Goal: Task Accomplishment & Management: Manage account settings

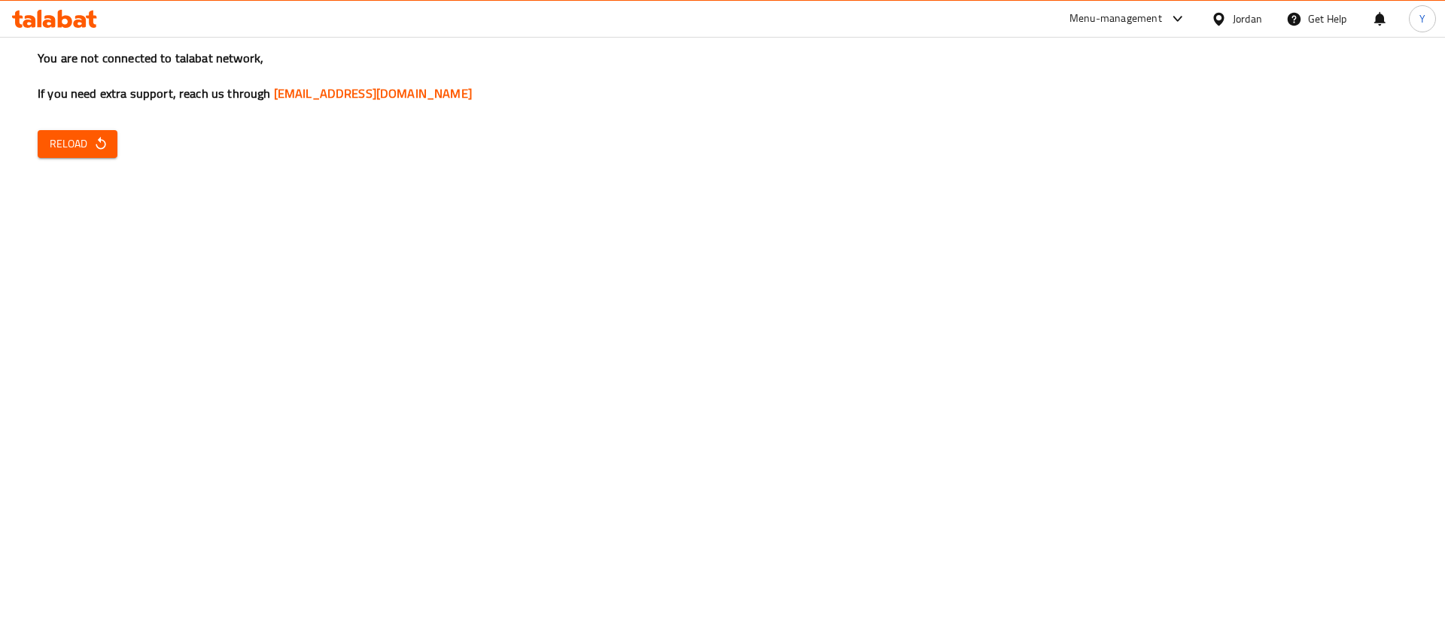
click at [45, 153] on button "Reload" at bounding box center [78, 144] width 80 height 28
click at [114, 143] on button "Reload" at bounding box center [78, 144] width 80 height 28
click at [59, 164] on div "You are not connected to talabat network, If you need extra support, reach us t…" at bounding box center [722, 311] width 1445 height 622
click at [79, 148] on span "Reload" at bounding box center [78, 144] width 56 height 19
click at [47, 149] on button "Reload" at bounding box center [78, 144] width 80 height 28
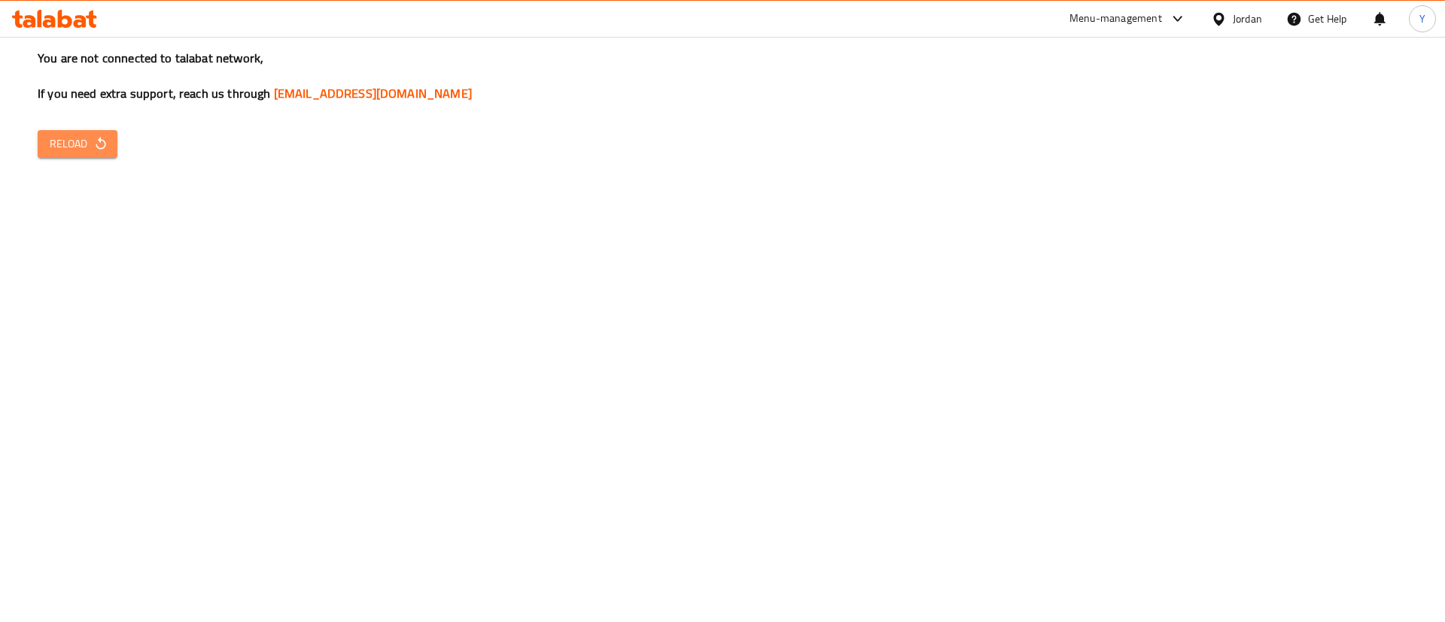
click at [102, 152] on span "Reload" at bounding box center [78, 144] width 56 height 19
click at [73, 131] on button "Reload" at bounding box center [78, 144] width 80 height 28
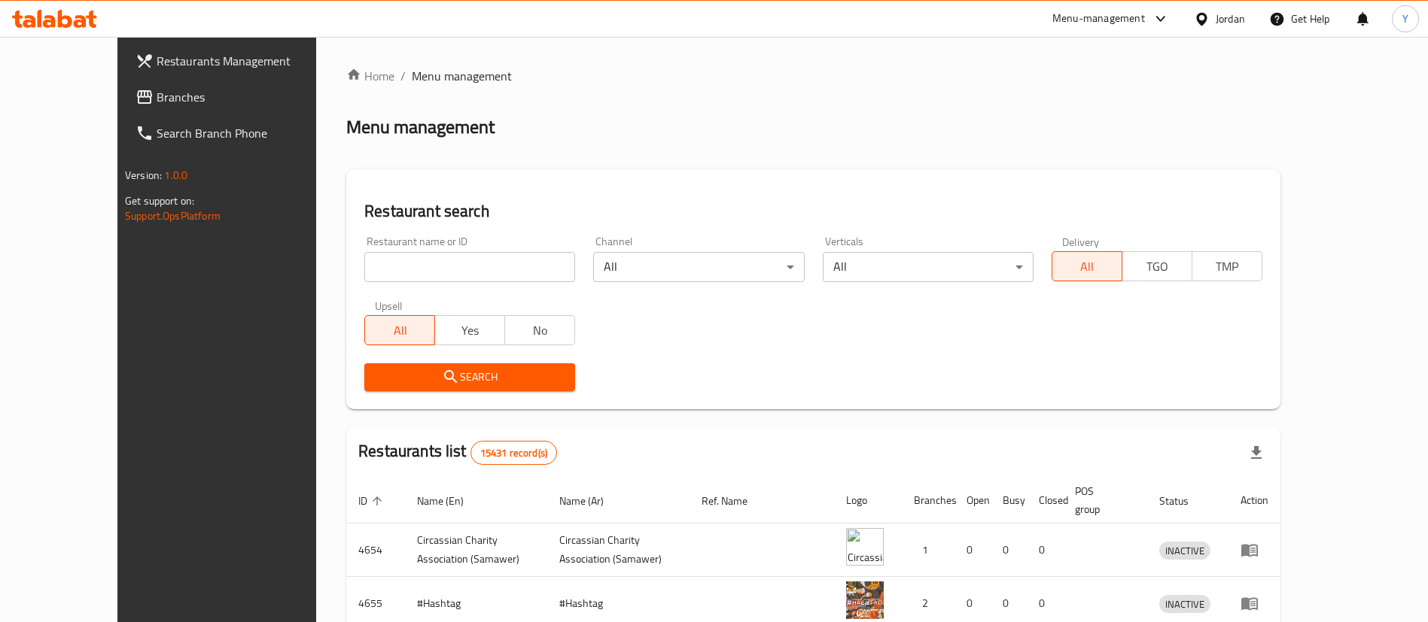
click at [84, 20] on icon at bounding box center [80, 21] width 13 height 13
click at [157, 98] on span "Branches" at bounding box center [250, 97] width 187 height 18
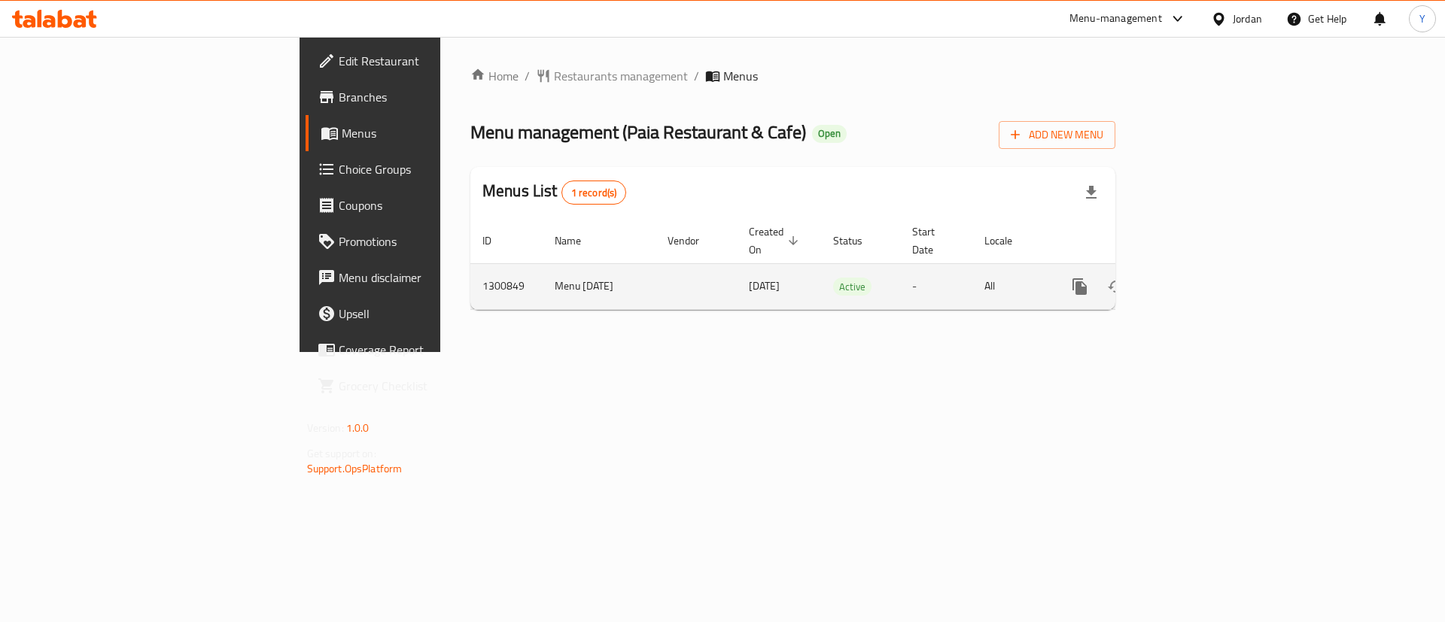
click at [1207, 287] on div "enhanced table" at bounding box center [1134, 287] width 145 height 36
click at [1198, 278] on icon "enhanced table" at bounding box center [1188, 287] width 18 height 18
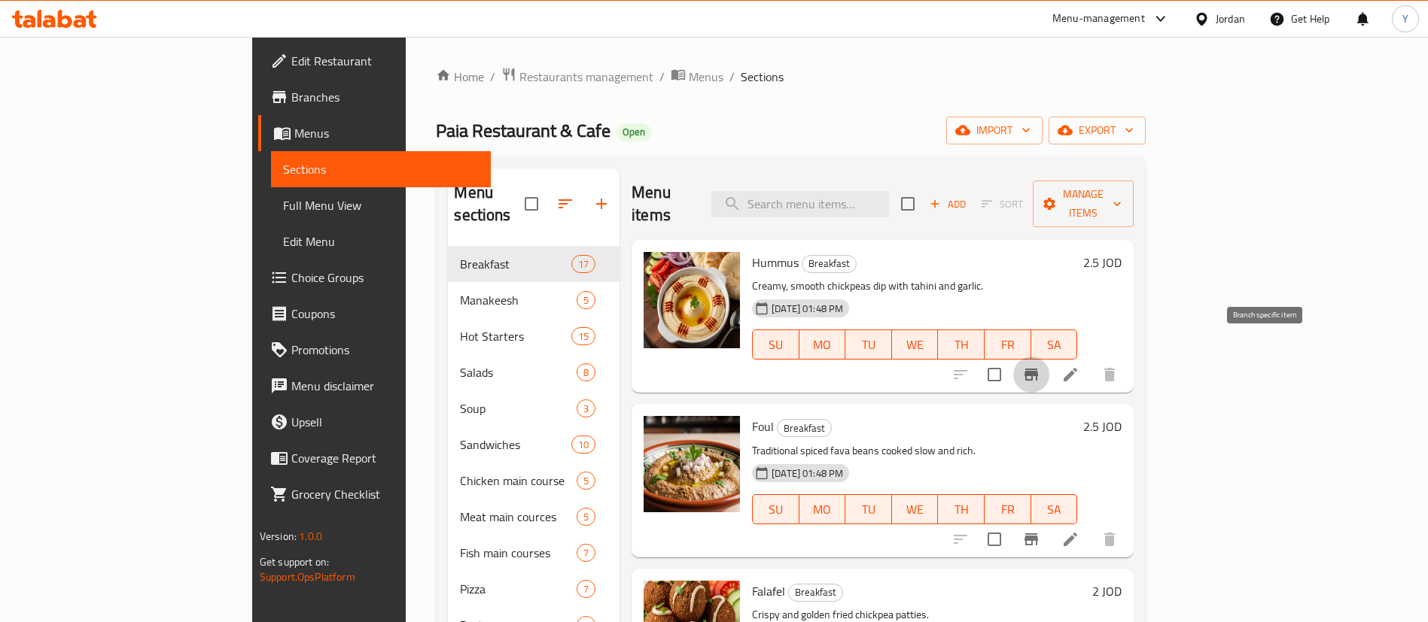
click at [1038, 369] on icon "Branch-specific-item" at bounding box center [1031, 375] width 14 height 12
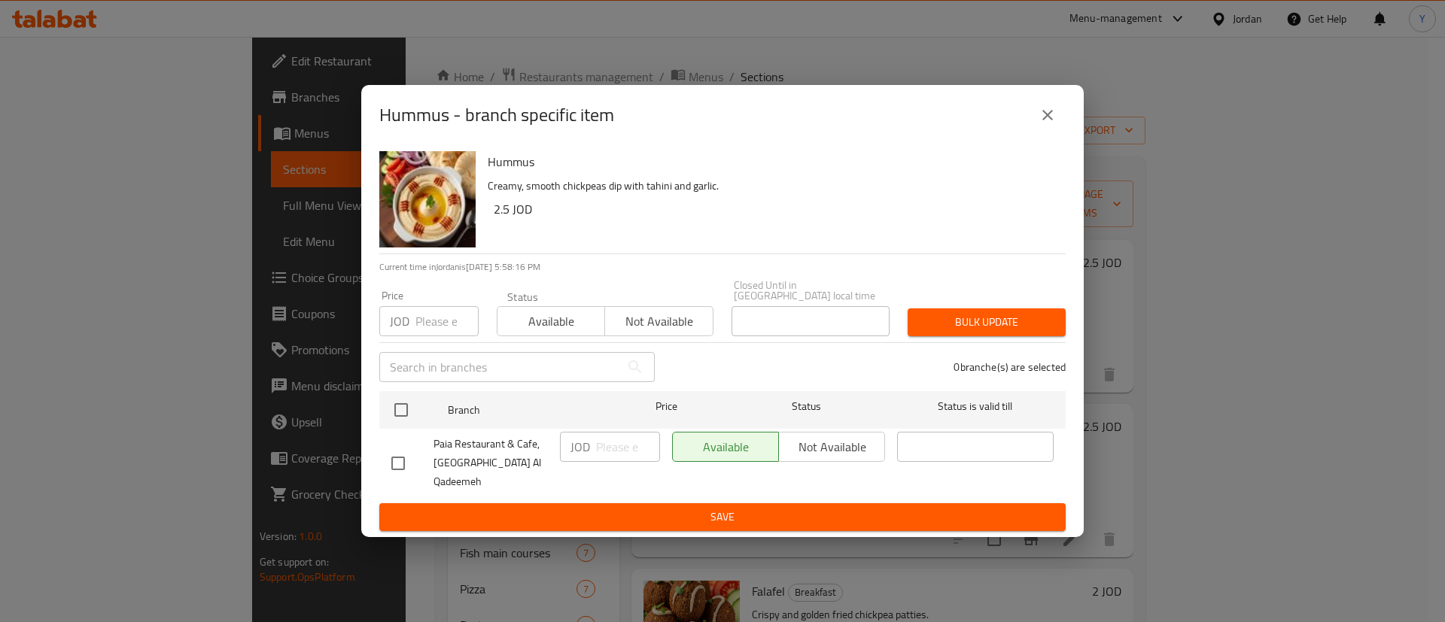
click at [401, 461] on input "checkbox" at bounding box center [398, 464] width 32 height 32
checkbox input "true"
click at [631, 462] on input "number" at bounding box center [628, 447] width 64 height 30
type input "2"
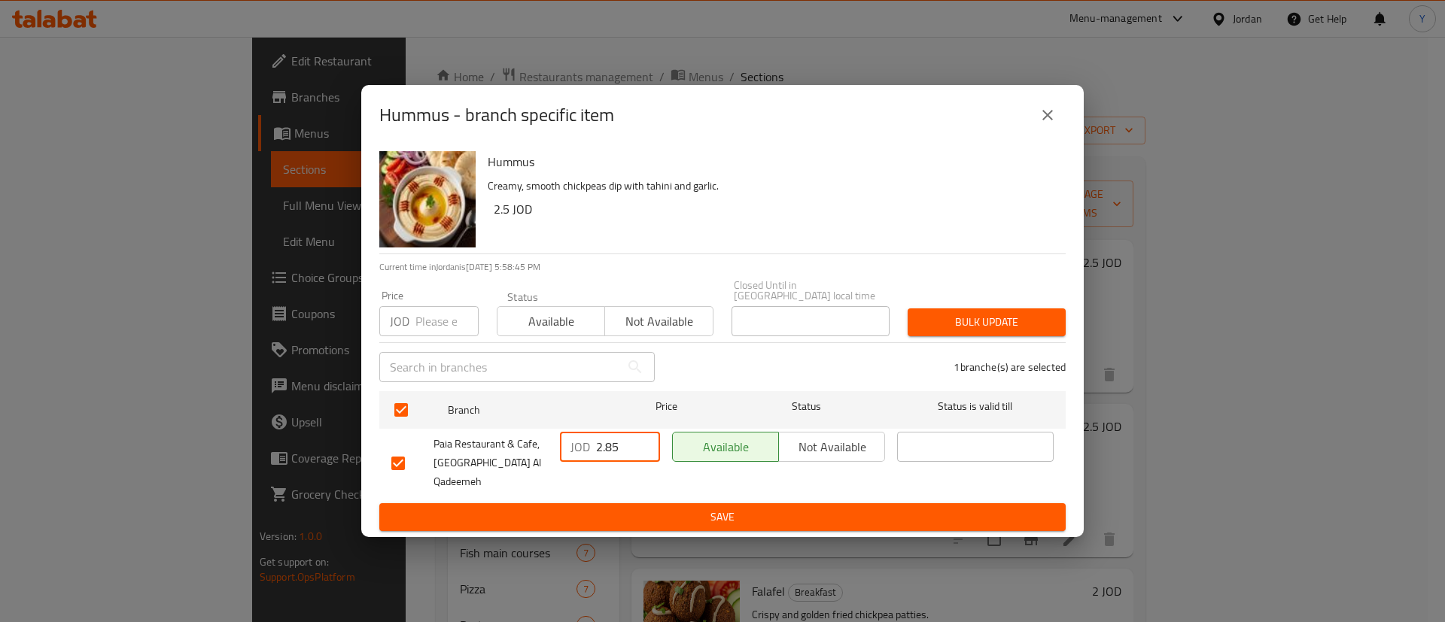
type input "2.85"
click at [692, 508] on span "Save" at bounding box center [722, 517] width 662 height 19
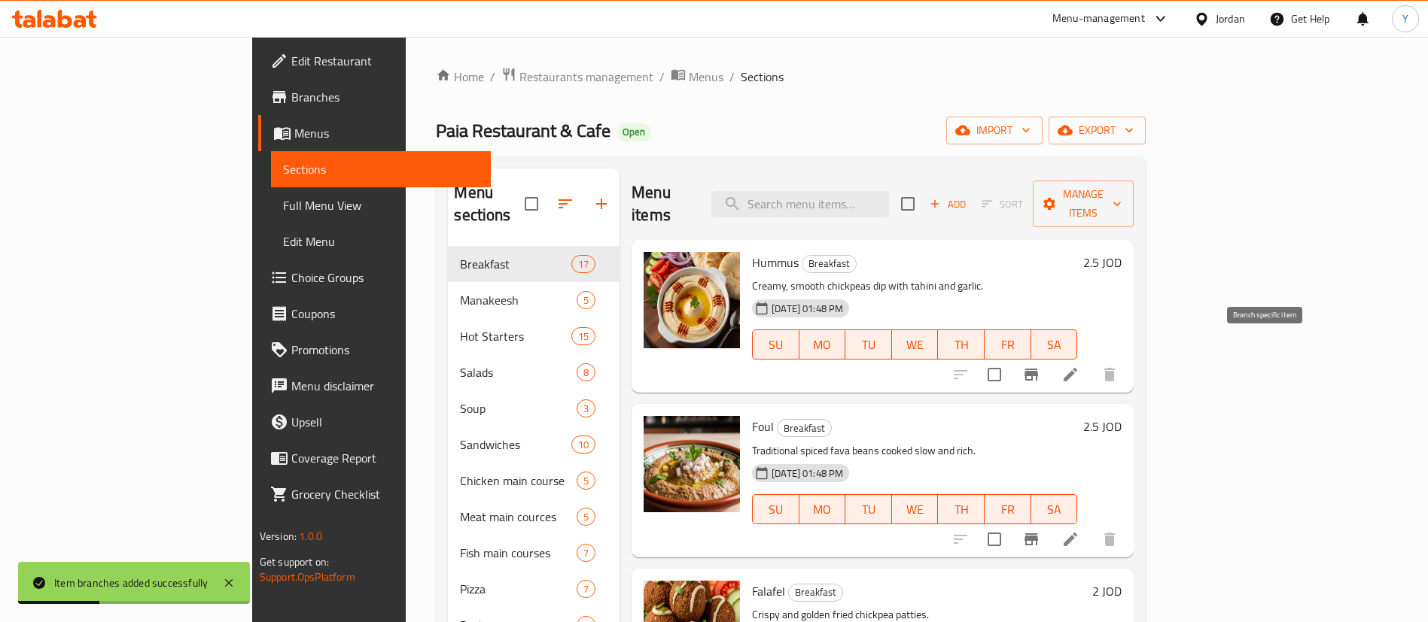
click at [1040, 366] on icon "Branch-specific-item" at bounding box center [1031, 375] width 18 height 18
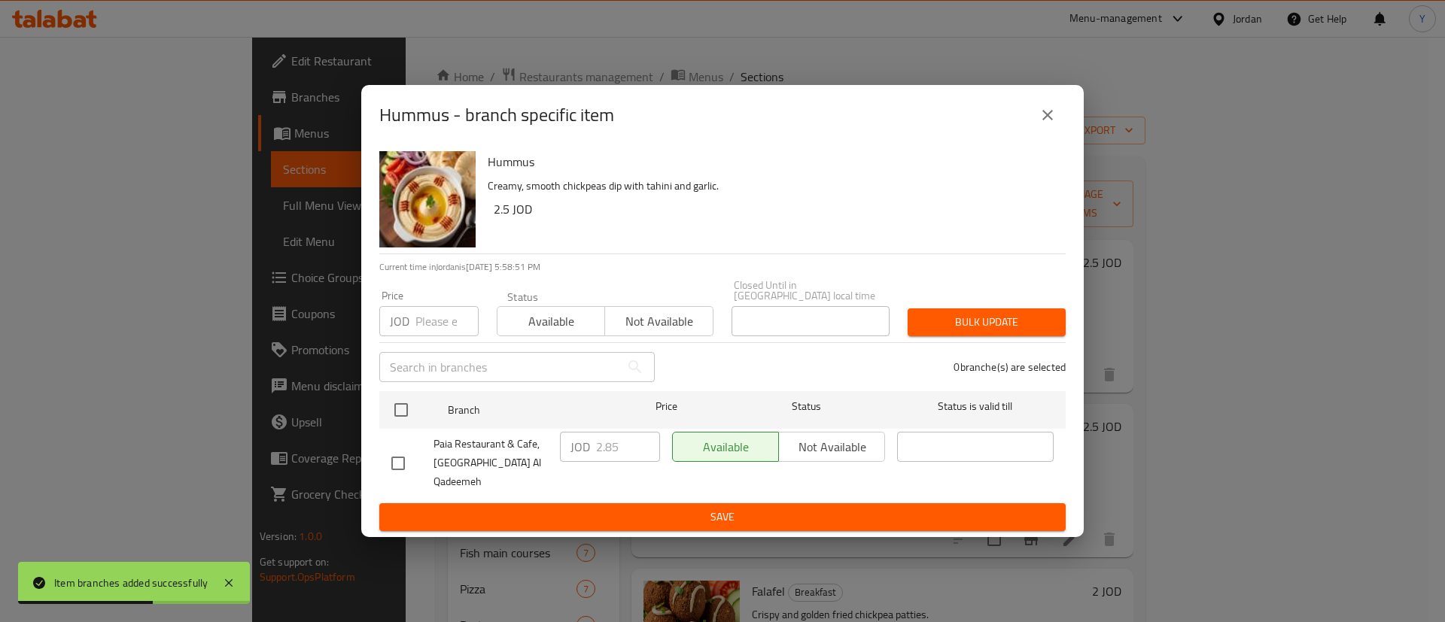
click at [399, 464] on input "checkbox" at bounding box center [398, 464] width 32 height 32
checkbox input "true"
click at [627, 454] on input "2.85" at bounding box center [628, 447] width 64 height 30
type input "2.75"
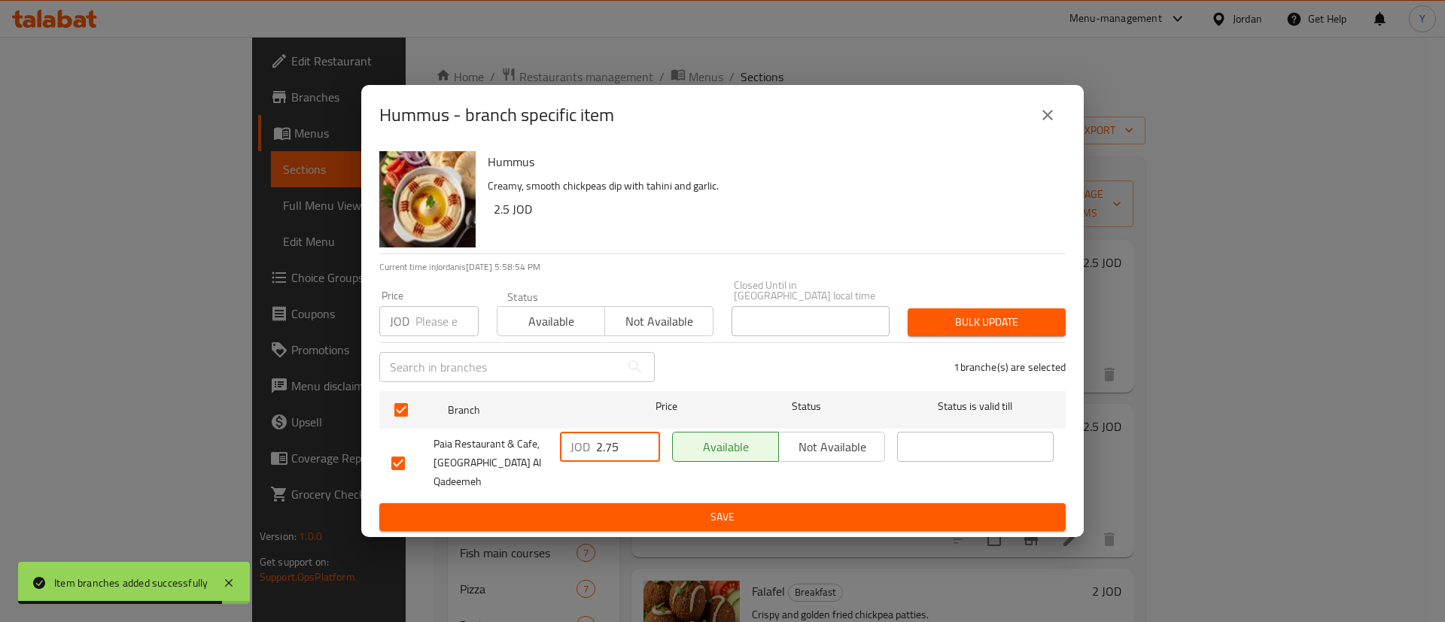
click at [667, 504] on button "Save" at bounding box center [722, 518] width 686 height 28
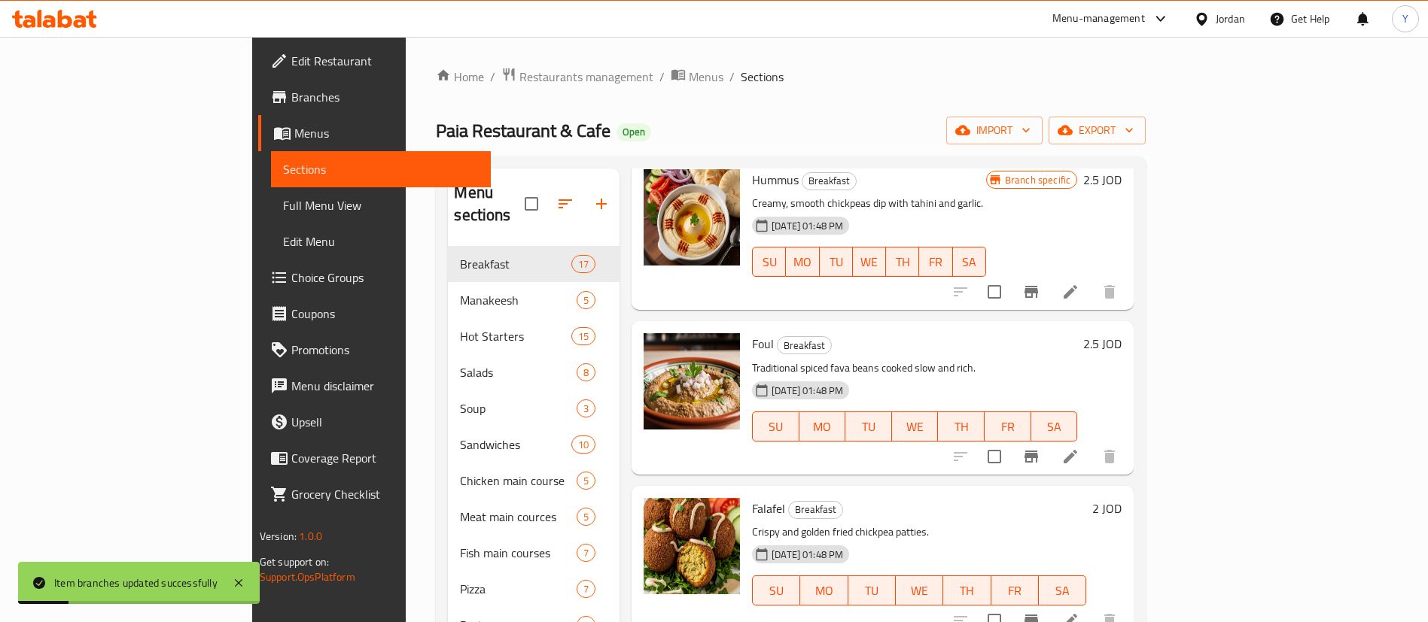
scroll to position [84, 0]
click at [1038, 450] on icon "Branch-specific-item" at bounding box center [1031, 456] width 14 height 12
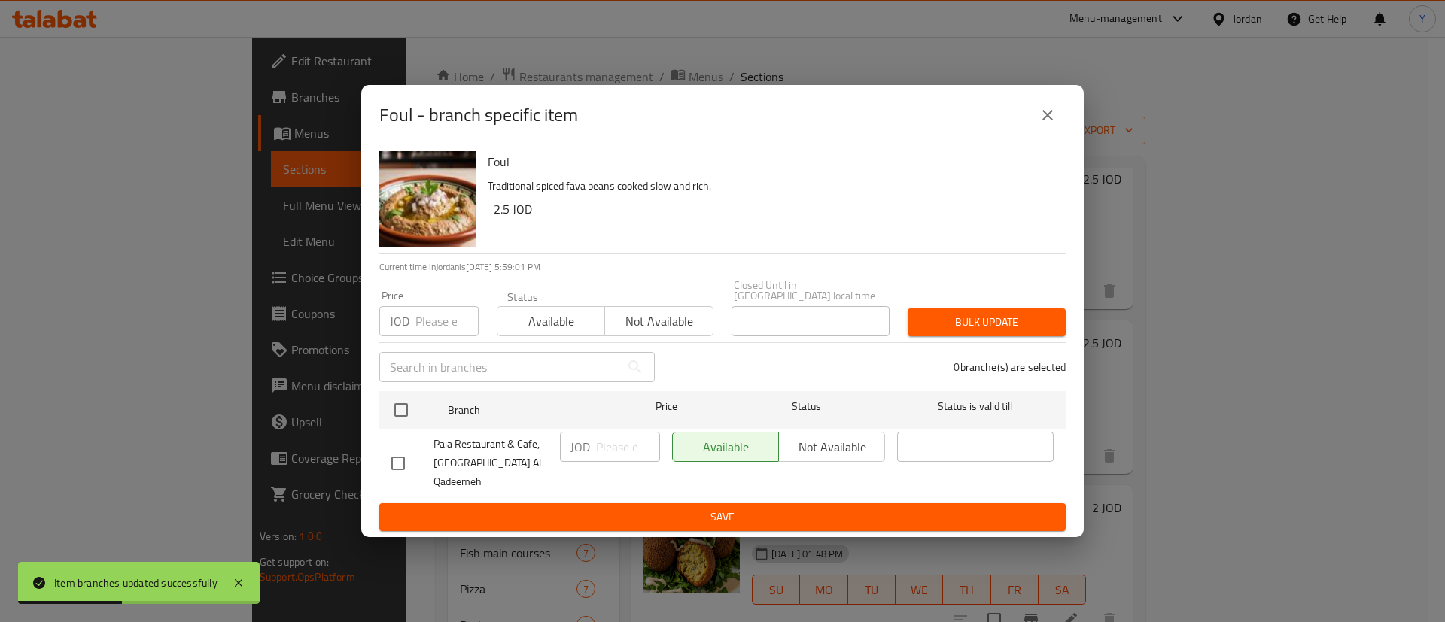
click at [402, 461] on input "checkbox" at bounding box center [398, 464] width 32 height 32
checkbox input "true"
click at [635, 461] on input "number" at bounding box center [628, 447] width 64 height 30
type input "2"
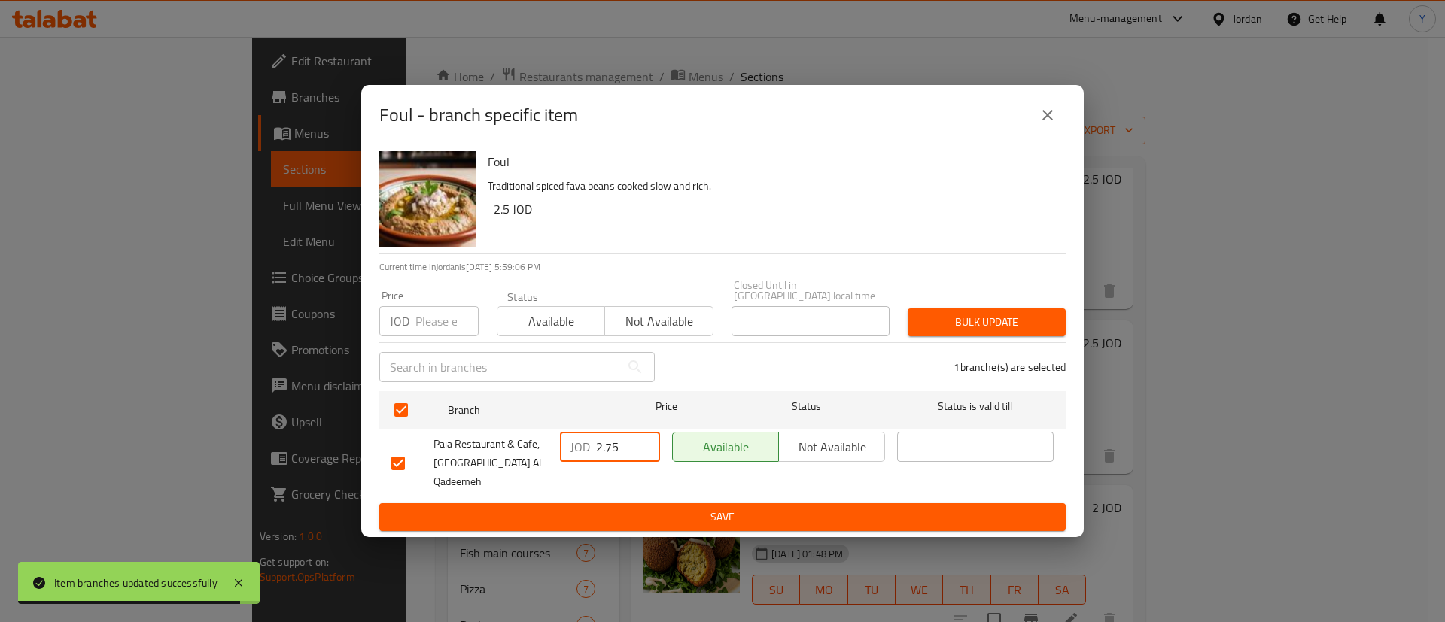
type input "2.75"
click at [684, 508] on span "Save" at bounding box center [722, 517] width 662 height 19
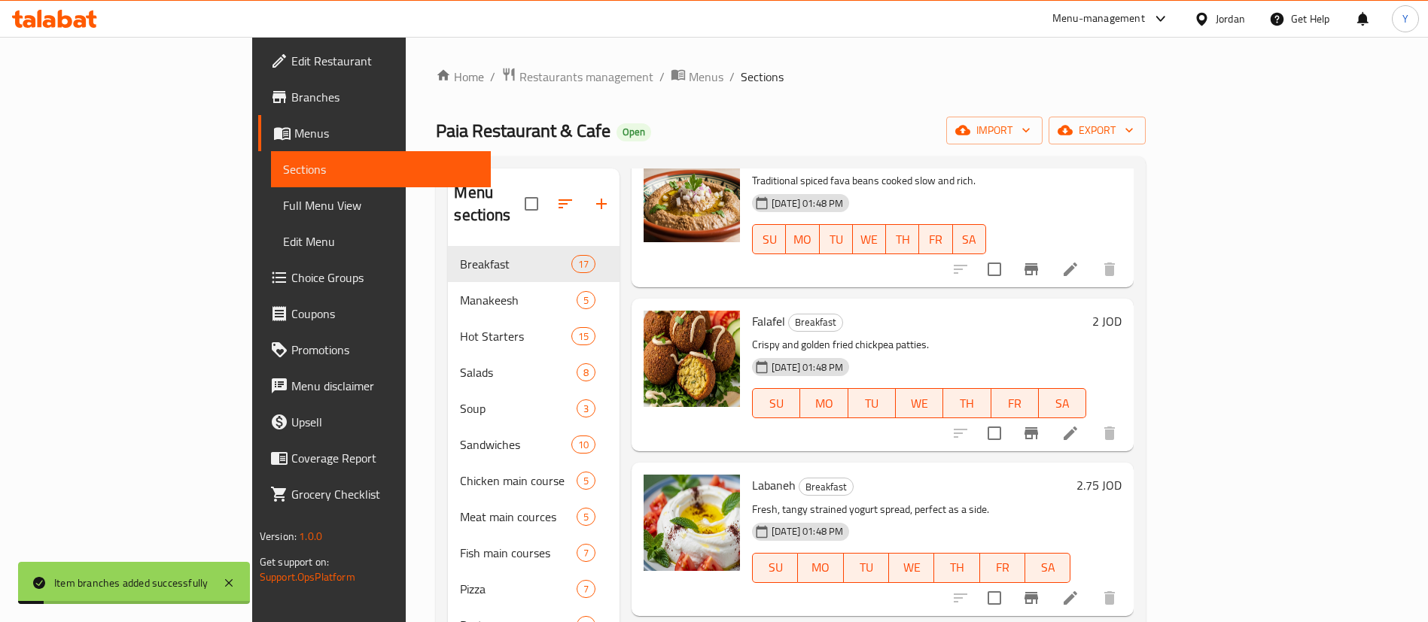
scroll to position [271, 0]
click at [1040, 424] on icon "Branch-specific-item" at bounding box center [1031, 433] width 18 height 18
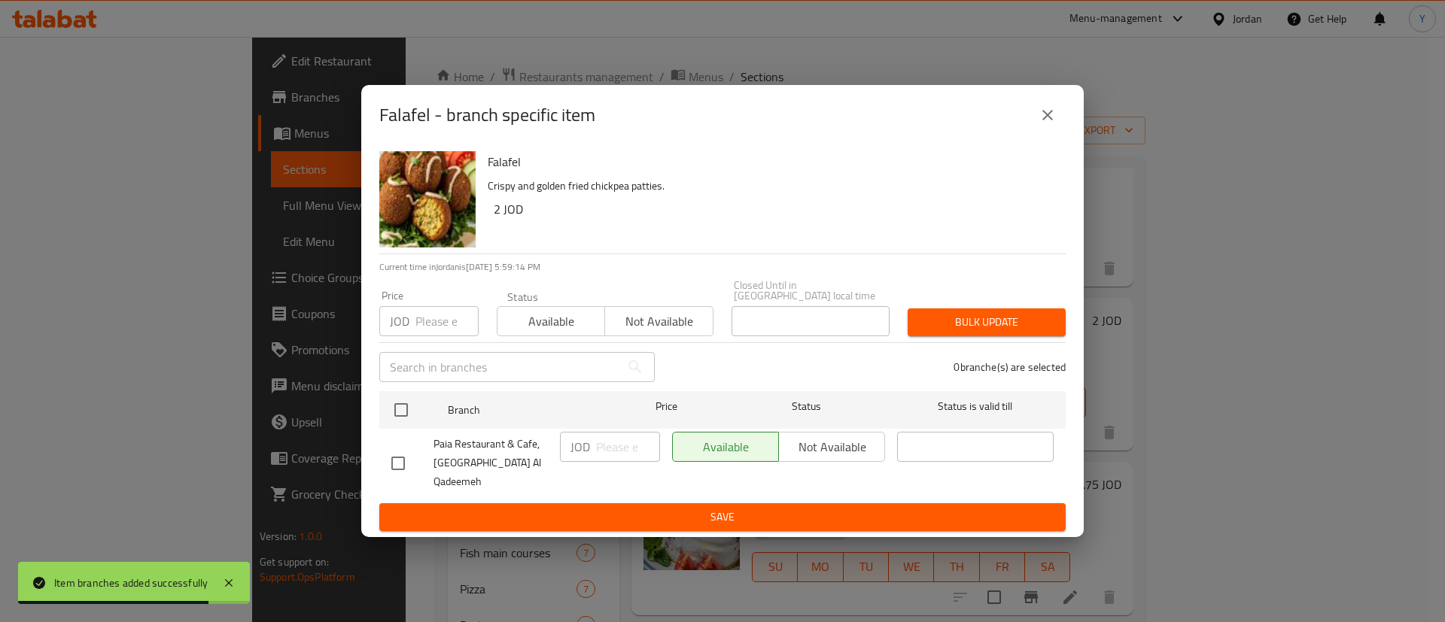
click at [409, 455] on input "checkbox" at bounding box center [398, 464] width 32 height 32
checkbox input "true"
click at [598, 444] on input "number" at bounding box center [628, 447] width 64 height 30
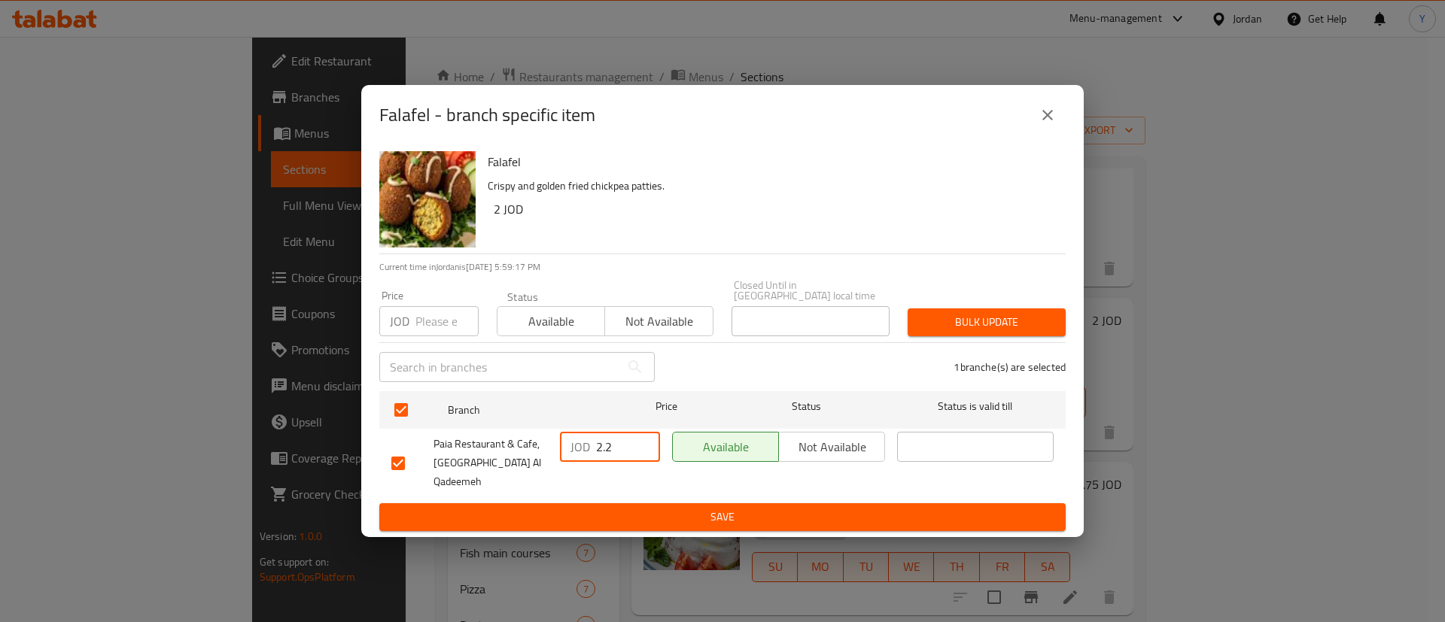
type input "2.2"
click at [731, 512] on button "Save" at bounding box center [722, 518] width 686 height 28
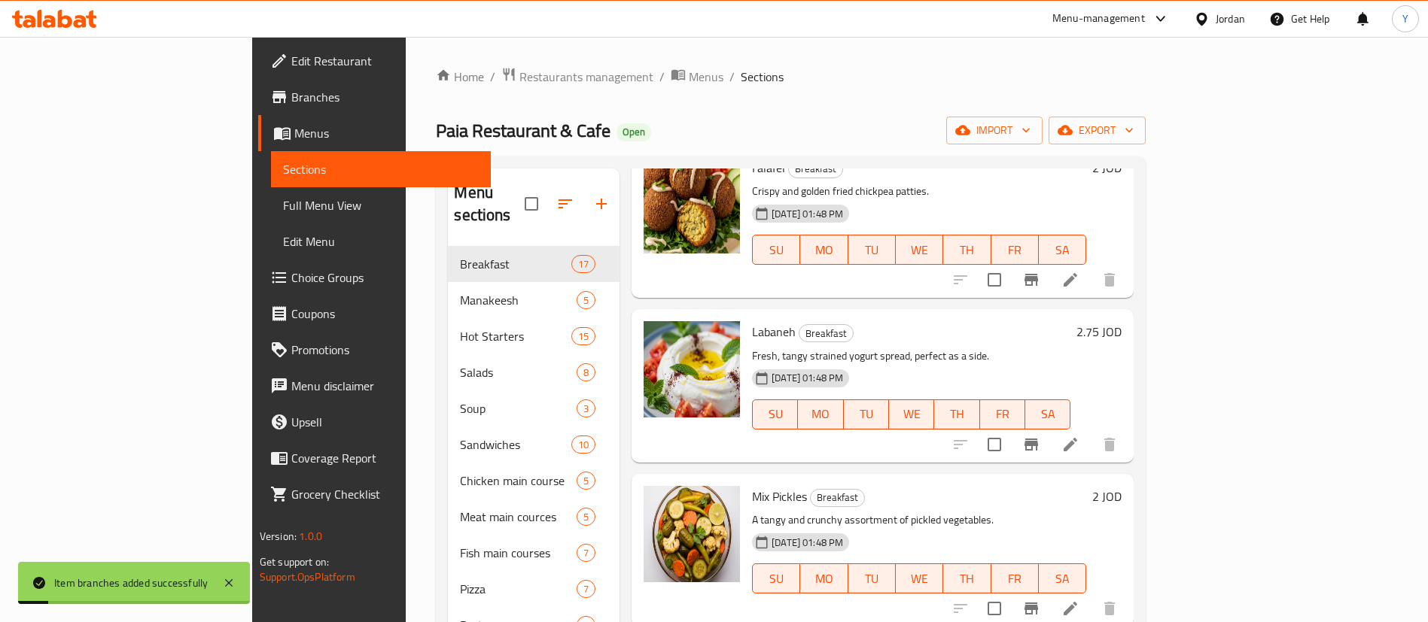
scroll to position [425, 0]
click at [1040, 435] on icon "Branch-specific-item" at bounding box center [1031, 444] width 18 height 18
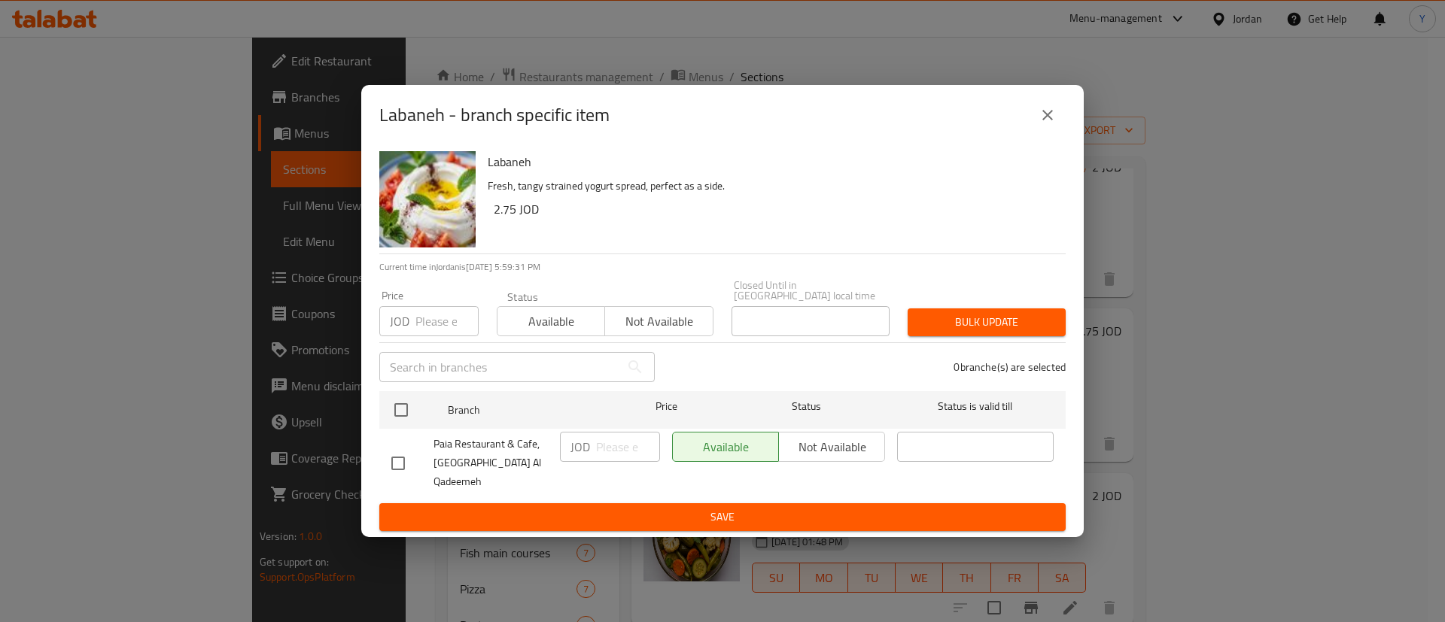
click at [394, 453] on input "checkbox" at bounding box center [398, 464] width 32 height 32
checkbox input "true"
click at [619, 452] on input "number" at bounding box center [628, 447] width 64 height 30
type input "3"
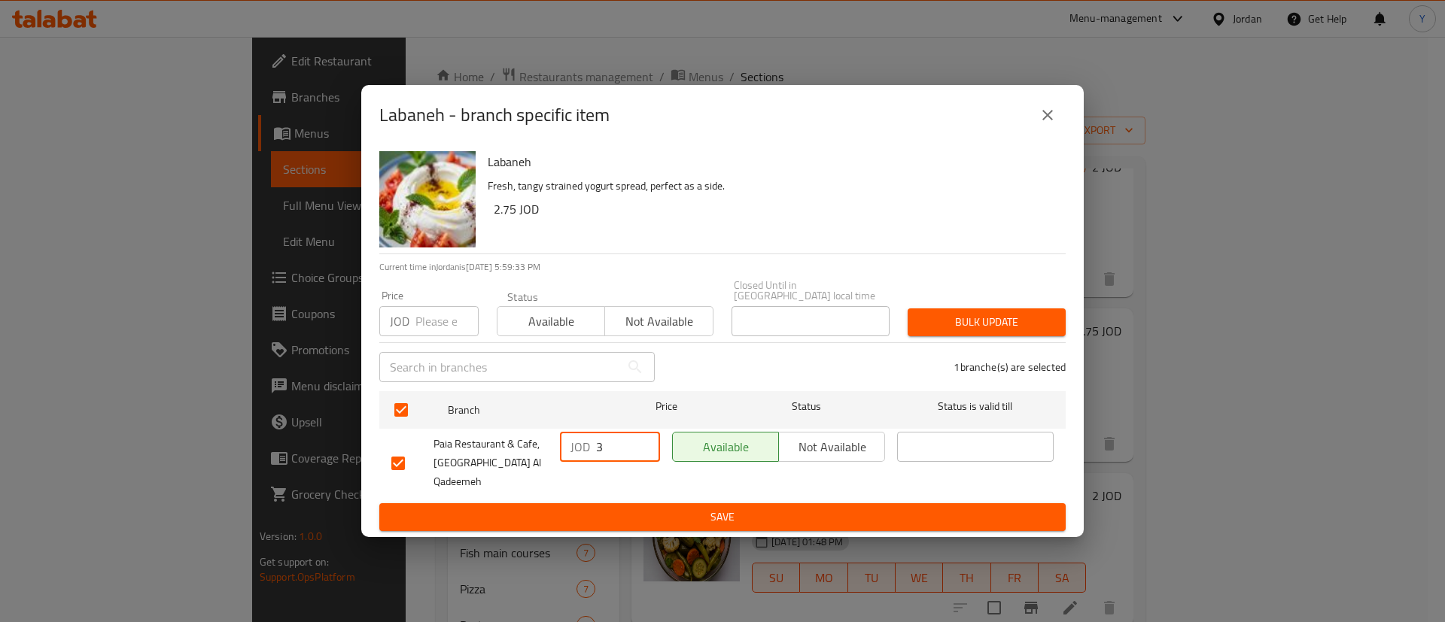
click at [653, 508] on span "Save" at bounding box center [722, 517] width 662 height 19
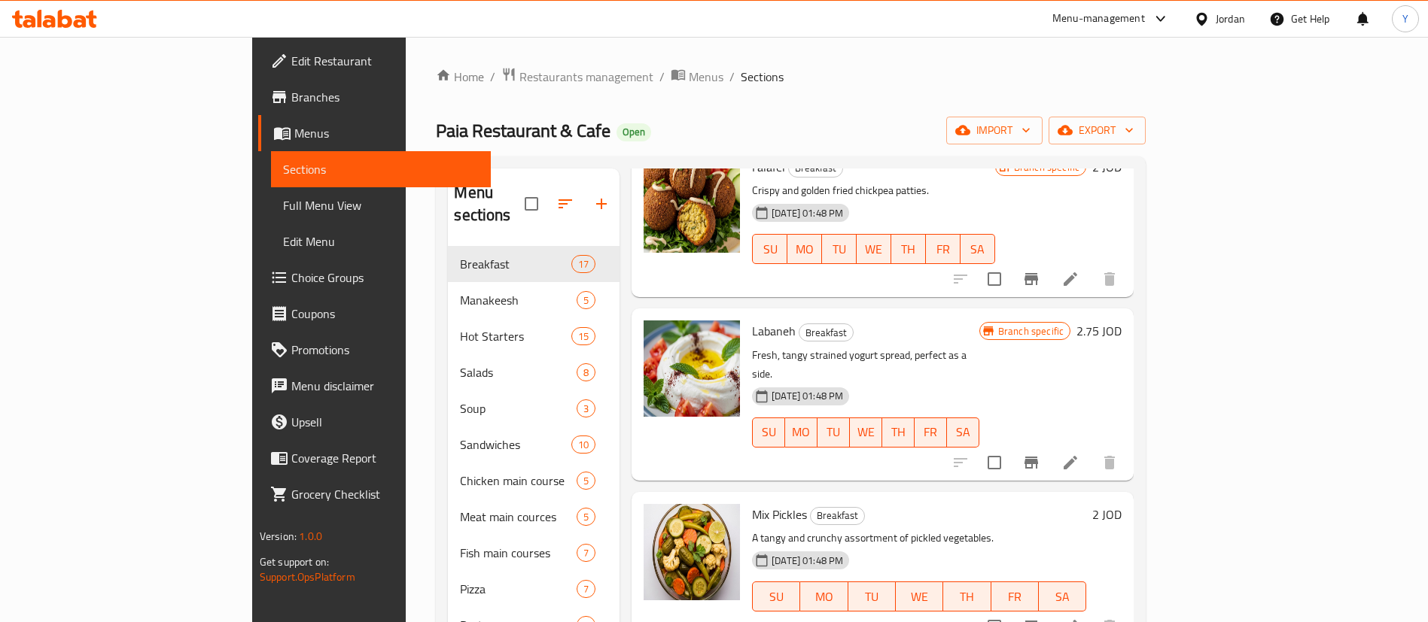
click at [1128, 445] on div at bounding box center [1034, 463] width 185 height 36
click at [1038, 457] on icon "Branch-specific-item" at bounding box center [1031, 463] width 14 height 12
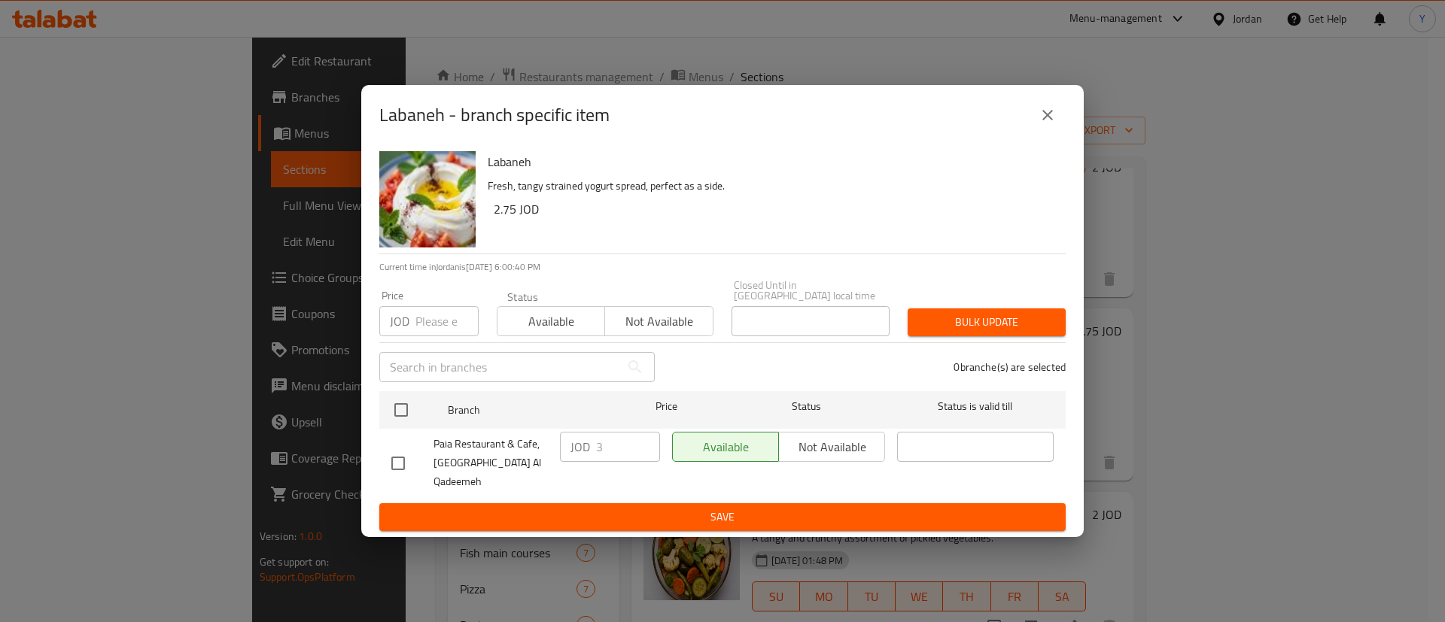
click at [1045, 133] on button "close" at bounding box center [1048, 115] width 36 height 36
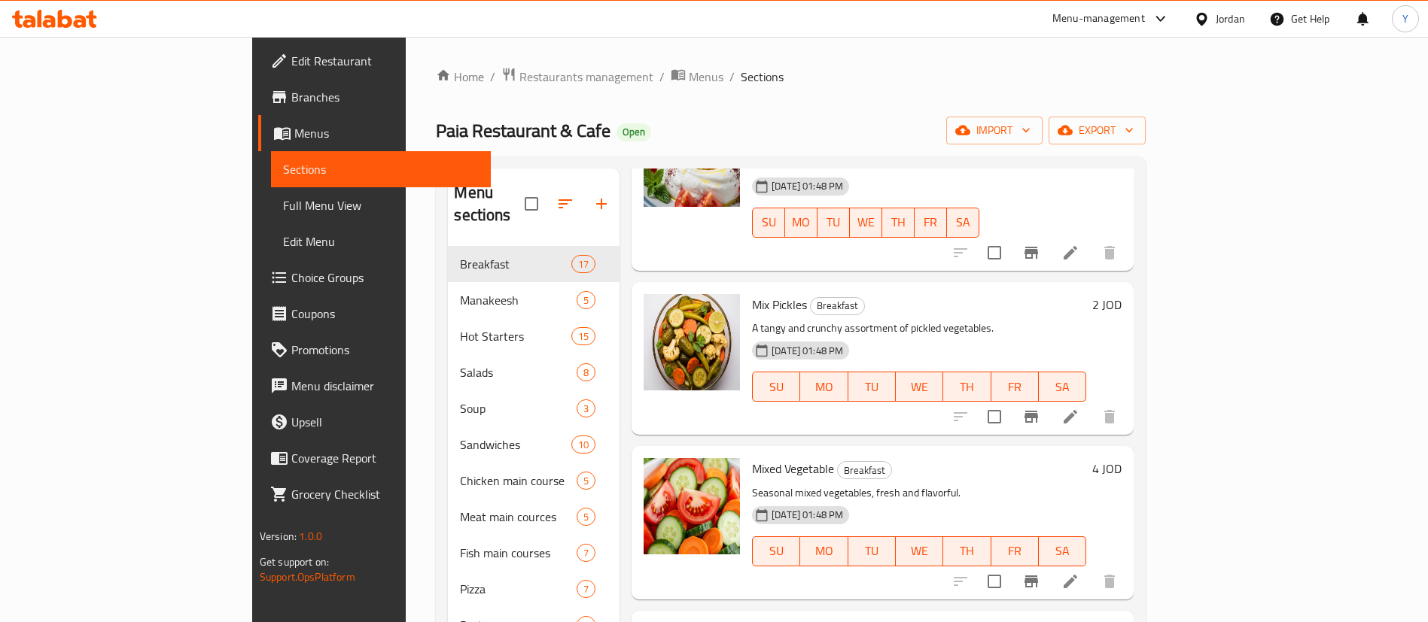
scroll to position [636, 0]
drag, startPoint x: 1274, startPoint y: 373, endPoint x: 1351, endPoint y: 327, distance: 89.8
click at [1121, 327] on div "2 JOD" at bounding box center [1103, 357] width 35 height 129
click at [1038, 409] on icon "Branch-specific-item" at bounding box center [1031, 415] width 14 height 12
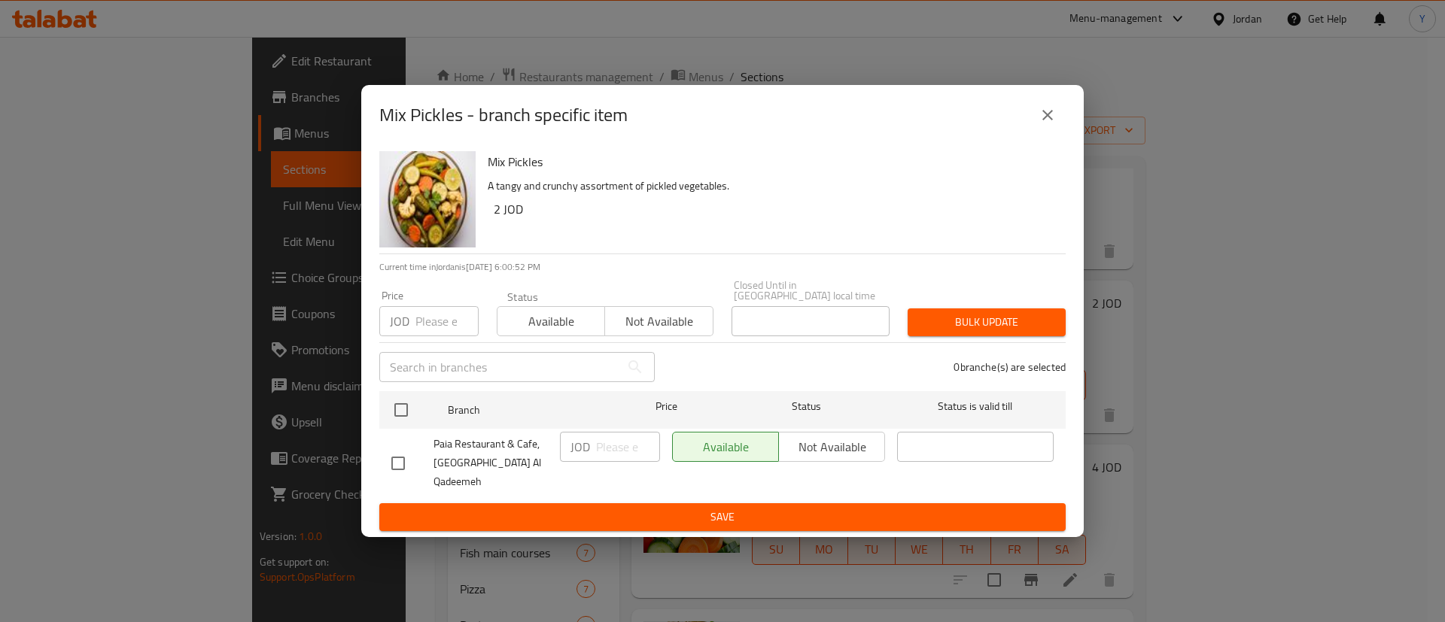
click at [415, 448] on div at bounding box center [412, 464] width 42 height 32
click at [395, 461] on input "checkbox" at bounding box center [398, 464] width 32 height 32
checkbox input "true"
click at [630, 443] on input "number" at bounding box center [628, 447] width 64 height 30
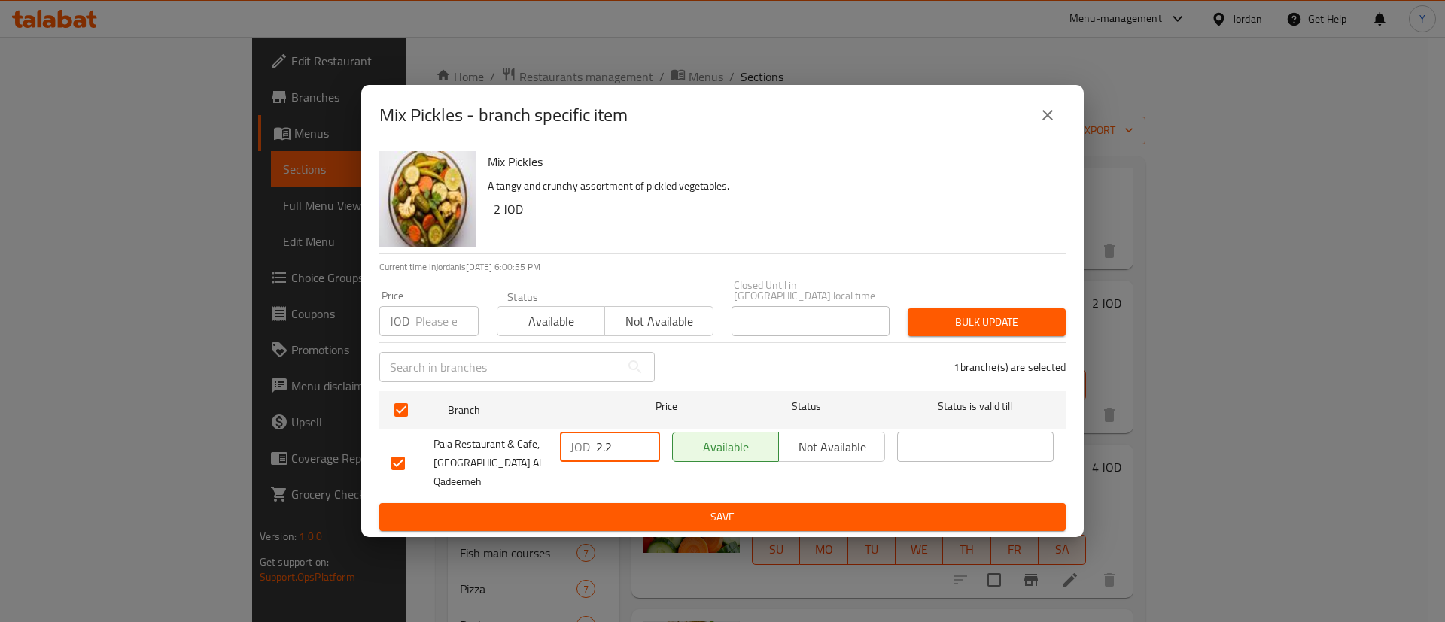
type input "2.2"
click at [746, 508] on span "Save" at bounding box center [722, 517] width 662 height 19
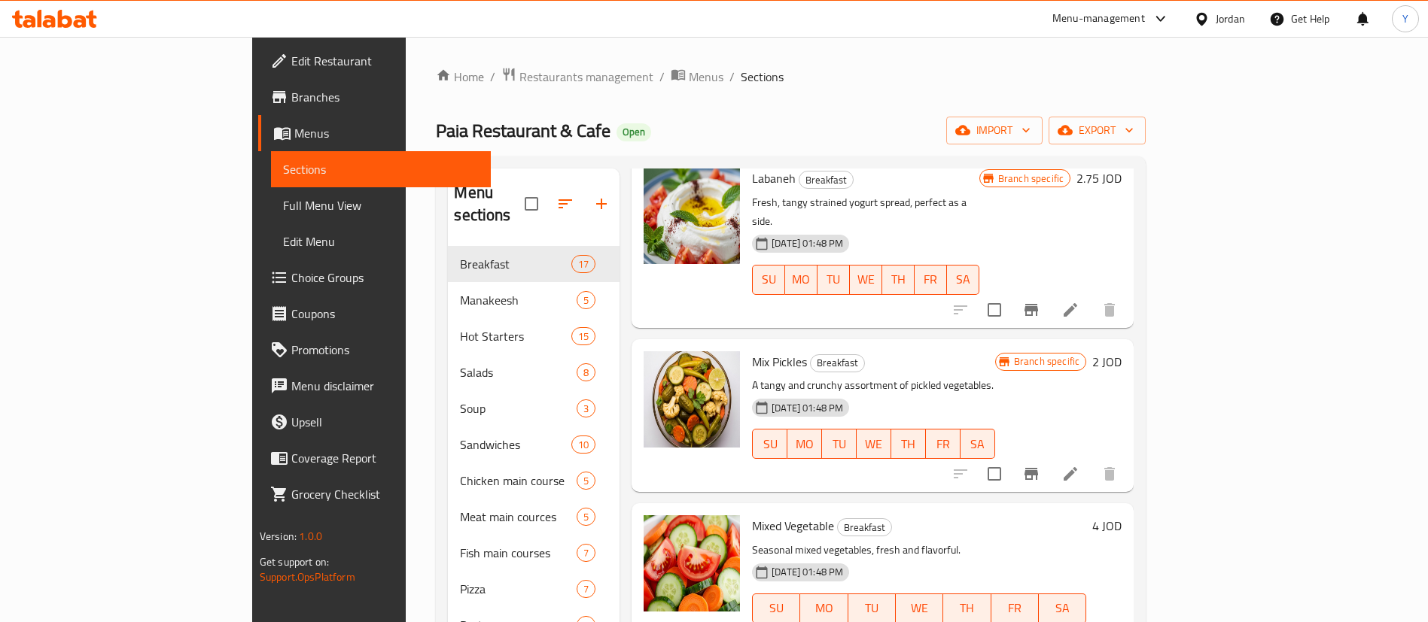
scroll to position [580, 0]
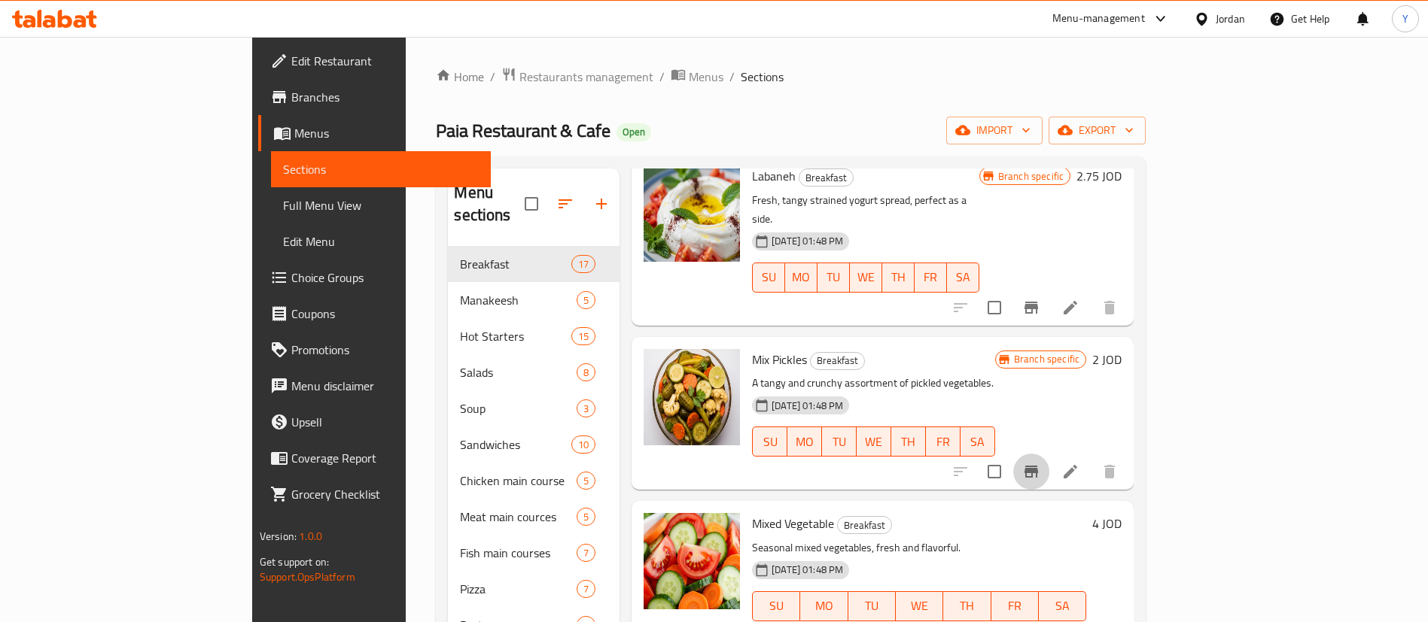
click at [1040, 463] on icon "Branch-specific-item" at bounding box center [1031, 472] width 18 height 18
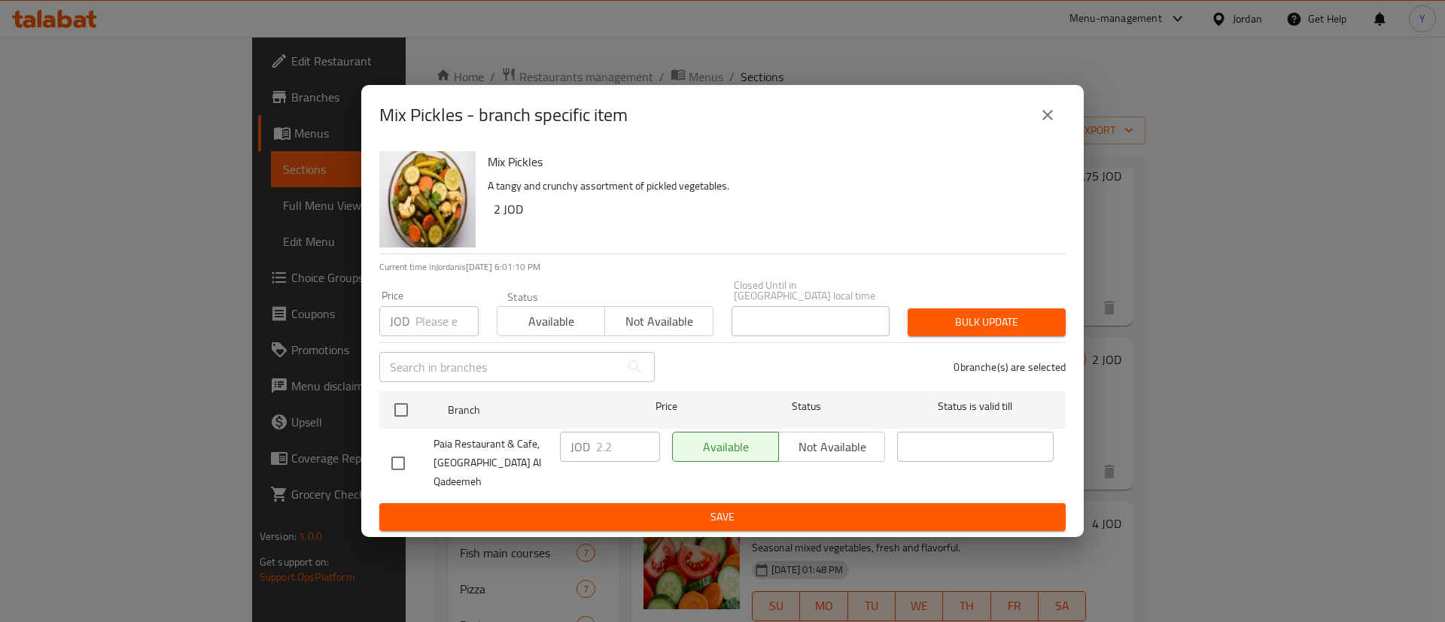
click at [1316, 317] on div "Mix Pickles - branch specific item Mix Pickles A tangy and crunchy assortment o…" at bounding box center [722, 311] width 1445 height 622
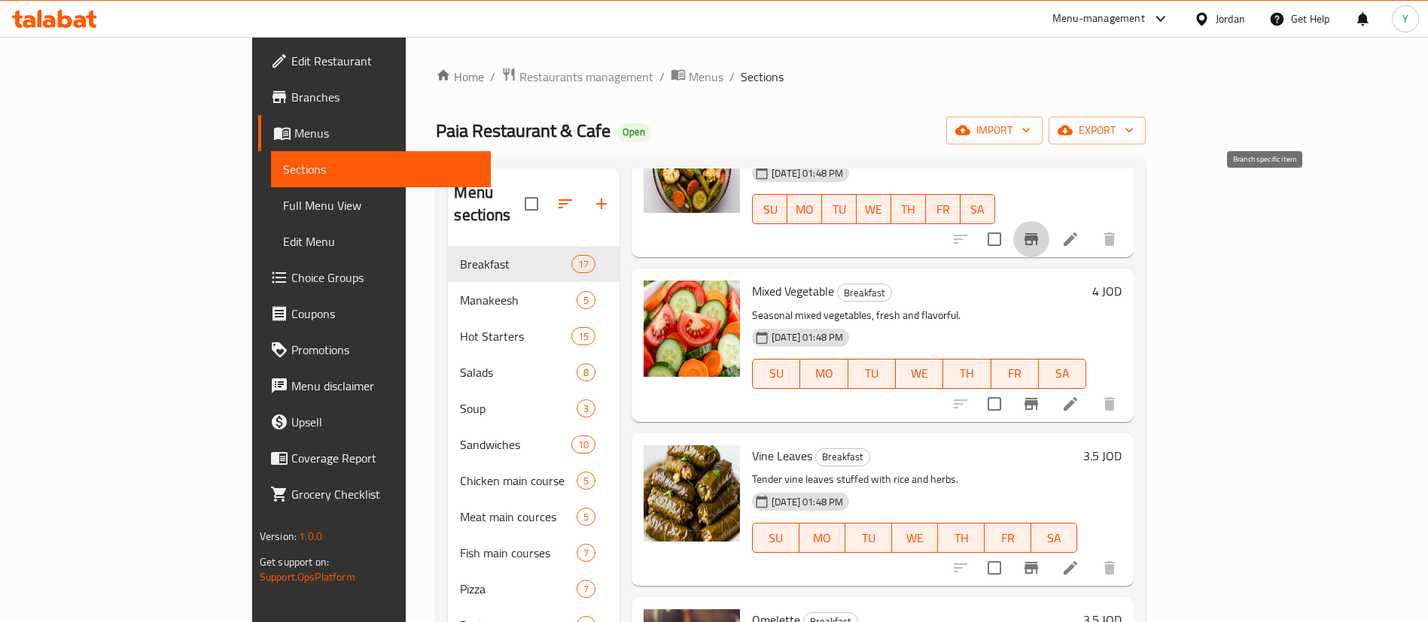
scroll to position [814, 0]
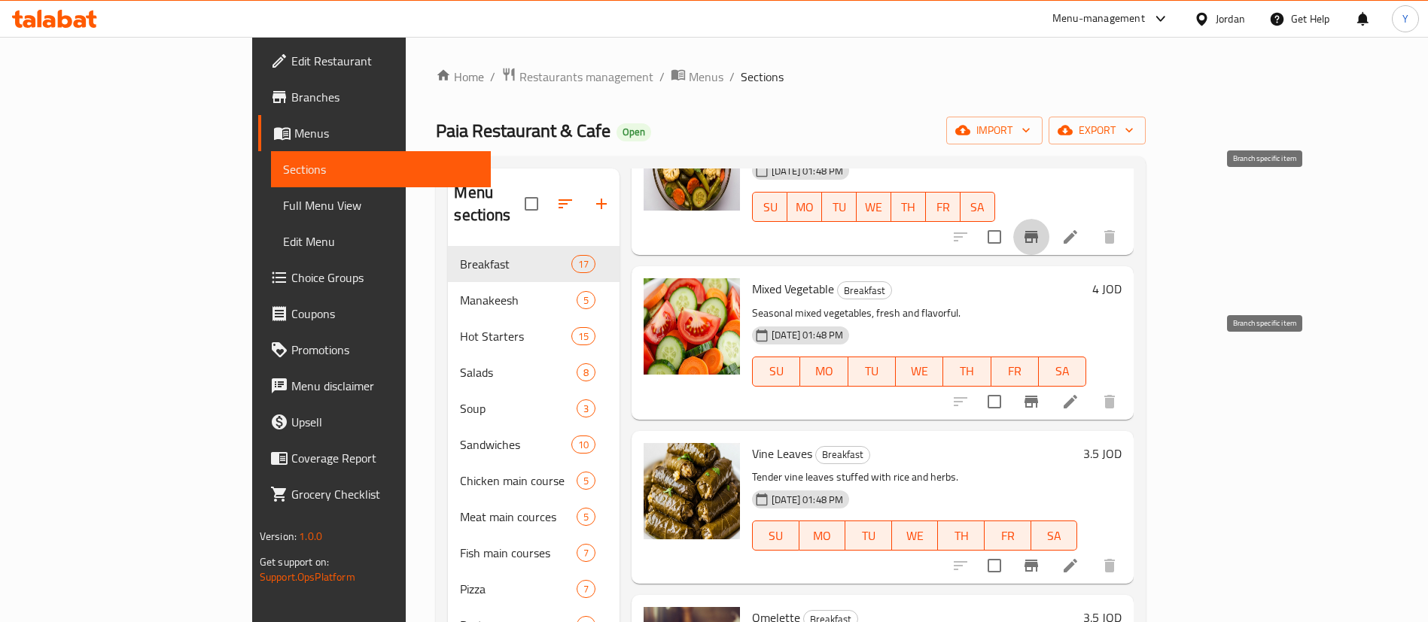
click at [1040, 393] on icon "Branch-specific-item" at bounding box center [1031, 402] width 18 height 18
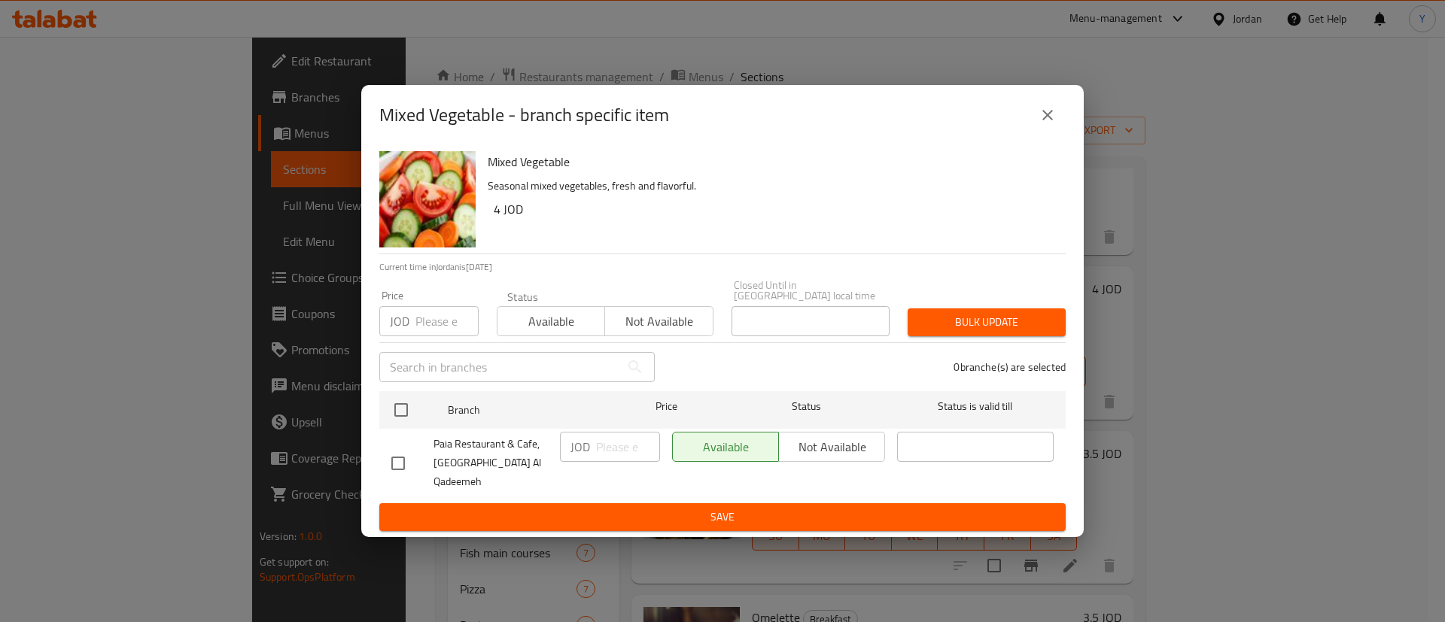
click at [406, 455] on input "checkbox" at bounding box center [398, 464] width 32 height 32
checkbox input "true"
click at [622, 452] on input "number" at bounding box center [628, 447] width 64 height 30
type input "4.4"
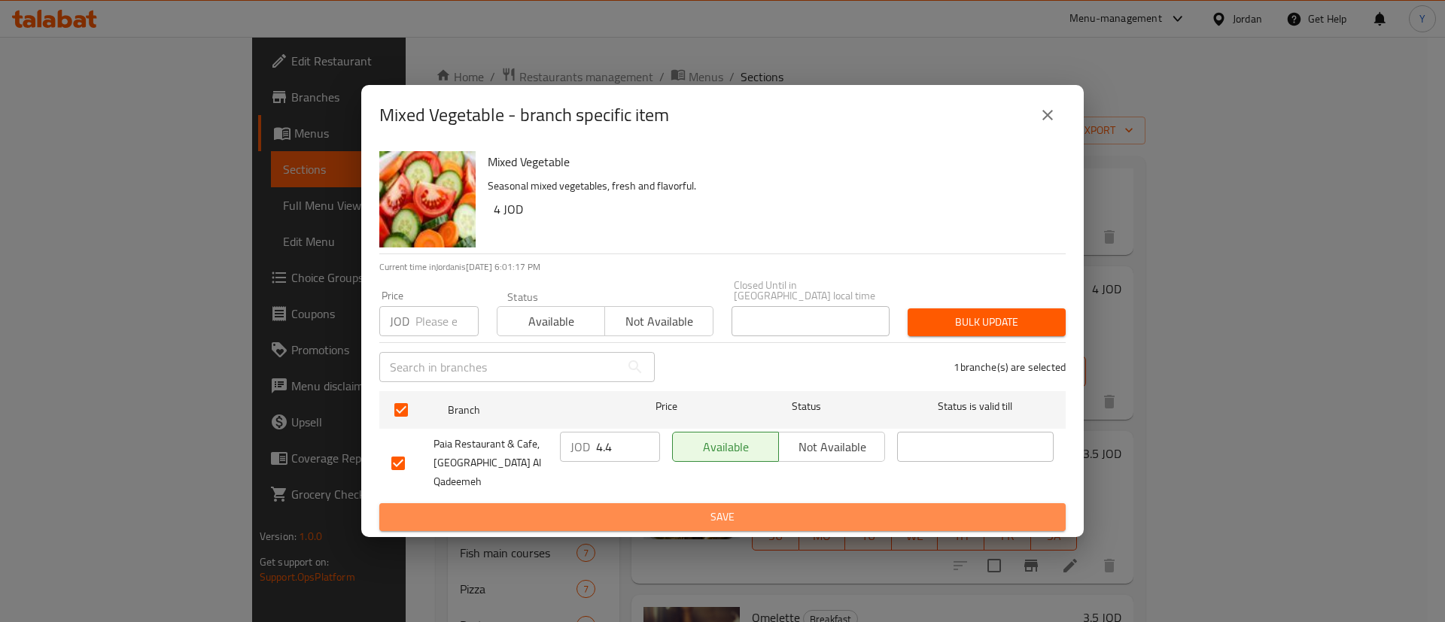
click at [710, 508] on span "Save" at bounding box center [722, 517] width 662 height 19
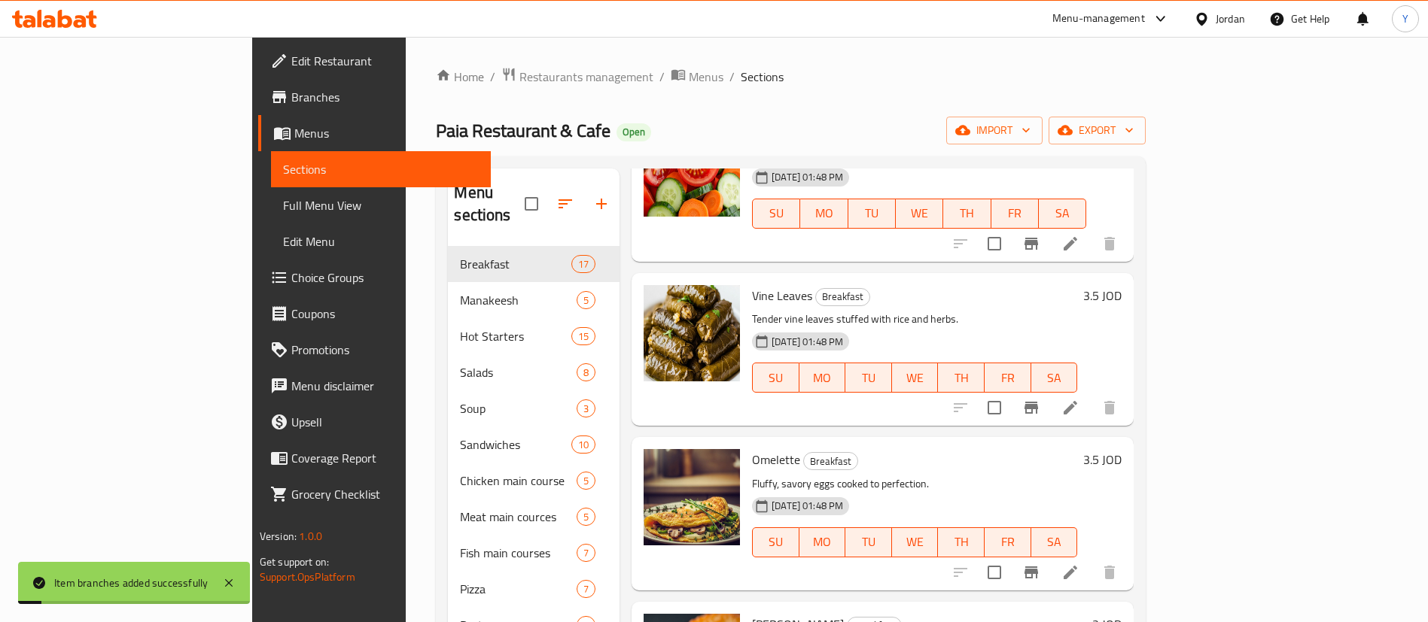
scroll to position [975, 0]
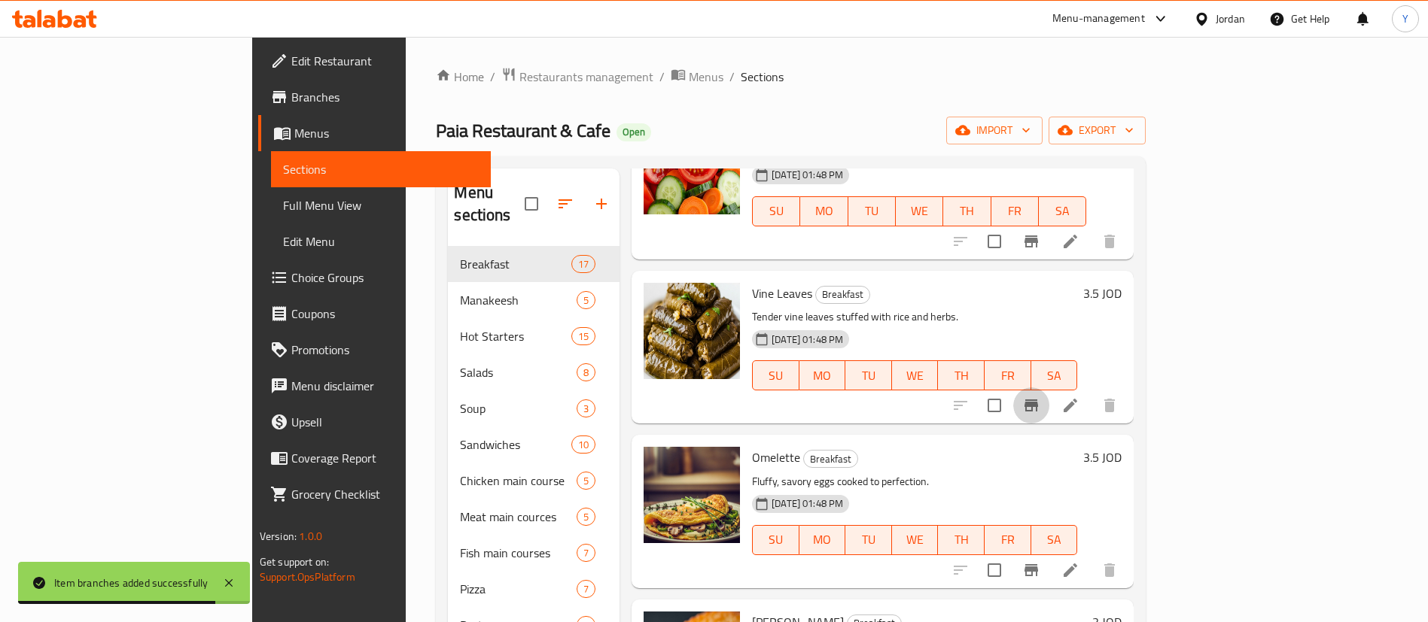
click at [1049, 388] on button "Branch-specific-item" at bounding box center [1031, 406] width 36 height 36
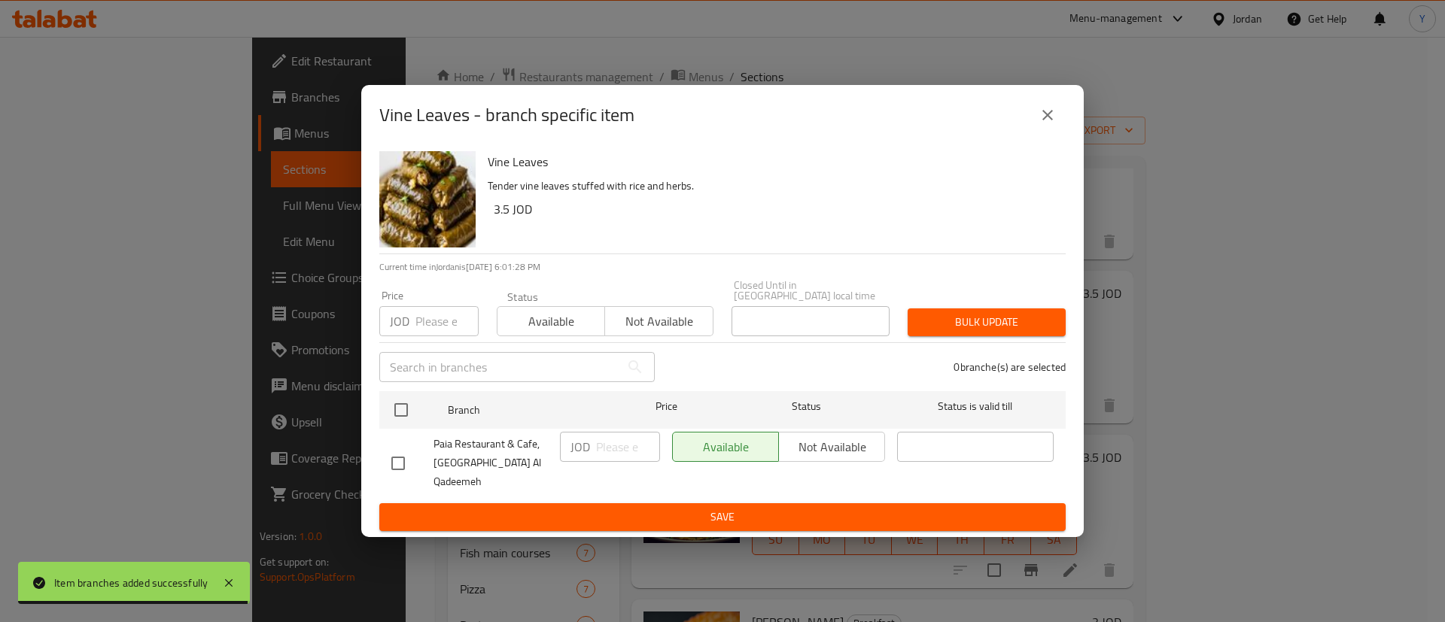
click at [403, 455] on input "checkbox" at bounding box center [398, 464] width 32 height 32
checkbox input "true"
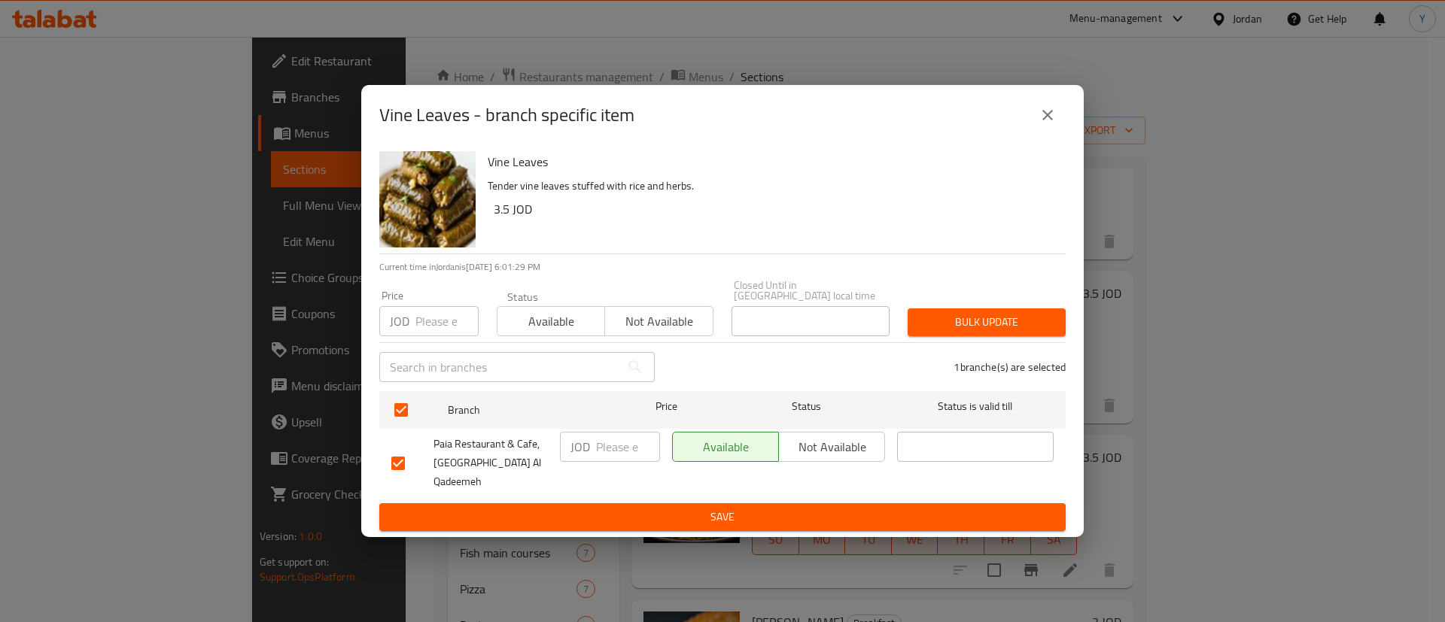
click at [613, 441] on input "number" at bounding box center [628, 447] width 64 height 30
type input "3.85"
click at [680, 508] on span "Save" at bounding box center [722, 517] width 662 height 19
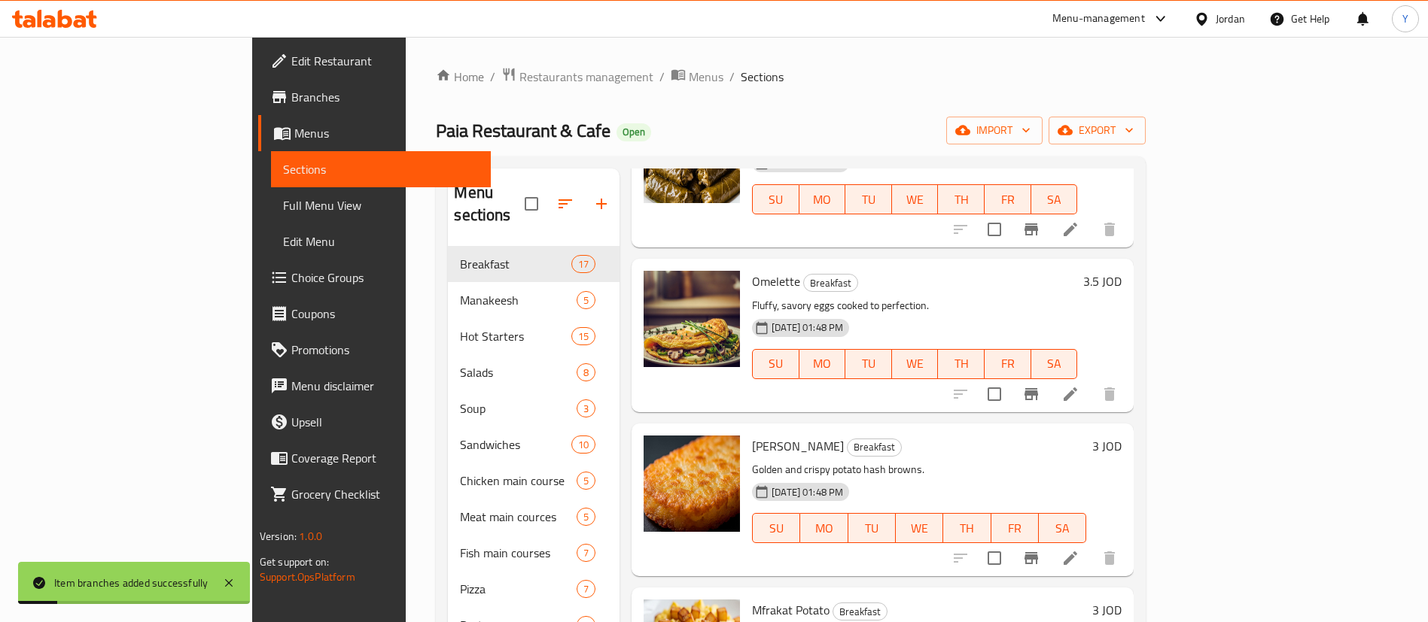
scroll to position [1152, 0]
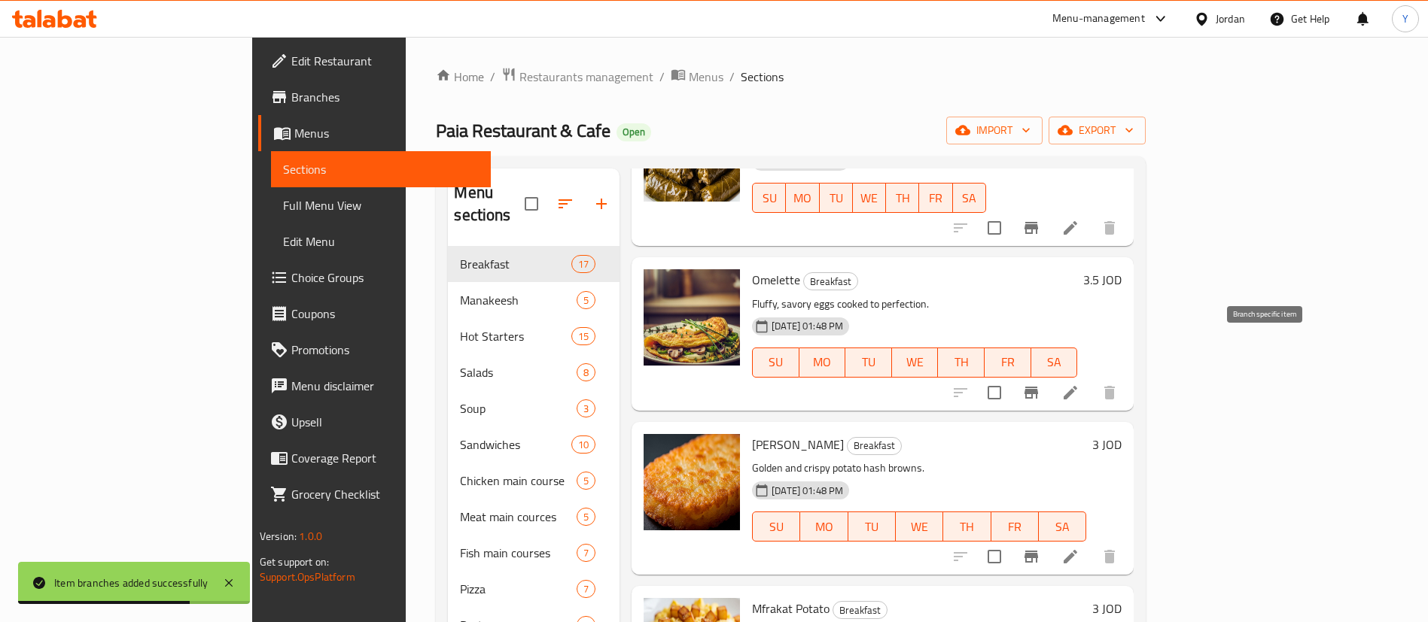
click at [1049, 375] on button "Branch-specific-item" at bounding box center [1031, 393] width 36 height 36
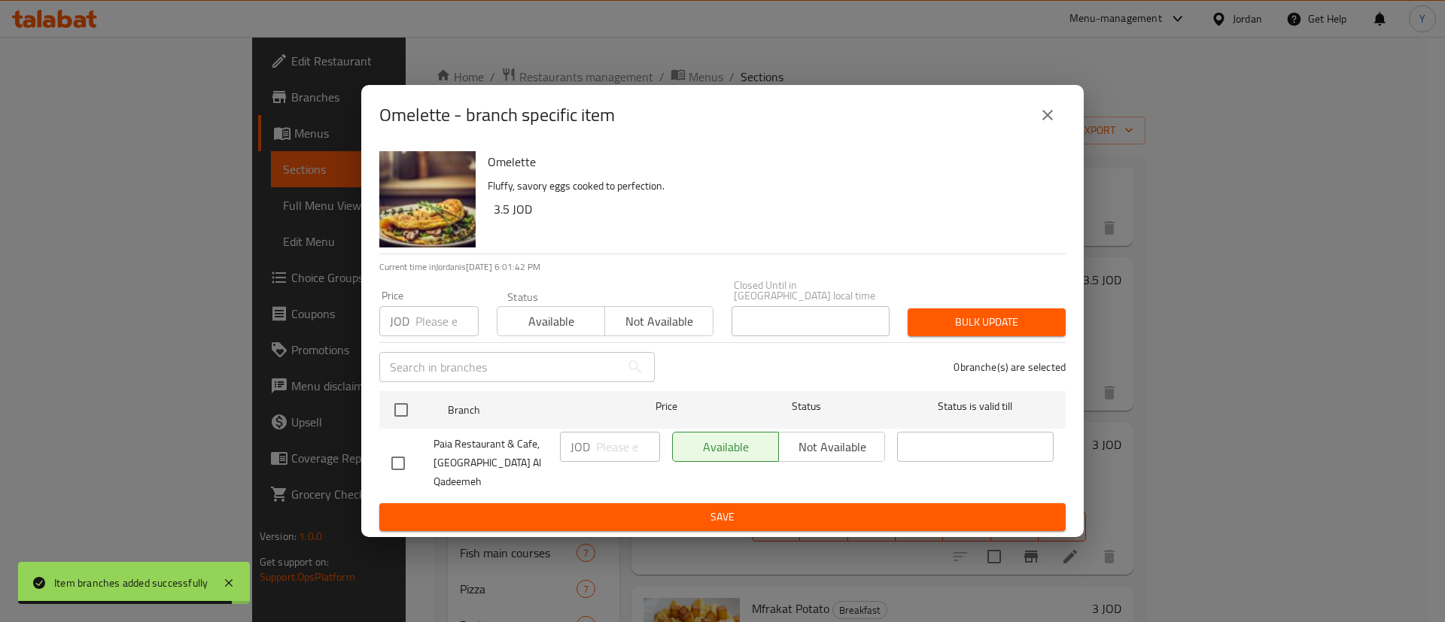
click at [388, 461] on input "checkbox" at bounding box center [398, 464] width 32 height 32
checkbox input "true"
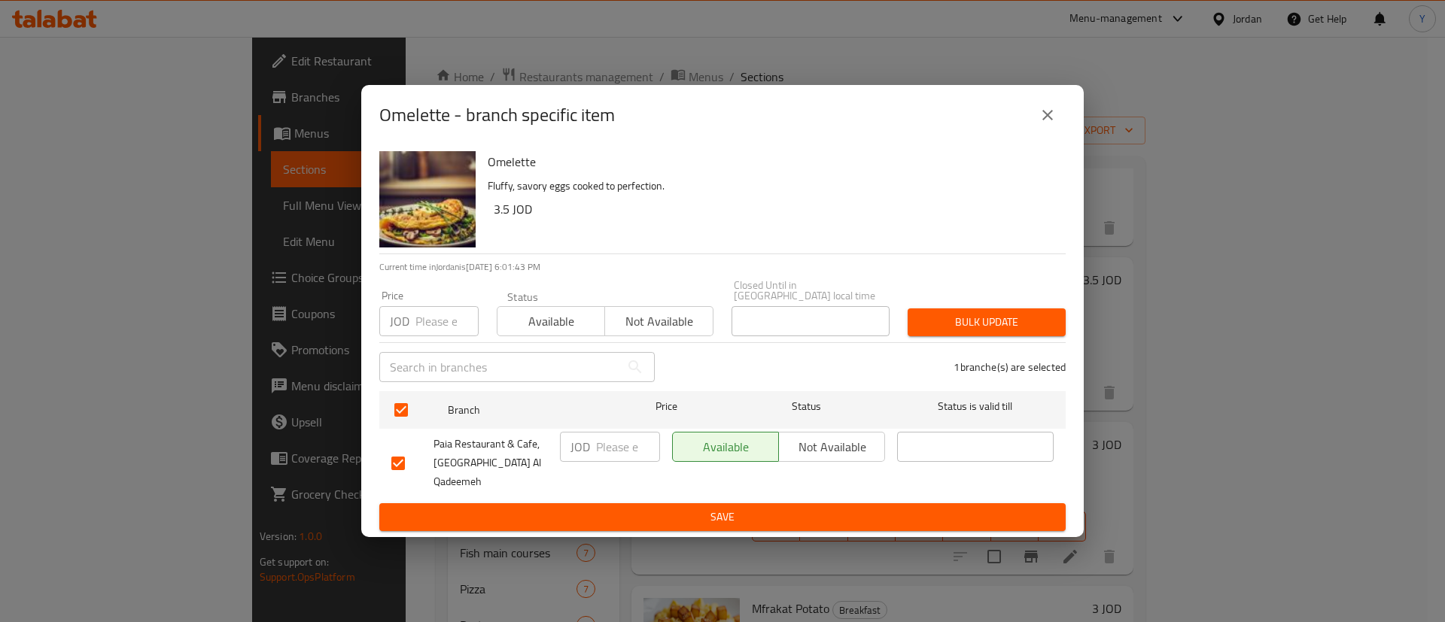
click at [626, 444] on input "number" at bounding box center [628, 447] width 64 height 30
type input "3.85"
click at [660, 508] on span "Save" at bounding box center [722, 517] width 662 height 19
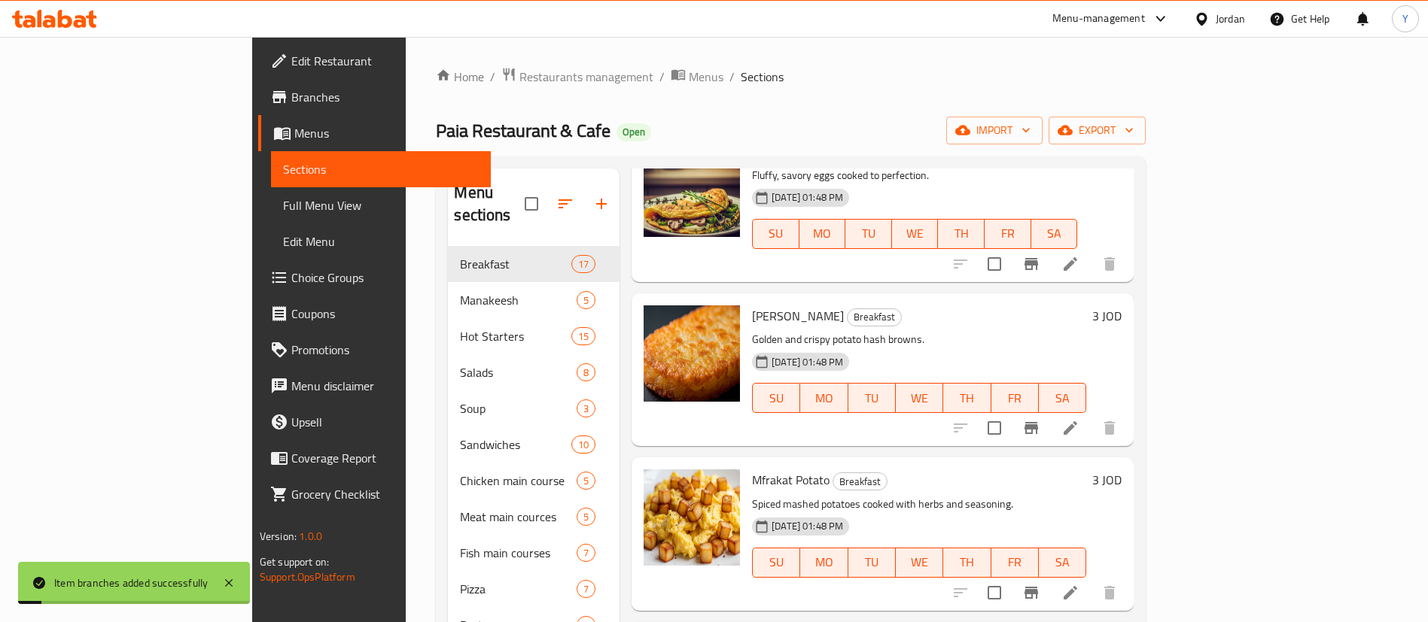
scroll to position [1297, 0]
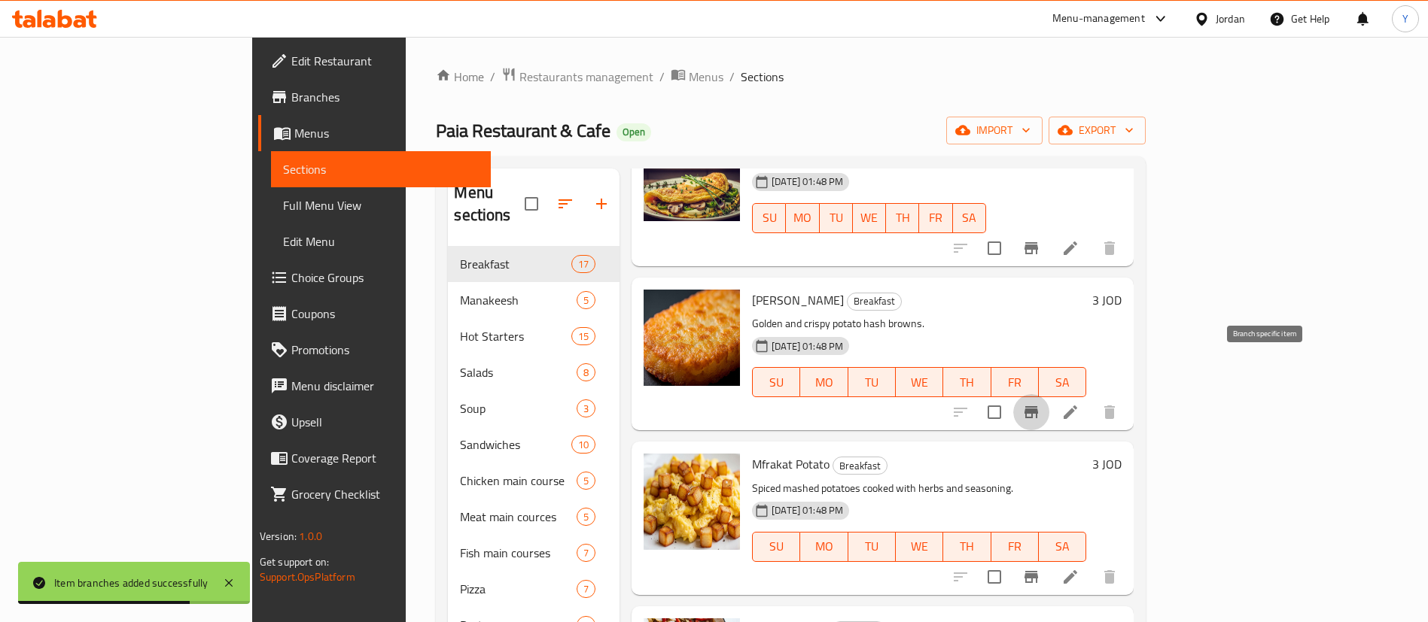
click at [1049, 394] on button "Branch-specific-item" at bounding box center [1031, 412] width 36 height 36
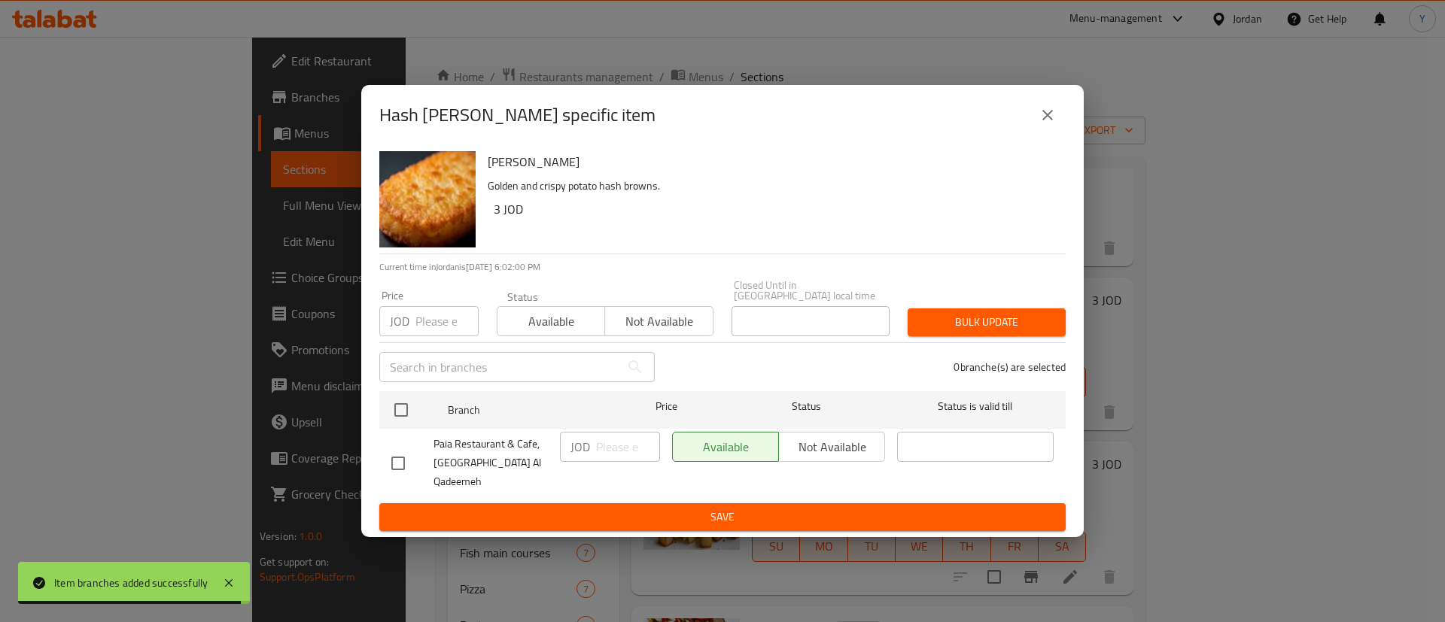
click at [419, 467] on div at bounding box center [412, 464] width 42 height 32
click at [394, 458] on input "checkbox" at bounding box center [398, 464] width 32 height 32
checkbox input "true"
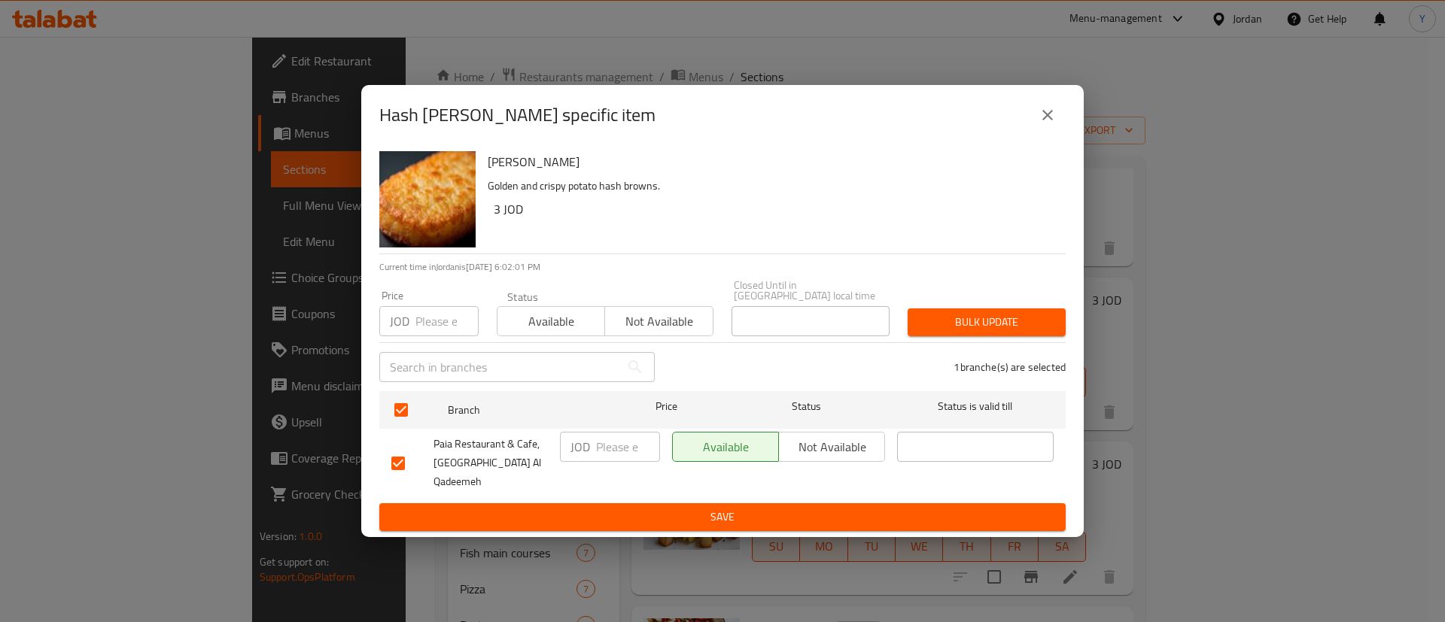
click at [607, 454] on input "number" at bounding box center [628, 447] width 64 height 30
type input "3.3"
click at [668, 508] on span "Save" at bounding box center [722, 517] width 662 height 19
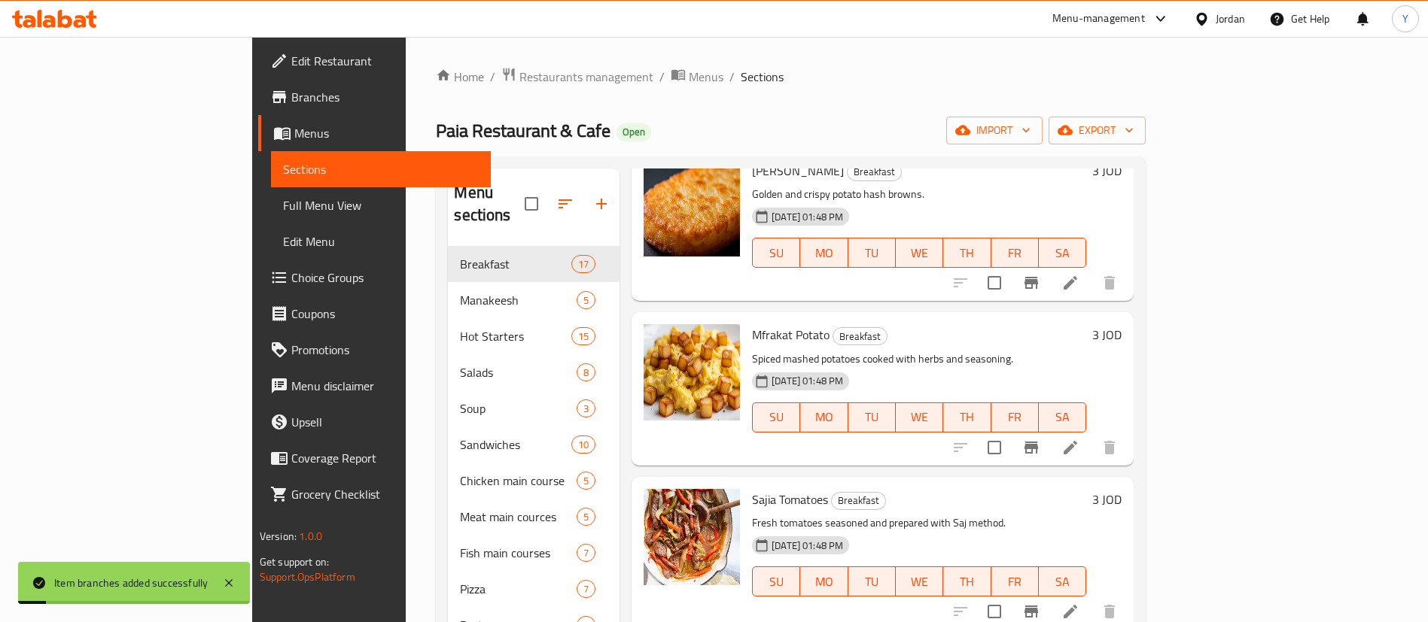
scroll to position [1428, 0]
click at [1038, 440] on icon "Branch-specific-item" at bounding box center [1031, 446] width 14 height 12
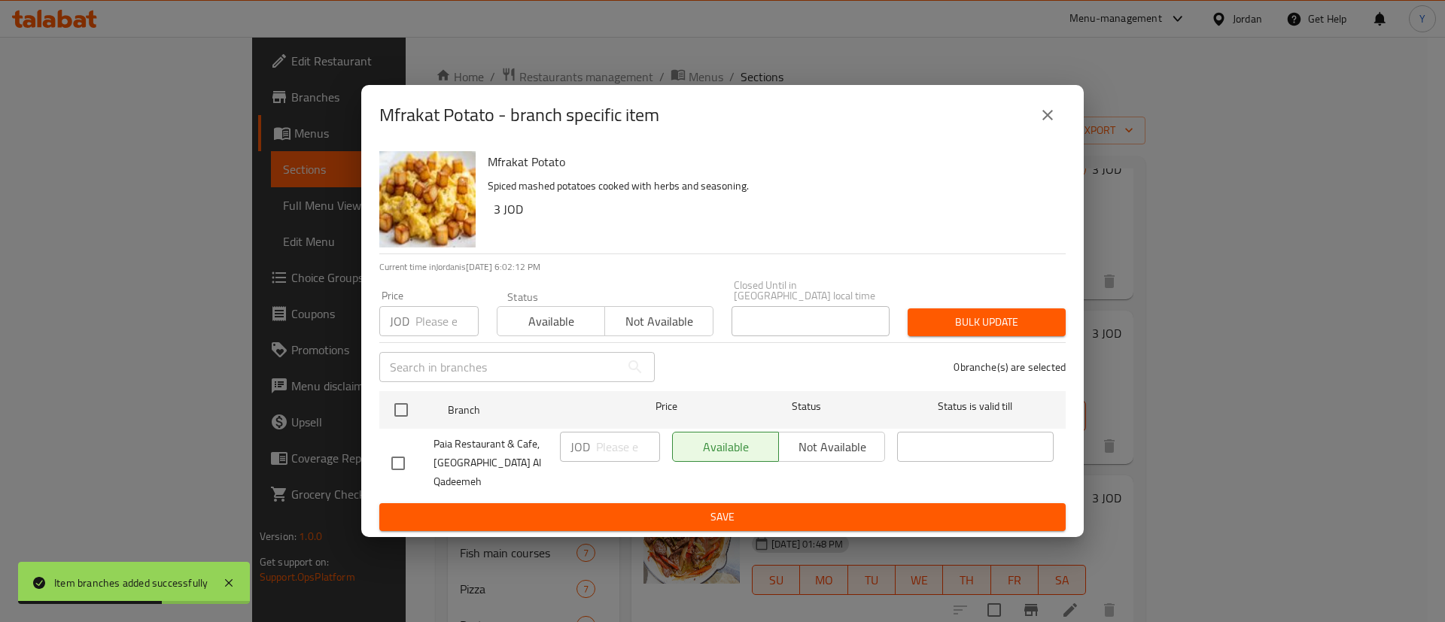
click at [390, 471] on input "checkbox" at bounding box center [398, 464] width 32 height 32
checkbox input "true"
click at [613, 462] on input "number" at bounding box center [628, 447] width 64 height 30
type input "3.3"
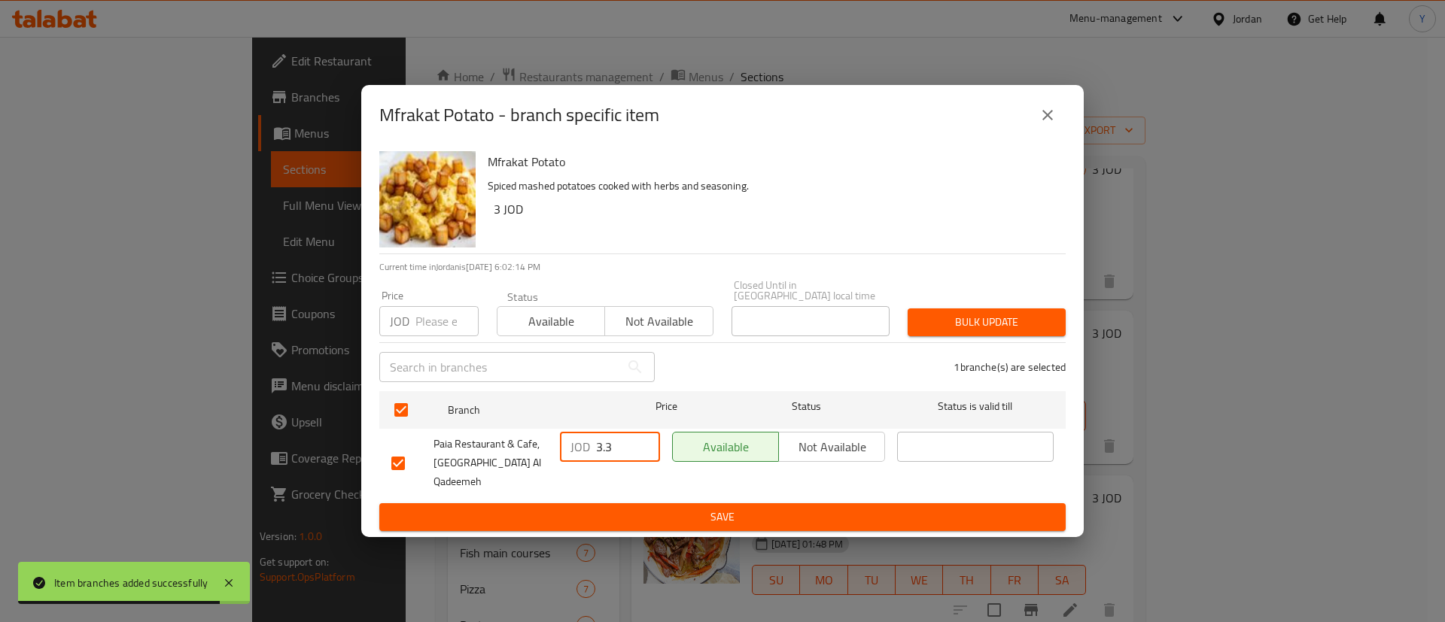
click at [665, 511] on span "Save" at bounding box center [722, 517] width 662 height 19
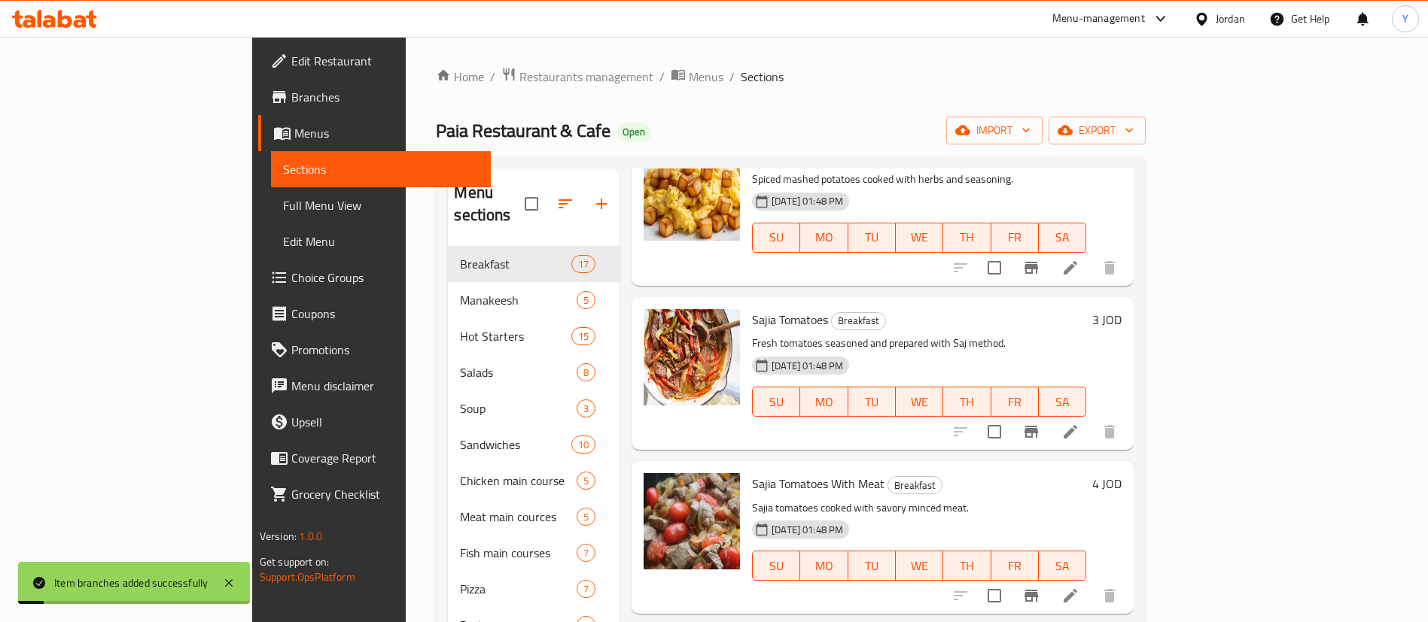
scroll to position [1607, 0]
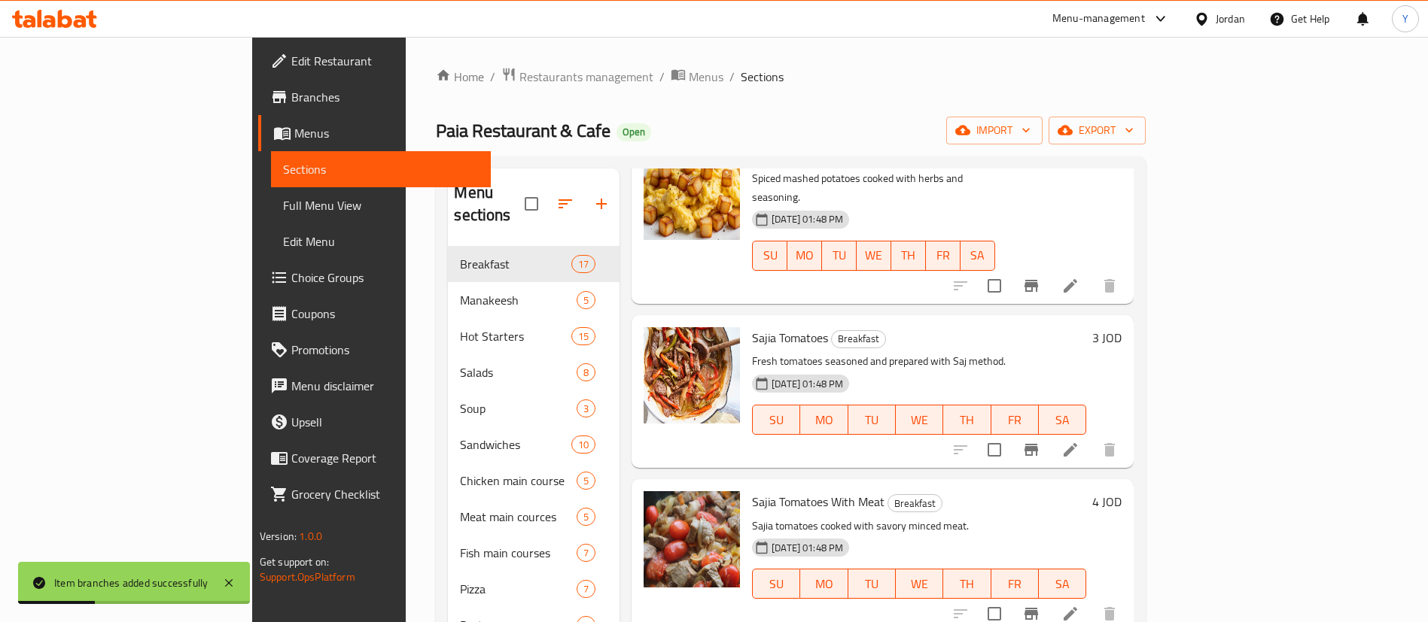
click at [1049, 432] on button "Branch-specific-item" at bounding box center [1031, 450] width 36 height 36
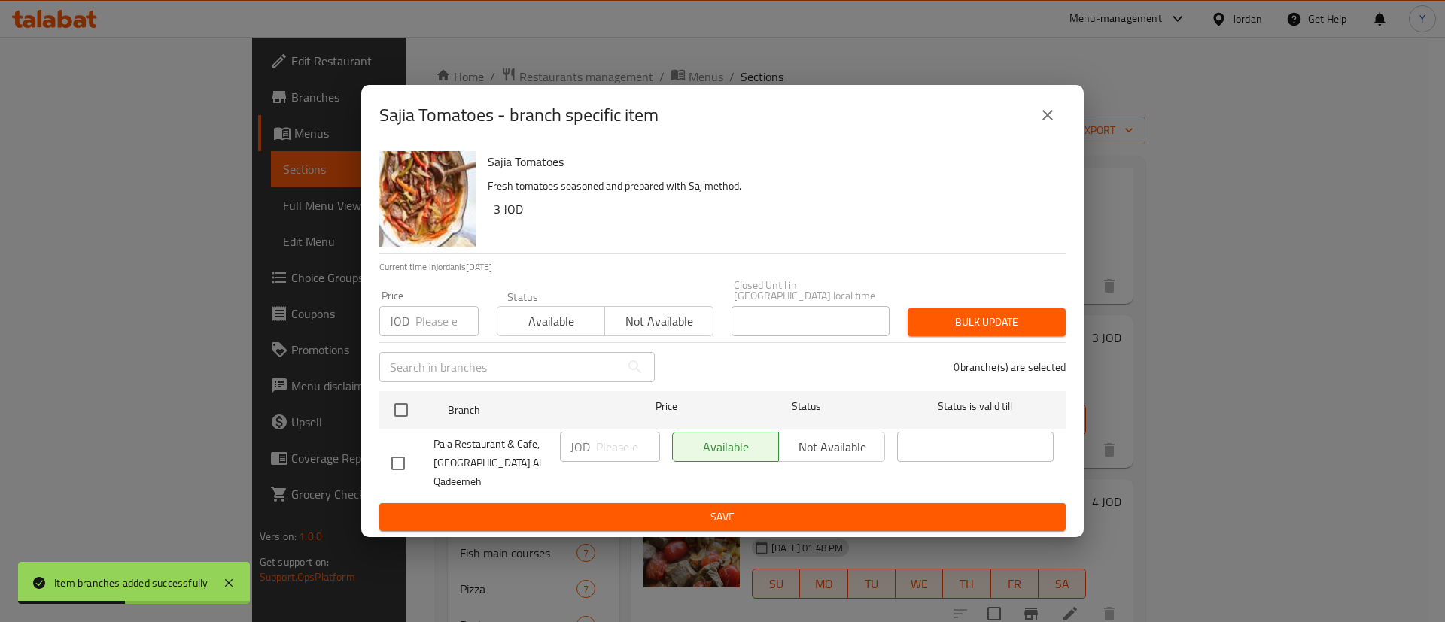
click at [397, 459] on input "checkbox" at bounding box center [398, 464] width 32 height 32
checkbox input "true"
click at [610, 448] on input "number" at bounding box center [628, 447] width 64 height 30
type input "3.3"
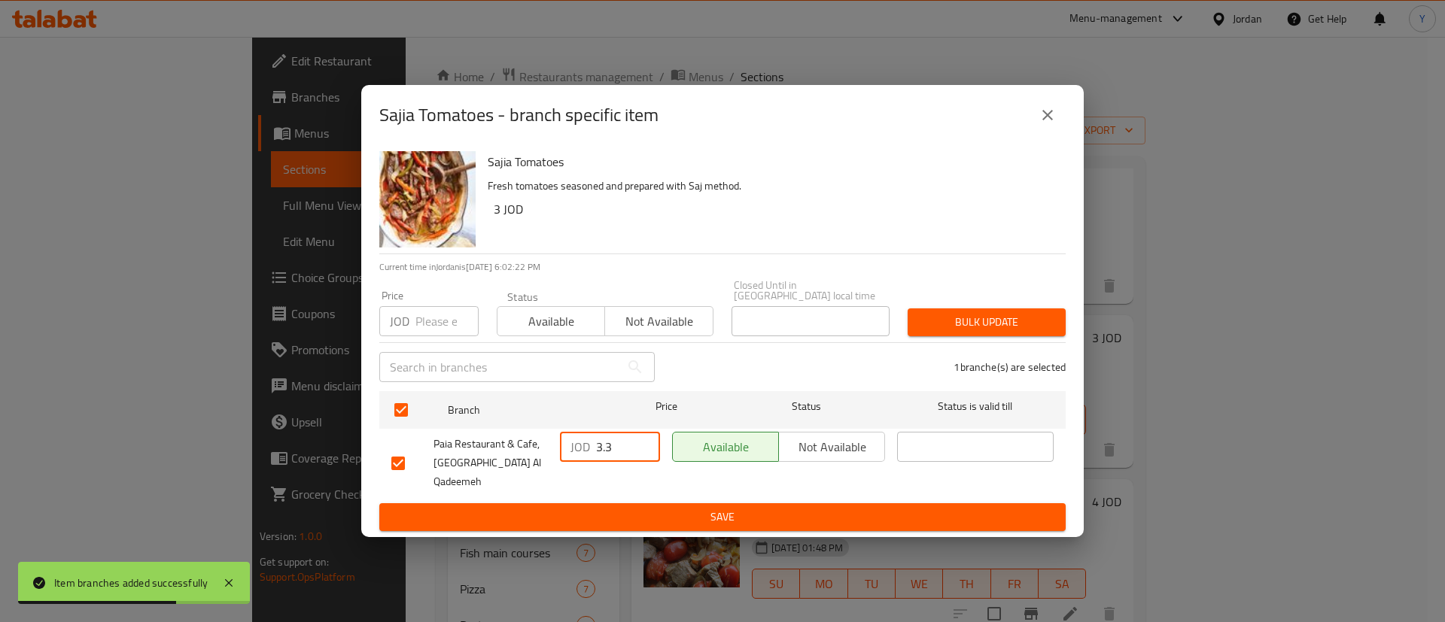
click at [665, 508] on span "Save" at bounding box center [722, 517] width 662 height 19
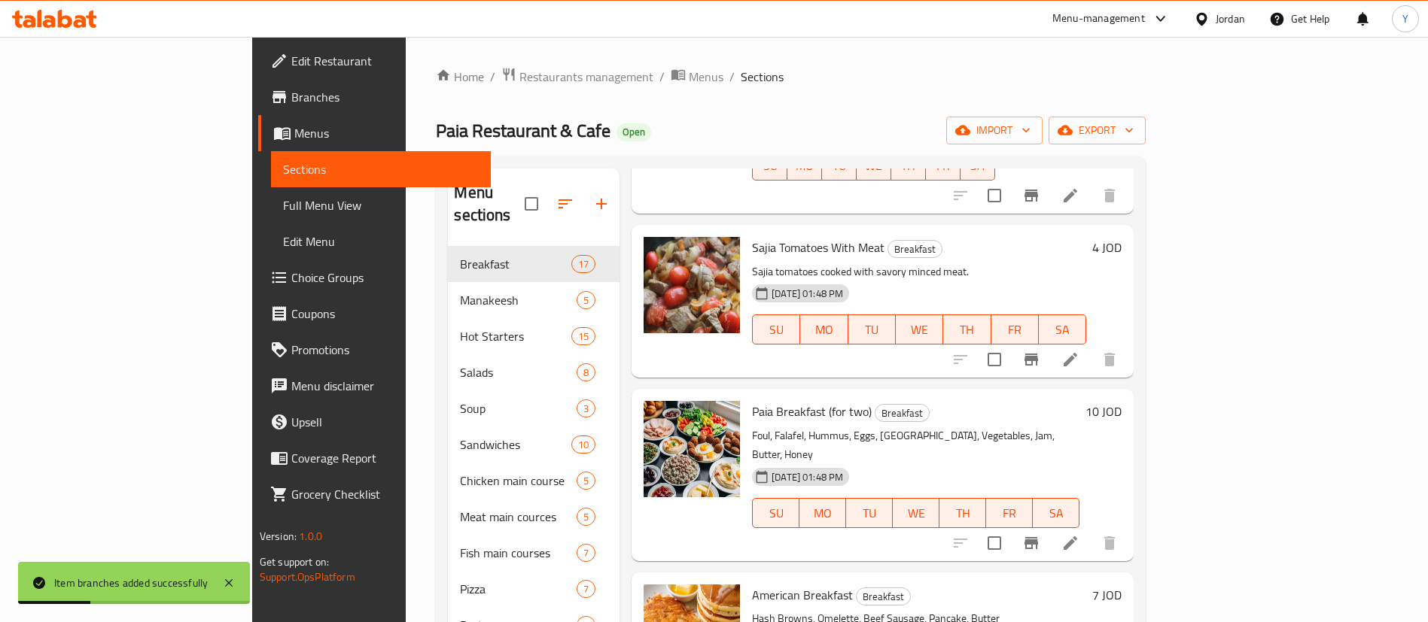
scroll to position [1882, 0]
click at [1091, 344] on li at bounding box center [1070, 357] width 42 height 27
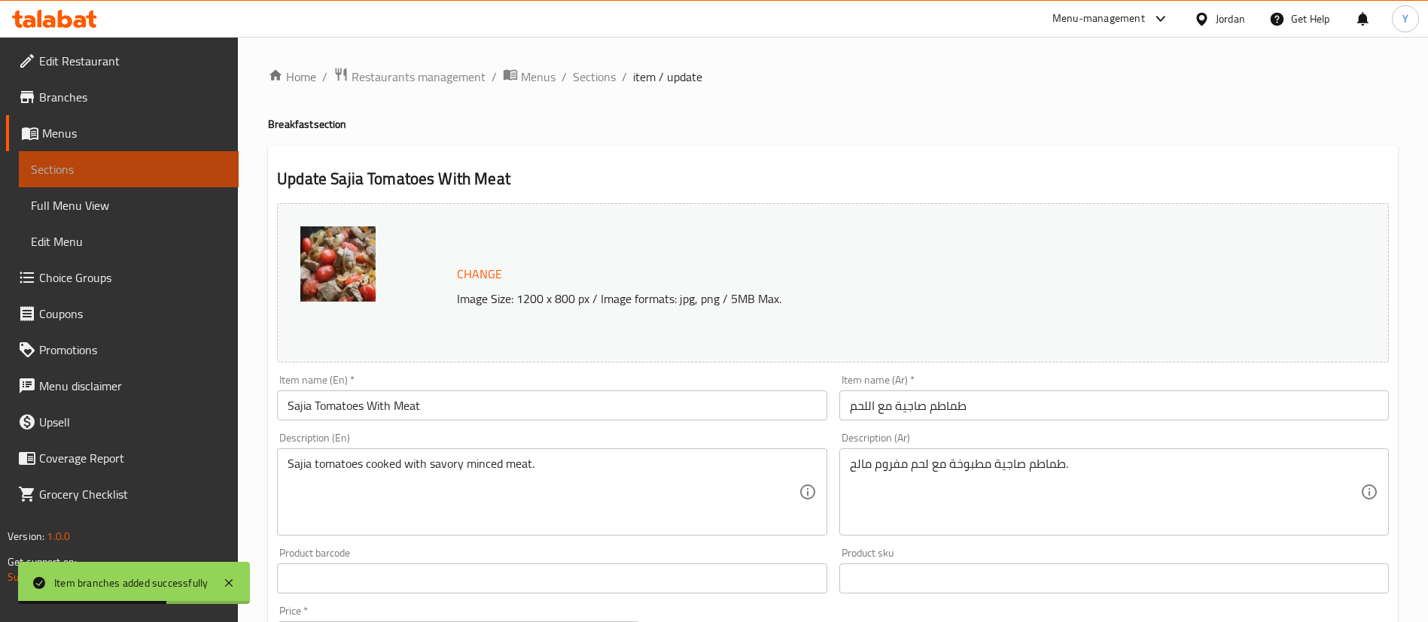
click at [113, 154] on link "Sections" at bounding box center [129, 169] width 220 height 36
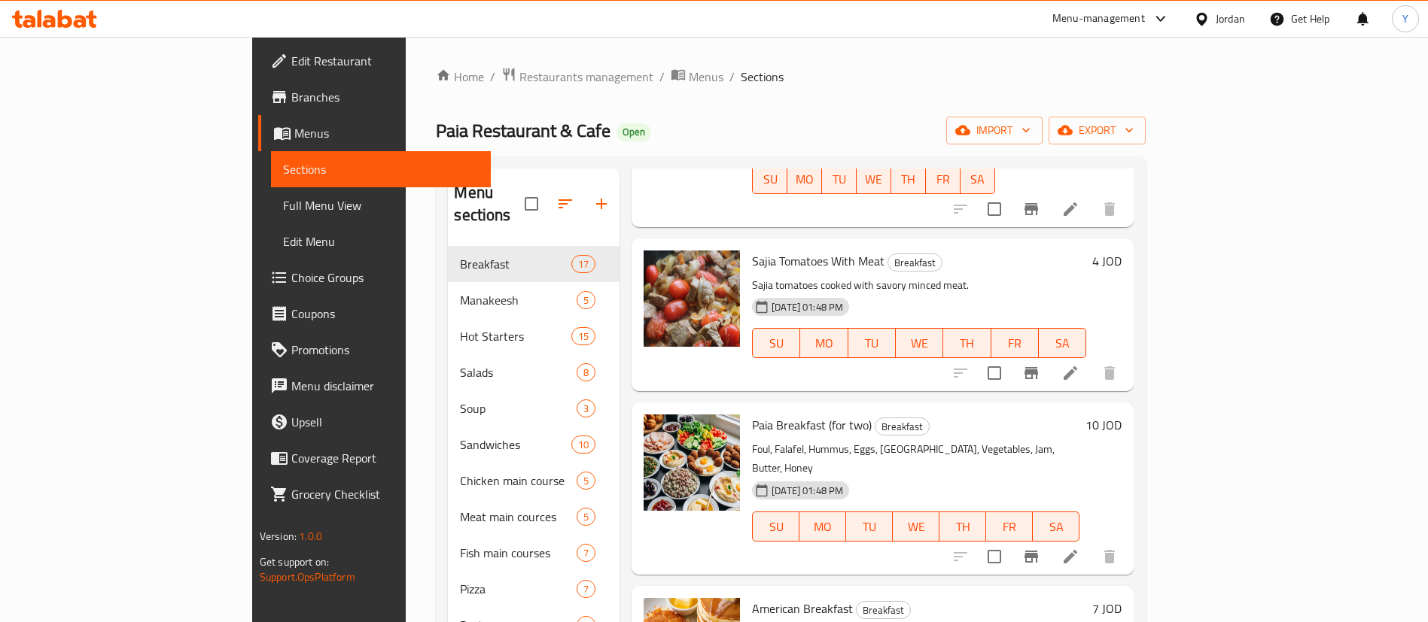
scroll to position [1867, 0]
click at [1038, 367] on icon "Branch-specific-item" at bounding box center [1031, 373] width 14 height 12
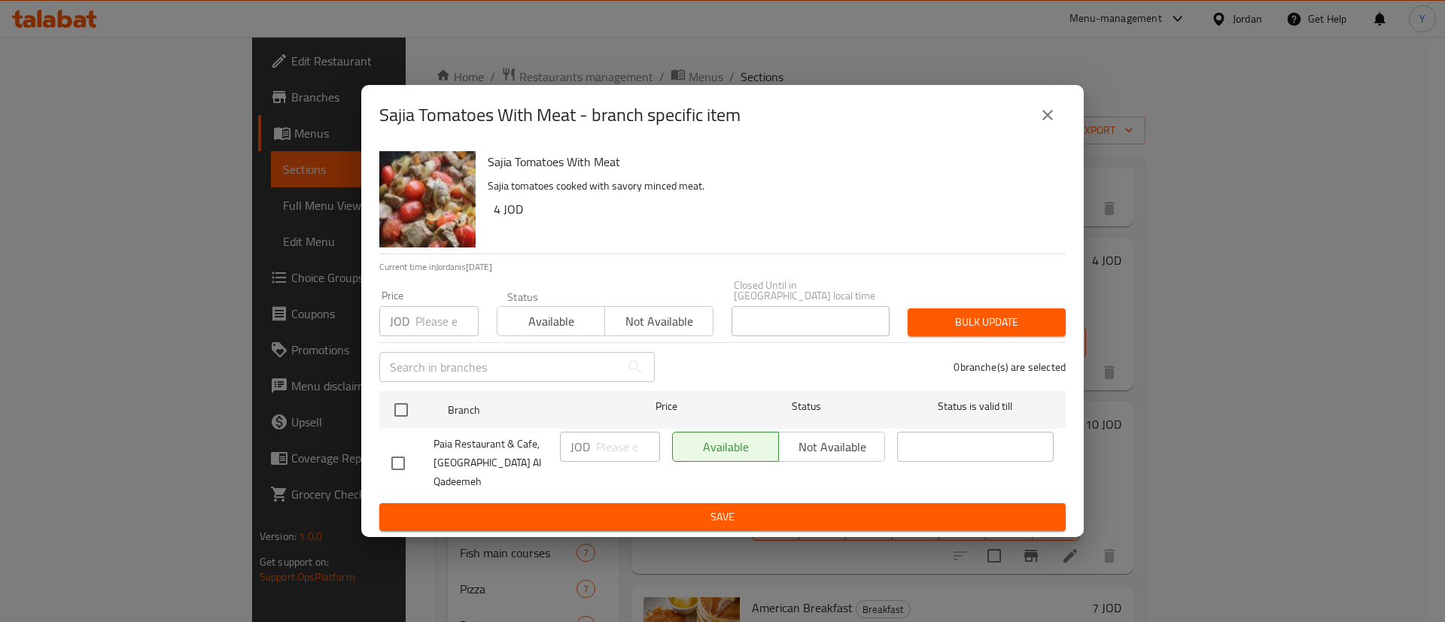
click at [388, 452] on input "checkbox" at bounding box center [398, 464] width 32 height 32
checkbox input "true"
click at [614, 455] on input "number" at bounding box center [628, 447] width 64 height 30
type input "4.4"
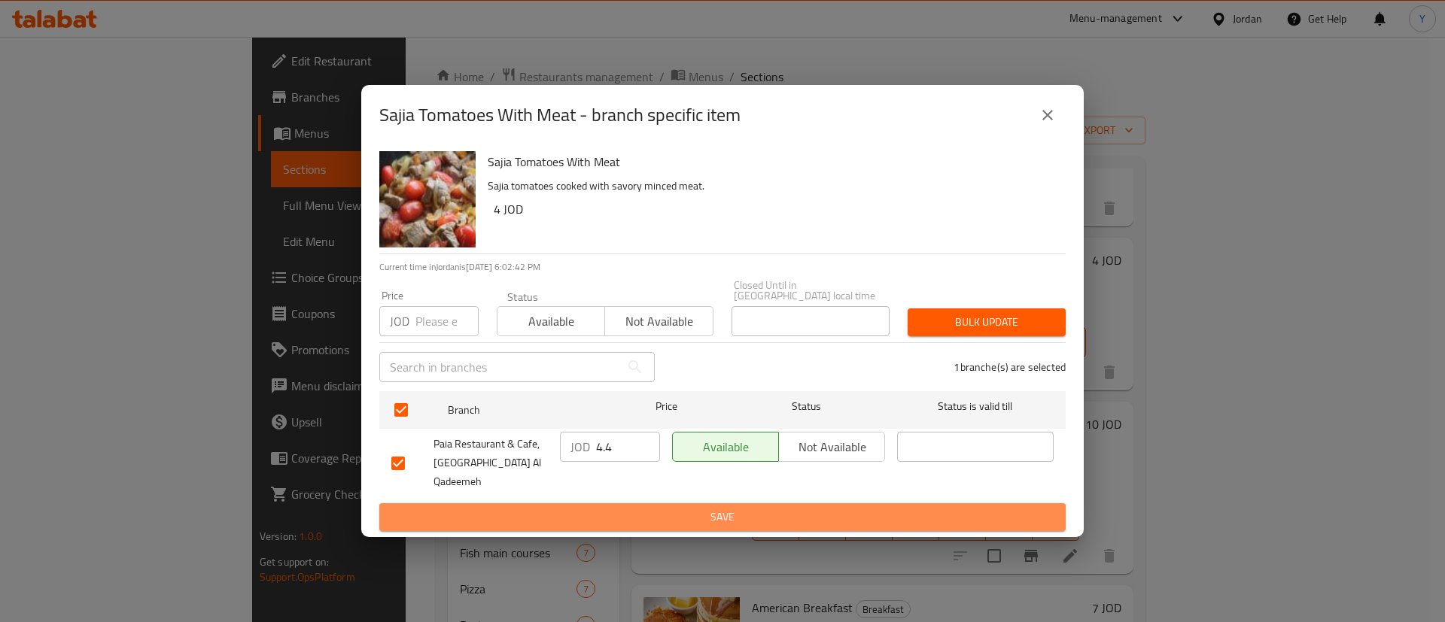
click at [670, 504] on button "Save" at bounding box center [722, 518] width 686 height 28
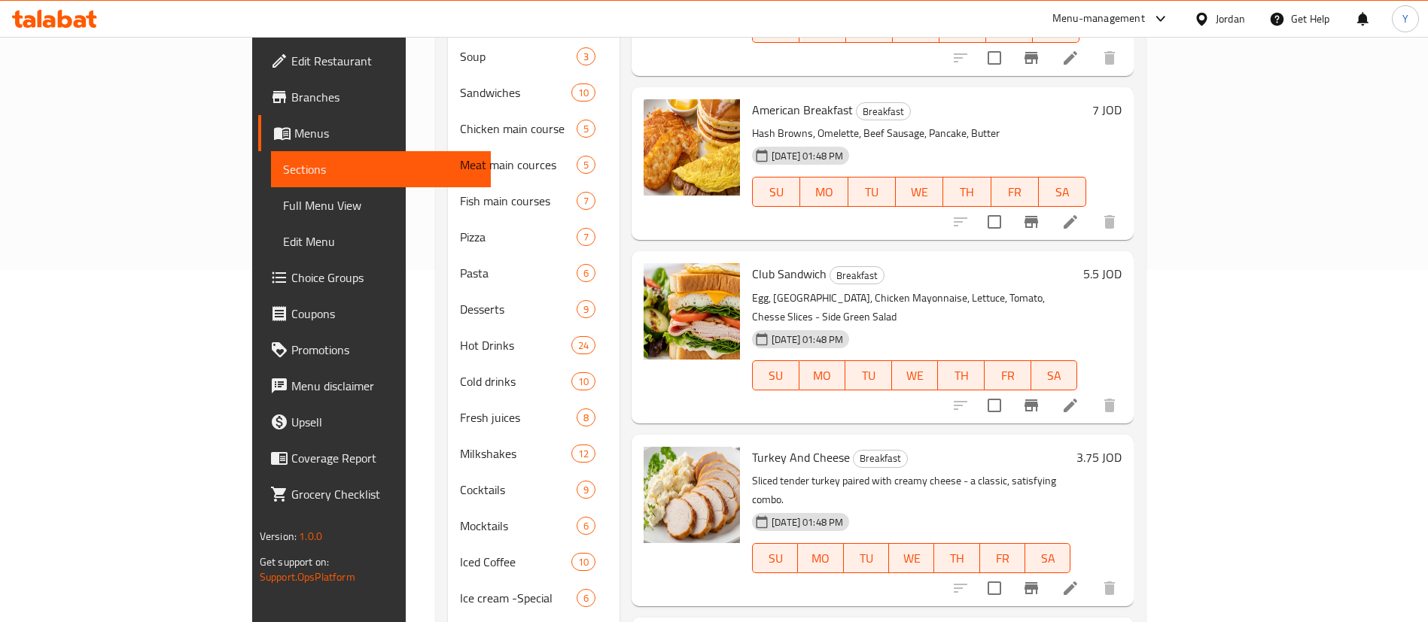
scroll to position [358, 0]
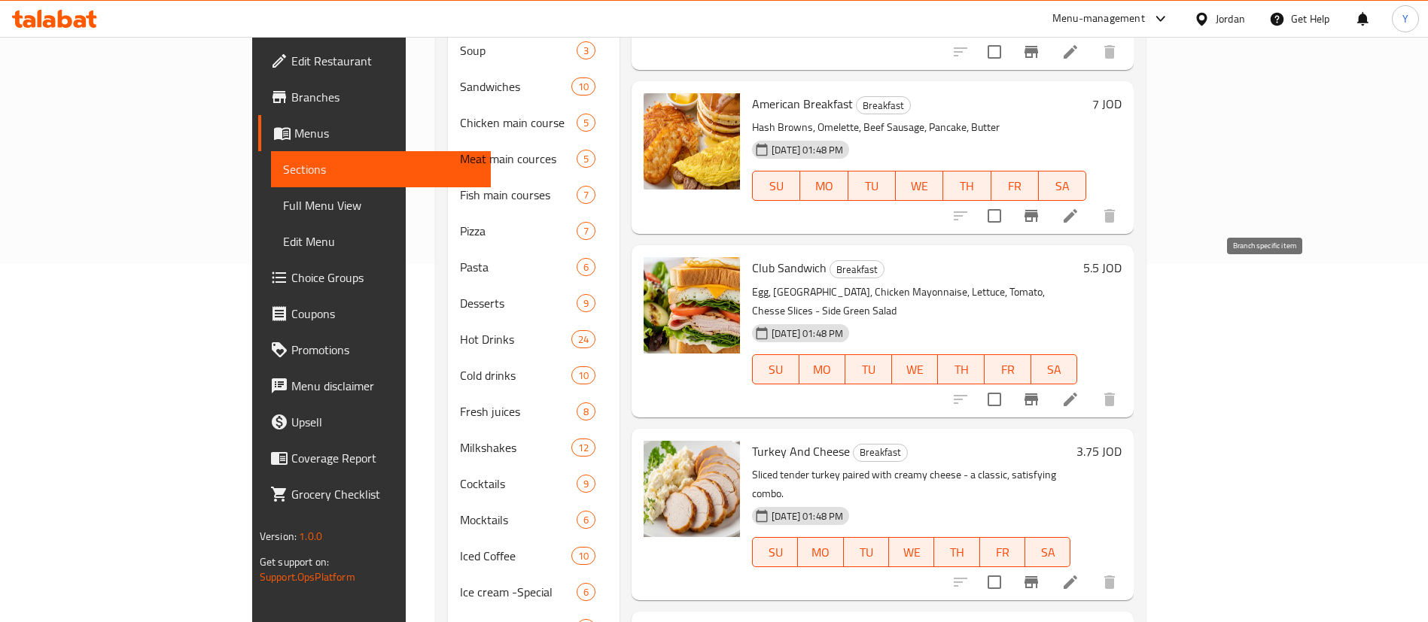
click at [1038, 394] on icon "Branch-specific-item" at bounding box center [1031, 400] width 14 height 12
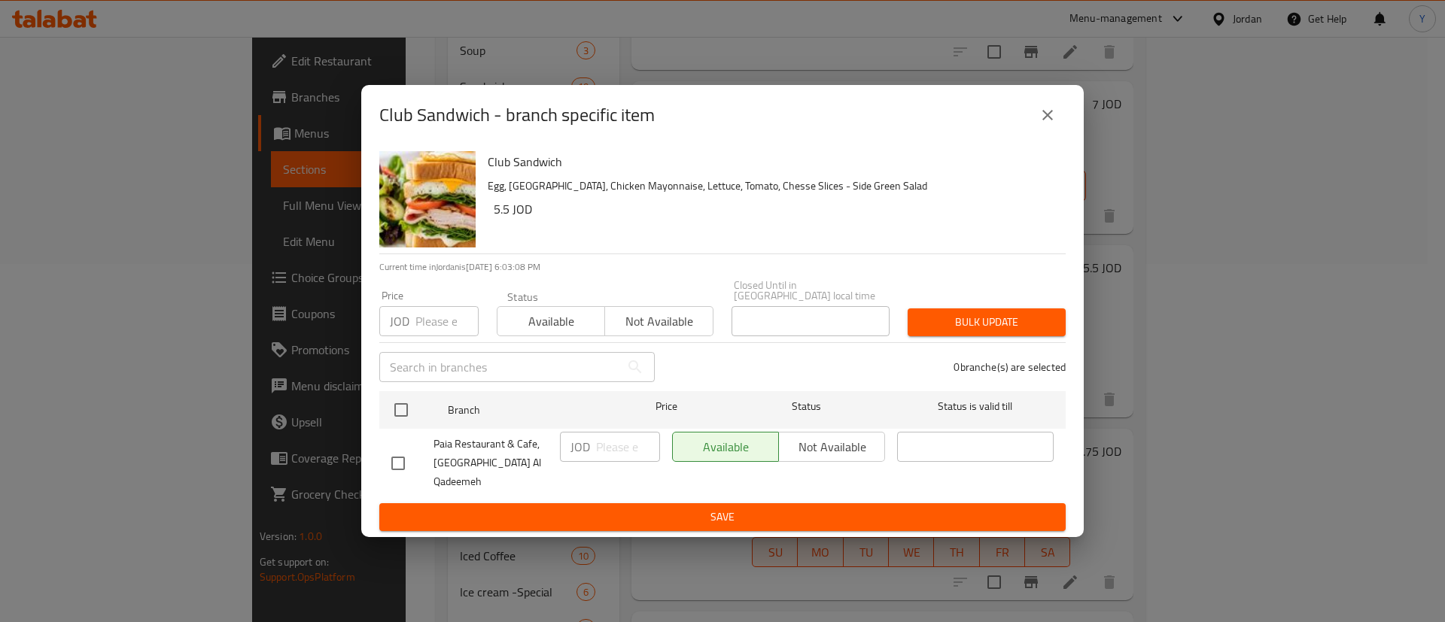
click at [392, 462] on input "checkbox" at bounding box center [398, 464] width 32 height 32
checkbox input "true"
click at [611, 442] on input "number" at bounding box center [628, 447] width 64 height 30
type input "6"
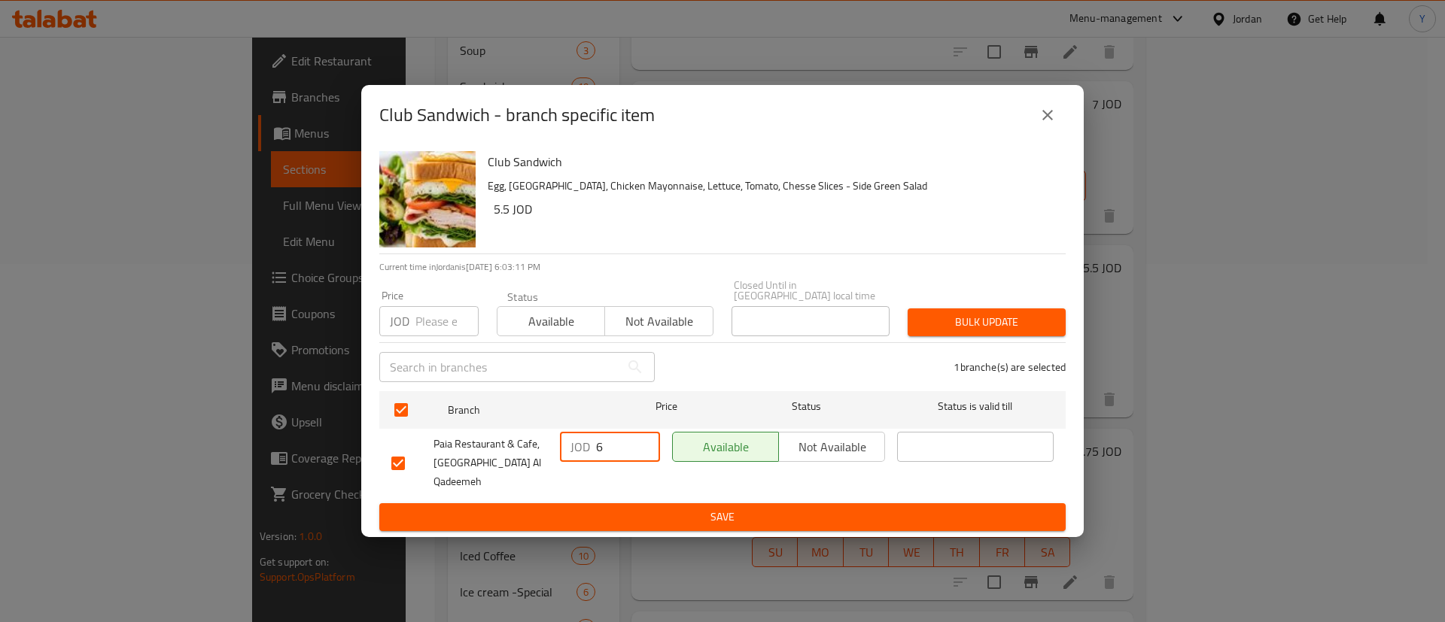
click at [675, 508] on span "Save" at bounding box center [722, 517] width 662 height 19
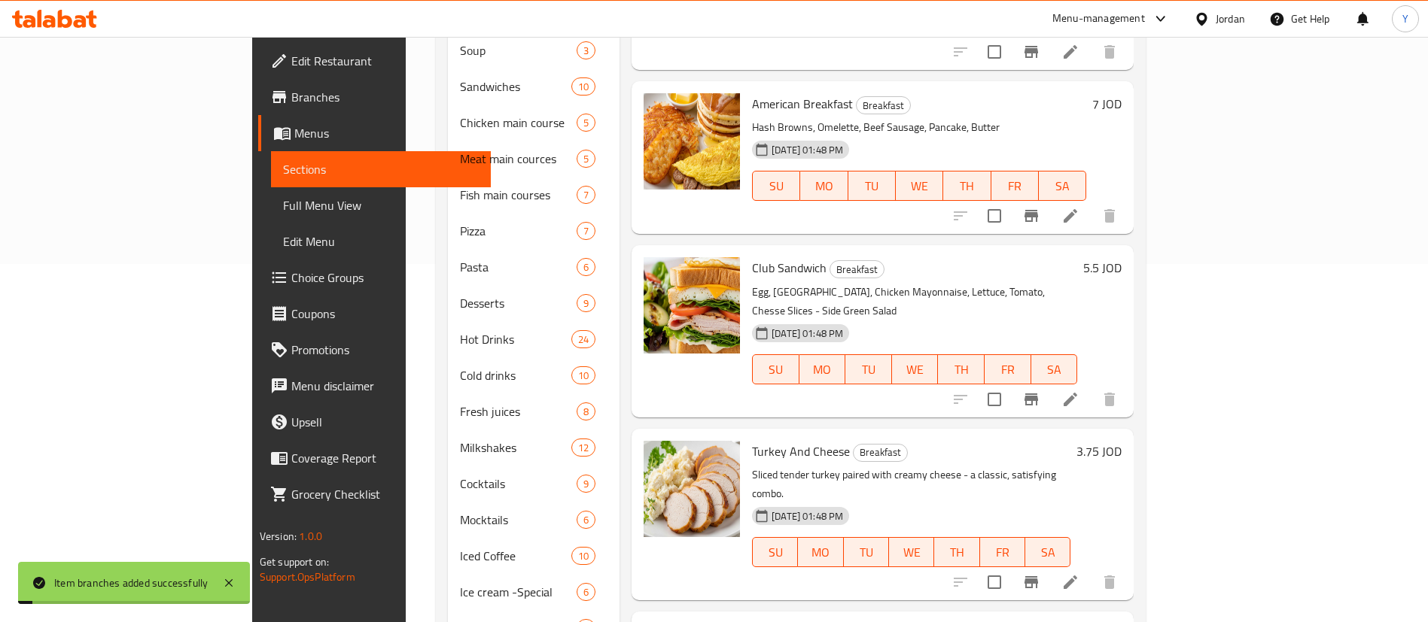
scroll to position [408, 0]
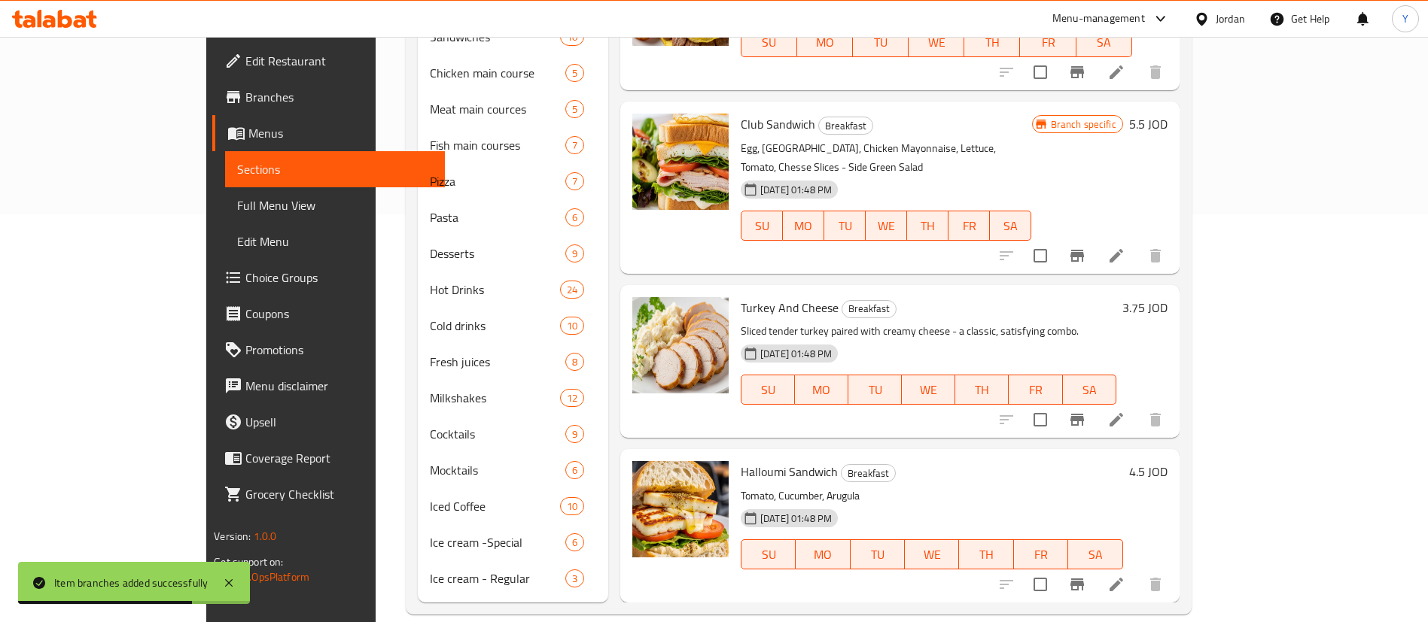
click at [1095, 402] on button "Branch-specific-item" at bounding box center [1077, 420] width 36 height 36
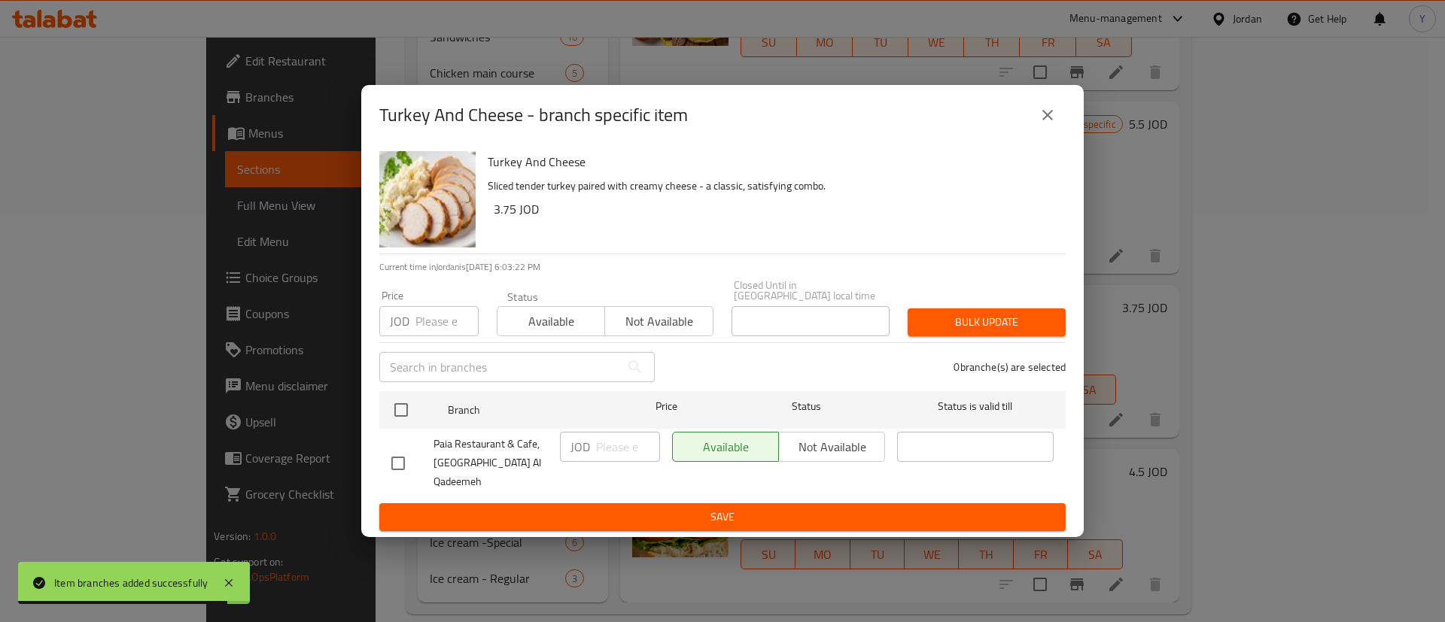
click at [396, 465] on input "checkbox" at bounding box center [398, 464] width 32 height 32
checkbox input "true"
click at [604, 457] on input "number" at bounding box center [628, 447] width 64 height 30
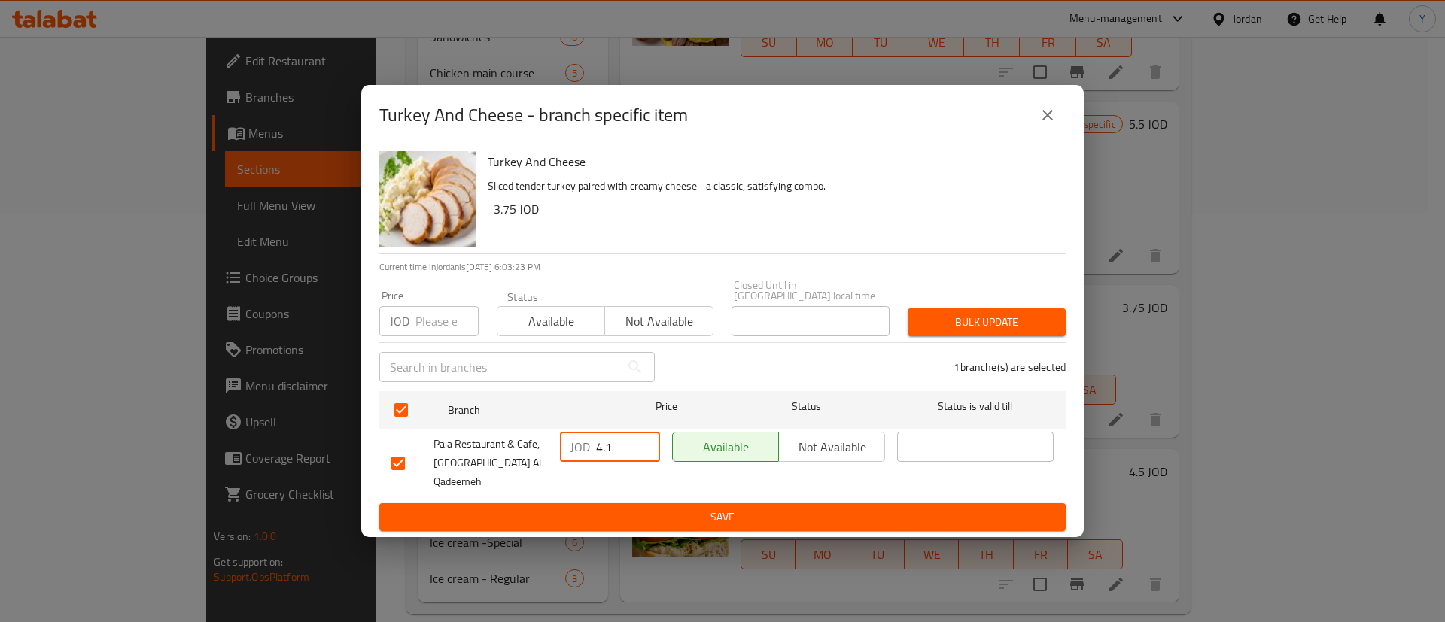
type input "4.1"
click at [644, 508] on span "Save" at bounding box center [722, 517] width 662 height 19
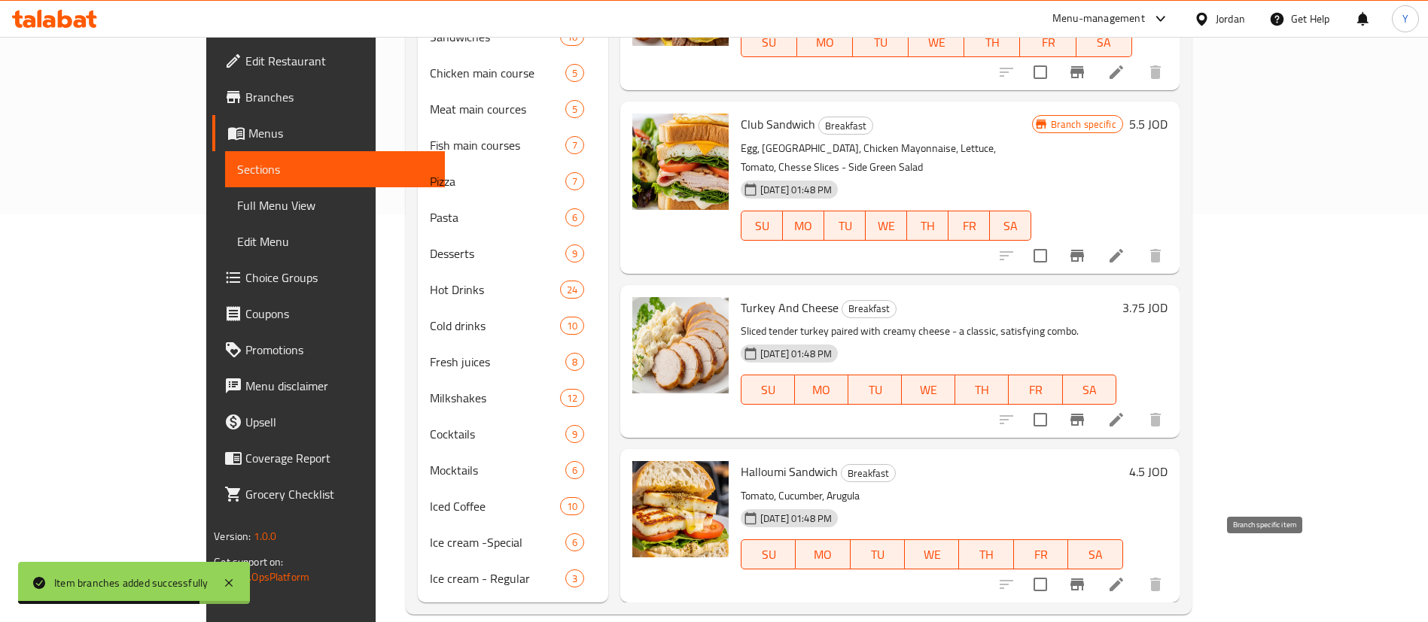
click at [1095, 567] on button "Branch-specific-item" at bounding box center [1077, 585] width 36 height 36
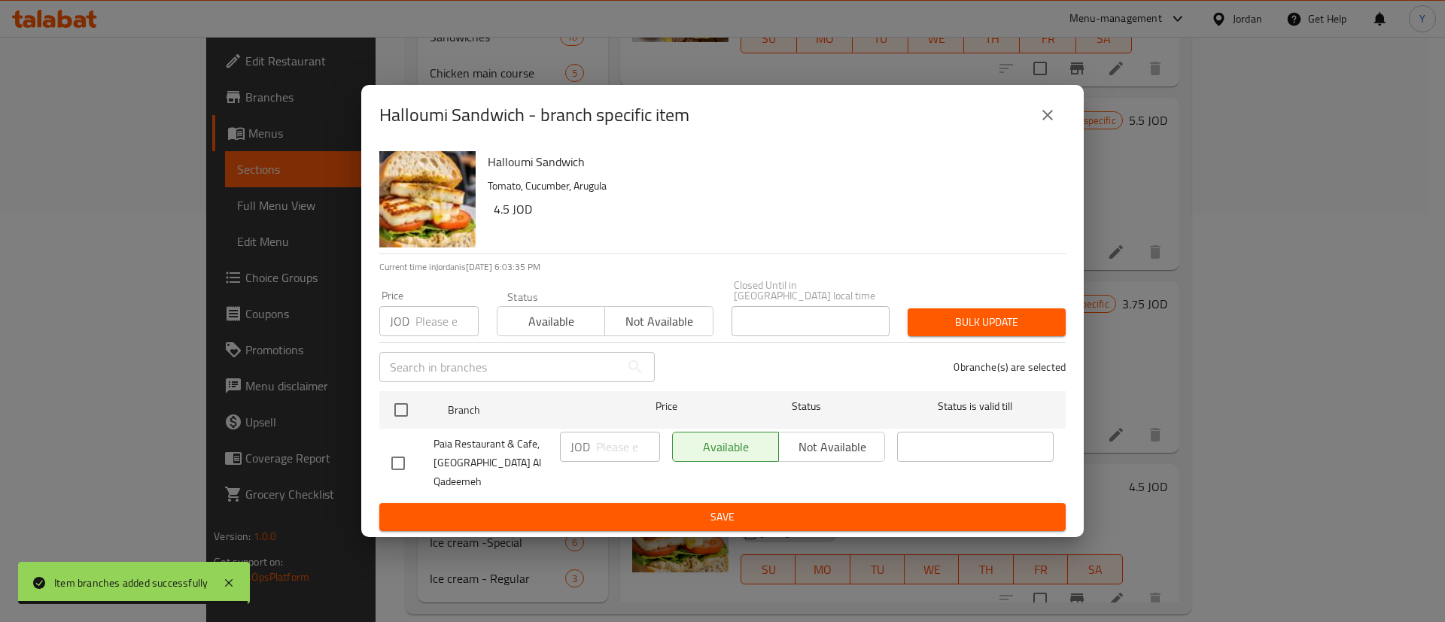
click at [395, 463] on input "checkbox" at bounding box center [398, 464] width 32 height 32
checkbox input "true"
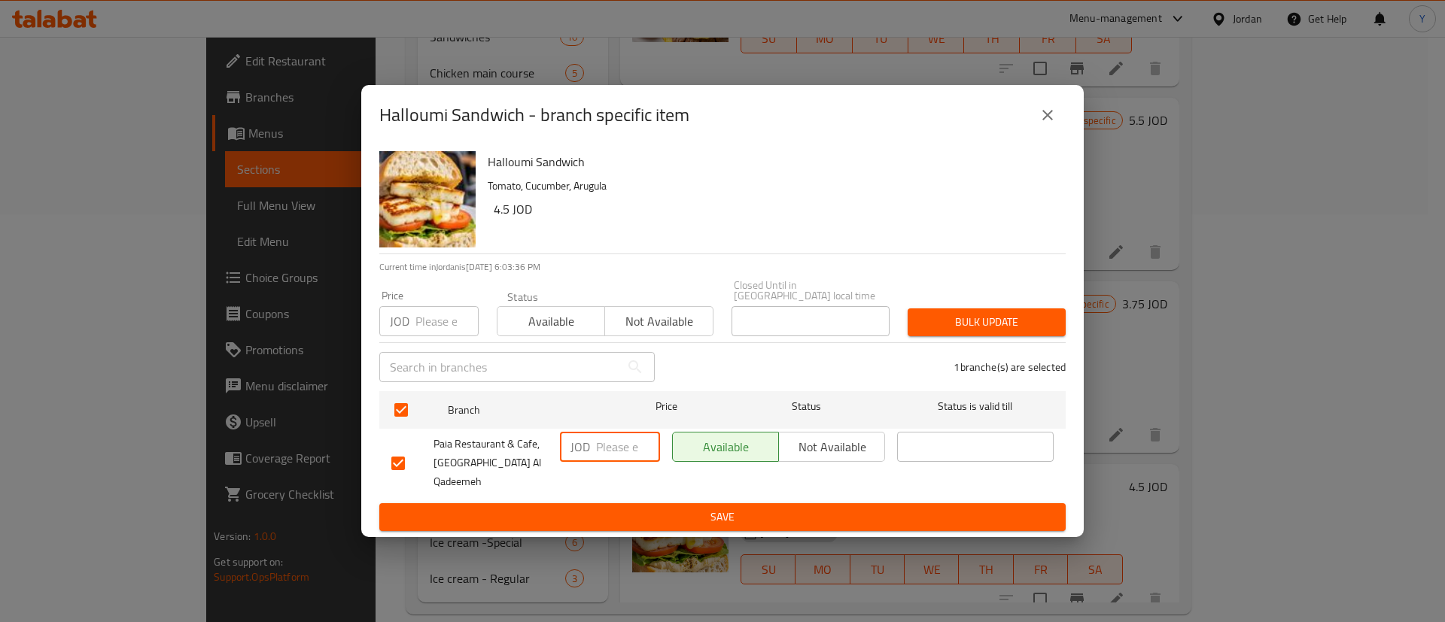
click at [608, 462] on input "number" at bounding box center [628, 447] width 64 height 30
type input "4.95"
click at [632, 508] on span "Save" at bounding box center [722, 517] width 662 height 19
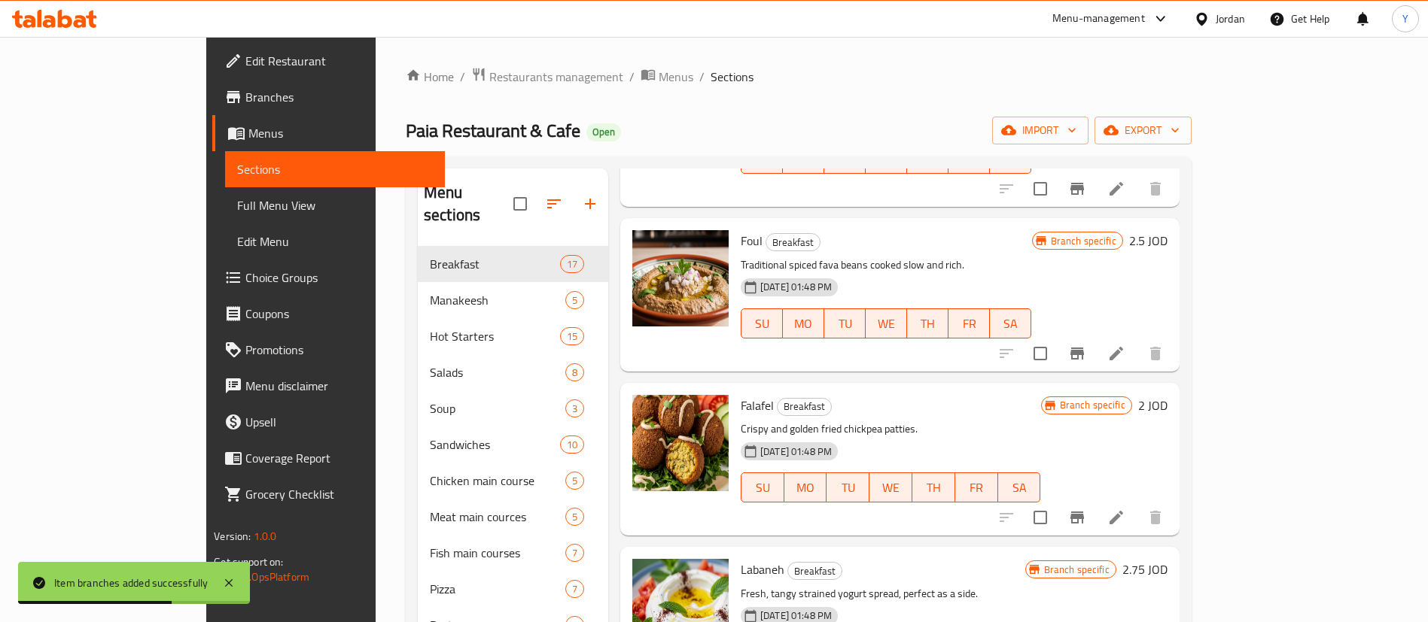
scroll to position [0, 0]
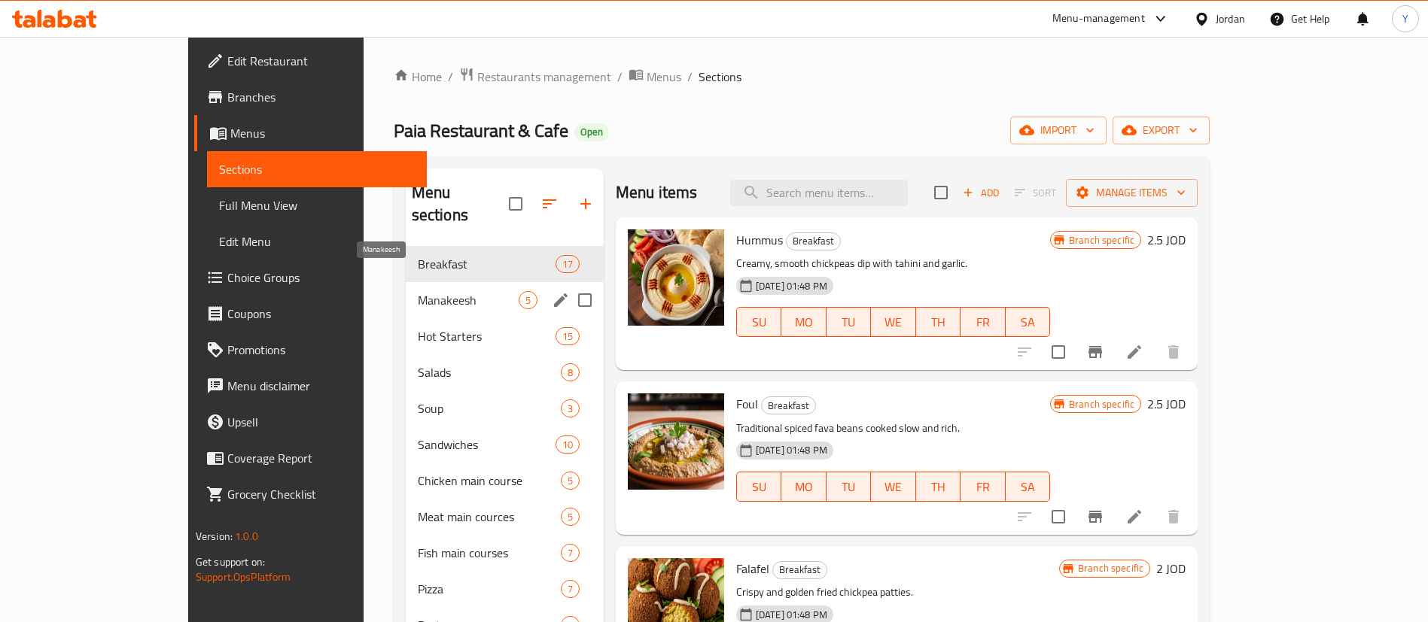
click at [418, 291] on span "Manakeesh" at bounding box center [468, 300] width 101 height 18
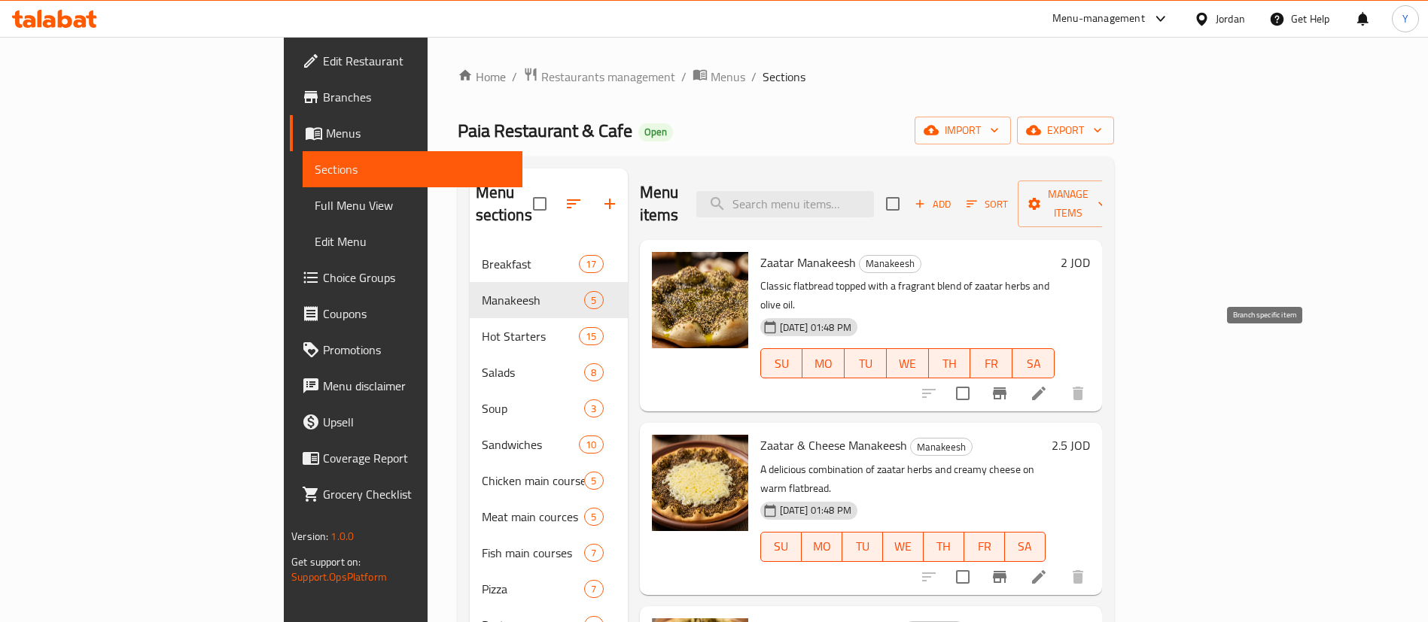
click at [1018, 376] on button "Branch-specific-item" at bounding box center [999, 394] width 36 height 36
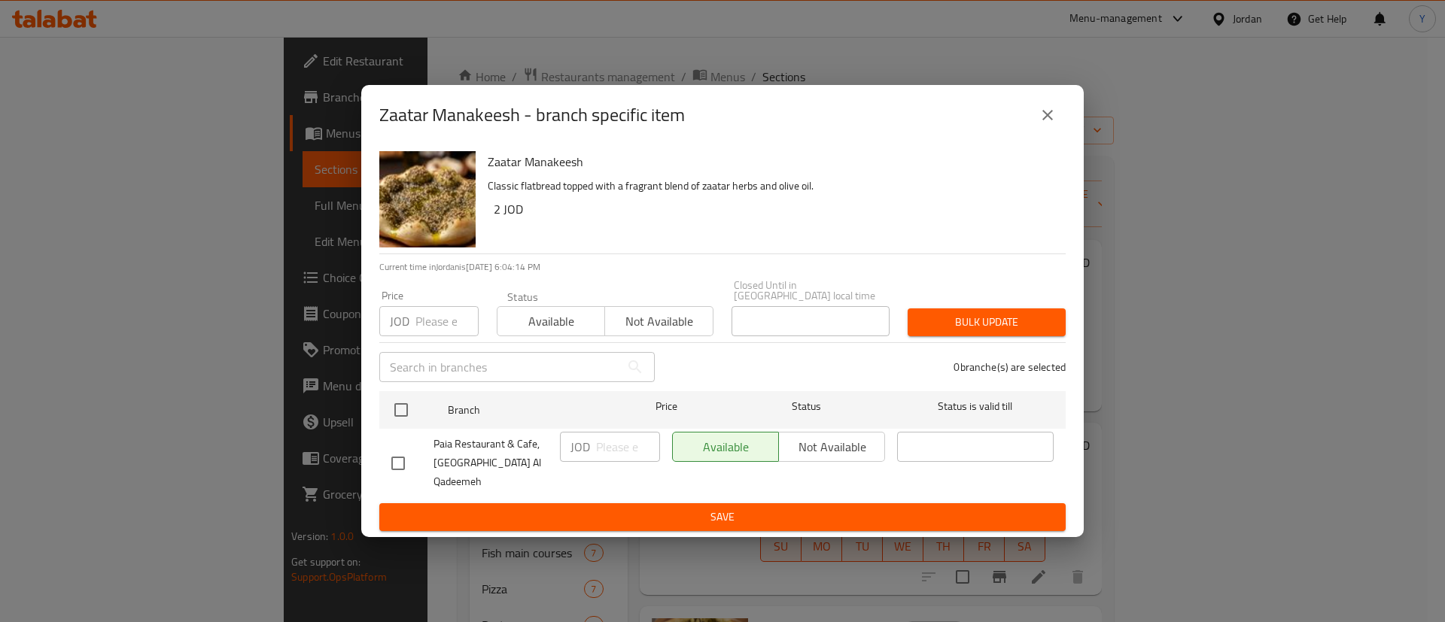
click at [401, 467] on input "checkbox" at bounding box center [398, 464] width 32 height 32
checkbox input "true"
click at [595, 442] on div "JOD ​" at bounding box center [610, 447] width 100 height 30
type input "2.2"
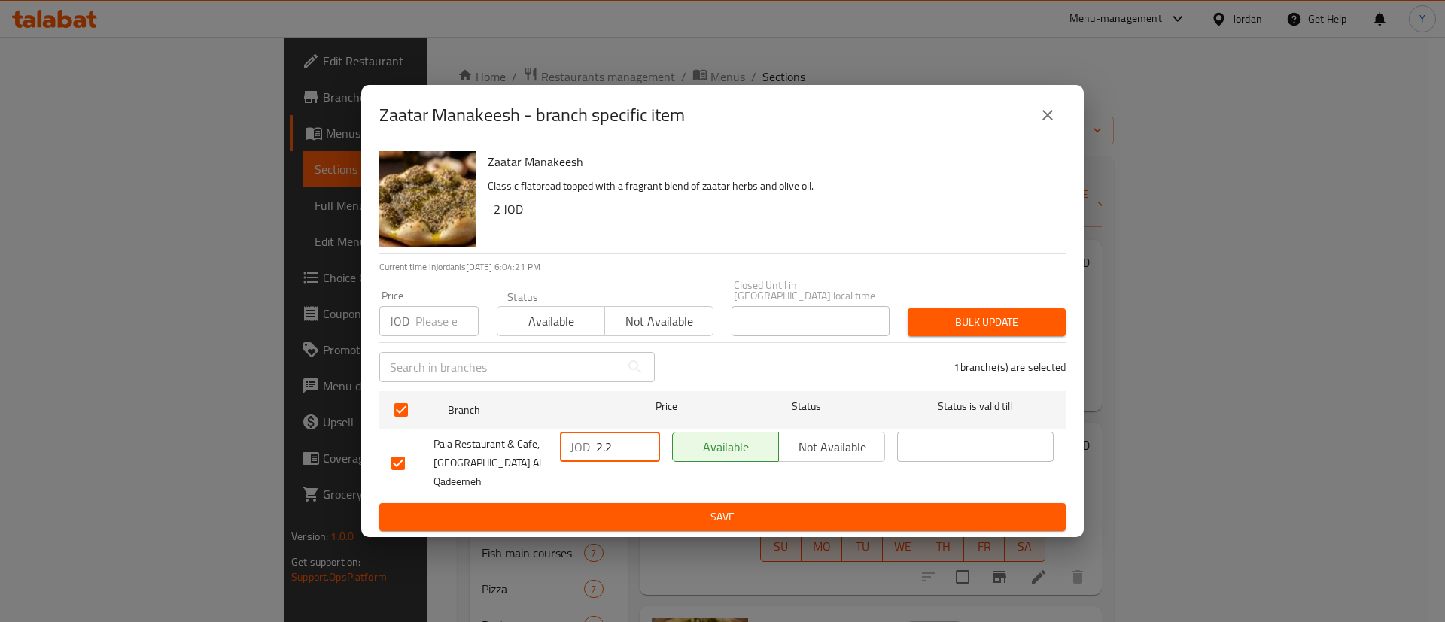
click at [664, 508] on span "Save" at bounding box center [722, 517] width 662 height 19
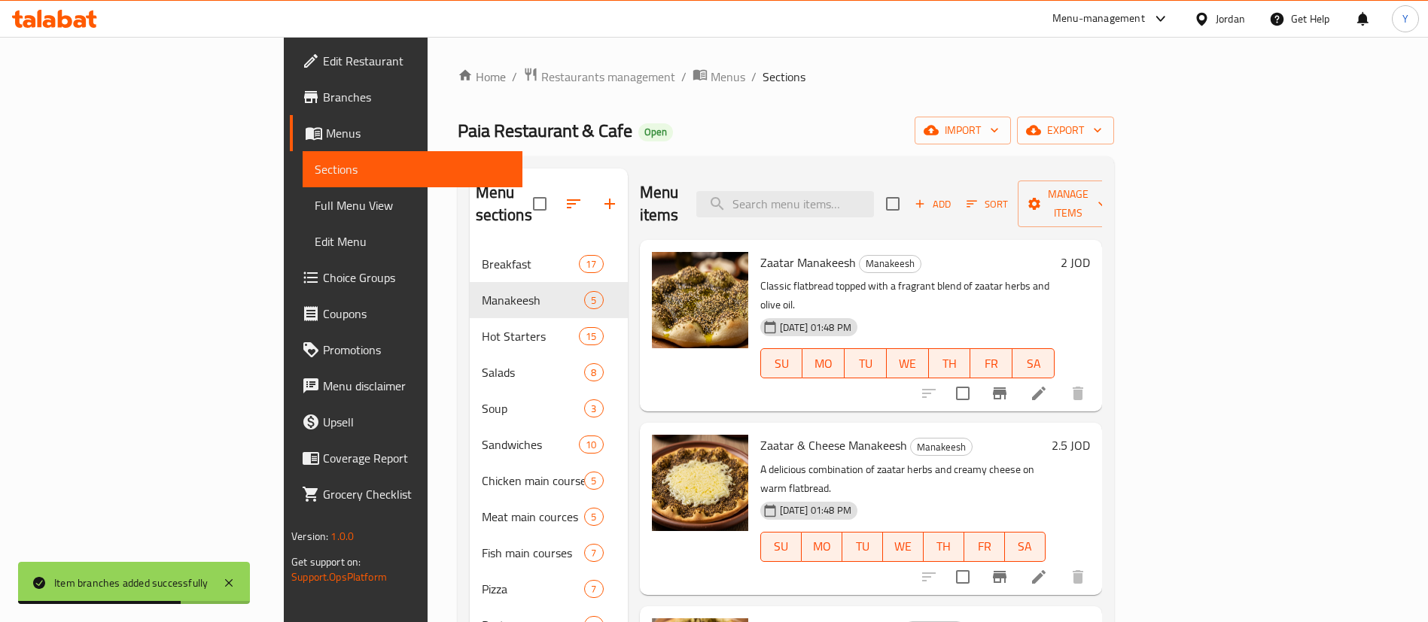
click at [1102, 541] on div "Menu items Add Sort Manage items Zaatar Manakeesh Manakeesh Classic flatbread t…" at bounding box center [865, 590] width 474 height 842
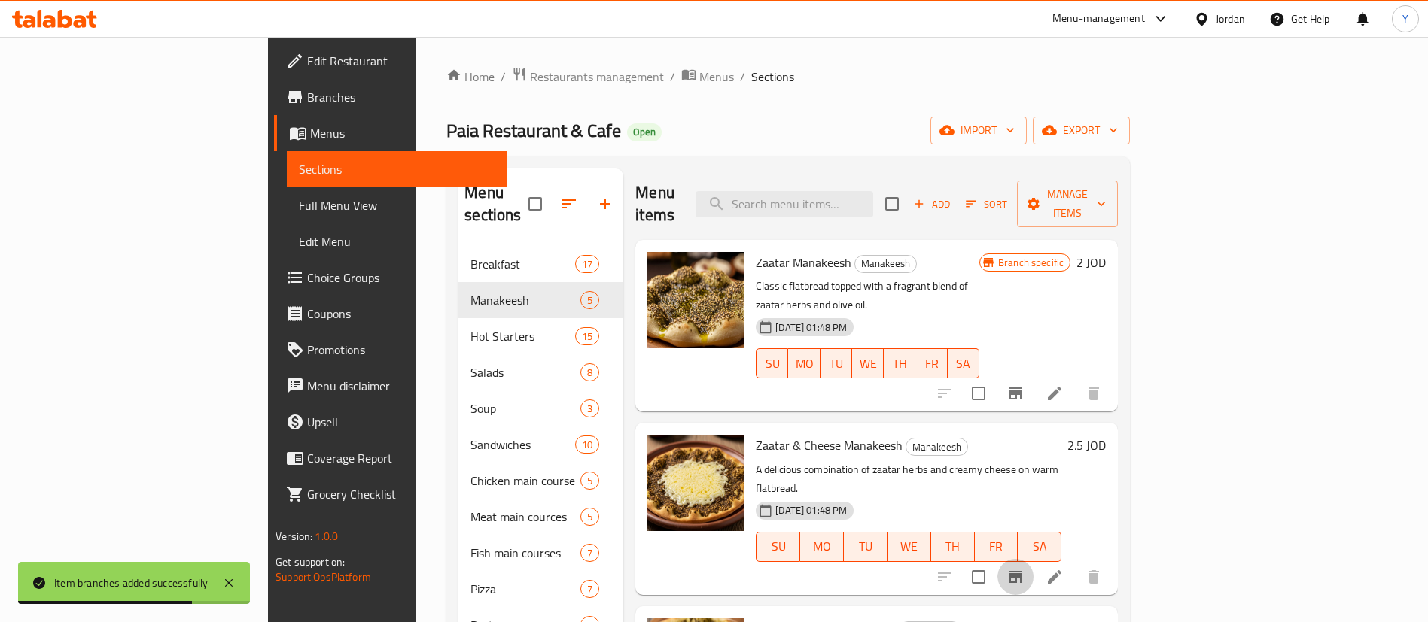
click at [1033, 559] on button "Branch-specific-item" at bounding box center [1015, 577] width 36 height 36
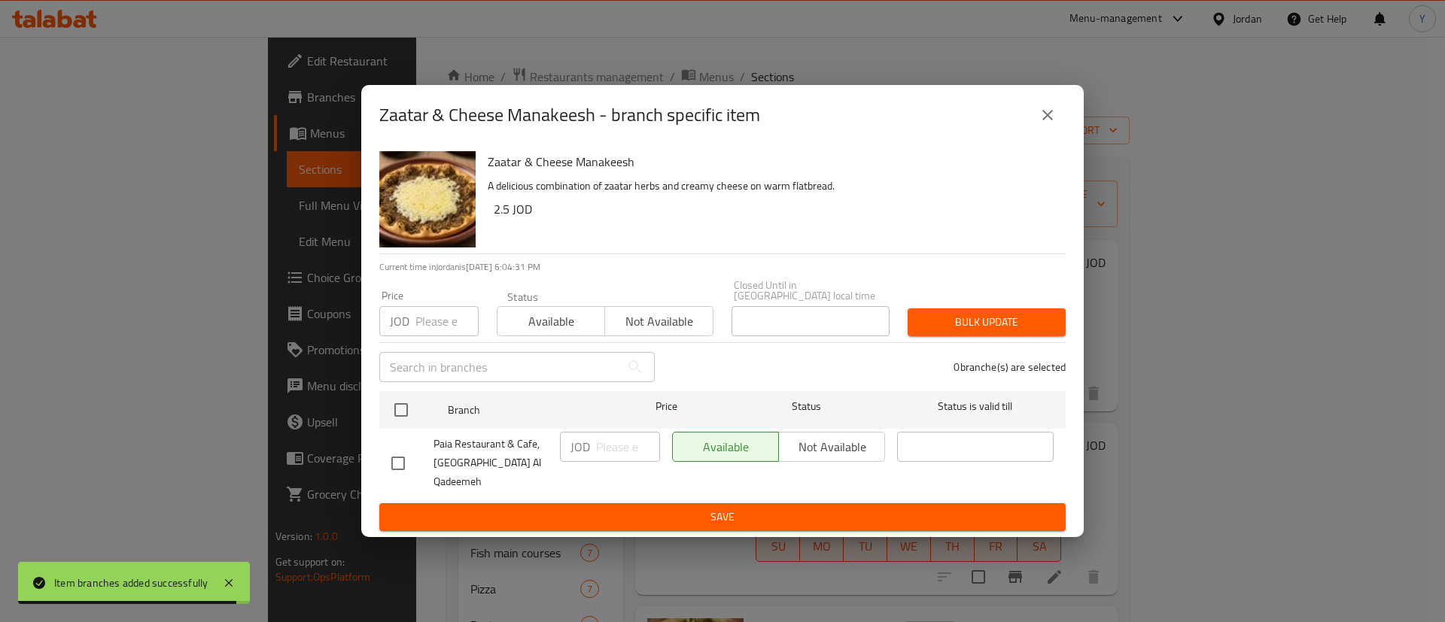
click at [402, 456] on input "checkbox" at bounding box center [398, 464] width 32 height 32
checkbox input "true"
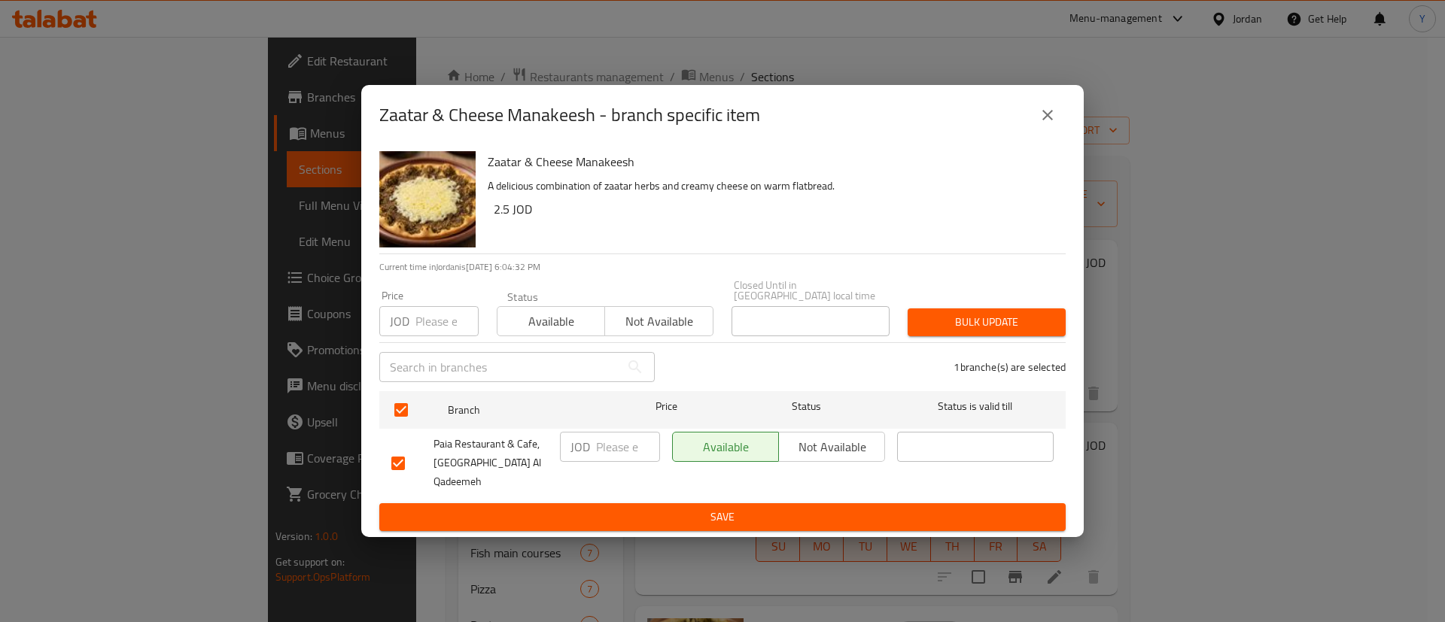
click at [623, 456] on input "number" at bounding box center [628, 447] width 64 height 30
type input "2.75"
click at [697, 508] on span "Save" at bounding box center [722, 517] width 662 height 19
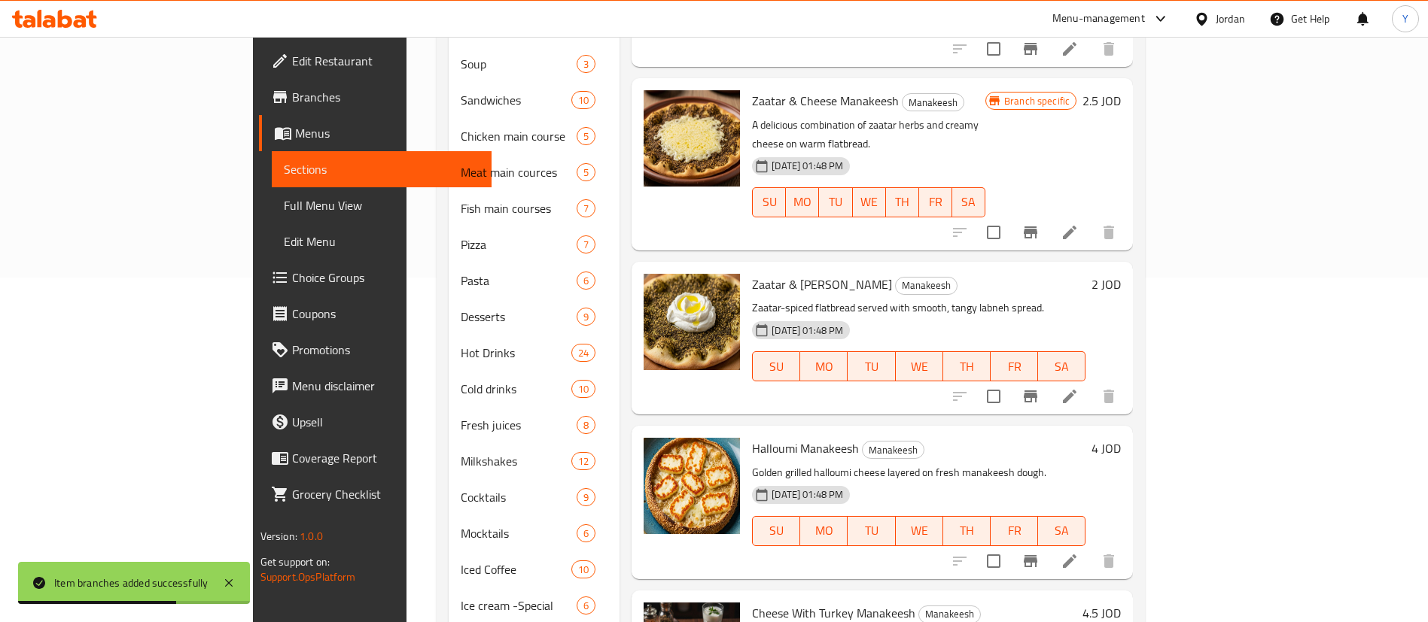
scroll to position [40, 0]
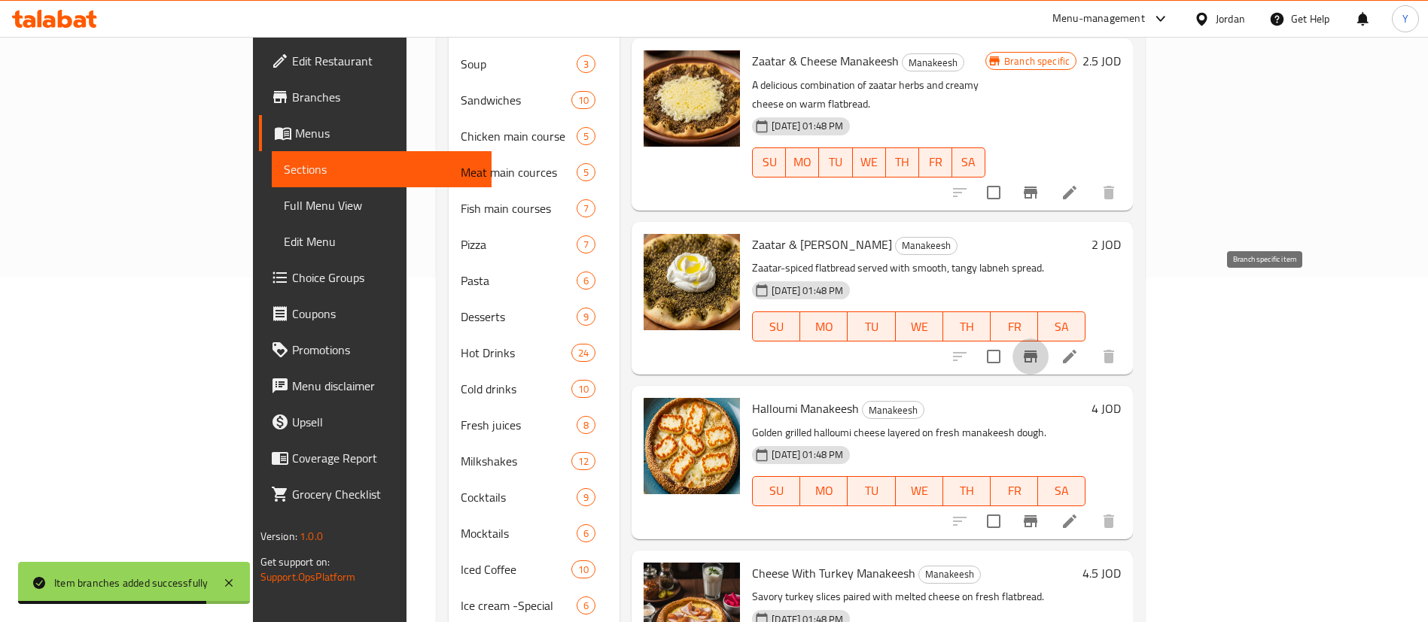
click at [1039, 348] on icon "Branch-specific-item" at bounding box center [1030, 357] width 18 height 18
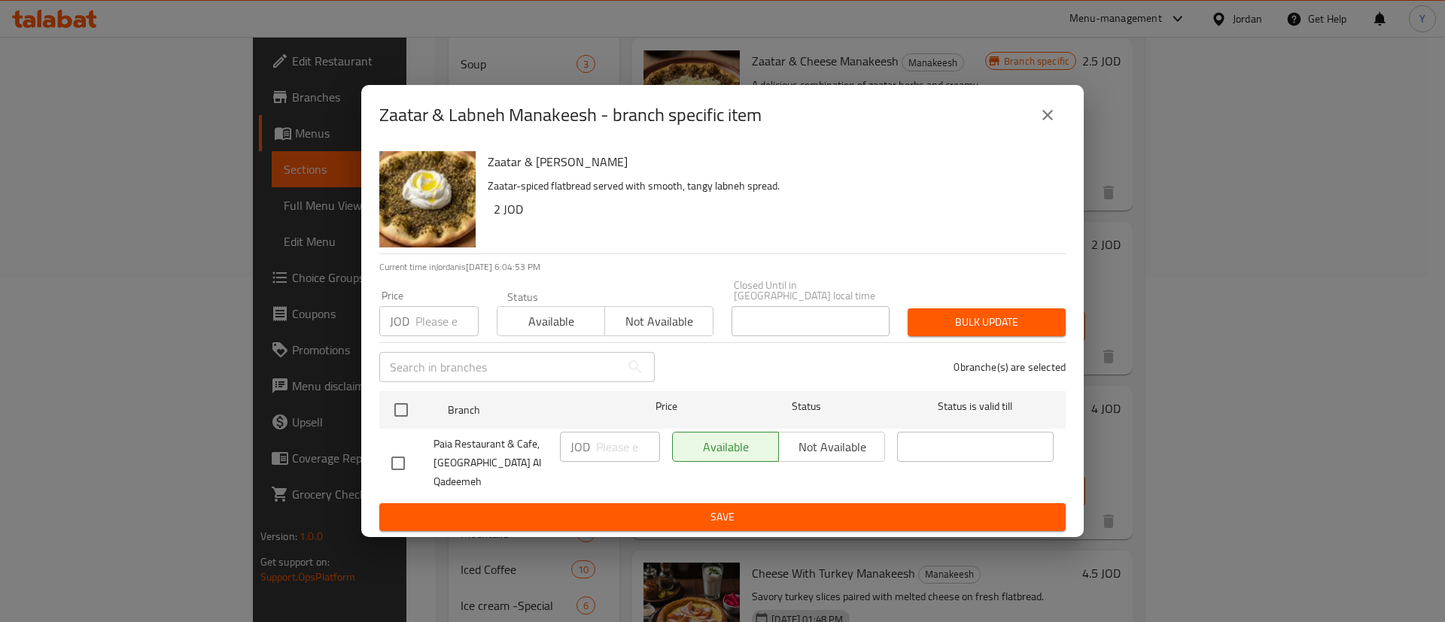
click at [404, 451] on input "checkbox" at bounding box center [398, 464] width 32 height 32
checkbox input "true"
click at [614, 449] on input "number" at bounding box center [628, 447] width 64 height 30
type input "2.2"
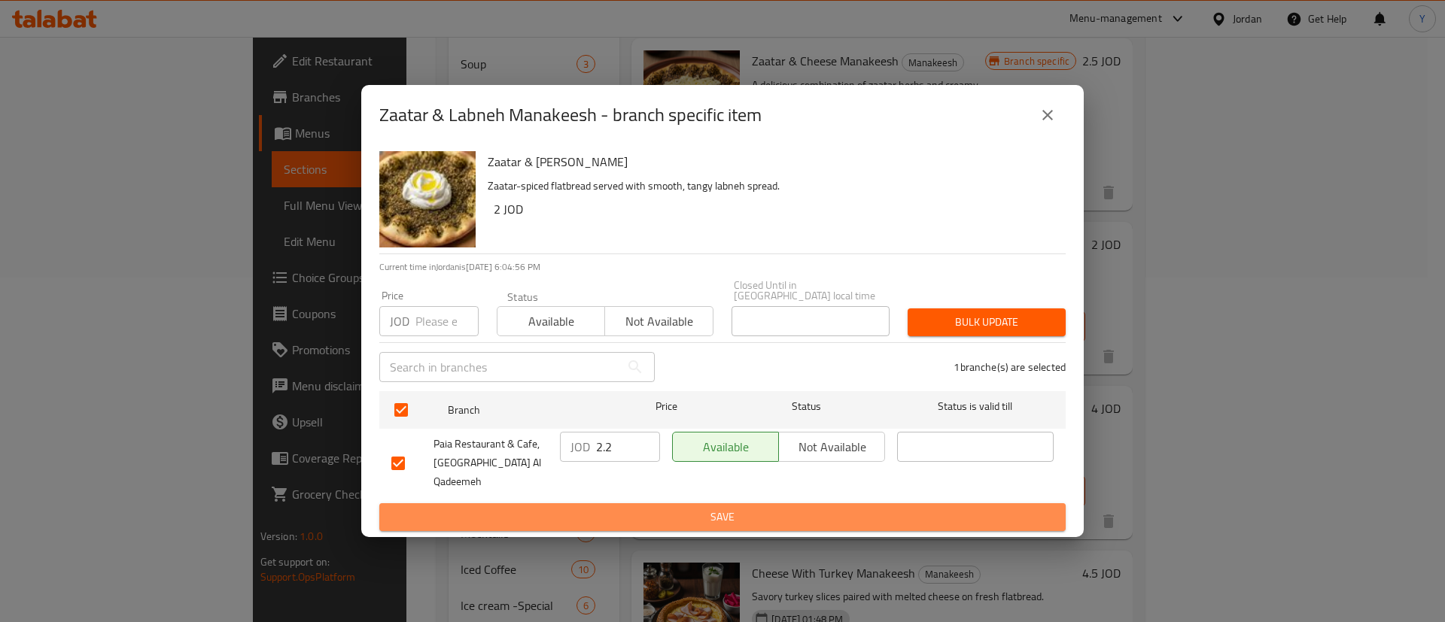
click at [707, 508] on span "Save" at bounding box center [722, 517] width 662 height 19
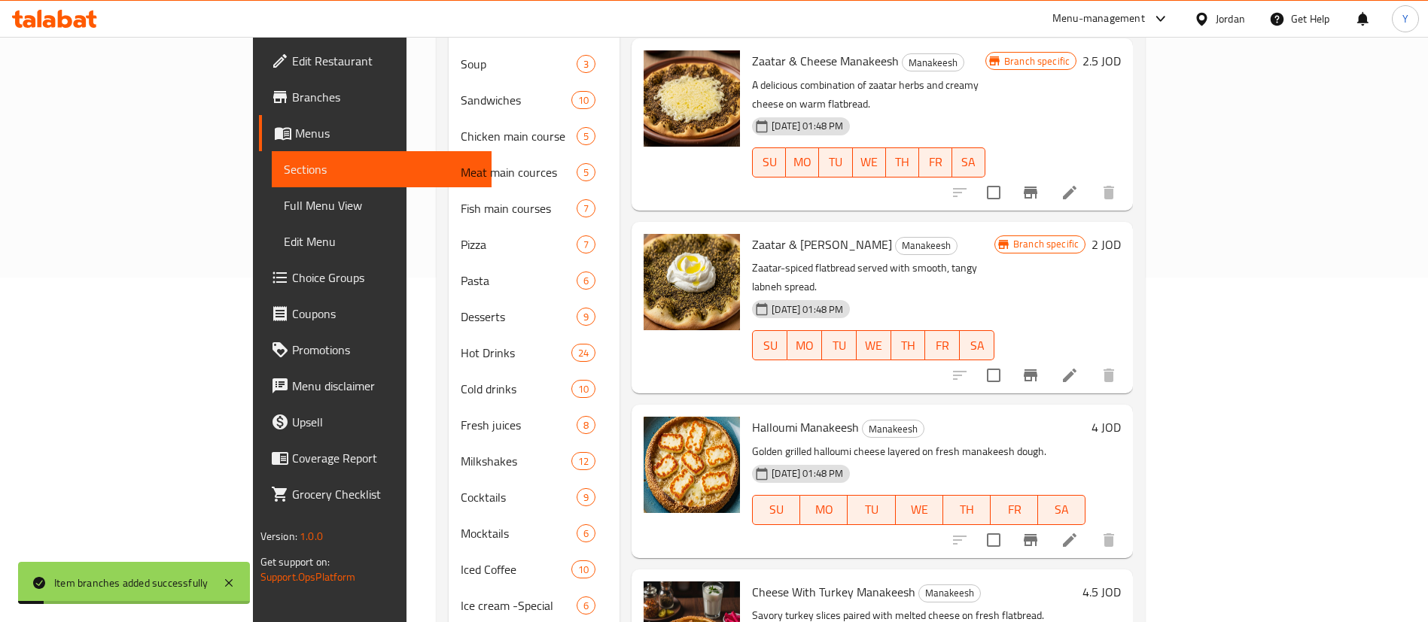
scroll to position [408, 0]
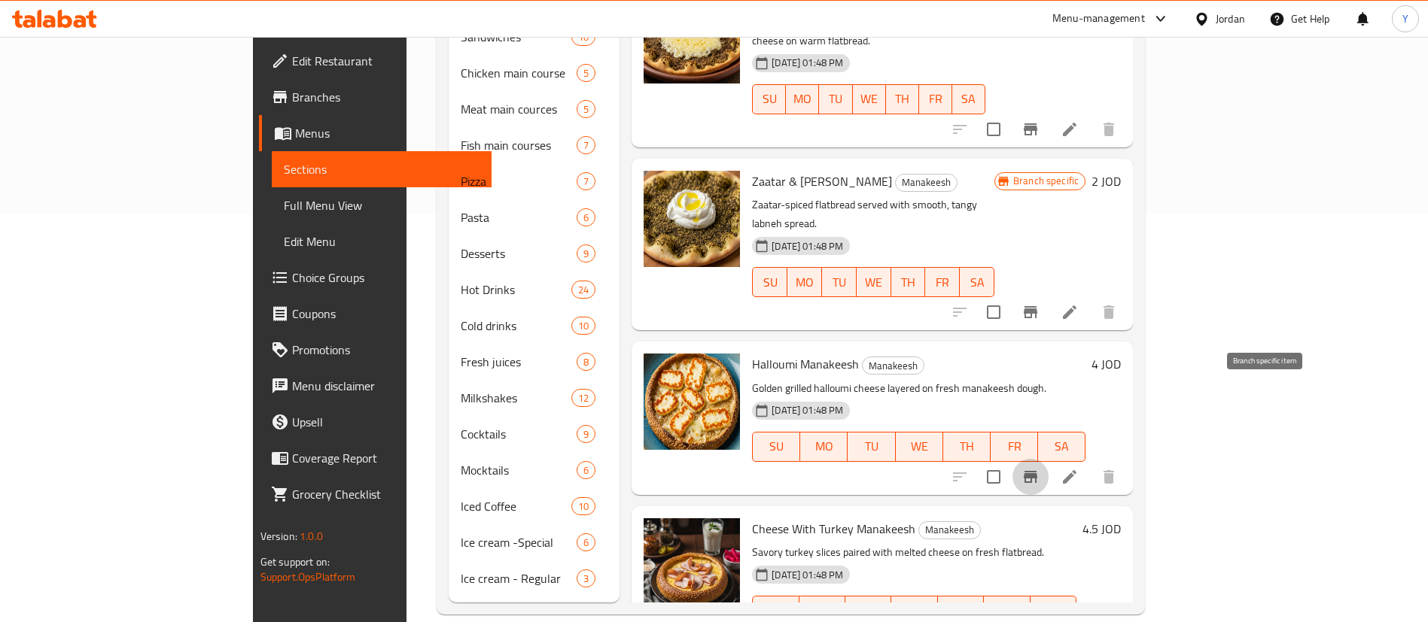
click at [1048, 459] on button "Branch-specific-item" at bounding box center [1030, 477] width 36 height 36
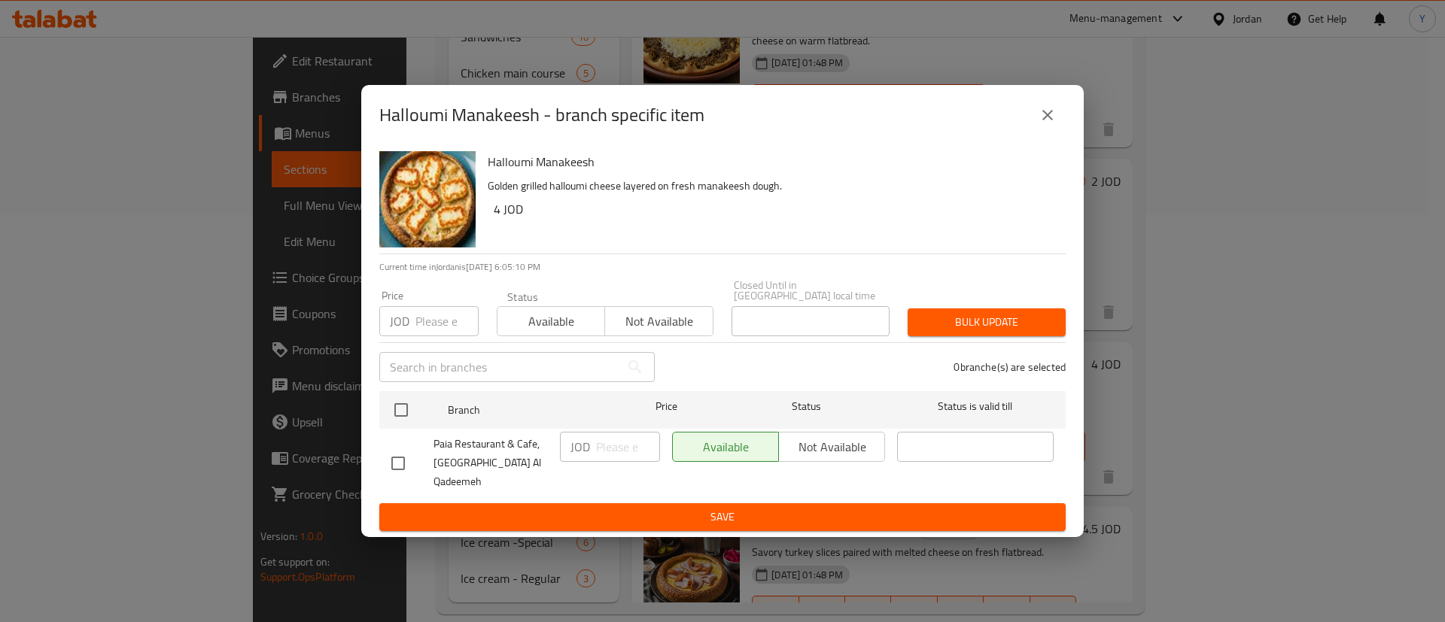
click at [400, 469] on input "checkbox" at bounding box center [398, 464] width 32 height 32
checkbox input "true"
click at [613, 455] on input "number" at bounding box center [628, 447] width 64 height 30
type input "4.4"
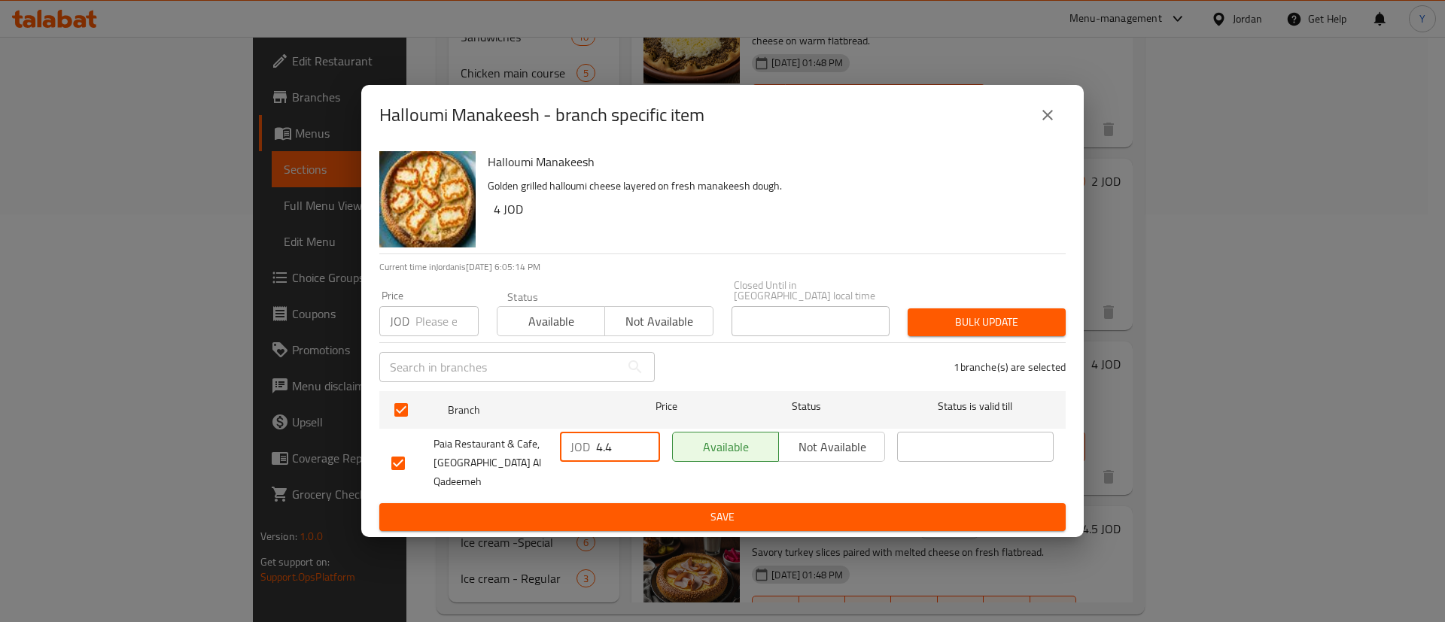
click at [846, 508] on span "Save" at bounding box center [722, 517] width 662 height 19
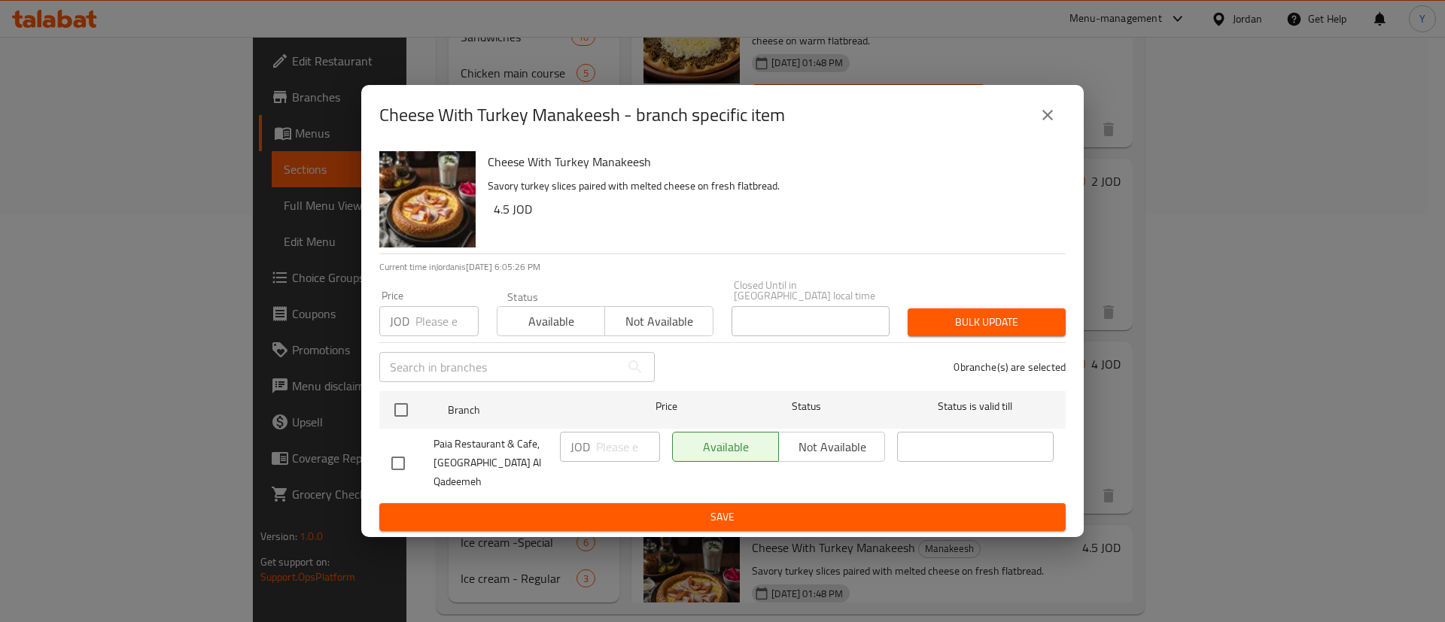
click at [406, 464] on input "checkbox" at bounding box center [398, 464] width 32 height 32
checkbox input "true"
click at [620, 453] on input "number" at bounding box center [628, 447] width 64 height 30
type input "4.95"
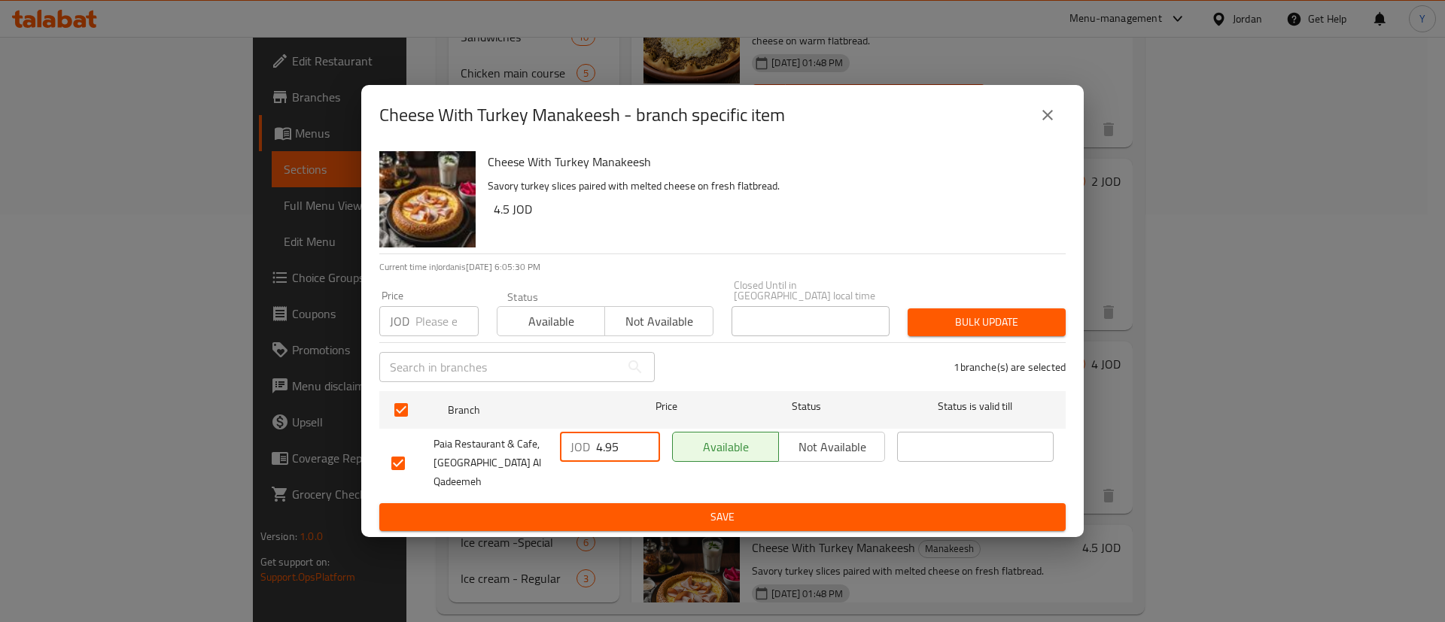
click at [656, 508] on span "Save" at bounding box center [722, 517] width 662 height 19
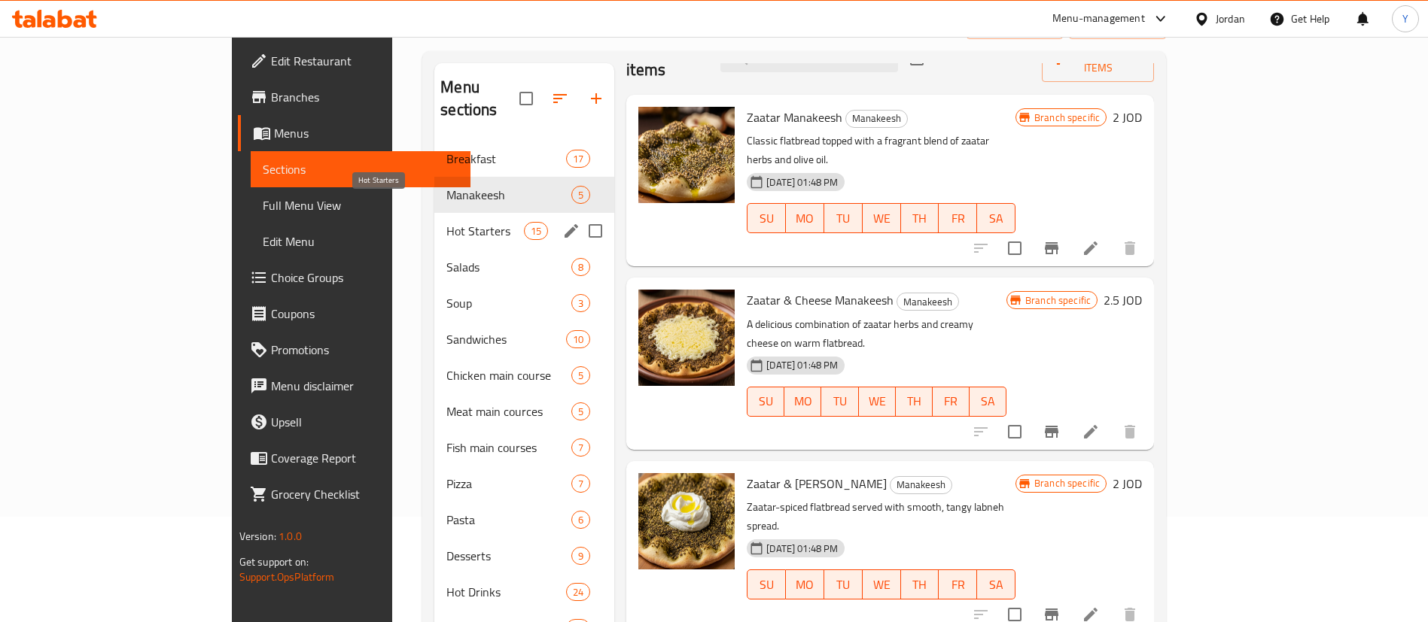
scroll to position [154, 0]
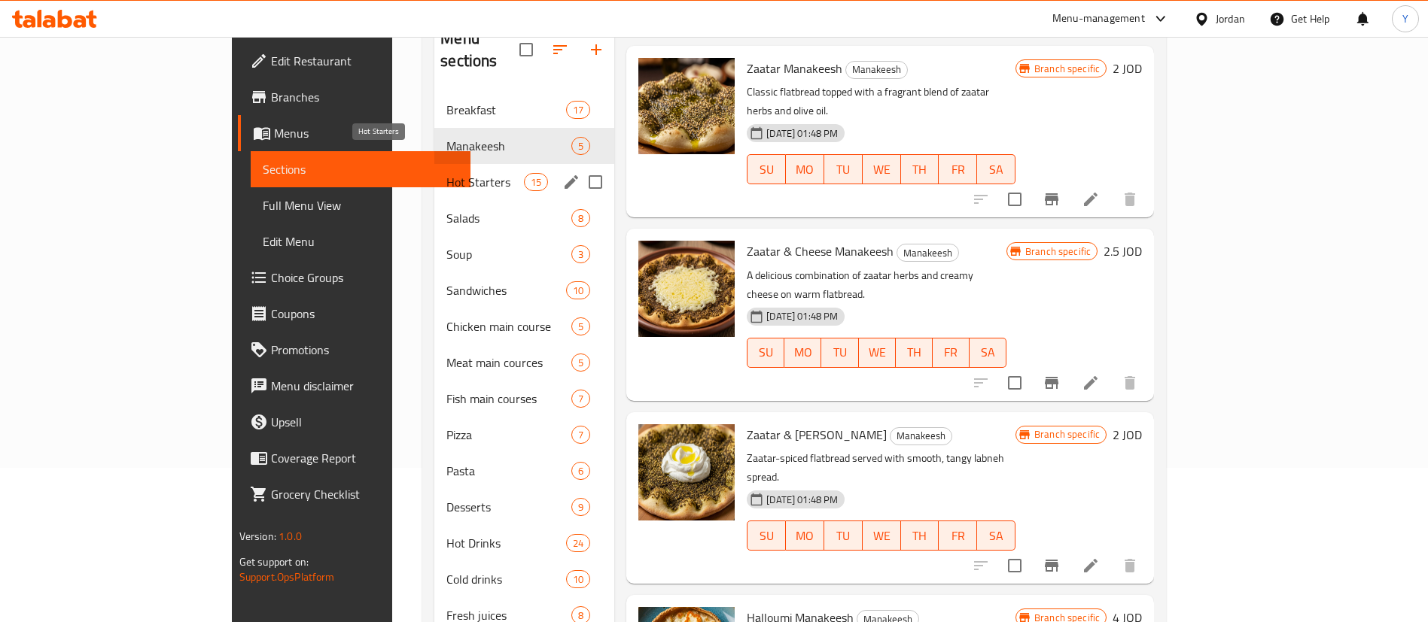
click at [446, 173] on span "Hot Starters" at bounding box center [485, 182] width 78 height 18
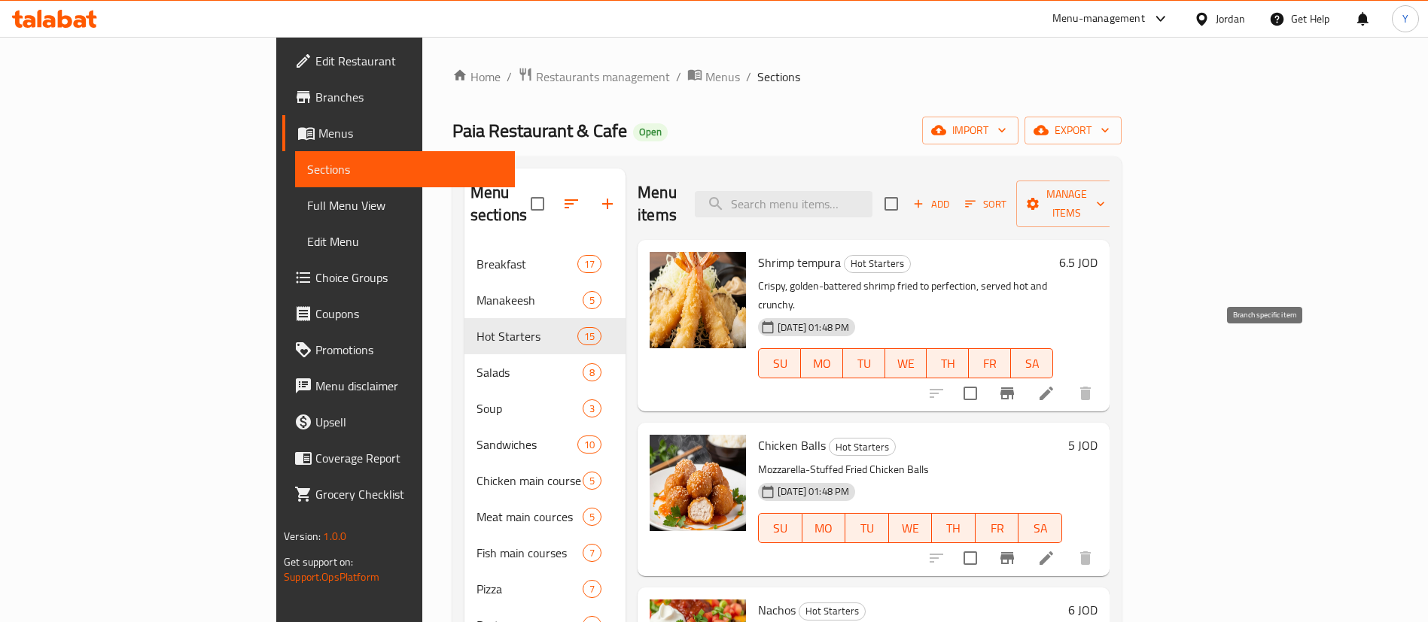
click at [1016, 385] on icon "Branch-specific-item" at bounding box center [1007, 394] width 18 height 18
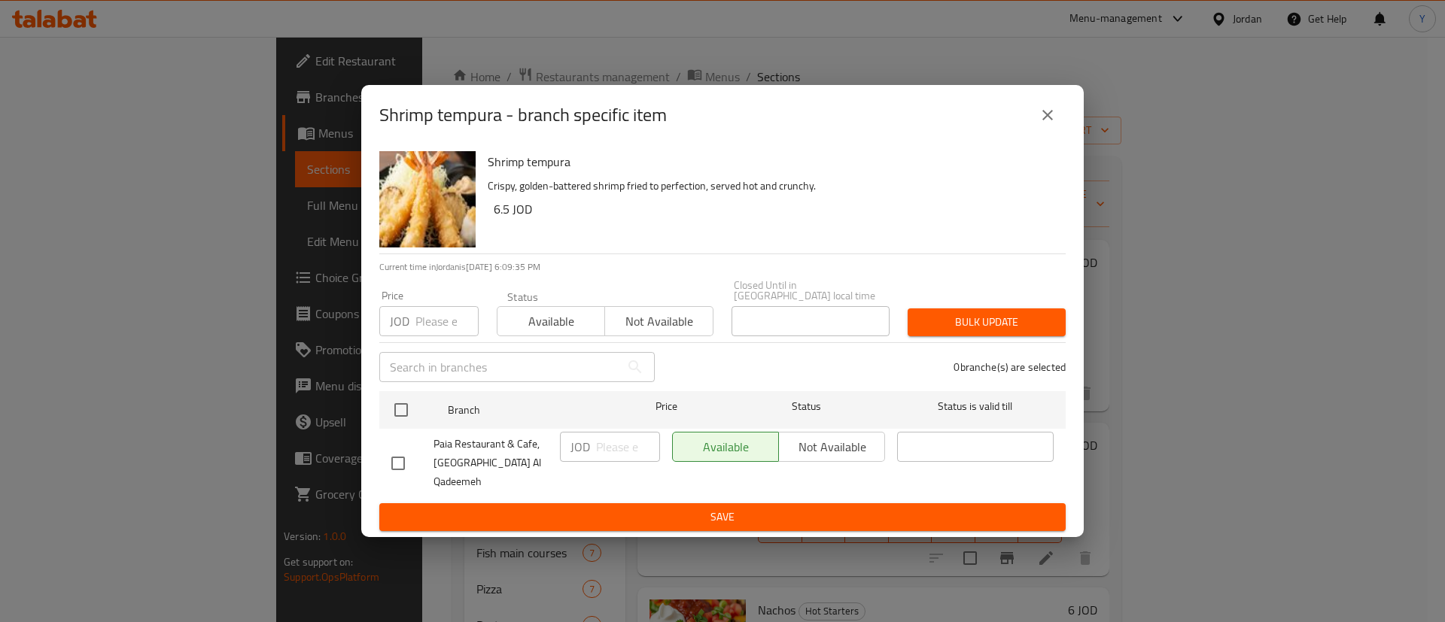
click at [397, 455] on input "checkbox" at bounding box center [398, 464] width 32 height 32
checkbox input "true"
click at [620, 458] on input "number" at bounding box center [628, 447] width 64 height 30
type input "7.15"
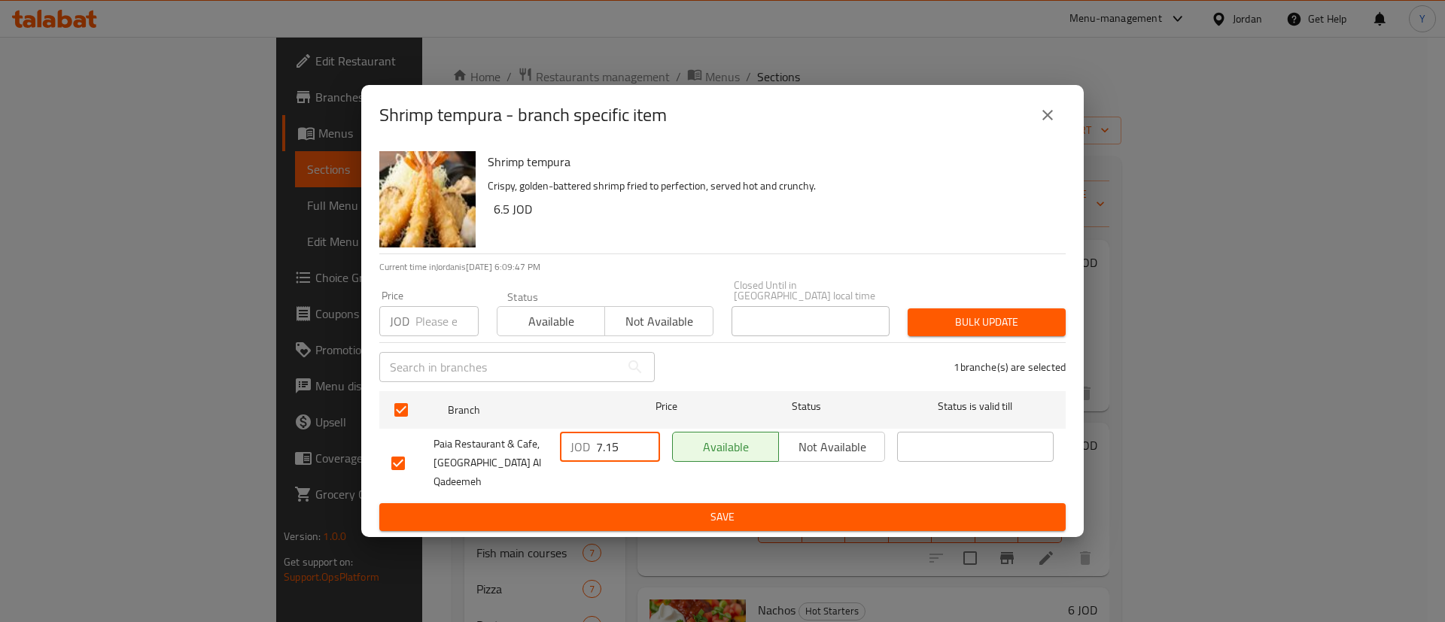
click at [659, 508] on span "Save" at bounding box center [722, 517] width 662 height 19
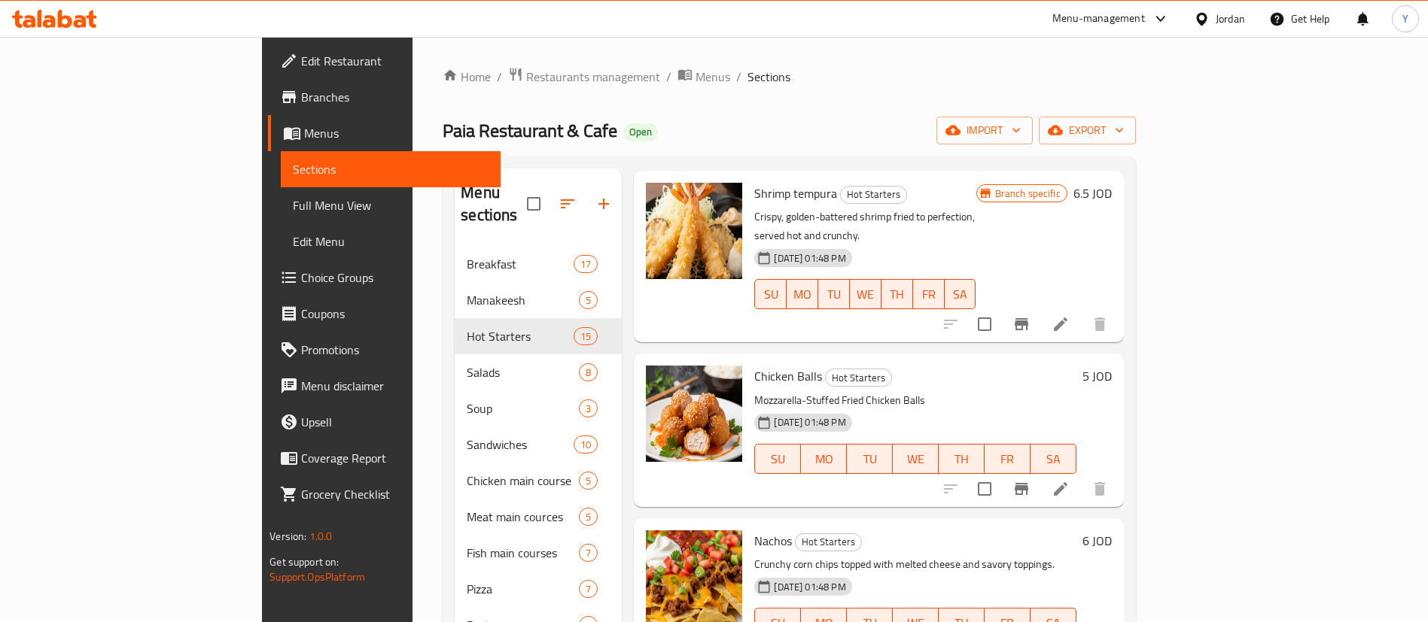
scroll to position [70, 0]
click at [1028, 482] on icon "Branch-specific-item" at bounding box center [1022, 488] width 14 height 12
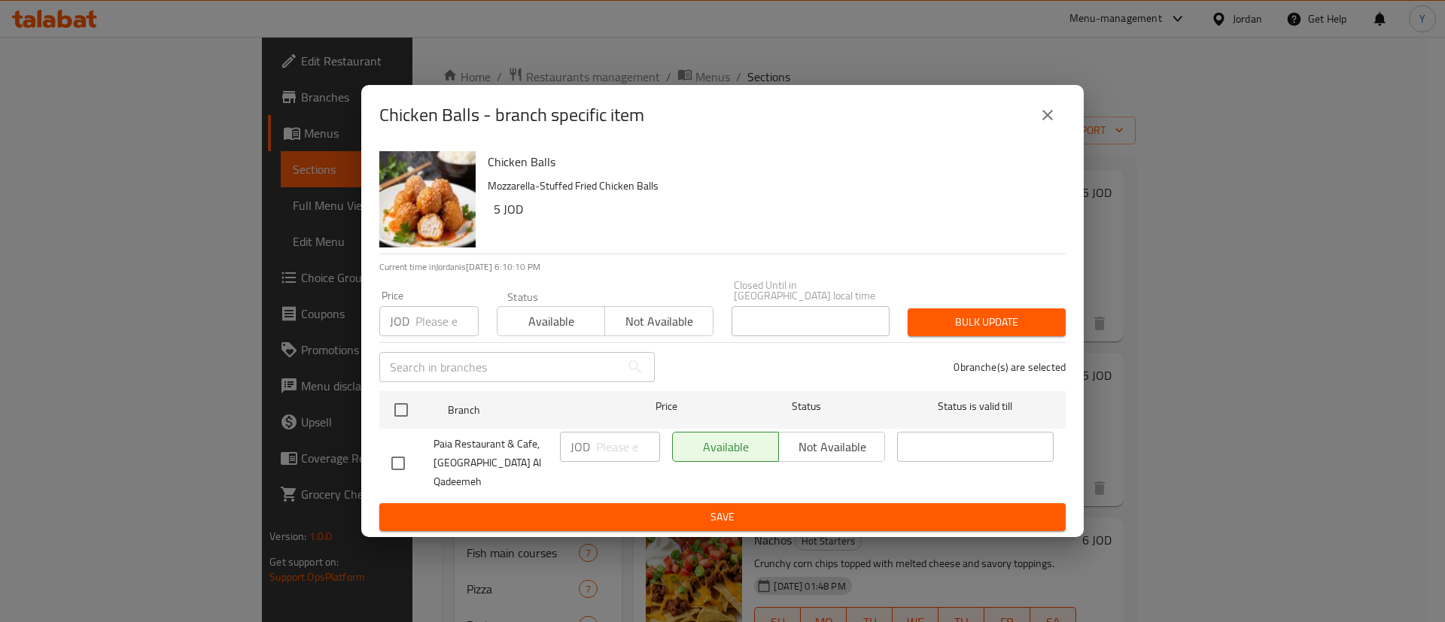
click at [394, 448] on input "checkbox" at bounding box center [398, 464] width 32 height 32
checkbox input "true"
click at [601, 449] on input "number" at bounding box center [628, 447] width 64 height 30
type input "5.5"
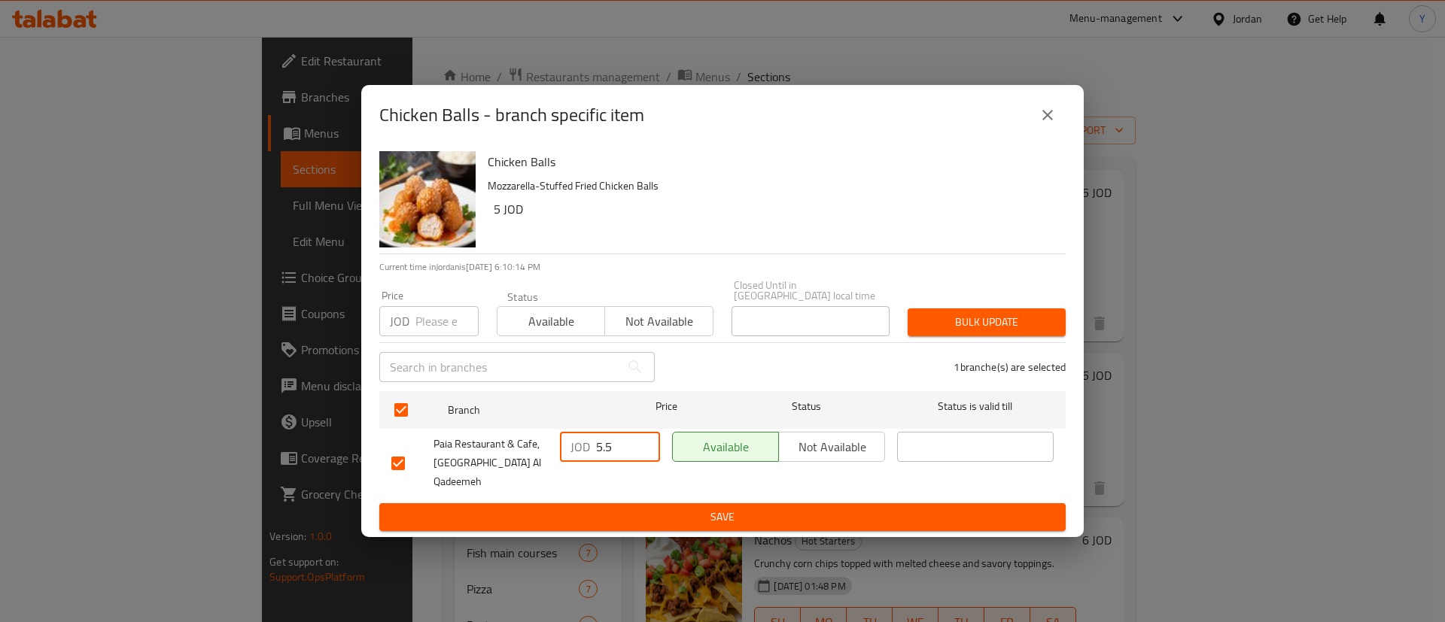
click at [671, 514] on button "Save" at bounding box center [722, 518] width 686 height 28
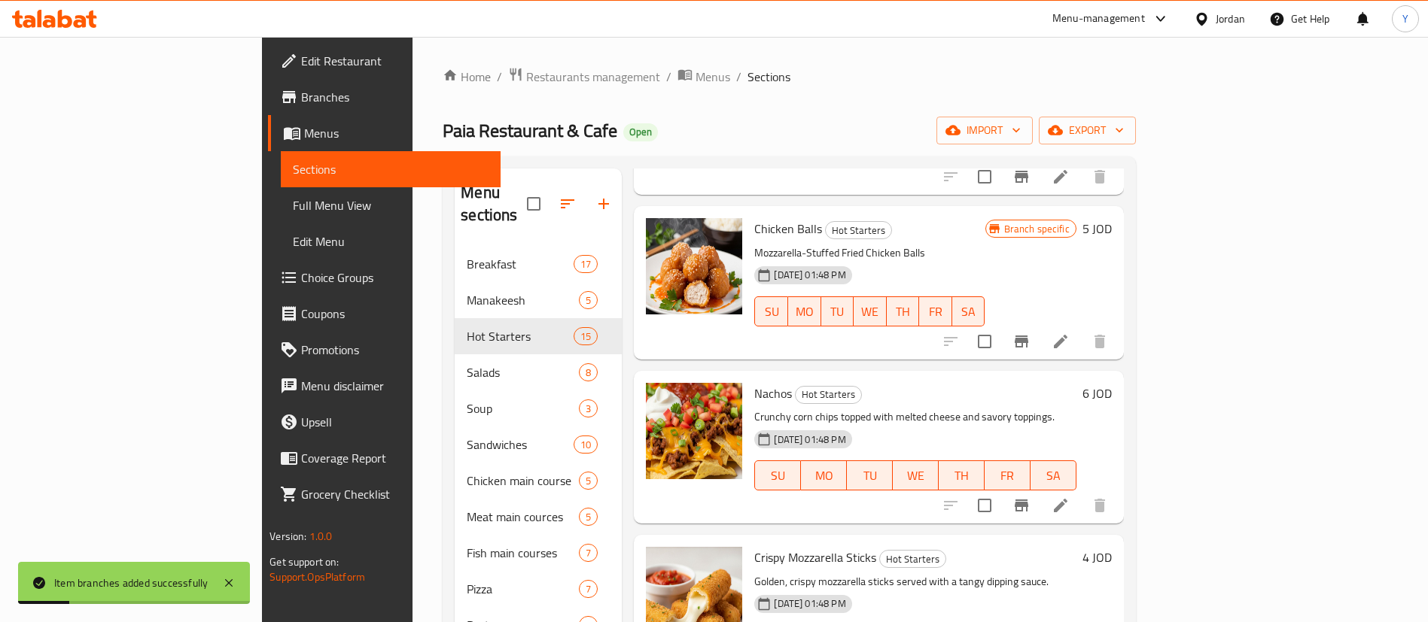
scroll to position [291, 0]
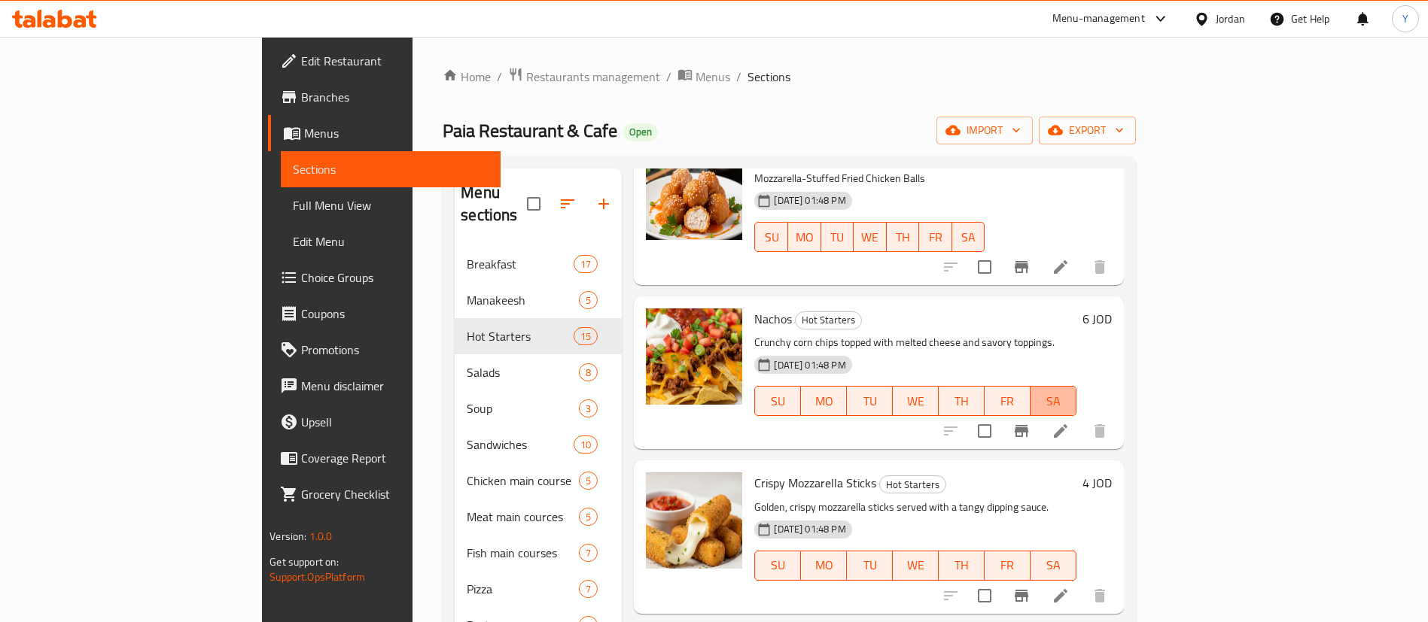
click at [1070, 391] on span "SA" at bounding box center [1053, 402] width 34 height 22
click at [1039, 413] on button "Branch-specific-item" at bounding box center [1021, 431] width 36 height 36
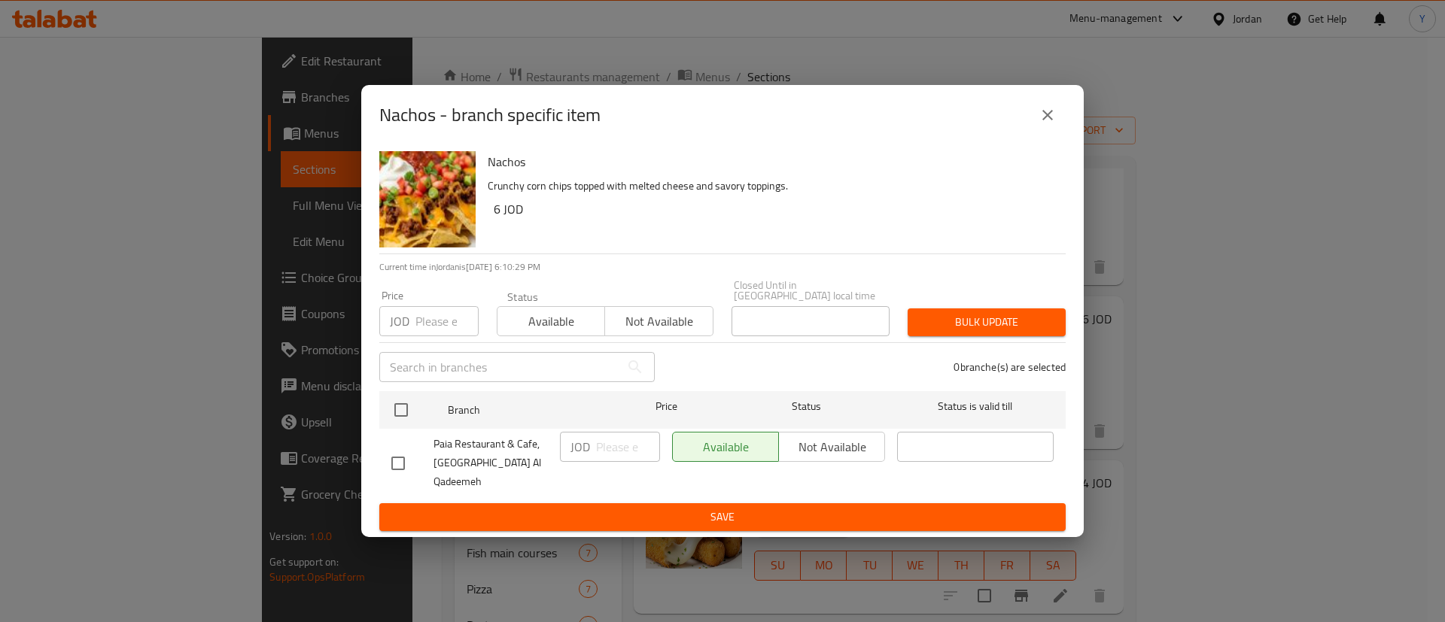
click at [404, 467] on input "checkbox" at bounding box center [398, 464] width 32 height 32
checkbox input "true"
click at [625, 448] on input "number" at bounding box center [628, 447] width 64 height 30
type input "6.6"
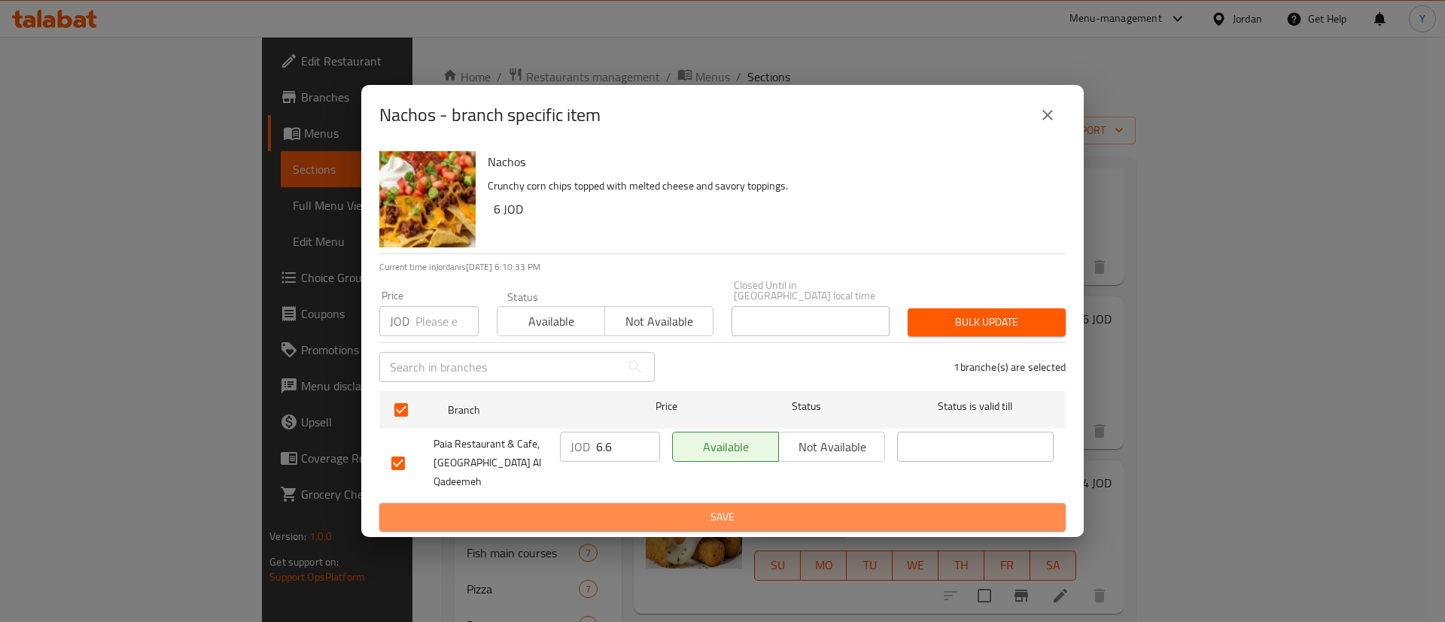
click at [656, 511] on span "Save" at bounding box center [722, 517] width 662 height 19
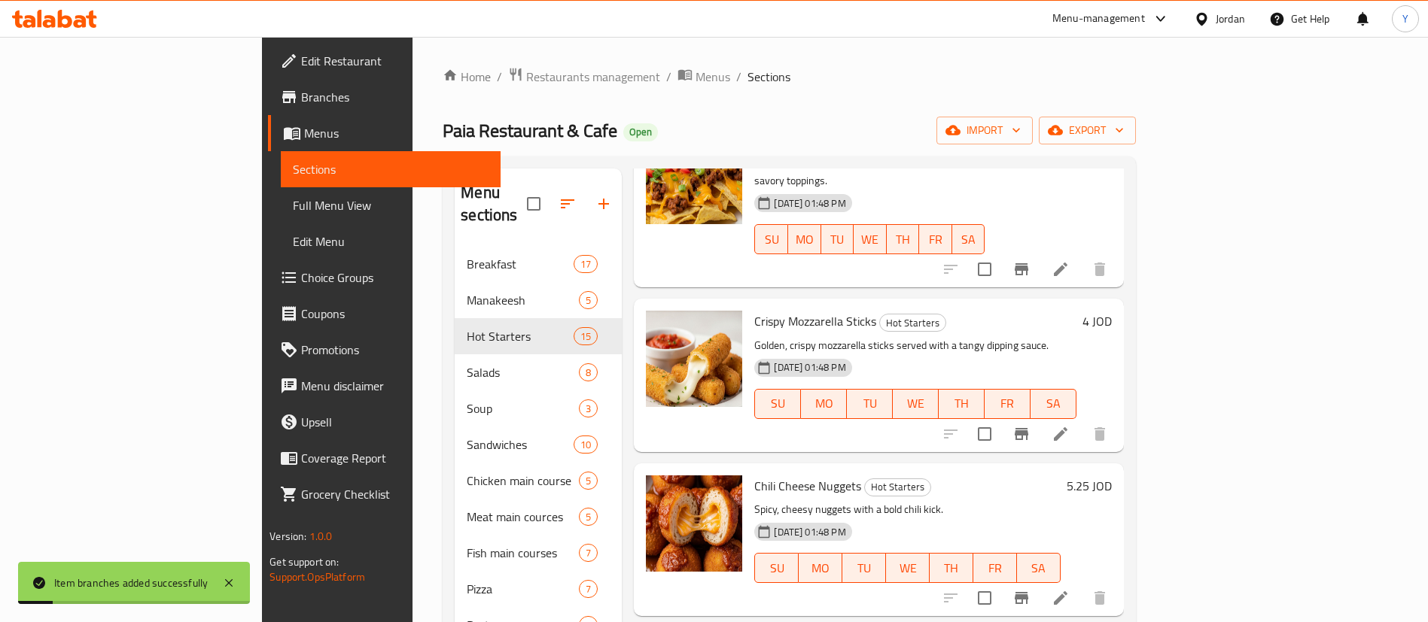
scroll to position [473, 0]
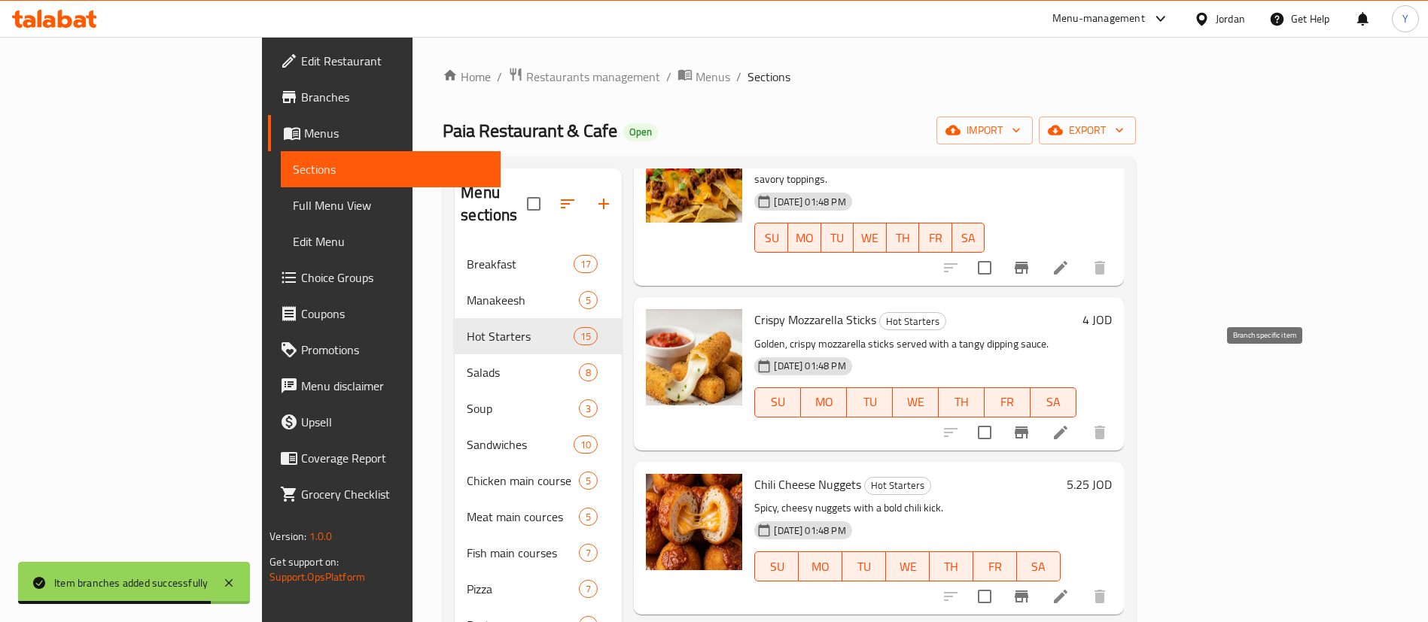
click at [1030, 424] on icon "Branch-specific-item" at bounding box center [1021, 433] width 18 height 18
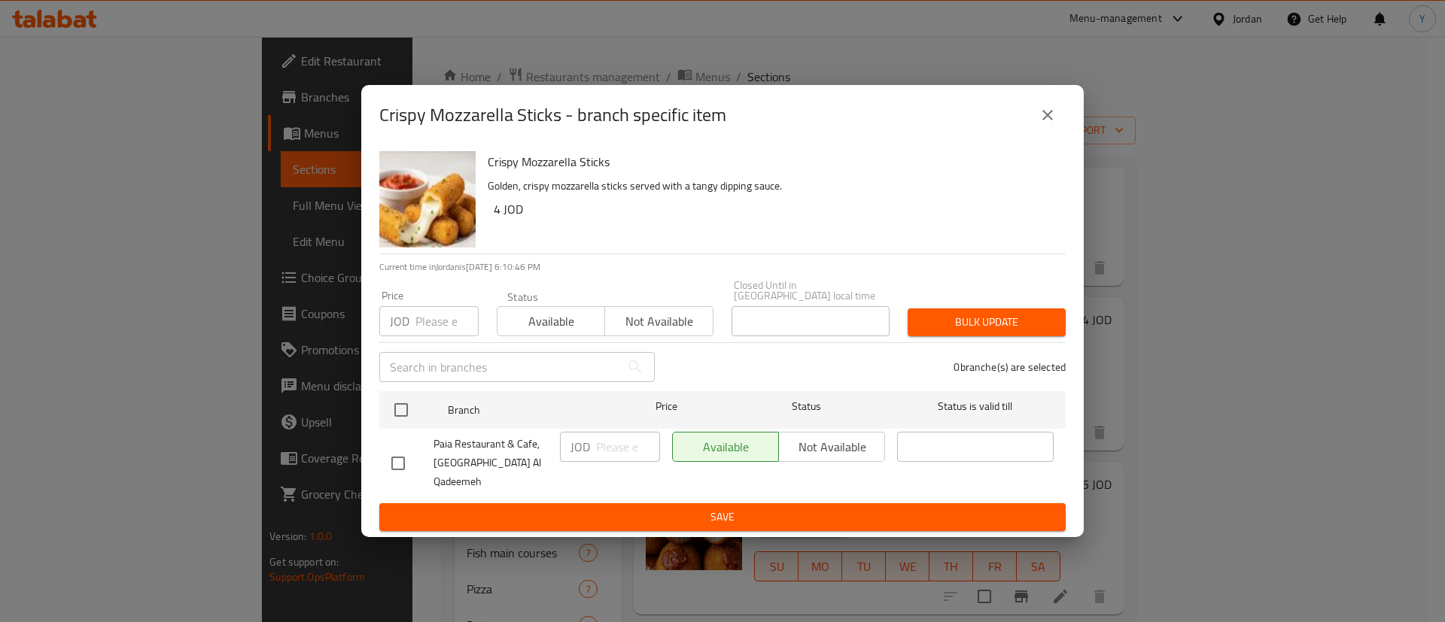
click at [403, 452] on input "checkbox" at bounding box center [398, 464] width 32 height 32
checkbox input "true"
click at [613, 452] on input "number" at bounding box center [628, 447] width 64 height 30
type input "4.4"
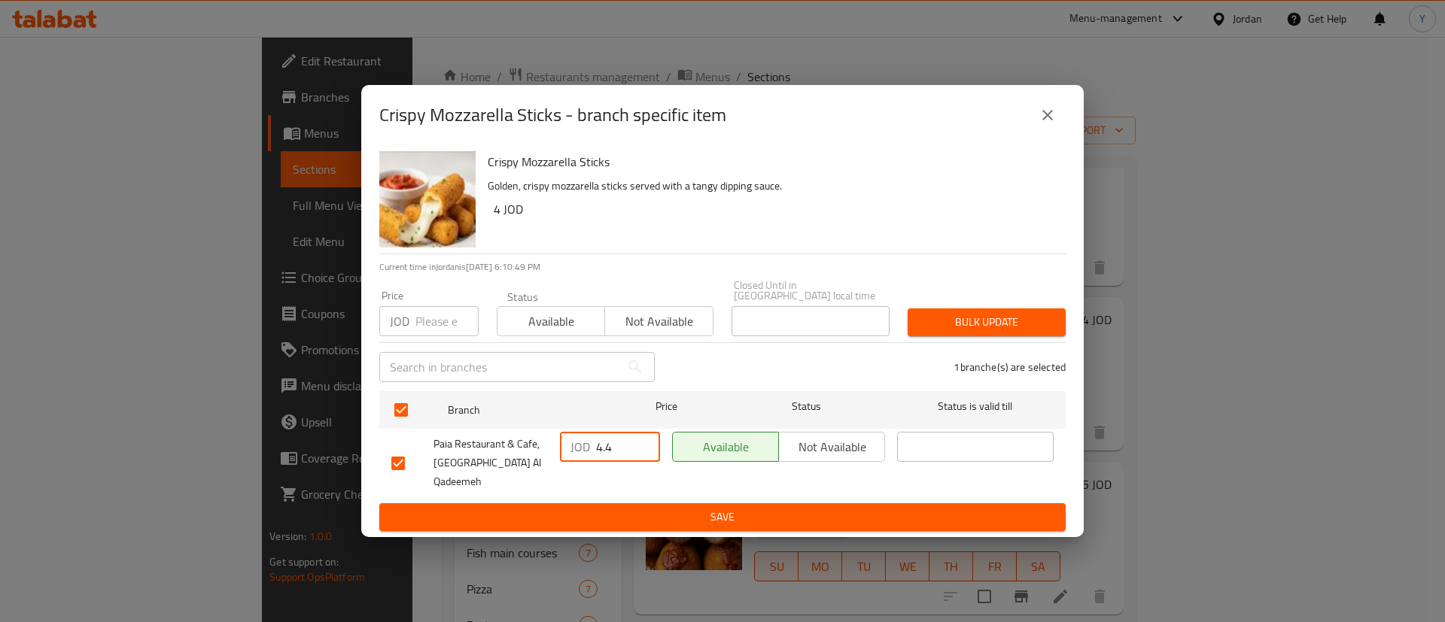
click at [645, 508] on span "Save" at bounding box center [722, 517] width 662 height 19
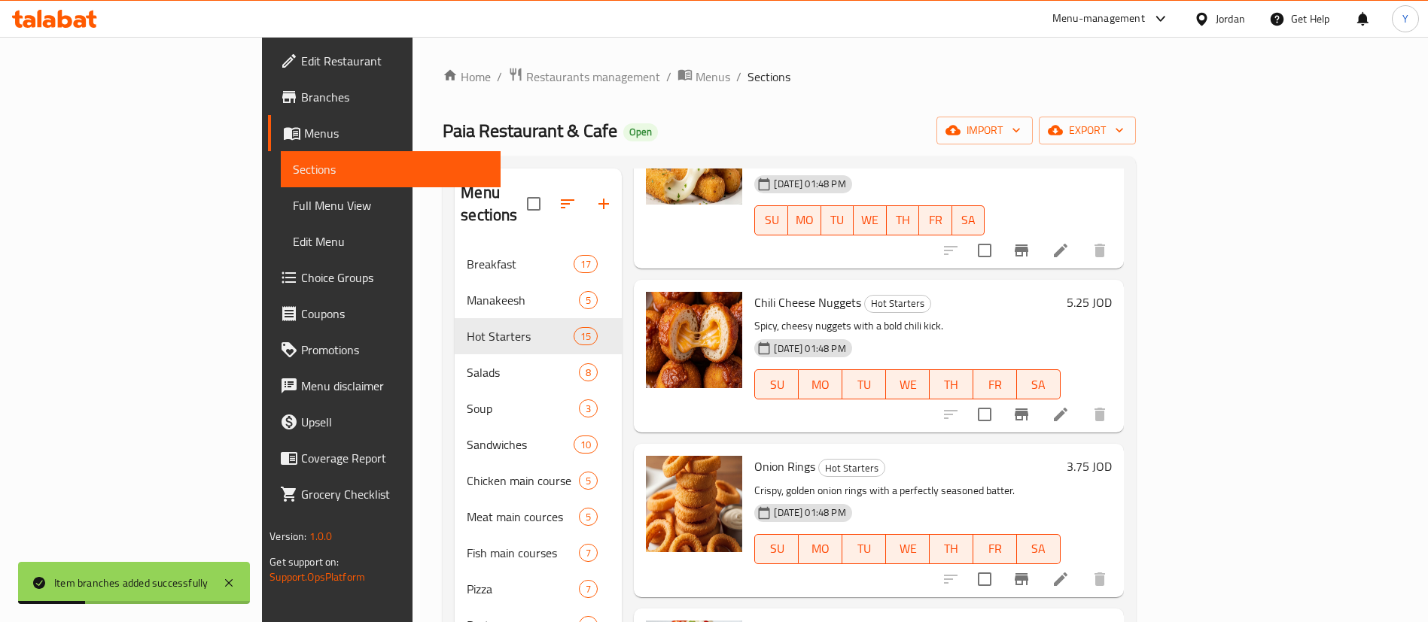
scroll to position [675, 0]
click at [1039, 396] on button "Branch-specific-item" at bounding box center [1021, 414] width 36 height 36
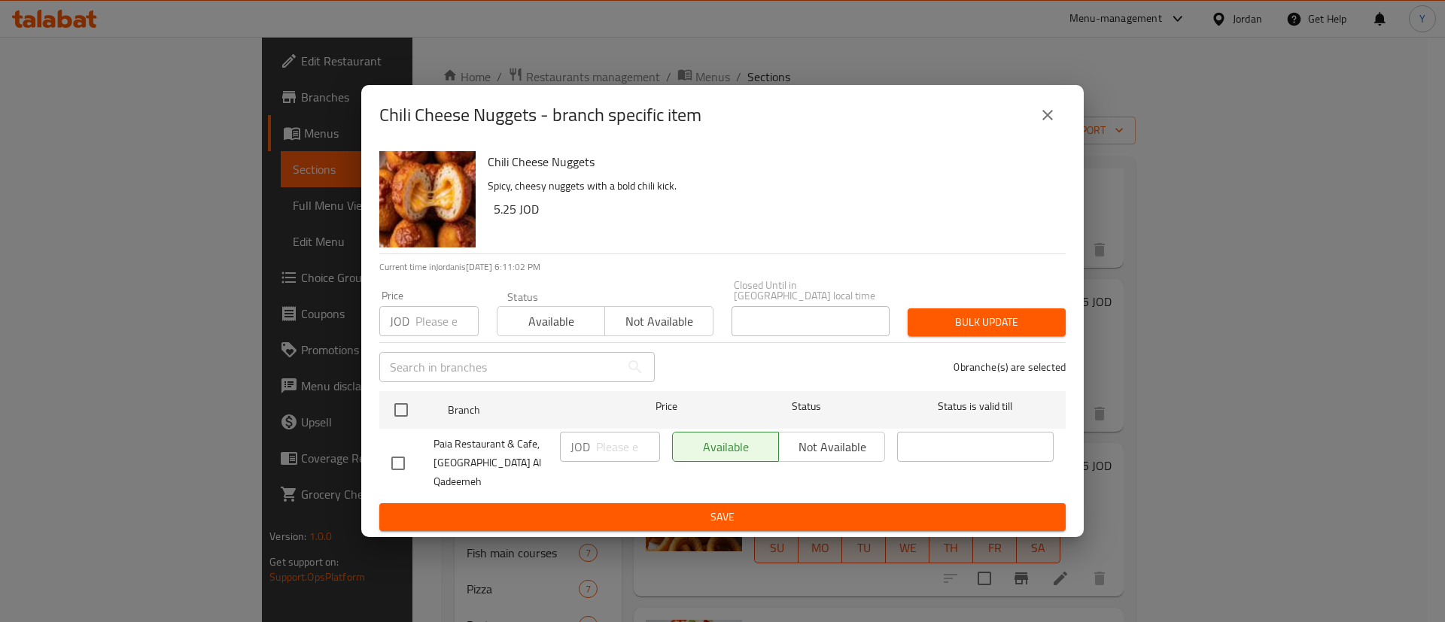
click at [385, 448] on input "checkbox" at bounding box center [398, 464] width 32 height 32
checkbox input "true"
click at [622, 451] on input "number" at bounding box center [628, 447] width 64 height 30
type input "5.75"
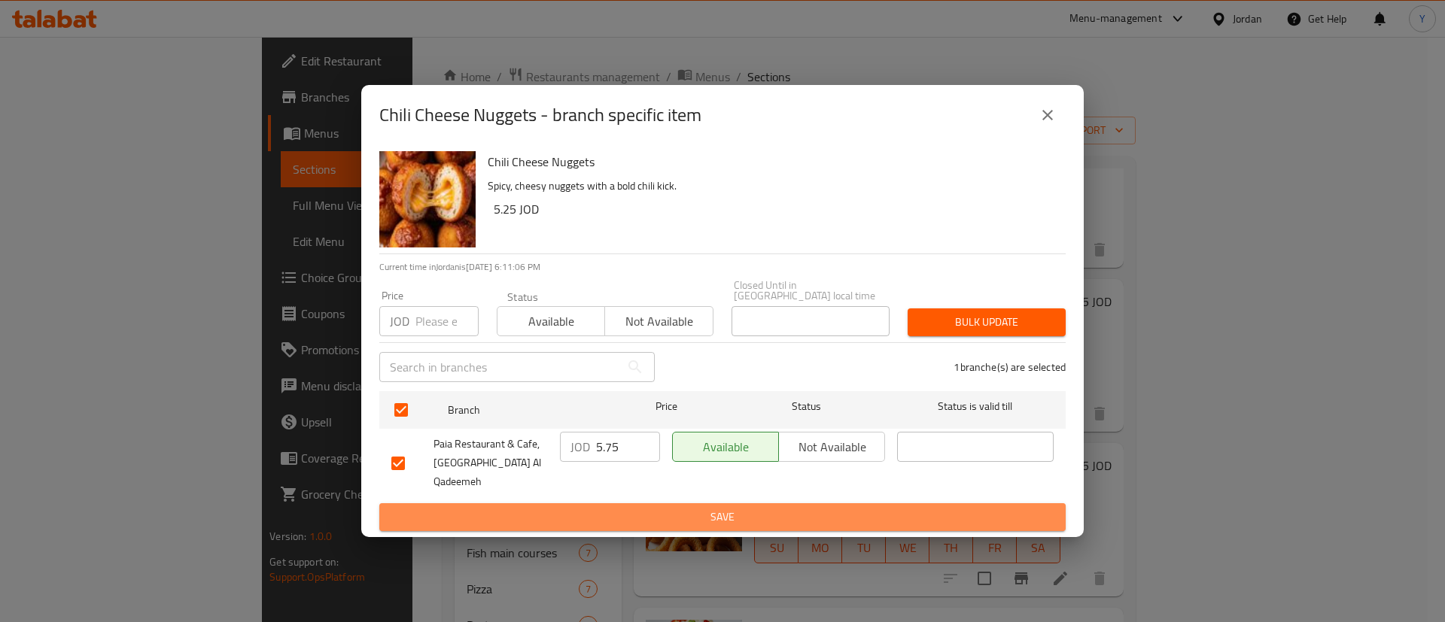
click at [645, 510] on span "Save" at bounding box center [722, 517] width 662 height 19
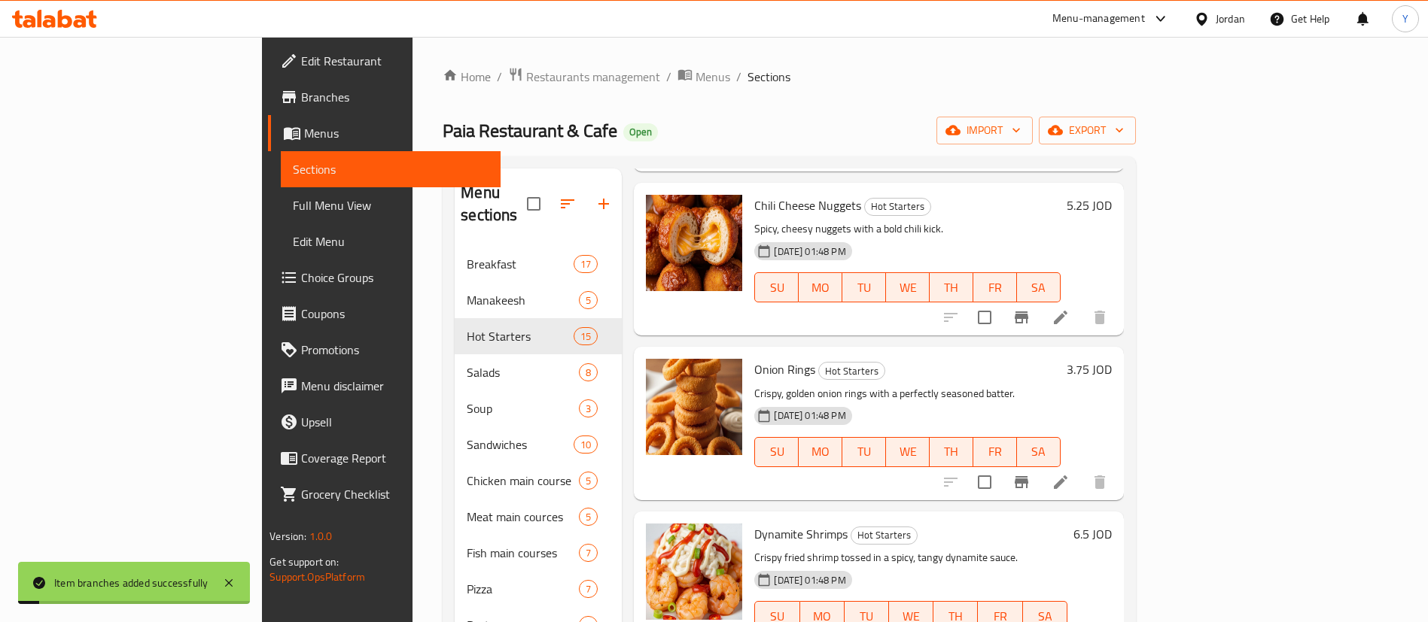
scroll to position [774, 0]
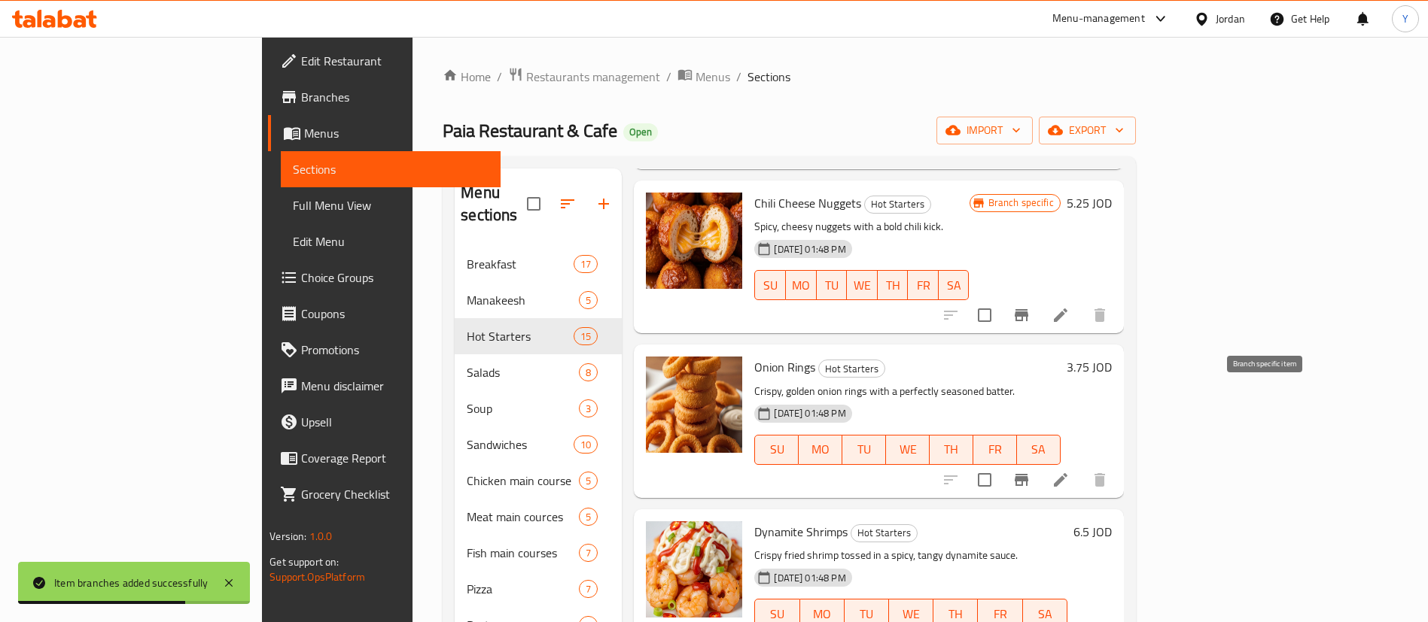
click at [1030, 471] on icon "Branch-specific-item" at bounding box center [1021, 480] width 18 height 18
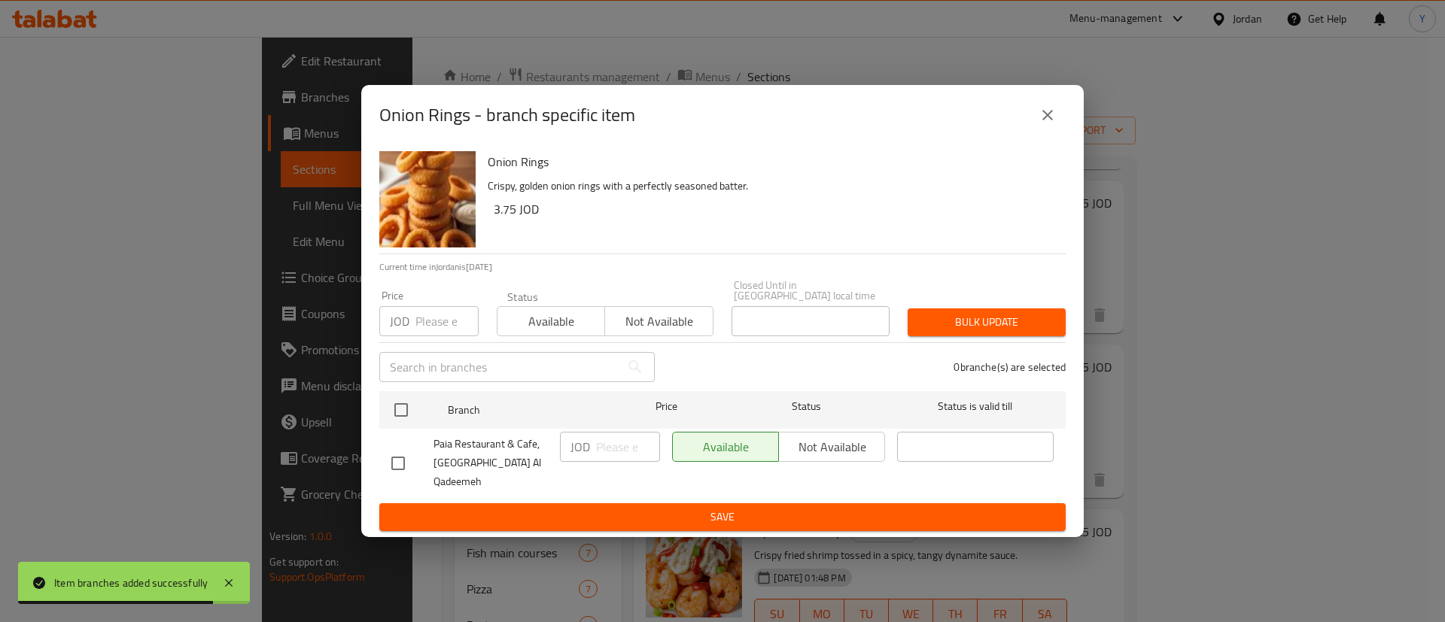
click at [396, 456] on input "checkbox" at bounding box center [398, 464] width 32 height 32
checkbox input "true"
click at [613, 455] on input "number" at bounding box center [628, 447] width 64 height 30
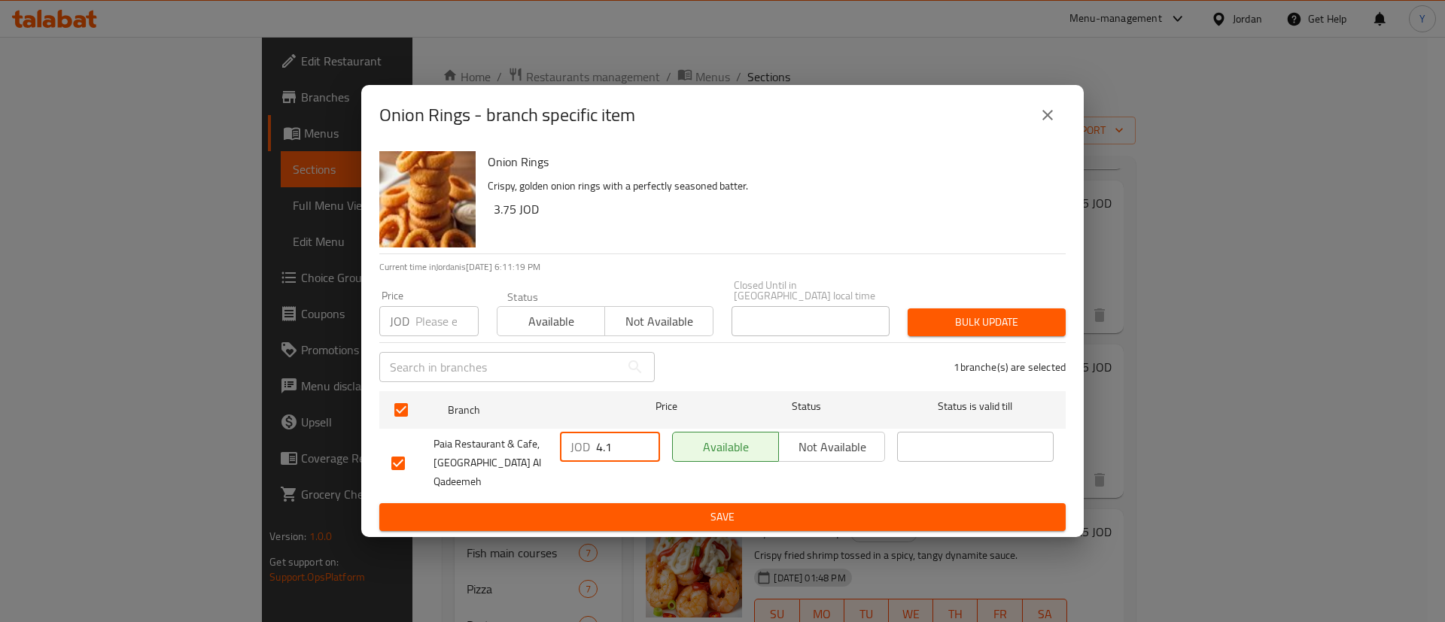
type input "4.1"
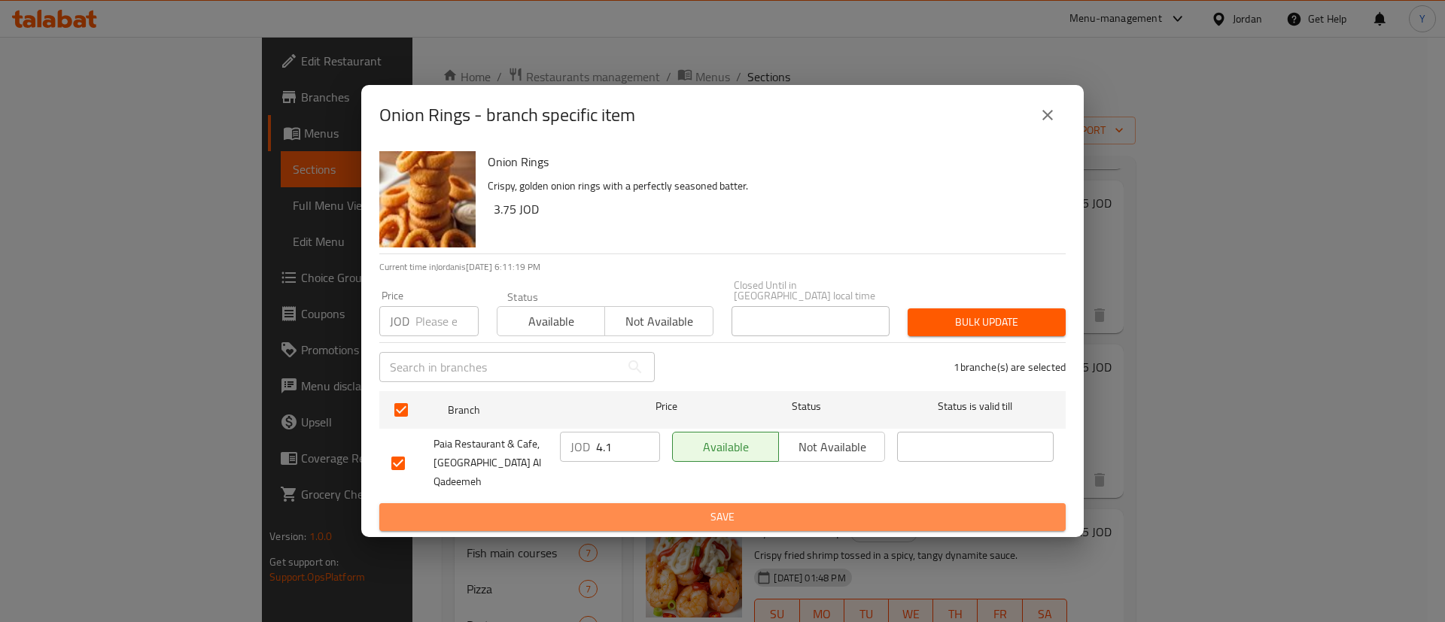
click at [628, 504] on button "Save" at bounding box center [722, 518] width 686 height 28
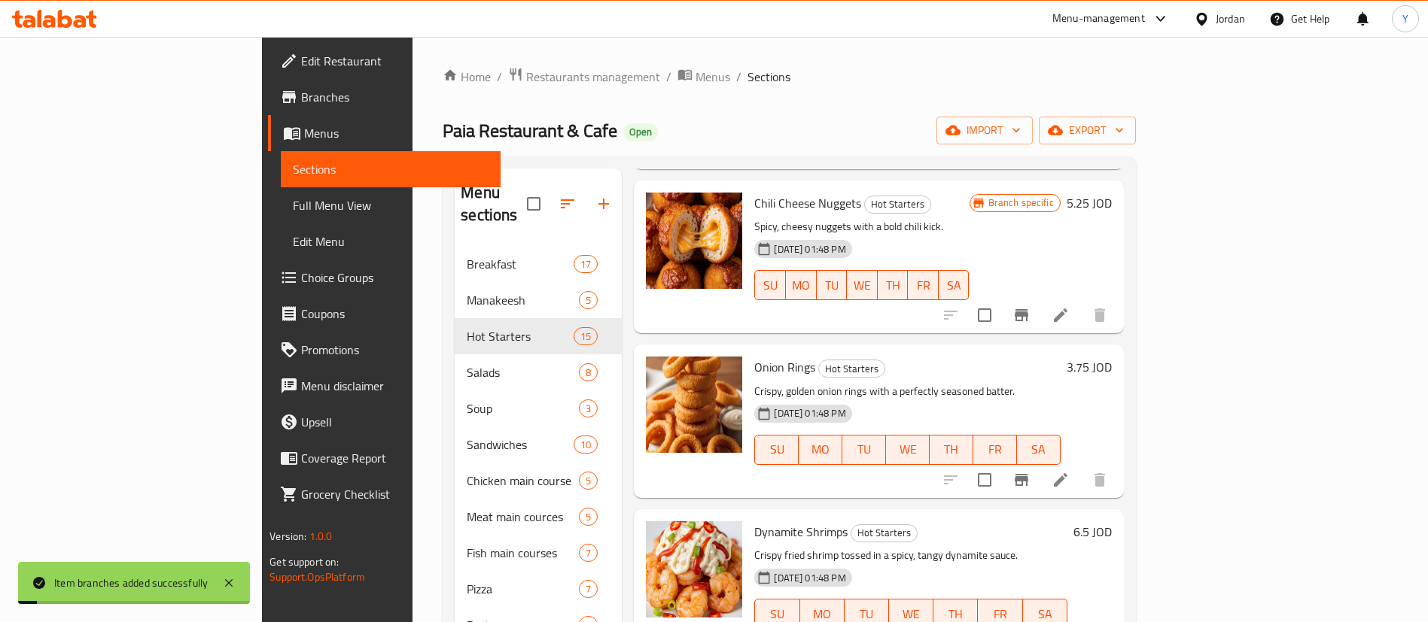
scroll to position [971, 0]
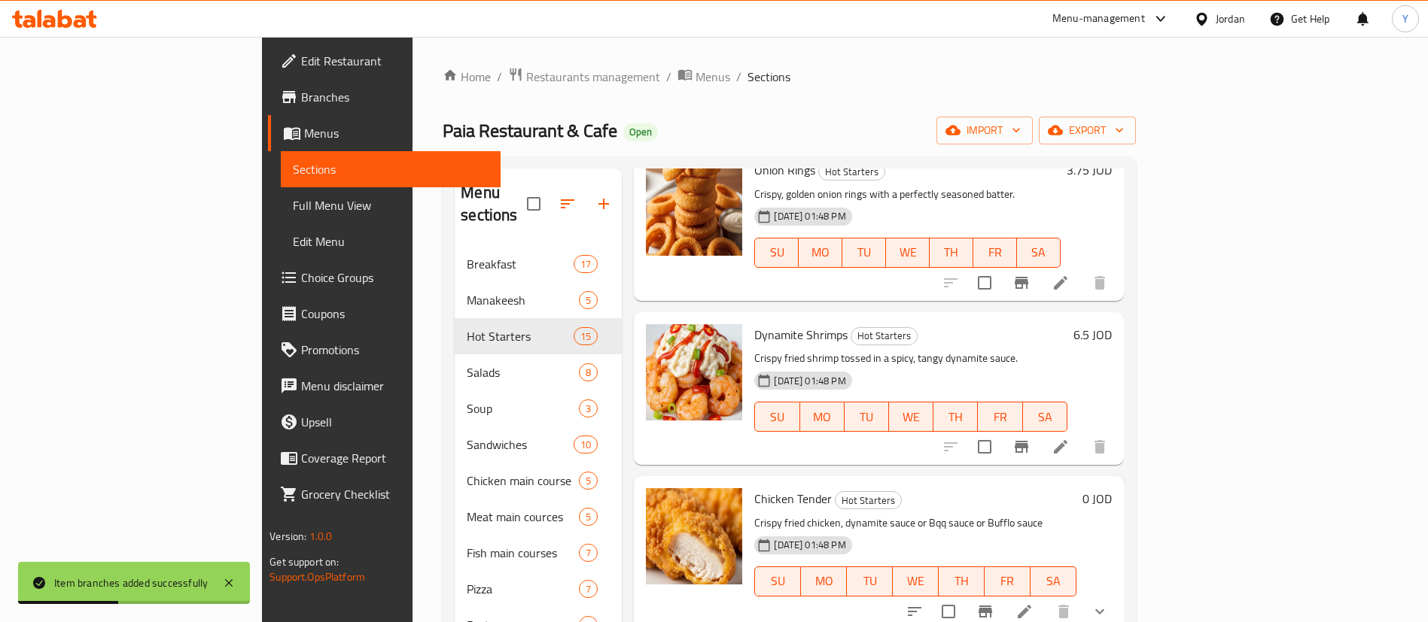
click at [1082, 434] on li at bounding box center [1060, 447] width 42 height 27
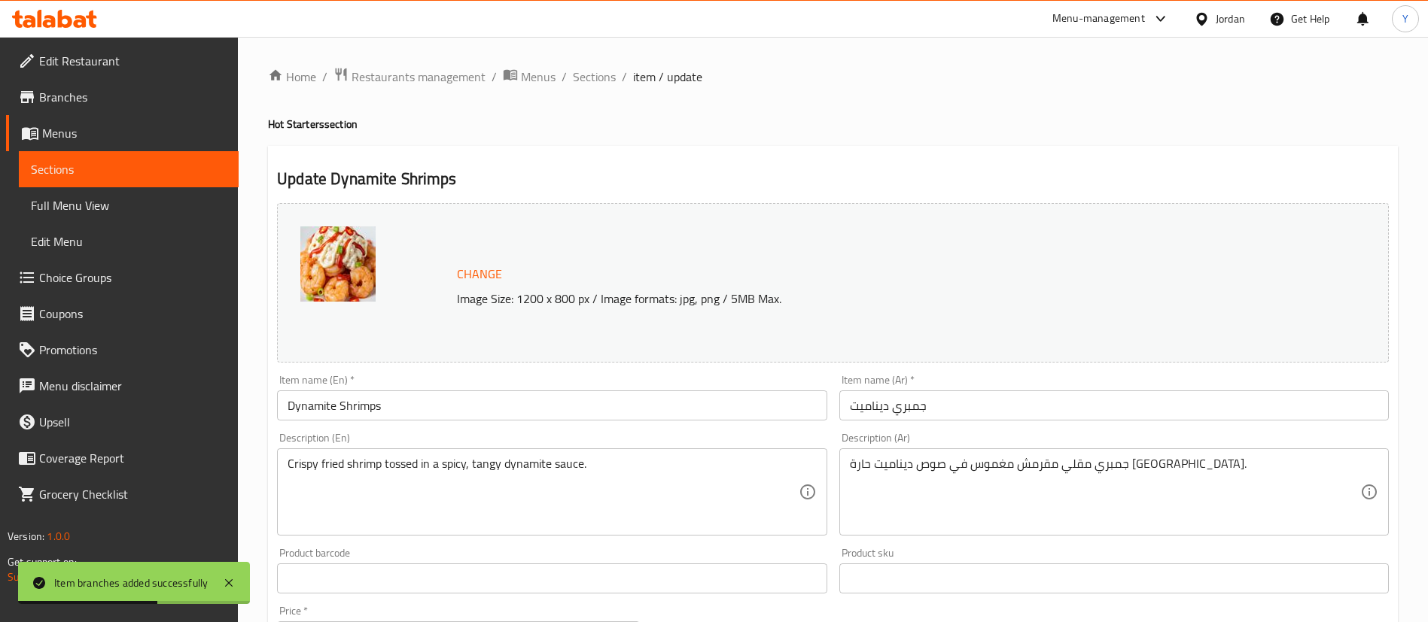
click at [122, 169] on div at bounding box center [714, 311] width 1428 height 622
click at [122, 169] on span "Sections" at bounding box center [129, 169] width 196 height 18
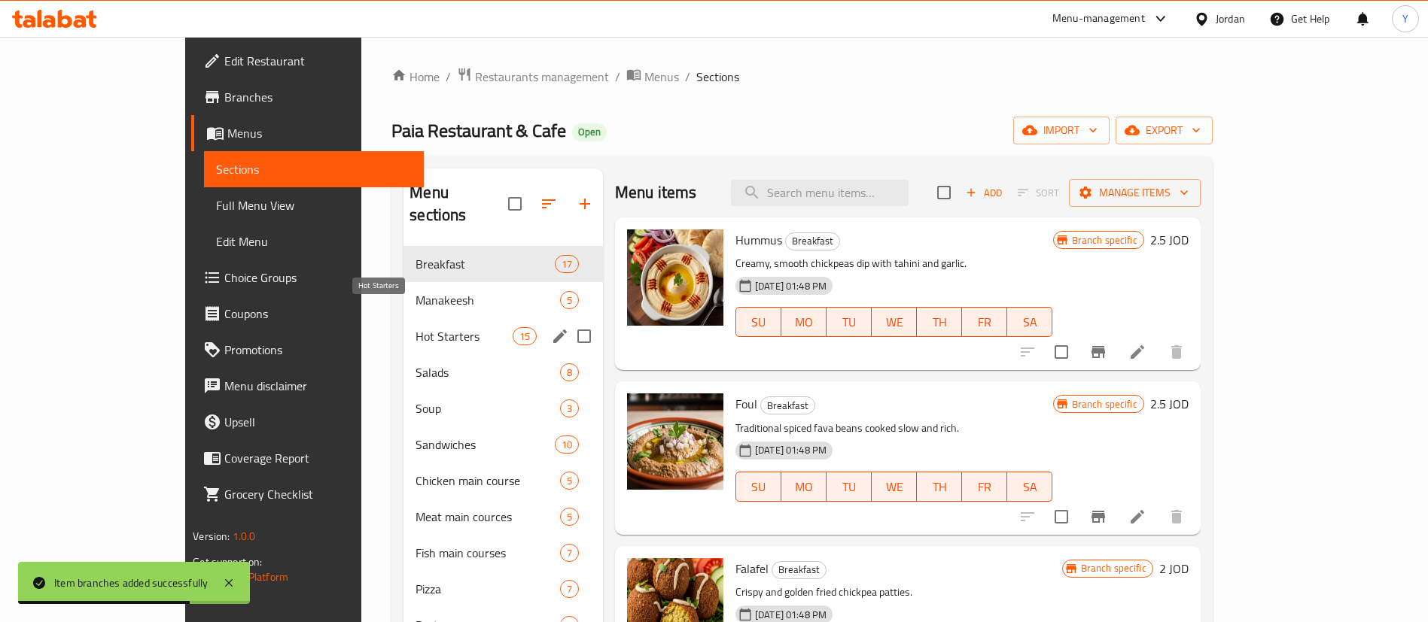
click at [415, 327] on span "Hot Starters" at bounding box center [463, 336] width 96 height 18
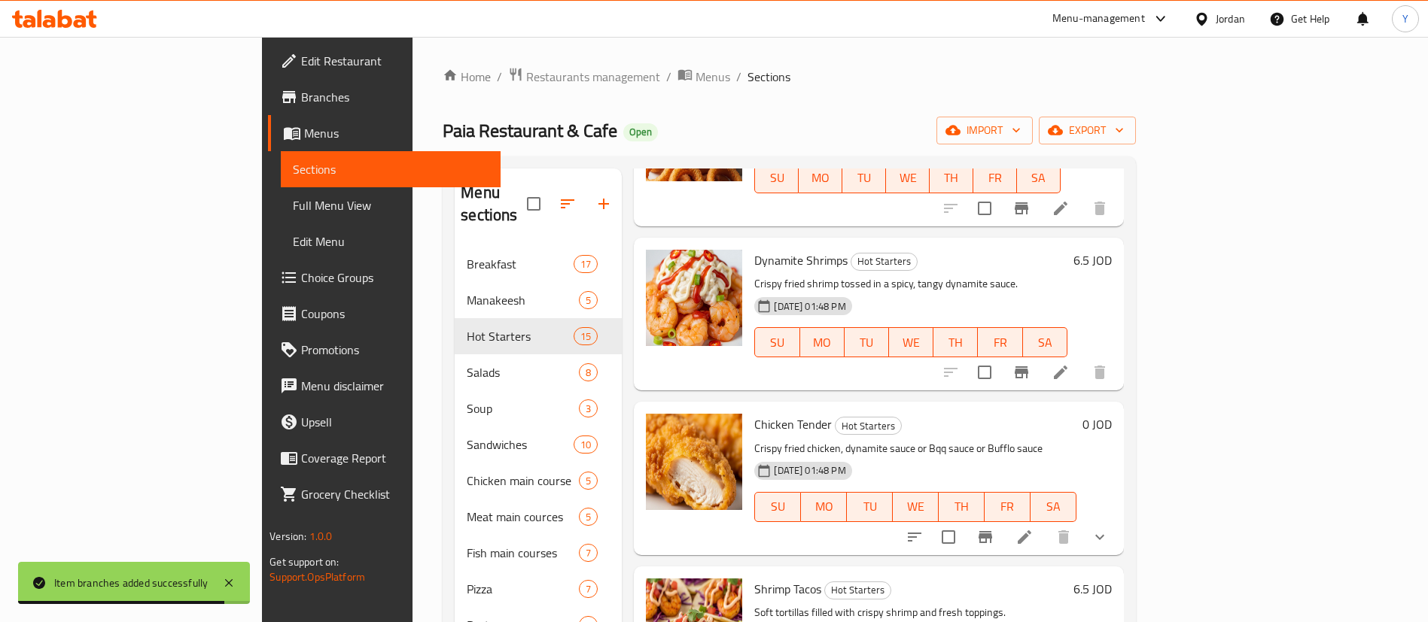
scroll to position [1045, 0]
click at [1039, 355] on button "Branch-specific-item" at bounding box center [1021, 373] width 36 height 36
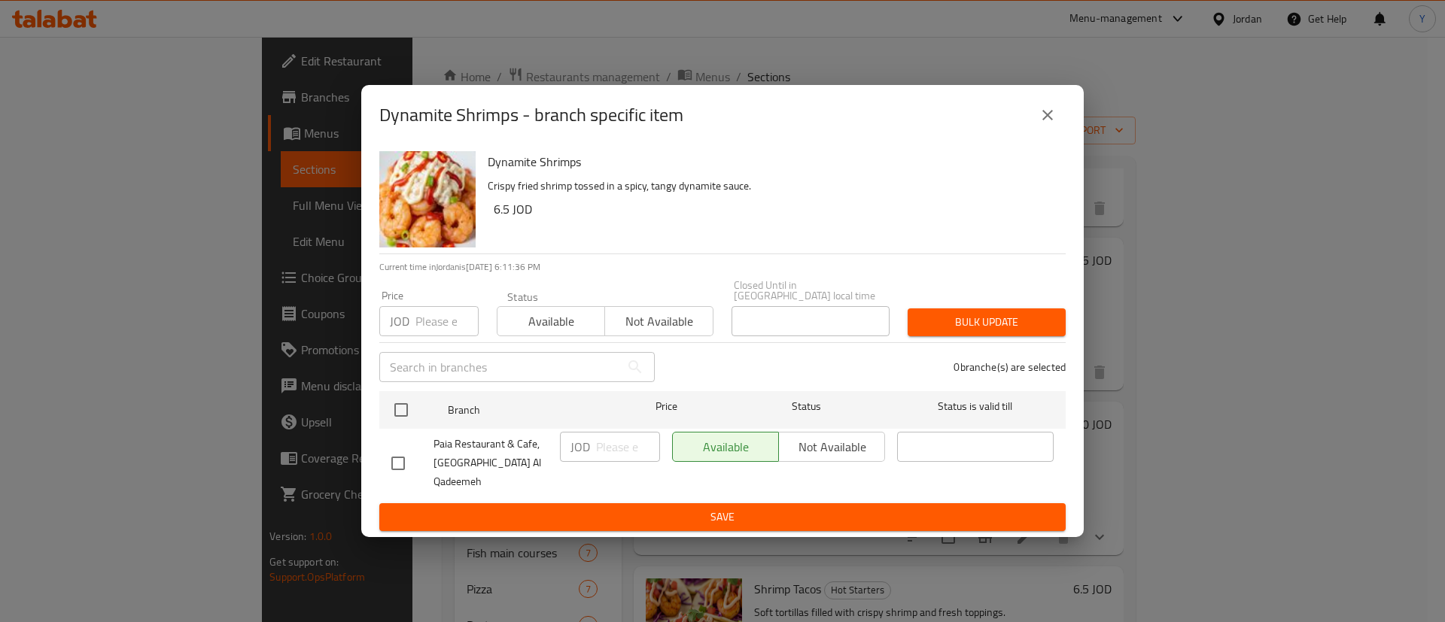
click at [415, 470] on div at bounding box center [412, 464] width 42 height 32
click at [401, 465] on input "checkbox" at bounding box center [398, 464] width 32 height 32
checkbox input "true"
click at [616, 460] on input "number" at bounding box center [628, 447] width 64 height 30
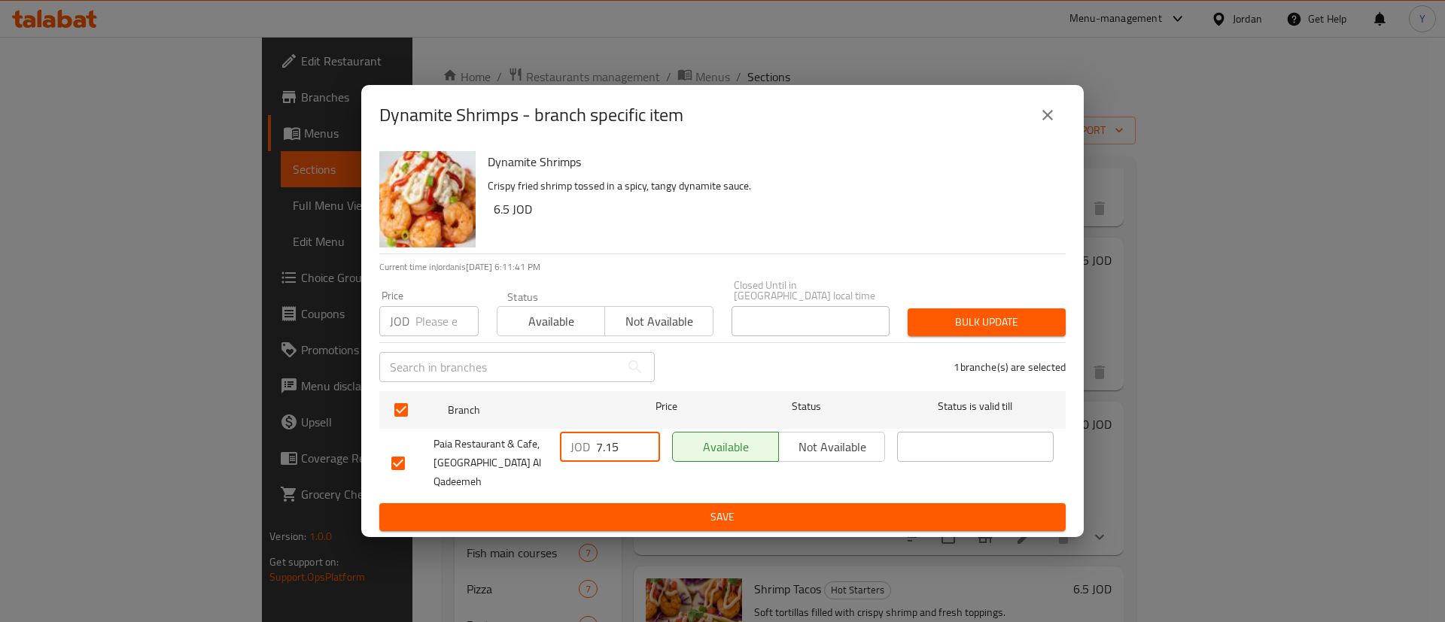
type input "7.15"
click at [628, 508] on span "Save" at bounding box center [722, 517] width 662 height 19
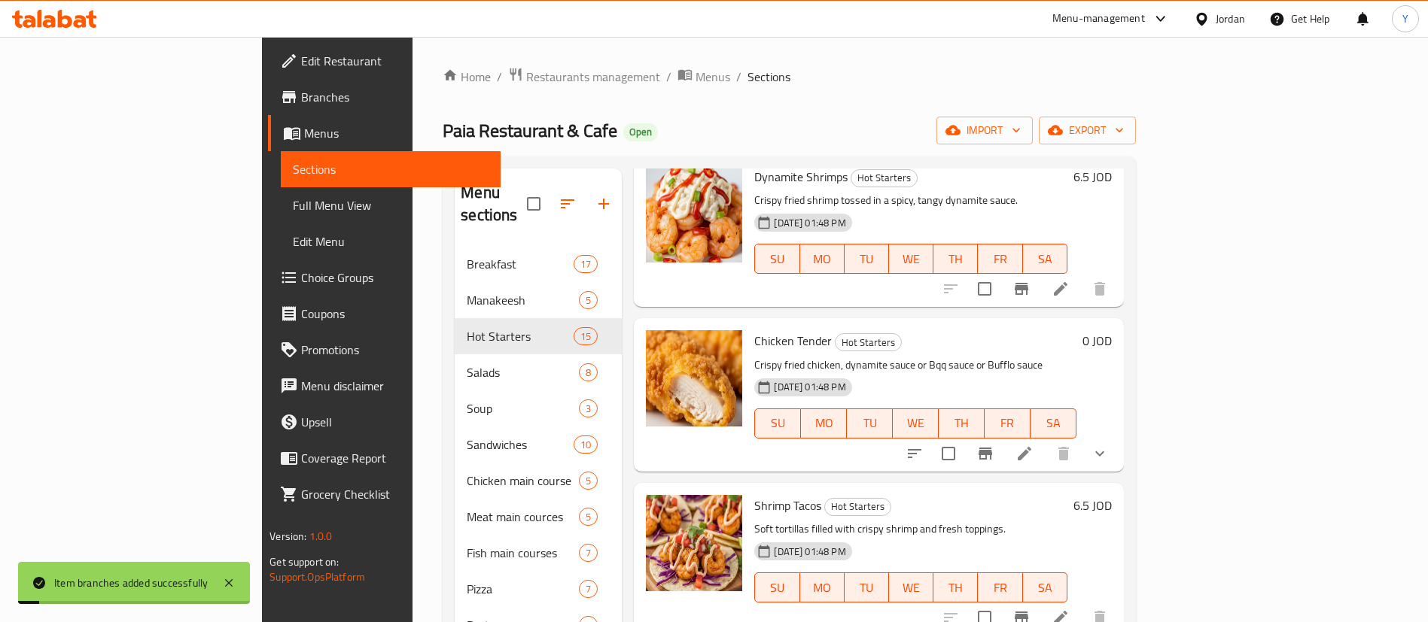
scroll to position [1131, 0]
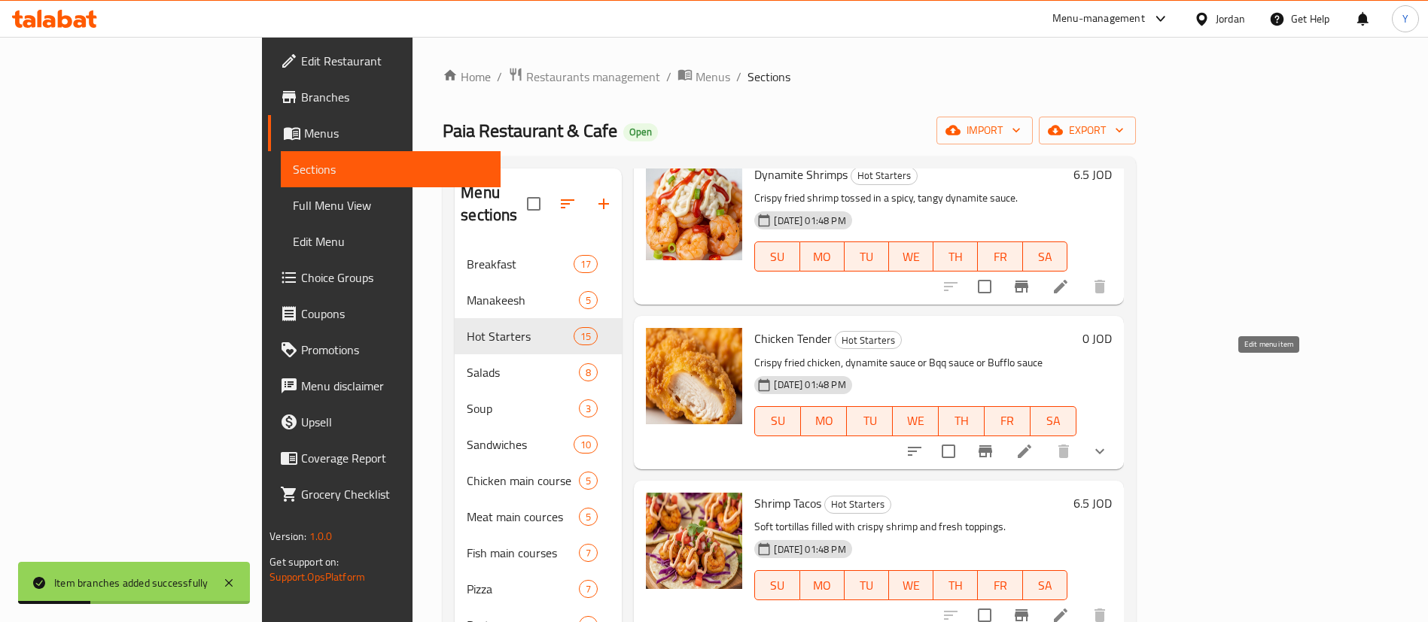
click at [1031, 445] on icon at bounding box center [1025, 452] width 14 height 14
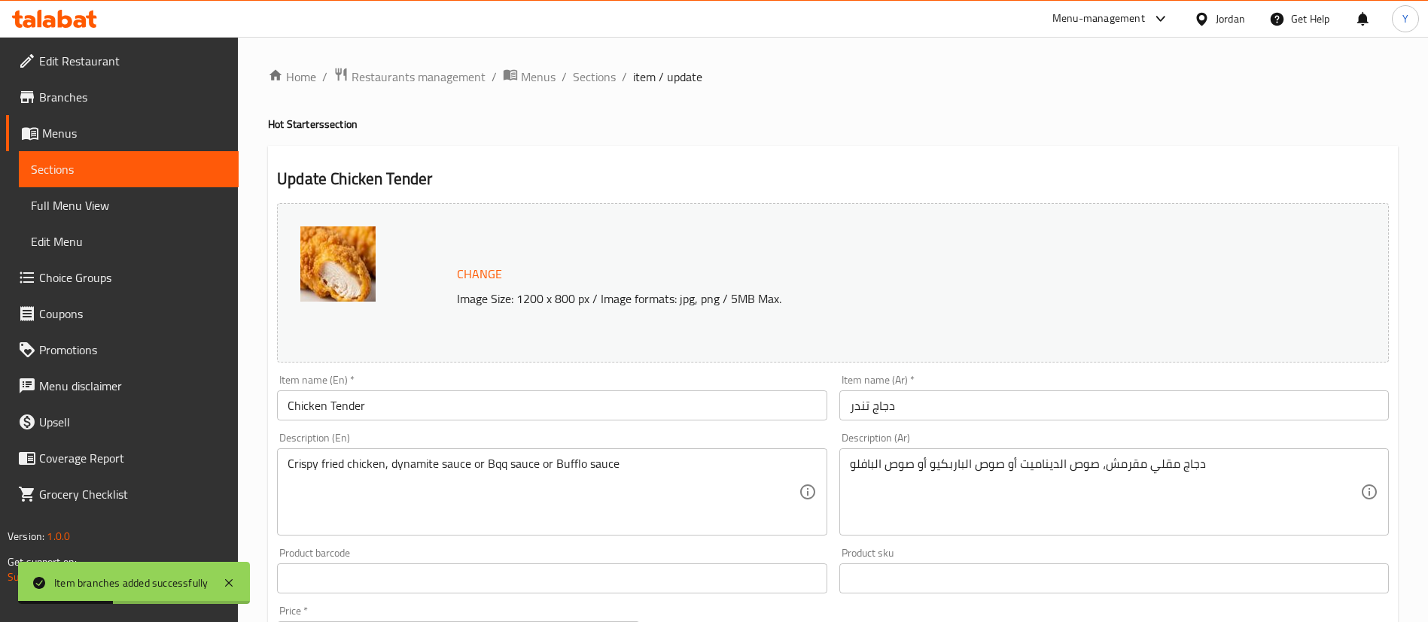
scroll to position [540, 0]
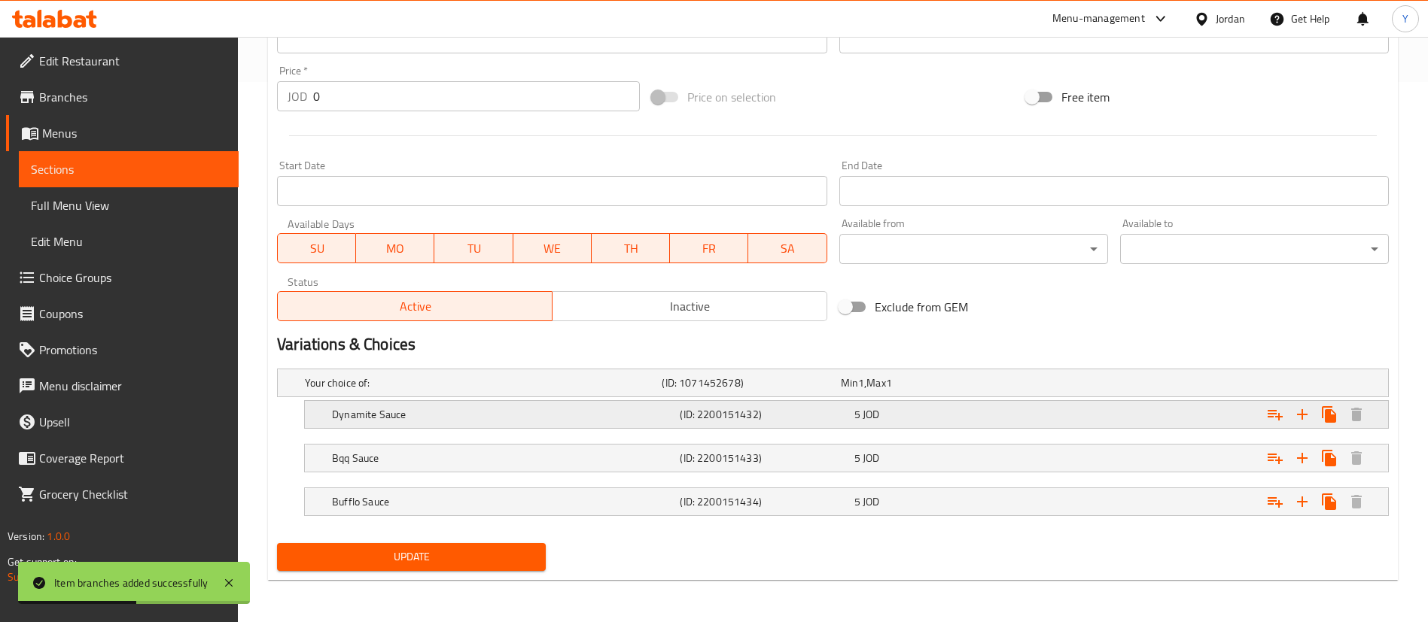
click at [827, 413] on h5 "(ID: 2200151432)" at bounding box center [764, 414] width 168 height 15
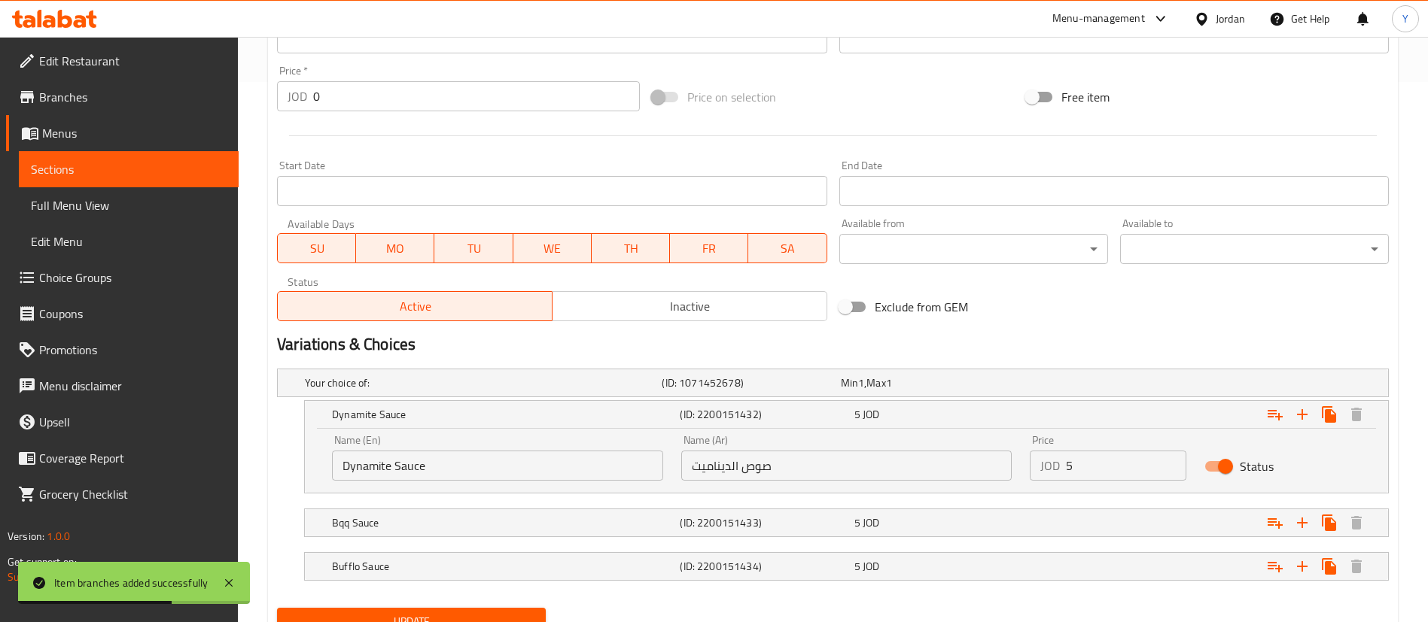
click at [788, 542] on nav at bounding box center [833, 546] width 1112 height 12
click at [810, 534] on div "Bqq Sauce (ID: 2200151433) 5 JOD" at bounding box center [851, 523] width 1044 height 33
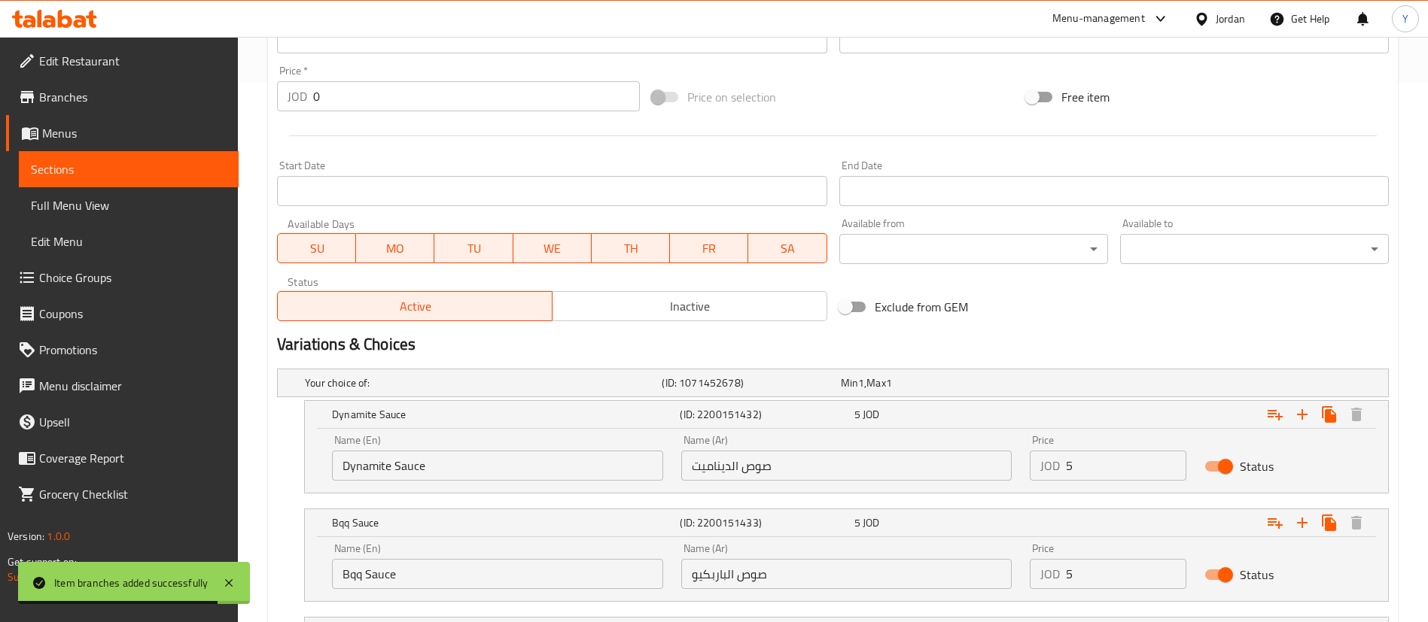
scroll to position [670, 0]
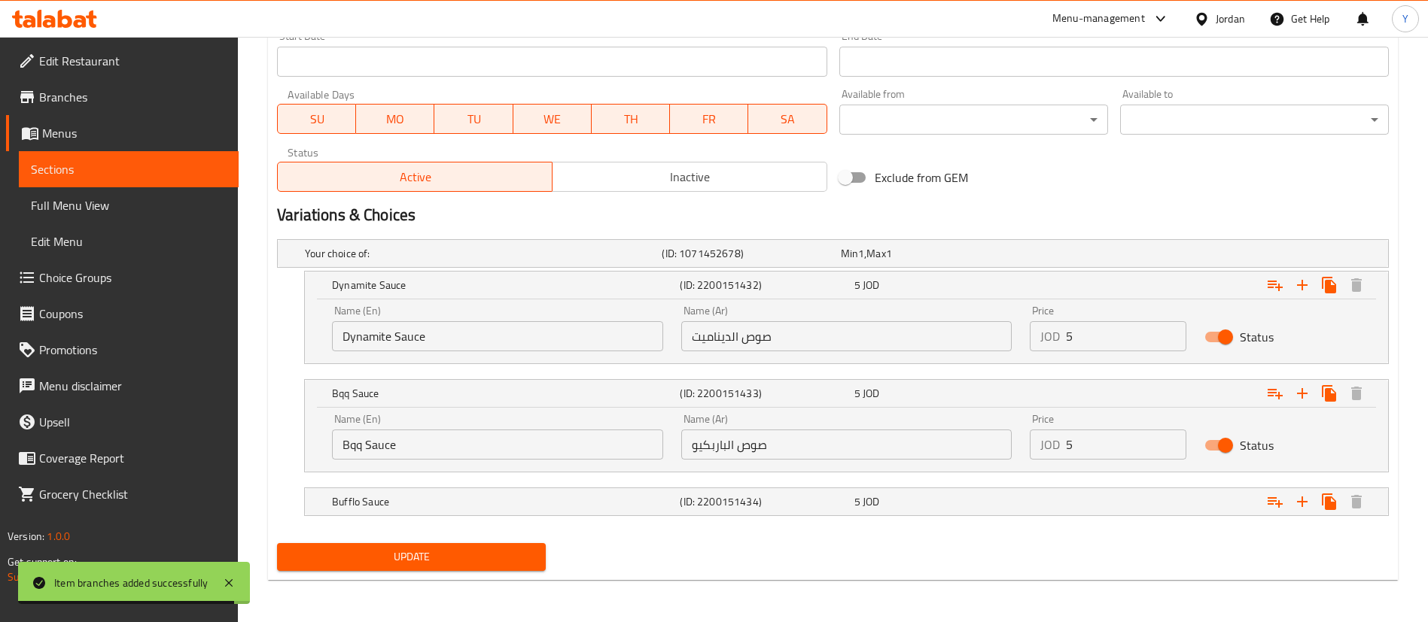
click at [835, 483] on nav at bounding box center [833, 482] width 1112 height 12
click at [825, 507] on h5 "(ID: 2200151434)" at bounding box center [764, 502] width 168 height 15
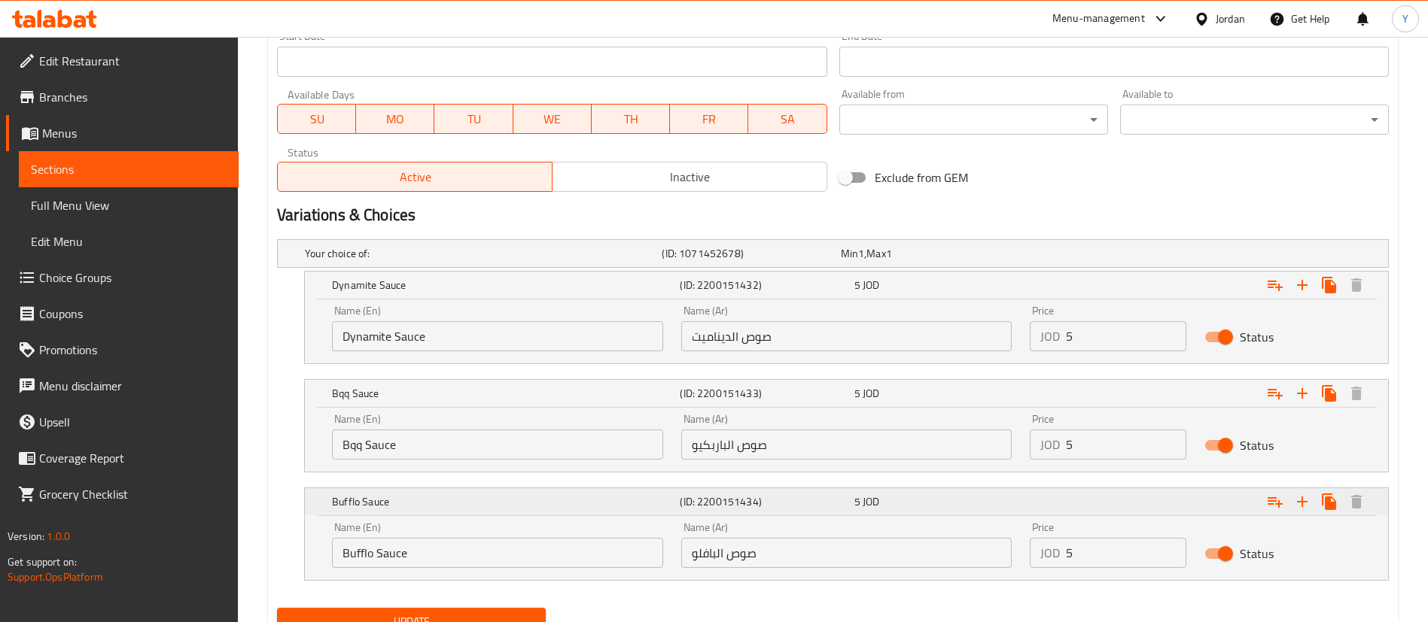
scroll to position [735, 0]
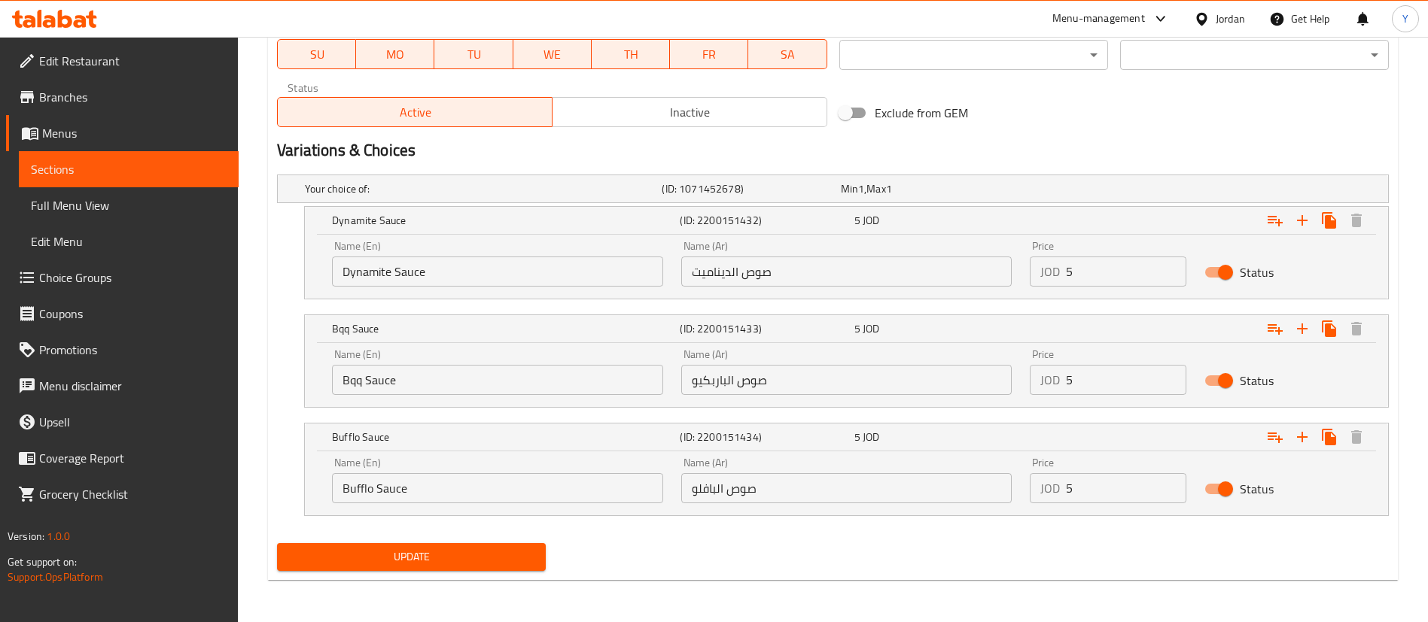
click at [1146, 271] on input "5" at bounding box center [1126, 272] width 120 height 30
type input "5.5"
click at [1111, 373] on input "5" at bounding box center [1126, 380] width 120 height 30
type input "5.5"
click at [1114, 488] on input "5" at bounding box center [1126, 488] width 120 height 30
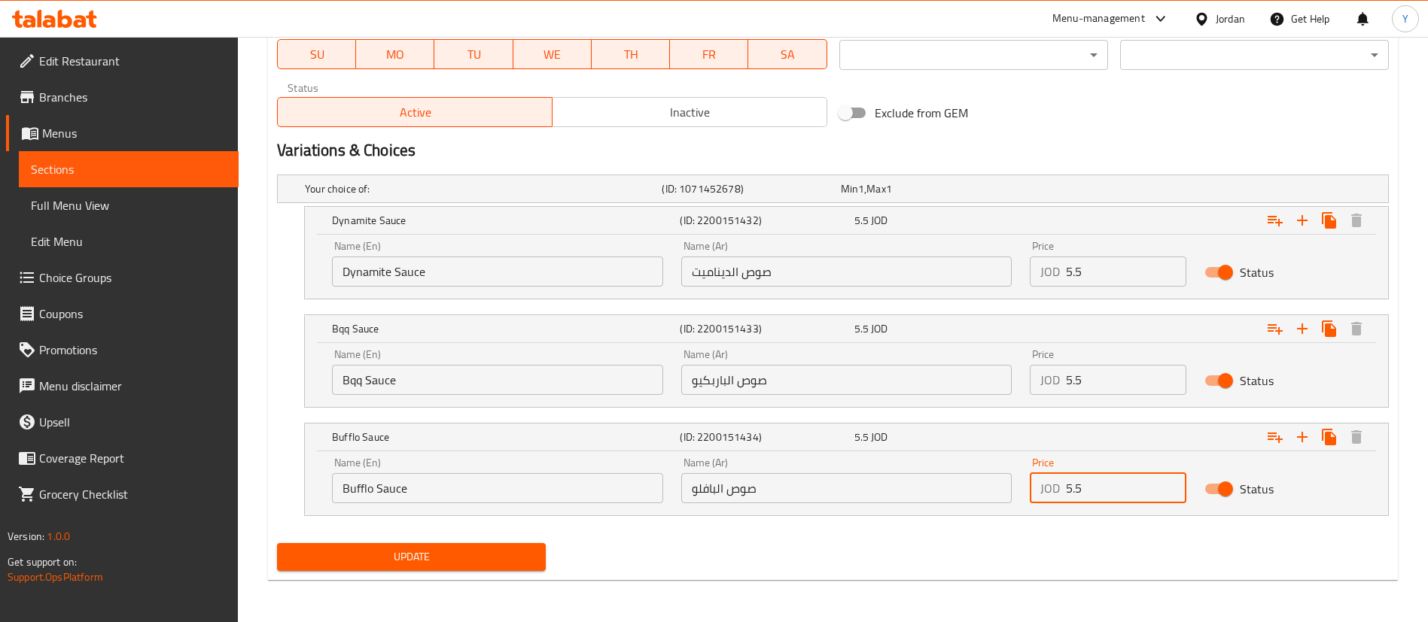
type input "5.5"
click at [522, 548] on span "Update" at bounding box center [411, 557] width 245 height 19
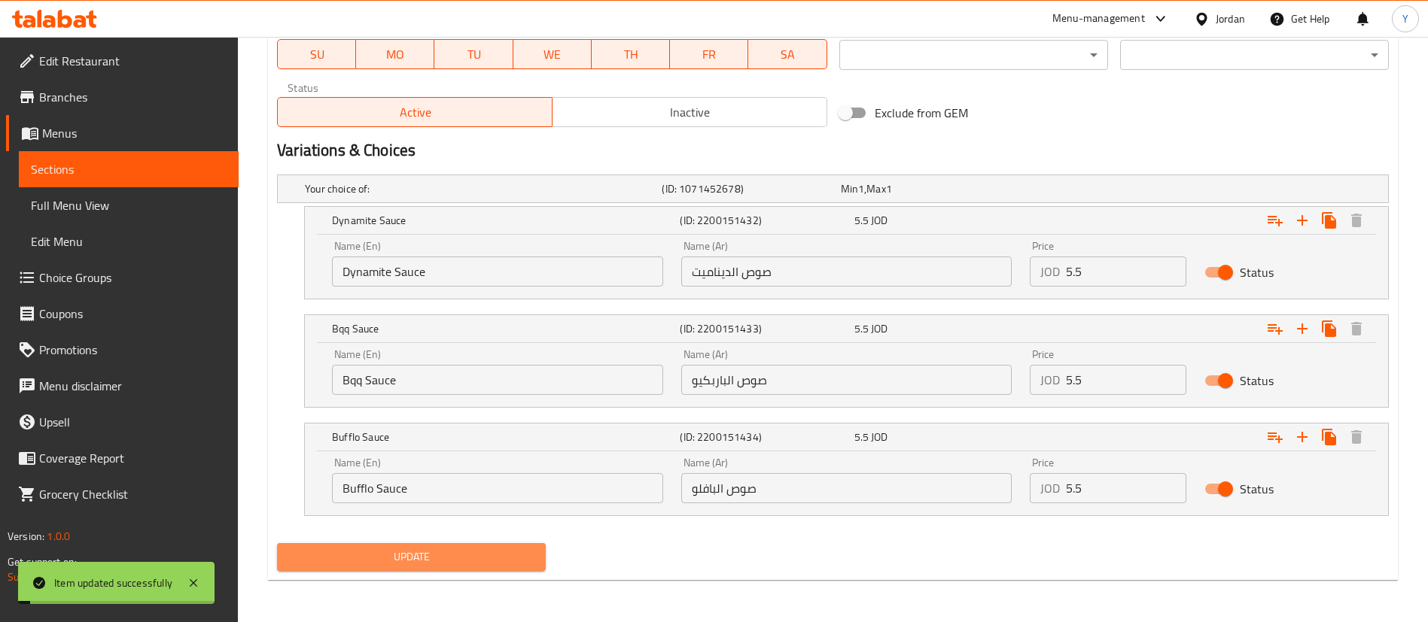
click at [434, 555] on span "Update" at bounding box center [411, 557] width 245 height 19
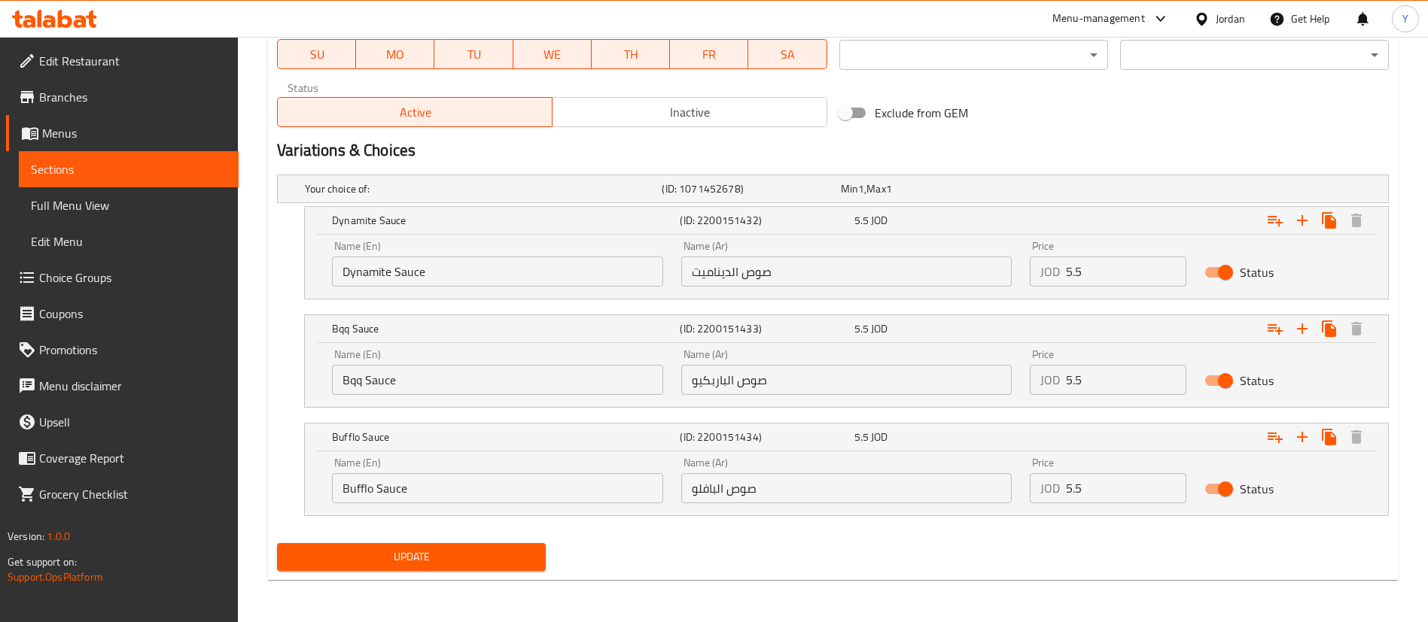
click at [121, 178] on span "Sections" at bounding box center [129, 169] width 196 height 18
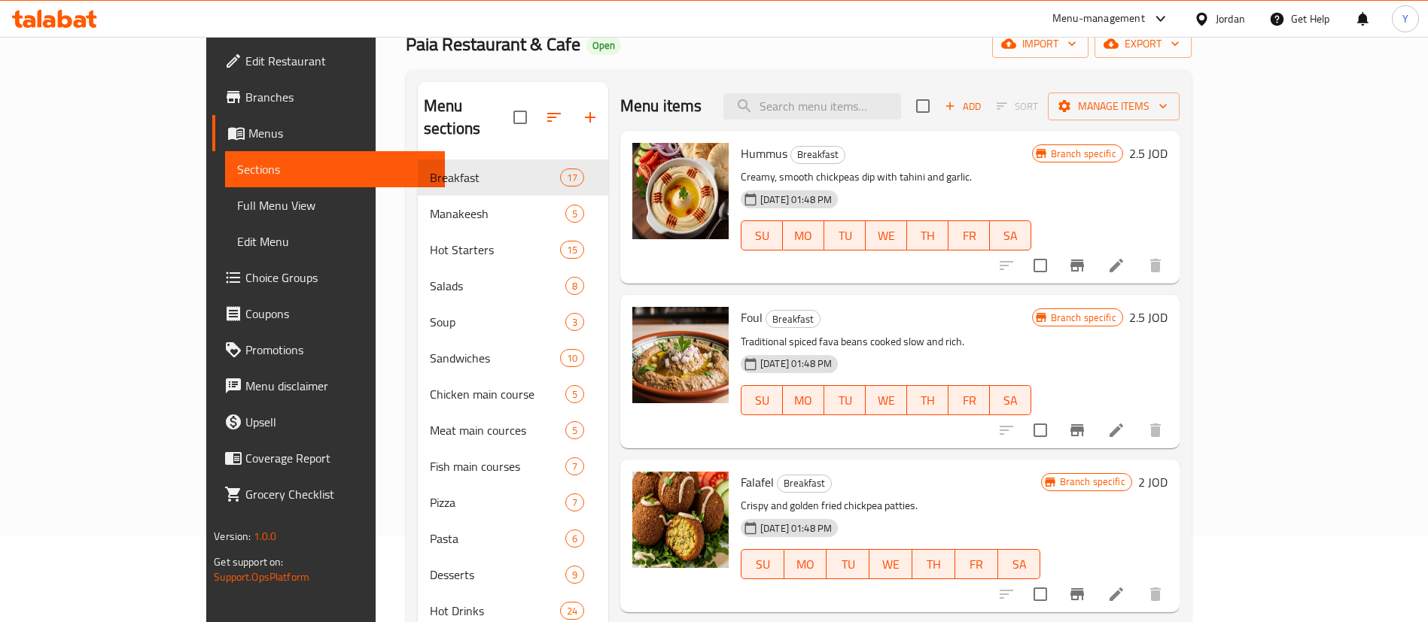
scroll to position [83, 0]
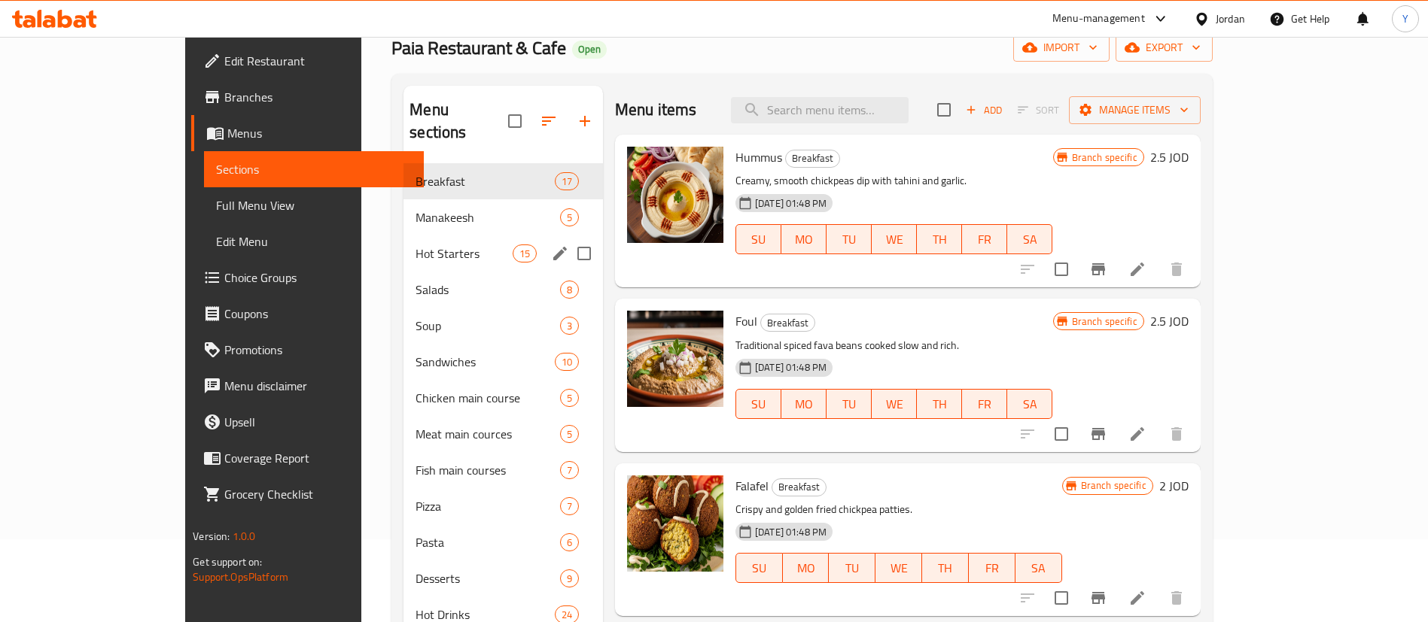
click at [403, 242] on div "Hot Starters 15" at bounding box center [502, 254] width 199 height 36
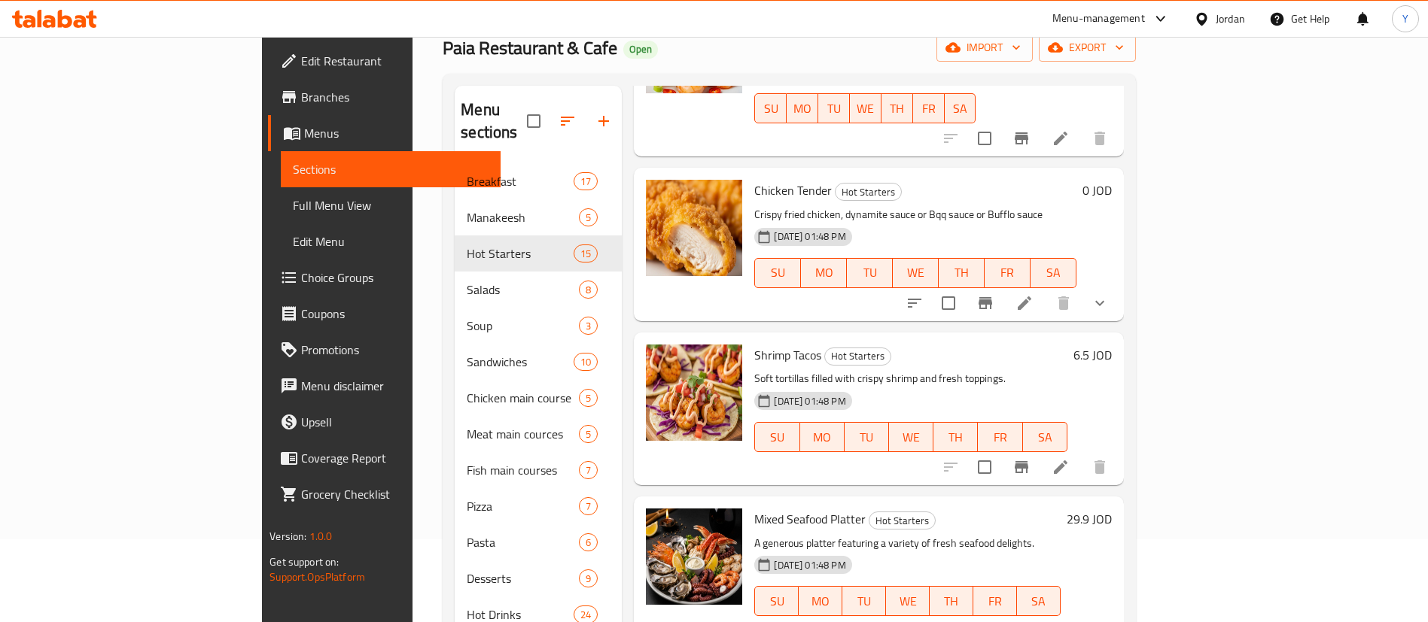
scroll to position [1235, 0]
click at [1030, 458] on icon "Branch-specific-item" at bounding box center [1021, 467] width 18 height 18
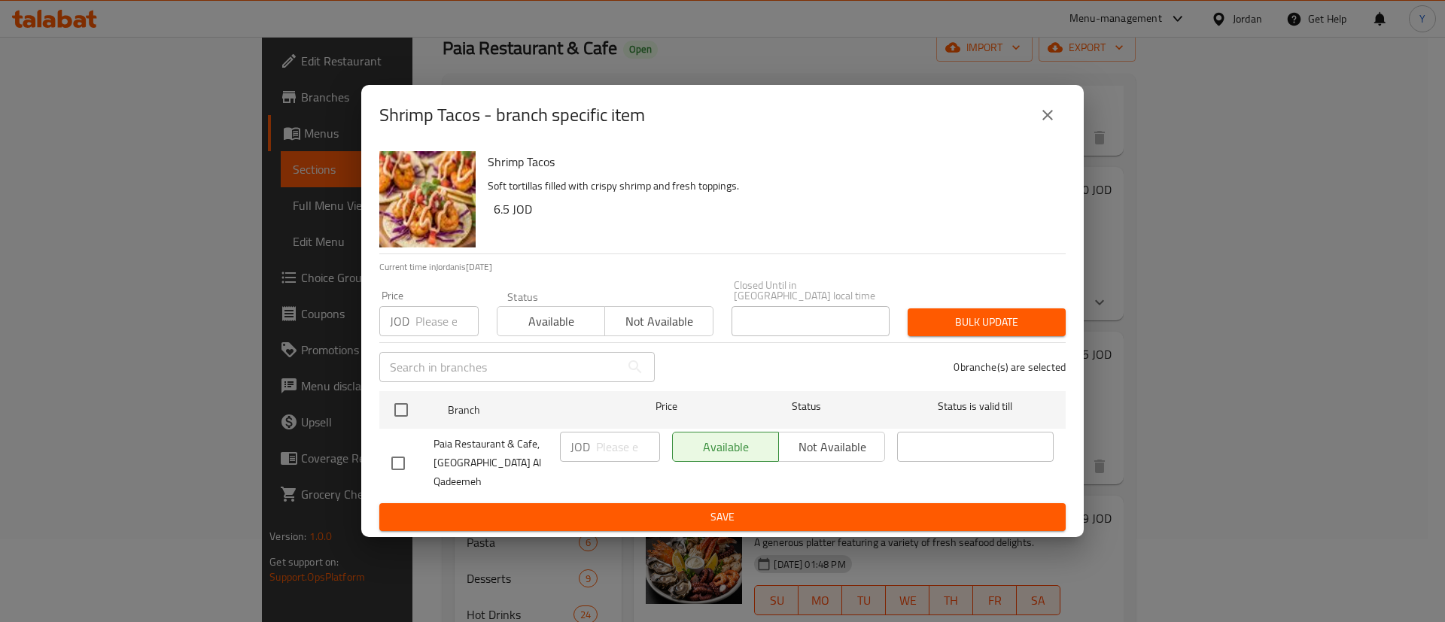
click at [380, 455] on li "Paia Restaurant & Cafe, Al Balad Al Qadeemeh JOD ​ Available Not available ​" at bounding box center [722, 463] width 686 height 68
click at [397, 464] on input "checkbox" at bounding box center [398, 464] width 32 height 32
checkbox input "true"
click at [596, 457] on input "number" at bounding box center [628, 447] width 64 height 30
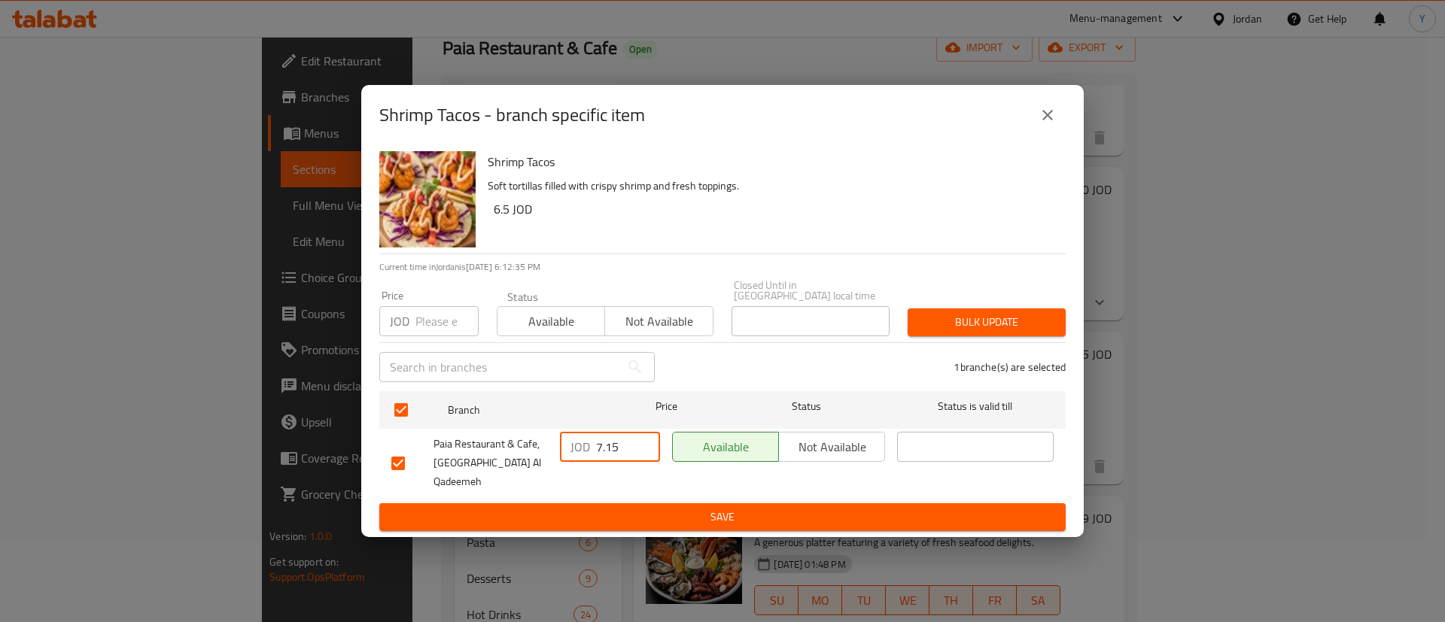
type input "7.15"
click at [622, 528] on div "Shrimp Tacos - branch specific item Shrimp Tacos Soft tortillas filled with cri…" at bounding box center [722, 311] width 1445 height 622
click at [653, 508] on span "Save" at bounding box center [722, 517] width 662 height 19
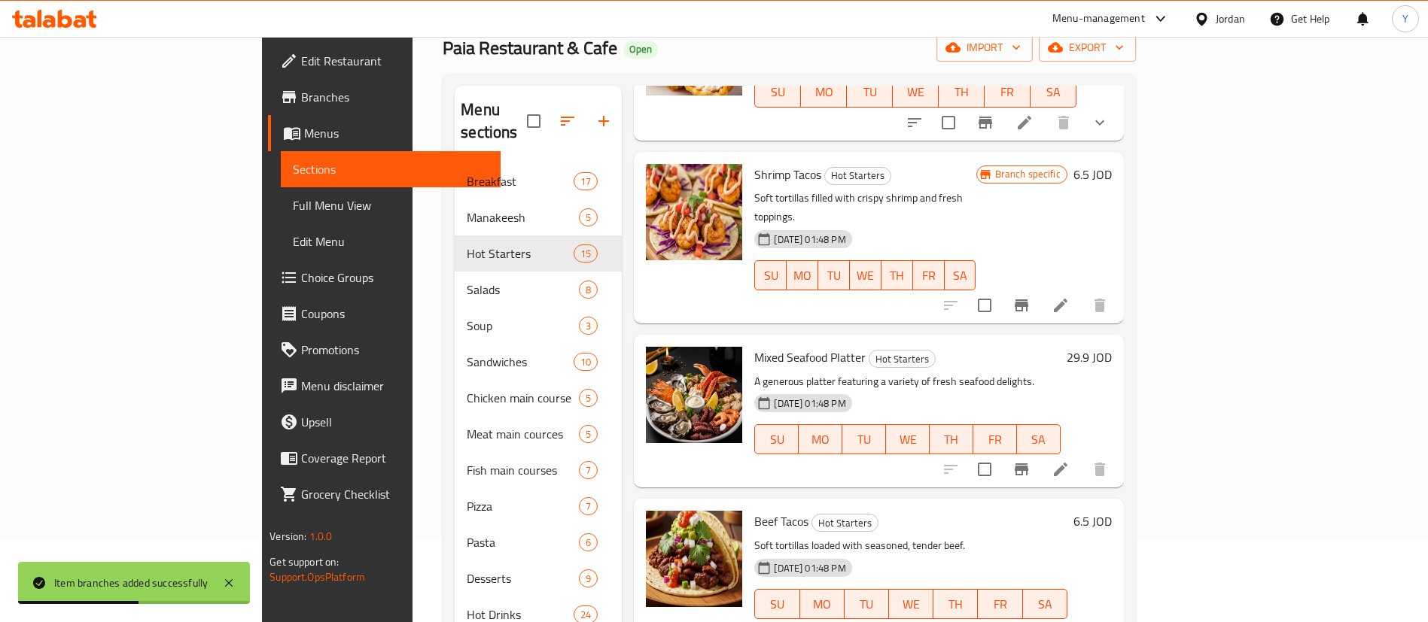
scroll to position [1414, 0]
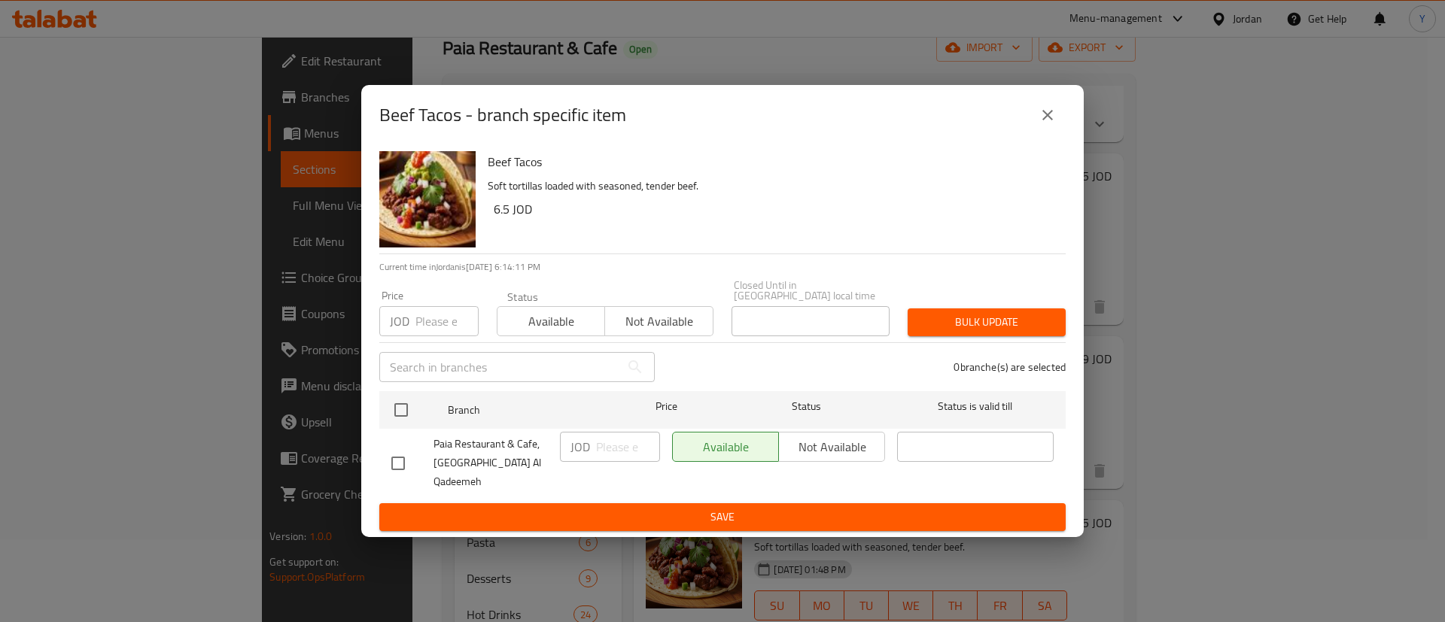
click at [403, 464] on input "checkbox" at bounding box center [398, 464] width 32 height 32
checkbox input "true"
click at [619, 453] on input "number" at bounding box center [628, 447] width 64 height 30
type input "7.15"
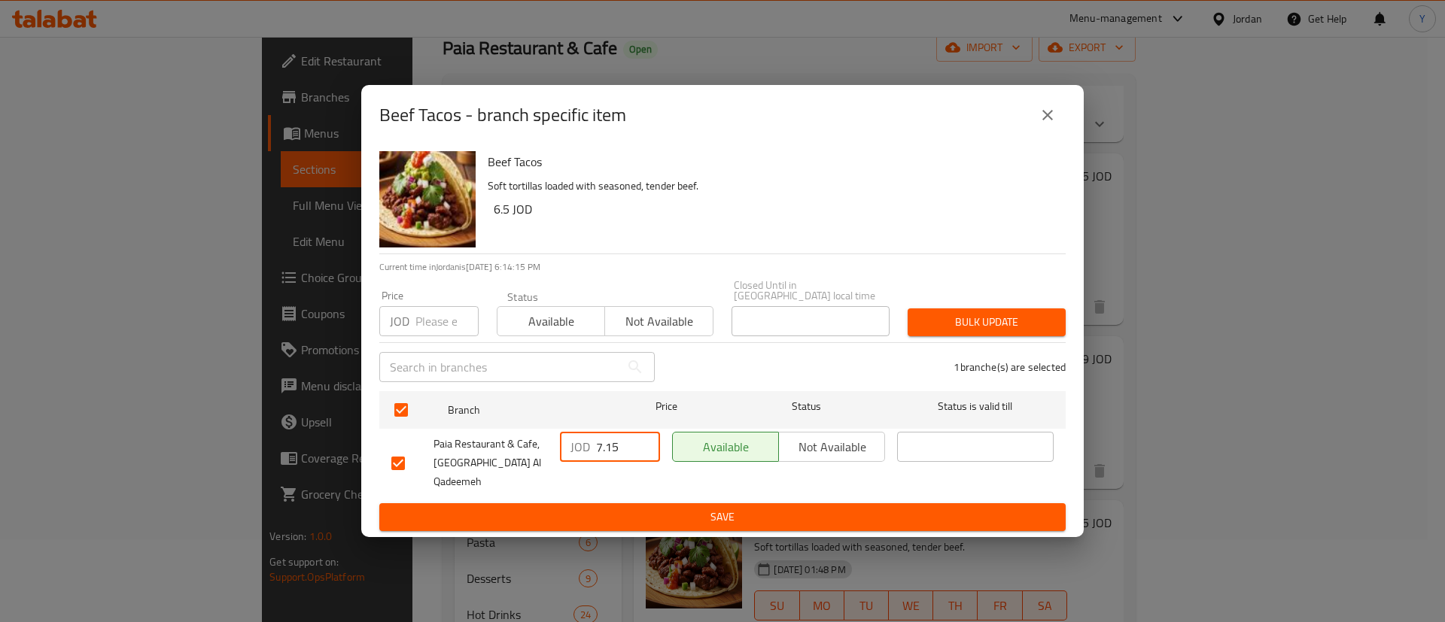
click at [654, 509] on span "Save" at bounding box center [722, 517] width 662 height 19
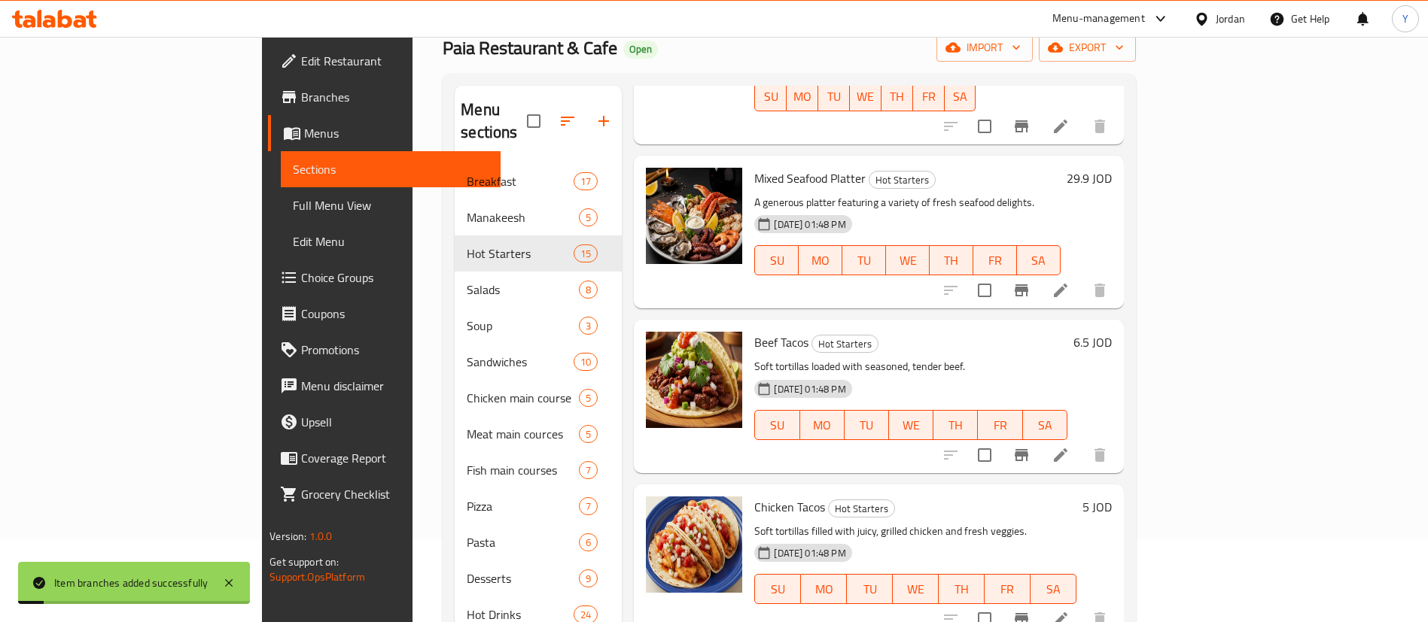
scroll to position [1596, 0]
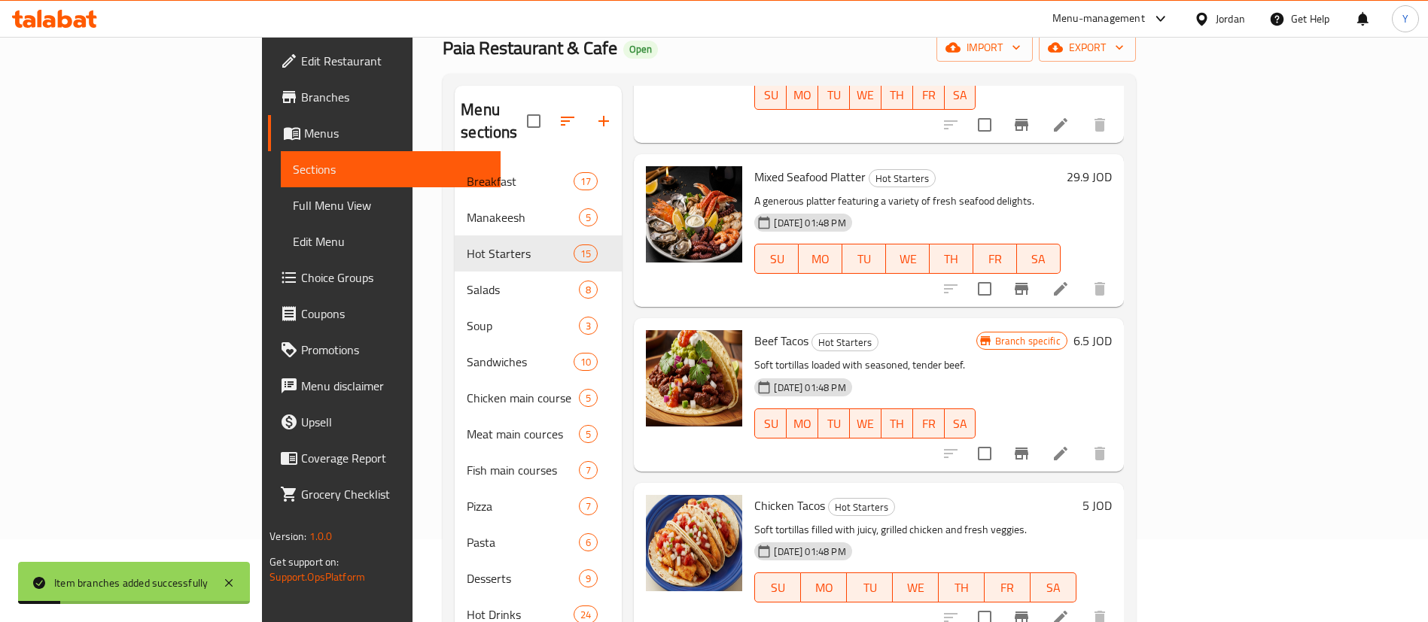
click at [1030, 609] on icon "Branch-specific-item" at bounding box center [1021, 618] width 18 height 18
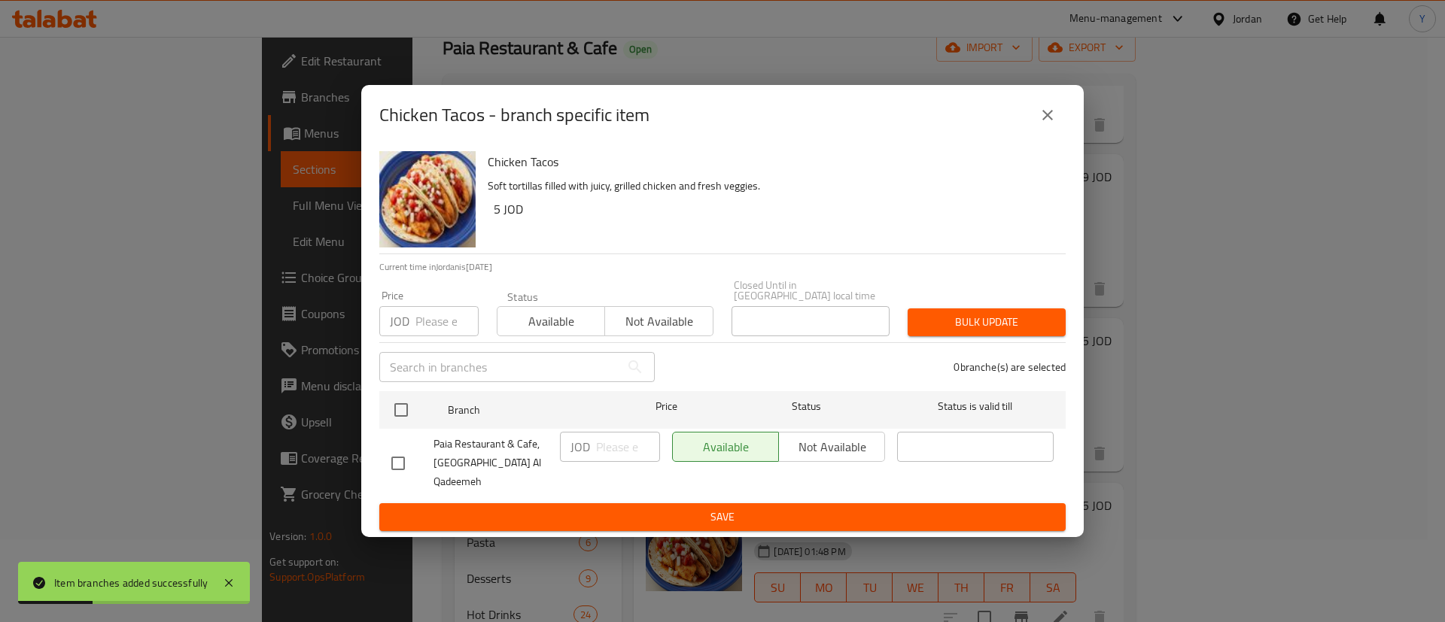
click at [409, 453] on input "checkbox" at bounding box center [398, 464] width 32 height 32
checkbox input "true"
click at [601, 459] on input "number" at bounding box center [628, 447] width 64 height 30
type input "5.5"
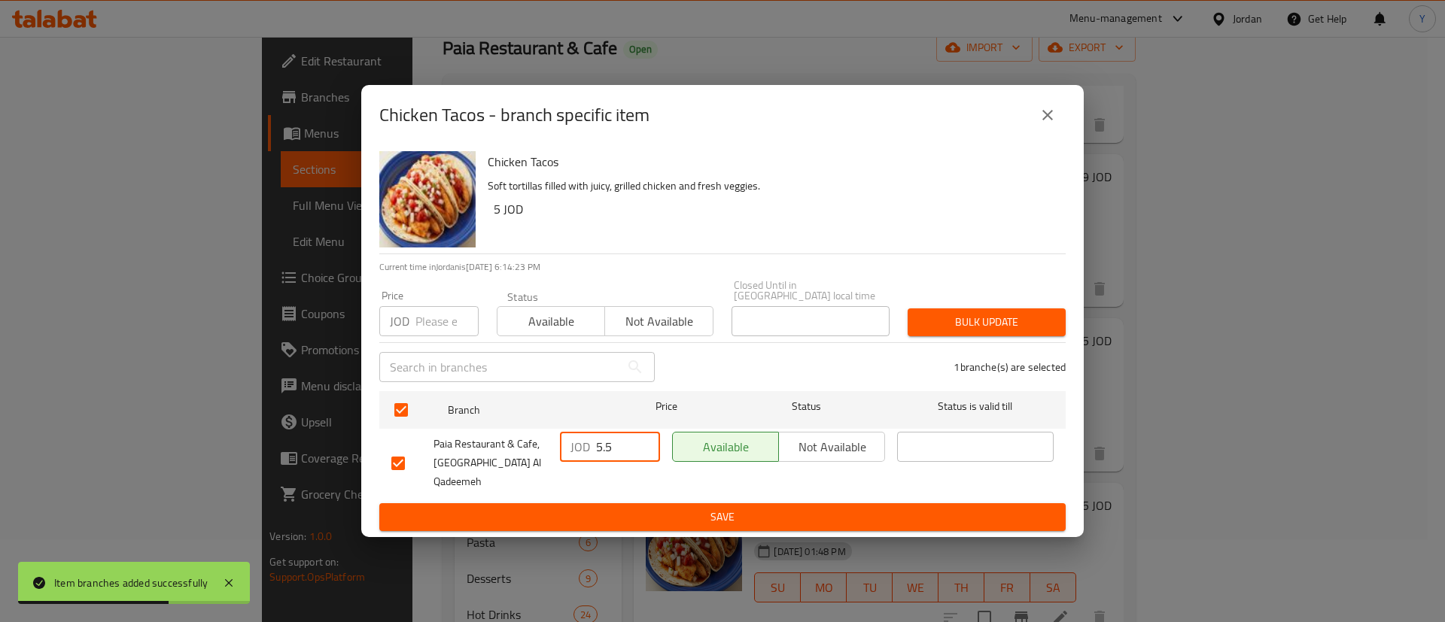
click at [631, 508] on span "Save" at bounding box center [722, 517] width 662 height 19
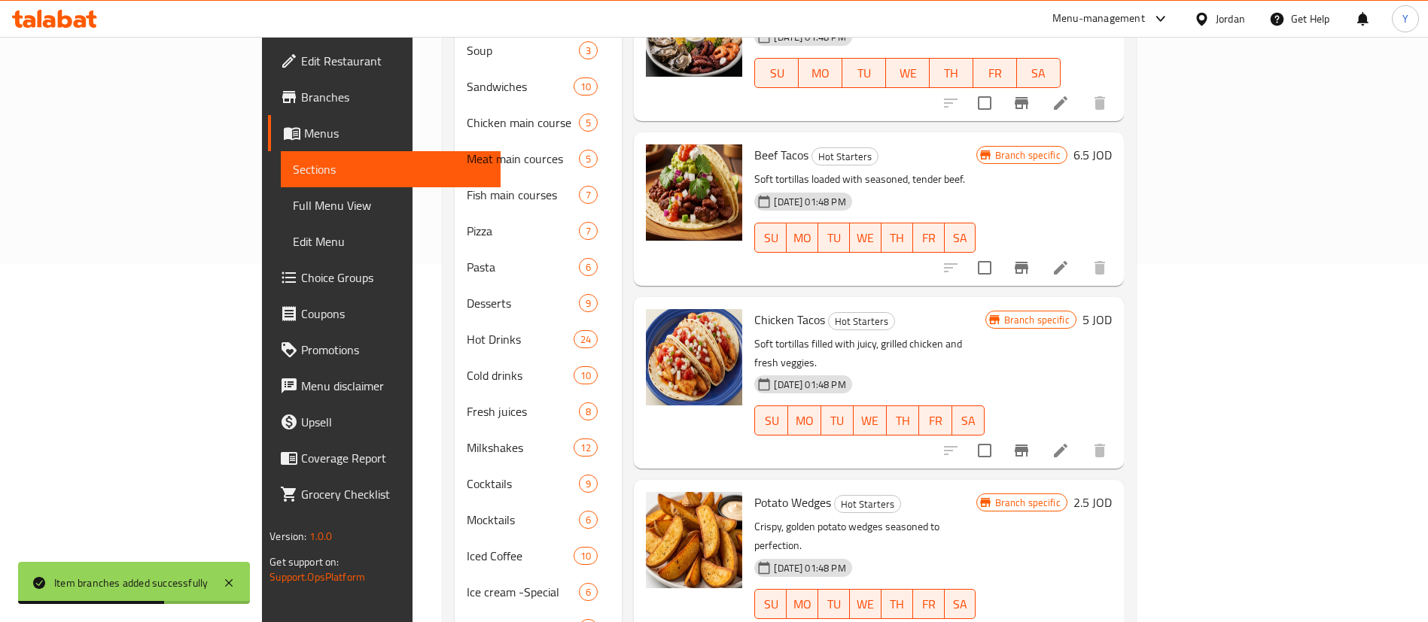
scroll to position [1508, 0]
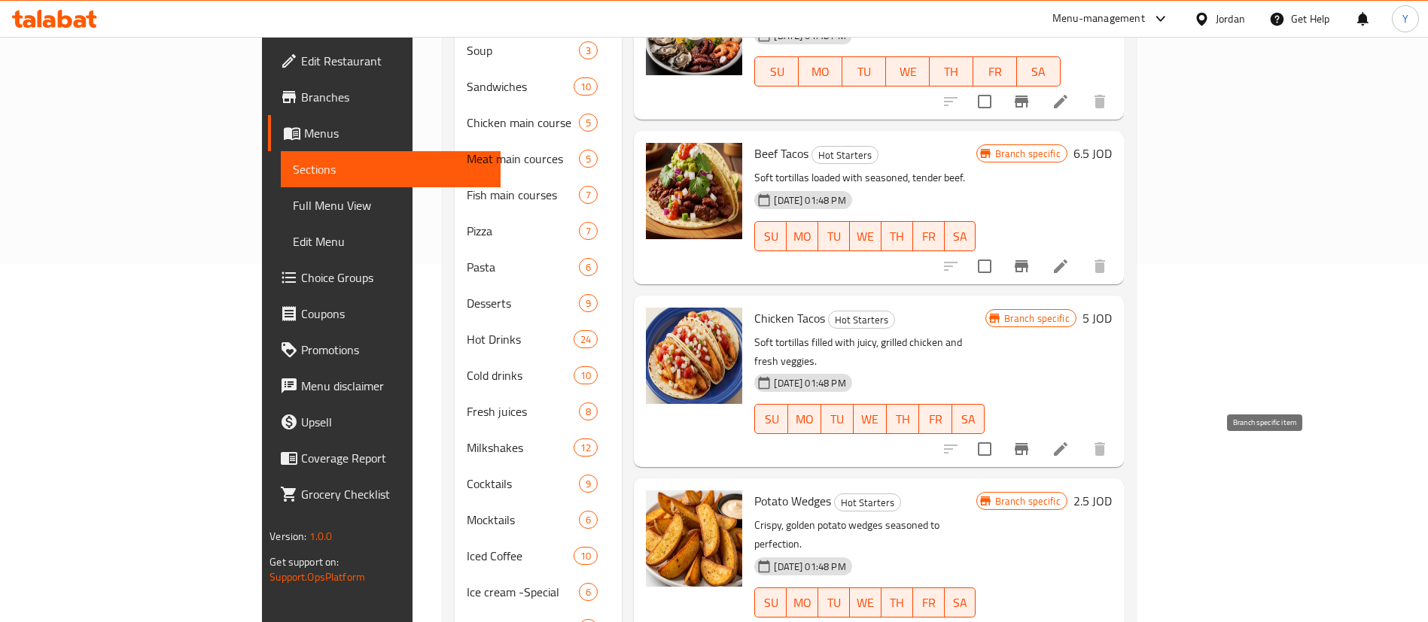
click at [1028, 622] on icon "Branch-specific-item" at bounding box center [1022, 633] width 14 height 12
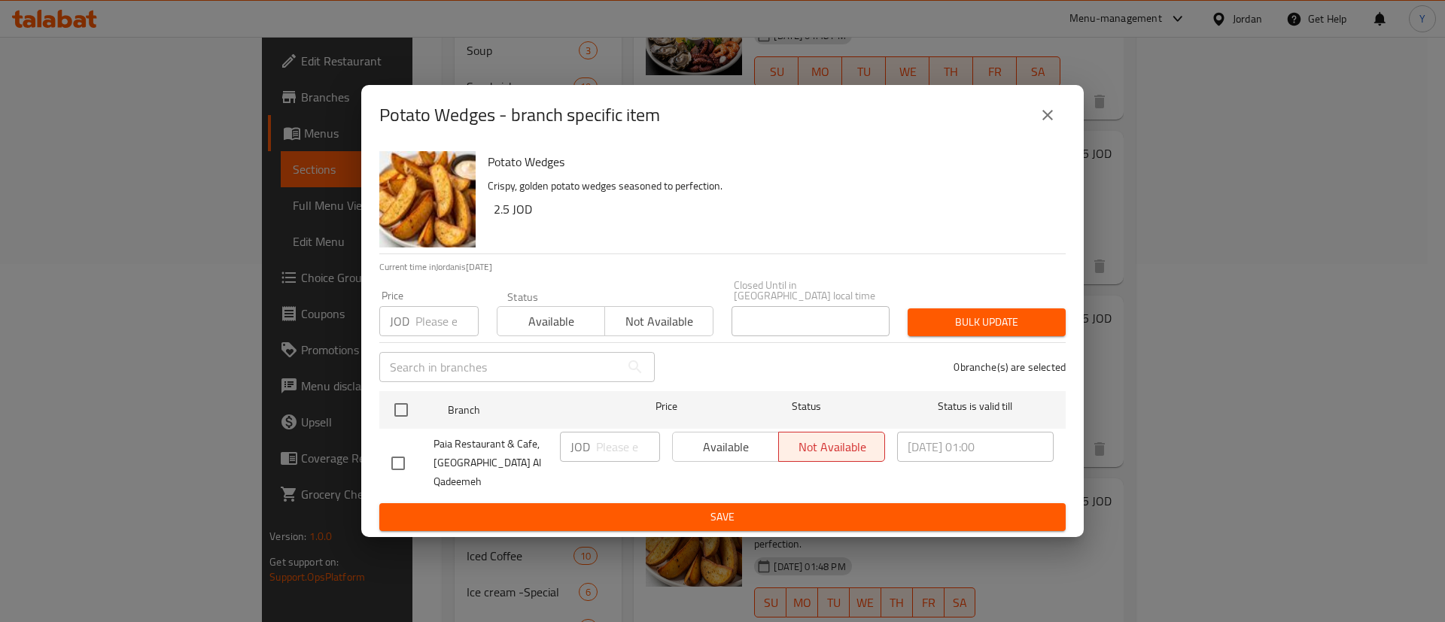
click at [592, 438] on div "JOD ​" at bounding box center [610, 447] width 100 height 30
click at [393, 448] on input "checkbox" at bounding box center [398, 464] width 32 height 32
checkbox input "true"
click at [583, 452] on p "JOD" at bounding box center [581, 447] width 20 height 18
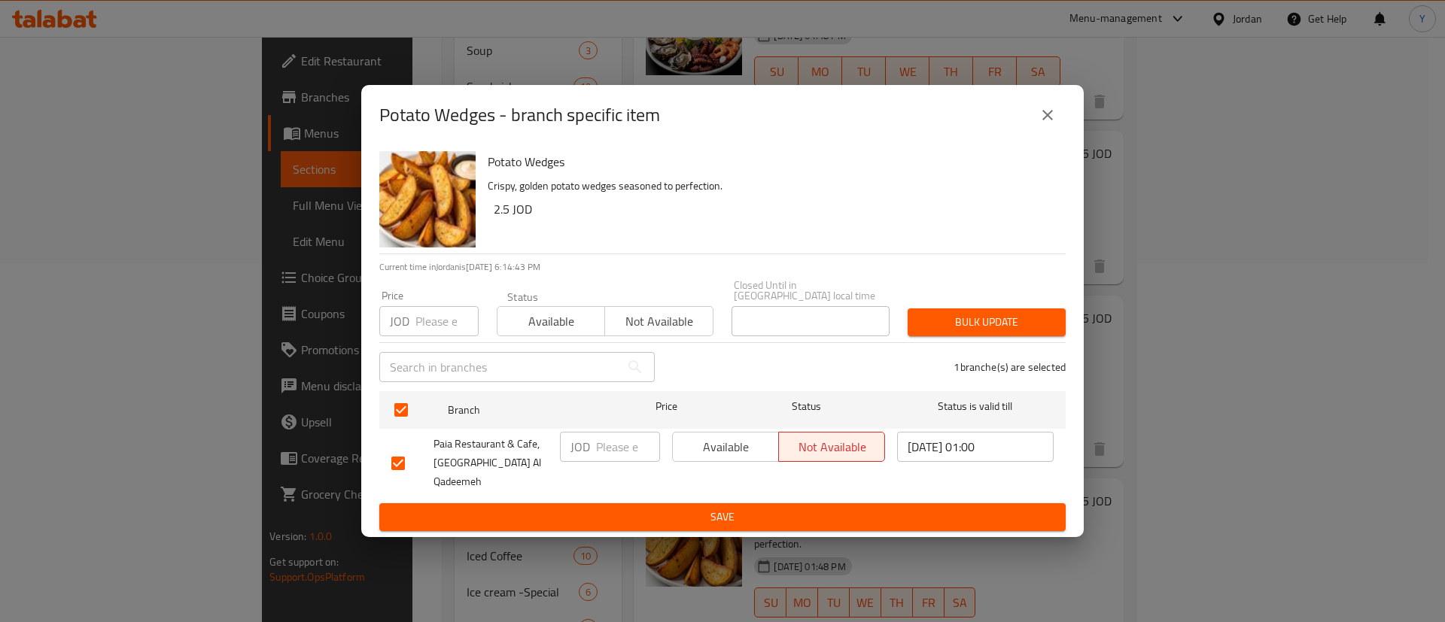
click at [622, 459] on input "number" at bounding box center [628, 447] width 64 height 30
type input "2.75"
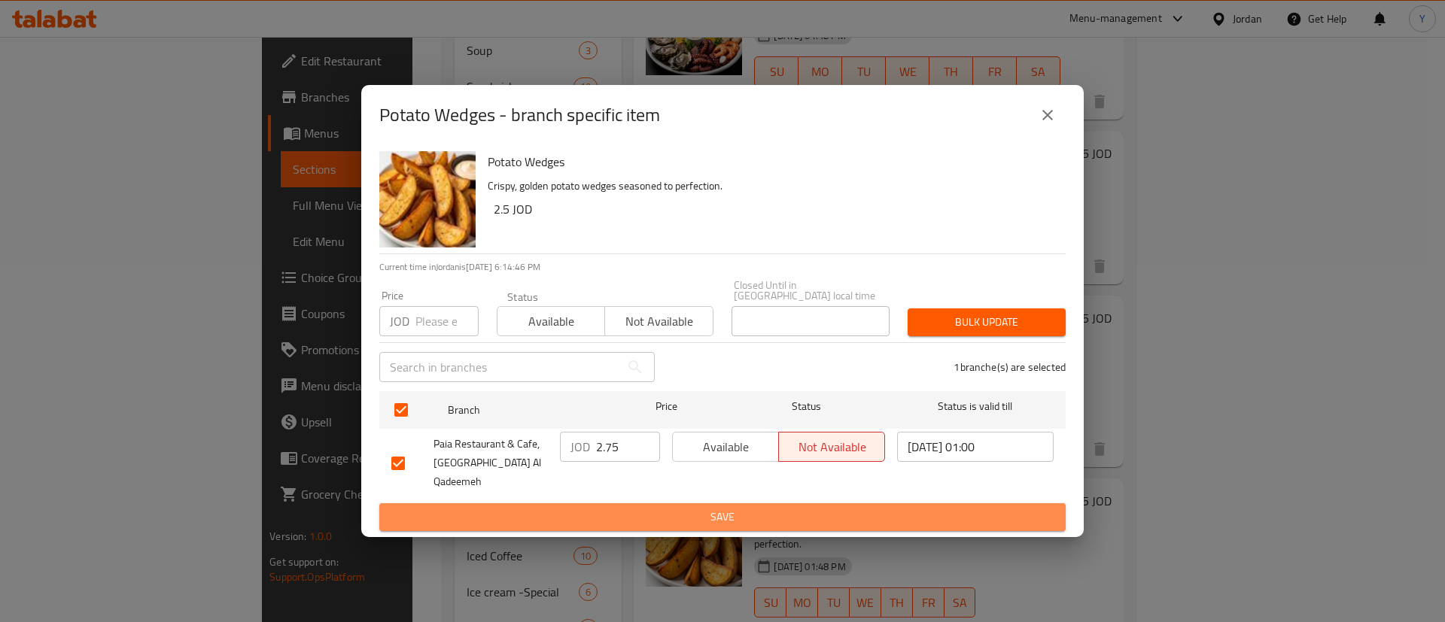
click at [659, 508] on span "Save" at bounding box center [722, 517] width 662 height 19
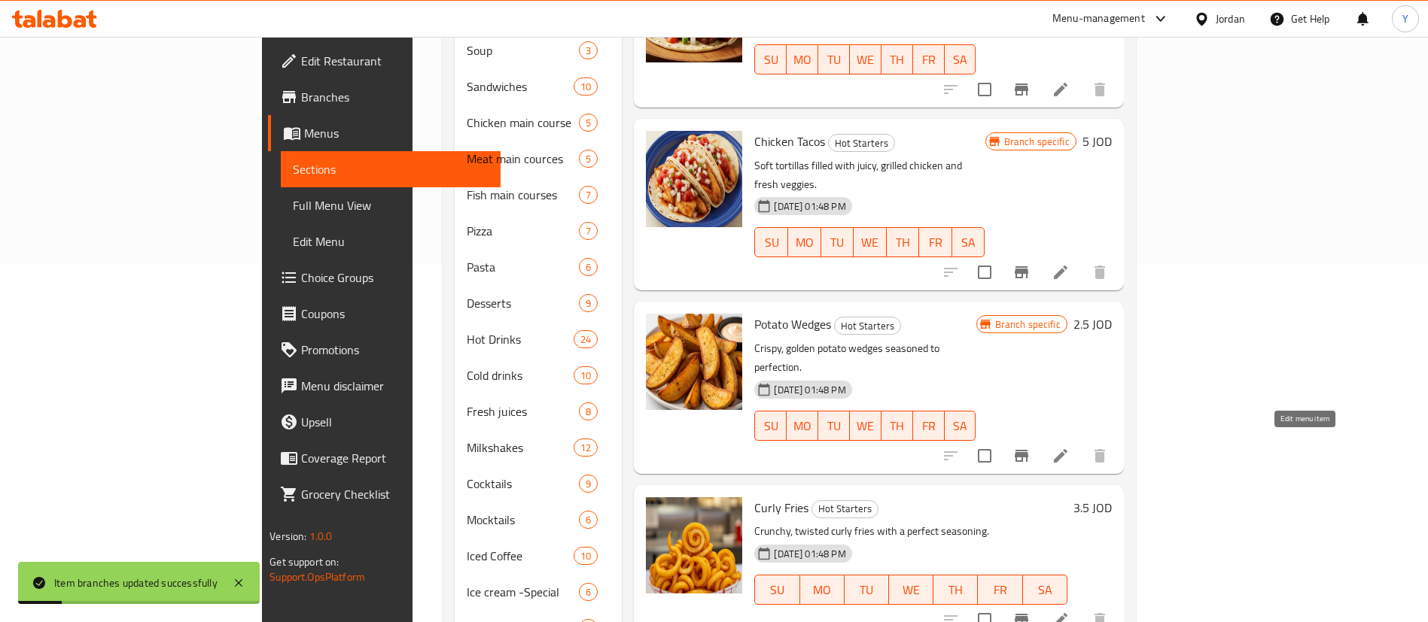
scroll to position [408, 0]
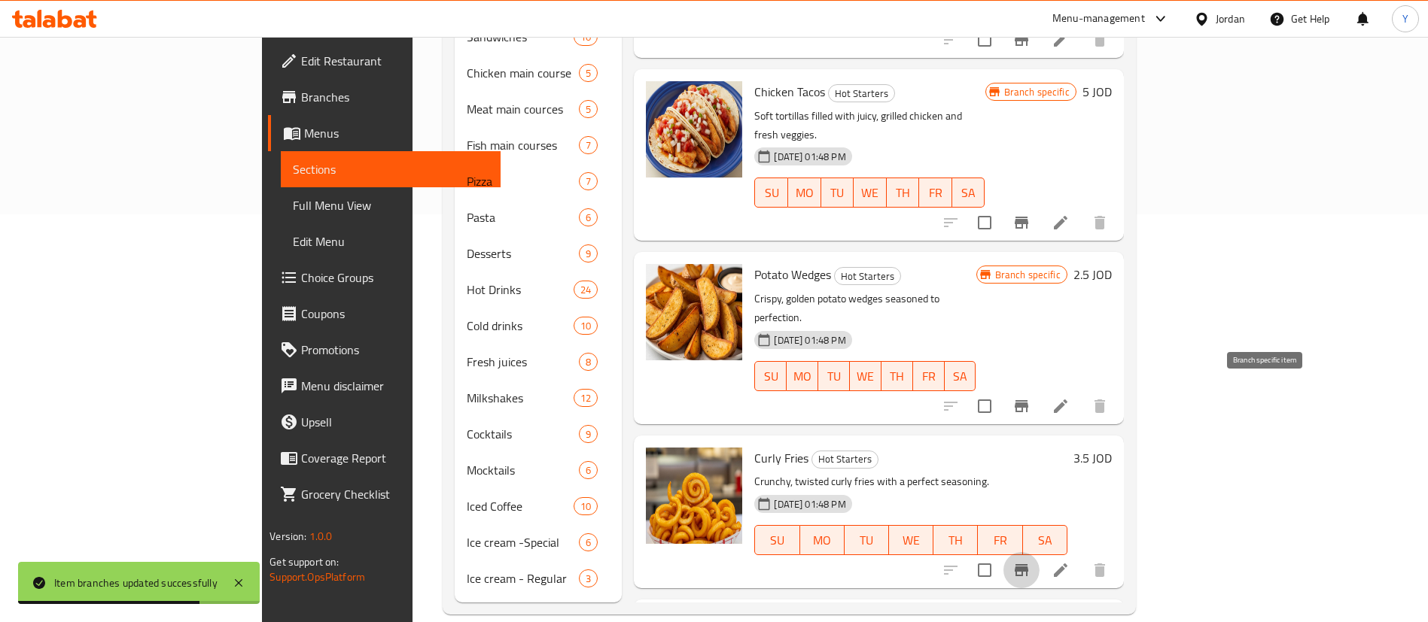
click at [1030, 562] on icon "Branch-specific-item" at bounding box center [1021, 571] width 18 height 18
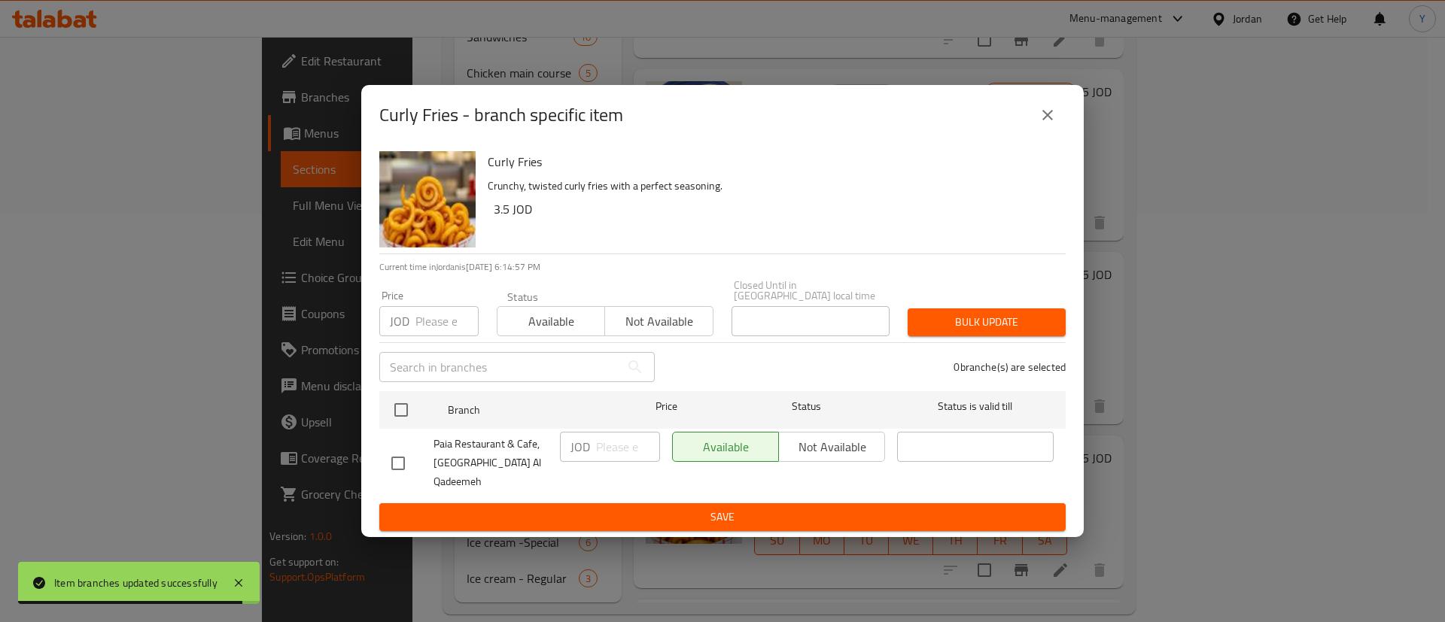
click at [387, 455] on input "checkbox" at bounding box center [398, 464] width 32 height 32
checkbox input "true"
click at [602, 451] on input "number" at bounding box center [628, 447] width 64 height 30
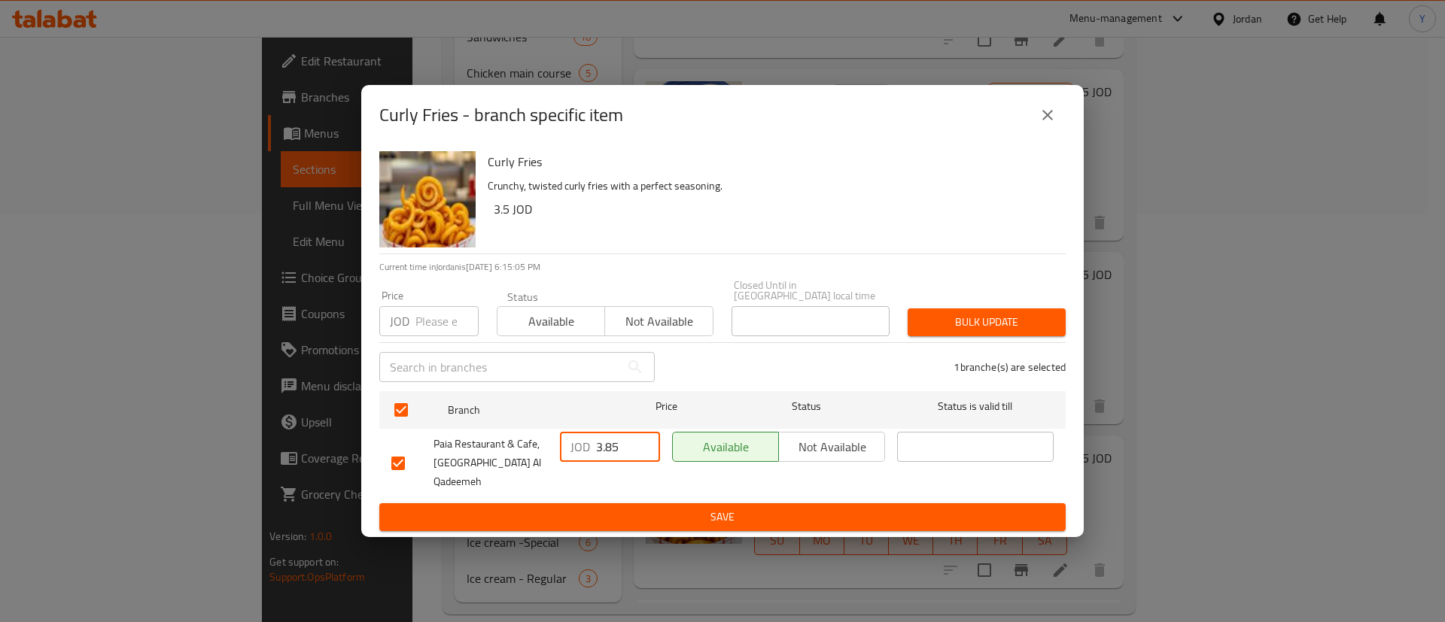
type input "3.85"
click at [650, 508] on span "Save" at bounding box center [722, 517] width 662 height 19
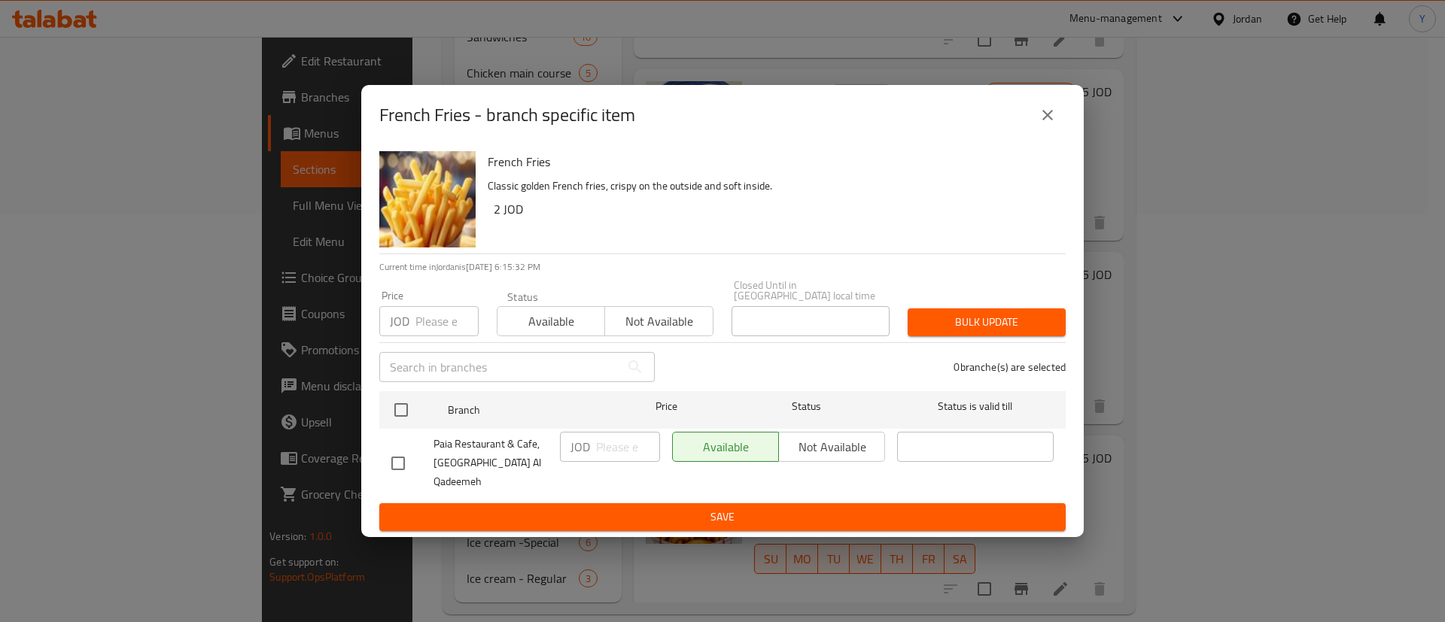
click at [403, 458] on input "checkbox" at bounding box center [398, 464] width 32 height 32
checkbox input "true"
click at [613, 447] on input "number" at bounding box center [628, 447] width 64 height 30
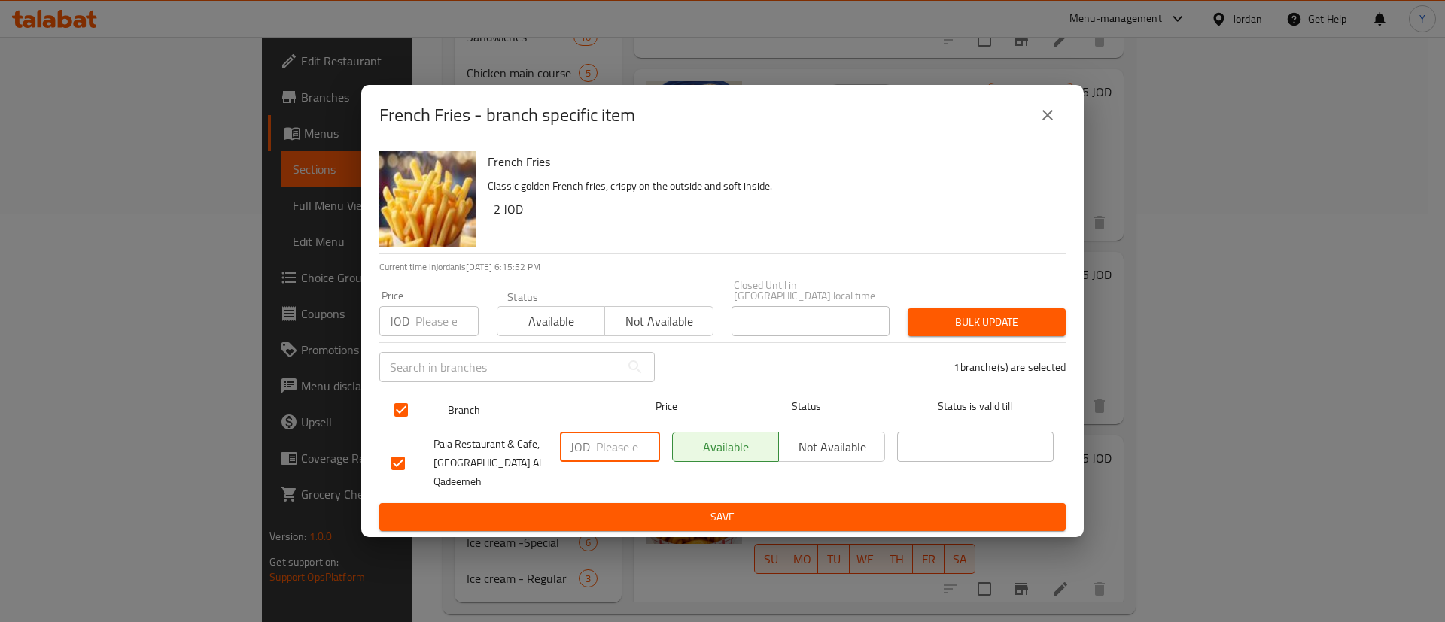
type input "2"
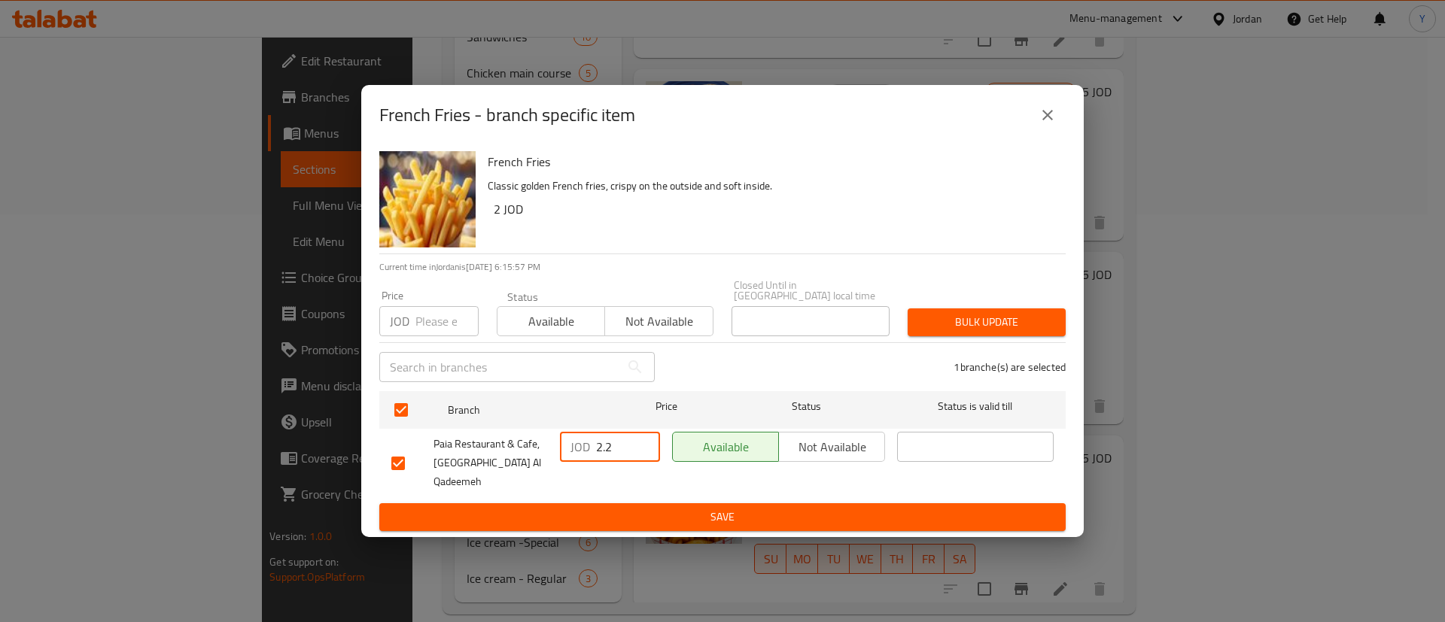
type input "2.2"
click at [738, 508] on span "Save" at bounding box center [722, 517] width 662 height 19
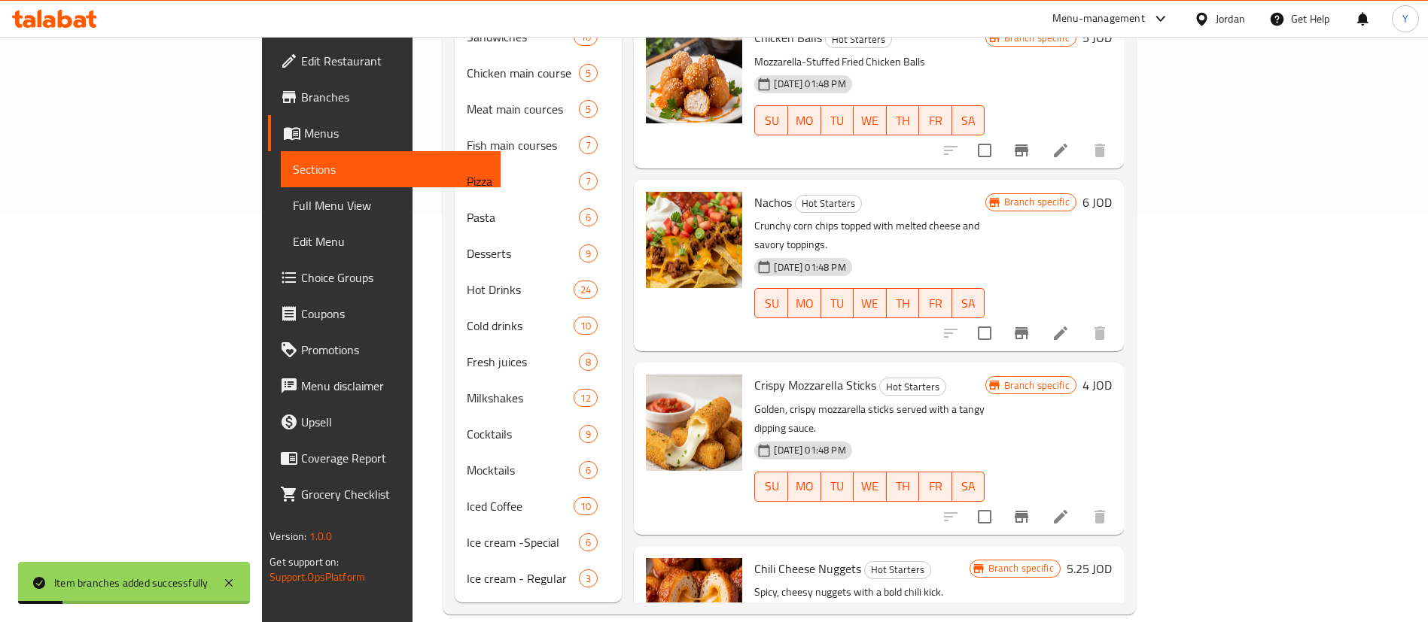
scroll to position [0, 0]
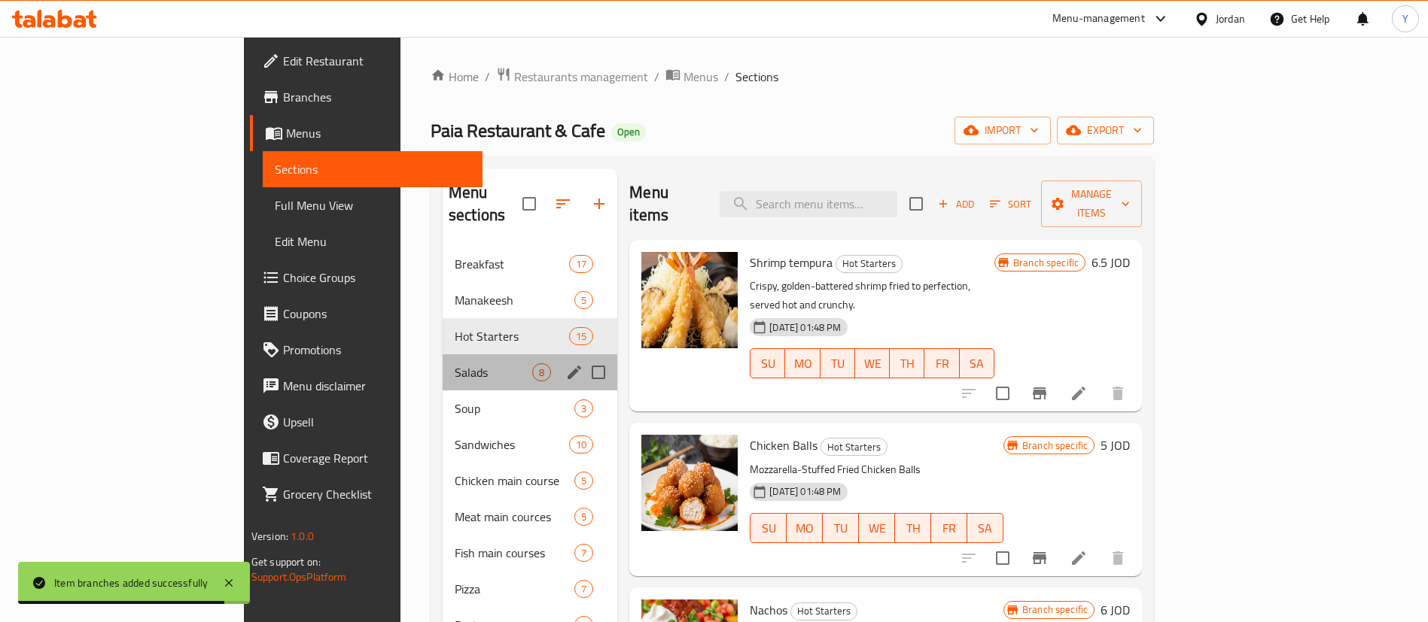
click at [443, 367] on div "Salads 8" at bounding box center [530, 373] width 175 height 36
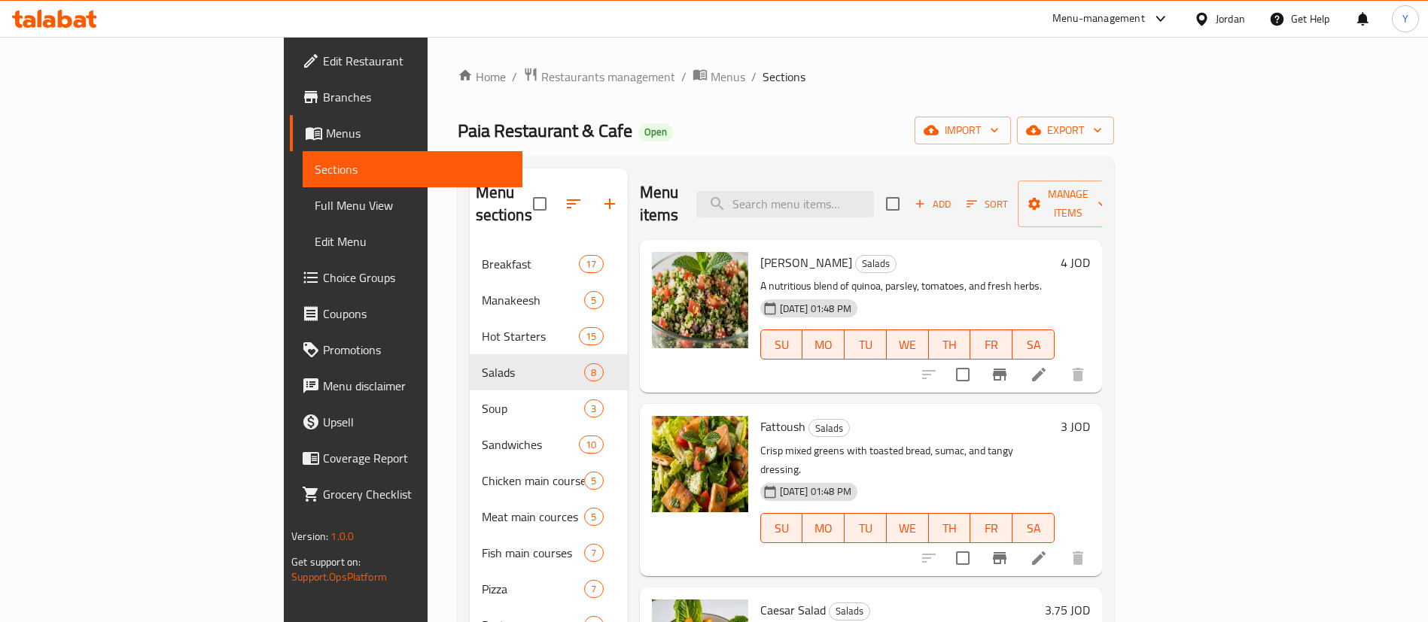
click at [1018, 357] on button "Branch-specific-item" at bounding box center [999, 375] width 36 height 36
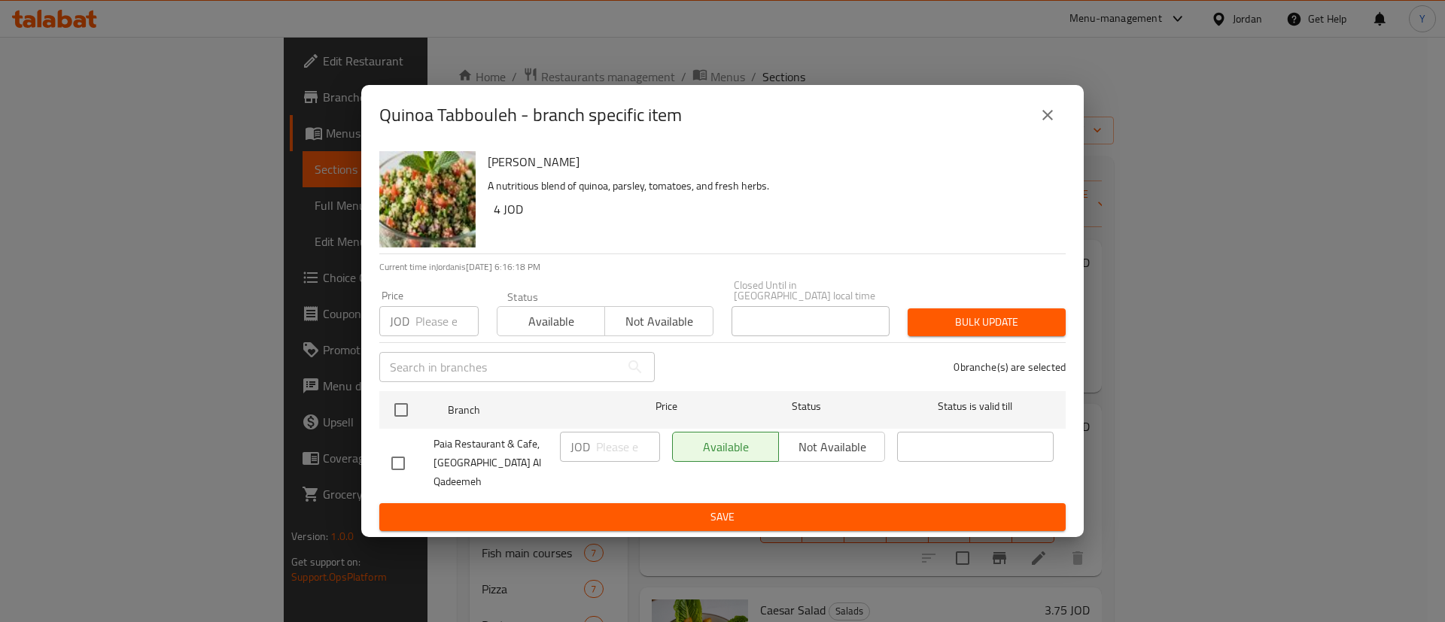
click at [409, 454] on input "checkbox" at bounding box center [398, 464] width 32 height 32
checkbox input "true"
click at [607, 446] on input "number" at bounding box center [628, 447] width 64 height 30
type input "4.4"
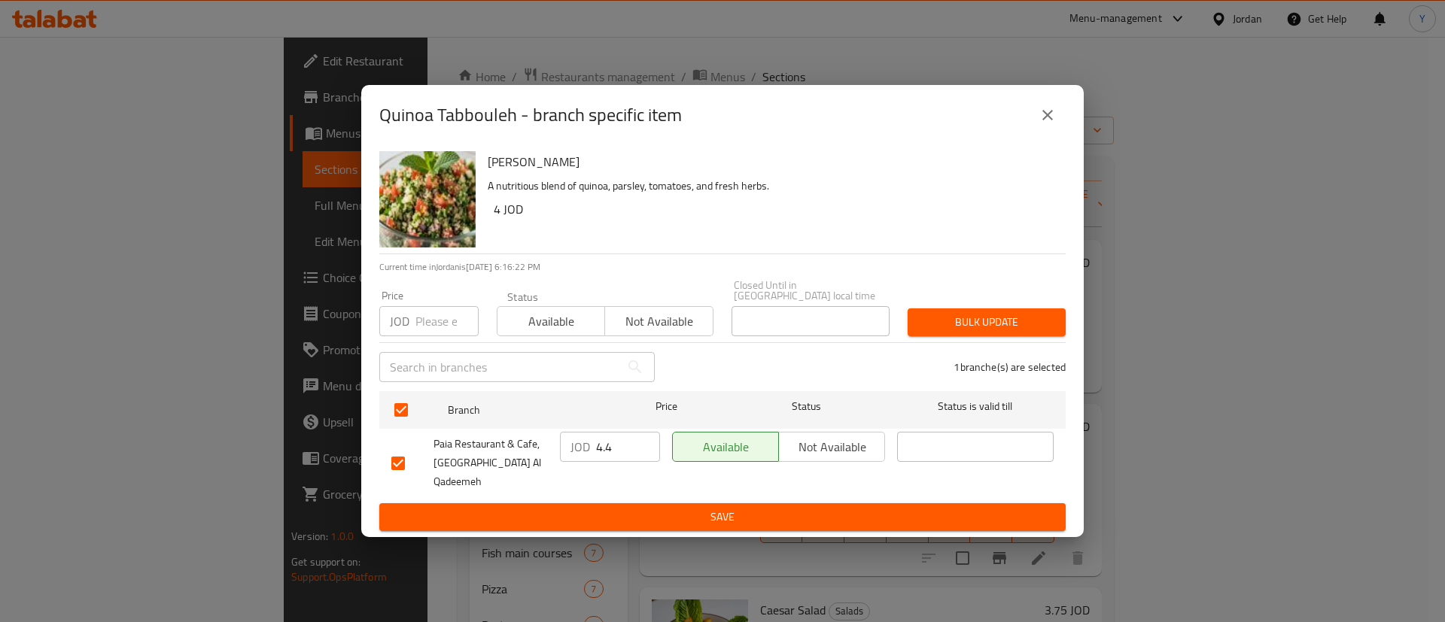
click at [654, 516] on div "Quinoa Tabbouleh A nutritious blend of quinoa, parsley, tomatoes, and fresh her…" at bounding box center [722, 341] width 723 height 392
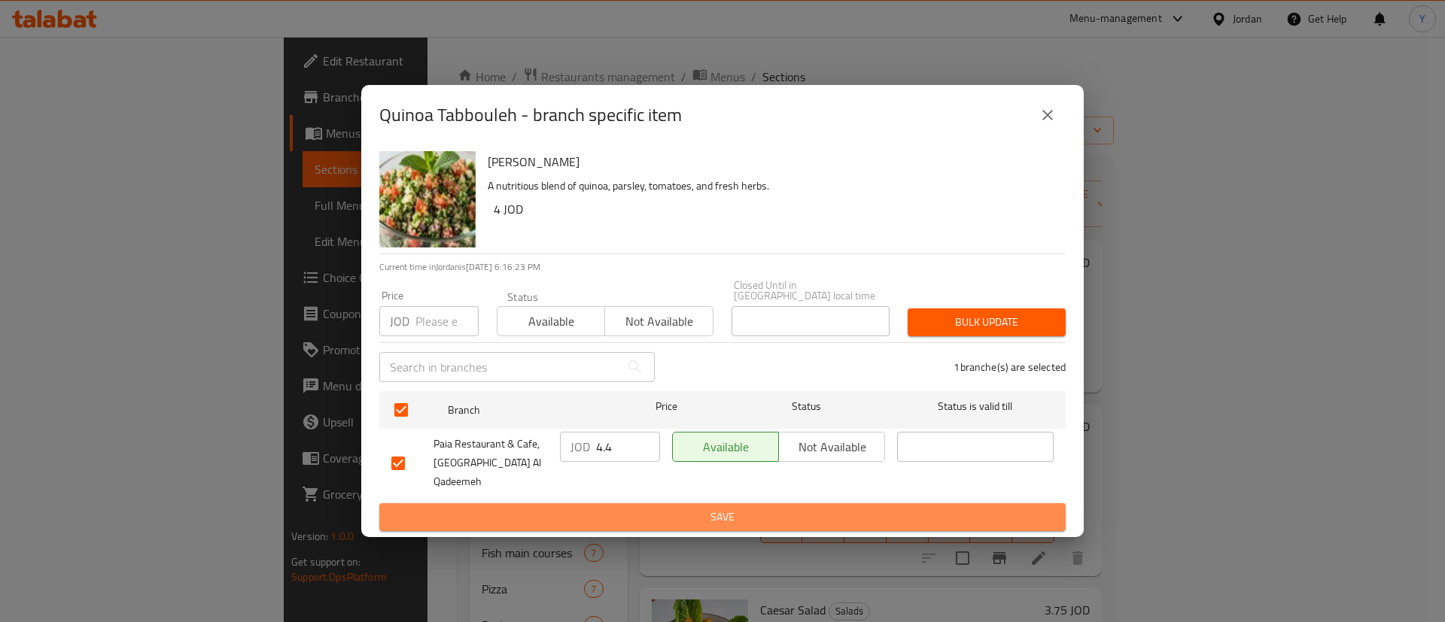
click at [811, 504] on button "Save" at bounding box center [722, 518] width 686 height 28
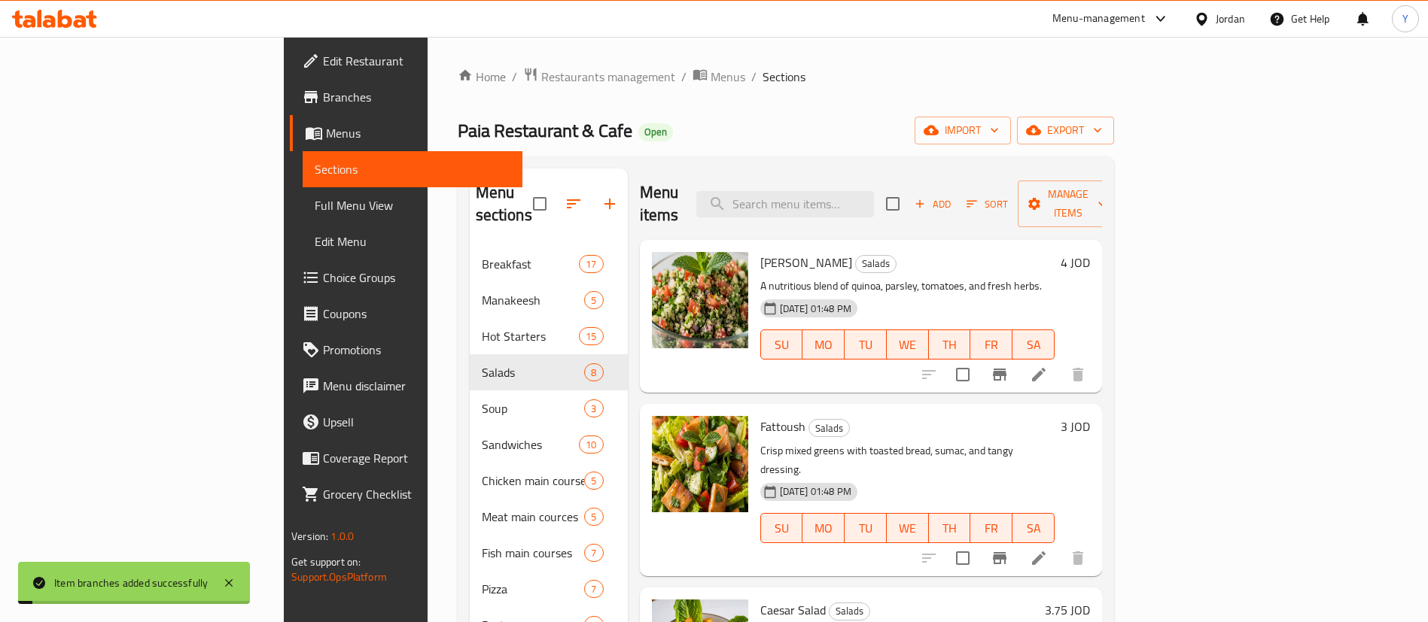
scroll to position [126, 0]
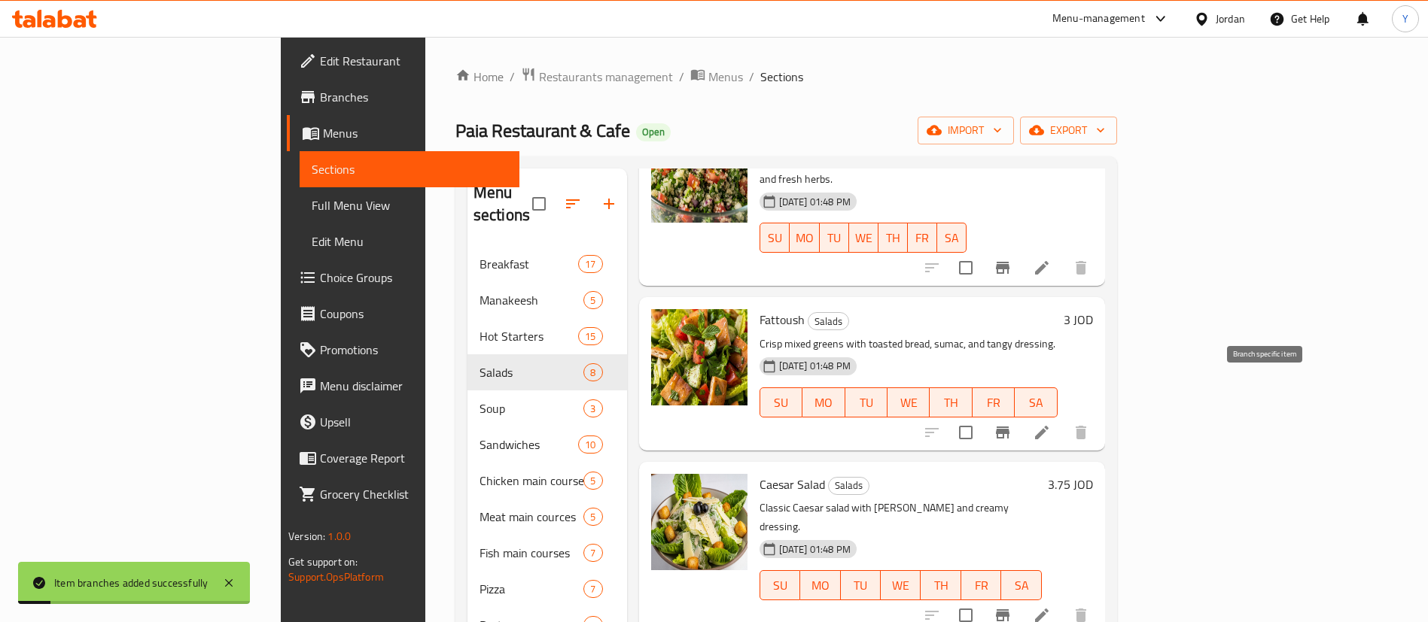
click at [1009, 427] on icon "Branch-specific-item" at bounding box center [1003, 433] width 14 height 12
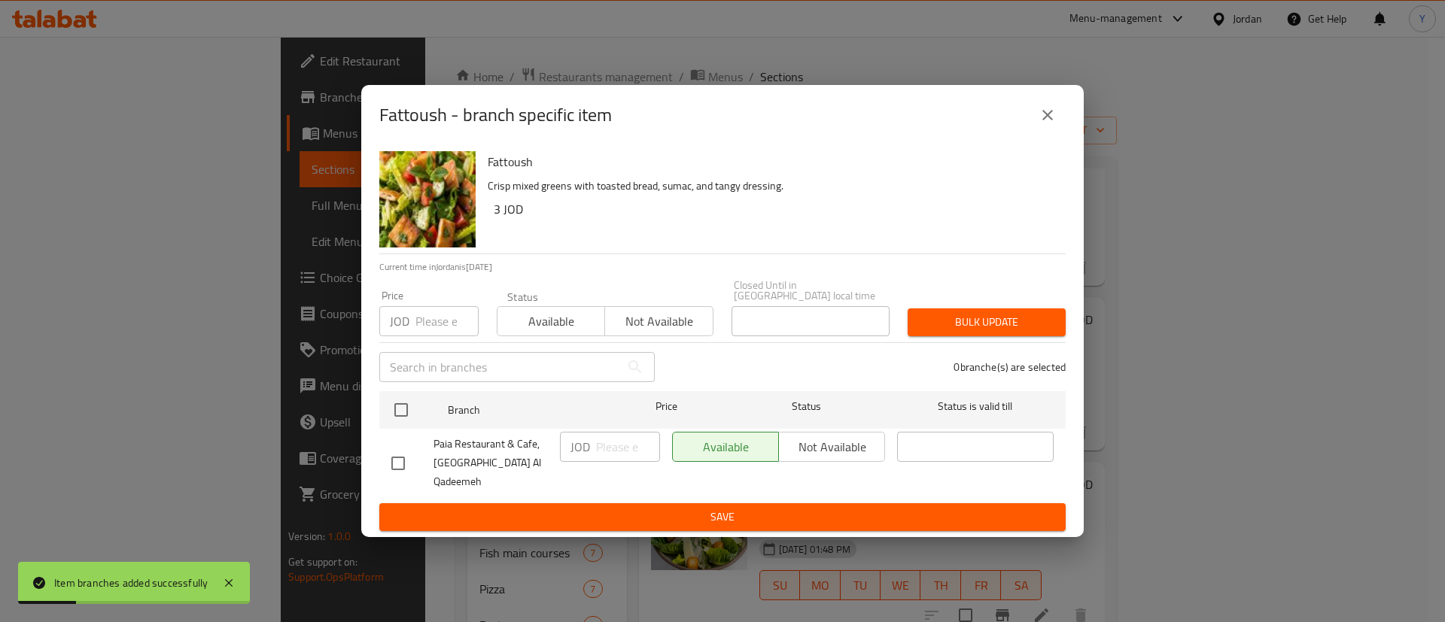
click at [413, 449] on input "checkbox" at bounding box center [398, 464] width 32 height 32
checkbox input "true"
click at [634, 455] on input "number" at bounding box center [628, 447] width 64 height 30
type input "3.3"
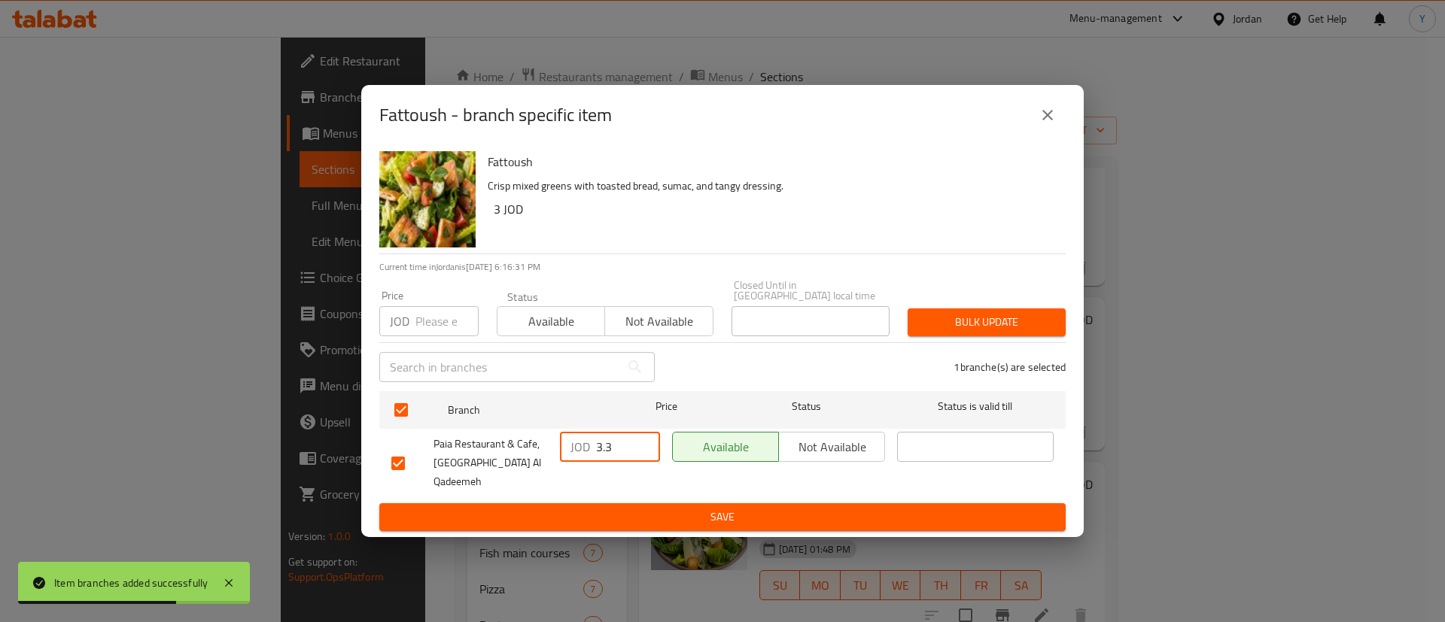
click at [632, 508] on span "Save" at bounding box center [722, 517] width 662 height 19
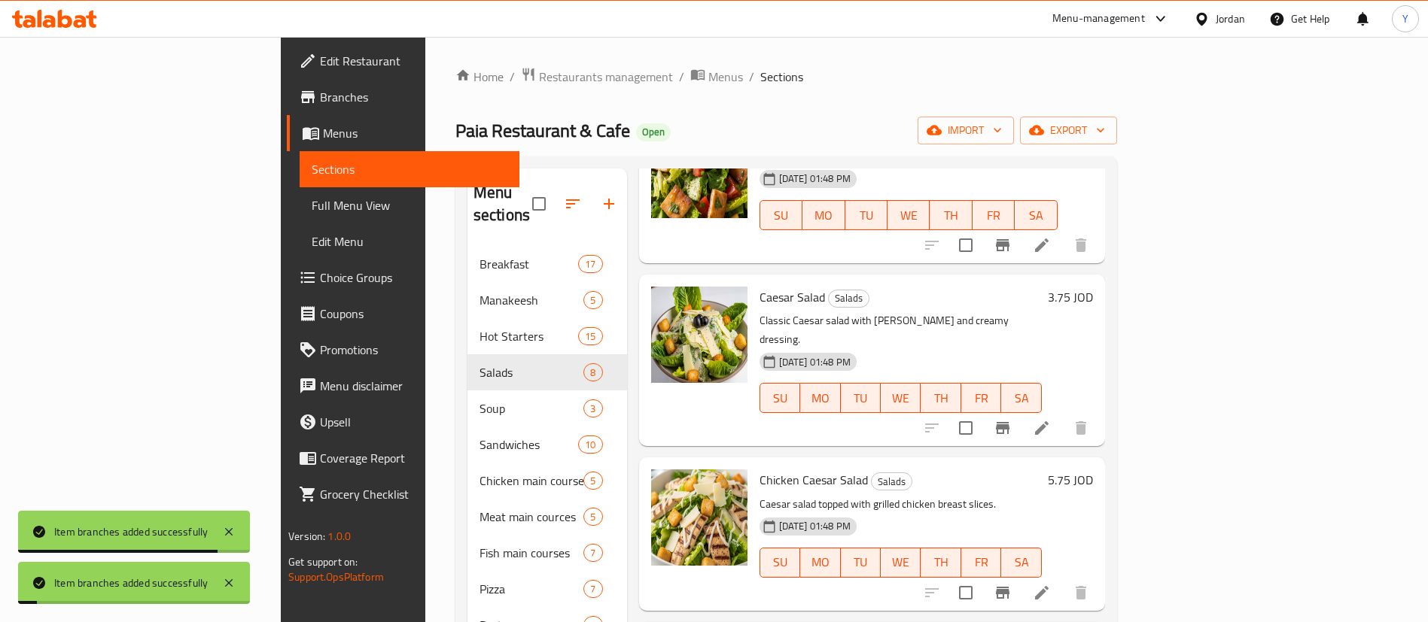
scroll to position [314, 0]
click at [1009, 422] on icon "Branch-specific-item" at bounding box center [1003, 428] width 14 height 12
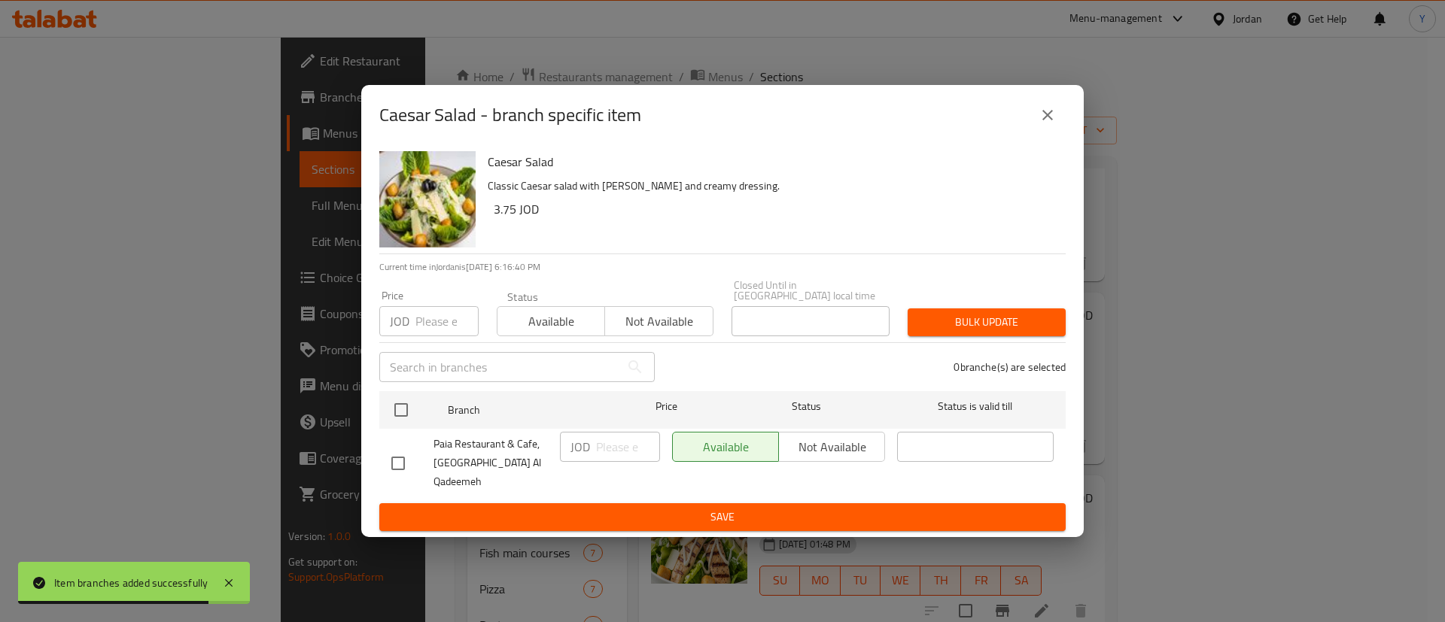
click at [398, 461] on input "checkbox" at bounding box center [398, 464] width 32 height 32
checkbox input "true"
click at [608, 446] on input "number" at bounding box center [628, 447] width 64 height 30
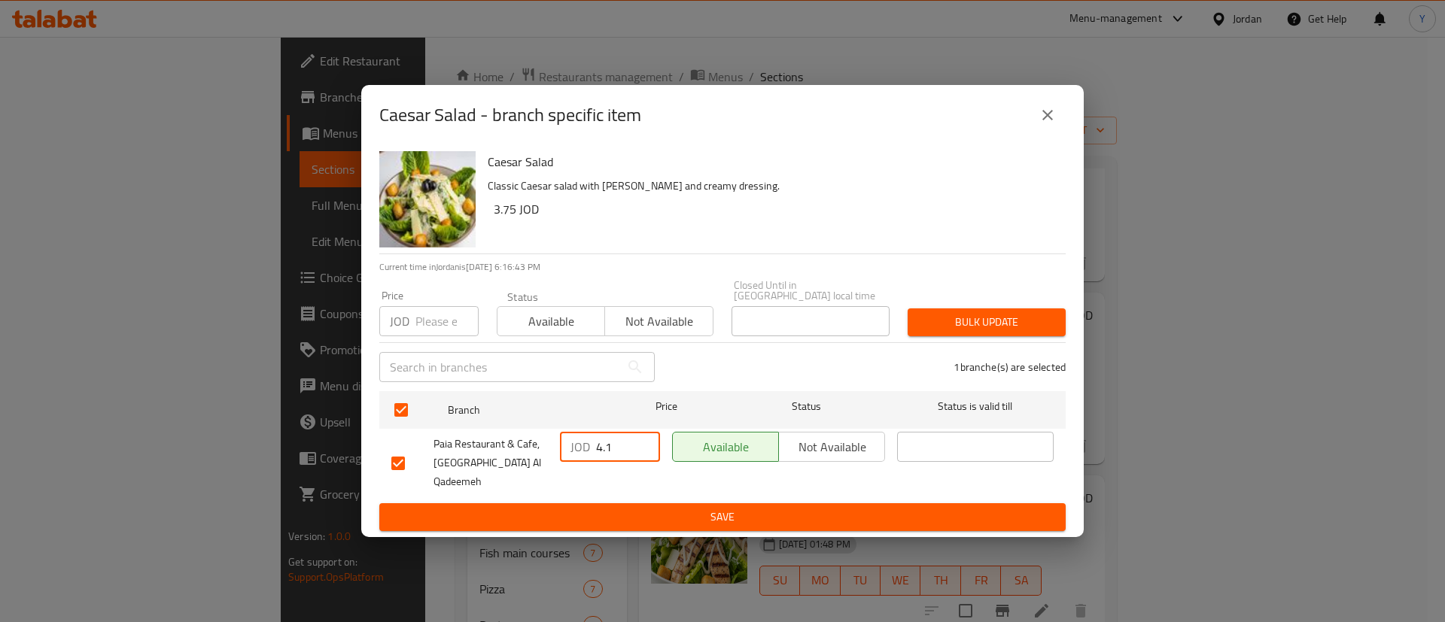
type input "4.1"
click at [613, 508] on span "Save" at bounding box center [722, 517] width 662 height 19
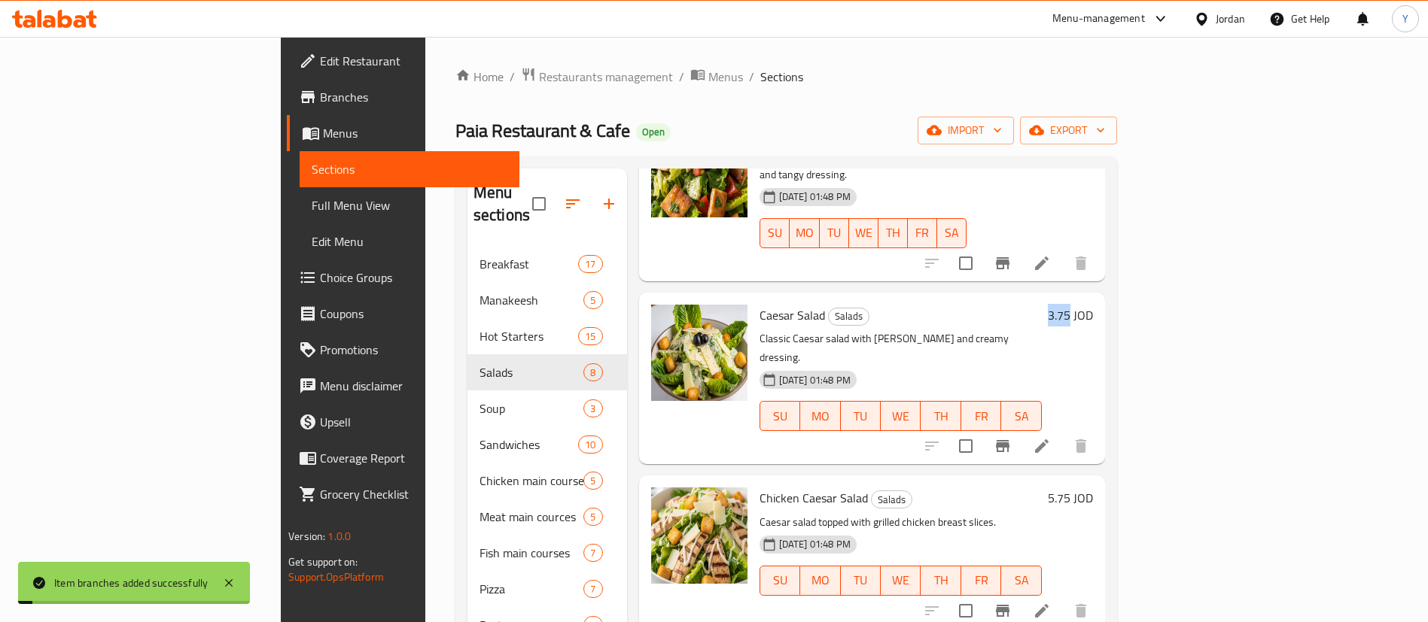
drag, startPoint x: 613, startPoint y: 507, endPoint x: 908, endPoint y: 455, distance: 300.3
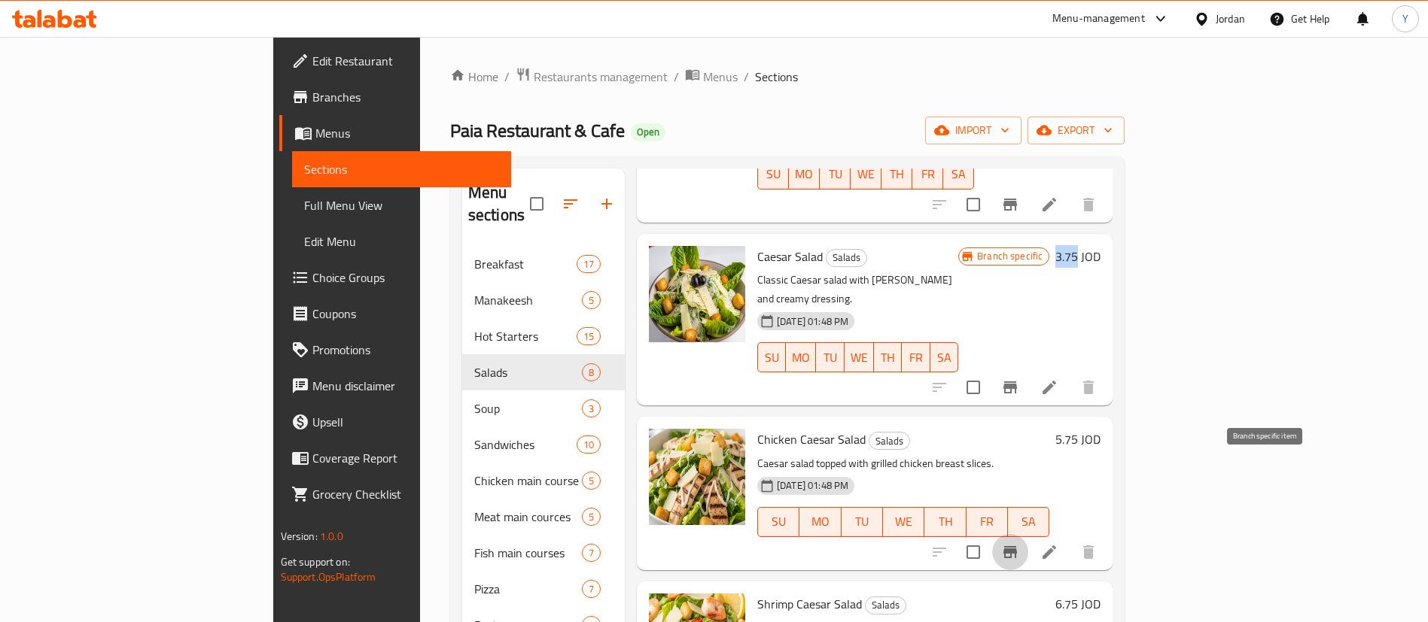
click at [1017, 546] on icon "Branch-specific-item" at bounding box center [1010, 552] width 14 height 12
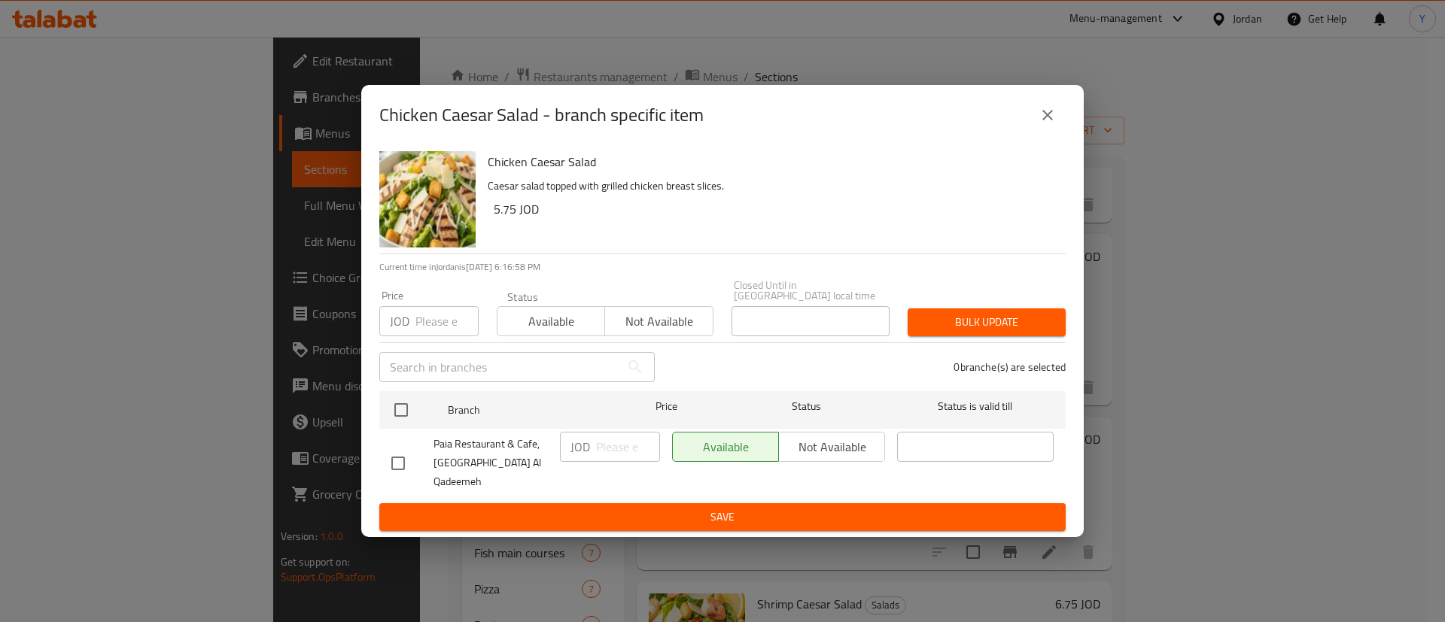
click at [394, 459] on input "checkbox" at bounding box center [398, 464] width 32 height 32
checkbox input "true"
click at [607, 450] on input "number" at bounding box center [628, 447] width 64 height 30
type input "6.3"
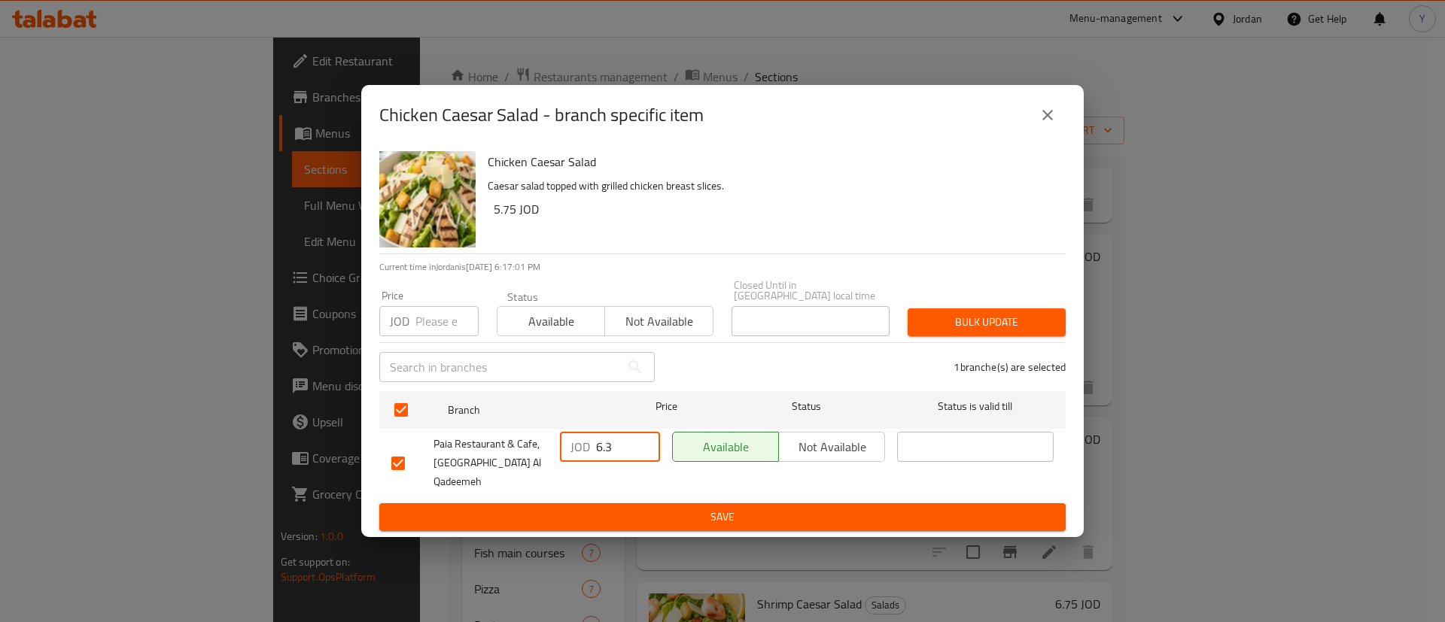
click at [623, 504] on button "Save" at bounding box center [722, 518] width 686 height 28
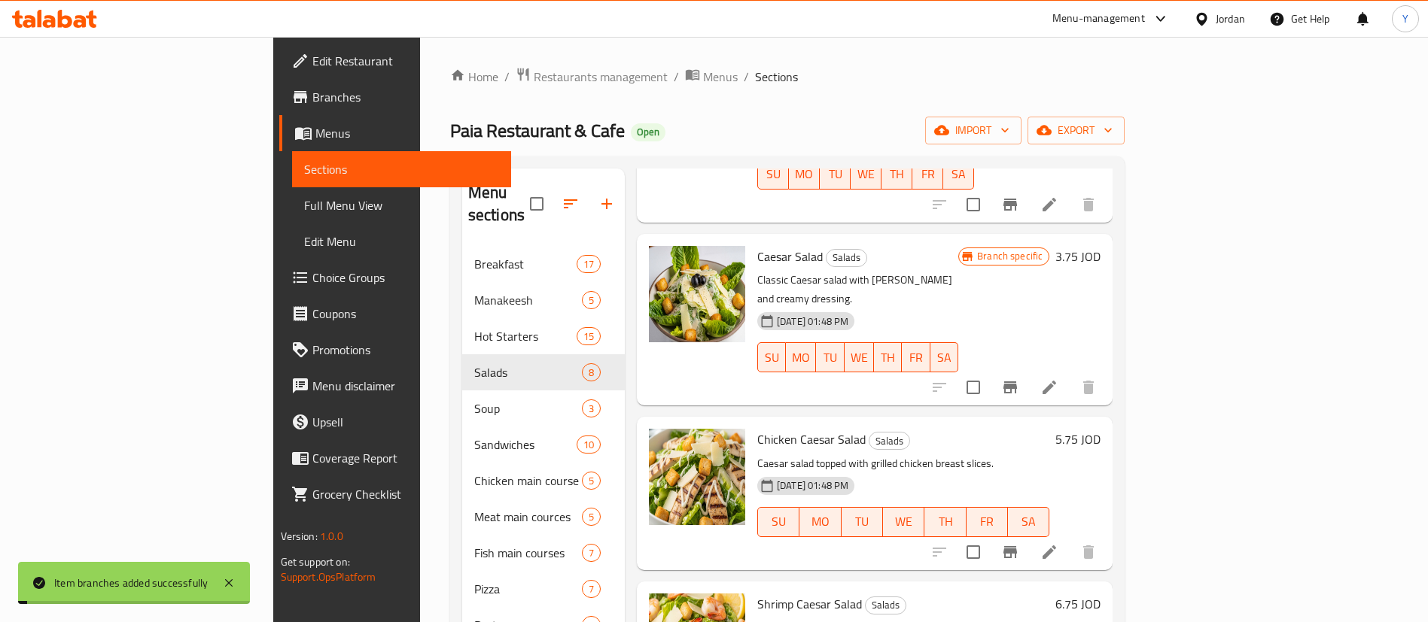
scroll to position [534, 0]
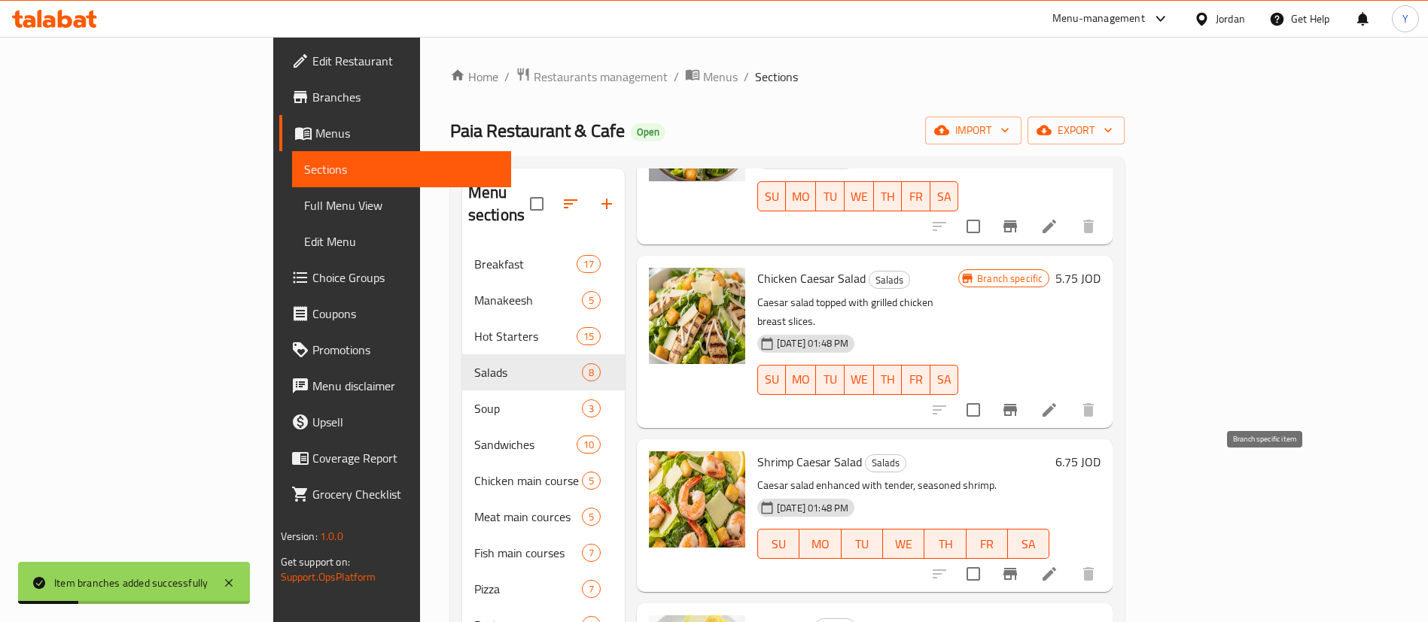
click at [1019, 565] on icon "Branch-specific-item" at bounding box center [1010, 574] width 18 height 18
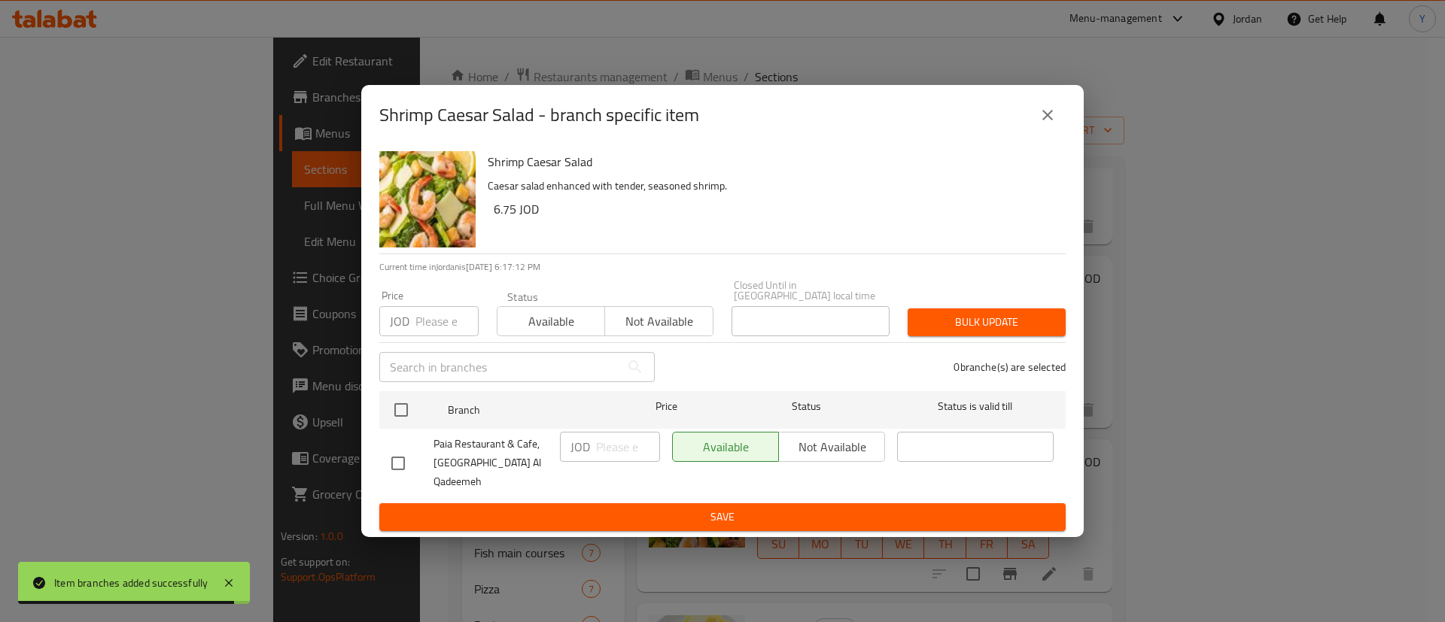
click at [390, 468] on input "checkbox" at bounding box center [398, 464] width 32 height 32
checkbox input "true"
click at [605, 447] on input "number" at bounding box center [628, 447] width 64 height 30
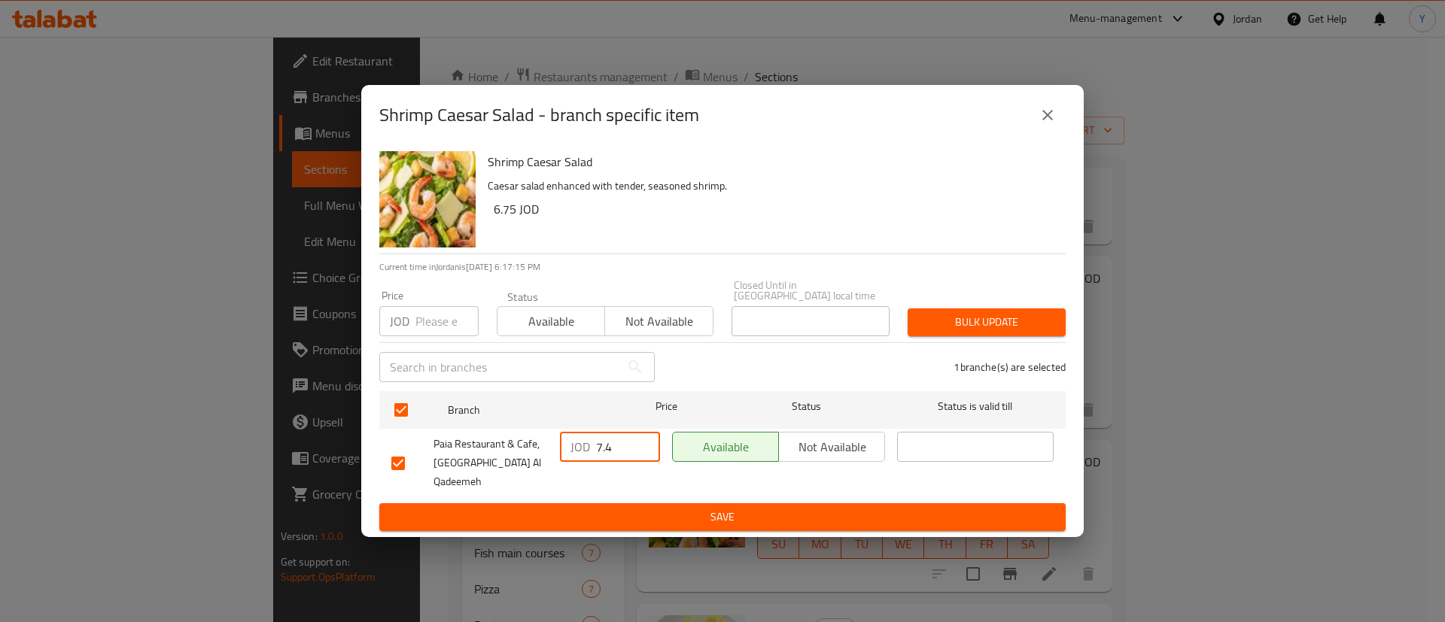
type input "7.4"
click at [636, 508] on span "Save" at bounding box center [722, 517] width 662 height 19
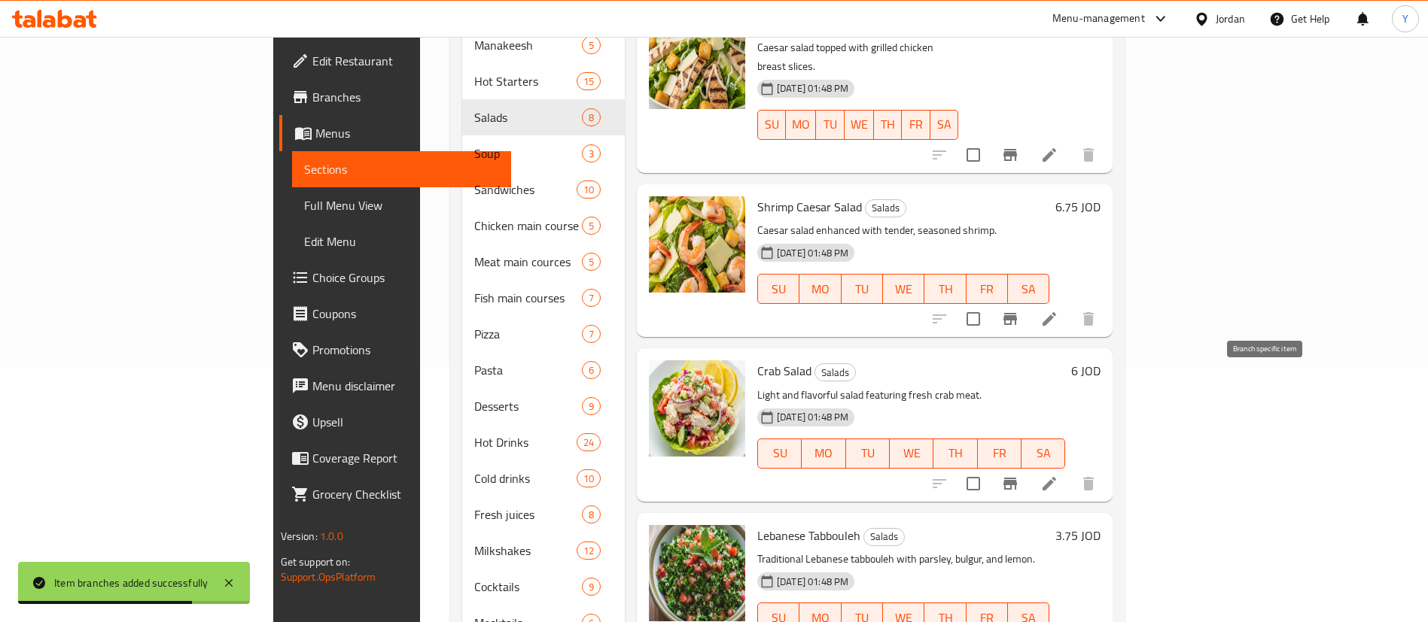
click at [1019, 475] on icon "Branch-specific-item" at bounding box center [1010, 484] width 18 height 18
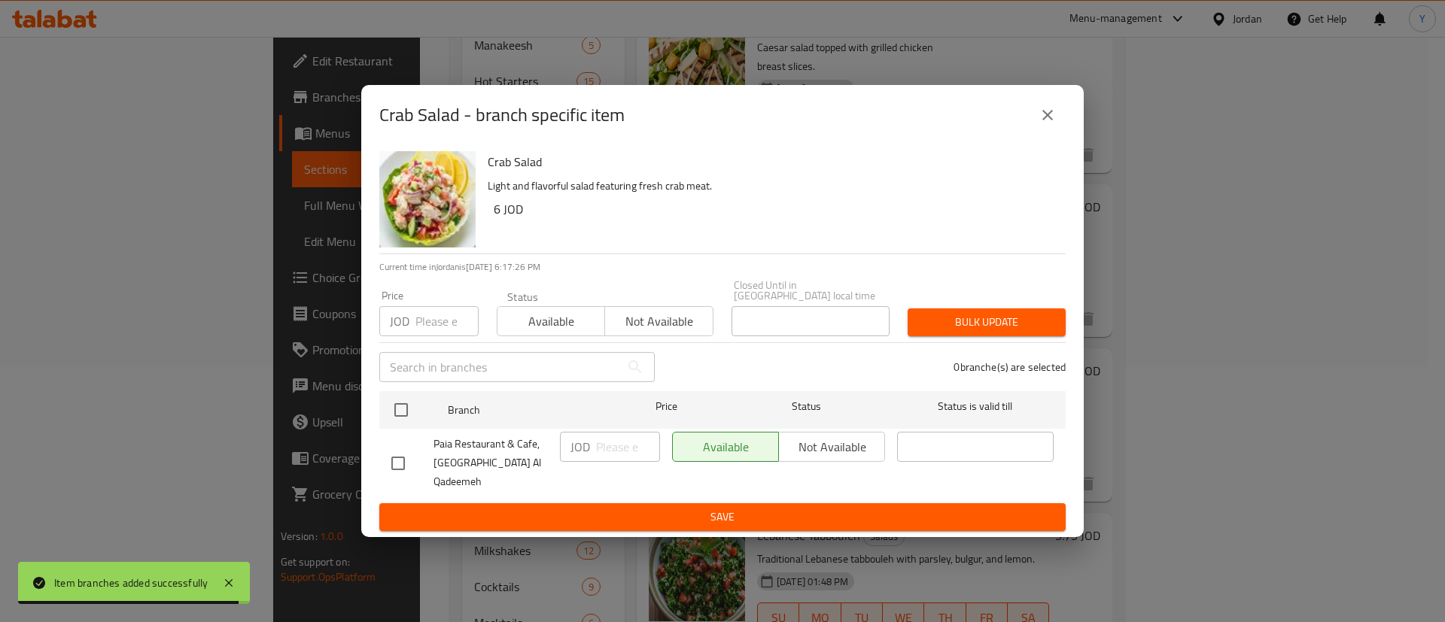
click at [411, 459] on input "checkbox" at bounding box center [398, 464] width 32 height 32
checkbox input "true"
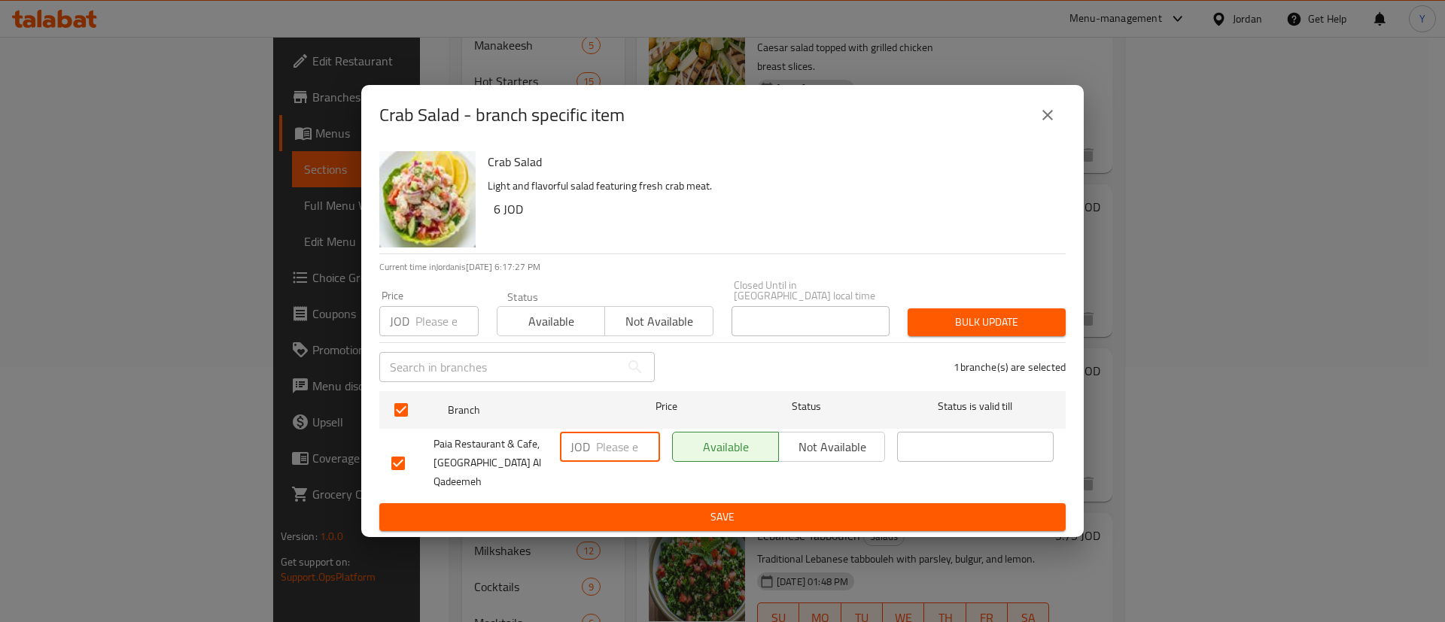
click at [624, 454] on input "number" at bounding box center [628, 447] width 64 height 30
type input "6.6"
click at [717, 508] on span "Save" at bounding box center [722, 517] width 662 height 19
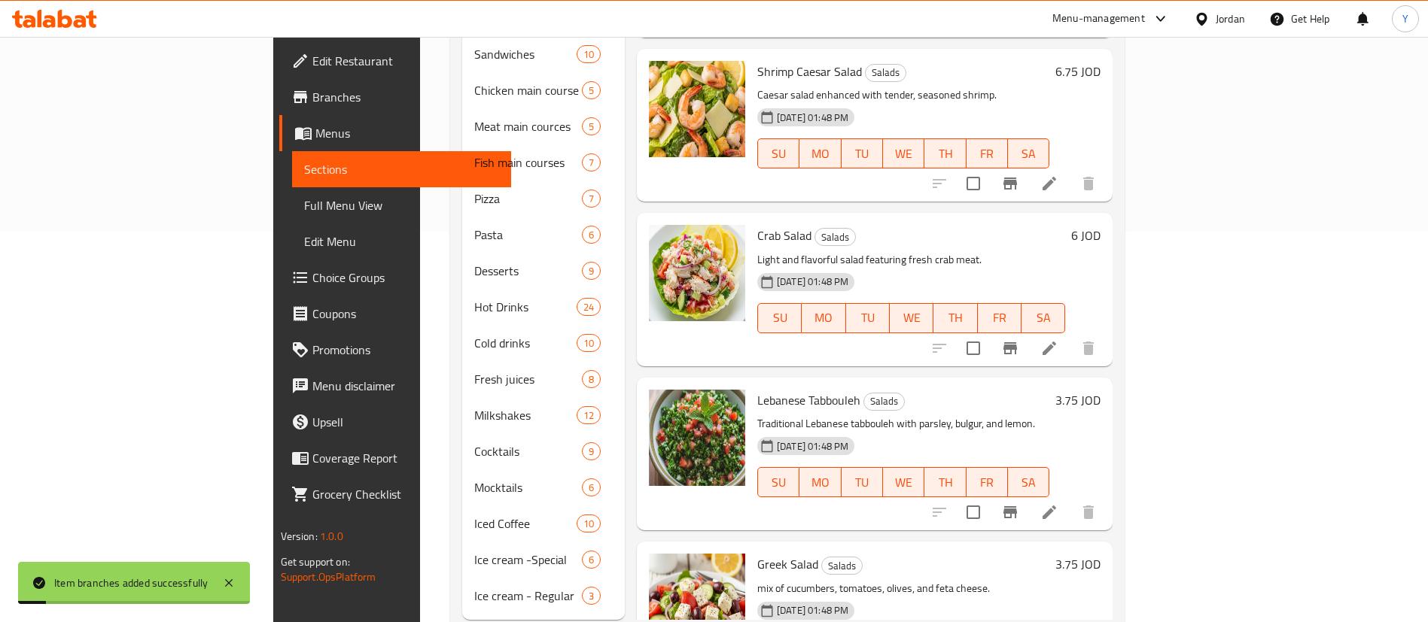
scroll to position [408, 0]
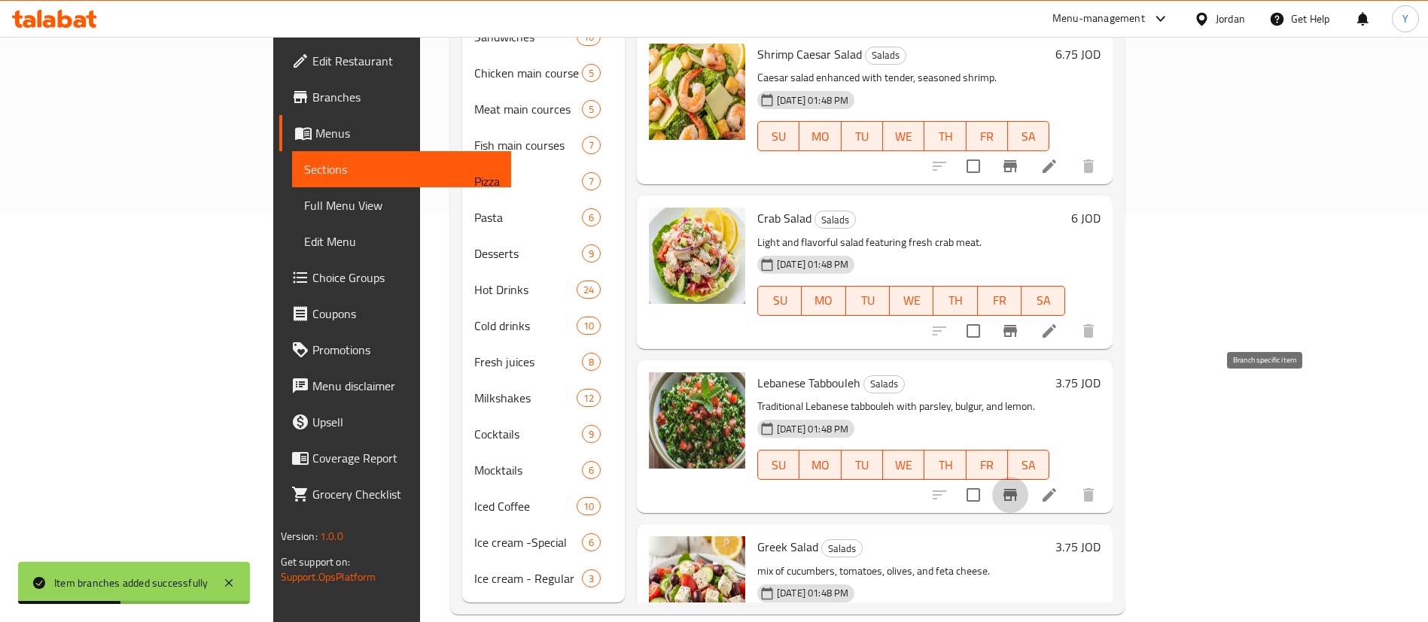
click at [1028, 477] on button "Branch-specific-item" at bounding box center [1010, 495] width 36 height 36
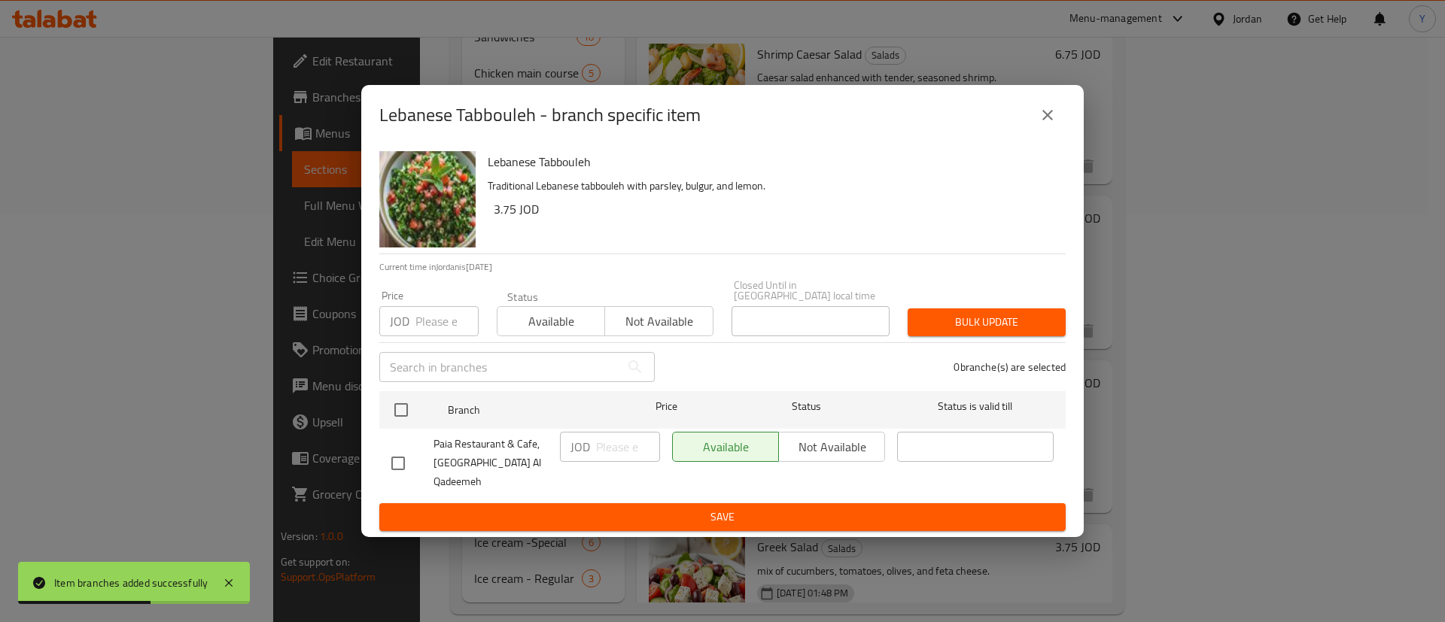
click at [394, 461] on input "checkbox" at bounding box center [398, 464] width 32 height 32
checkbox input "true"
click at [640, 462] on input "number" at bounding box center [628, 447] width 64 height 30
type input "4.1"
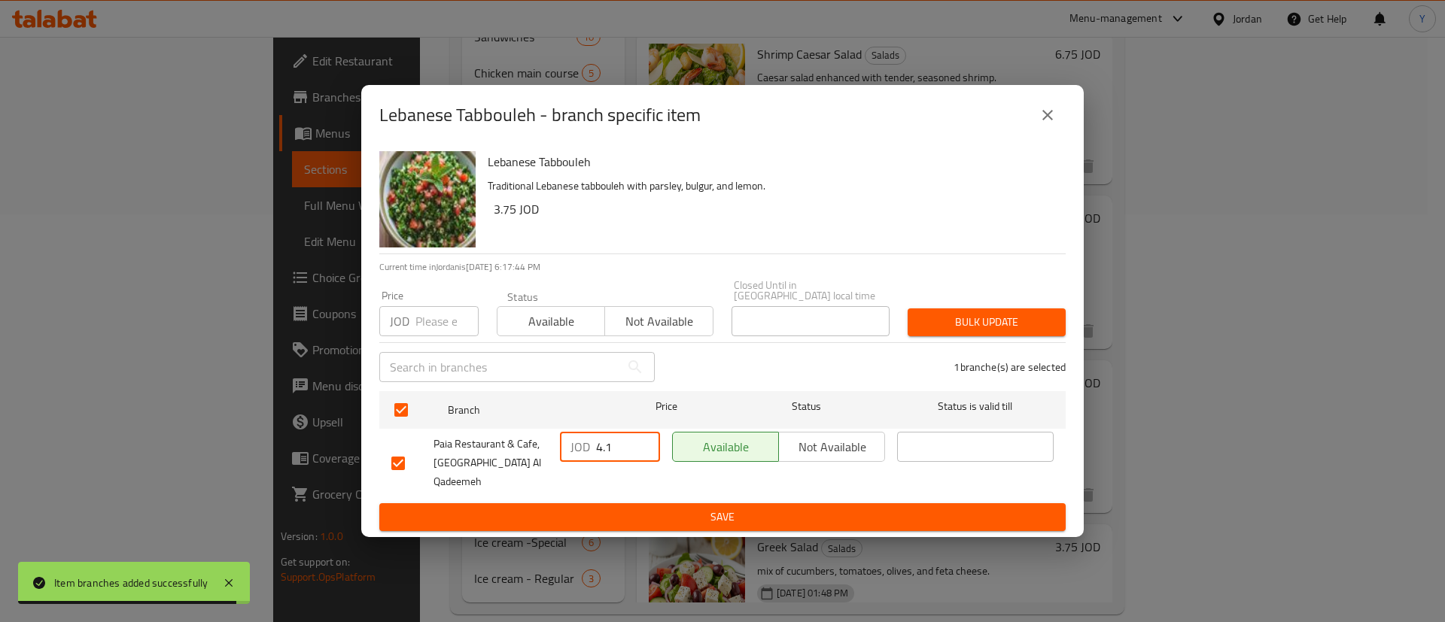
click at [640, 508] on span "Save" at bounding box center [722, 517] width 662 height 19
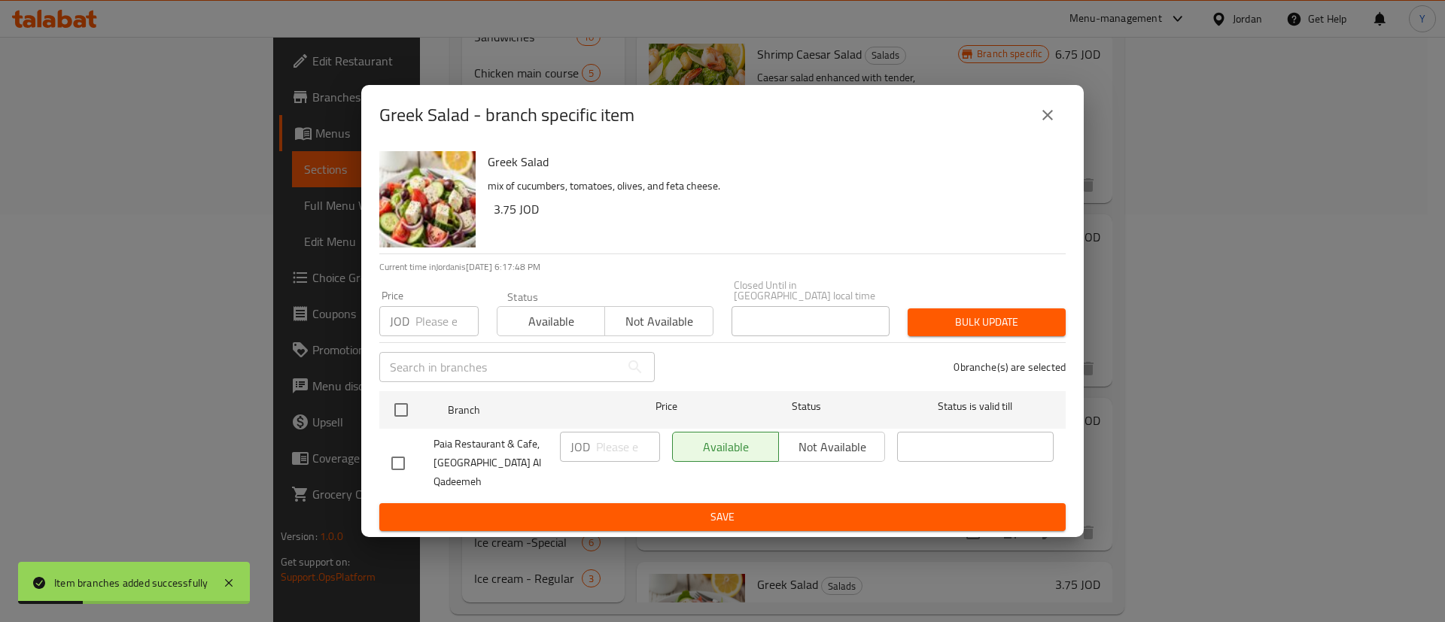
click at [410, 468] on input "checkbox" at bounding box center [398, 464] width 32 height 32
checkbox input "true"
click at [603, 452] on input "number" at bounding box center [628, 447] width 64 height 30
type input "4.1"
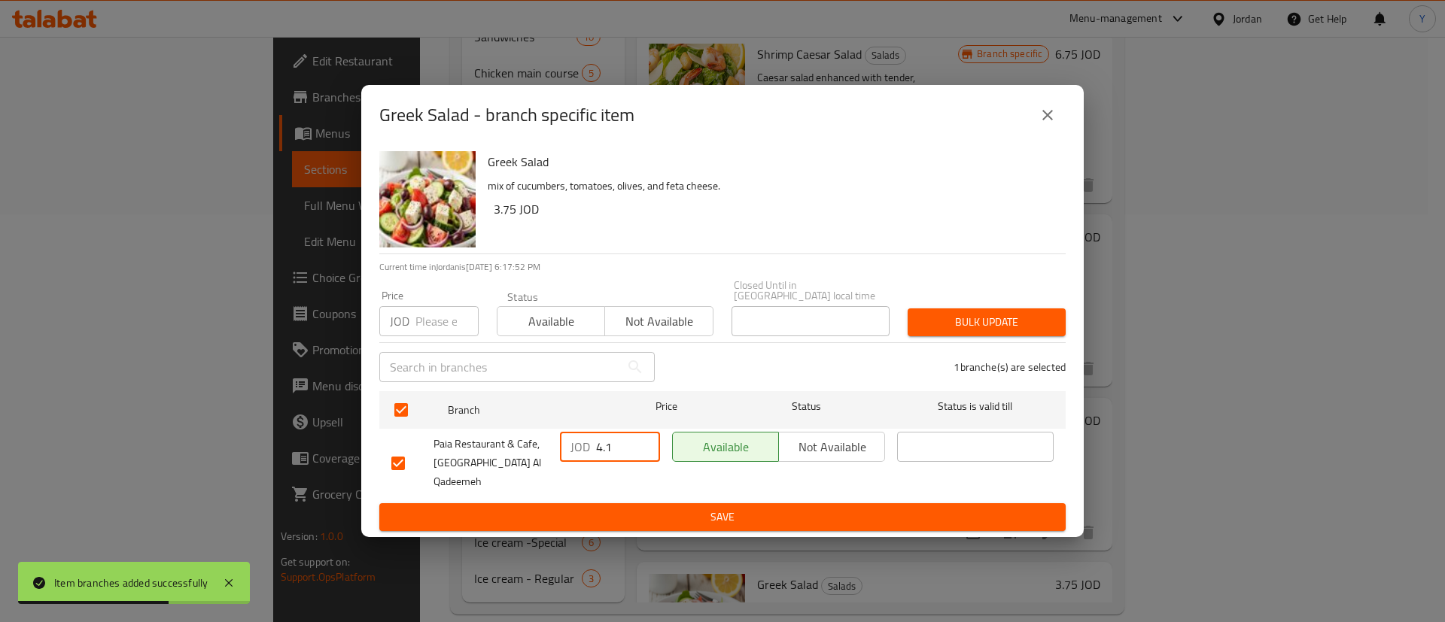
click at [624, 508] on span "Save" at bounding box center [722, 517] width 662 height 19
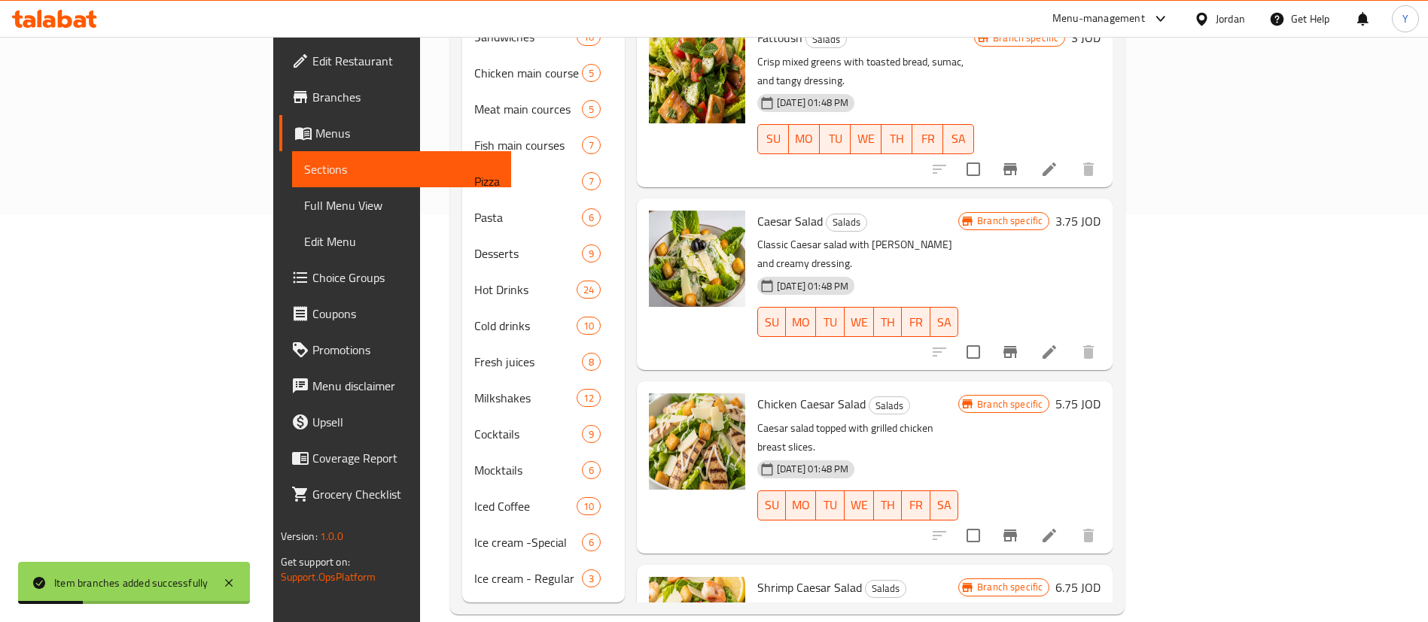
scroll to position [0, 0]
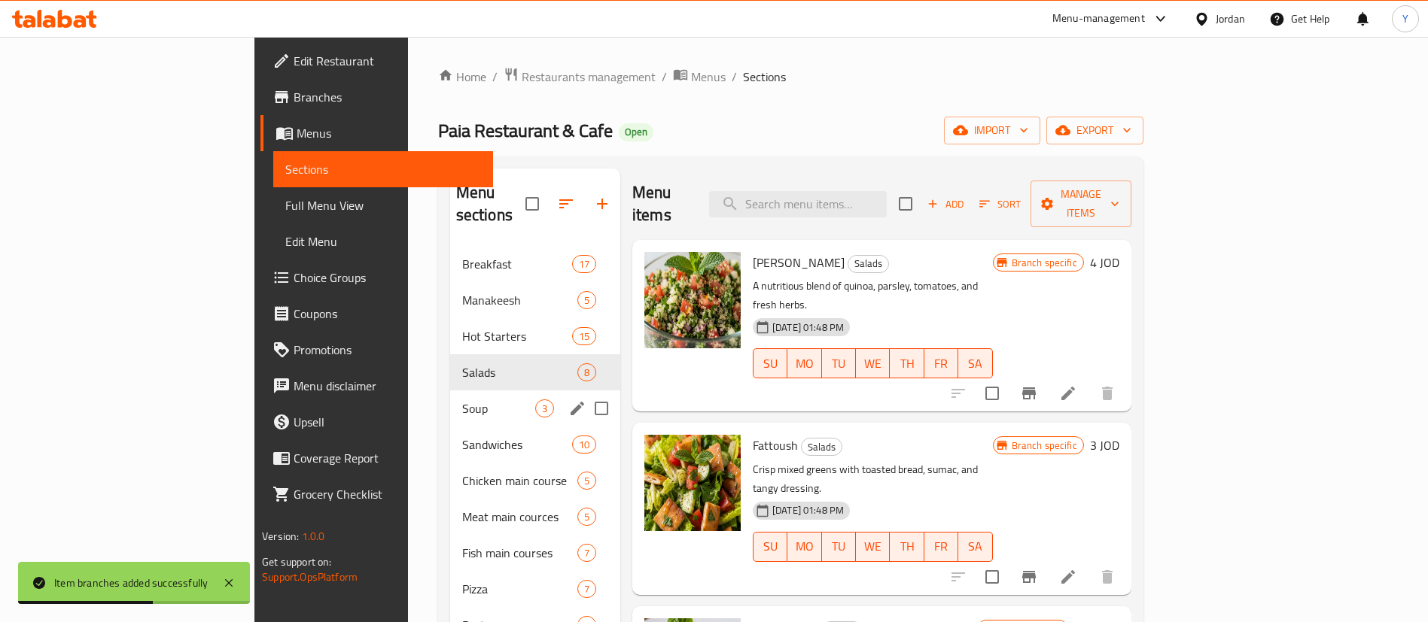
drag, startPoint x: 355, startPoint y: 397, endPoint x: 313, endPoint y: 391, distance: 41.7
click at [462, 400] on span "Soup" at bounding box center [498, 409] width 73 height 18
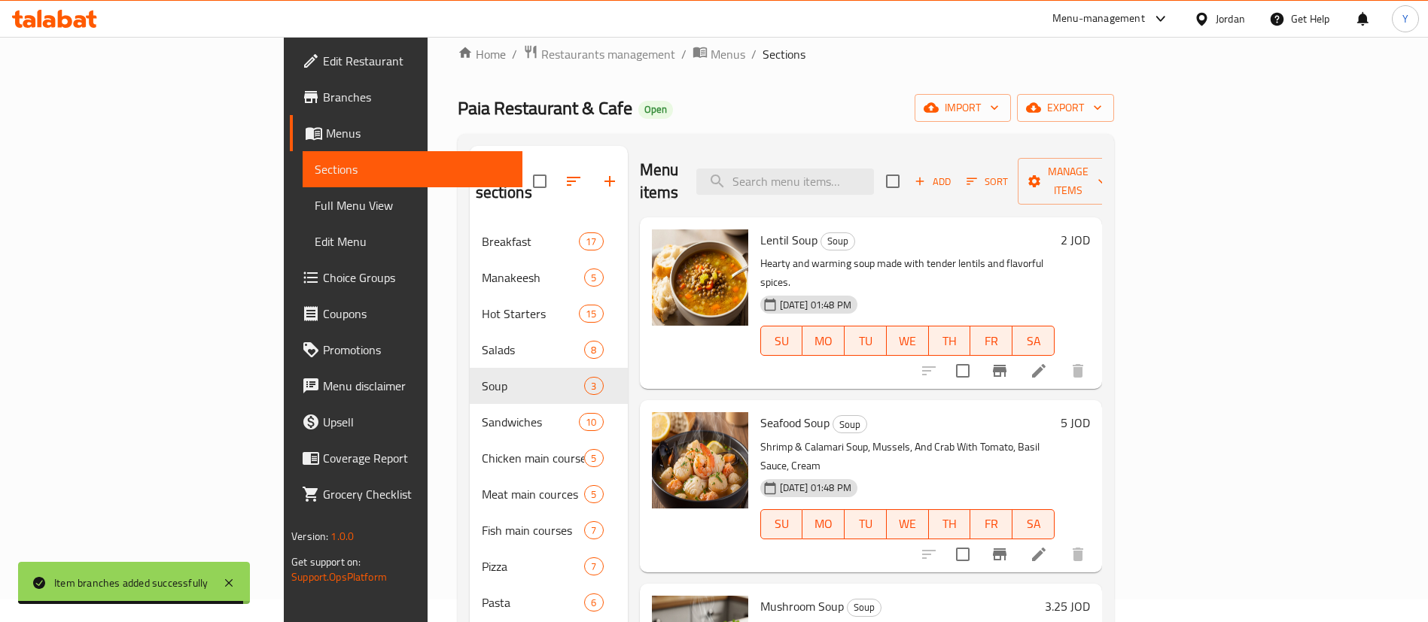
scroll to position [27, 0]
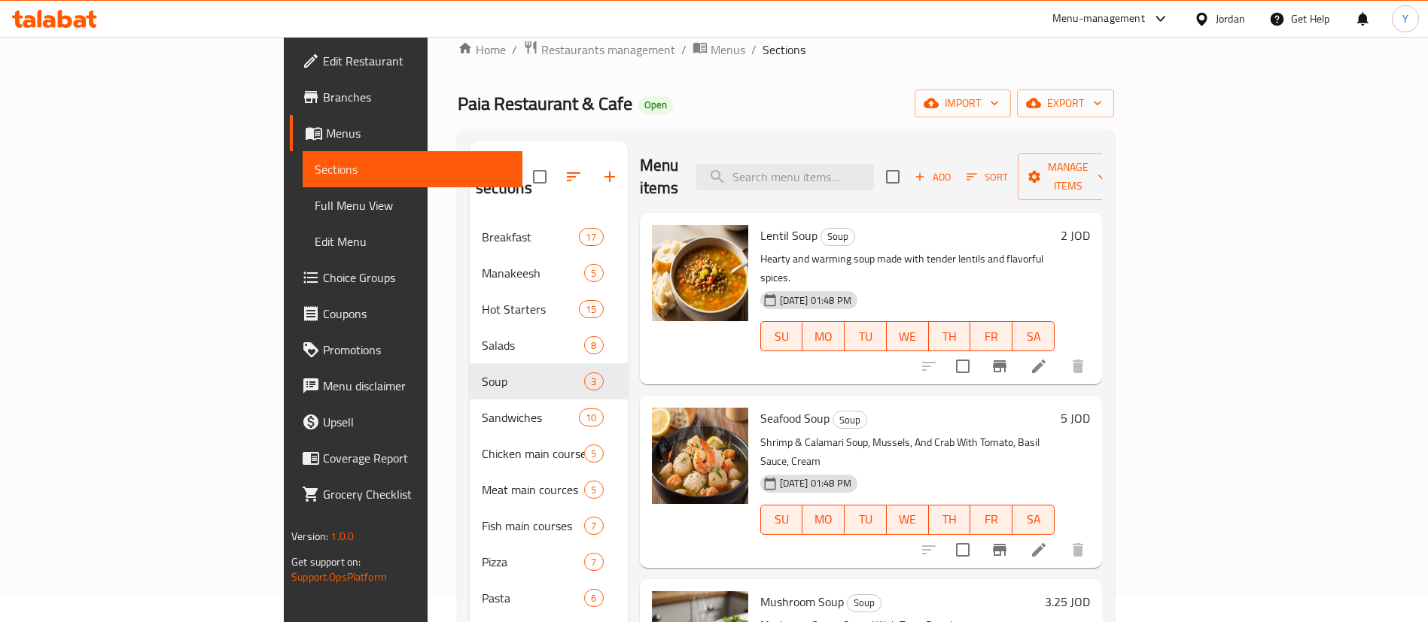
click at [1018, 348] on button "Branch-specific-item" at bounding box center [999, 366] width 36 height 36
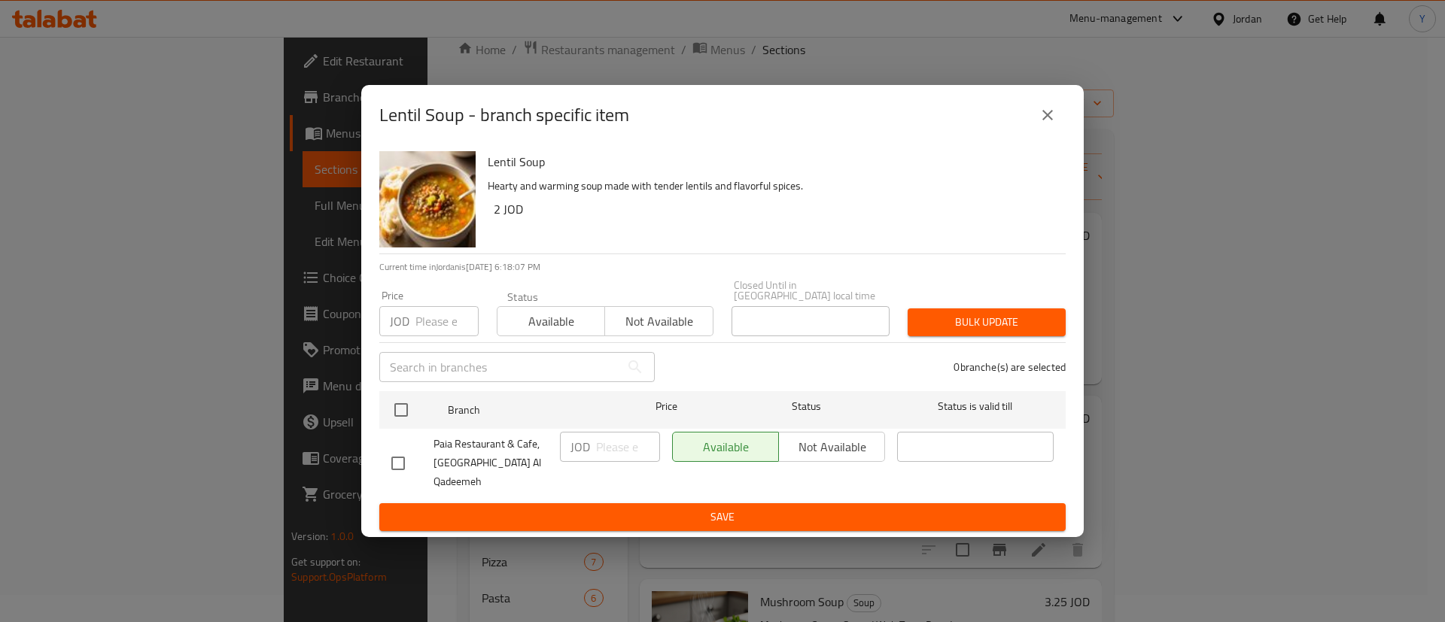
click at [398, 466] on input "checkbox" at bounding box center [398, 464] width 32 height 32
checkbox input "true"
click at [601, 458] on input "number" at bounding box center [628, 447] width 64 height 30
type input "2.2"
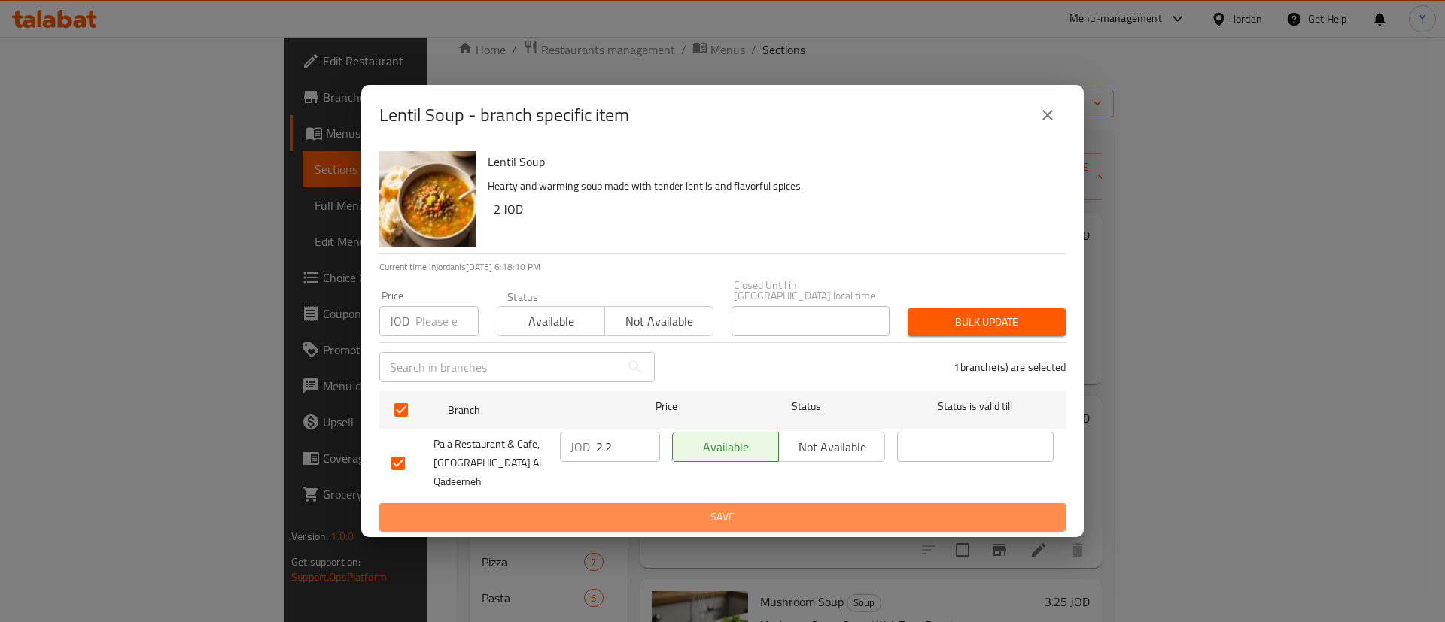
click at [607, 504] on button "Save" at bounding box center [722, 518] width 686 height 28
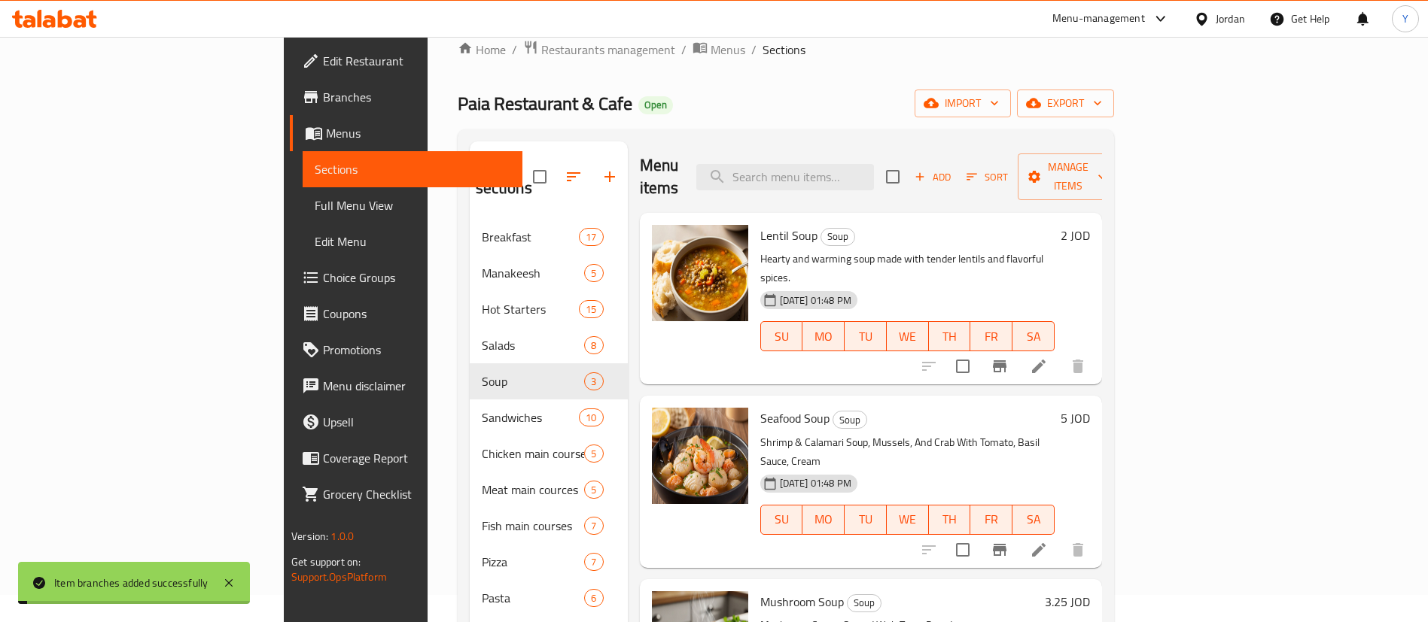
click at [1006, 544] on icon "Branch-specific-item" at bounding box center [1000, 550] width 14 height 12
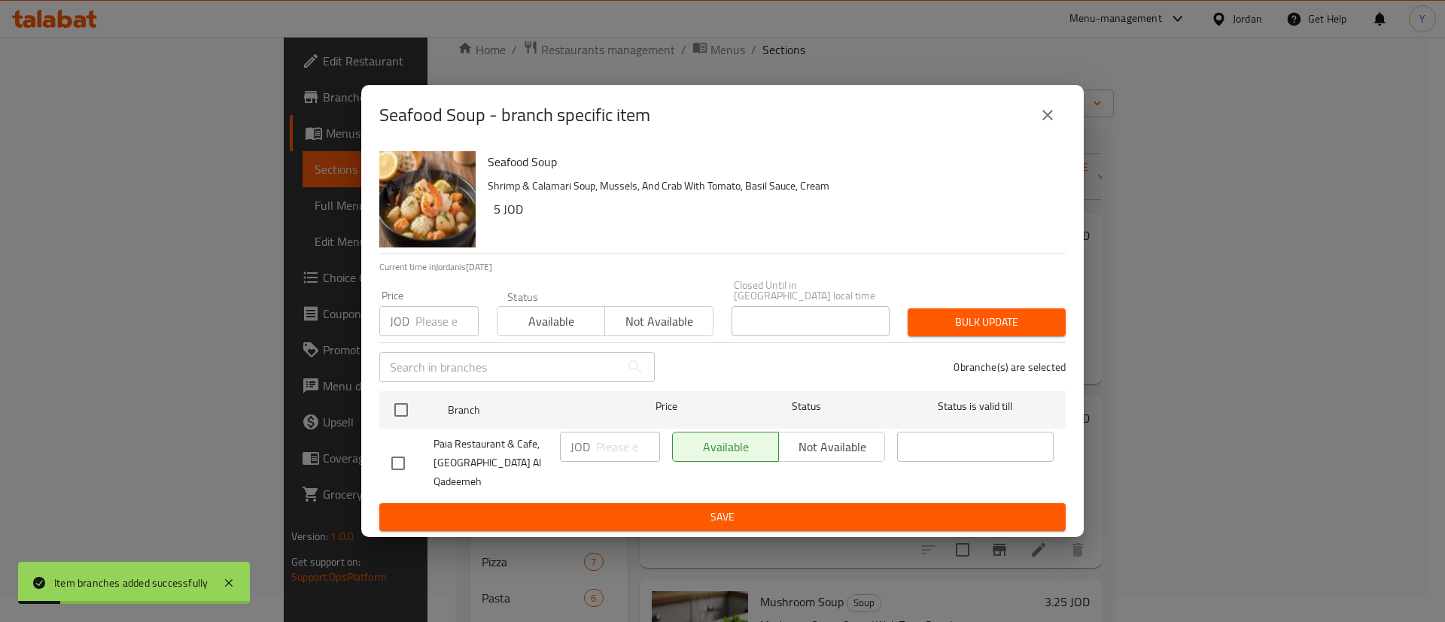
click at [397, 459] on input "checkbox" at bounding box center [398, 464] width 32 height 32
checkbox input "true"
click at [625, 458] on input "number" at bounding box center [628, 447] width 64 height 30
type input "5.5"
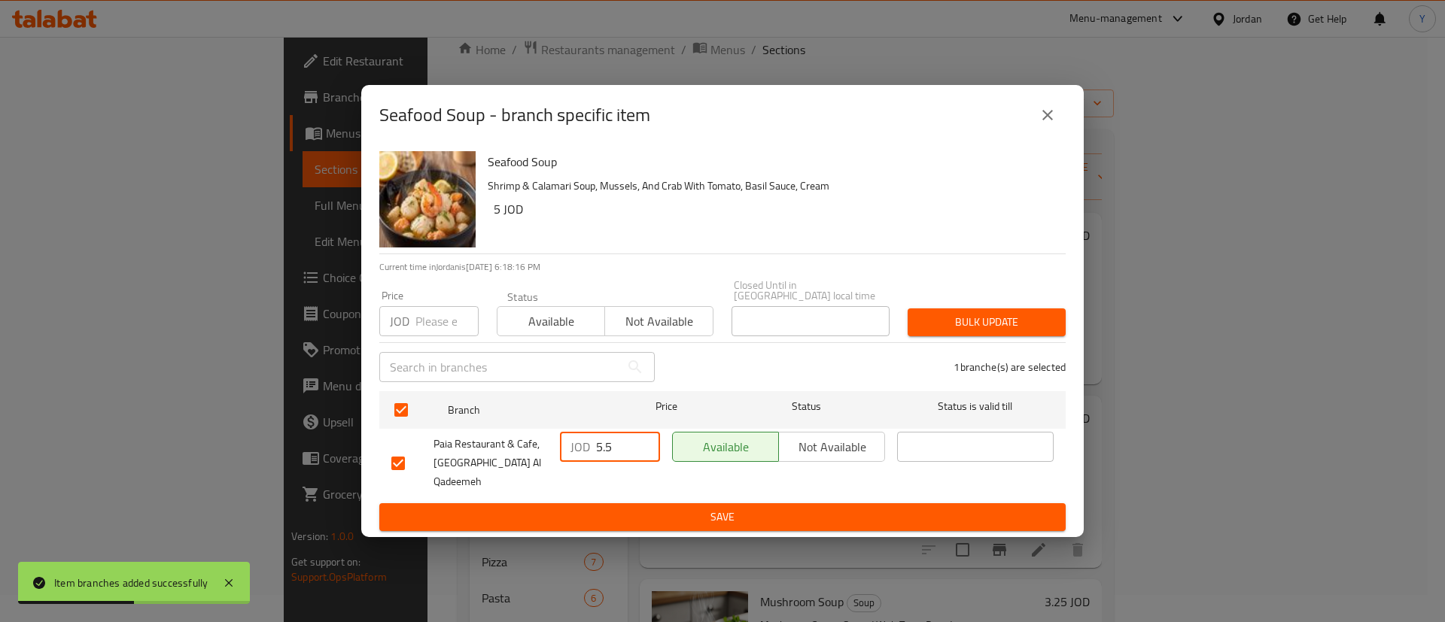
click at [648, 510] on span "Save" at bounding box center [722, 517] width 662 height 19
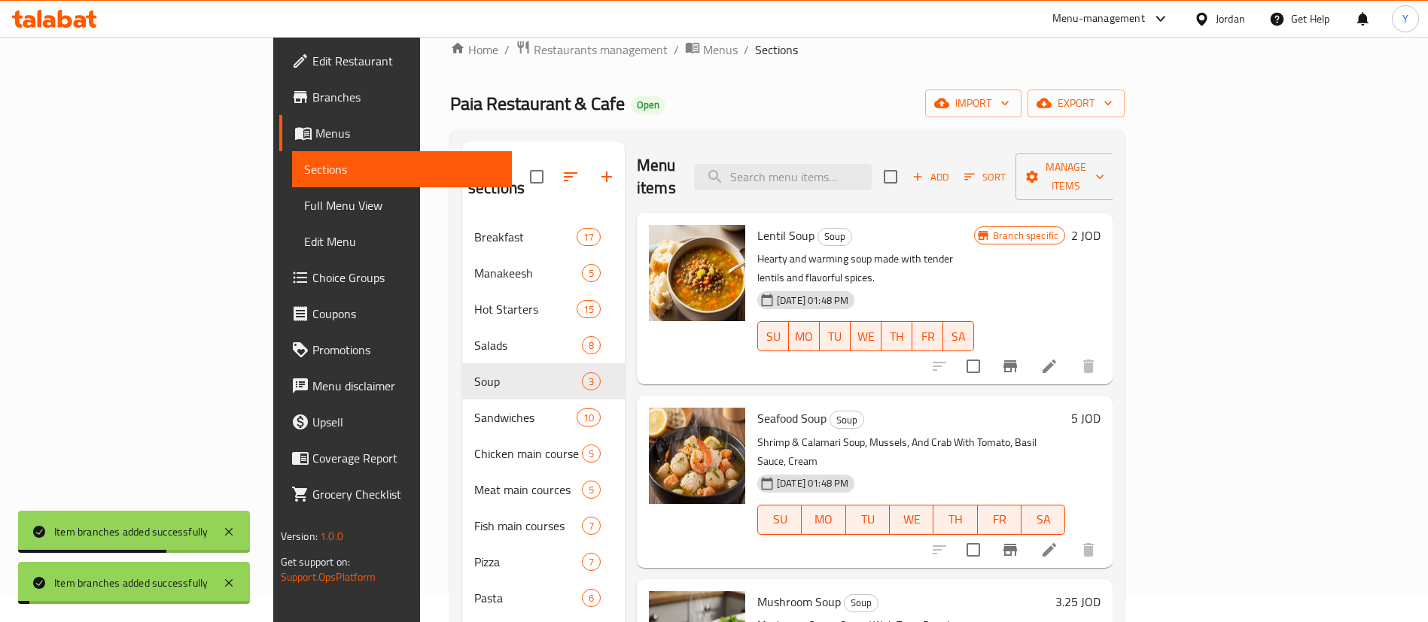
scroll to position [273, 0]
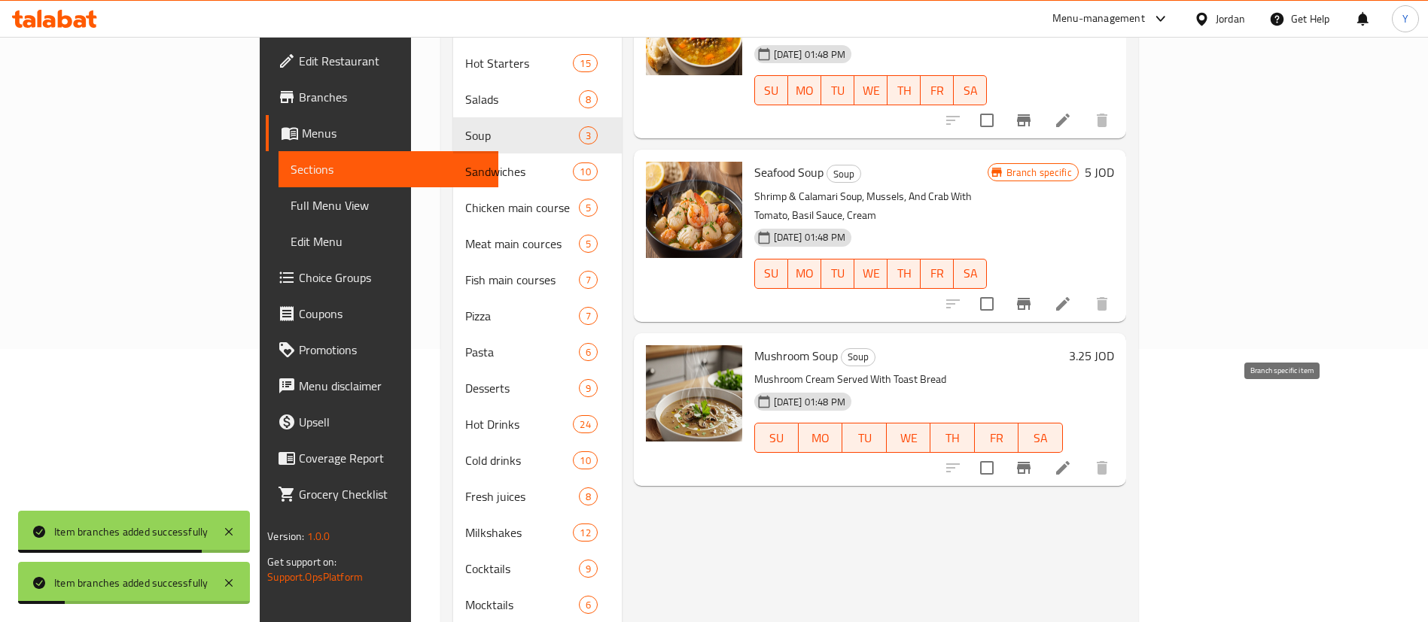
click at [1030, 462] on icon "Branch-specific-item" at bounding box center [1024, 468] width 14 height 12
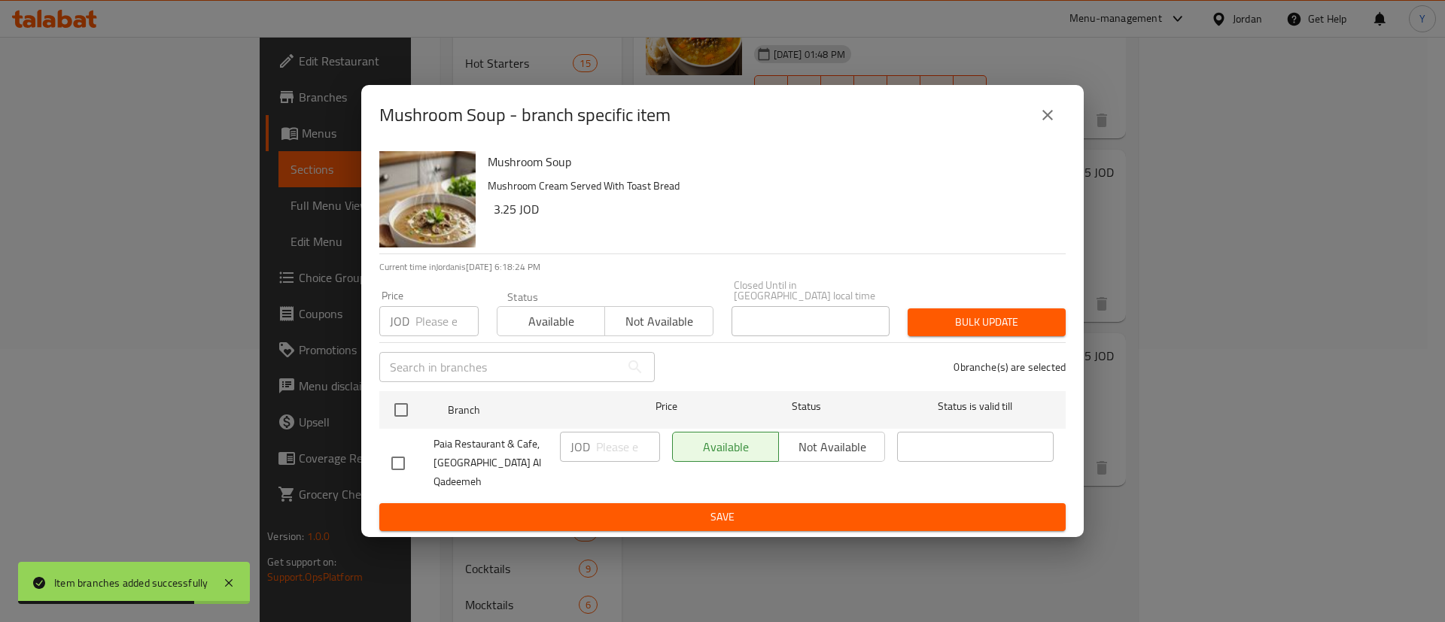
click at [410, 454] on input "checkbox" at bounding box center [398, 464] width 32 height 32
checkbox input "true"
click at [618, 461] on input "number" at bounding box center [628, 447] width 64 height 30
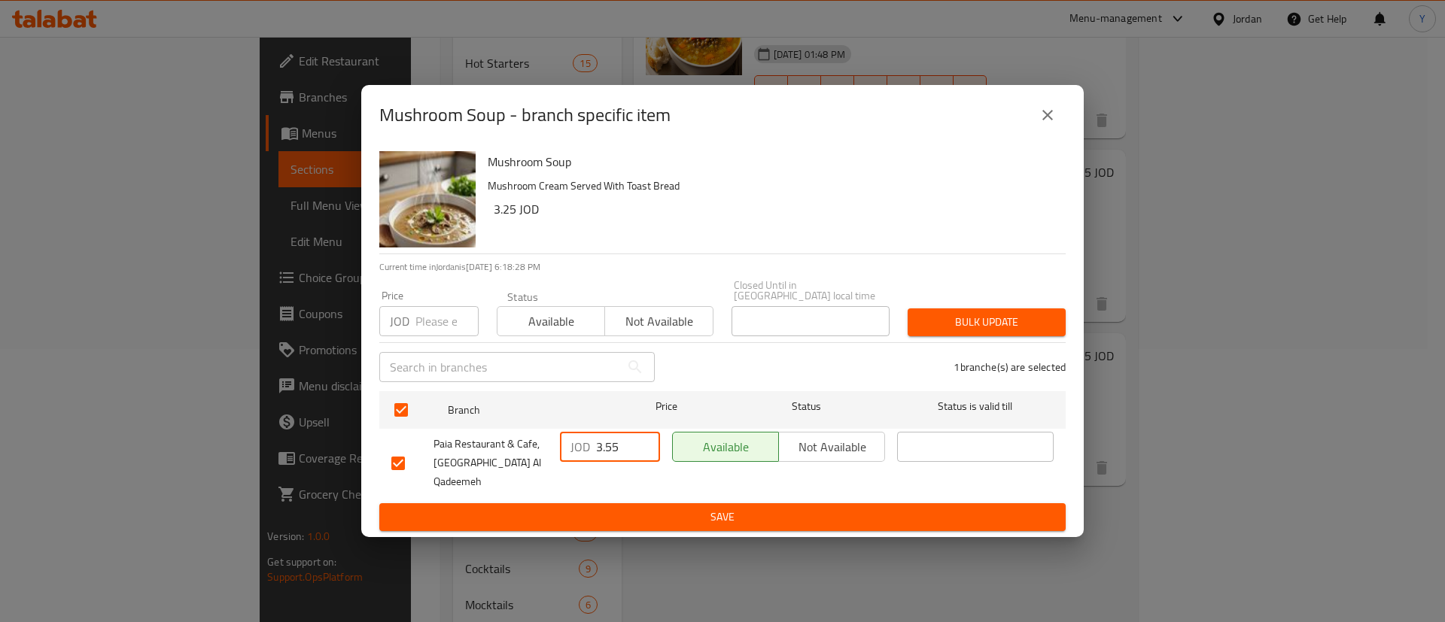
type input "3.55"
click at [629, 508] on span "Save" at bounding box center [722, 517] width 662 height 19
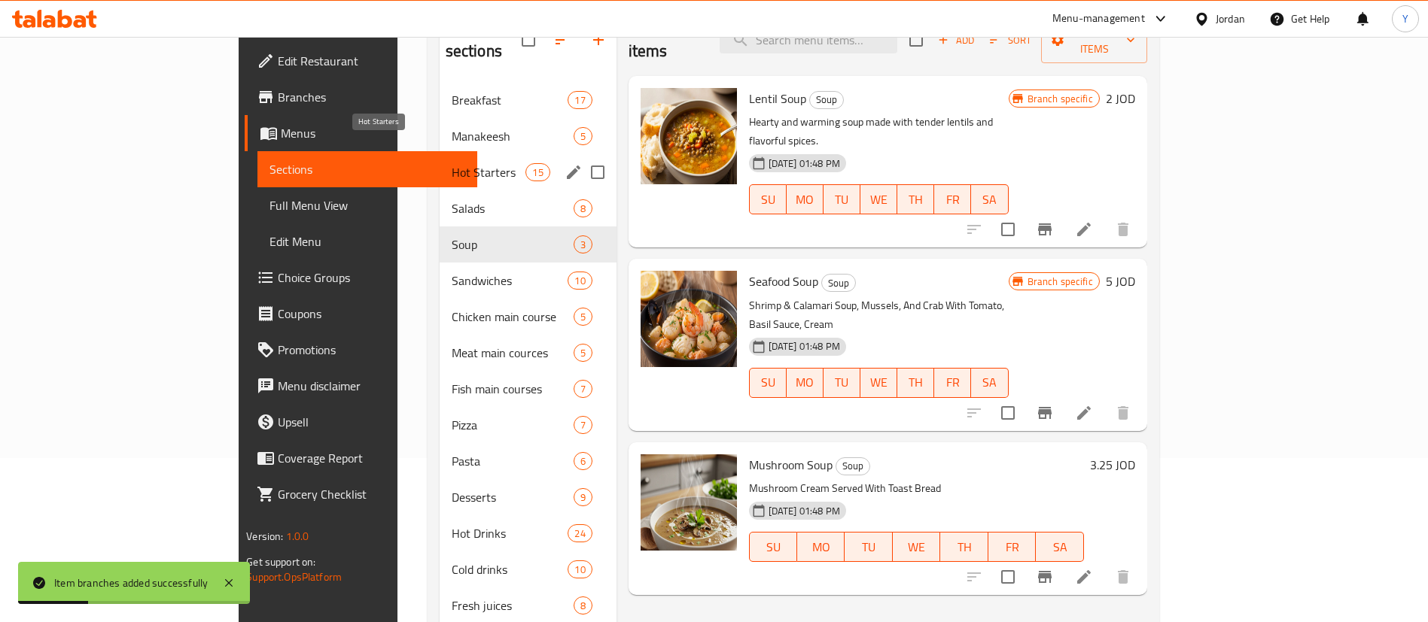
scroll to position [163, 0]
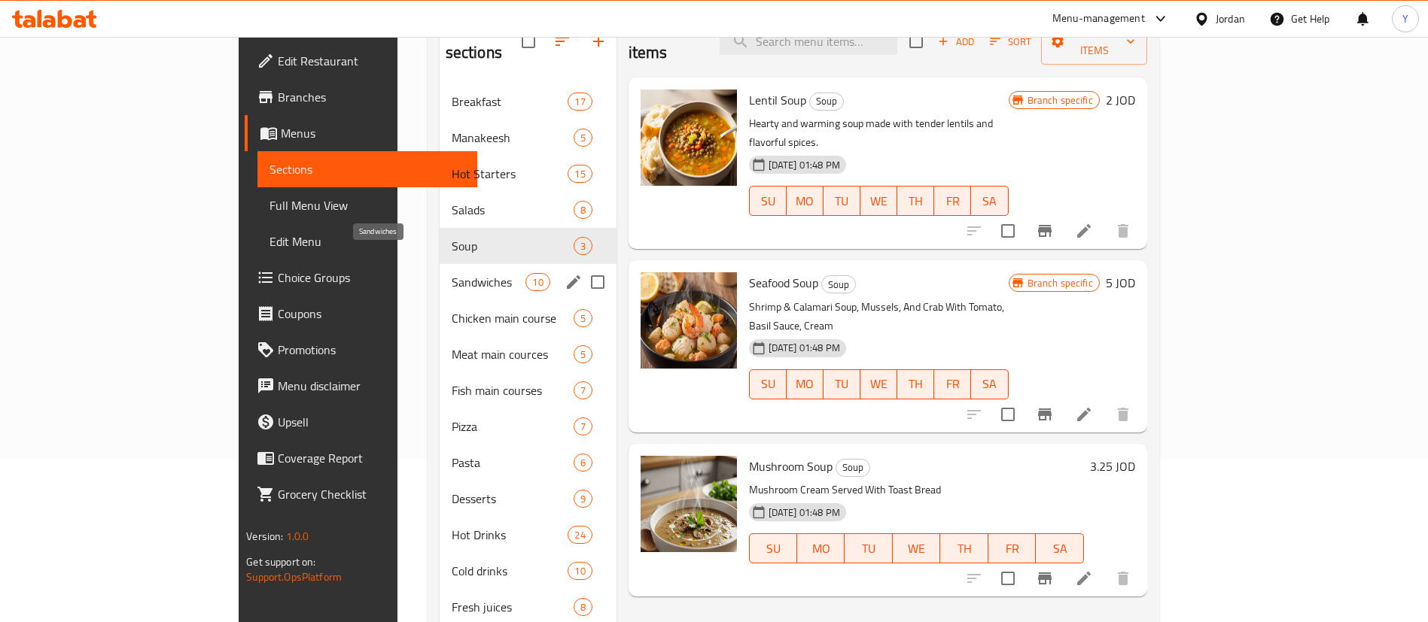
click at [452, 273] on span "Sandwiches" at bounding box center [489, 282] width 75 height 18
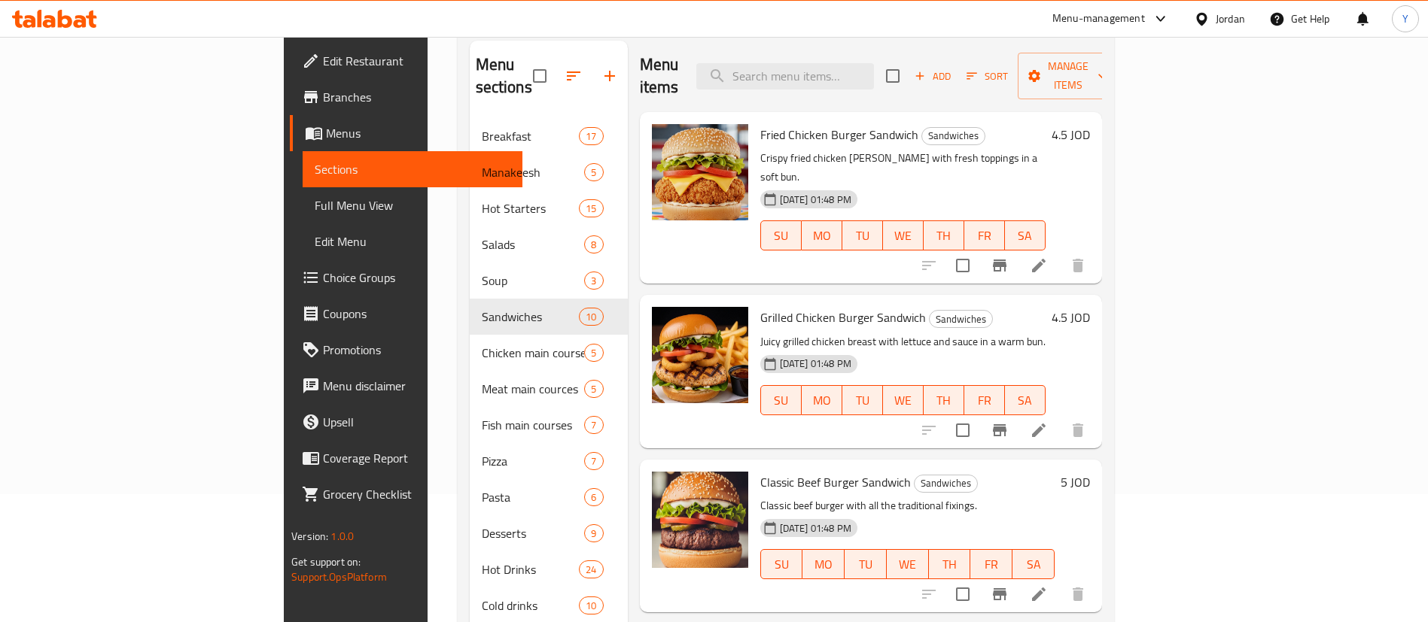
scroll to position [129, 0]
click at [1006, 259] on icon "Branch-specific-item" at bounding box center [1000, 265] width 14 height 12
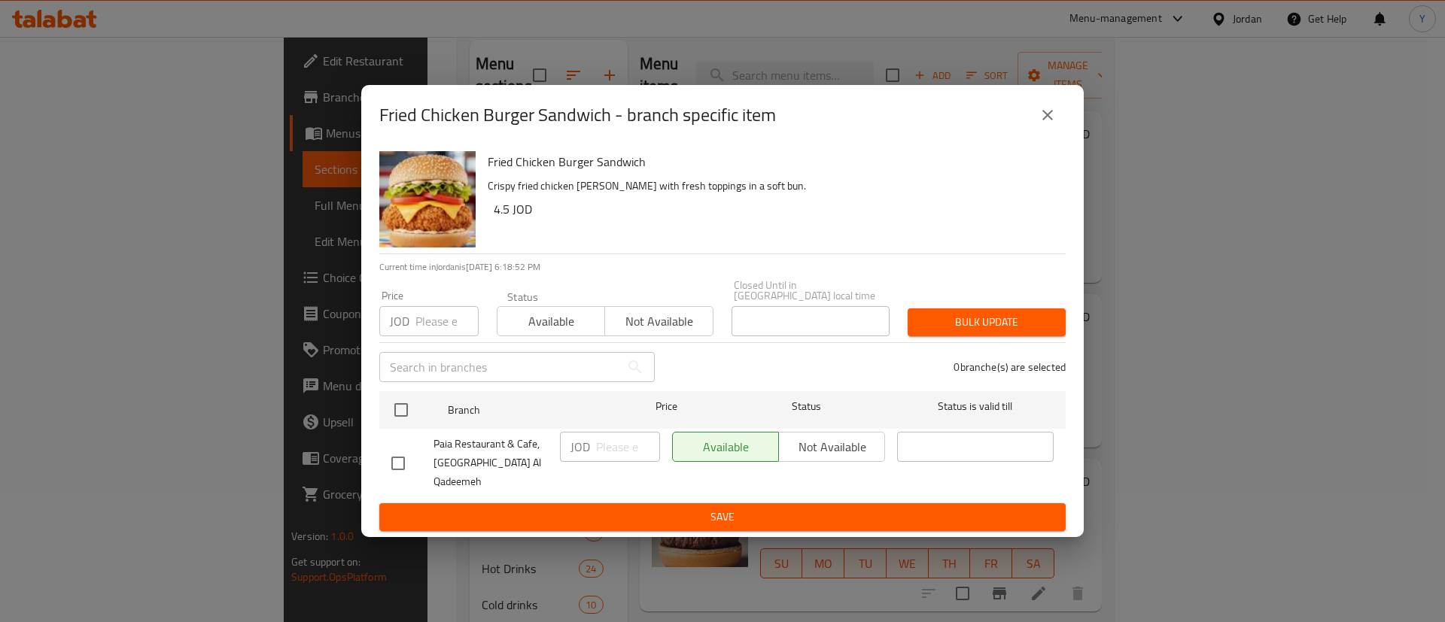
click at [385, 461] on input "checkbox" at bounding box center [398, 464] width 32 height 32
checkbox input "true"
click at [604, 444] on input "number" at bounding box center [628, 447] width 64 height 30
type input "4.95"
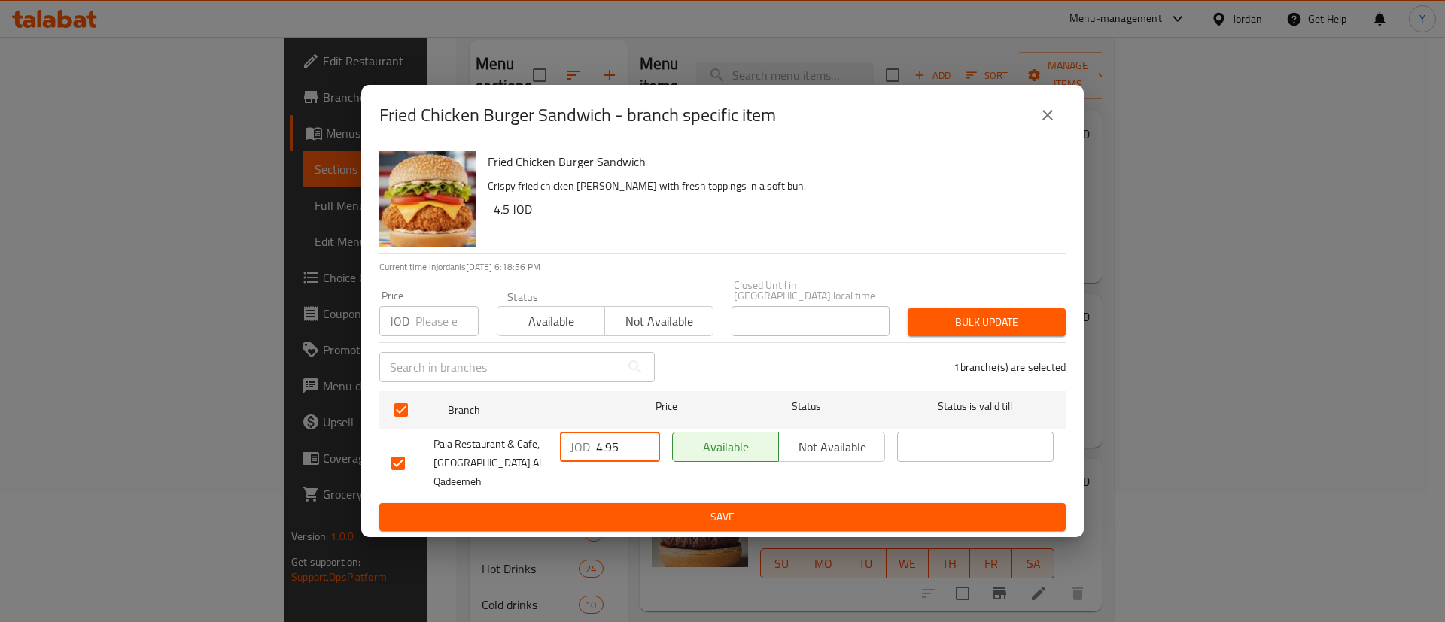
click at [625, 504] on button "Save" at bounding box center [722, 518] width 686 height 28
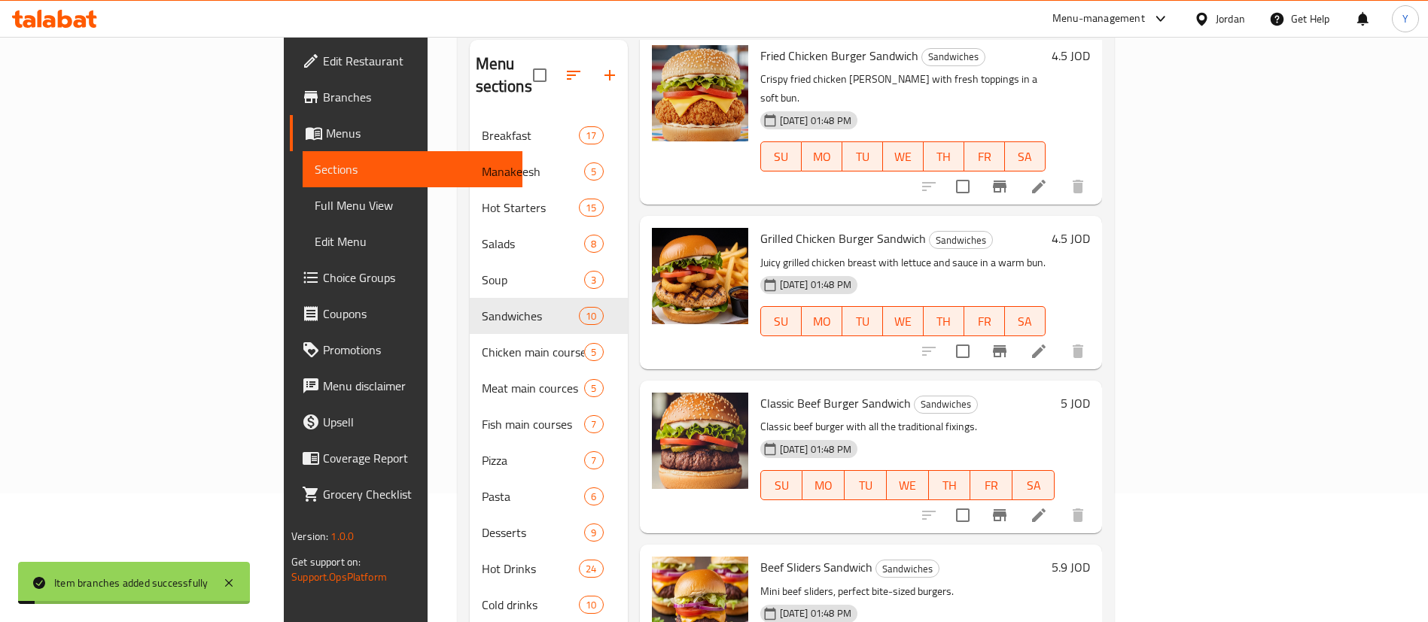
scroll to position [79, 0]
click at [1009, 342] on icon "Branch-specific-item" at bounding box center [1000, 351] width 18 height 18
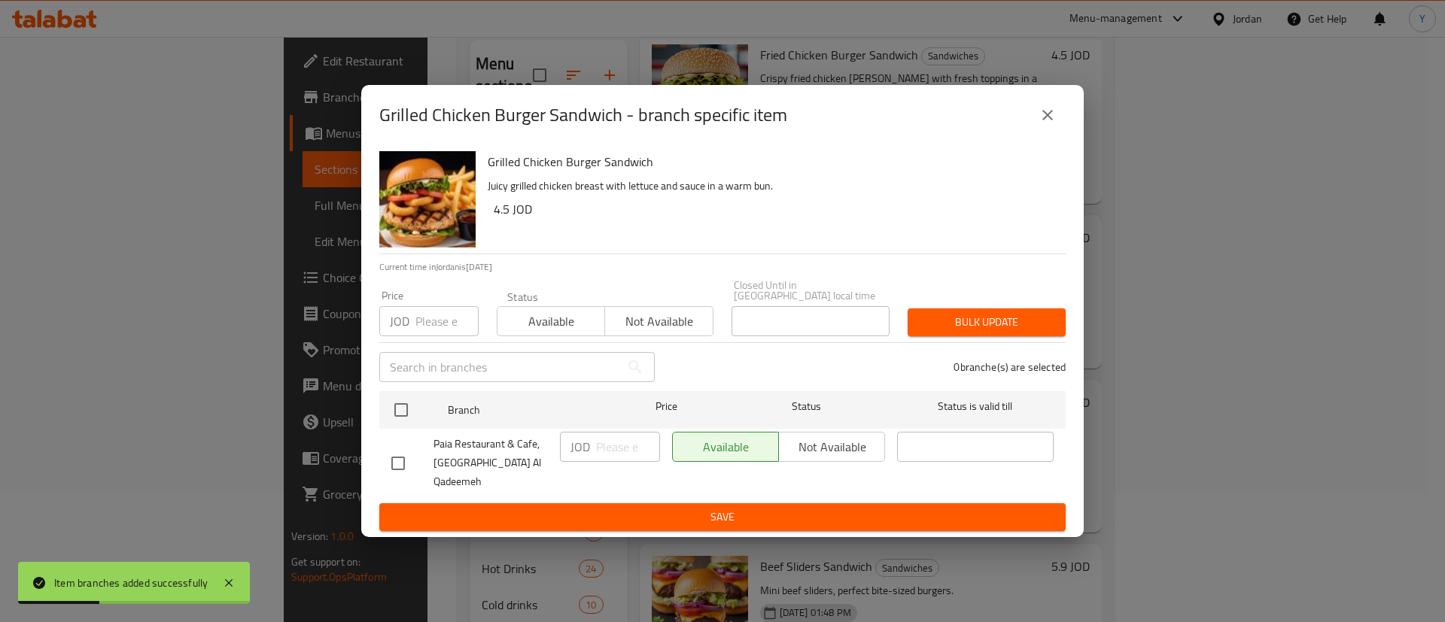
click at [379, 472] on div "Grilled Chicken Burger Sandwich Juicy grilled chicken breast with lettuce and s…" at bounding box center [722, 341] width 723 height 392
click at [406, 469] on input "checkbox" at bounding box center [398, 464] width 32 height 32
checkbox input "true"
click at [610, 447] on input "number" at bounding box center [628, 447] width 64 height 30
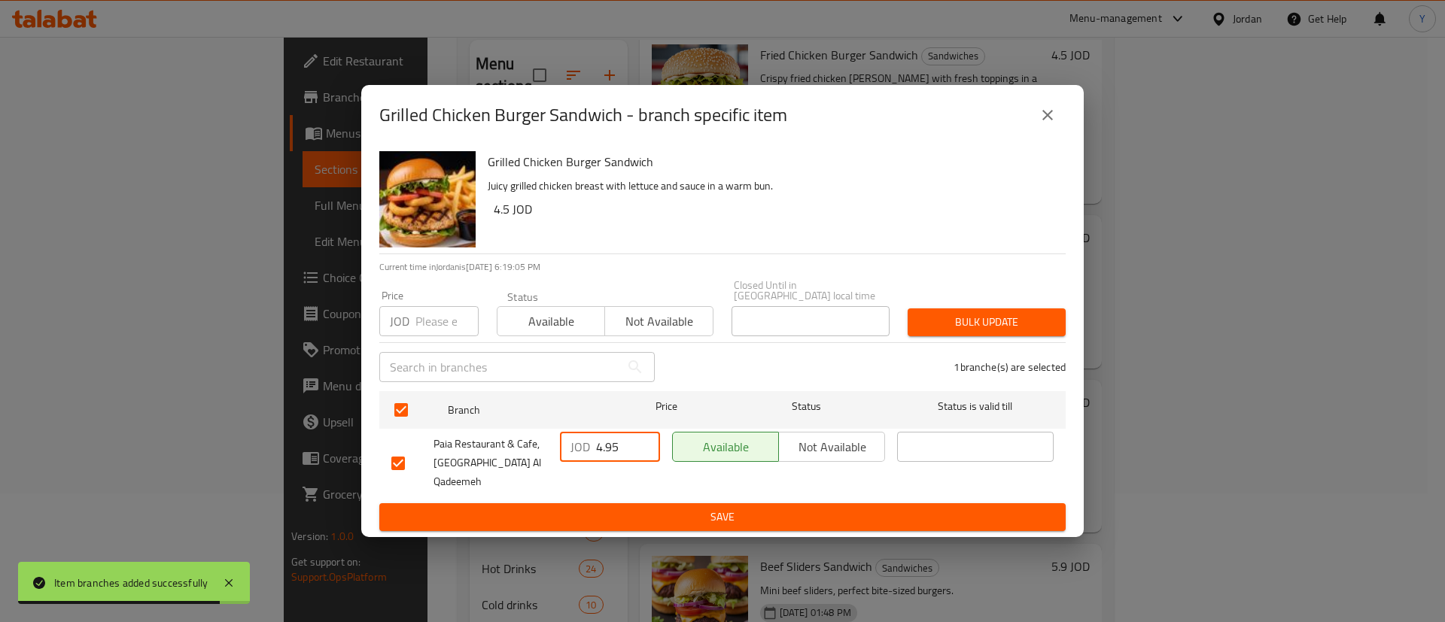
type input "4.95"
click at [646, 508] on span "Save" at bounding box center [722, 517] width 662 height 19
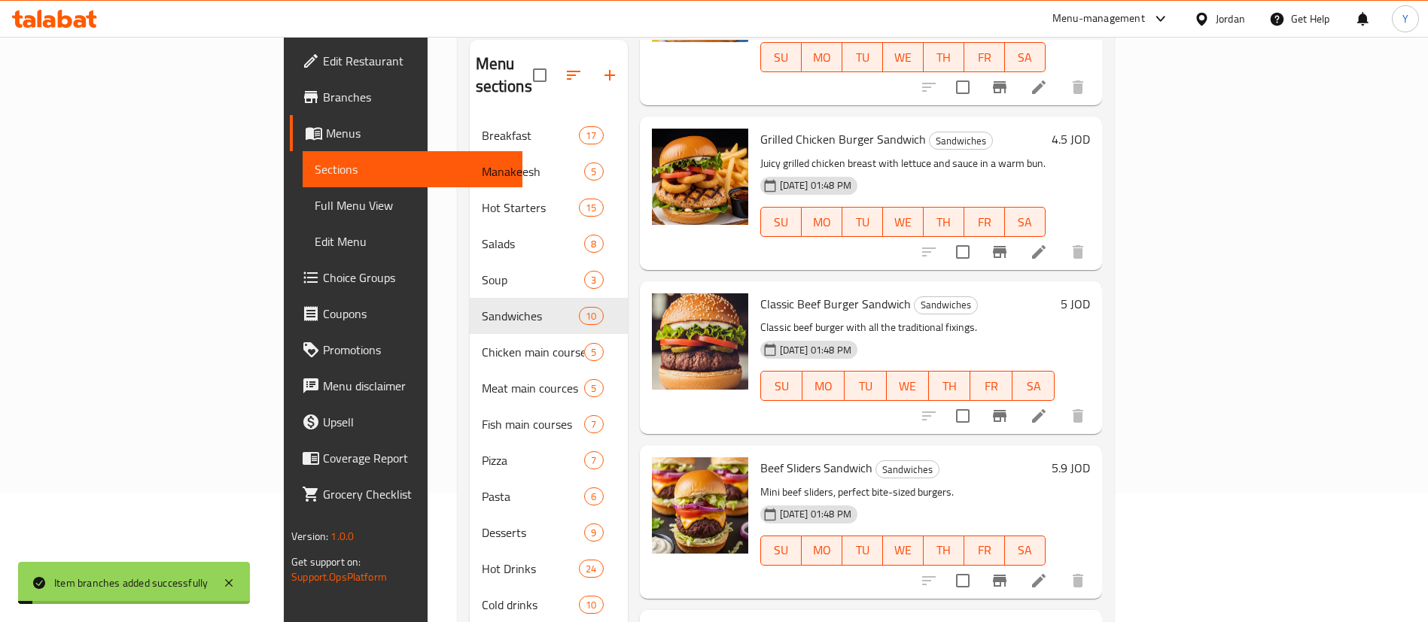
scroll to position [187, 0]
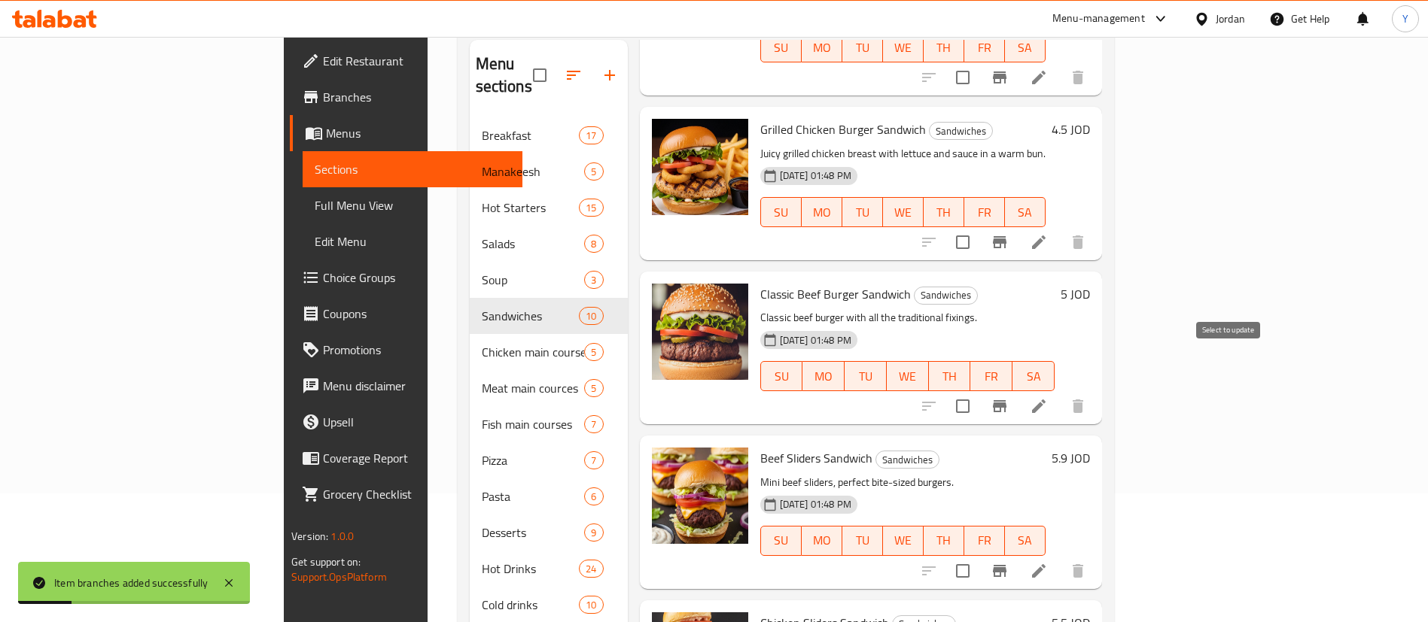
click at [1096, 388] on div at bounding box center [1003, 406] width 185 height 36
click at [1009, 397] on icon "Branch-specific-item" at bounding box center [1000, 406] width 18 height 18
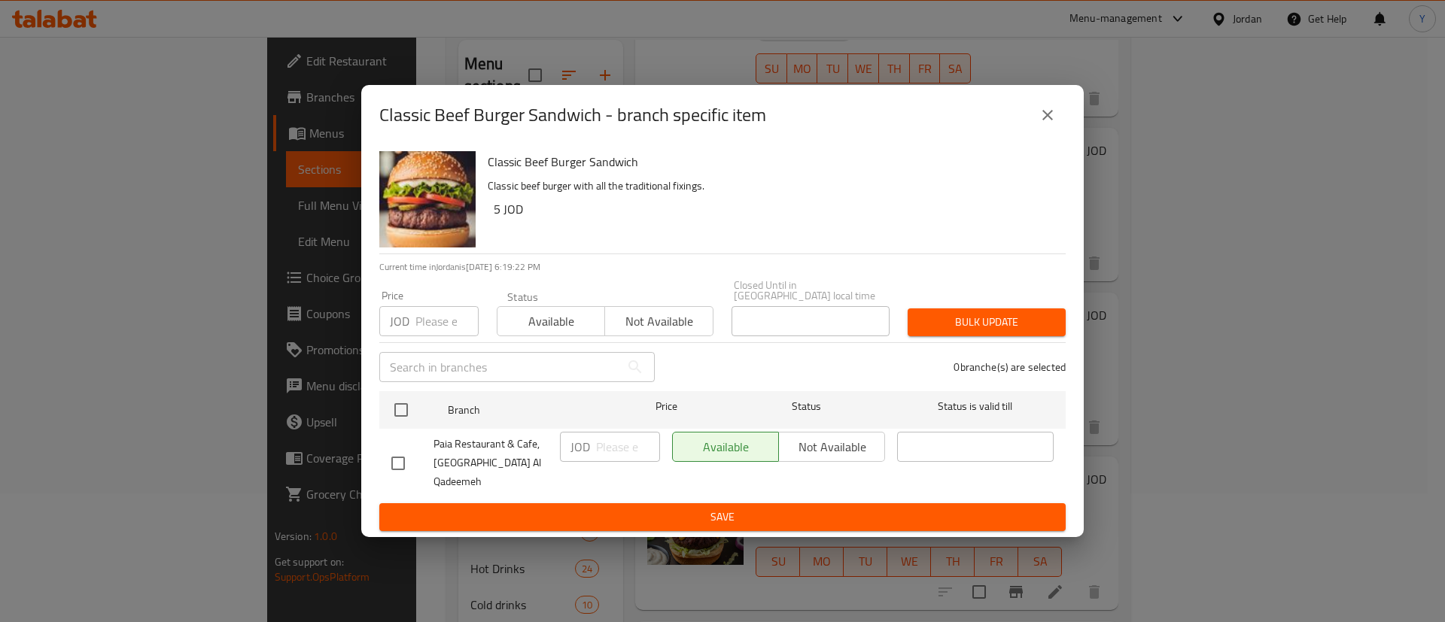
click at [399, 465] on input "checkbox" at bounding box center [398, 464] width 32 height 32
checkbox input "true"
click at [592, 437] on div "JOD ​" at bounding box center [610, 447] width 100 height 30
click at [611, 445] on input "5" at bounding box center [628, 447] width 64 height 30
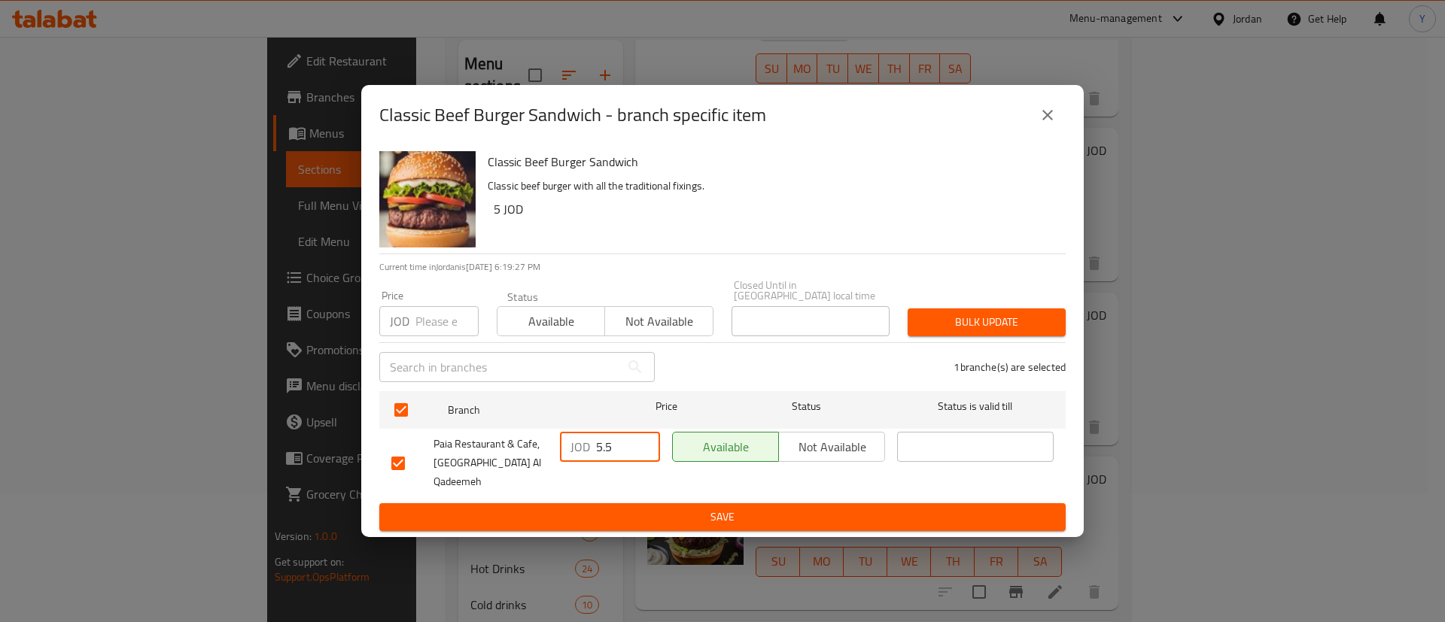
type input "5.5"
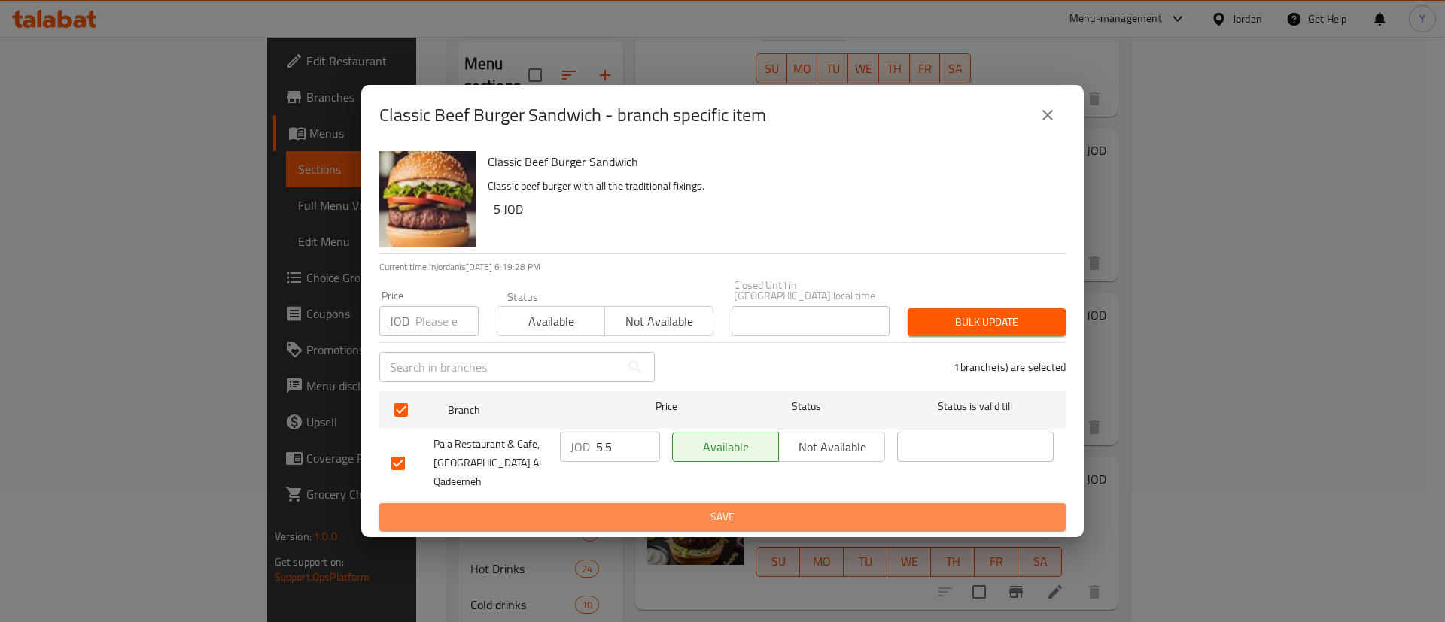
click at [630, 508] on span "Save" at bounding box center [722, 517] width 662 height 19
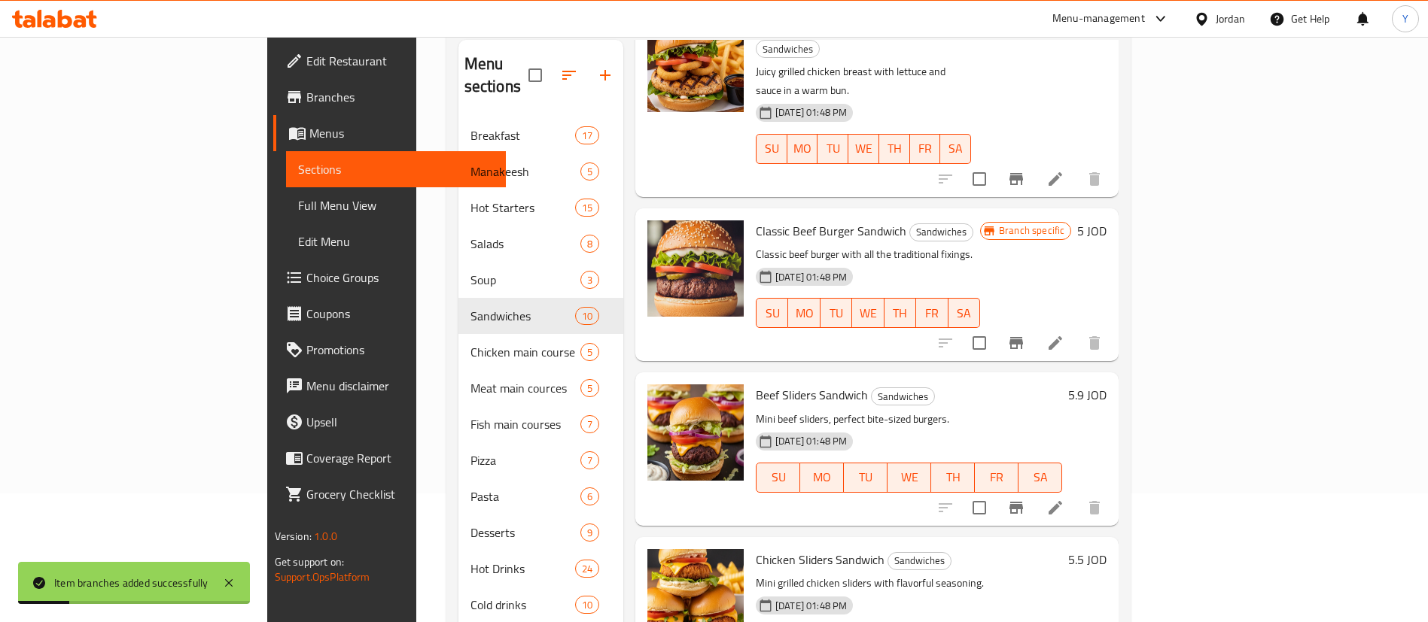
scroll to position [314, 0]
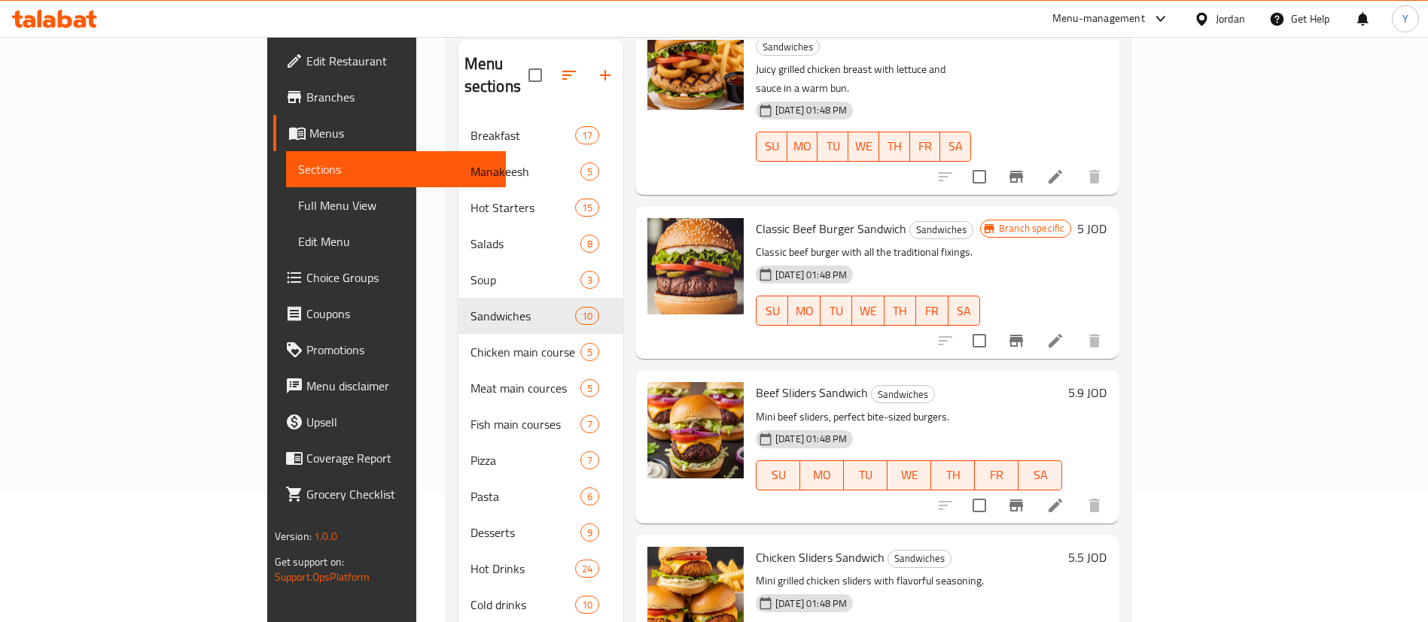
click at [1034, 488] on button "Branch-specific-item" at bounding box center [1016, 506] width 36 height 36
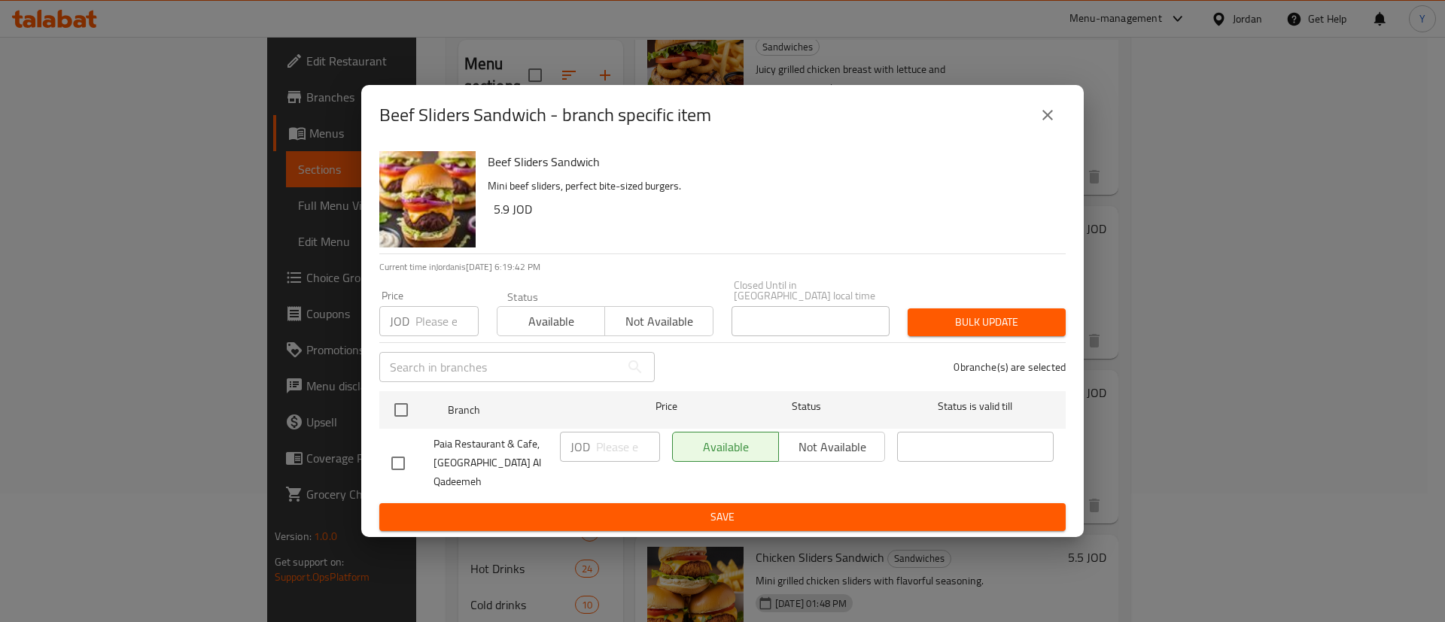
click at [406, 461] on input "checkbox" at bounding box center [398, 464] width 32 height 32
checkbox input "true"
click at [614, 449] on input "number" at bounding box center [628, 447] width 64 height 30
type input "6.5"
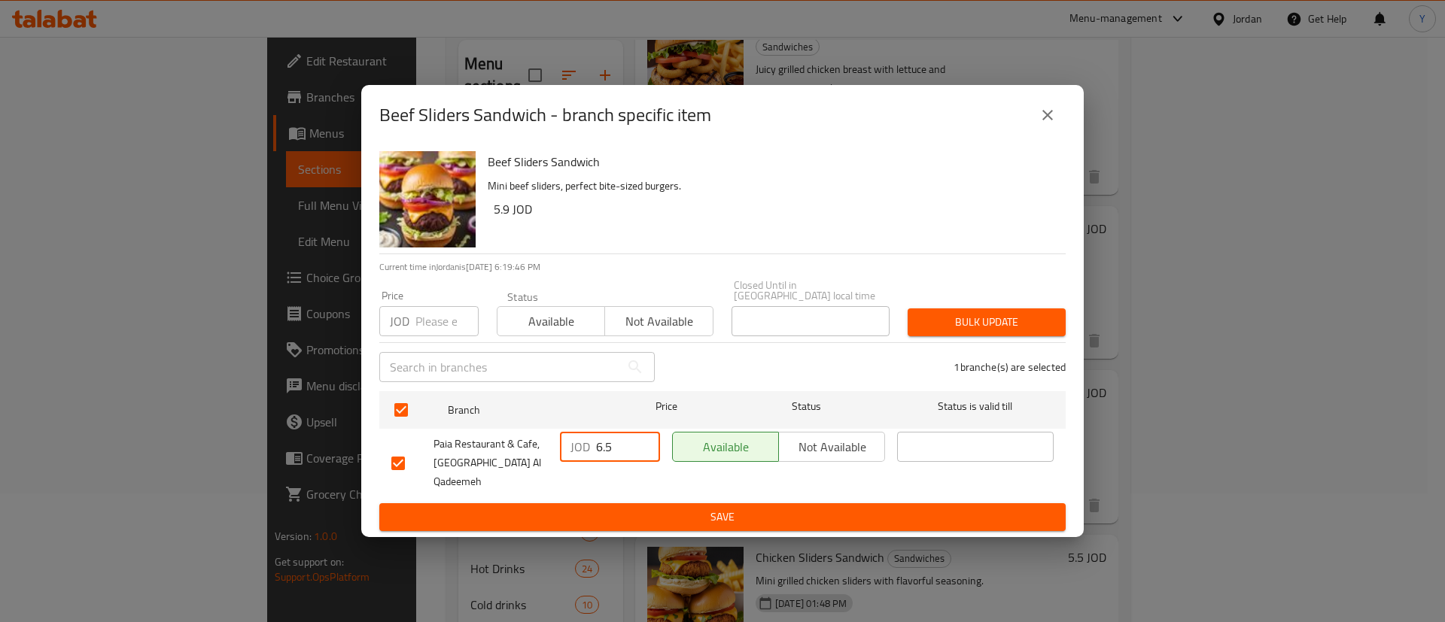
click at [626, 504] on button "Save" at bounding box center [722, 518] width 686 height 28
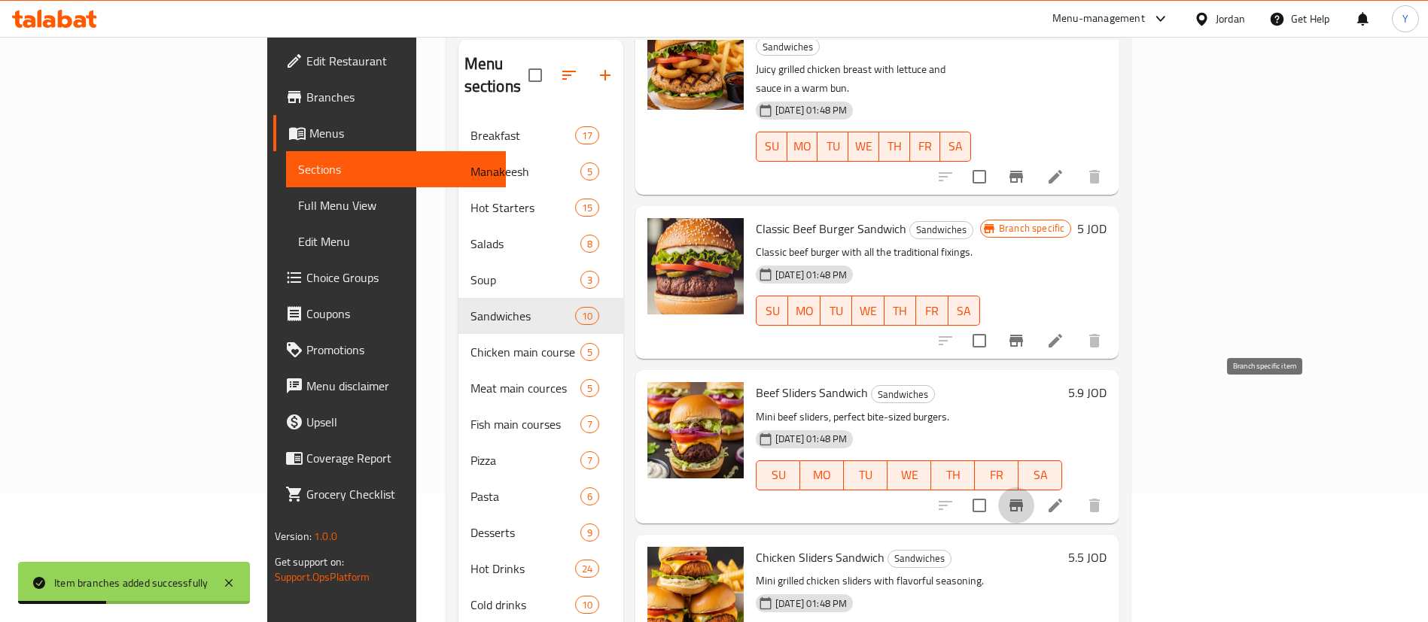
click at [1034, 488] on button "Branch-specific-item" at bounding box center [1016, 506] width 36 height 36
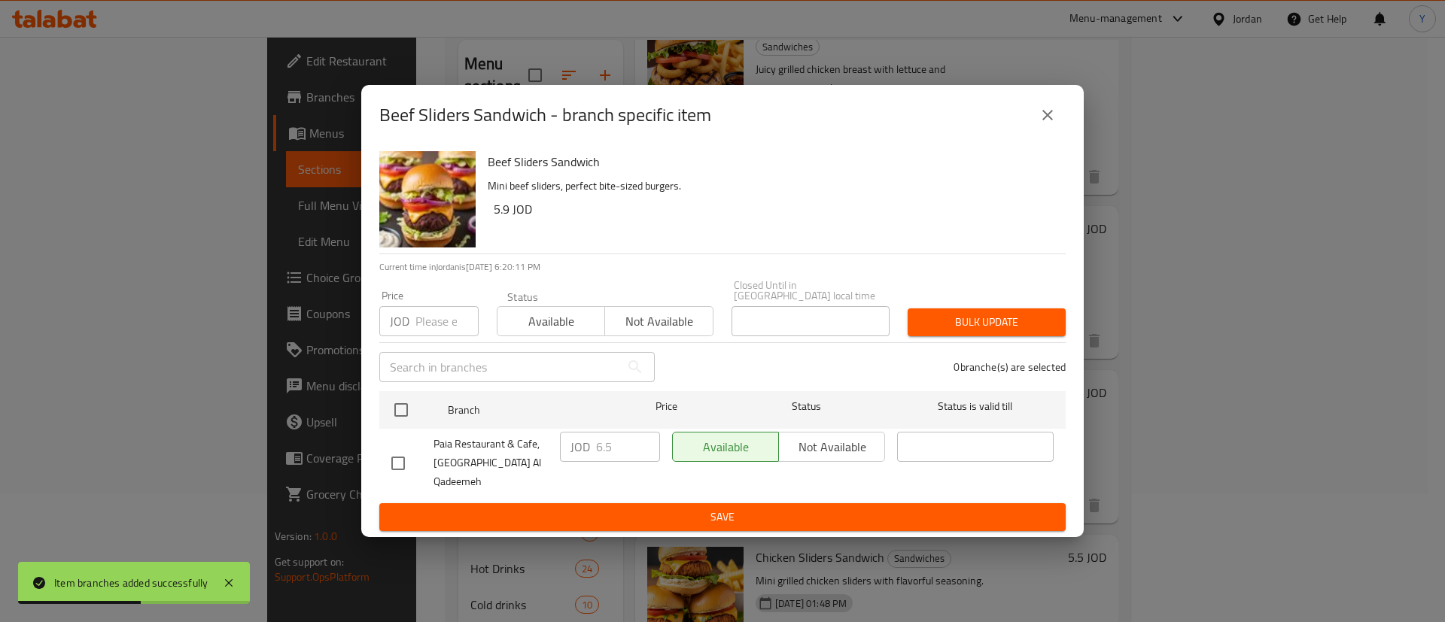
click at [1047, 124] on icon "close" at bounding box center [1048, 115] width 18 height 18
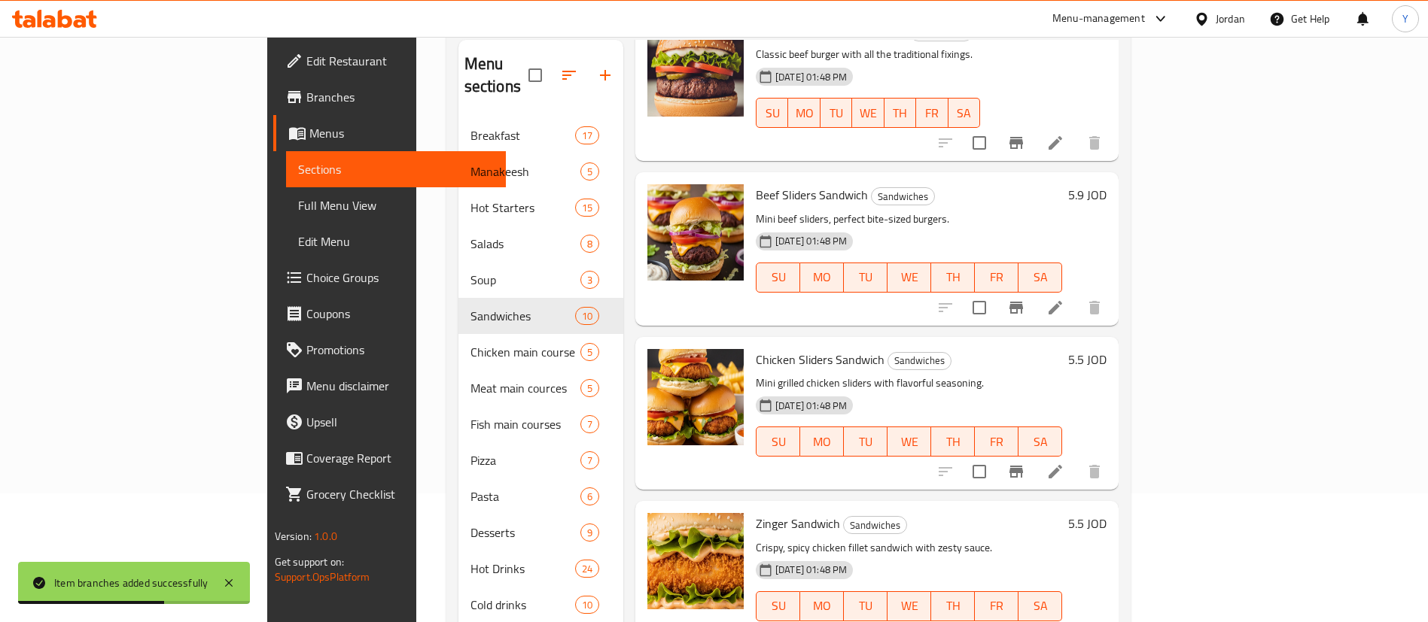
scroll to position [516, 0]
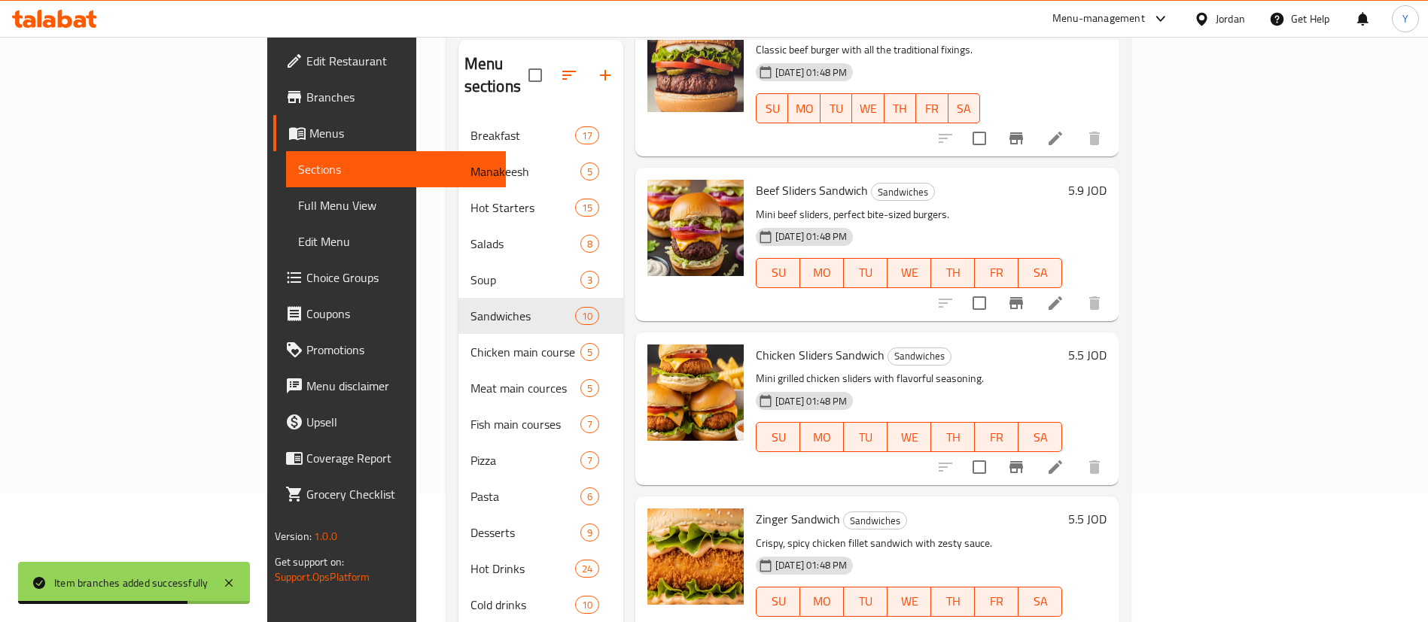
click at [1025, 458] on icon "Branch-specific-item" at bounding box center [1016, 467] width 18 height 18
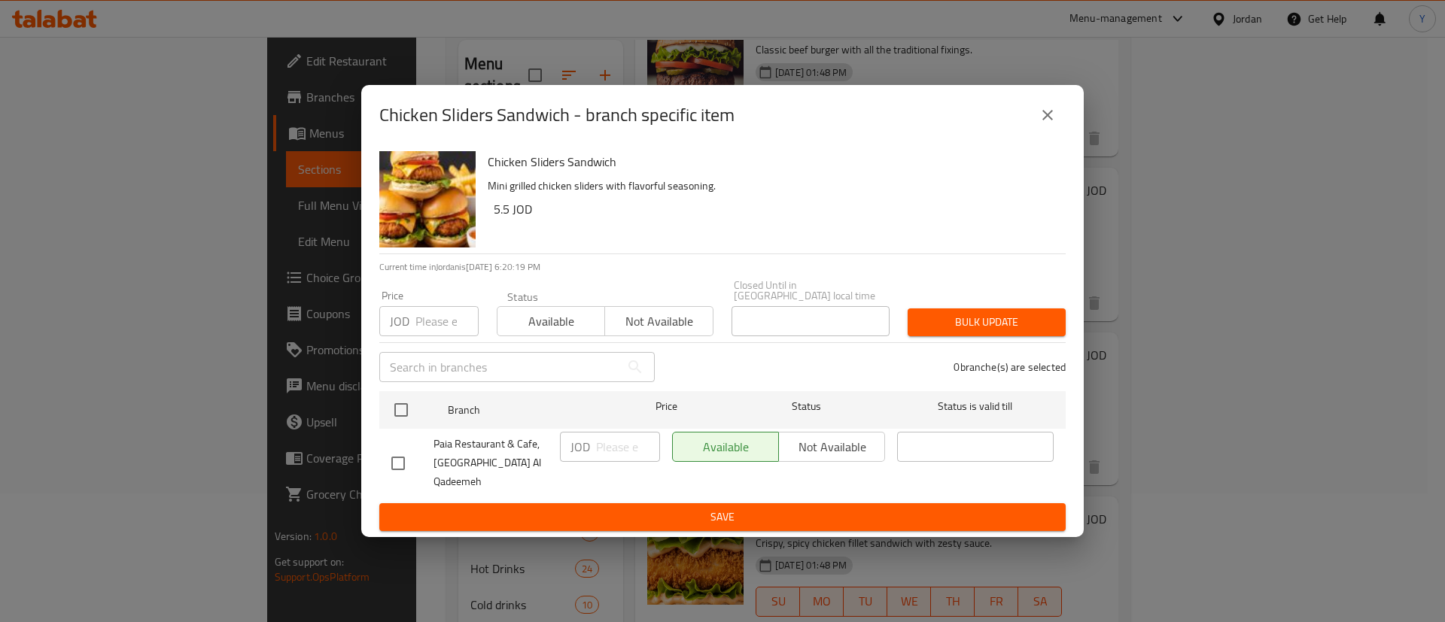
click at [385, 471] on input "checkbox" at bounding box center [398, 464] width 32 height 32
checkbox input "true"
click at [624, 461] on input "number" at bounding box center [628, 447] width 64 height 30
type input "6"
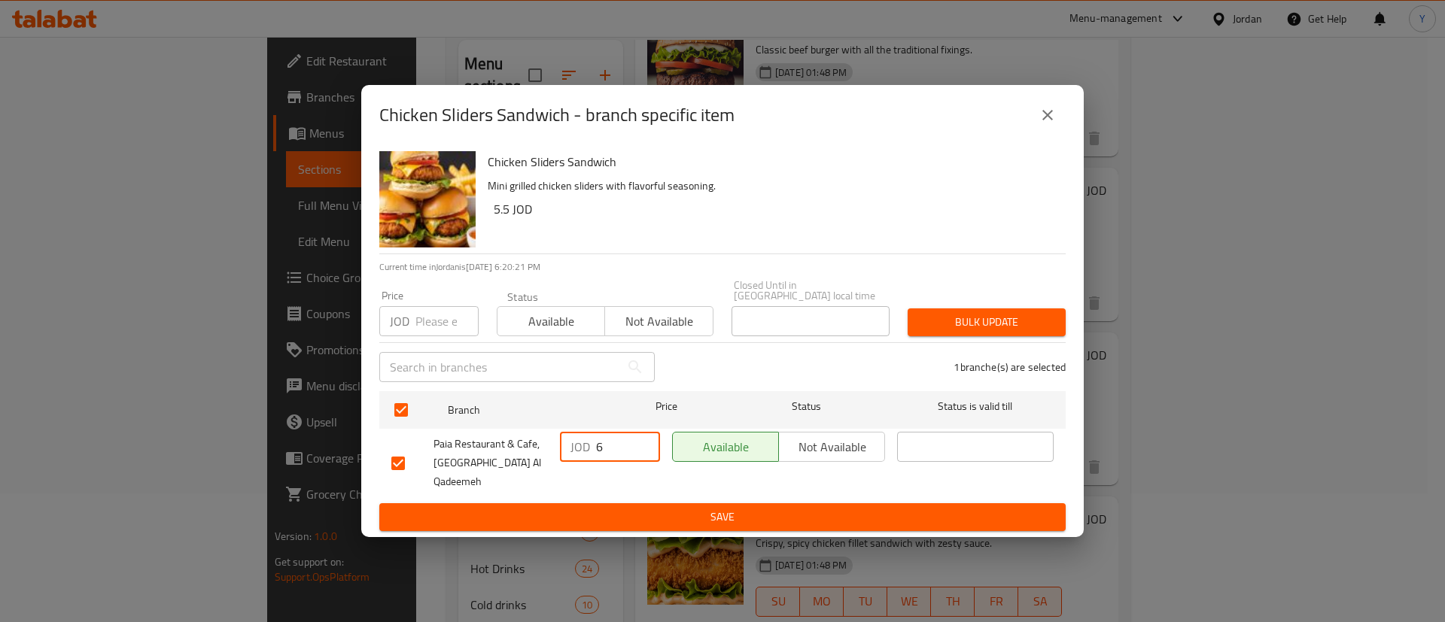
click at [628, 504] on button "Save" at bounding box center [722, 518] width 686 height 28
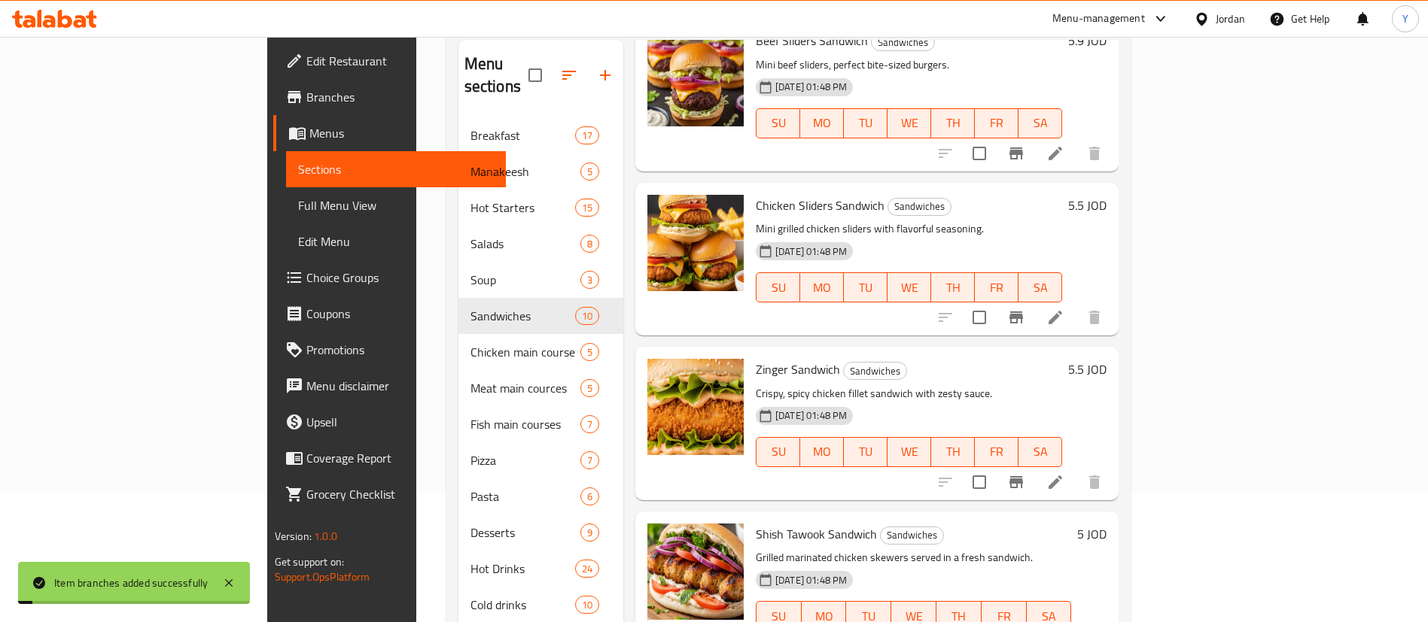
scroll to position [668, 0]
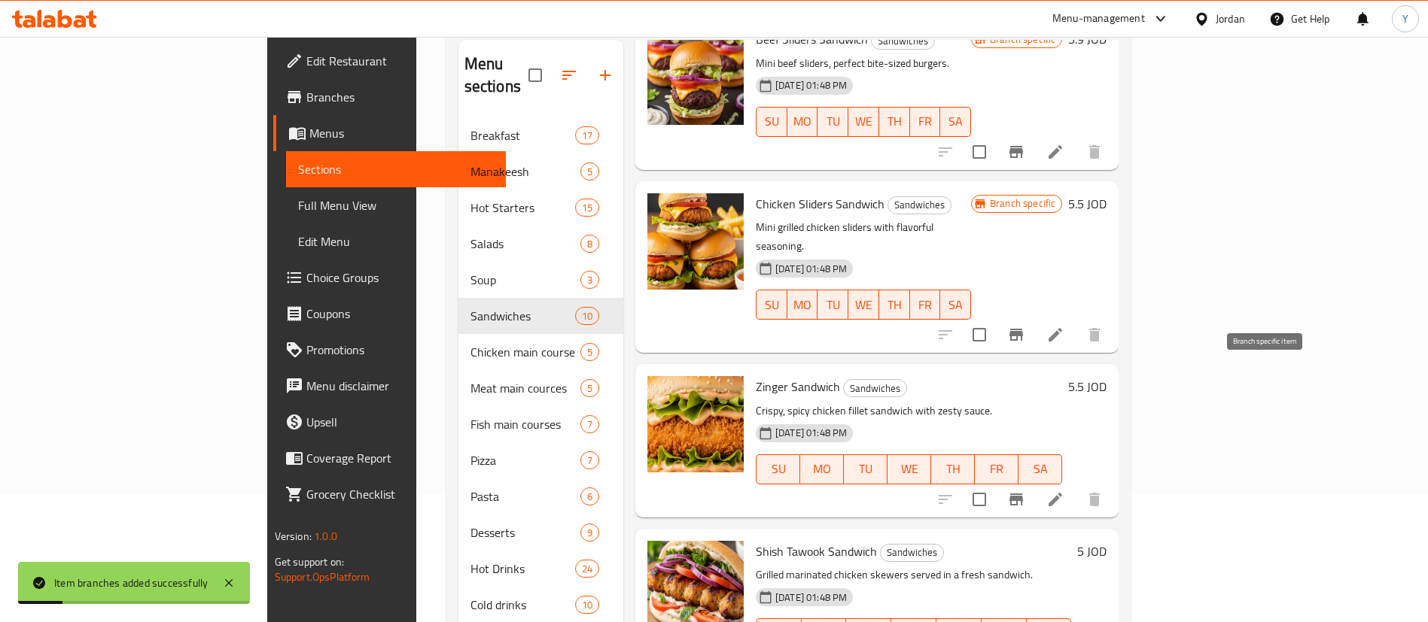
click at [1034, 482] on button "Branch-specific-item" at bounding box center [1016, 500] width 36 height 36
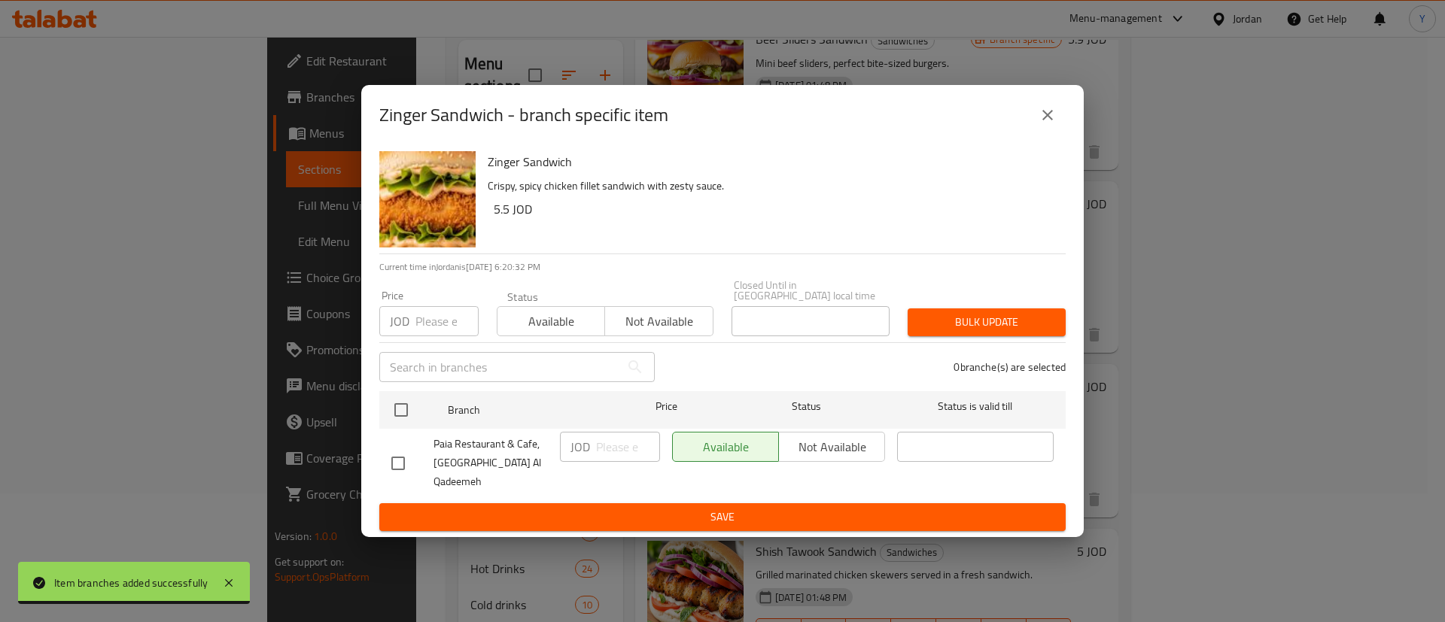
click at [404, 470] on input "checkbox" at bounding box center [398, 464] width 32 height 32
checkbox input "true"
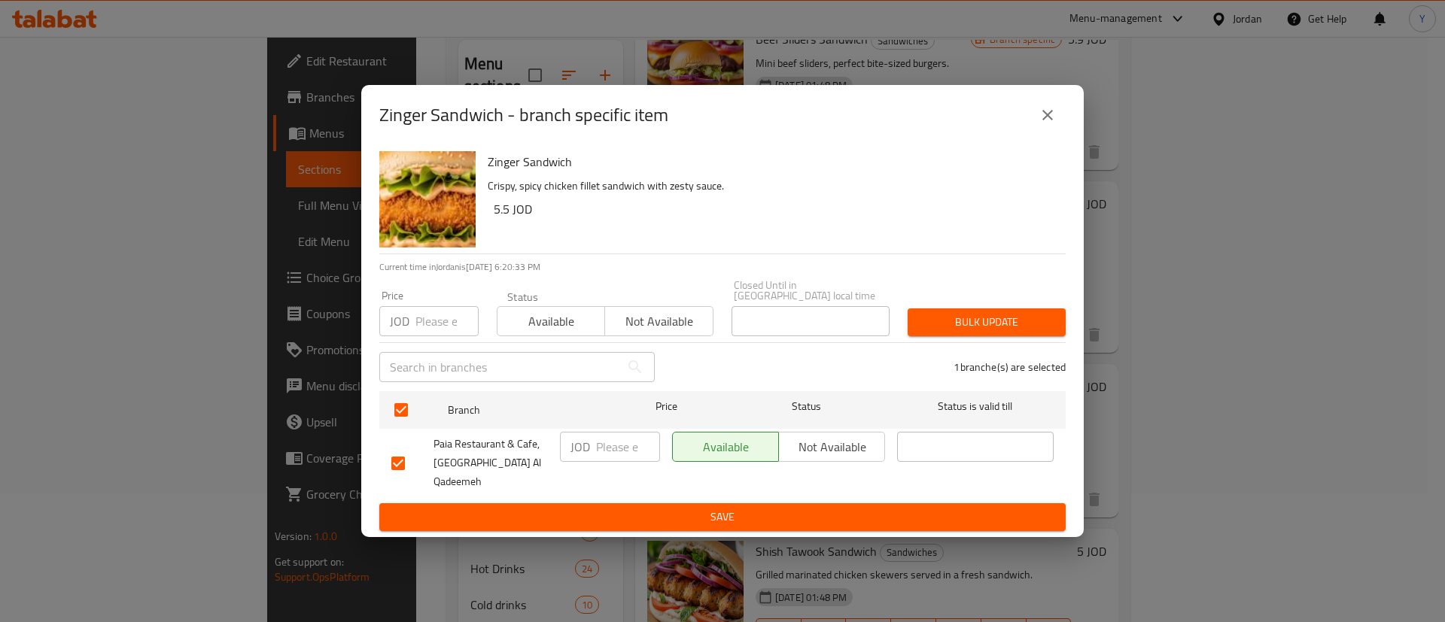
checkbox input "true"
click at [626, 452] on input "number" at bounding box center [628, 447] width 64 height 30
type input "6"
click at [660, 508] on span "Save" at bounding box center [722, 517] width 662 height 19
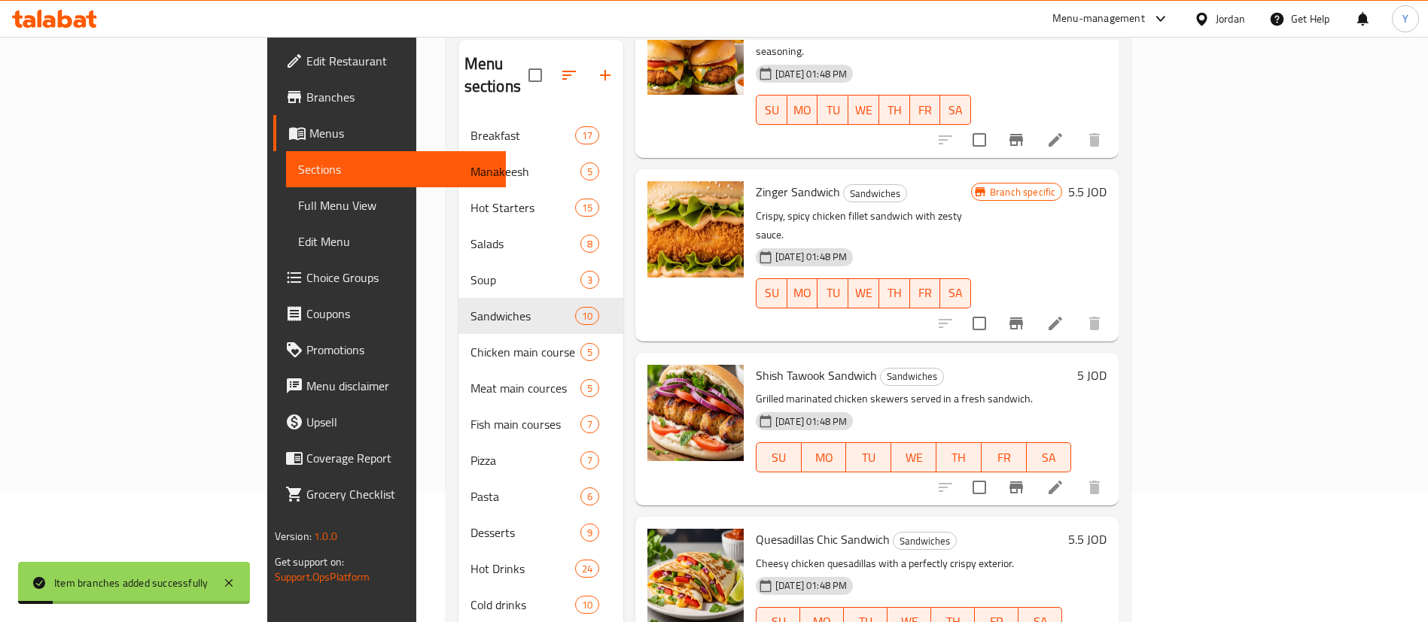
scroll to position [203, 0]
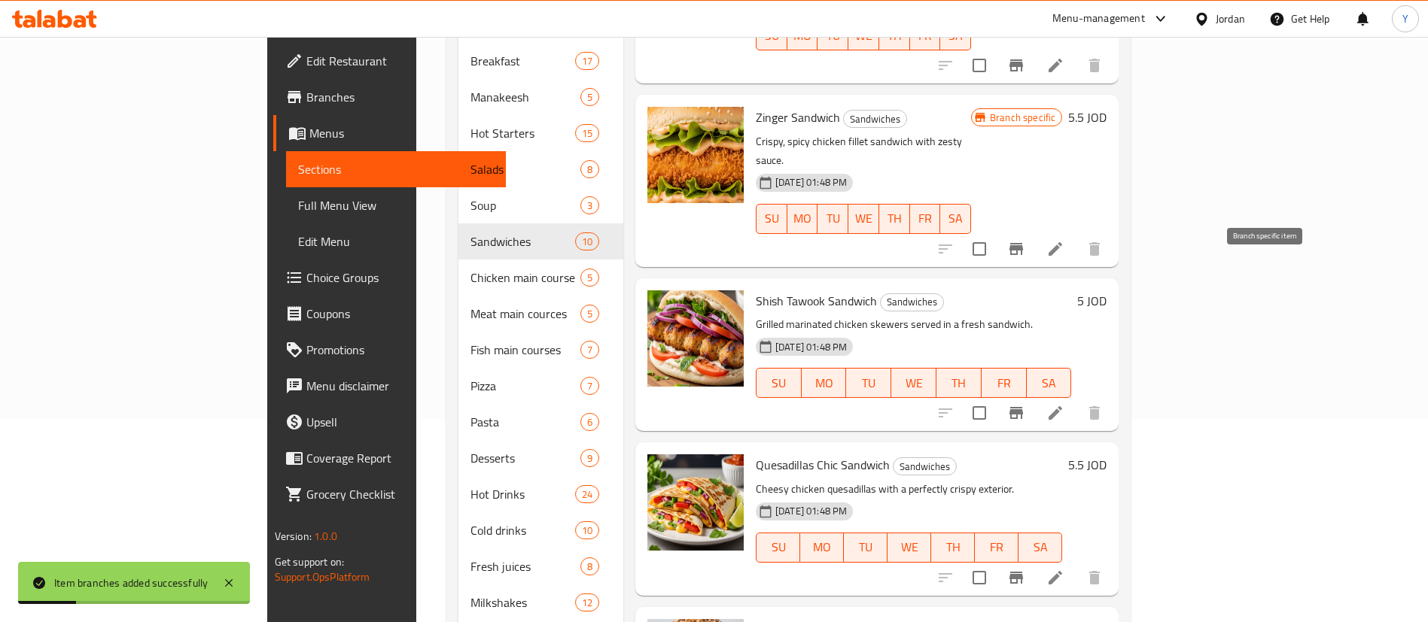
click at [1025, 404] on icon "Branch-specific-item" at bounding box center [1016, 413] width 18 height 18
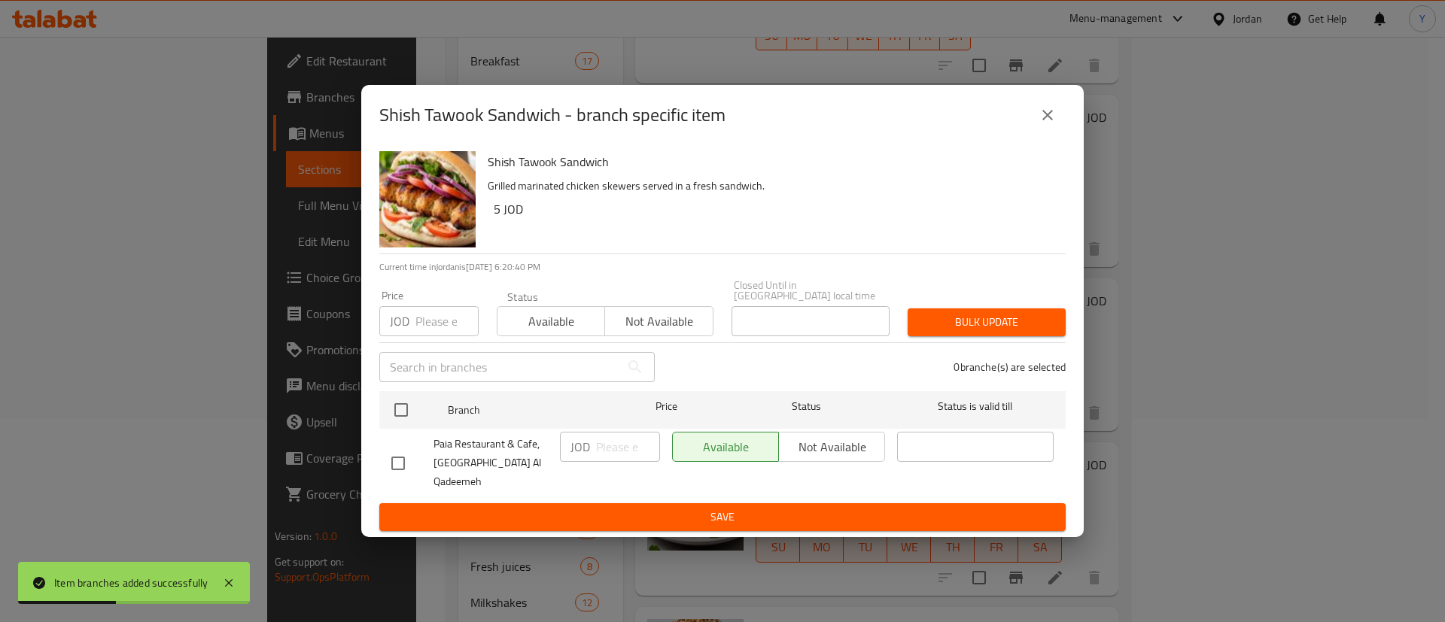
click at [381, 468] on li "Paia Restaurant & Cafe, Al Balad Al Qadeemeh JOD ​ Available Not available ​" at bounding box center [722, 463] width 686 height 68
click at [391, 463] on input "checkbox" at bounding box center [398, 464] width 32 height 32
checkbox input "true"
click at [635, 461] on input "number" at bounding box center [628, 447] width 64 height 30
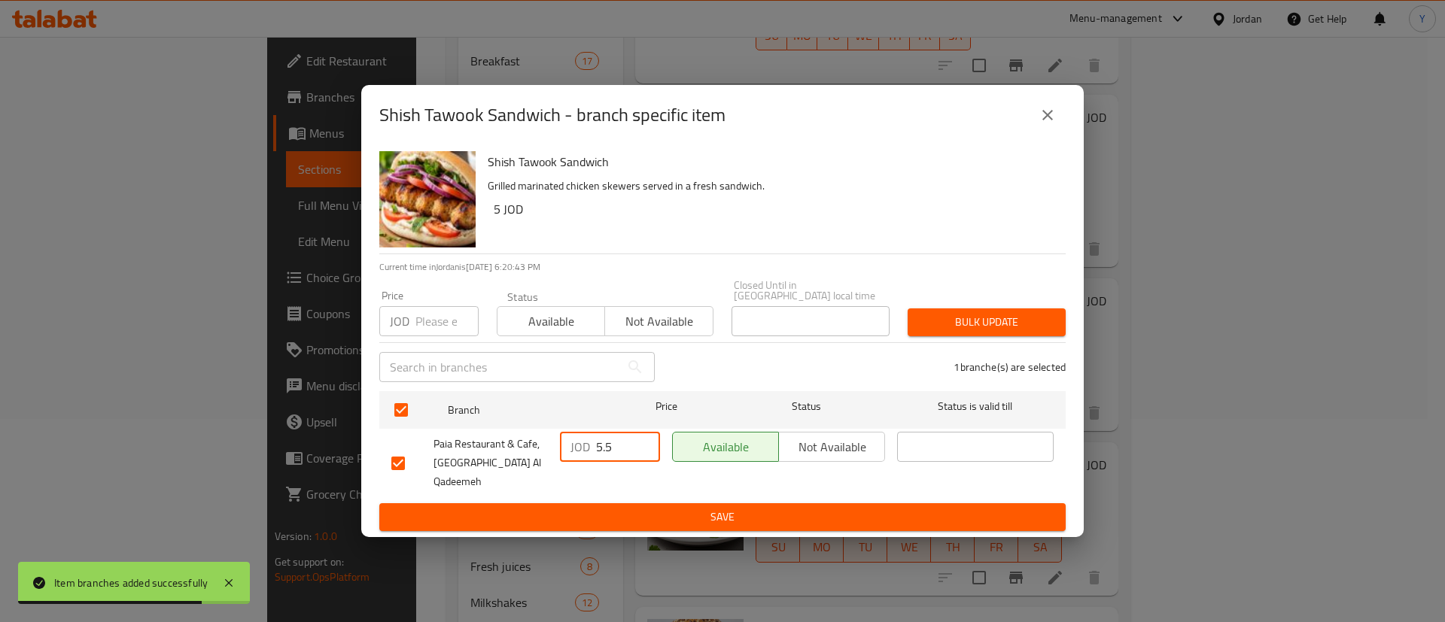
type input "5.5"
click at [642, 504] on button "Save" at bounding box center [722, 518] width 686 height 28
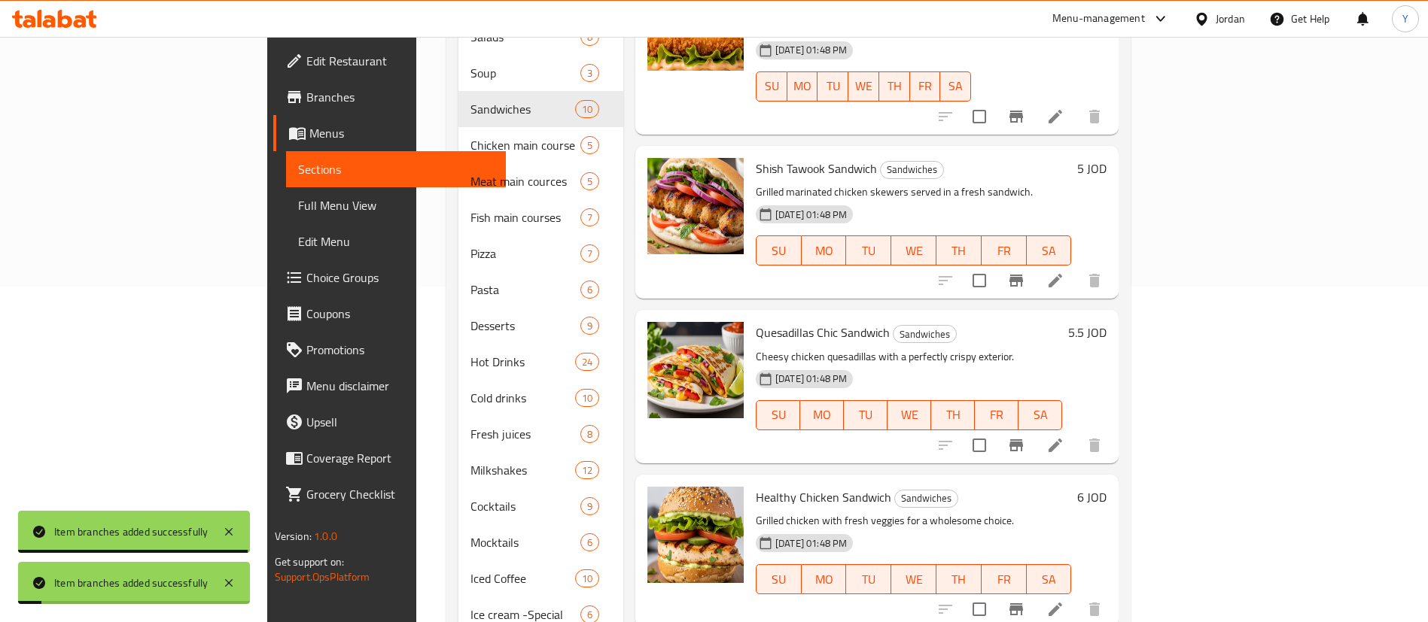
scroll to position [336, 0]
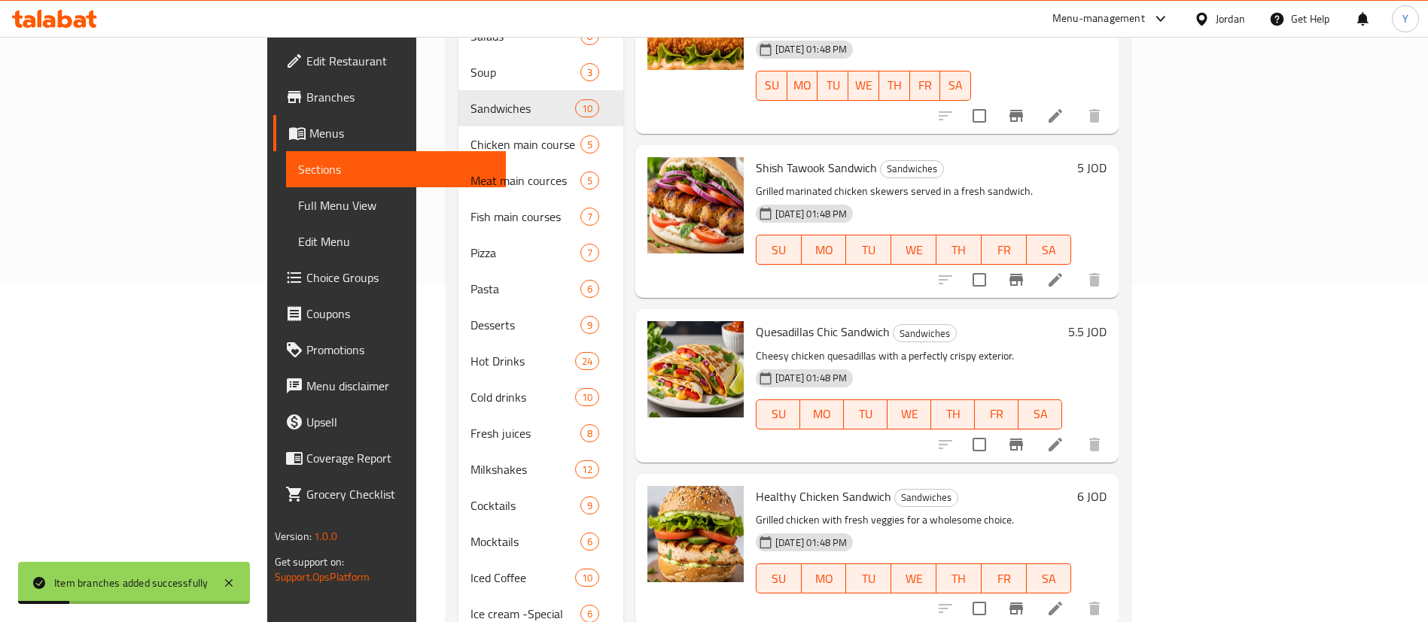
click at [1025, 436] on icon "Branch-specific-item" at bounding box center [1016, 445] width 18 height 18
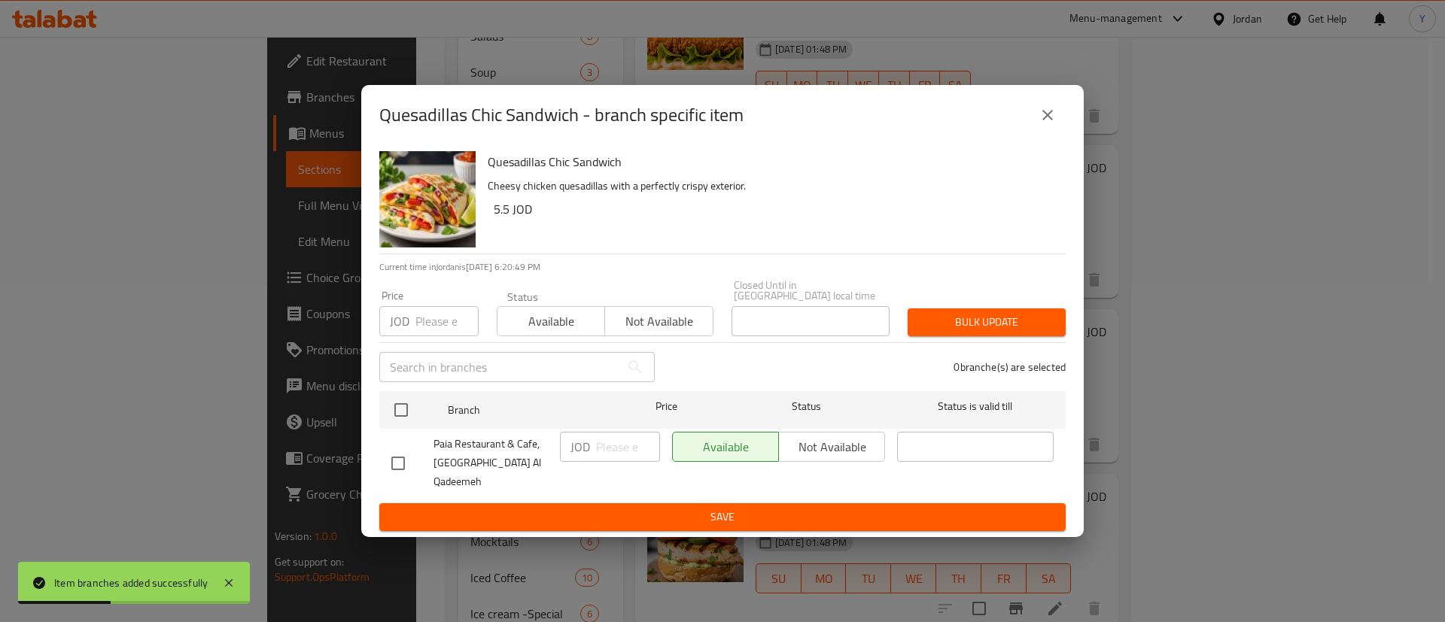
click at [386, 461] on input "checkbox" at bounding box center [398, 464] width 32 height 32
checkbox input "true"
click at [596, 452] on input "number" at bounding box center [628, 447] width 64 height 30
type input "6"
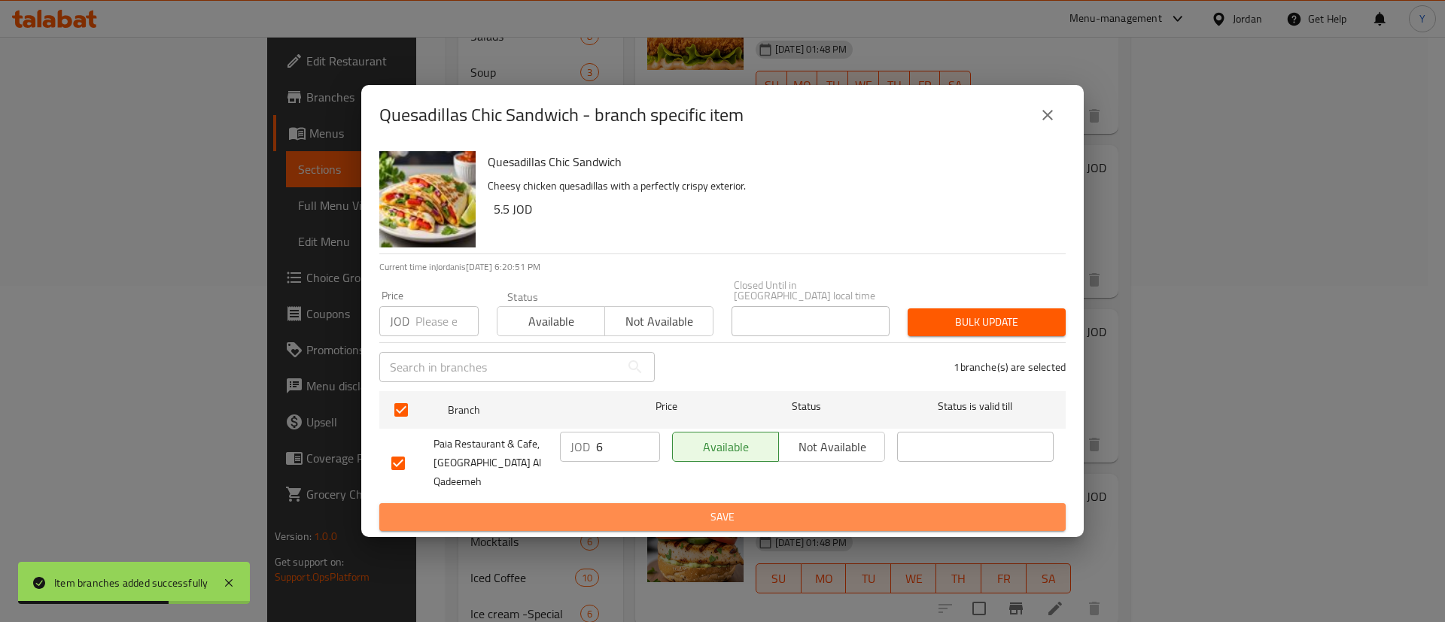
click at [616, 511] on span "Save" at bounding box center [722, 517] width 662 height 19
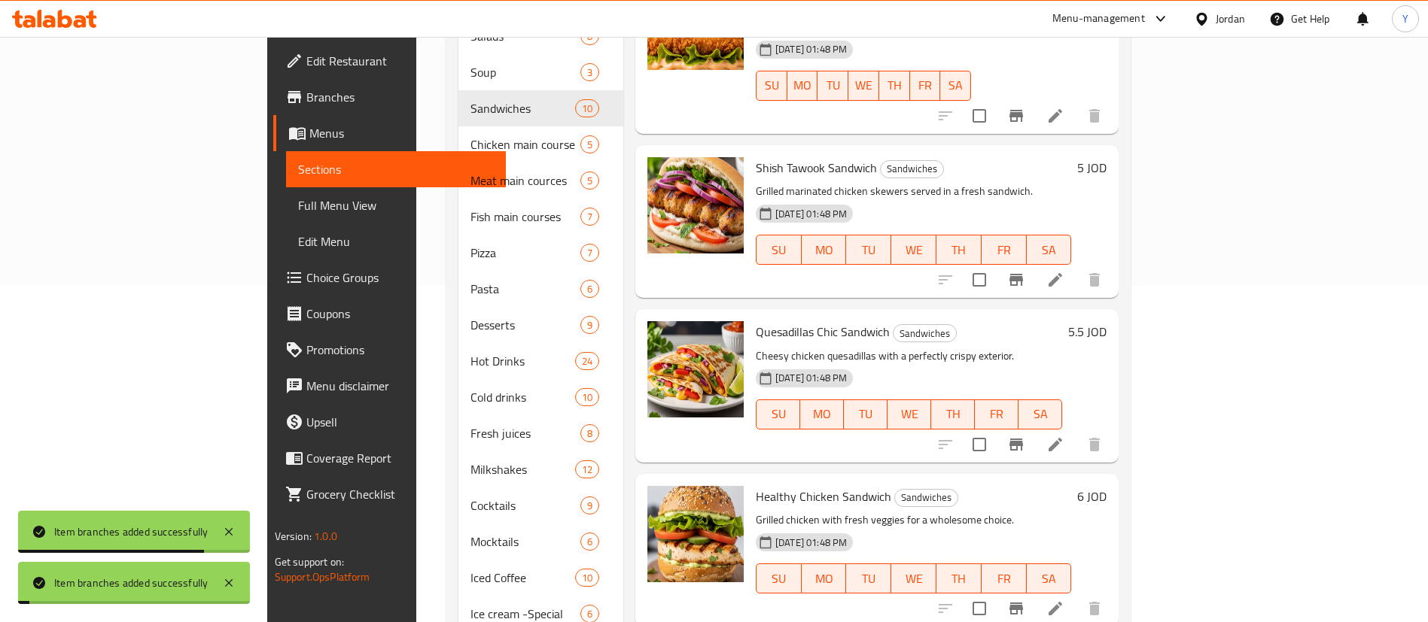
scroll to position [408, 0]
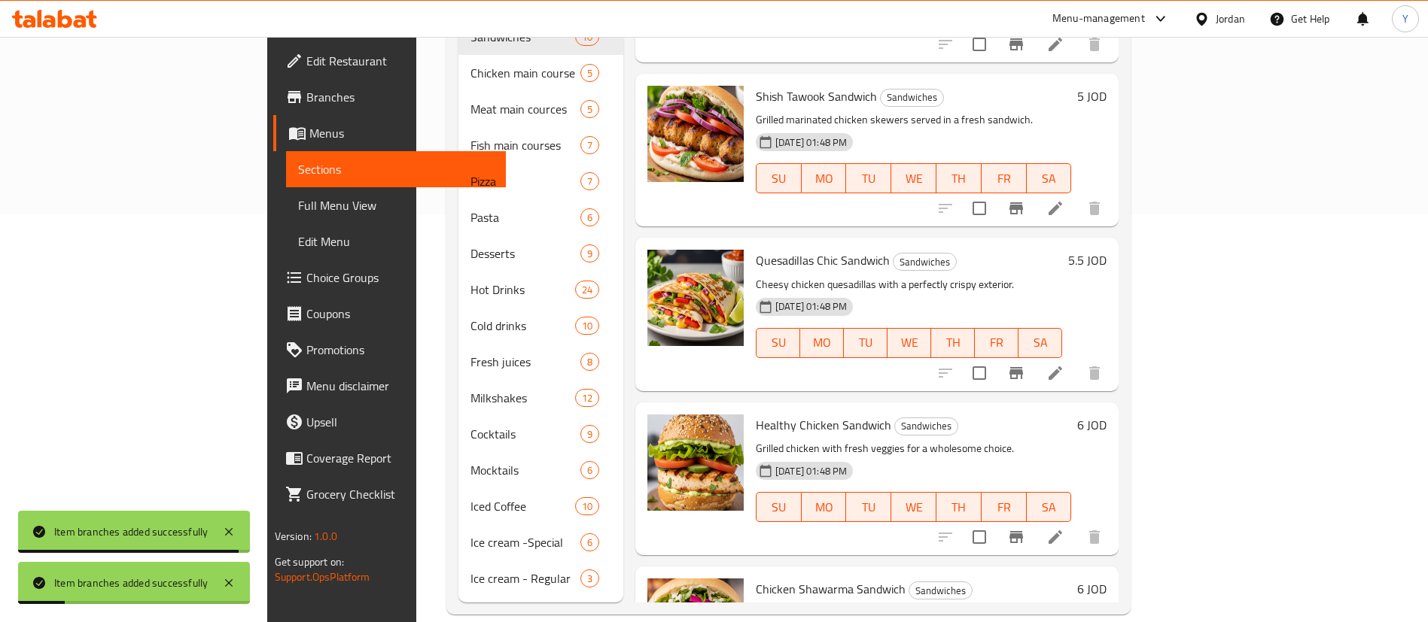
click at [1034, 519] on button "Branch-specific-item" at bounding box center [1016, 537] width 36 height 36
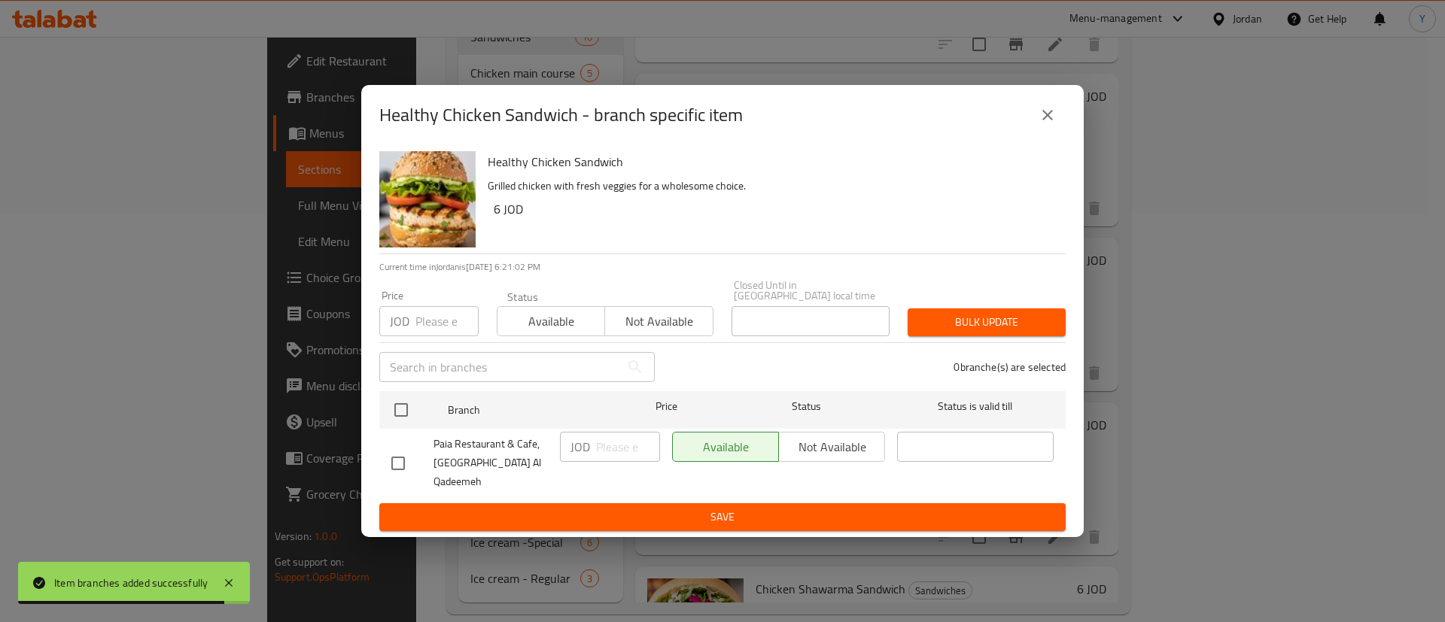
click at [394, 456] on input "checkbox" at bounding box center [398, 464] width 32 height 32
checkbox input "true"
click at [617, 462] on input "number" at bounding box center [628, 447] width 64 height 30
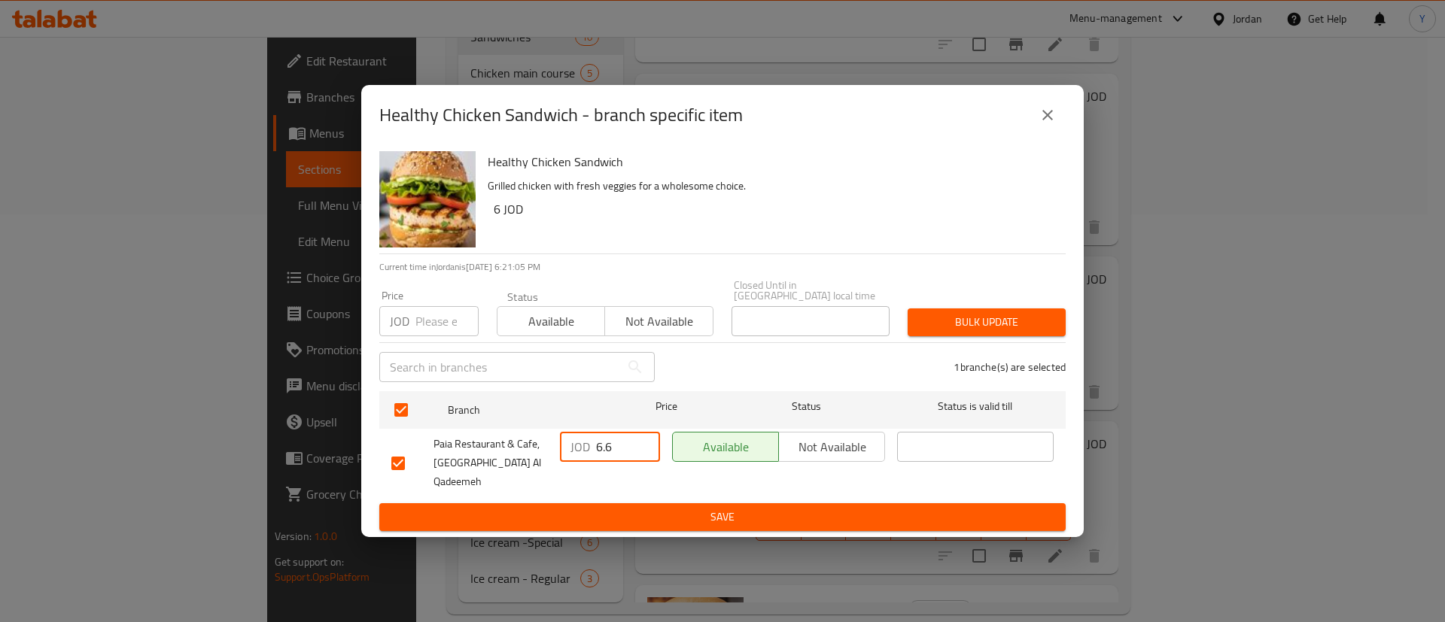
type input "6.6"
click at [622, 504] on button "Save" at bounding box center [722, 518] width 686 height 28
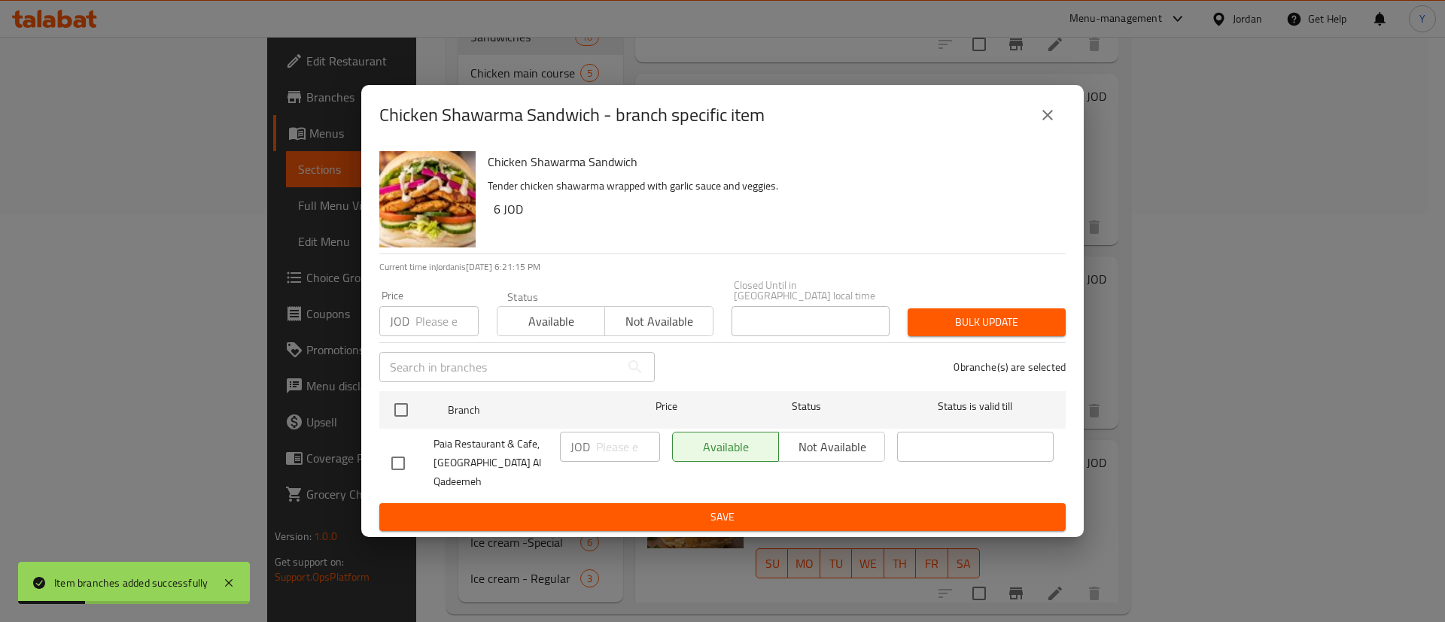
click at [400, 463] on input "checkbox" at bounding box center [398, 464] width 32 height 32
checkbox input "true"
click at [614, 462] on input "number" at bounding box center [628, 447] width 64 height 30
type input "6.6"
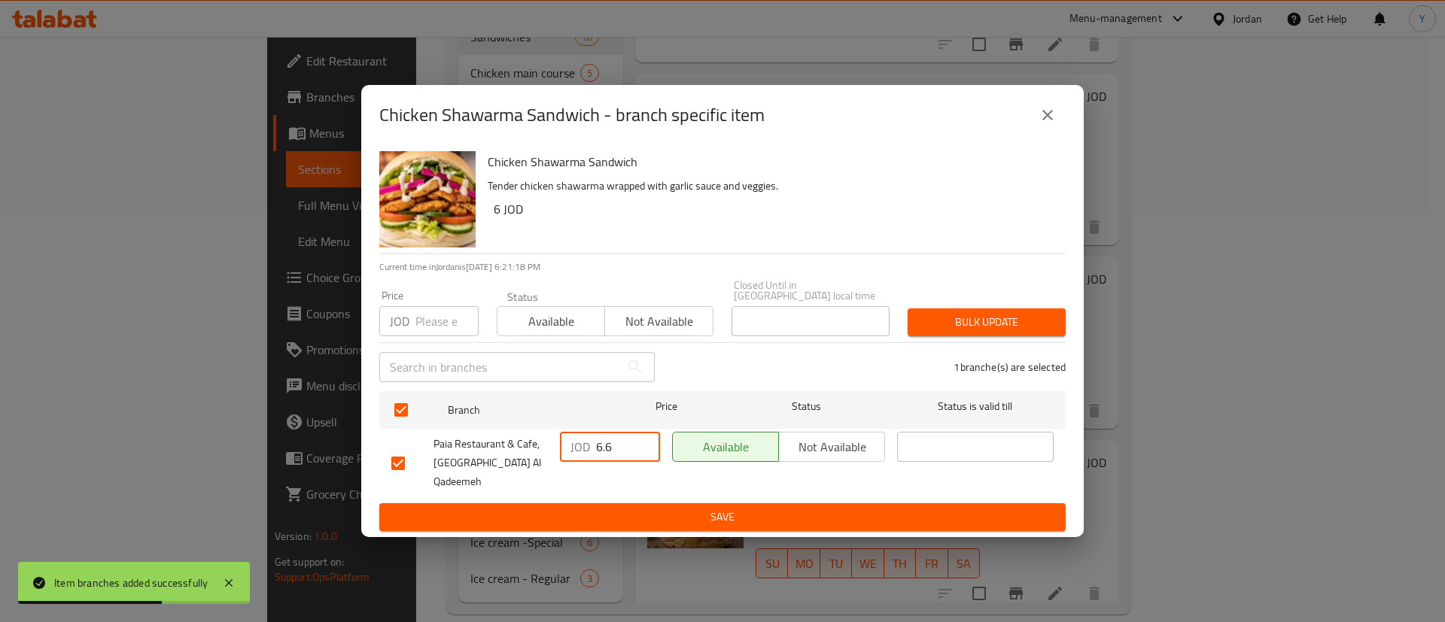
click at [631, 508] on span "Save" at bounding box center [722, 517] width 662 height 19
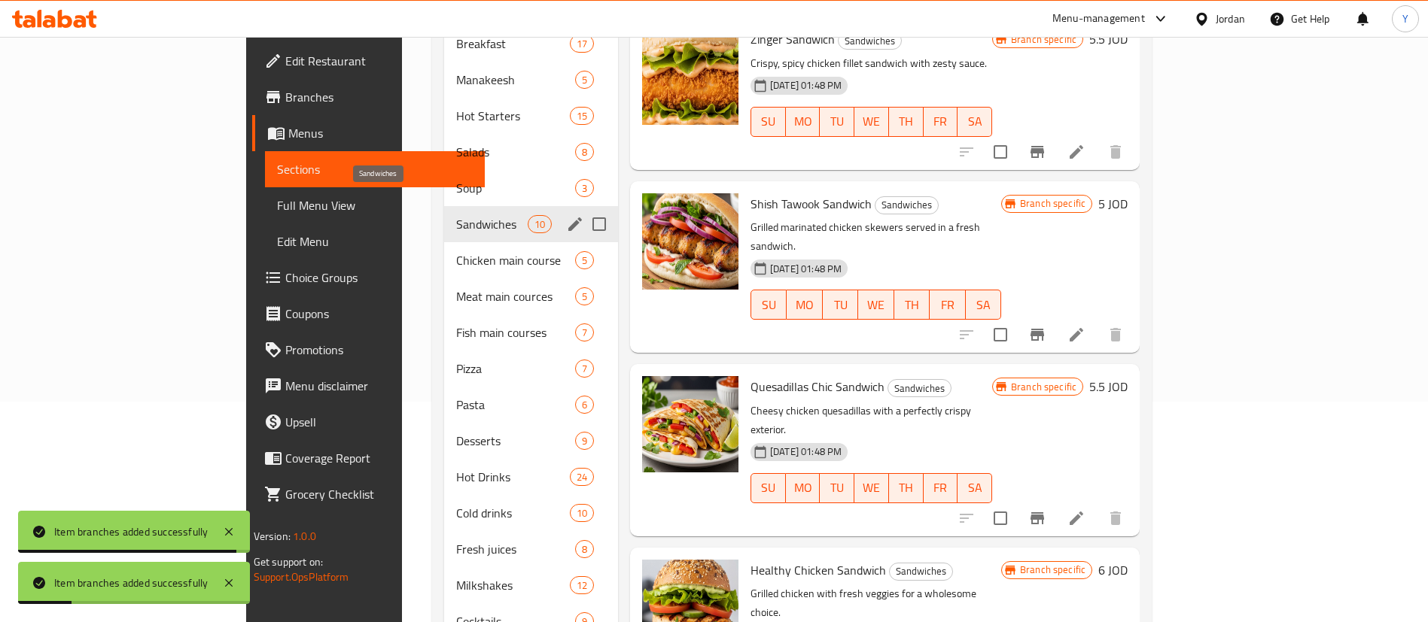
scroll to position [229, 0]
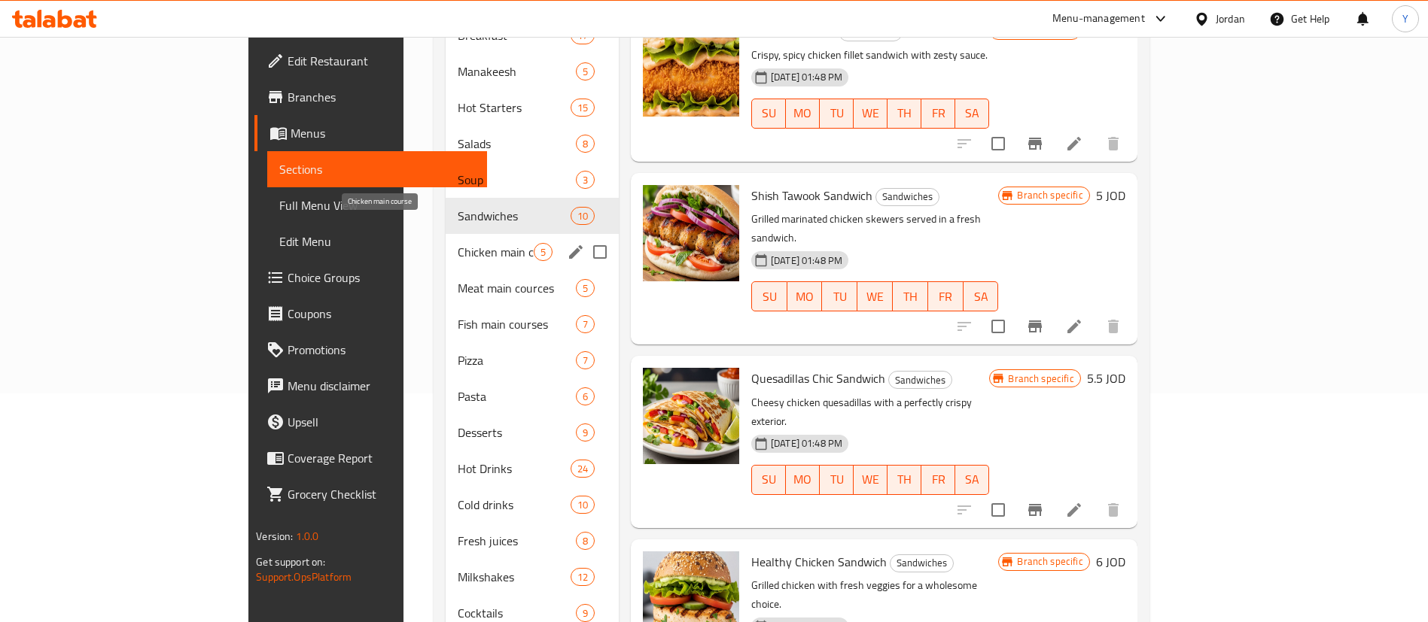
click at [458, 243] on span "Chicken main course" at bounding box center [495, 252] width 75 height 18
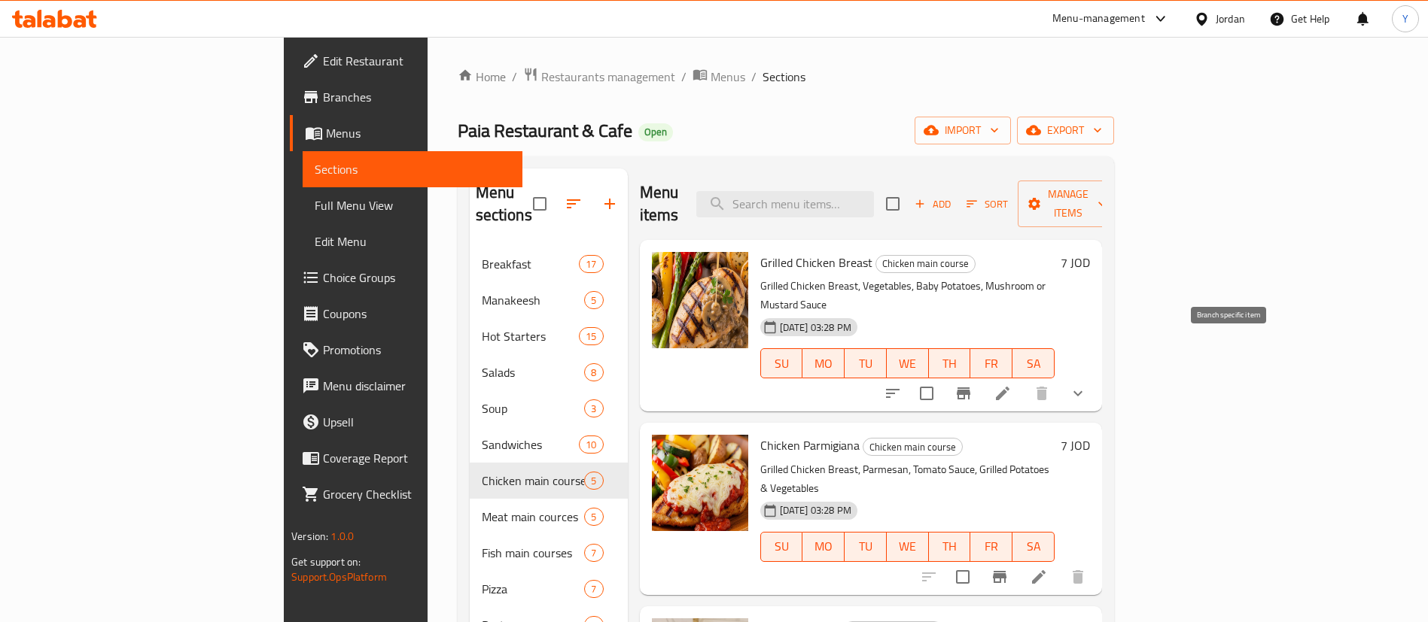
click at [981, 376] on button "Branch-specific-item" at bounding box center [963, 394] width 36 height 36
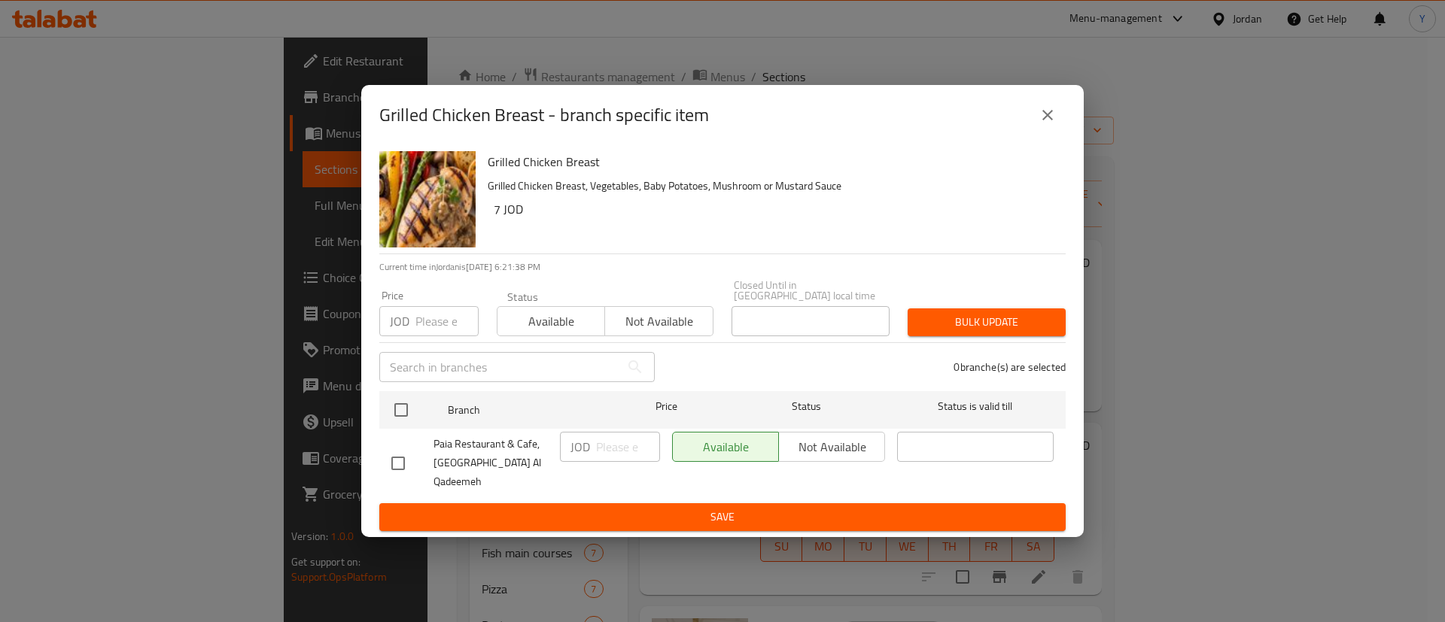
click at [406, 470] on input "checkbox" at bounding box center [398, 464] width 32 height 32
checkbox input "true"
click at [604, 448] on input "number" at bounding box center [628, 447] width 64 height 30
type input "7.7"
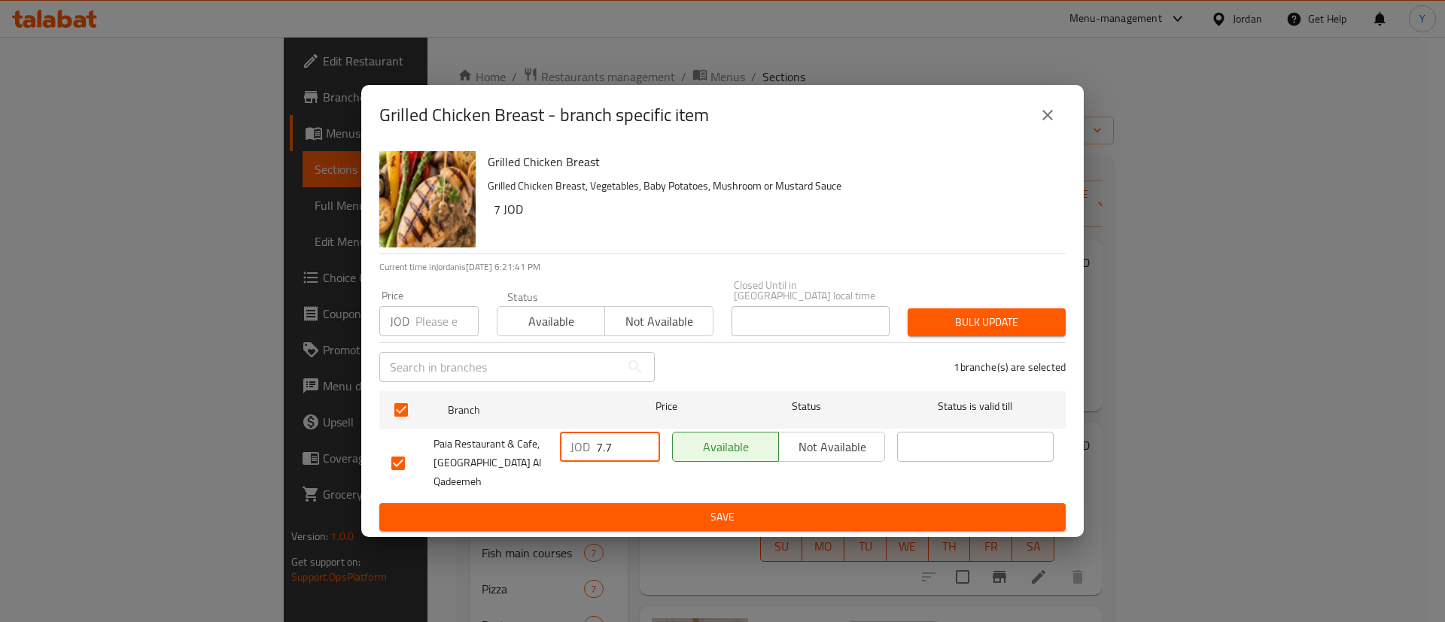
click at [625, 508] on span "Save" at bounding box center [722, 517] width 662 height 19
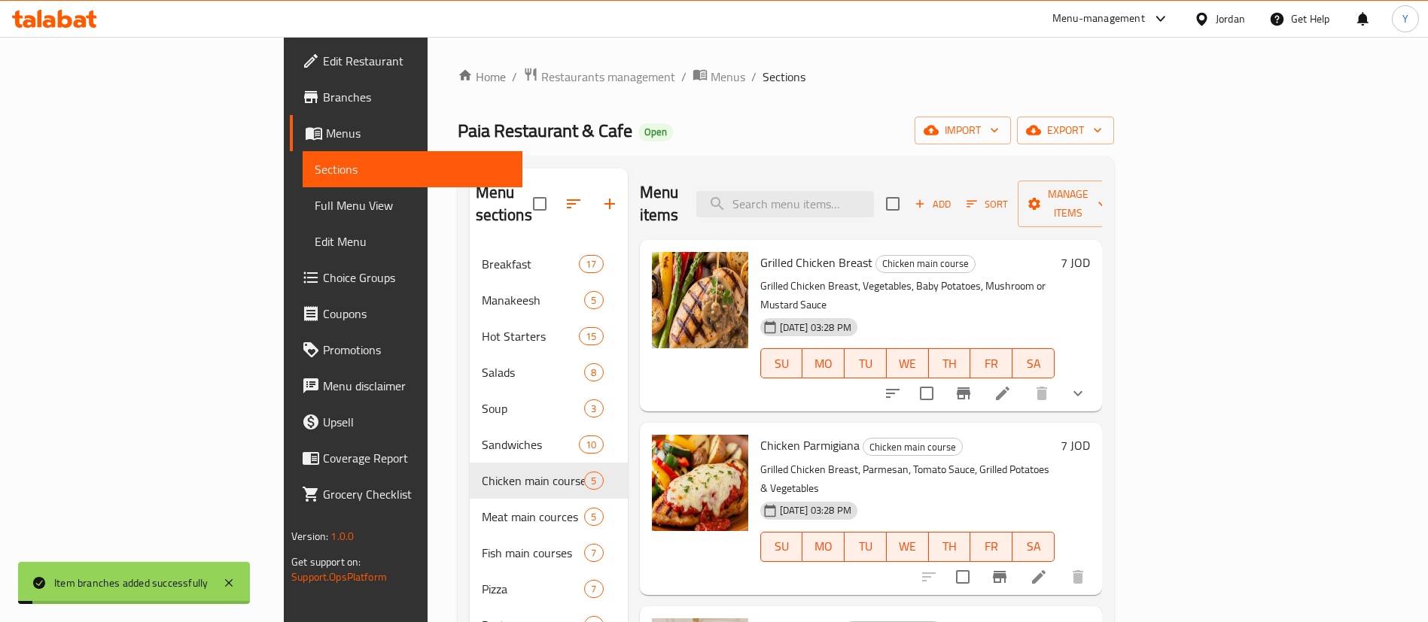
scroll to position [40, 0]
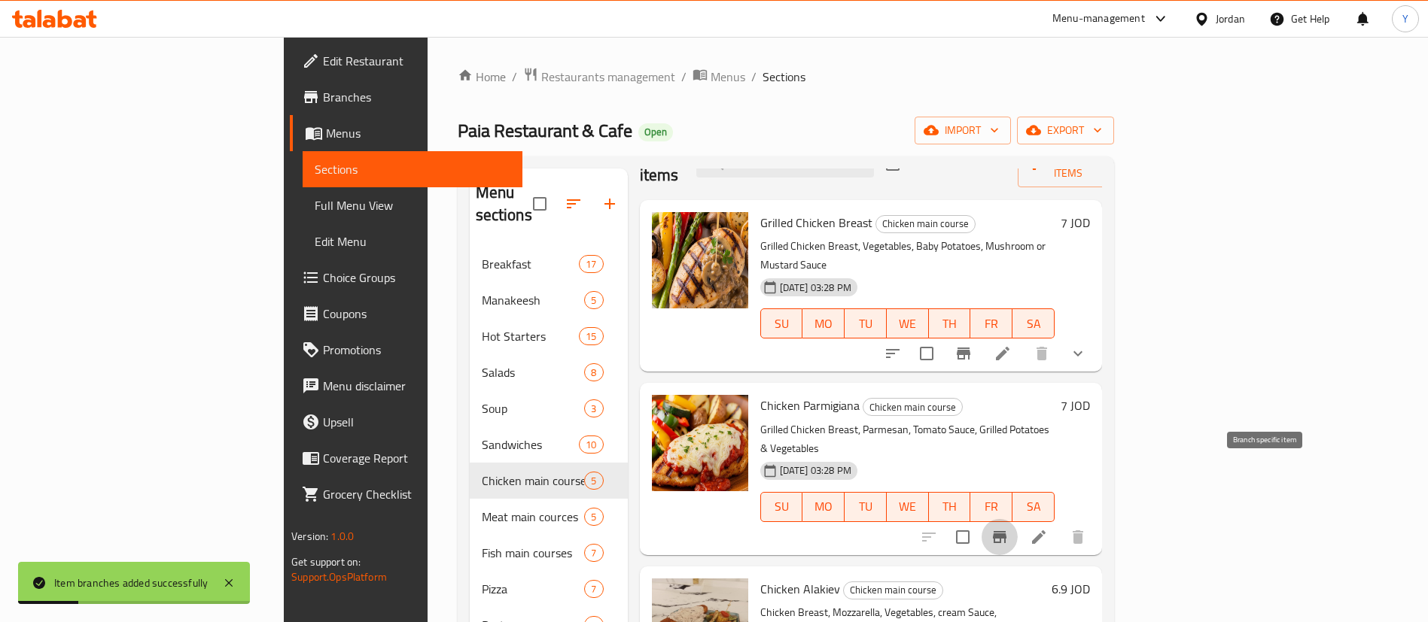
click at [1009, 528] on icon "Branch-specific-item" at bounding box center [1000, 537] width 18 height 18
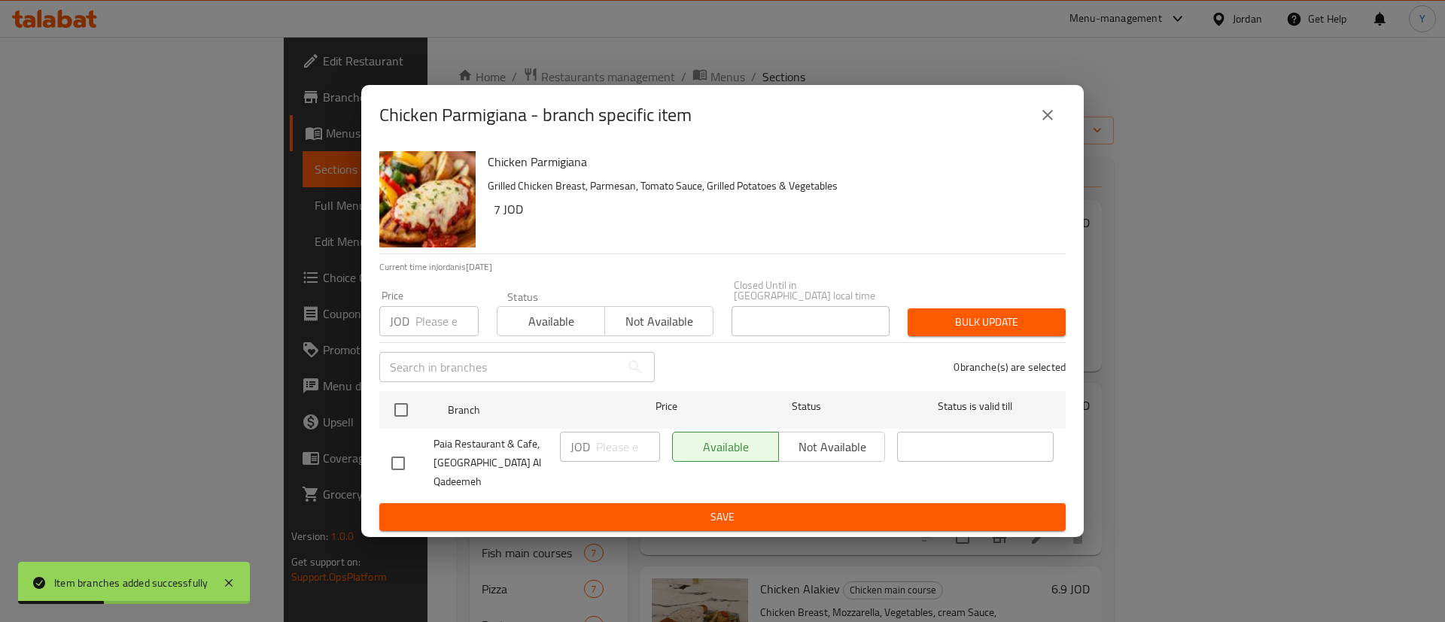
click at [379, 452] on li "Paia Restaurant & Cafe, Al Balad Al Qadeemeh JOD ​ Available Not available ​" at bounding box center [722, 463] width 686 height 68
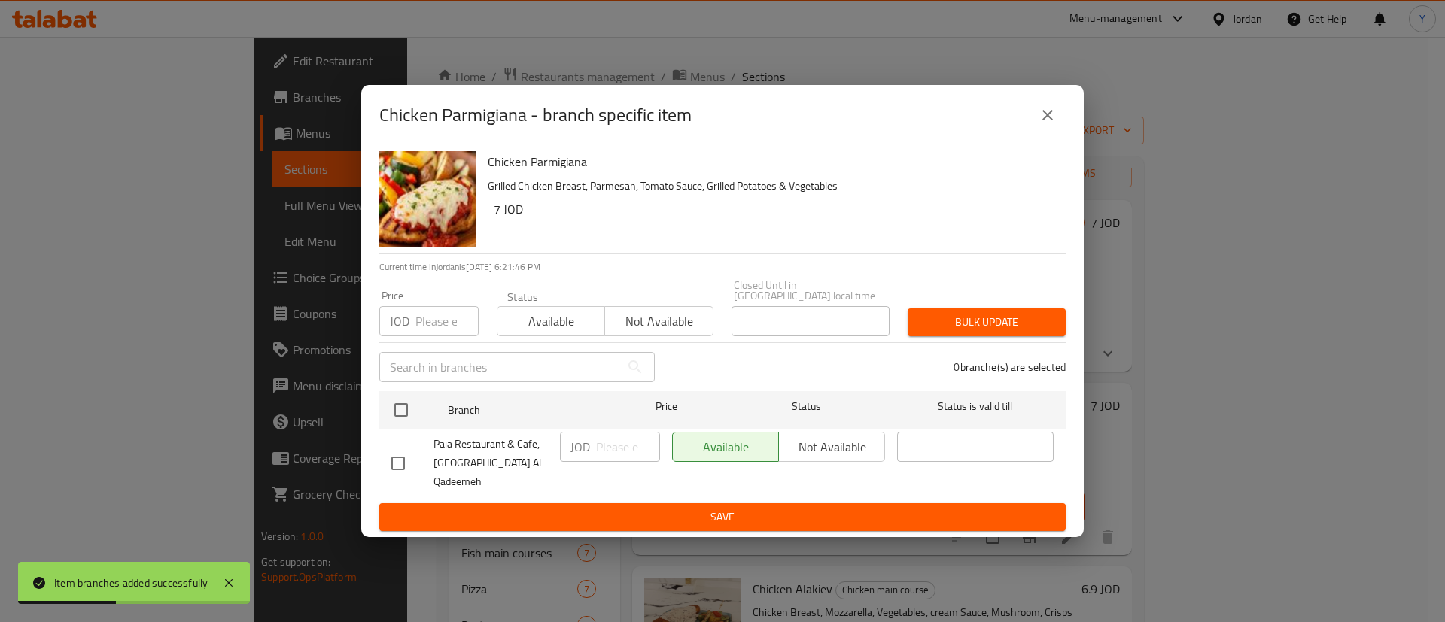
click at [396, 455] on input "checkbox" at bounding box center [398, 464] width 32 height 32
checkbox input "true"
click at [606, 452] on input "number" at bounding box center [628, 447] width 64 height 30
type input "7.7"
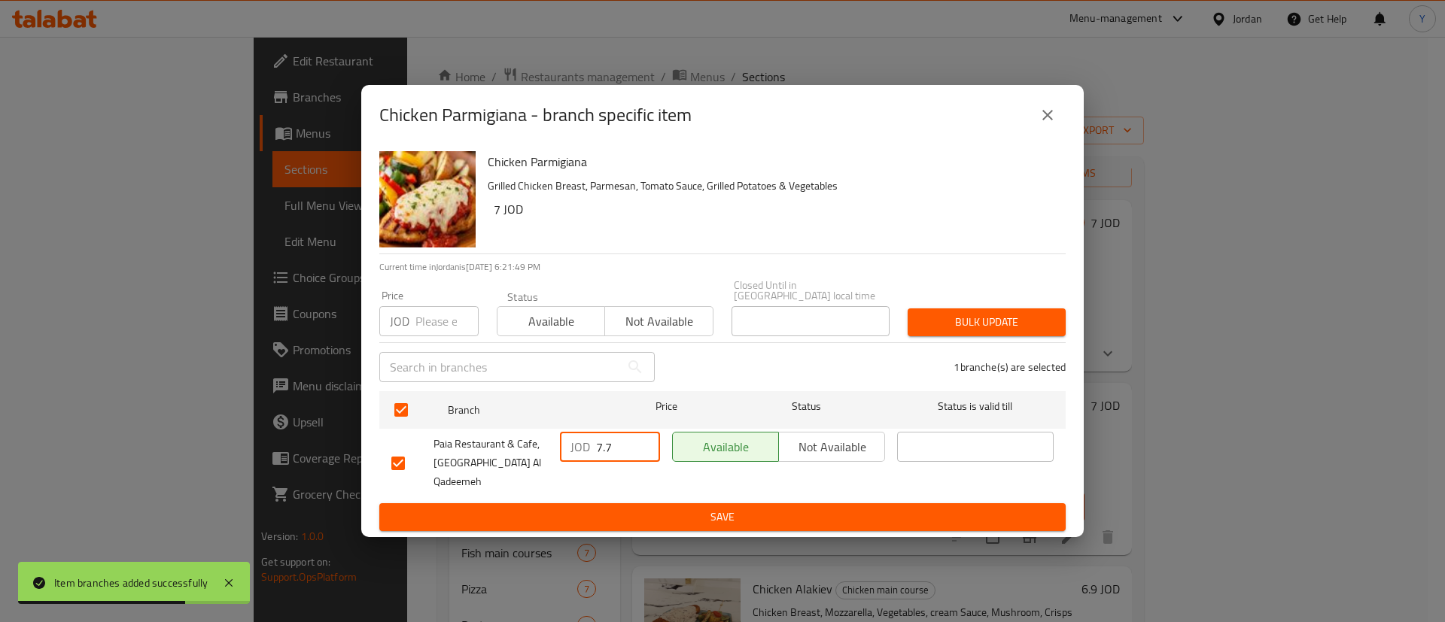
click at [623, 508] on span "Save" at bounding box center [722, 517] width 662 height 19
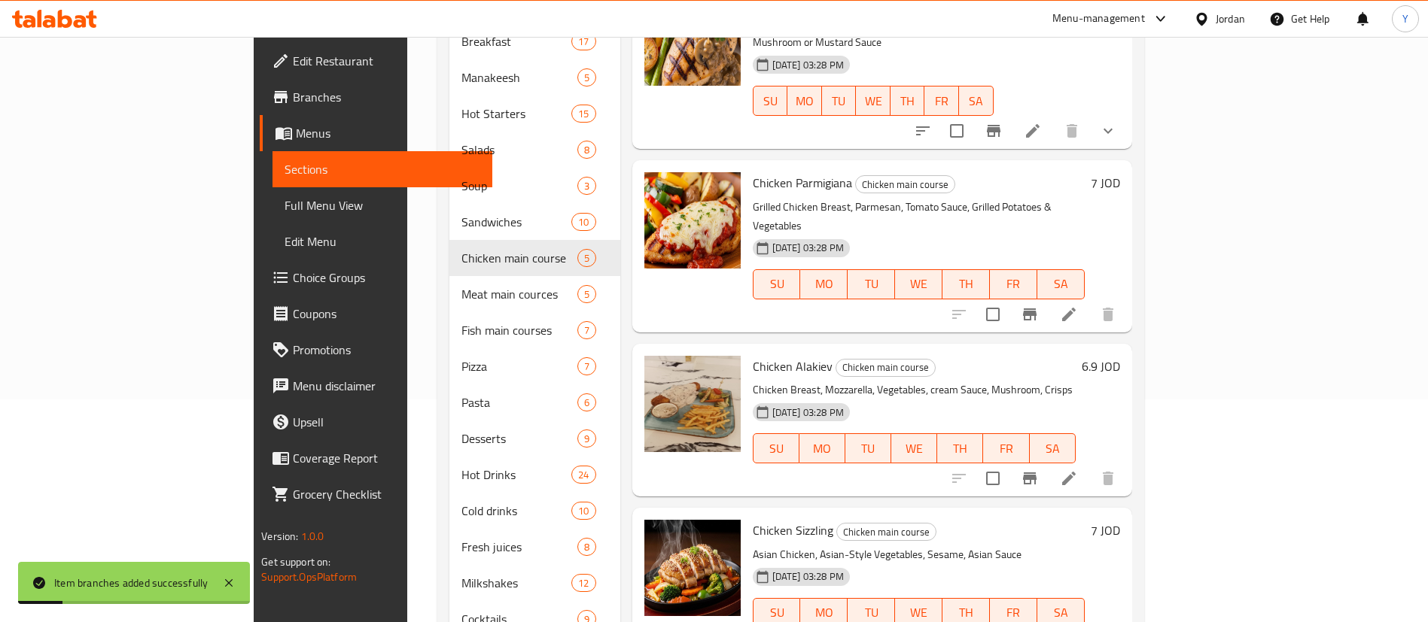
scroll to position [226, 0]
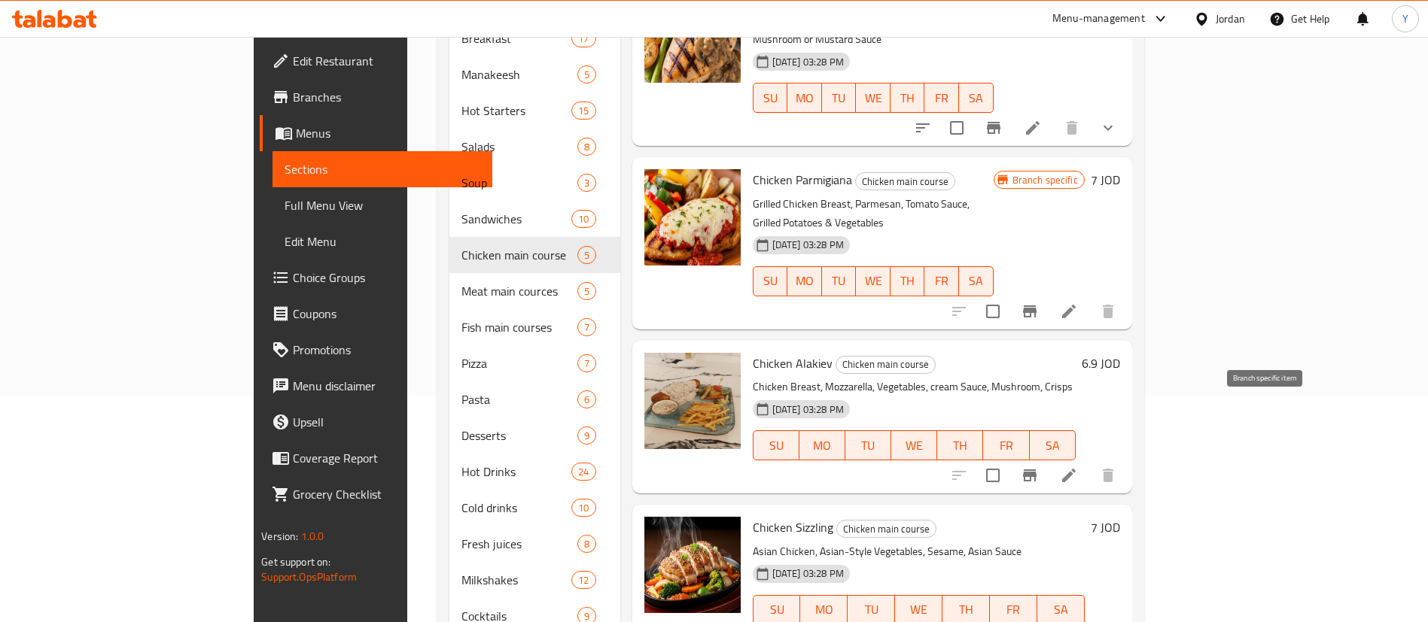
click at [1039, 467] on icon "Branch-specific-item" at bounding box center [1030, 476] width 18 height 18
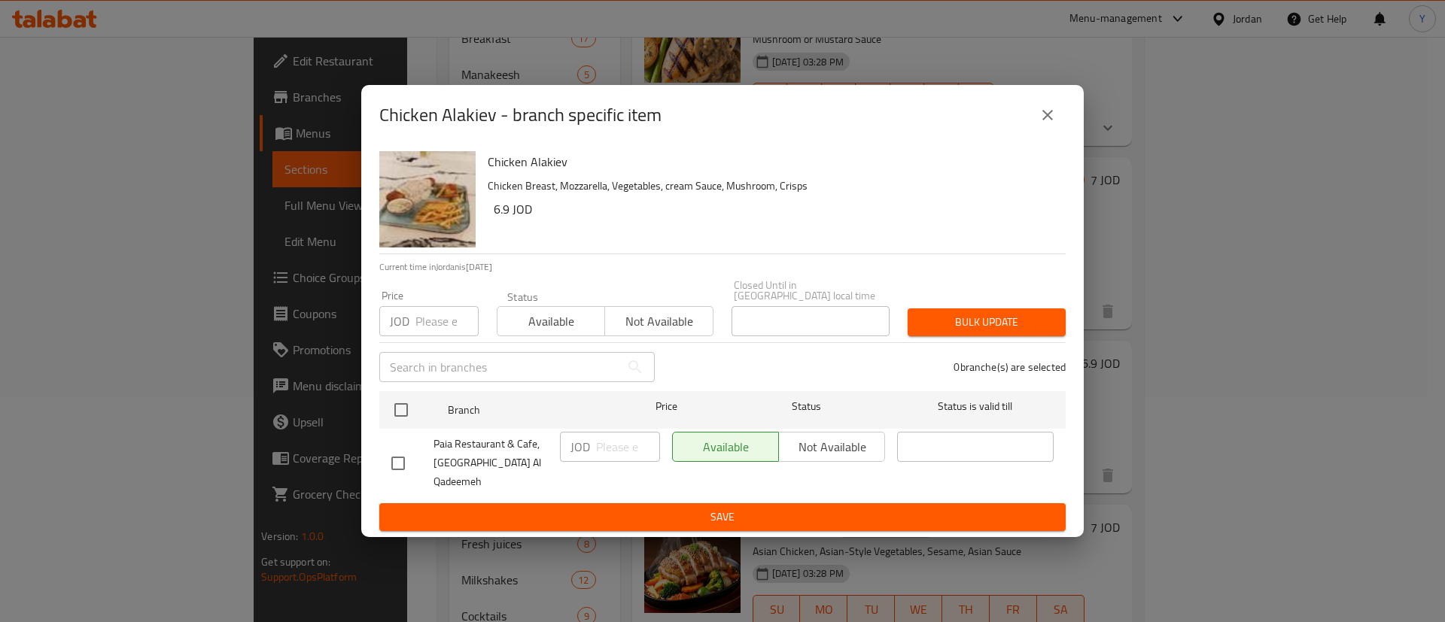
click at [415, 467] on div at bounding box center [412, 464] width 42 height 32
click at [400, 455] on input "checkbox" at bounding box center [398, 464] width 32 height 32
checkbox input "true"
click at [613, 457] on input "number" at bounding box center [628, 447] width 64 height 30
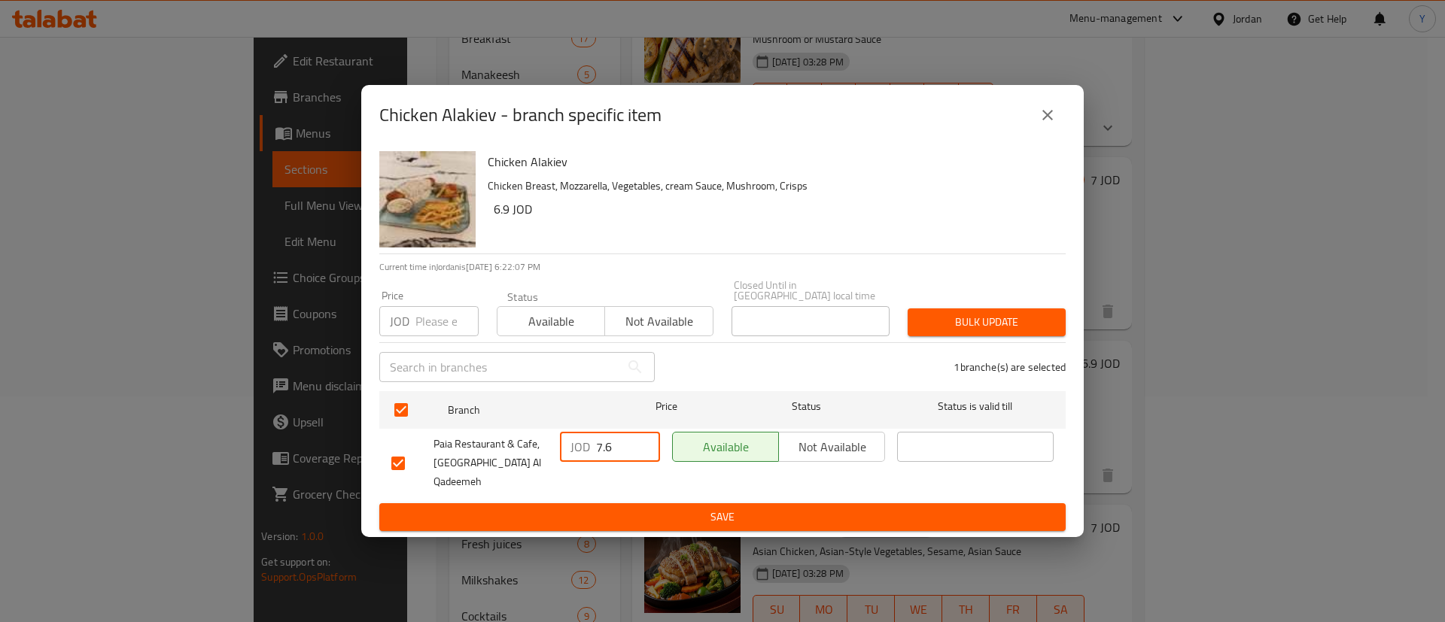
type input "7.6"
click at [623, 508] on span "Save" at bounding box center [722, 517] width 662 height 19
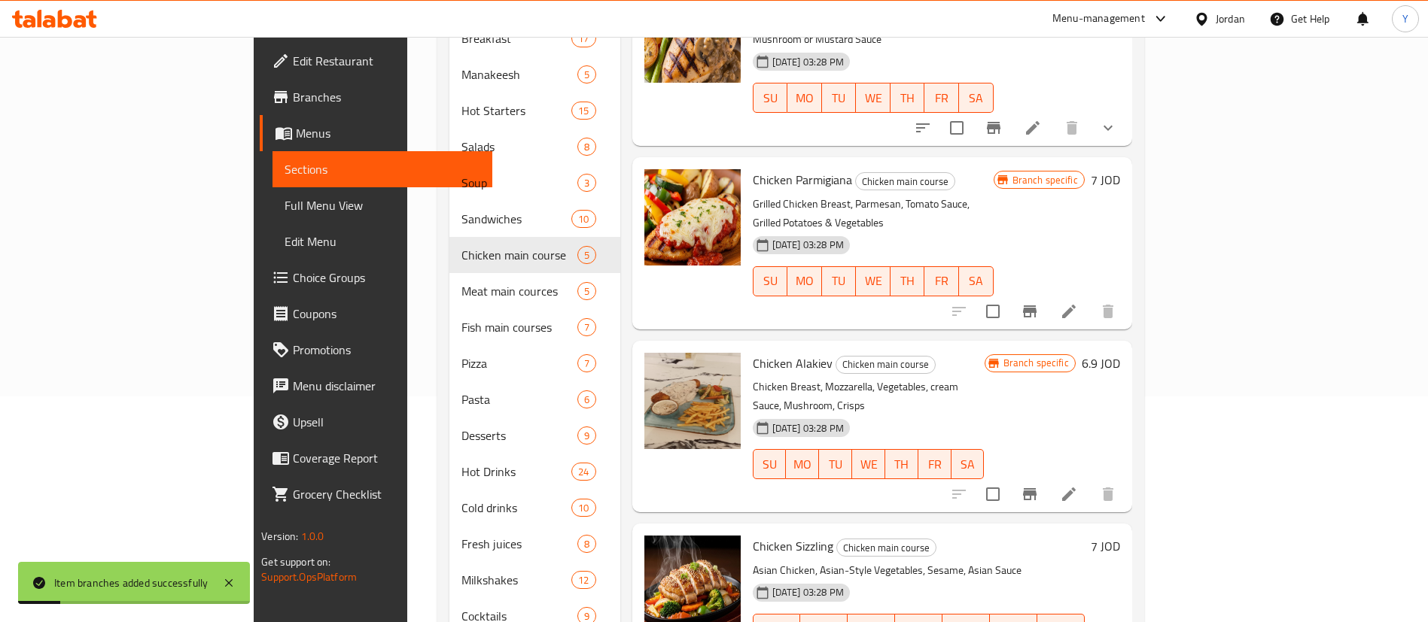
scroll to position [408, 0]
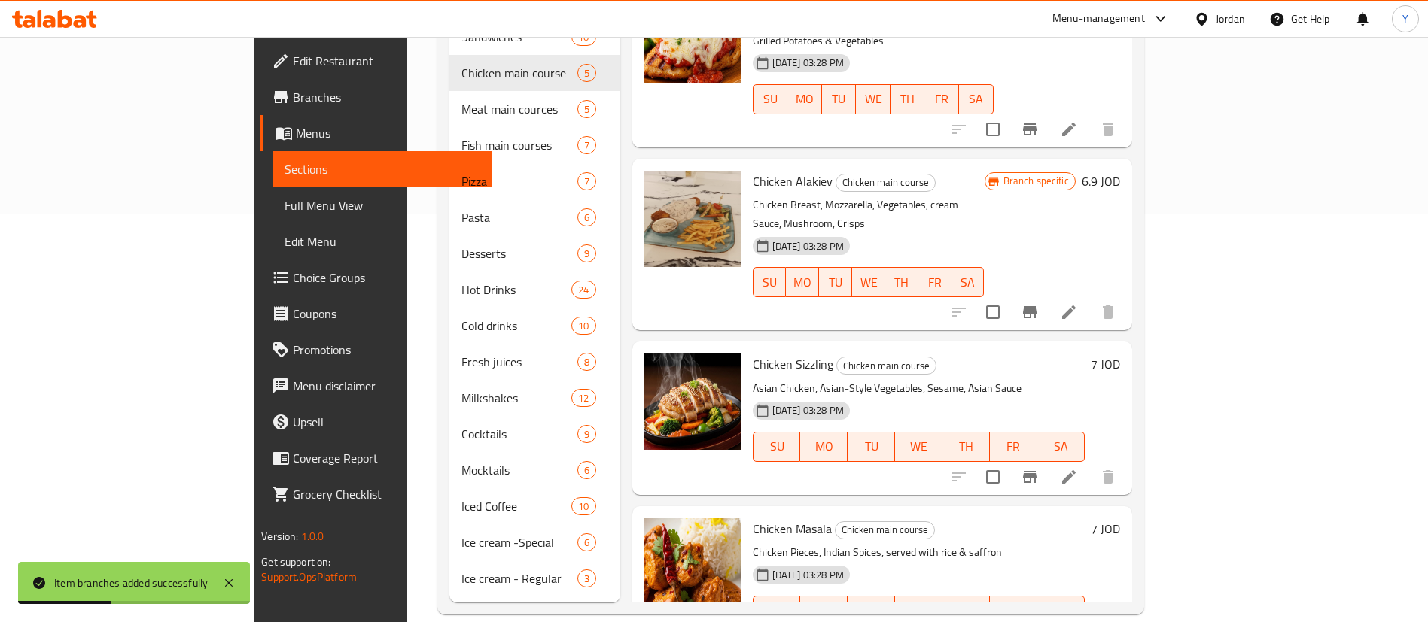
click at [1036, 471] on icon "Branch-specific-item" at bounding box center [1030, 477] width 14 height 12
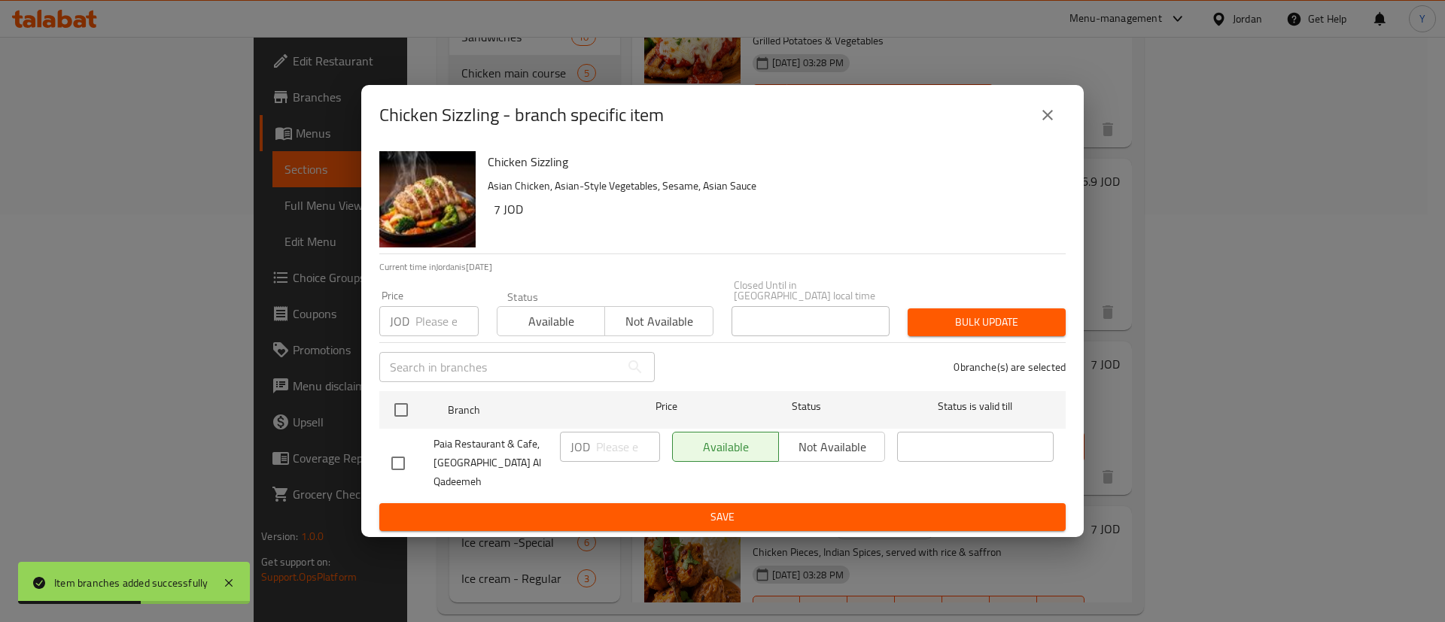
click at [400, 448] on input "checkbox" at bounding box center [398, 464] width 32 height 32
checkbox input "true"
click at [609, 457] on input "number" at bounding box center [628, 447] width 64 height 30
type input "7.7"
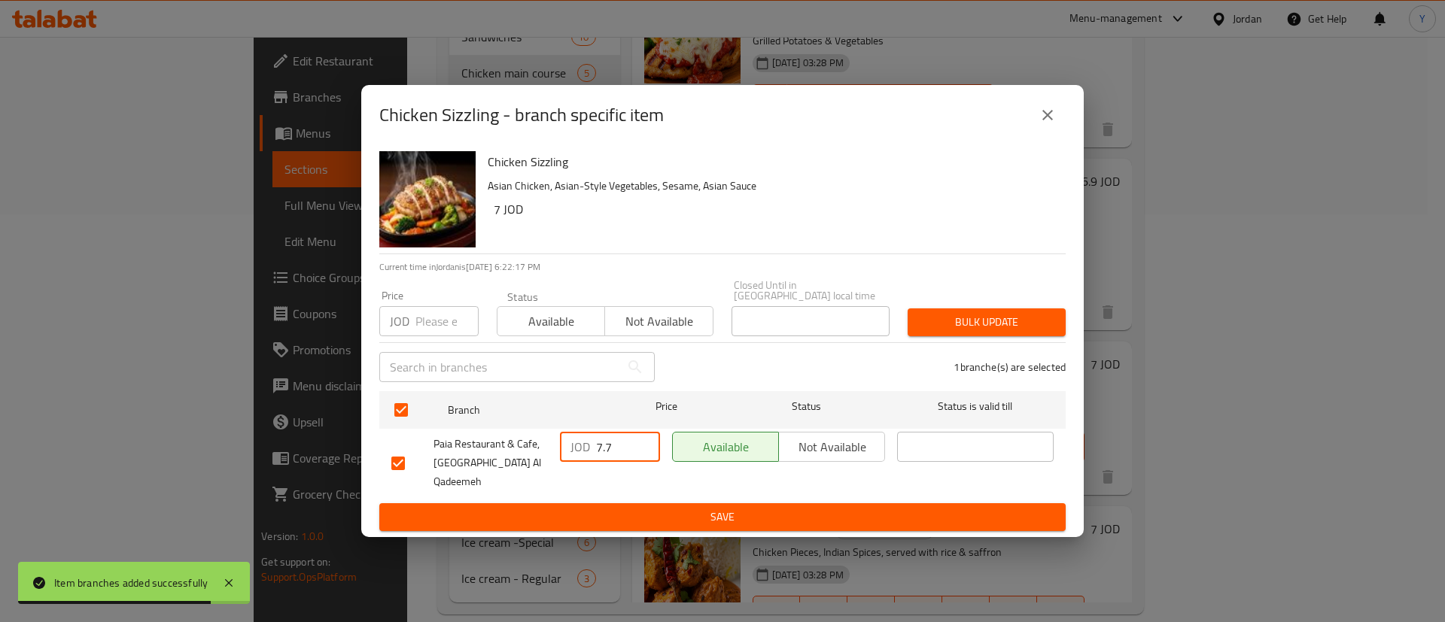
click at [628, 508] on span "Save" at bounding box center [722, 517] width 662 height 19
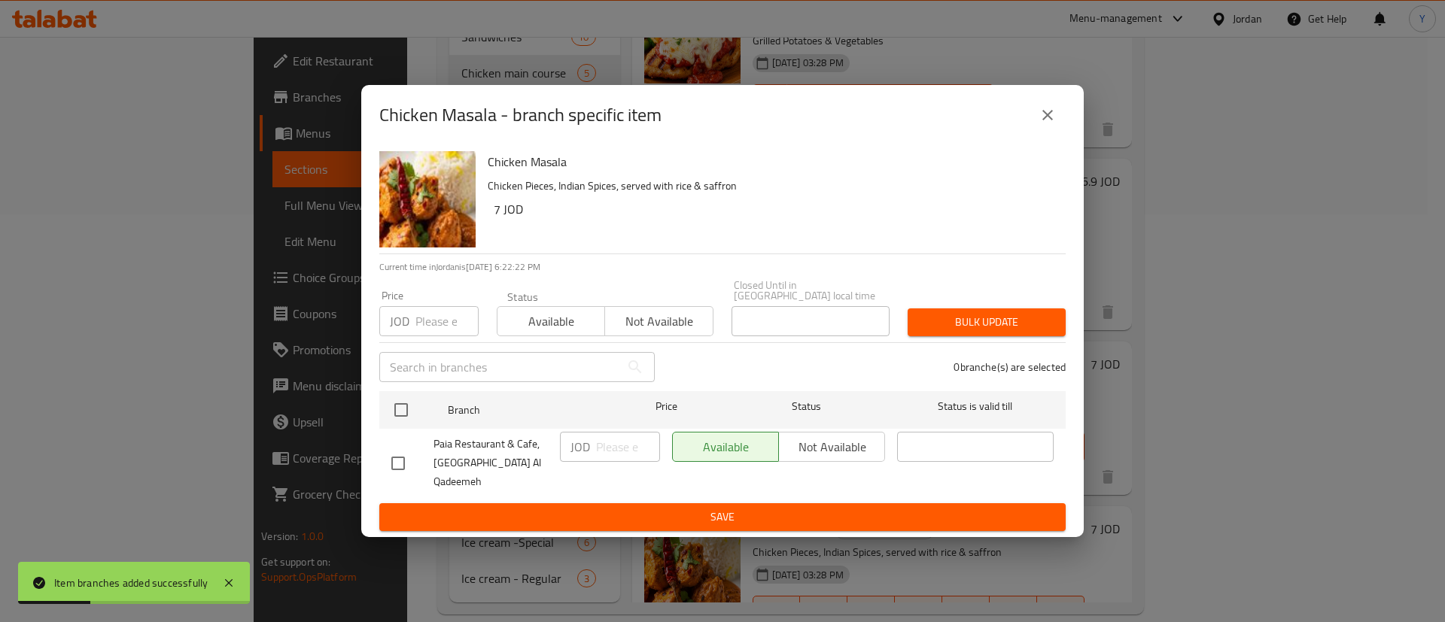
click at [397, 458] on input "checkbox" at bounding box center [398, 464] width 32 height 32
checkbox input "true"
click at [617, 460] on input "number" at bounding box center [628, 447] width 64 height 30
type input "7.7"
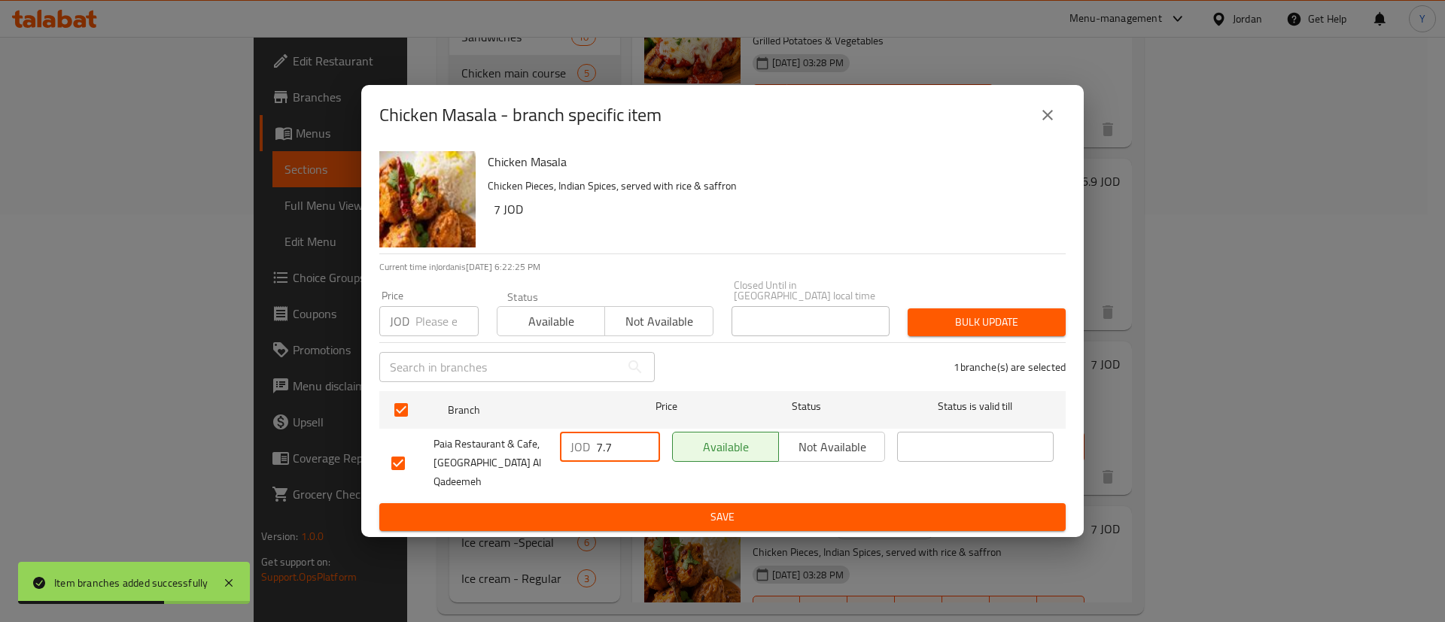
click at [683, 508] on span "Save" at bounding box center [722, 517] width 662 height 19
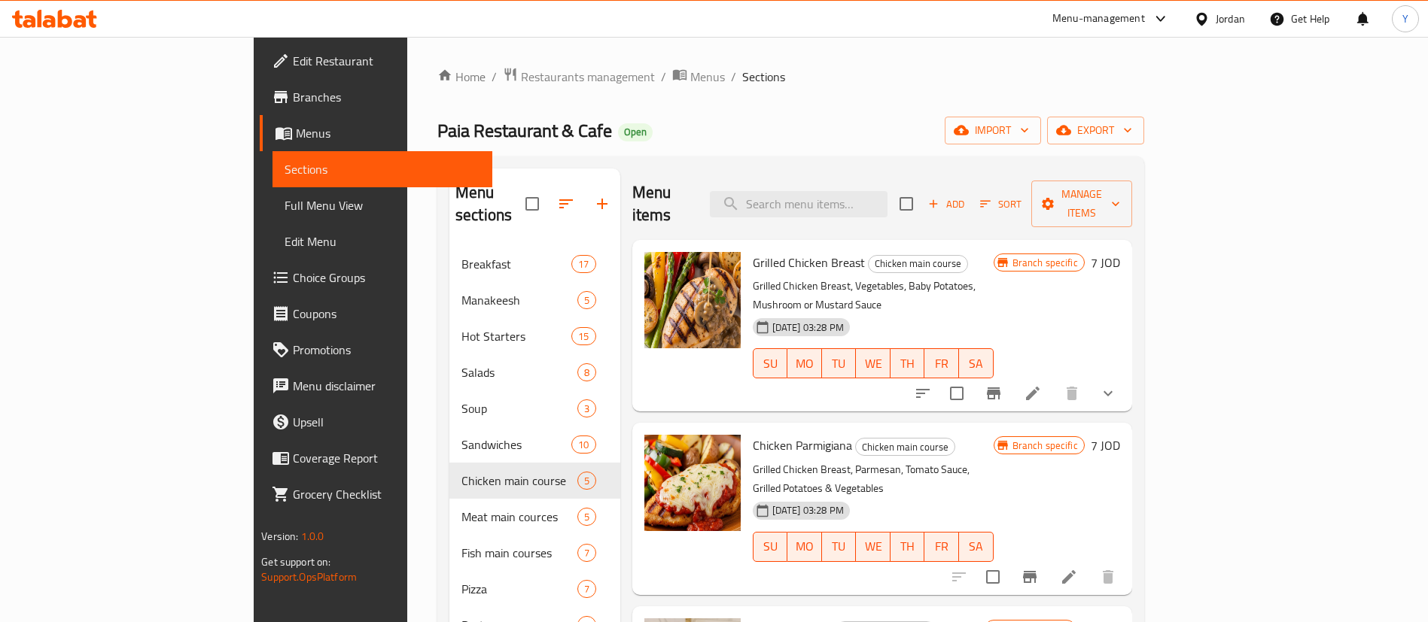
scroll to position [40, 0]
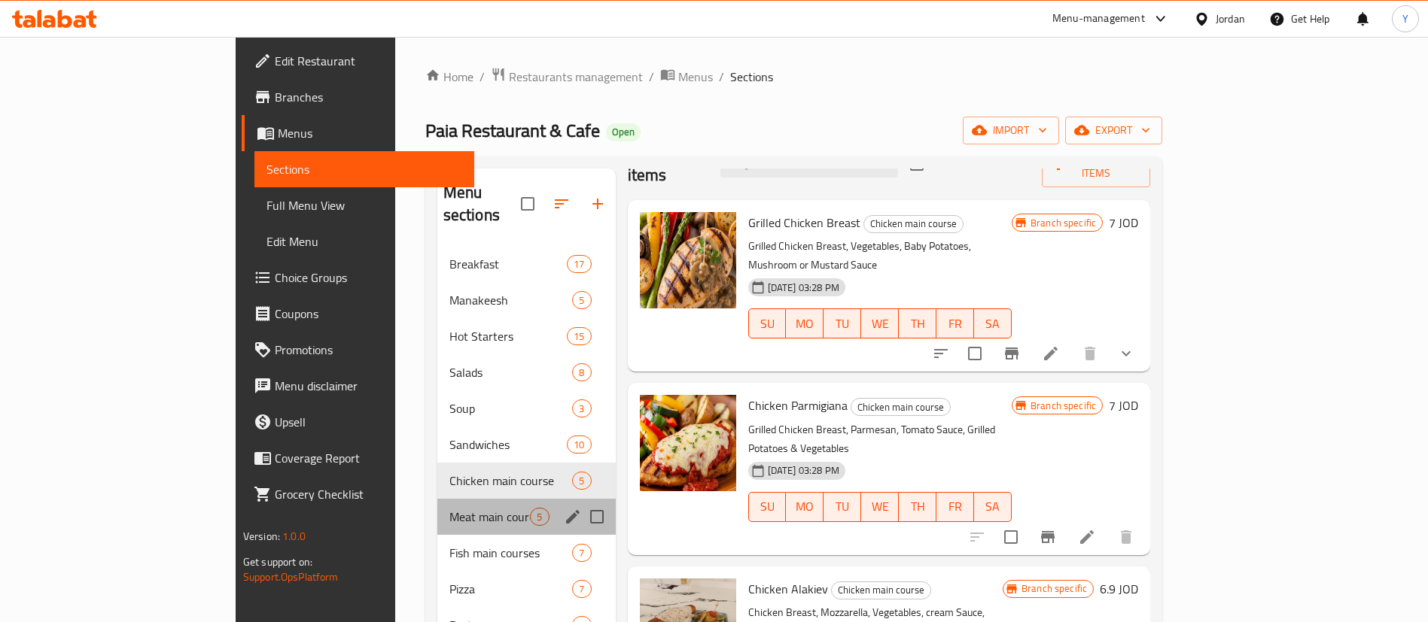
click at [437, 499] on div "Meat main cources 5" at bounding box center [526, 517] width 178 height 36
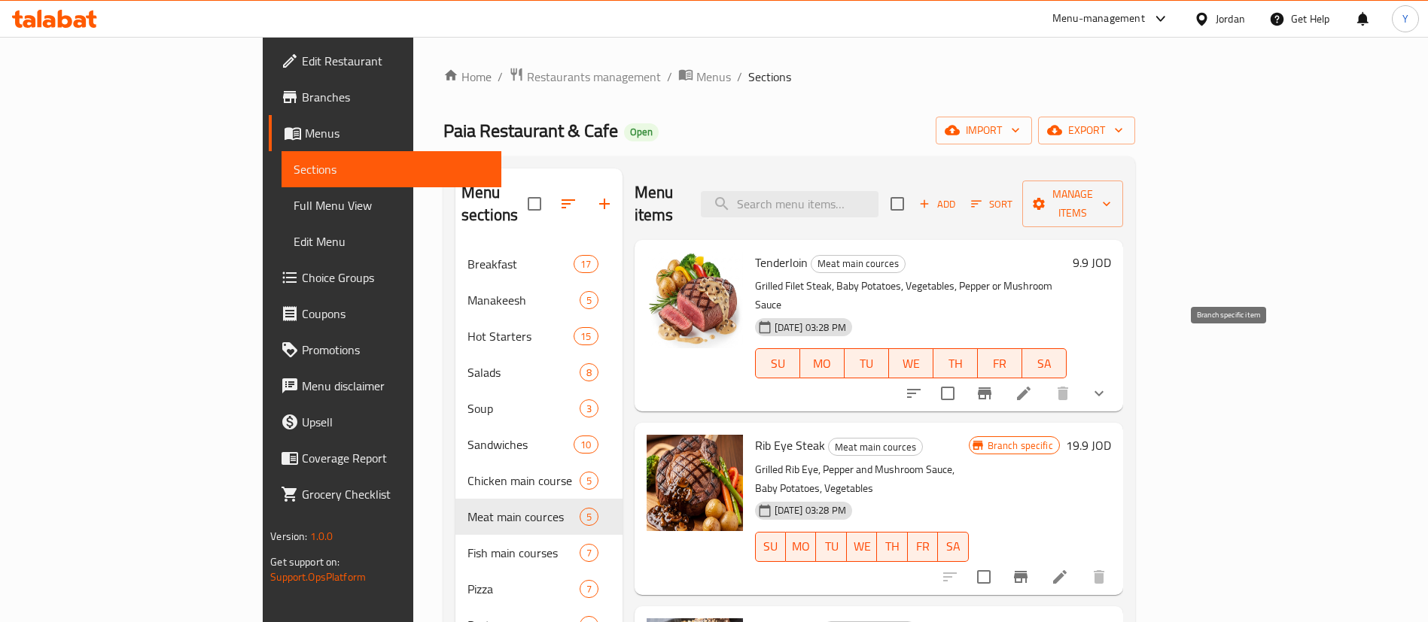
click at [1003, 376] on button "Branch-specific-item" at bounding box center [984, 394] width 36 height 36
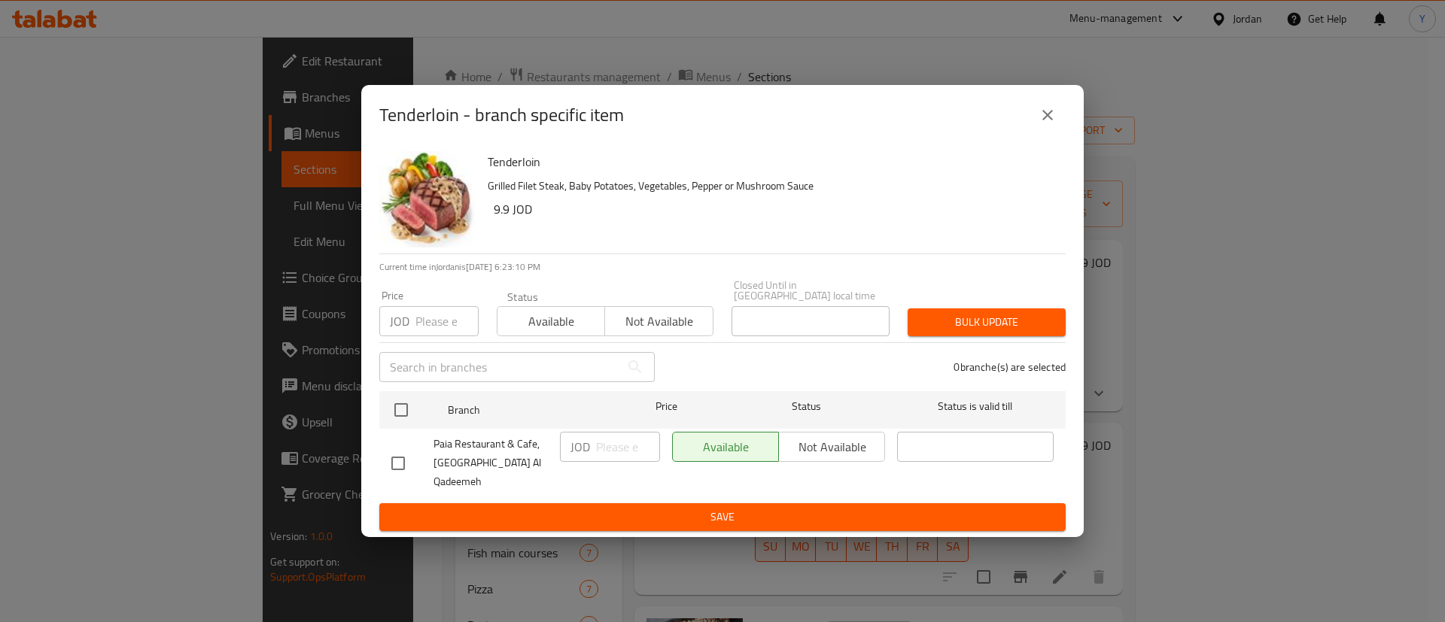
click at [400, 452] on input "checkbox" at bounding box center [398, 464] width 32 height 32
checkbox input "true"
click at [617, 452] on input "number" at bounding box center [628, 447] width 64 height 30
type input "10.9"
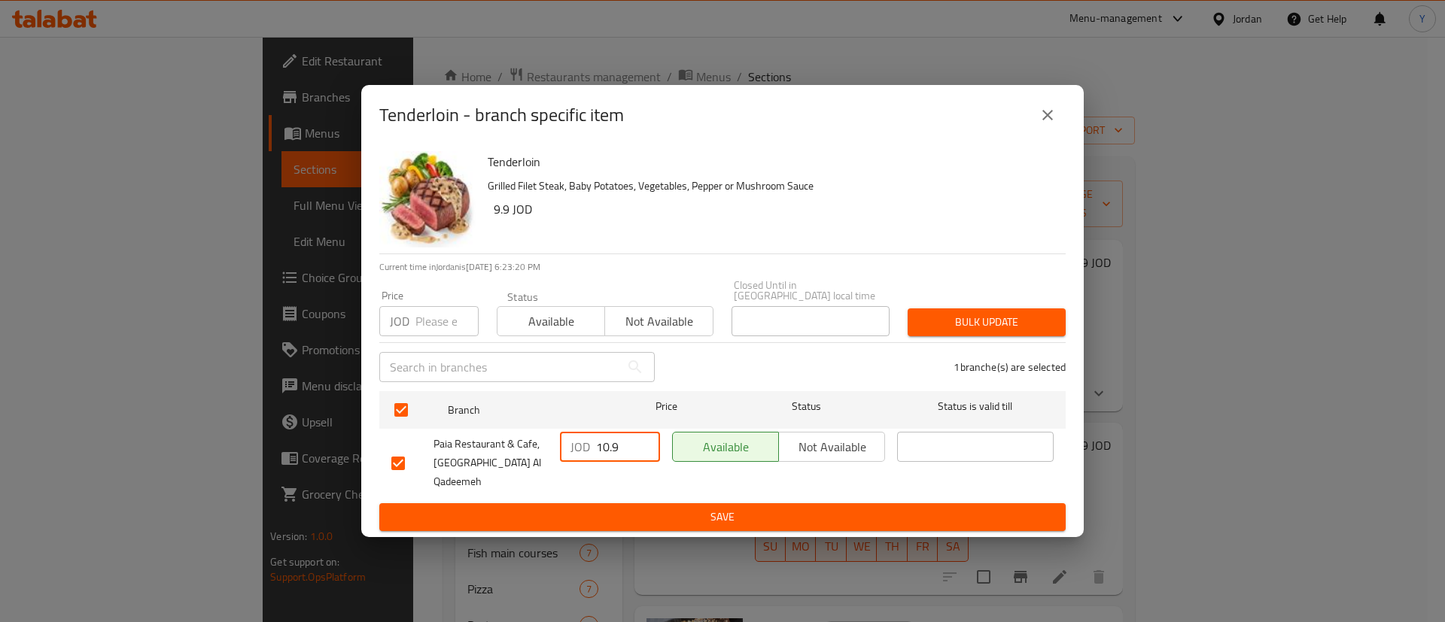
click at [698, 508] on span "Save" at bounding box center [722, 517] width 662 height 19
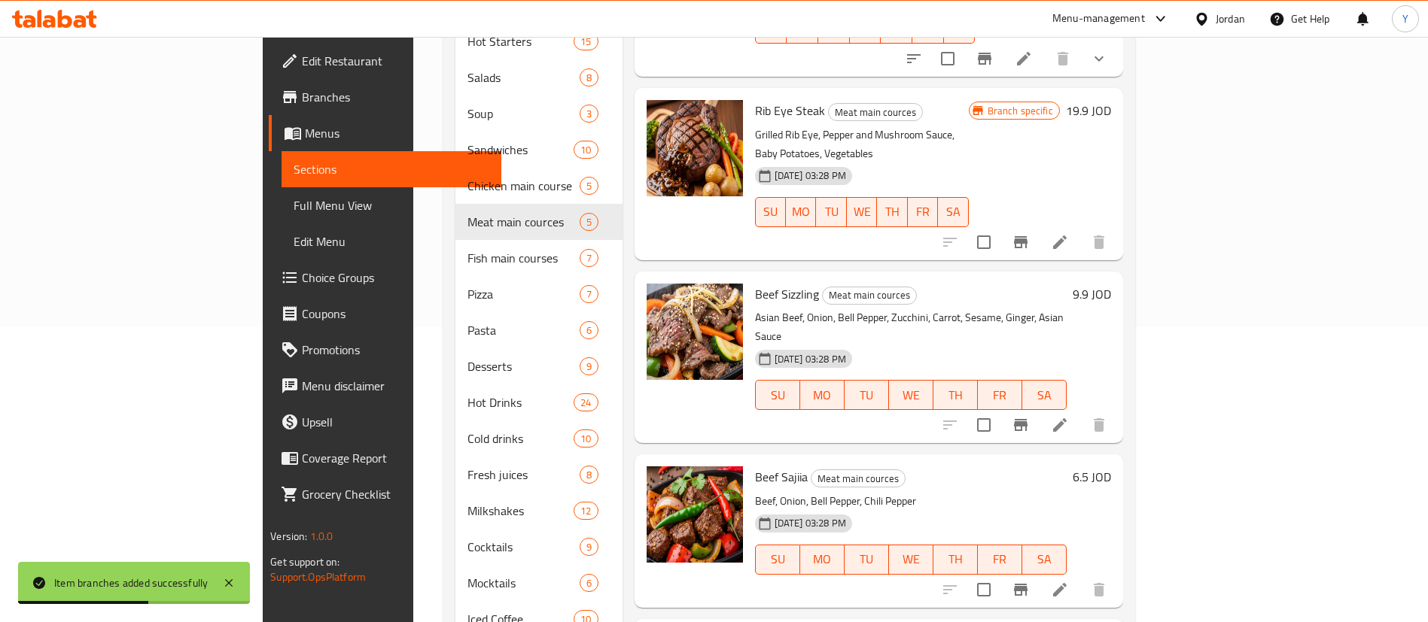
scroll to position [296, 0]
click at [1030, 415] on icon "Branch-specific-item" at bounding box center [1021, 424] width 18 height 18
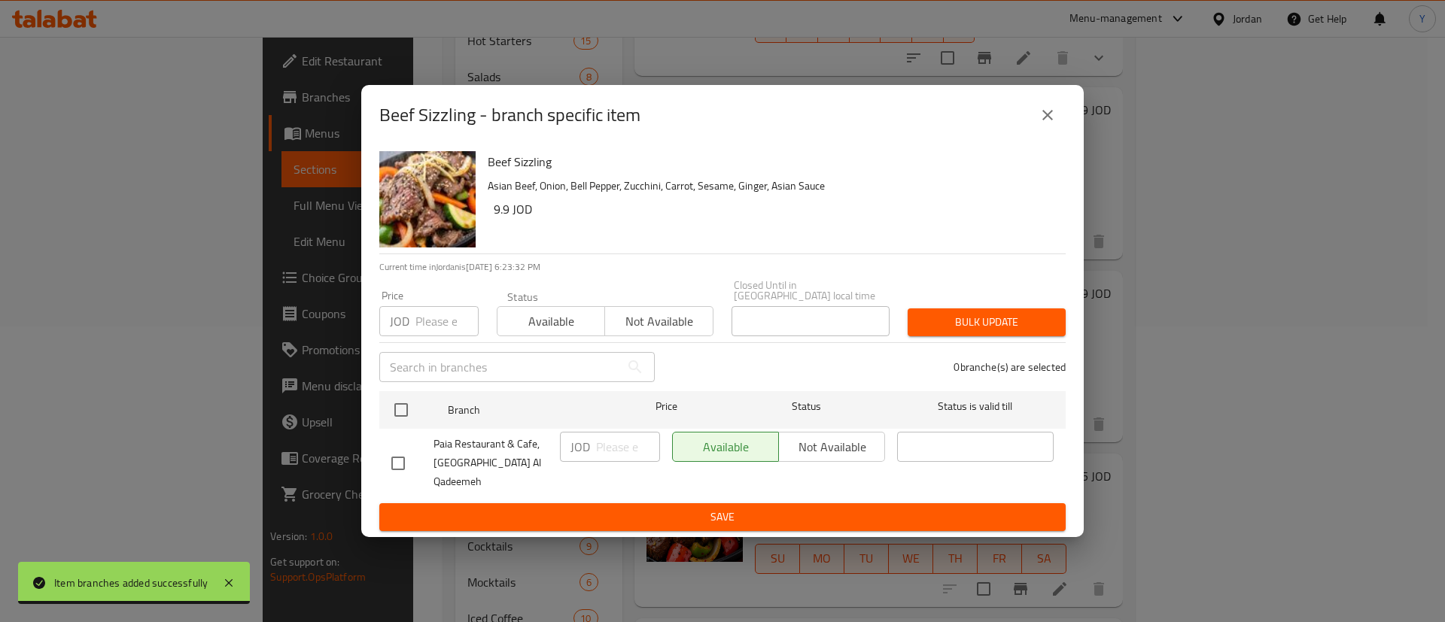
click at [386, 467] on input "checkbox" at bounding box center [398, 464] width 32 height 32
checkbox input "true"
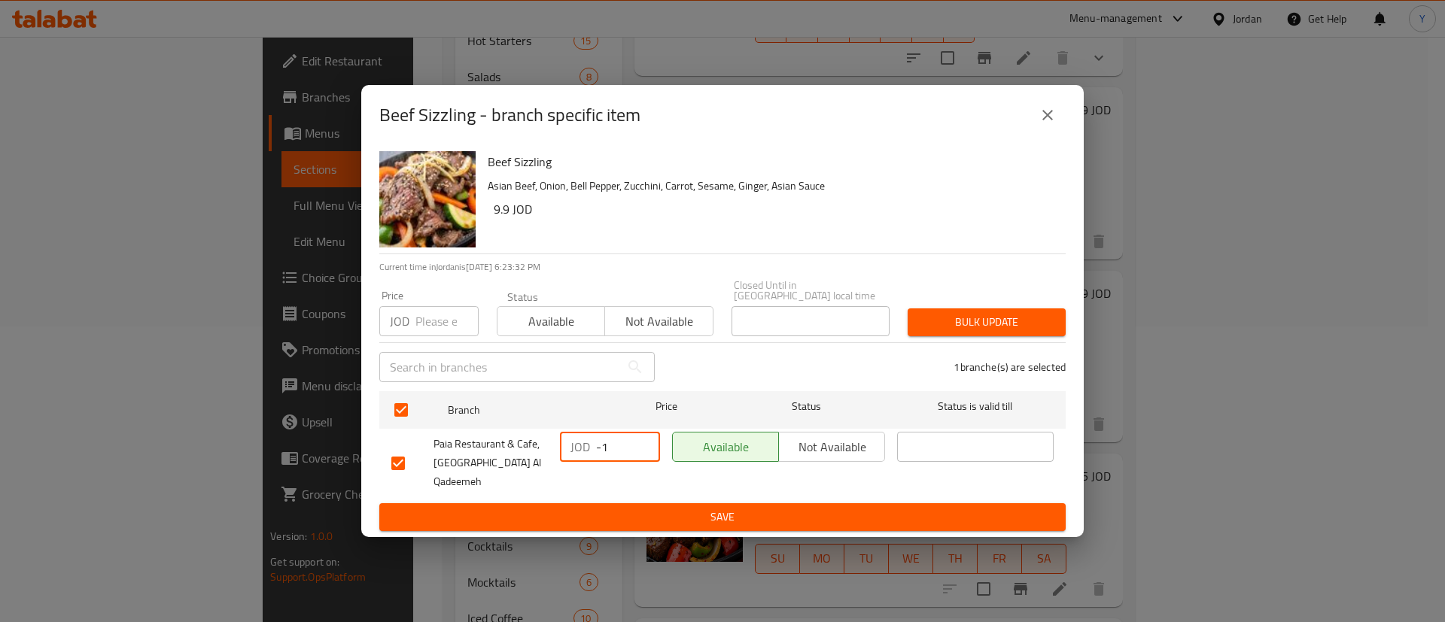
click at [644, 457] on input "-1" at bounding box center [628, 447] width 64 height 30
drag, startPoint x: 620, startPoint y: 451, endPoint x: 502, endPoint y: 458, distance: 118.4
click at [502, 458] on div "Paia Restaurant & Cafe, Al Balad Al Qadeemeh JOD -1 ​ Available Not available ​" at bounding box center [722, 463] width 674 height 75
type input "10.9"
click at [650, 508] on span "Save" at bounding box center [722, 517] width 662 height 19
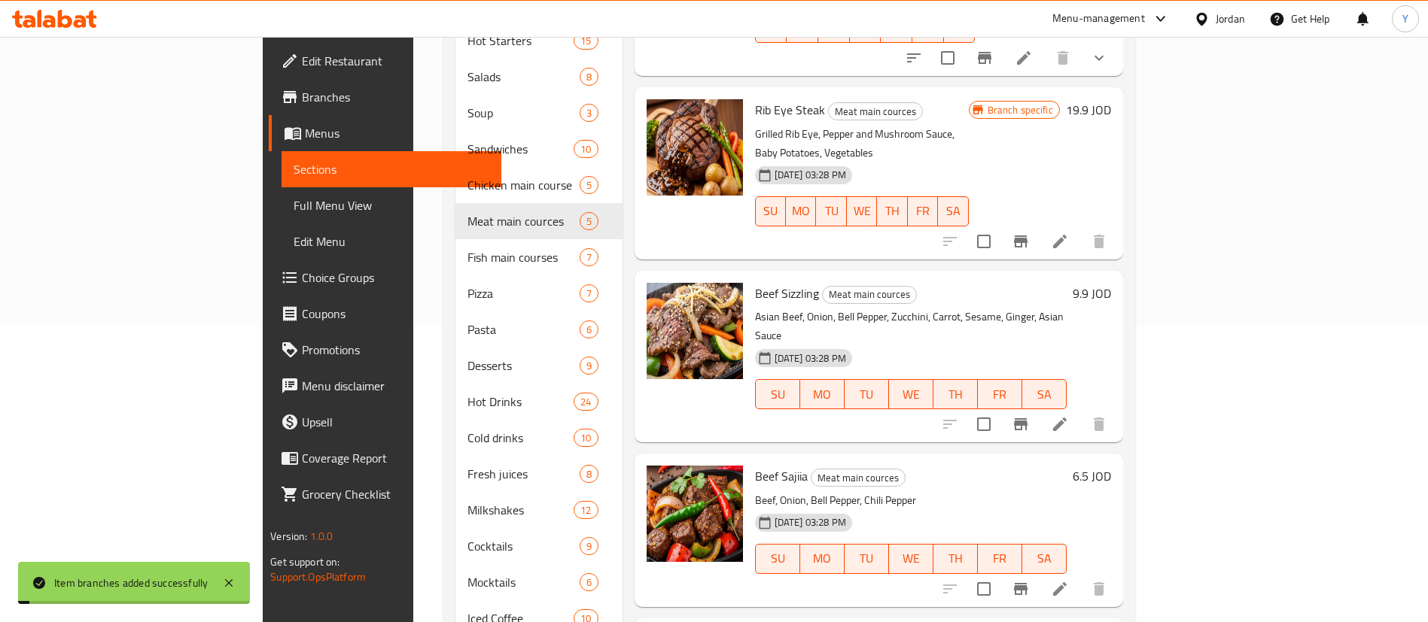
scroll to position [408, 0]
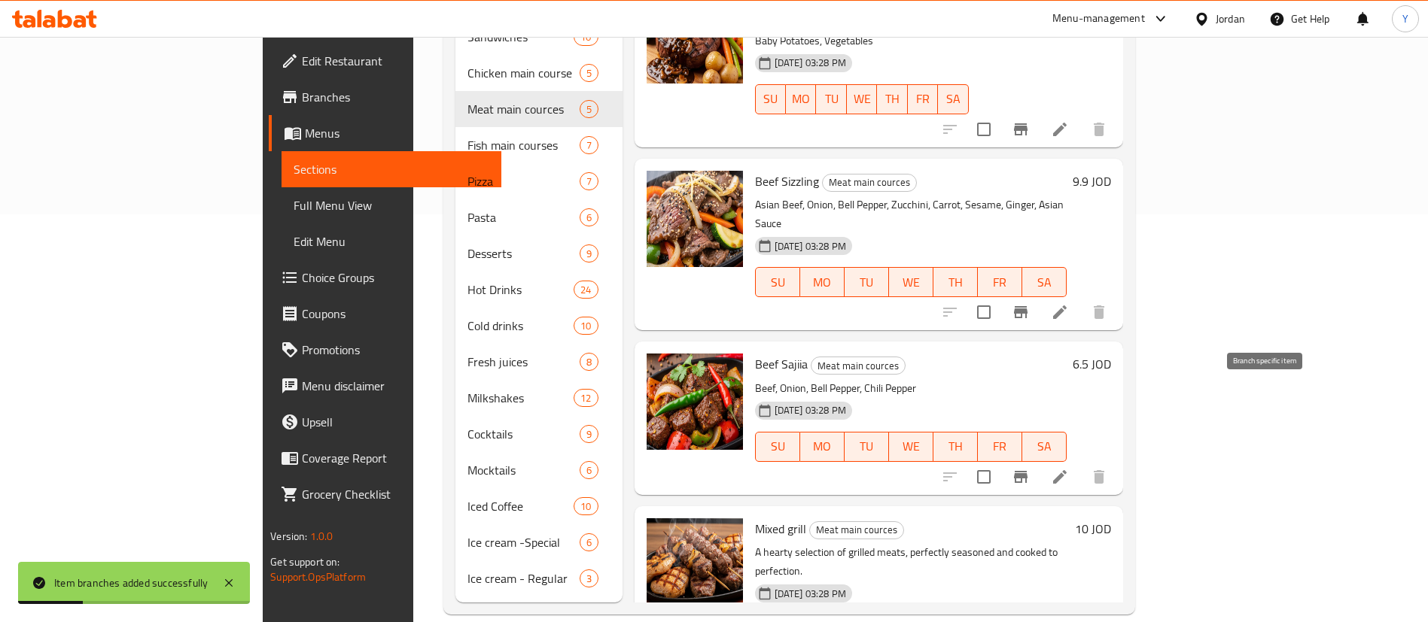
click at [1027, 471] on icon "Branch-specific-item" at bounding box center [1021, 477] width 14 height 12
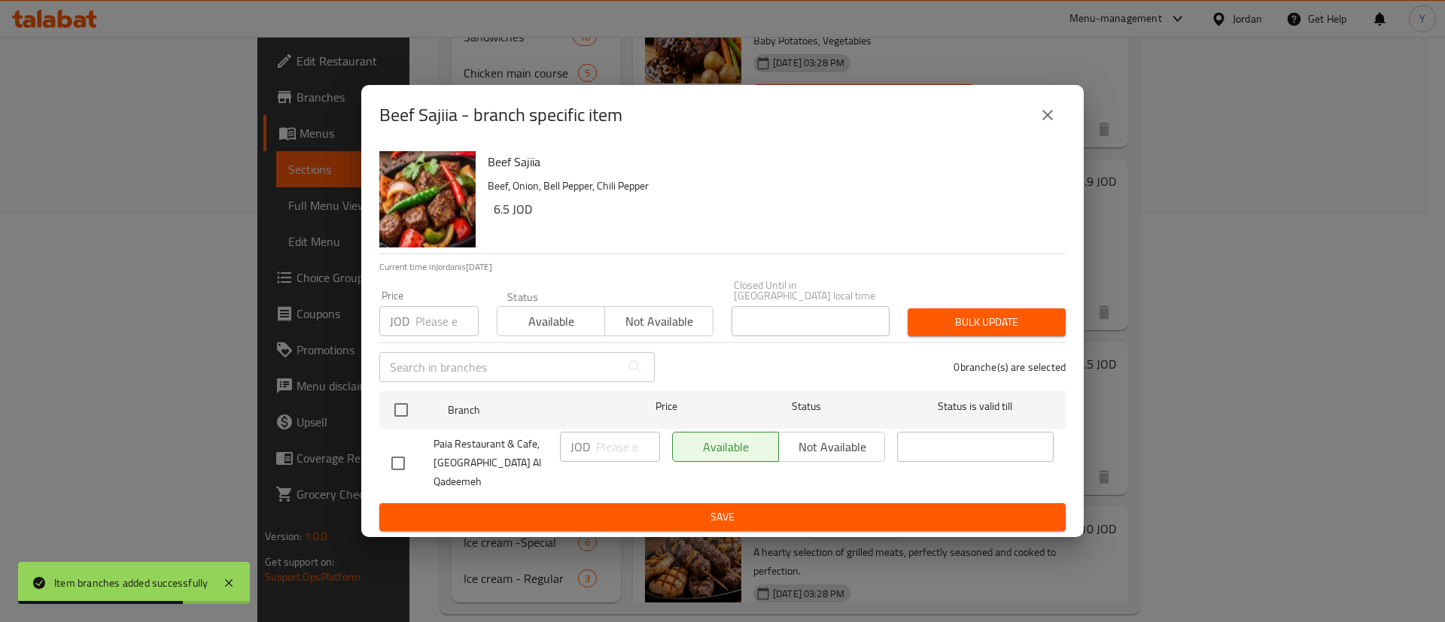
click at [406, 466] on input "checkbox" at bounding box center [398, 464] width 32 height 32
checkbox input "true"
click at [589, 456] on p "JOD" at bounding box center [581, 447] width 20 height 18
click at [604, 458] on input "number" at bounding box center [628, 447] width 64 height 30
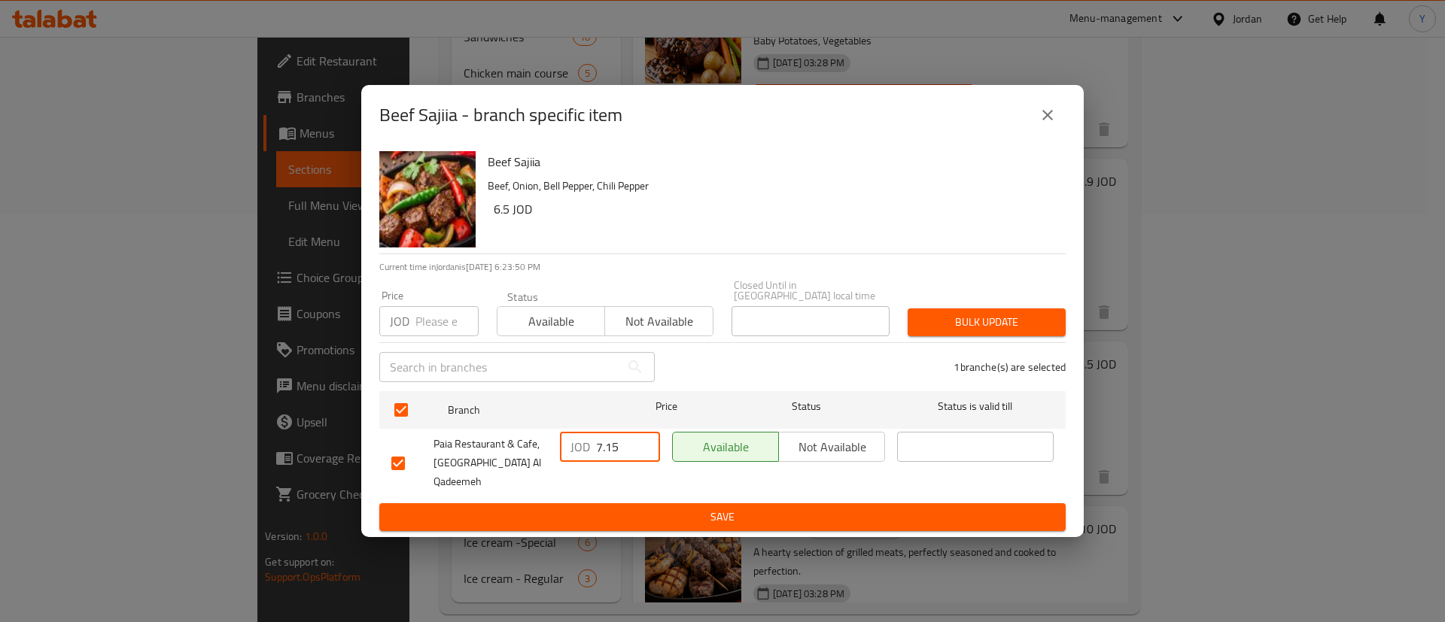
type input "7.15"
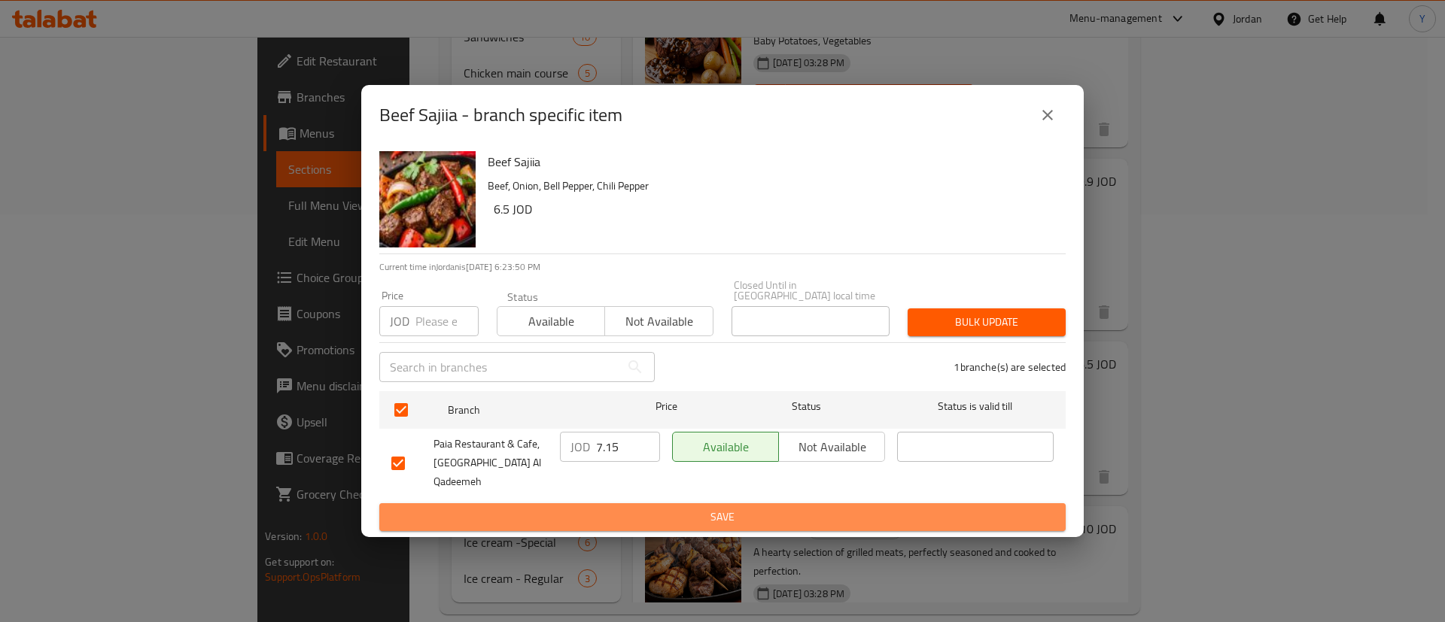
click at [616, 508] on span "Save" at bounding box center [722, 517] width 662 height 19
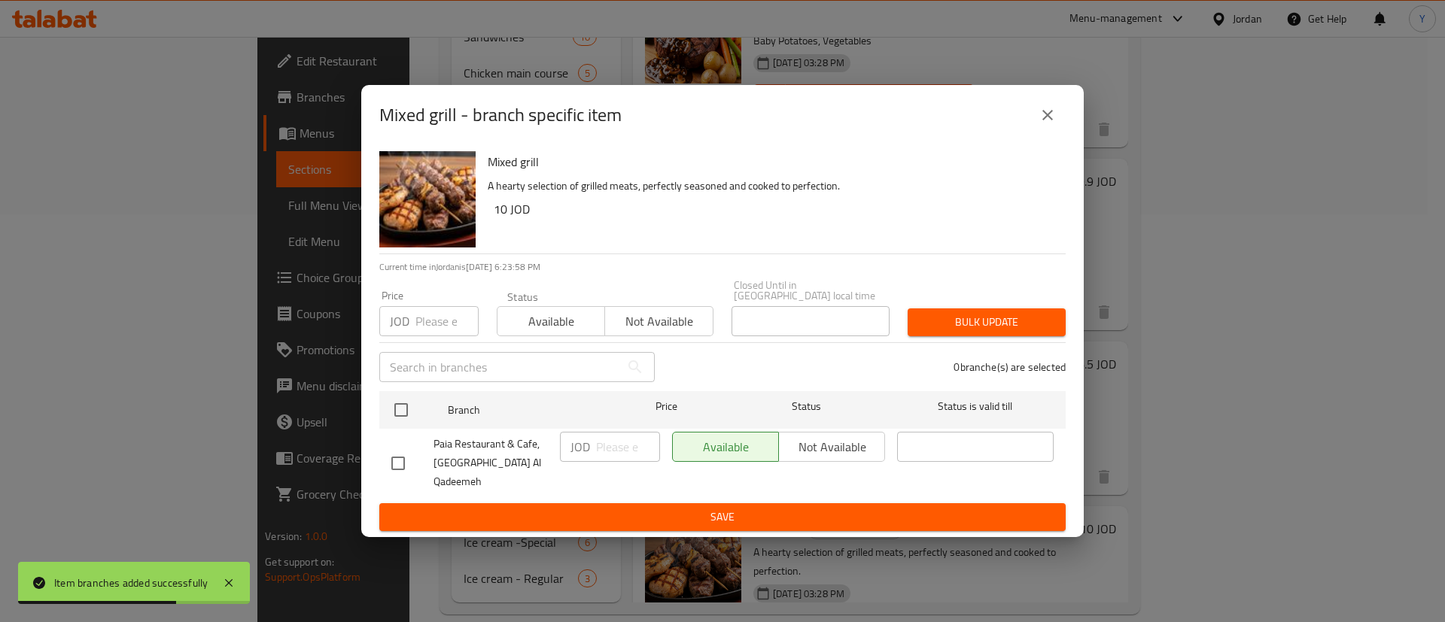
click at [397, 466] on input "checkbox" at bounding box center [398, 464] width 32 height 32
checkbox input "true"
click at [1051, 145] on div "Mixed grill - branch specific item" at bounding box center [722, 115] width 723 height 60
click at [1051, 120] on icon "close" at bounding box center [1047, 115] width 11 height 11
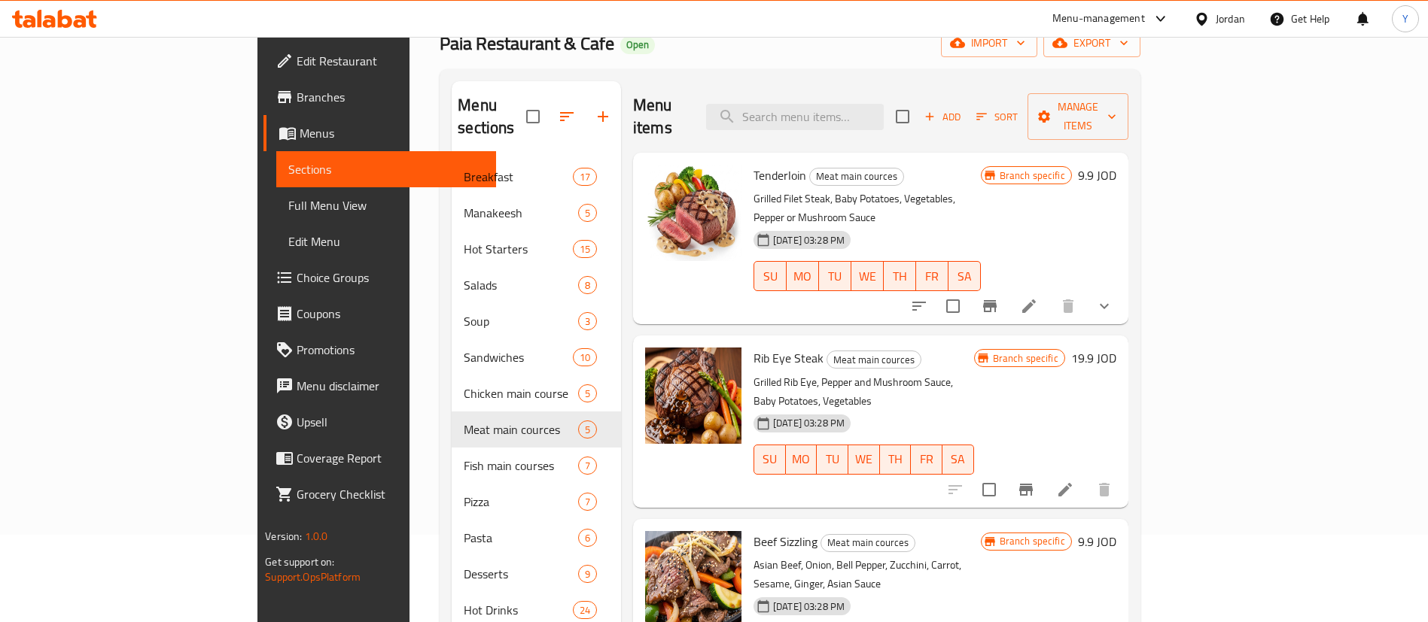
scroll to position [0, 0]
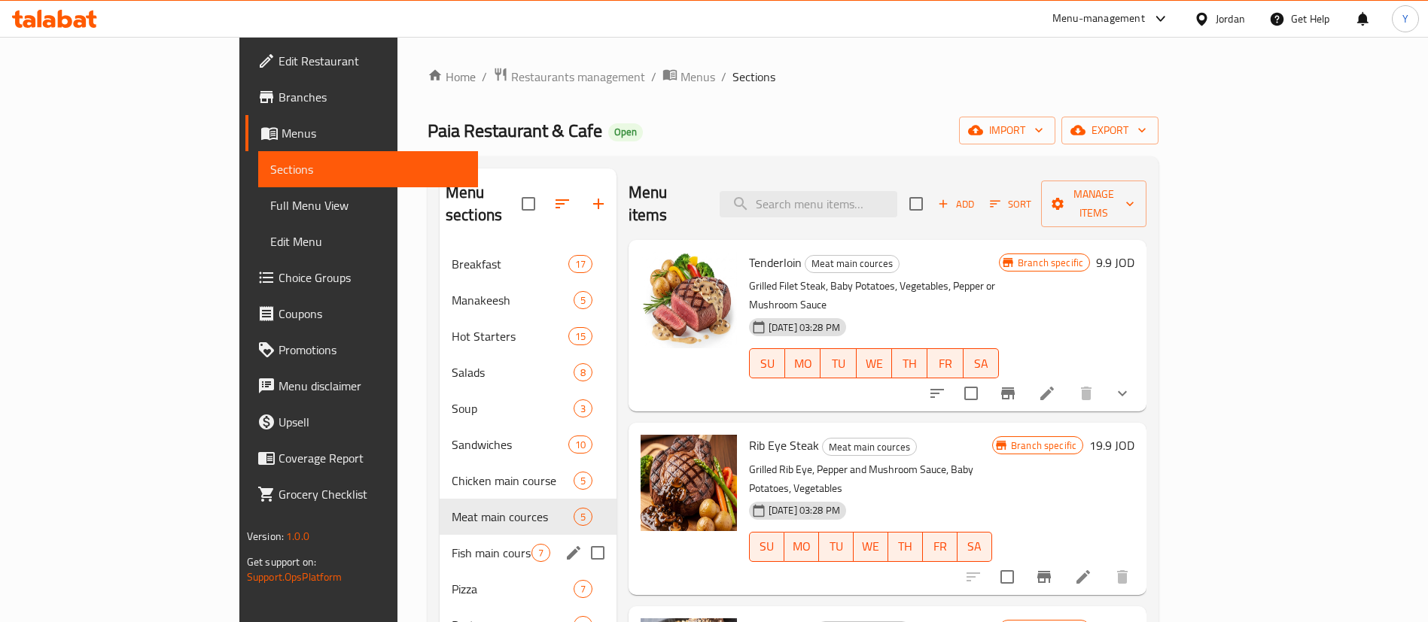
click at [440, 535] on div "Fish main courses 7" at bounding box center [528, 553] width 177 height 36
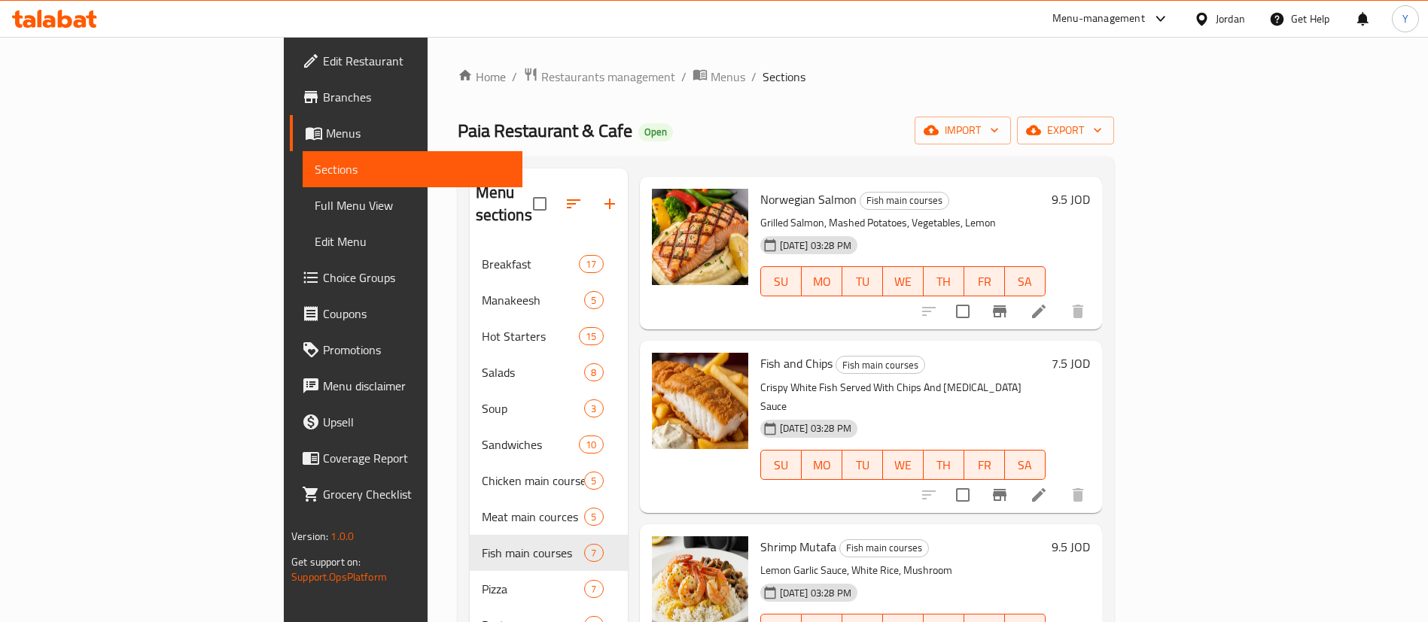
scroll to position [65, 0]
click at [1096, 476] on div at bounding box center [1003, 494] width 185 height 36
click at [1009, 485] on icon "Branch-specific-item" at bounding box center [1000, 494] width 18 height 18
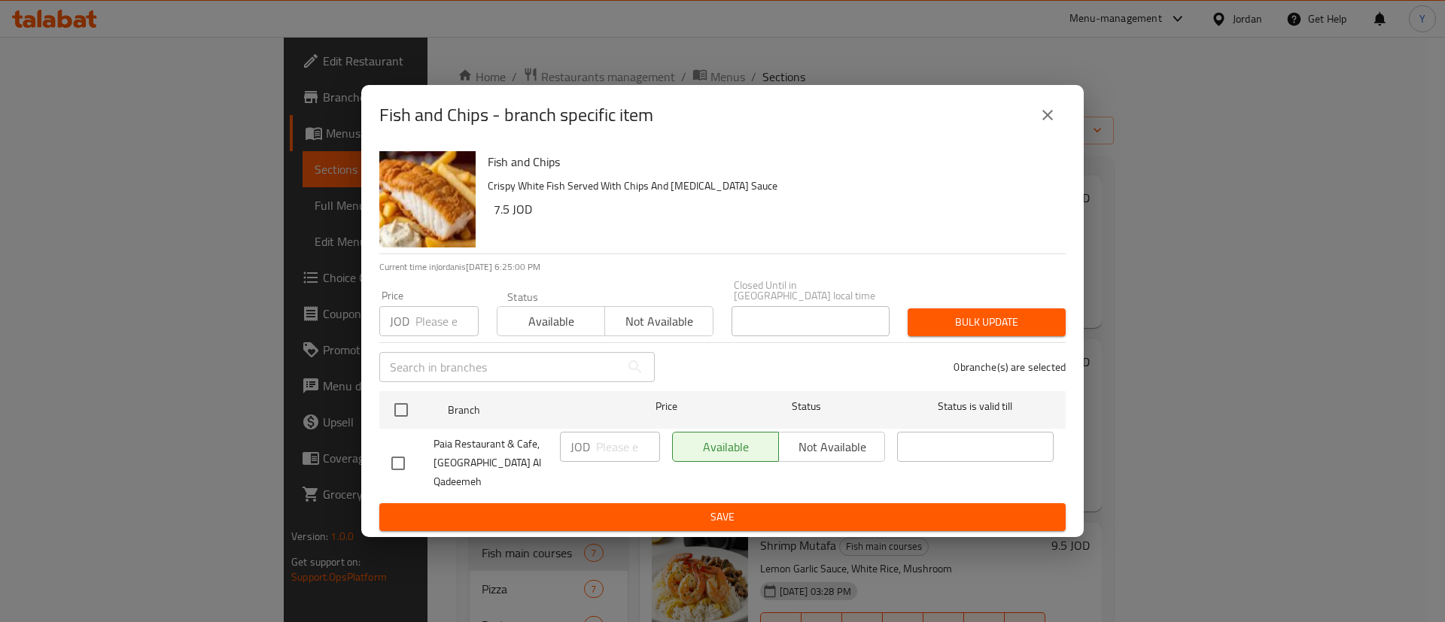
click at [394, 464] on input "checkbox" at bounding box center [398, 464] width 32 height 32
checkbox input "true"
click at [629, 444] on input "number" at bounding box center [628, 447] width 64 height 30
click at [628, 520] on div "Fish and Chips Crispy White Fish Served With Chips And Tartar Sauce 7.5 JOD Cur…" at bounding box center [722, 341] width 723 height 392
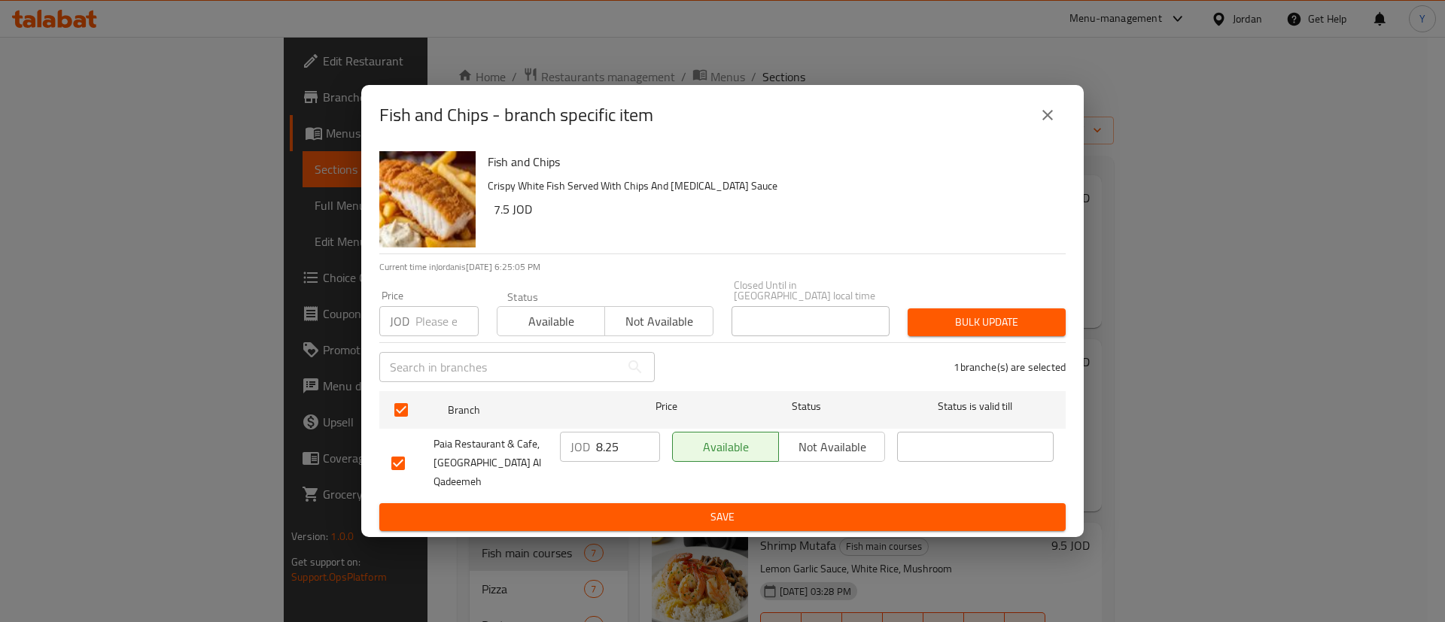
click at [668, 508] on span "Save" at bounding box center [722, 517] width 662 height 19
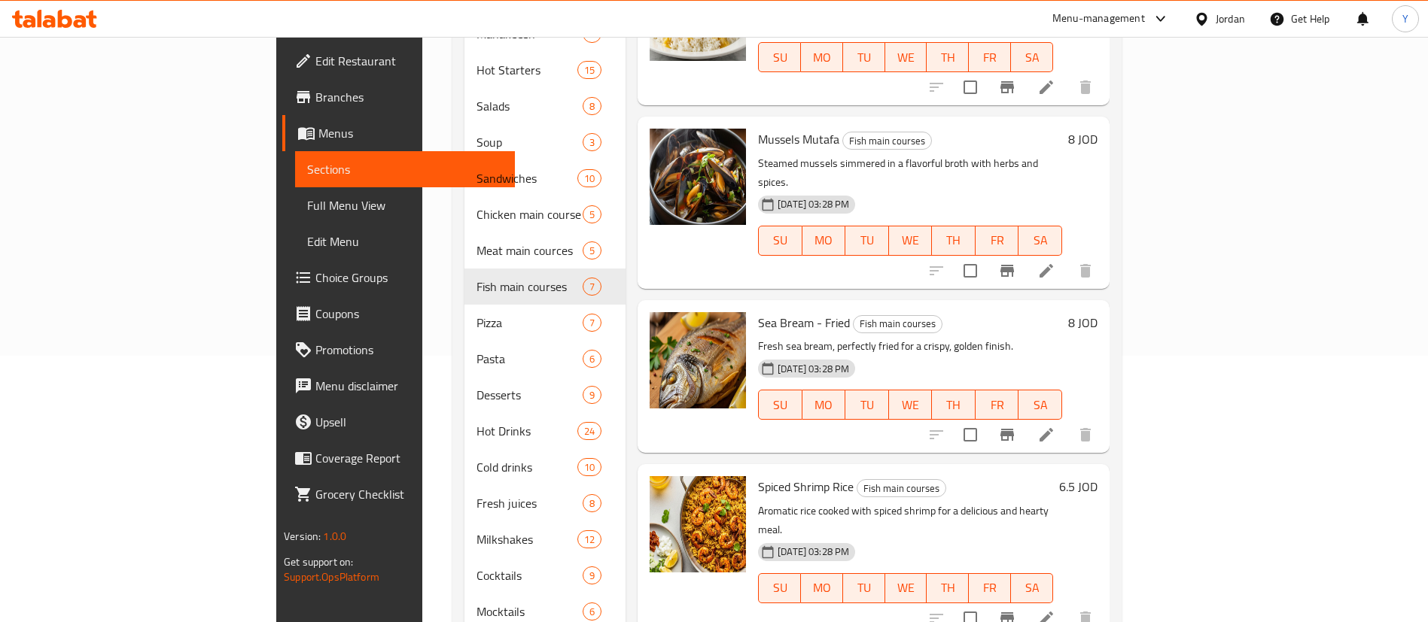
scroll to position [408, 0]
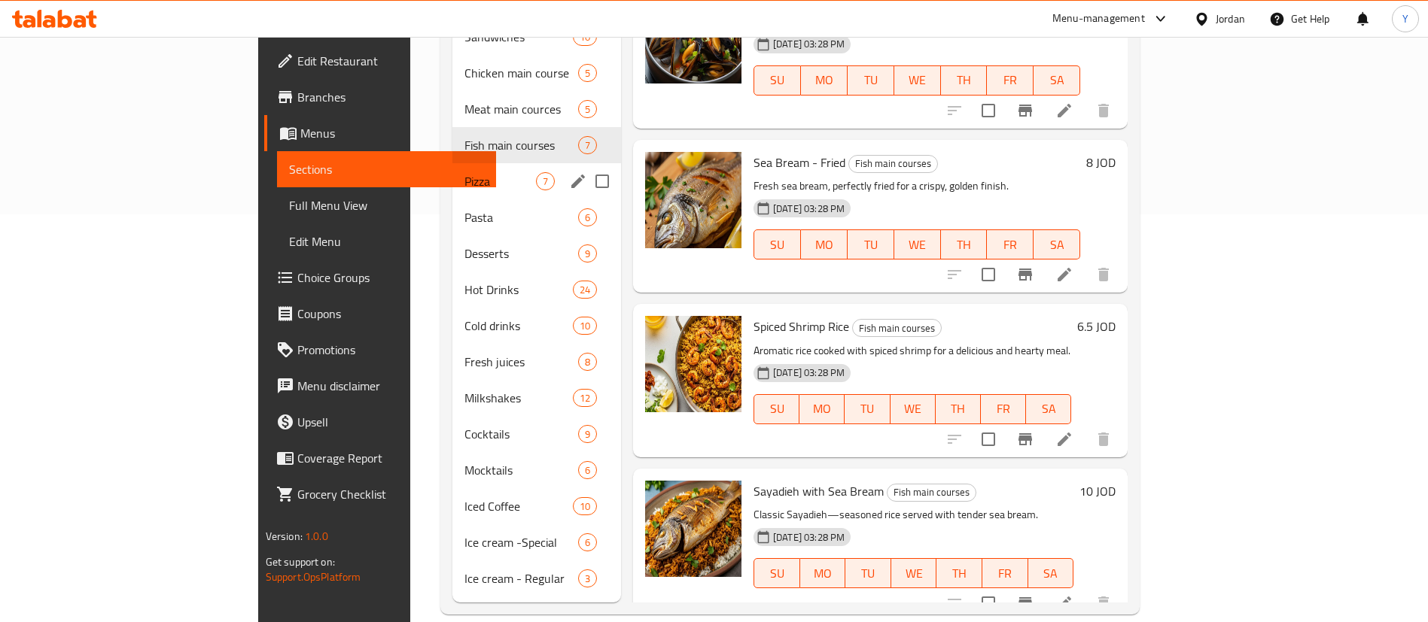
click at [464, 172] on span "Pizza" at bounding box center [500, 181] width 72 height 18
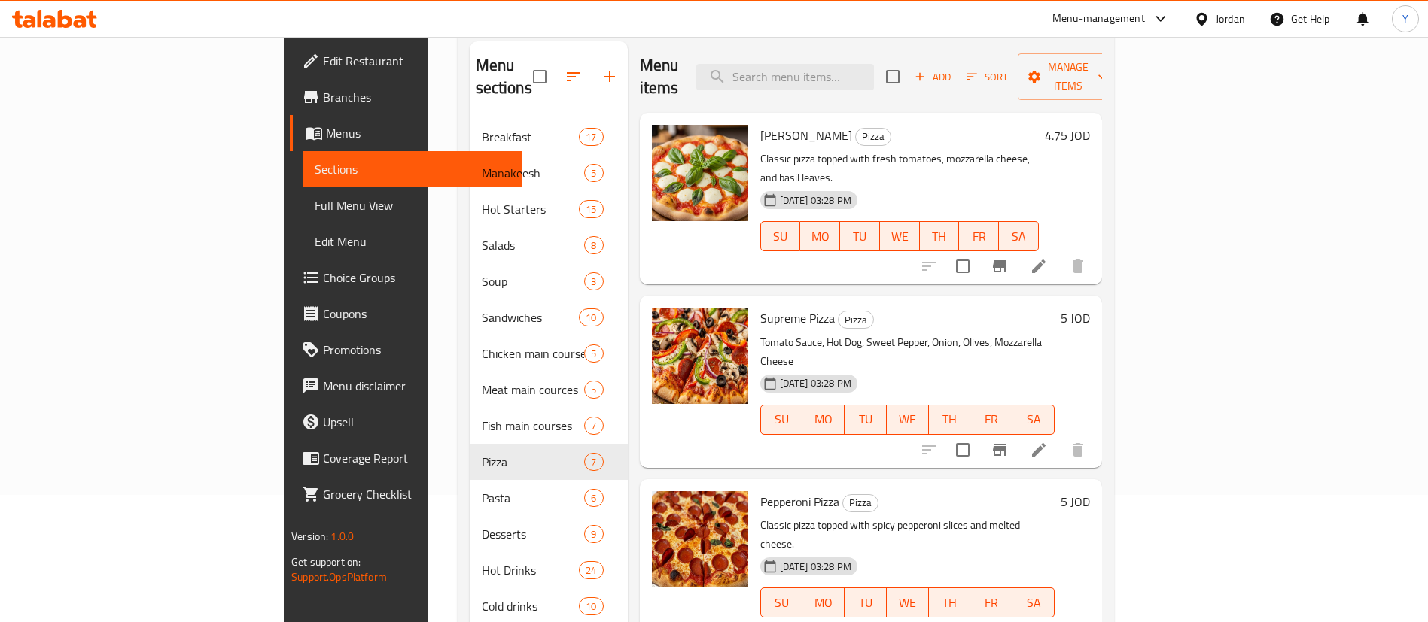
scroll to position [22, 0]
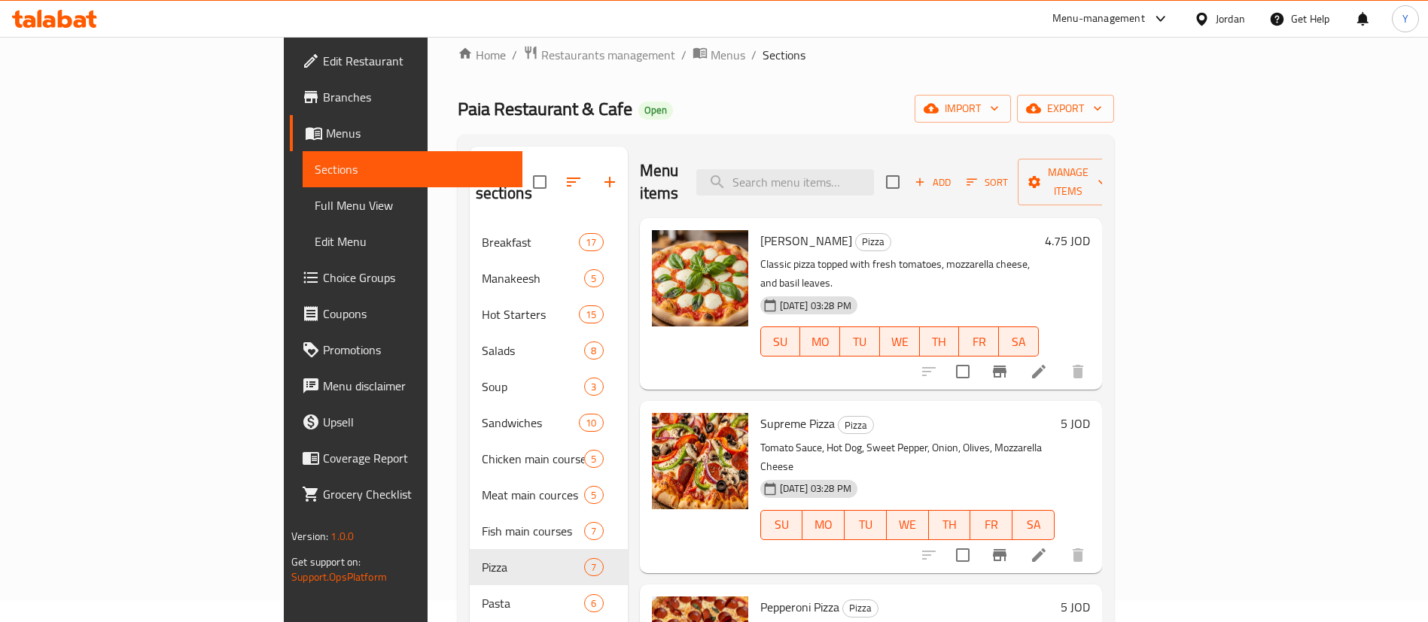
click at [1096, 354] on div at bounding box center [1003, 372] width 185 height 36
click at [1018, 354] on button "Branch-specific-item" at bounding box center [999, 372] width 36 height 36
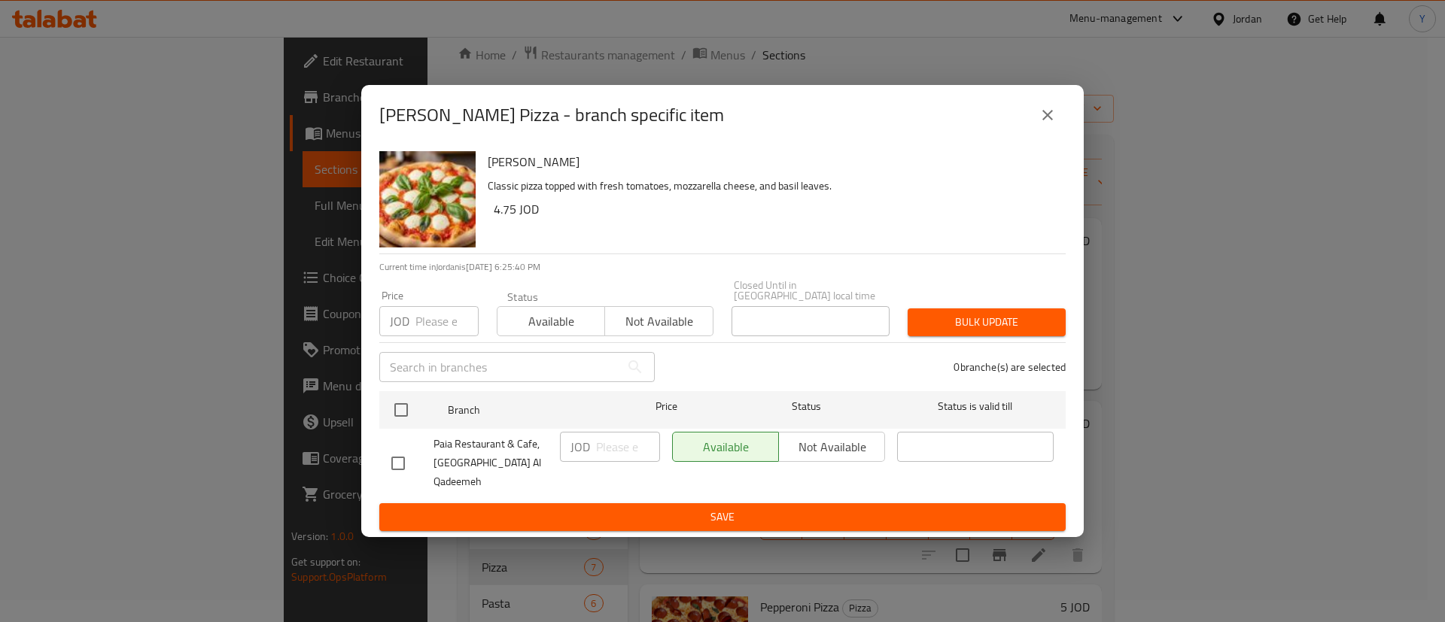
click at [400, 453] on input "checkbox" at bounding box center [398, 464] width 32 height 32
click at [620, 453] on input "number" at bounding box center [628, 447] width 64 height 30
click at [622, 508] on span "Save" at bounding box center [722, 517] width 662 height 19
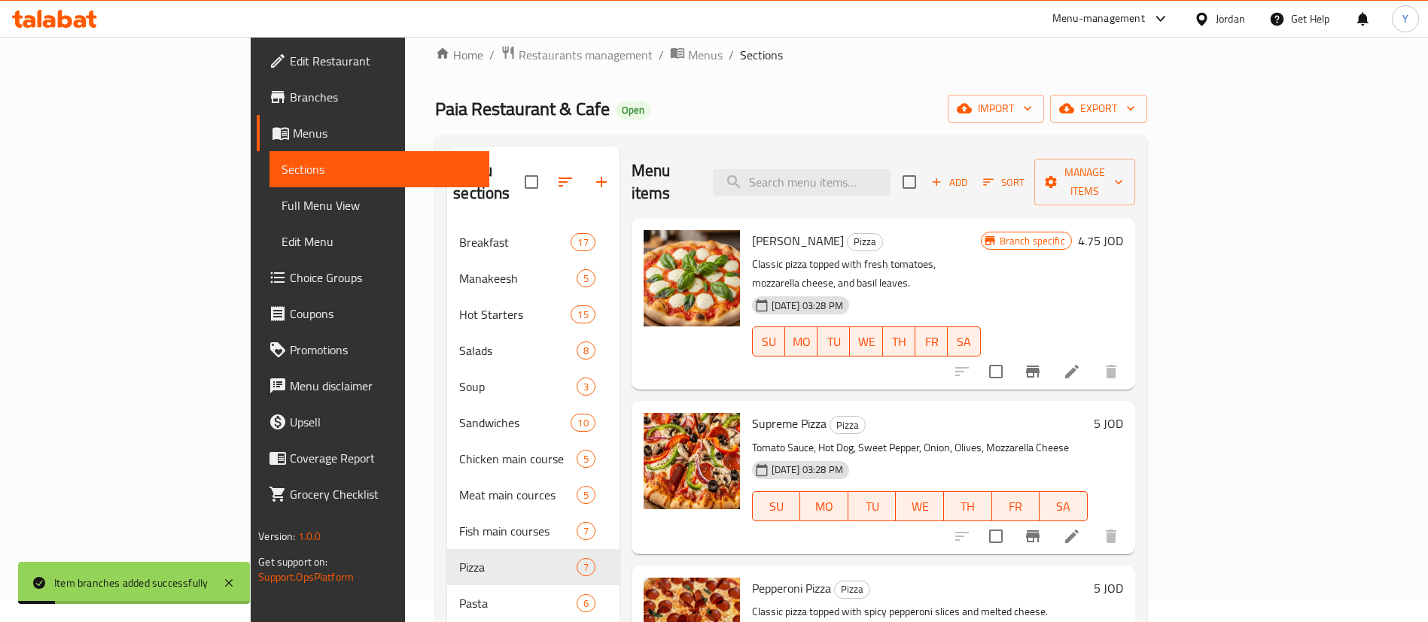
scroll to position [95, 0]
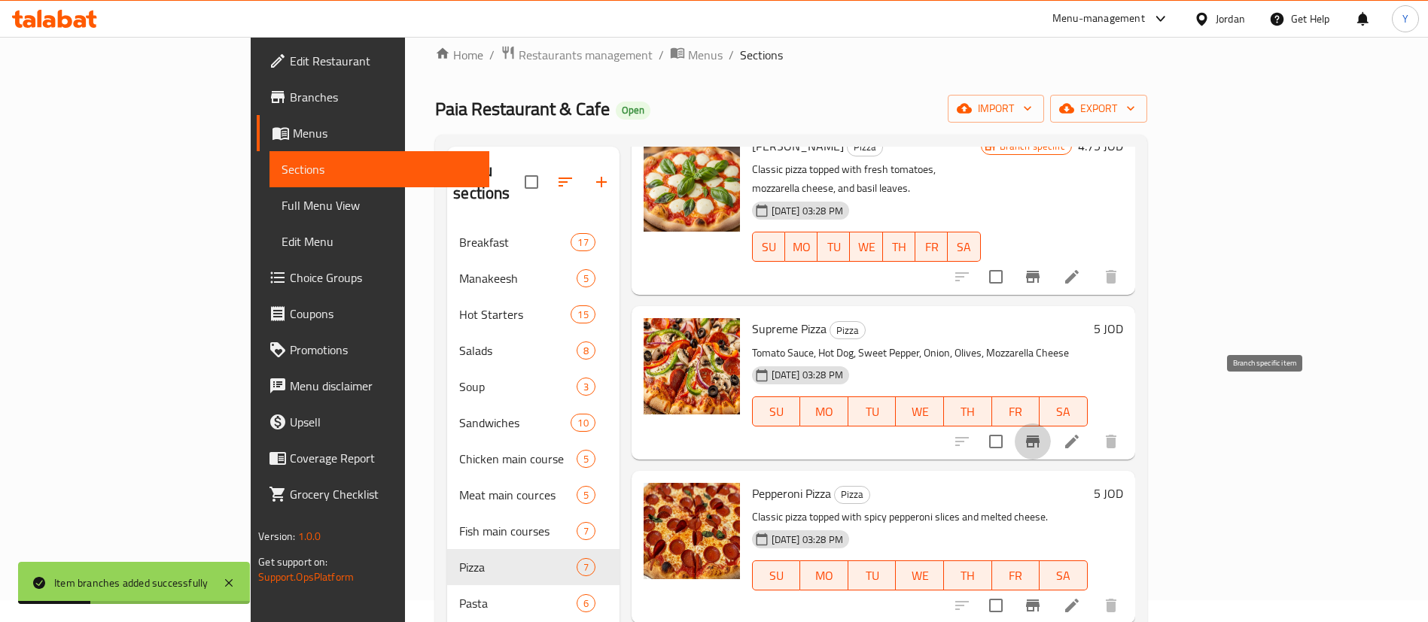
click at [1039, 436] on icon "Branch-specific-item" at bounding box center [1033, 442] width 14 height 12
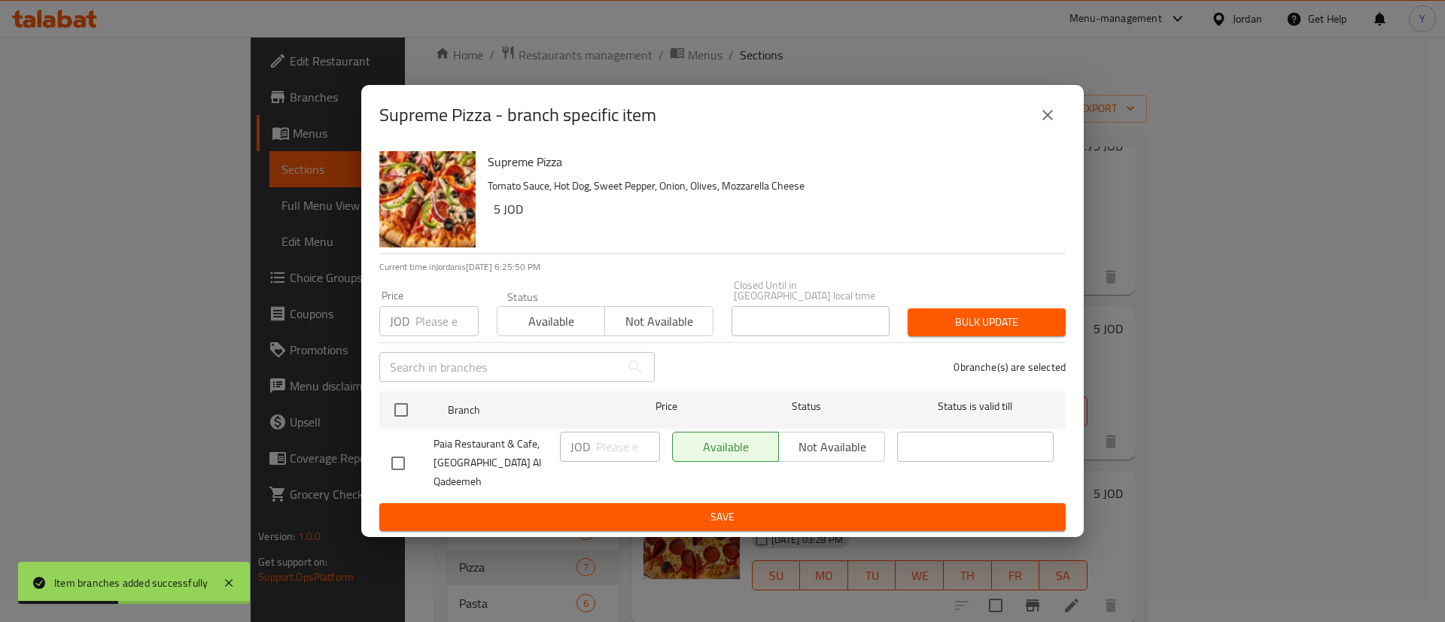
click at [394, 460] on input "checkbox" at bounding box center [398, 464] width 32 height 32
click at [630, 454] on input "number" at bounding box center [628, 447] width 64 height 30
click at [648, 504] on button "Save" at bounding box center [722, 518] width 686 height 28
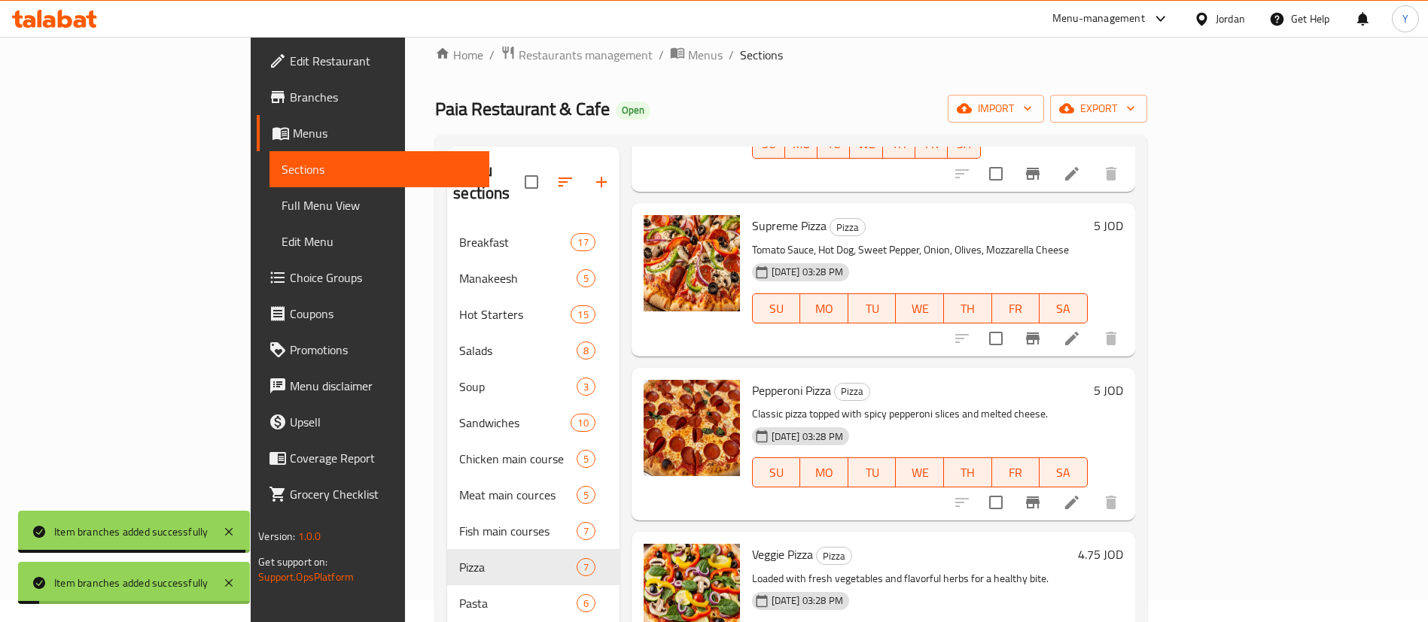
scroll to position [199, 0]
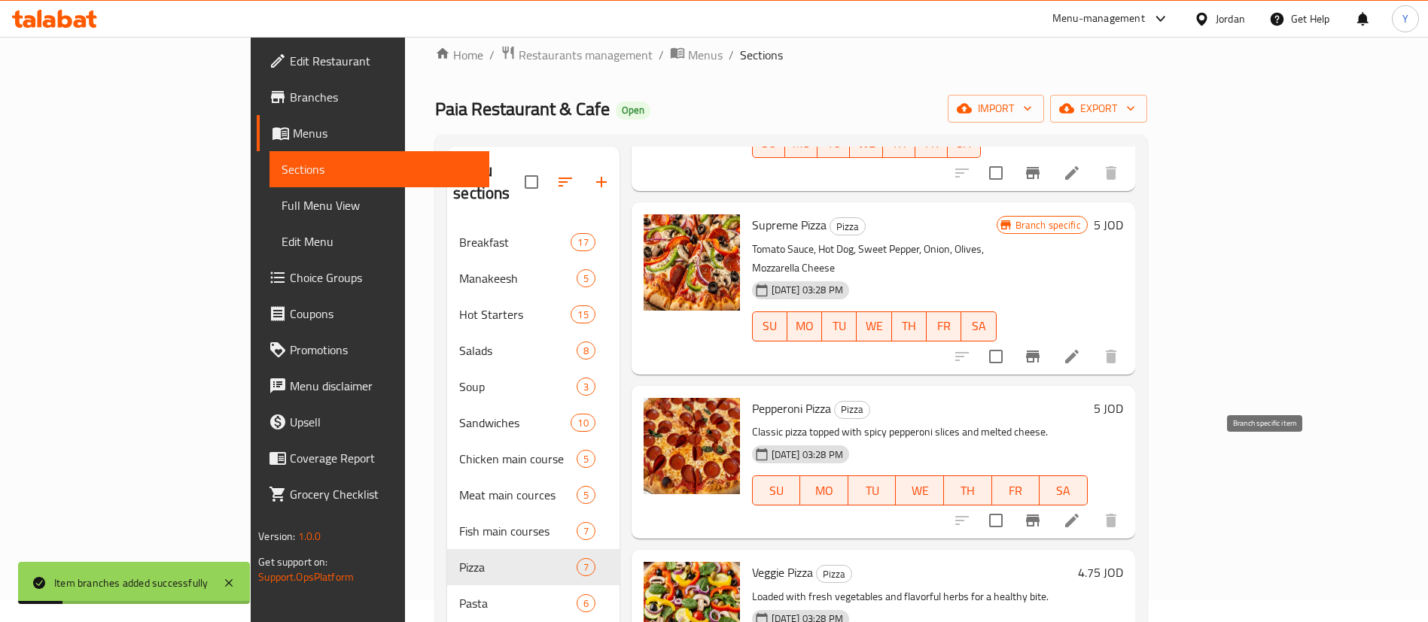
click at [1051, 503] on button "Branch-specific-item" at bounding box center [1033, 521] width 36 height 36
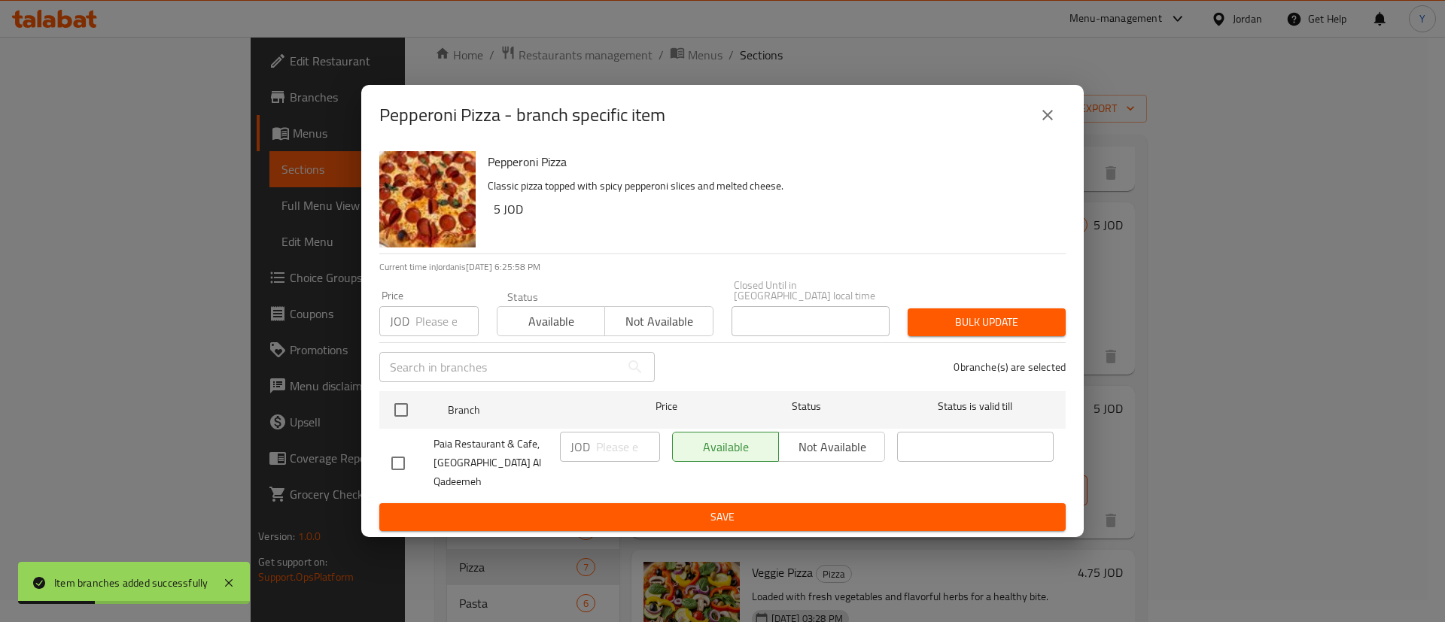
click at [393, 458] on input "checkbox" at bounding box center [398, 464] width 32 height 32
click at [635, 460] on input "number" at bounding box center [628, 447] width 64 height 30
click at [647, 525] on div "Pepperoni Pizza - branch specific item Pepperoni Pizza Classic pizza topped wit…" at bounding box center [722, 311] width 1445 height 622
click at [680, 508] on span "Save" at bounding box center [722, 517] width 662 height 19
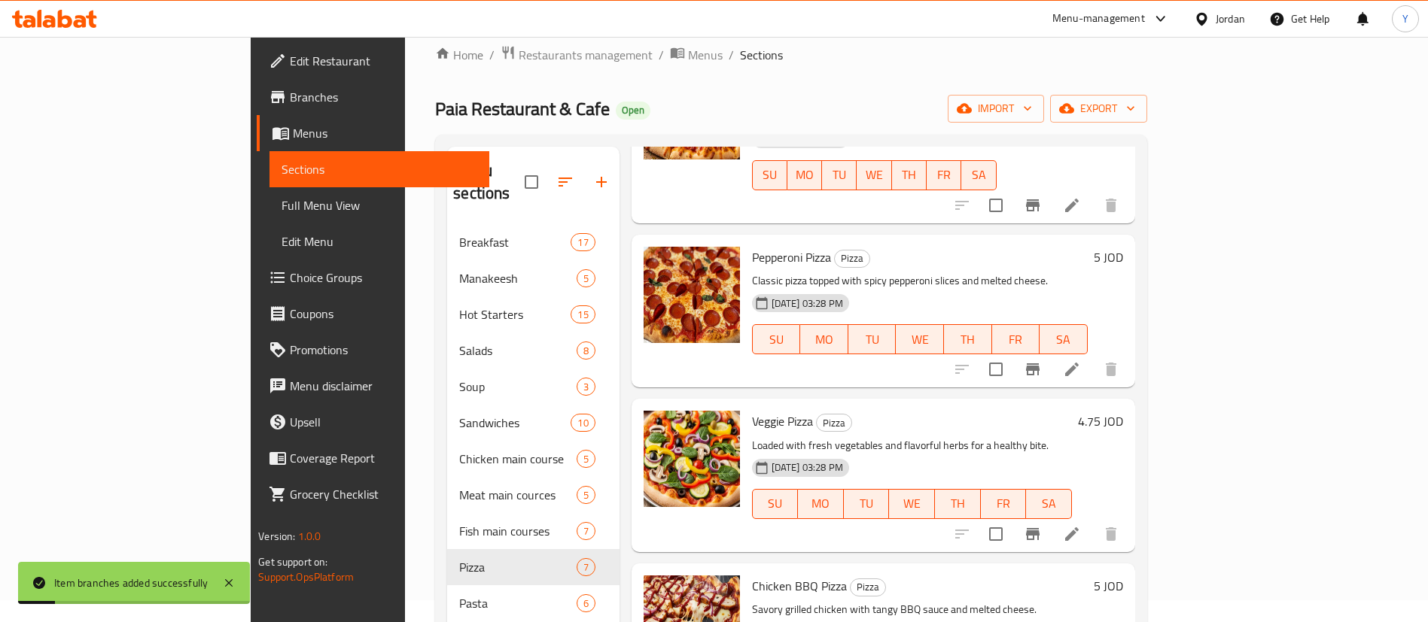
scroll to position [352, 0]
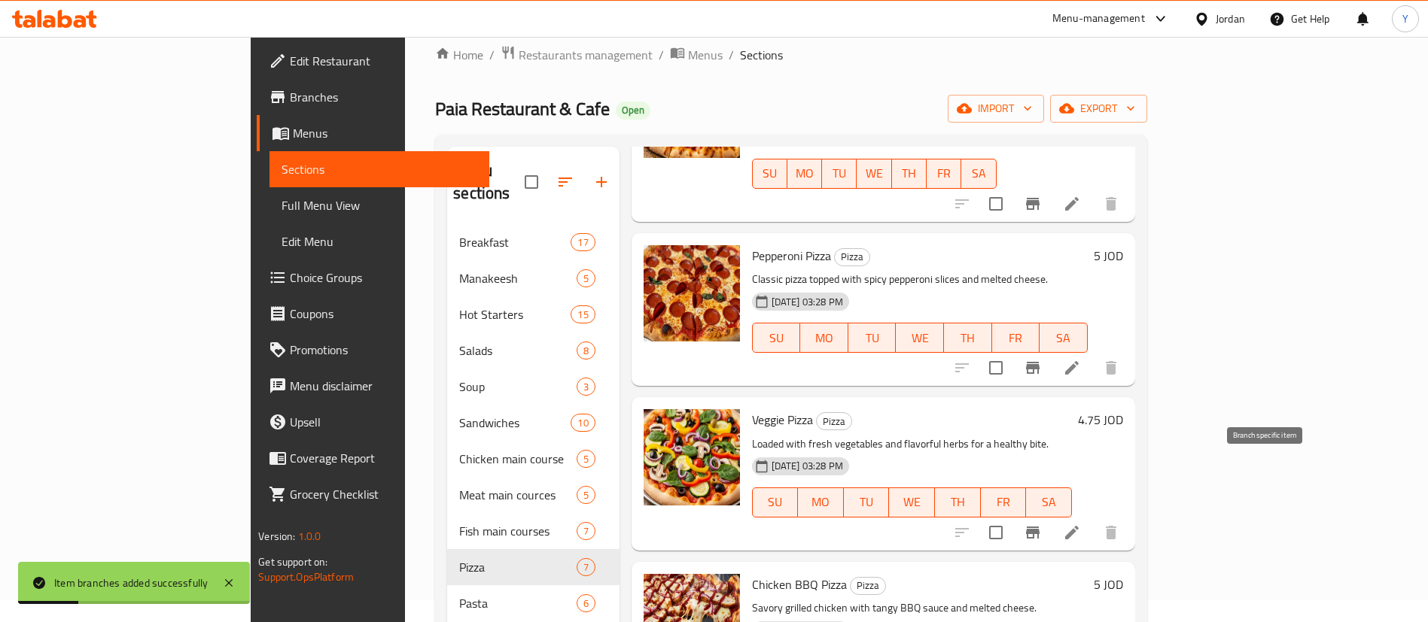
click at [1051, 515] on button "Branch-specific-item" at bounding box center [1033, 533] width 36 height 36
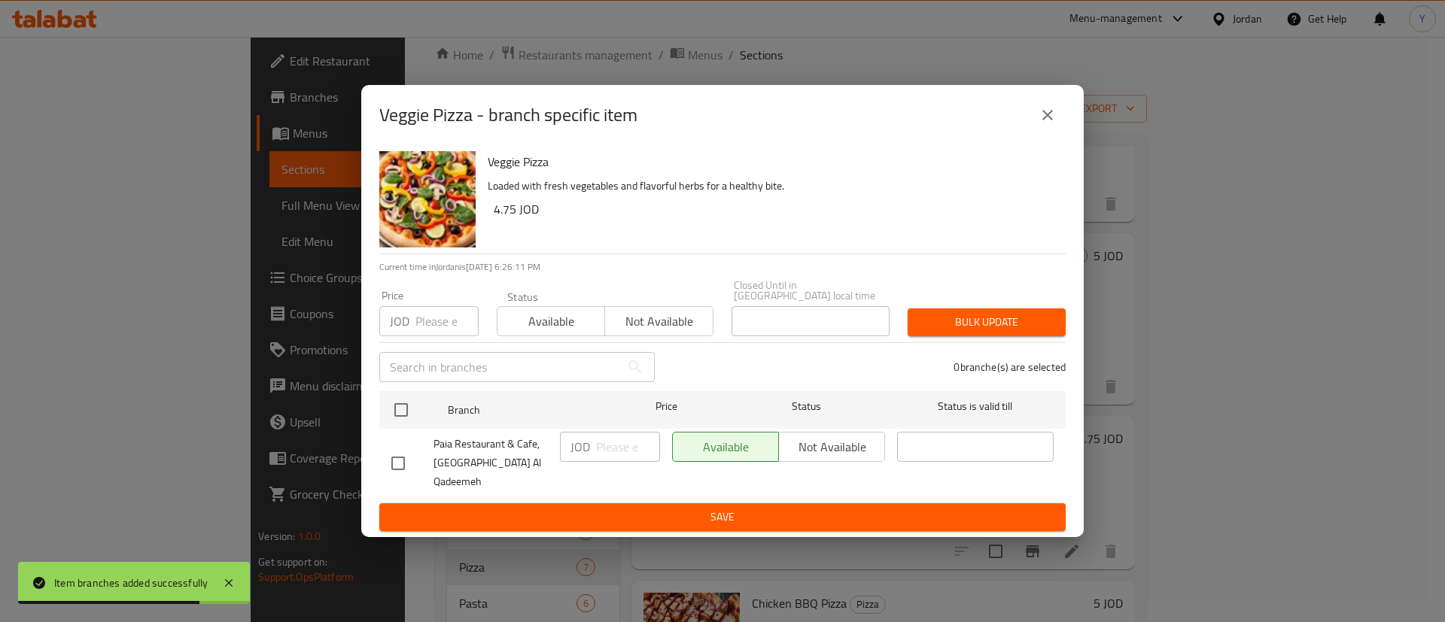
click at [410, 459] on input "checkbox" at bounding box center [398, 464] width 32 height 32
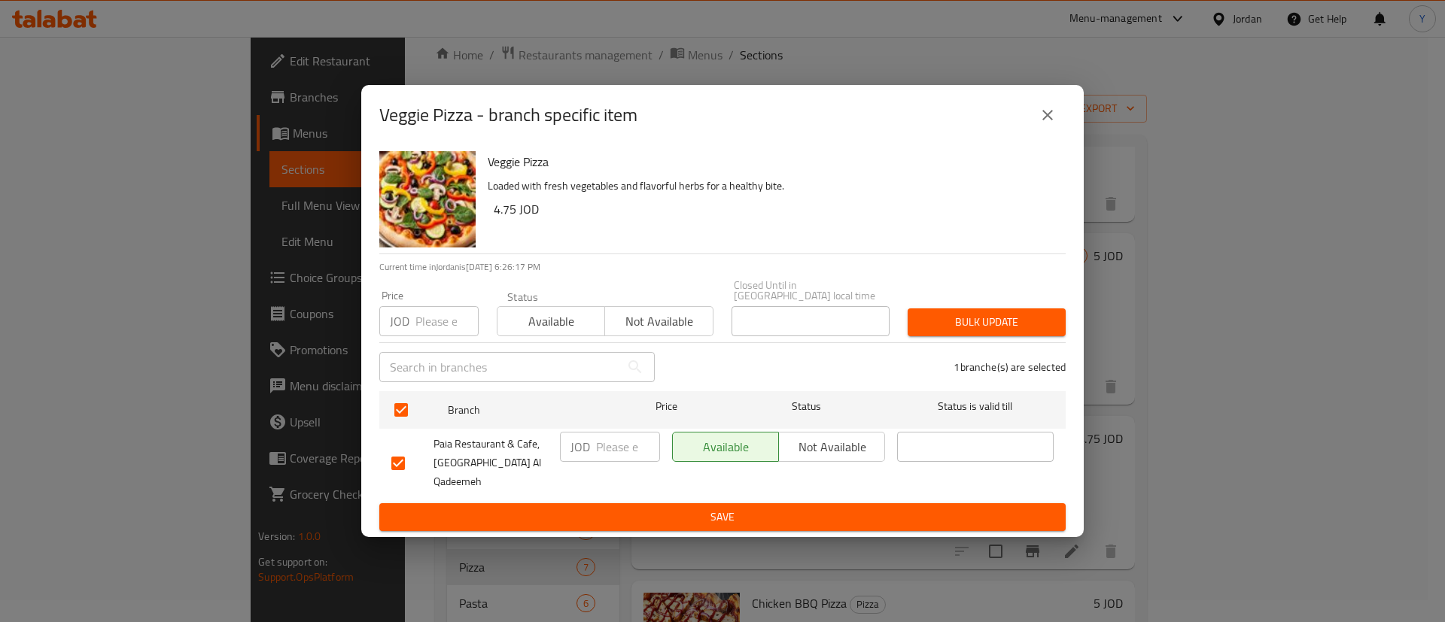
click at [599, 453] on input "number" at bounding box center [628, 447] width 64 height 30
click at [661, 519] on div "Veggie Pizza Loaded with fresh vegetables and flavorful herbs for a healthy bit…" at bounding box center [722, 341] width 723 height 392
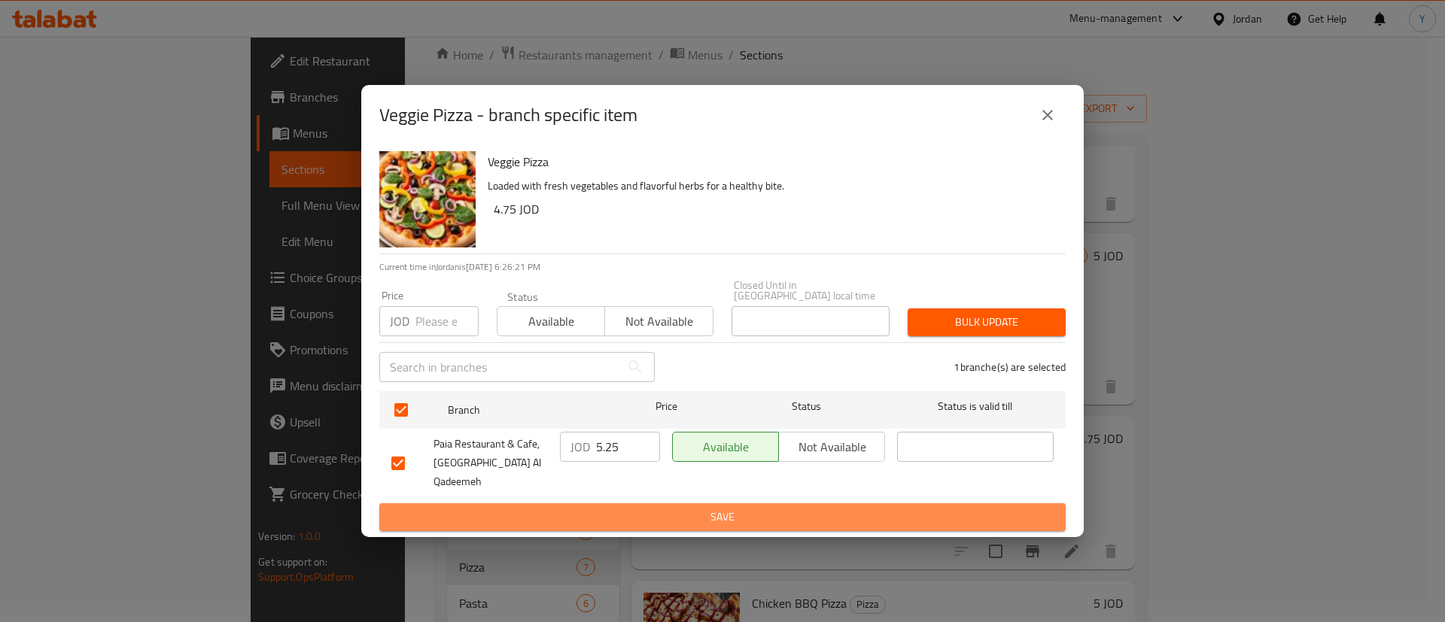
click at [703, 508] on span "Save" at bounding box center [722, 517] width 662 height 19
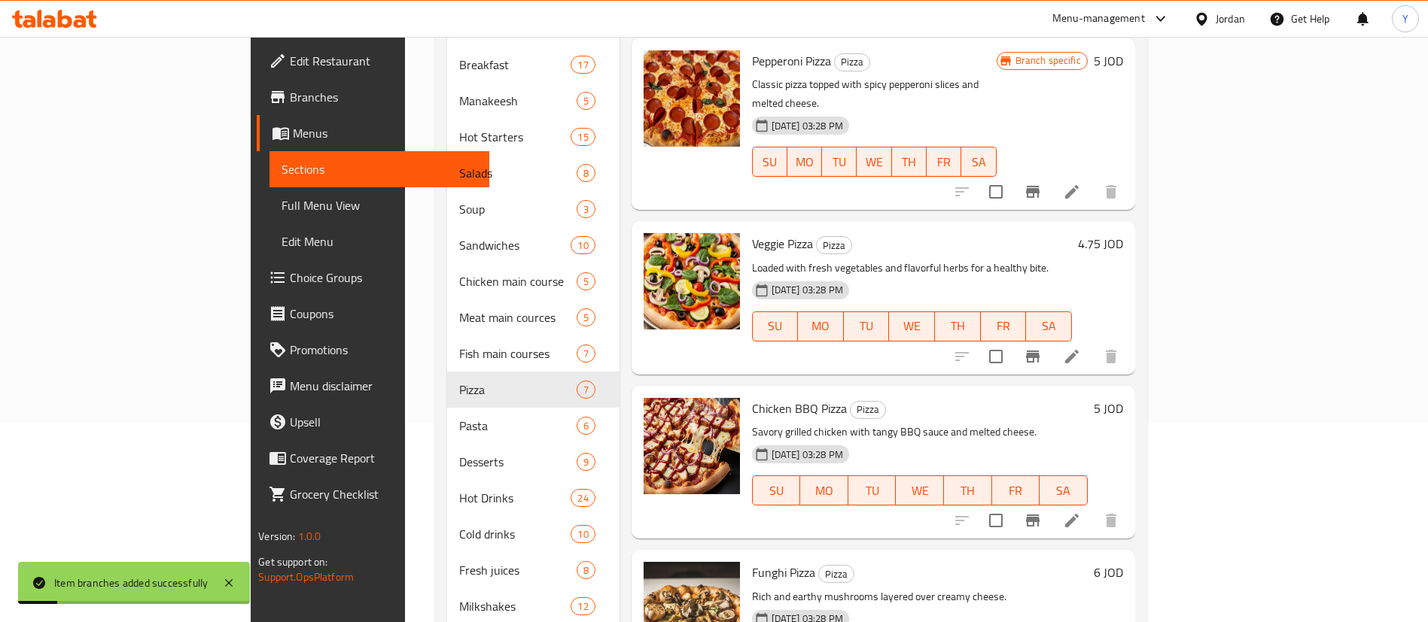
scroll to position [200, 0]
click at [1039, 514] on icon "Branch-specific-item" at bounding box center [1033, 520] width 14 height 12
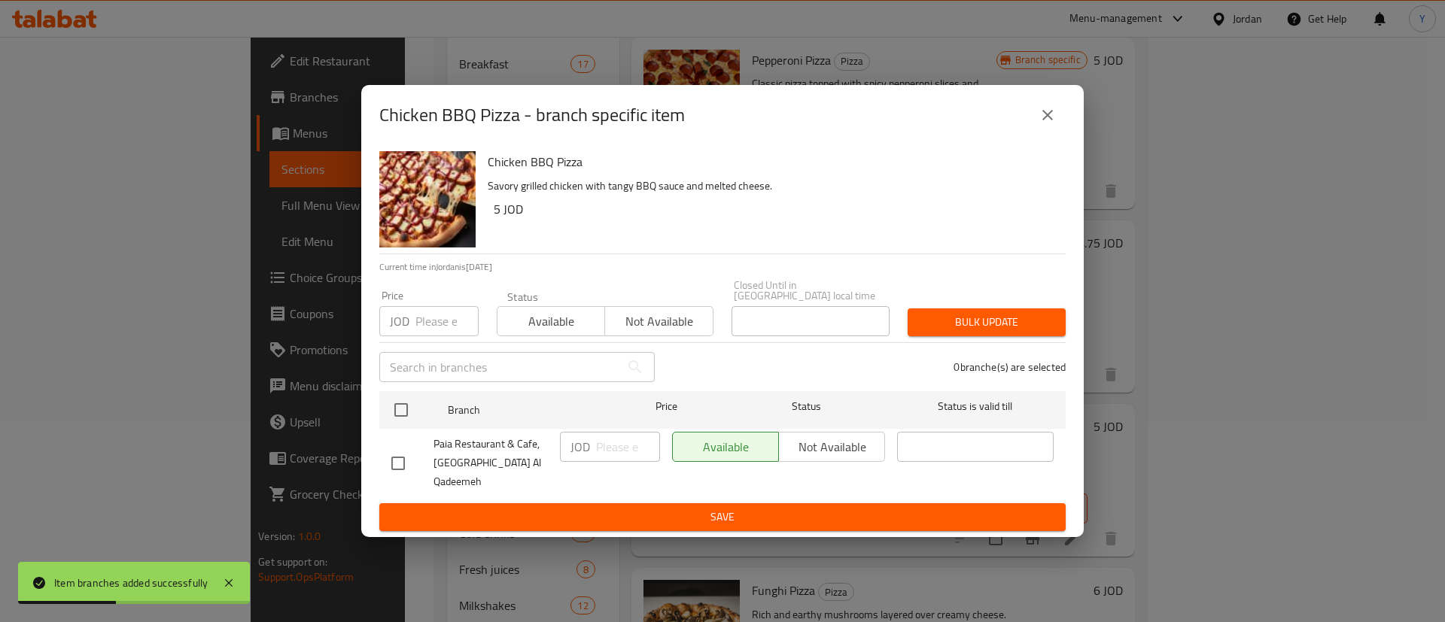
click at [390, 456] on input "checkbox" at bounding box center [398, 464] width 32 height 32
click at [628, 442] on input "number" at bounding box center [628, 447] width 64 height 30
click at [653, 485] on ul "Branch Price Status Status is valid till Paia Restaurant & Cafe, Al Balad Al Qa…" at bounding box center [722, 444] width 686 height 118
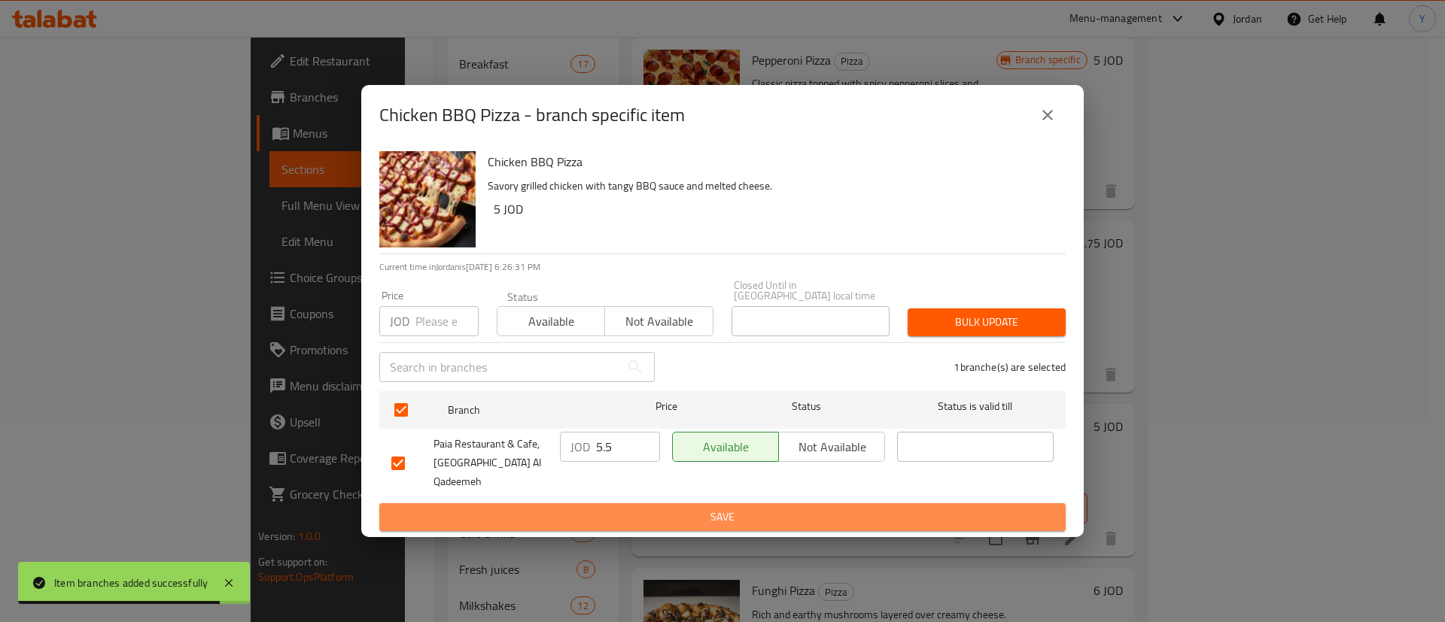
click at [653, 508] on span "Save" at bounding box center [722, 517] width 662 height 19
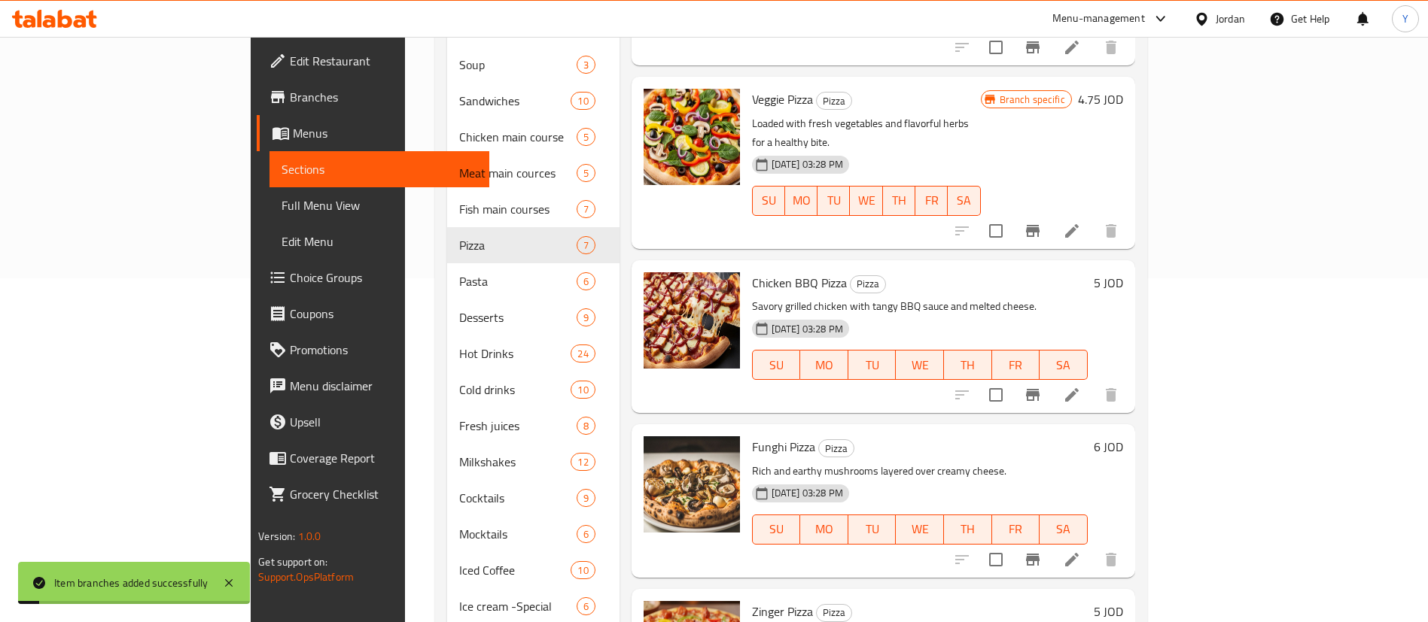
scroll to position [408, 0]
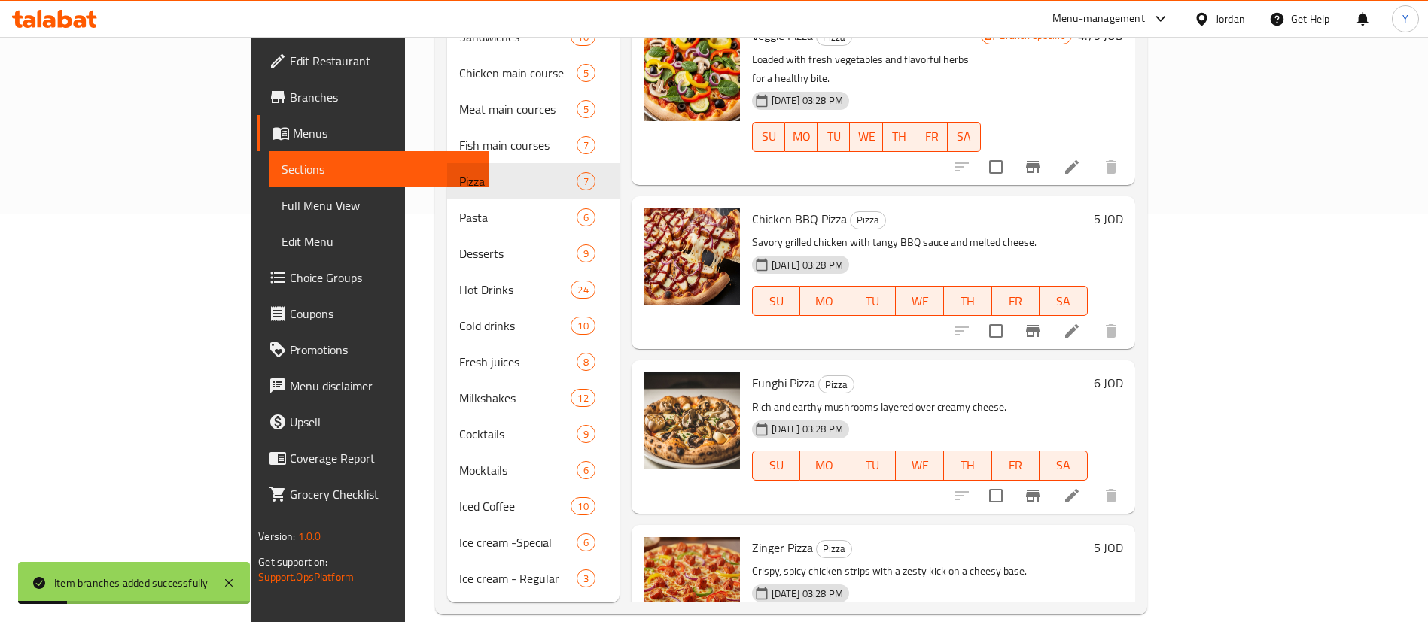
click at [1042, 487] on icon "Branch-specific-item" at bounding box center [1033, 496] width 18 height 18
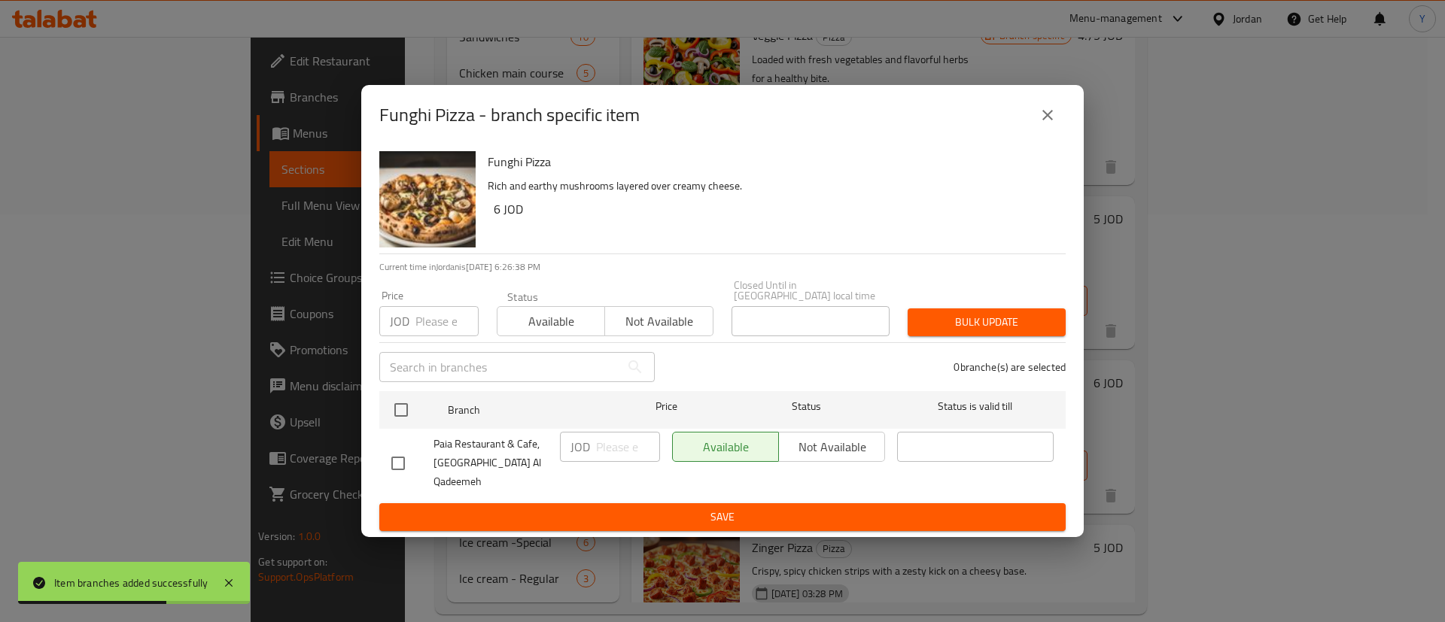
click at [392, 455] on input "checkbox" at bounding box center [398, 464] width 32 height 32
click at [624, 457] on input "number" at bounding box center [628, 447] width 64 height 30
click at [642, 508] on span "Save" at bounding box center [722, 517] width 662 height 19
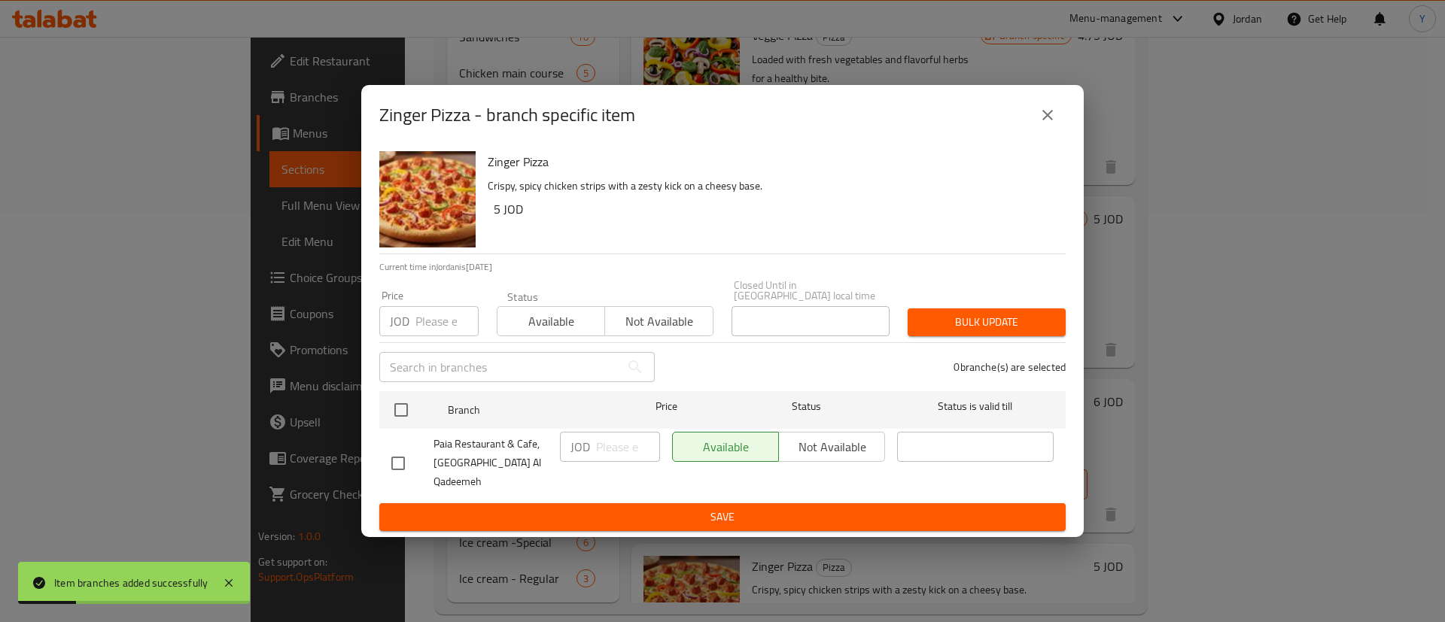
click at [404, 471] on input "checkbox" at bounding box center [398, 464] width 32 height 32
click at [612, 457] on input "number" at bounding box center [628, 447] width 64 height 30
click at [645, 508] on span "Save" at bounding box center [722, 517] width 662 height 19
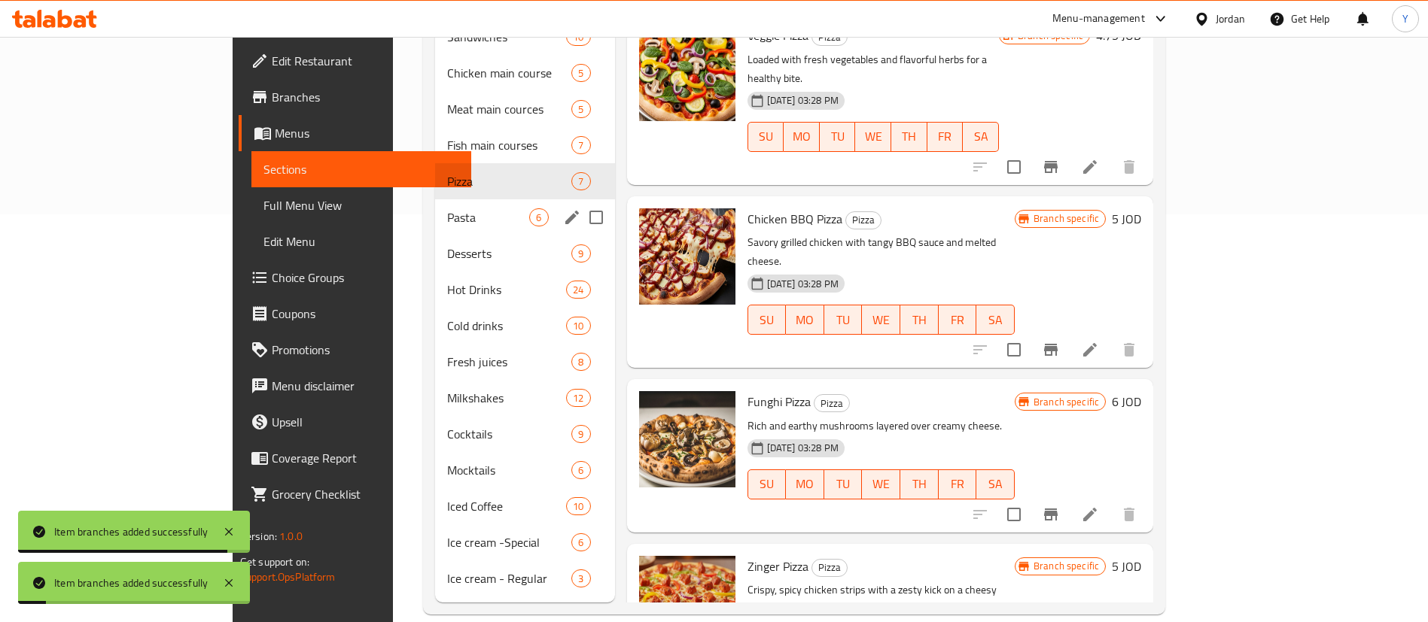
click at [435, 204] on div "Pasta 6" at bounding box center [525, 217] width 180 height 36
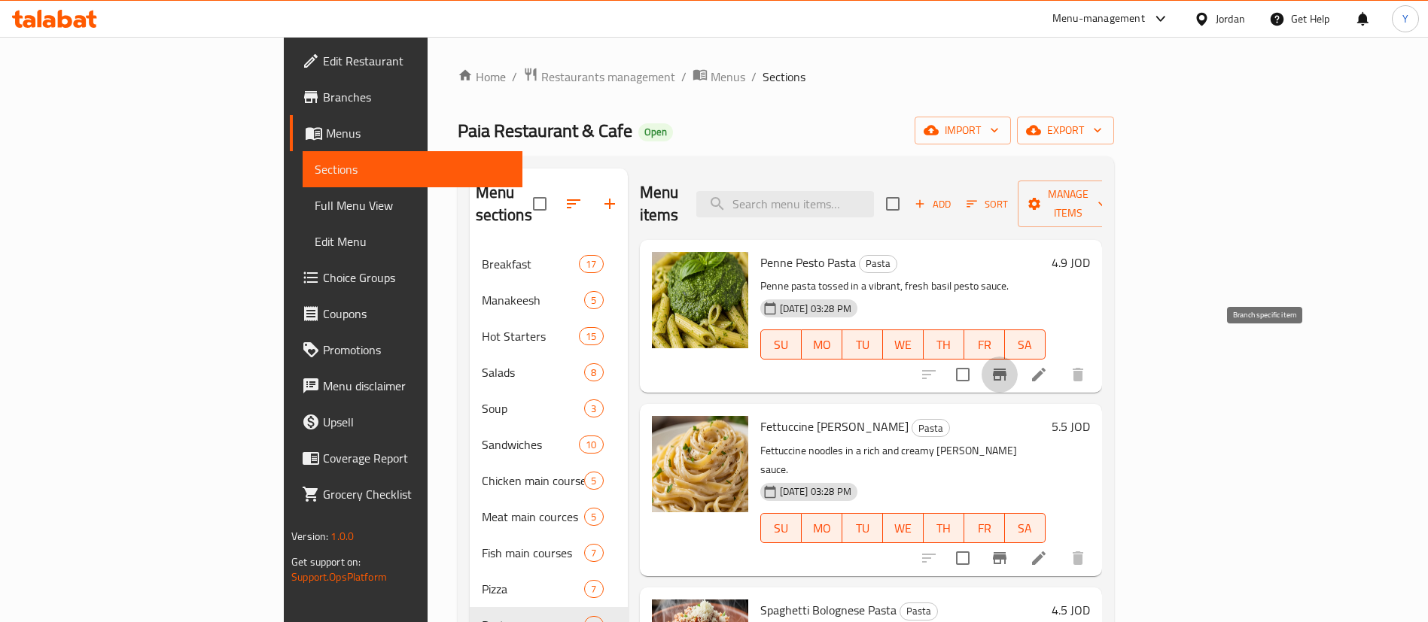
click at [1009, 366] on icon "Branch-specific-item" at bounding box center [1000, 375] width 18 height 18
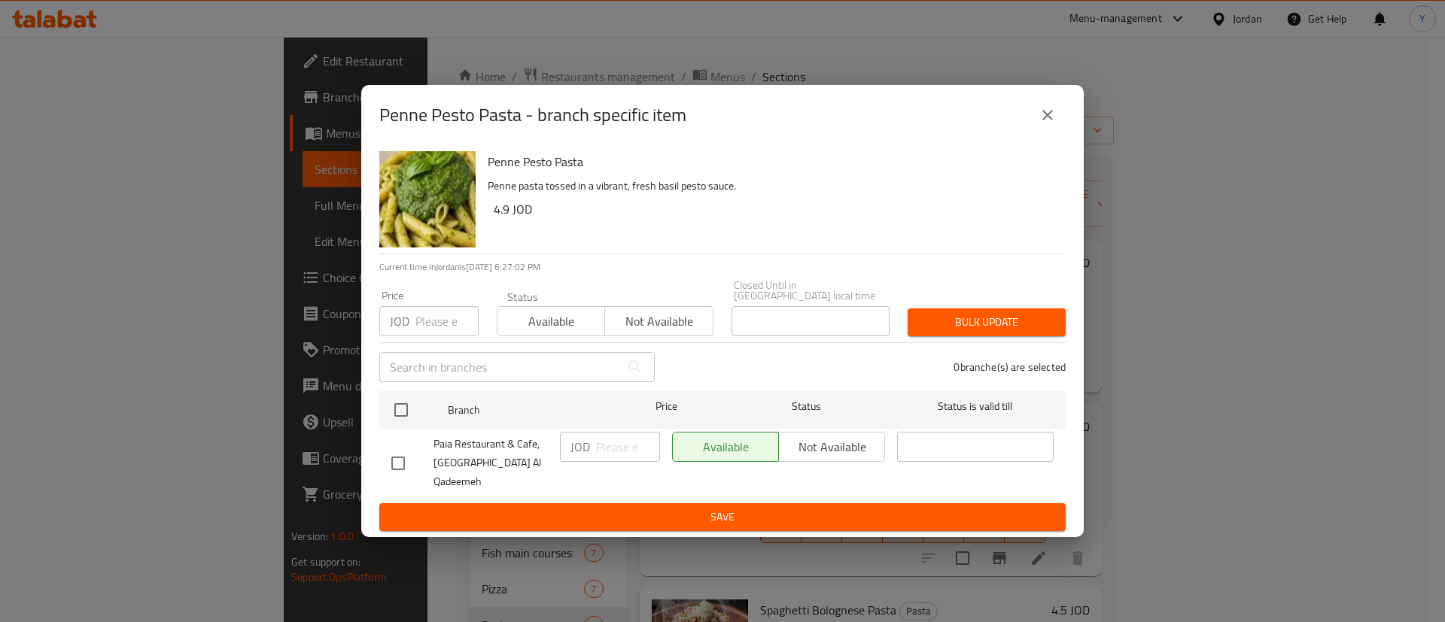
click at [408, 453] on input "checkbox" at bounding box center [398, 464] width 32 height 32
click at [606, 458] on input "number" at bounding box center [628, 447] width 64 height 30
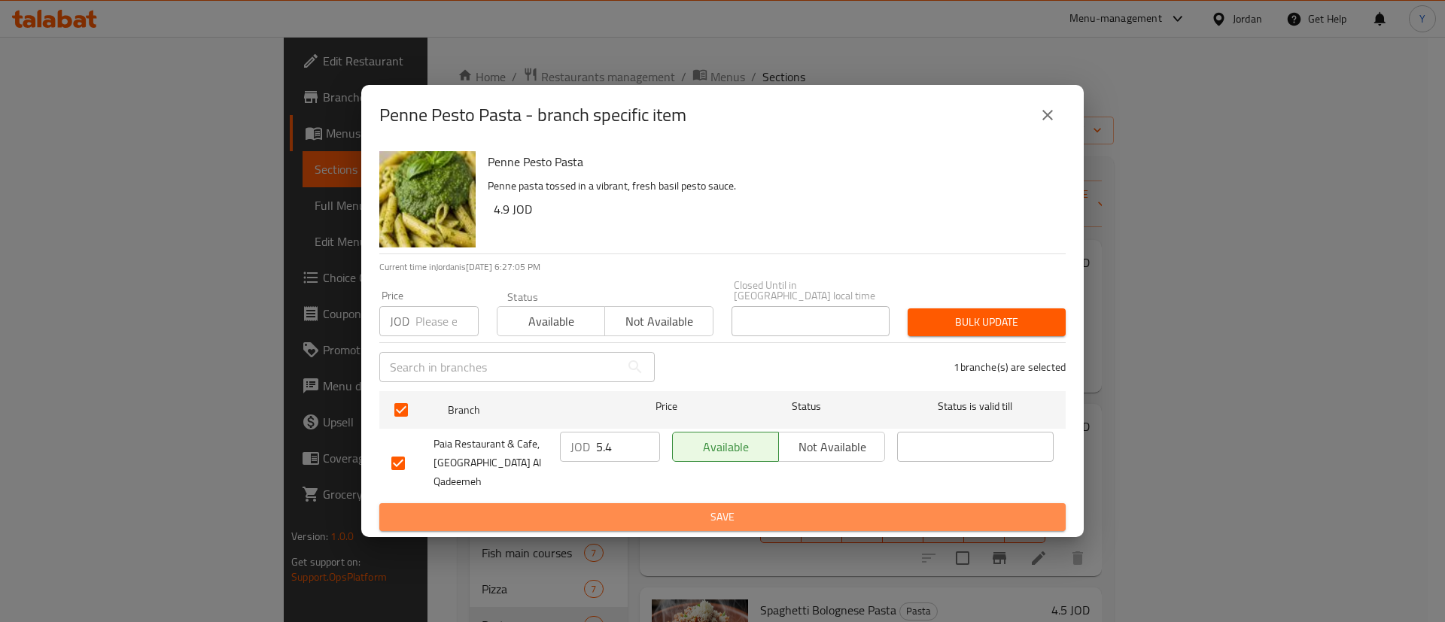
click at [639, 508] on span "Save" at bounding box center [722, 517] width 662 height 19
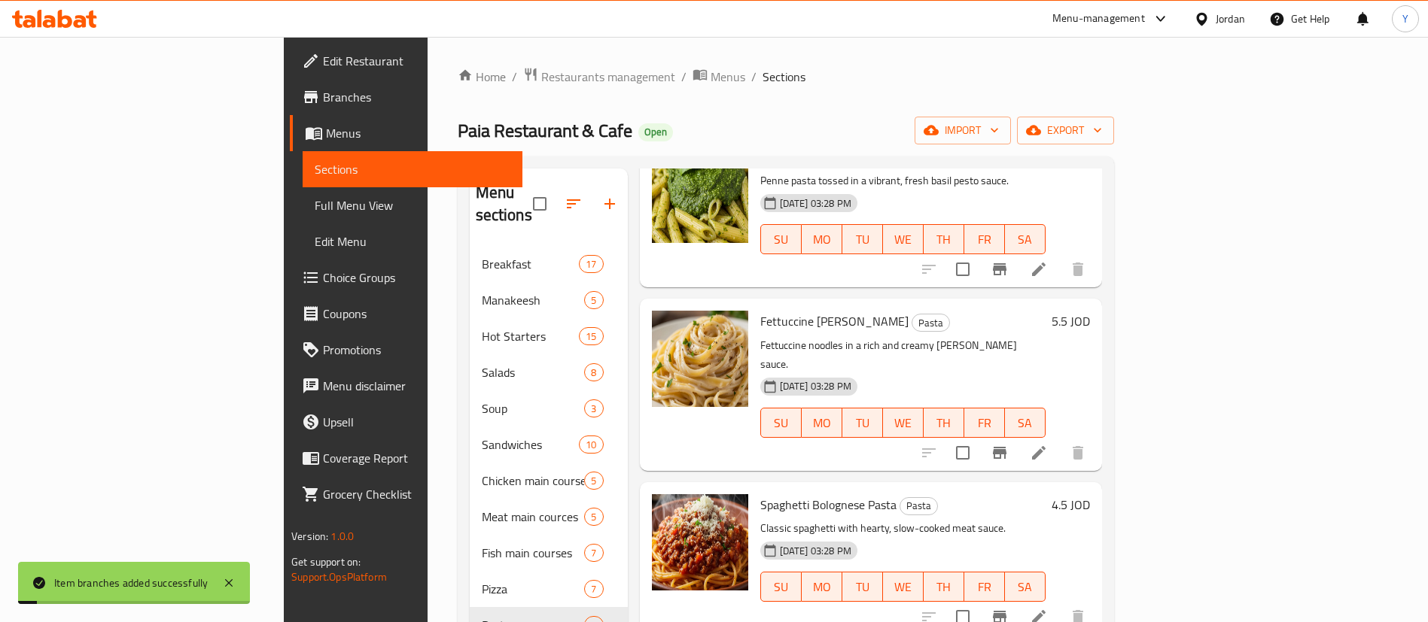
scroll to position [120, 0]
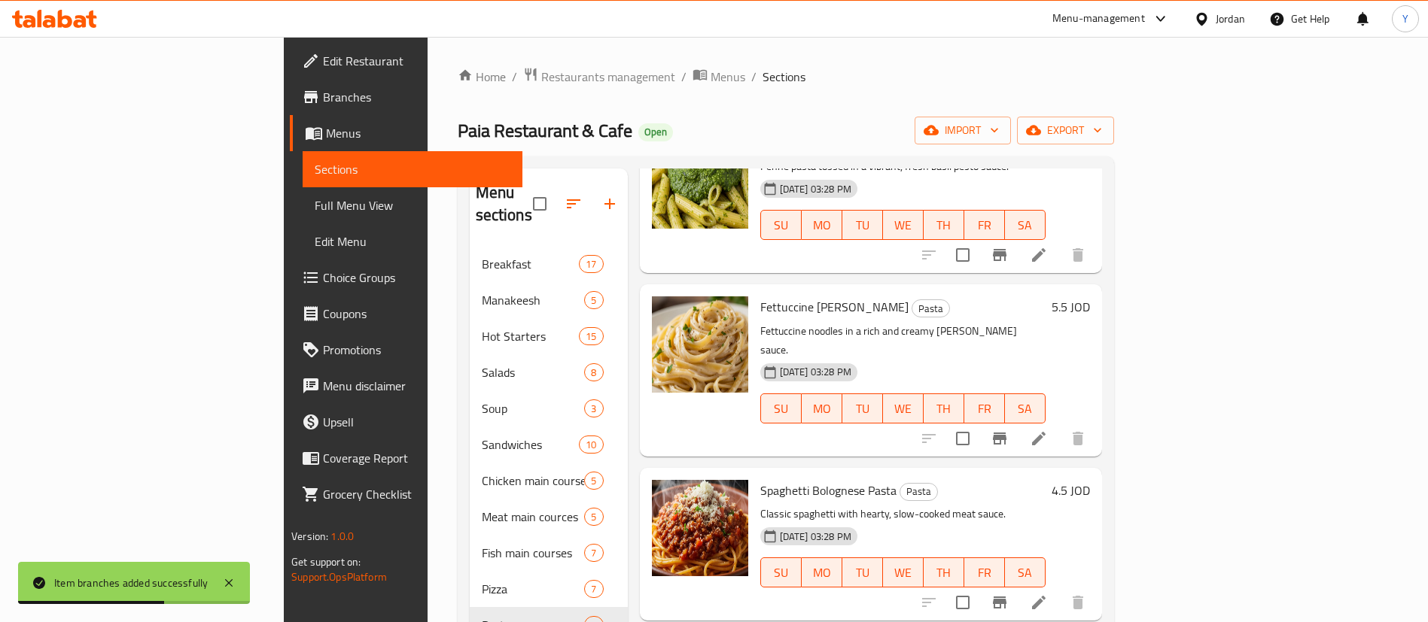
click at [1060, 425] on li at bounding box center [1039, 438] width 42 height 27
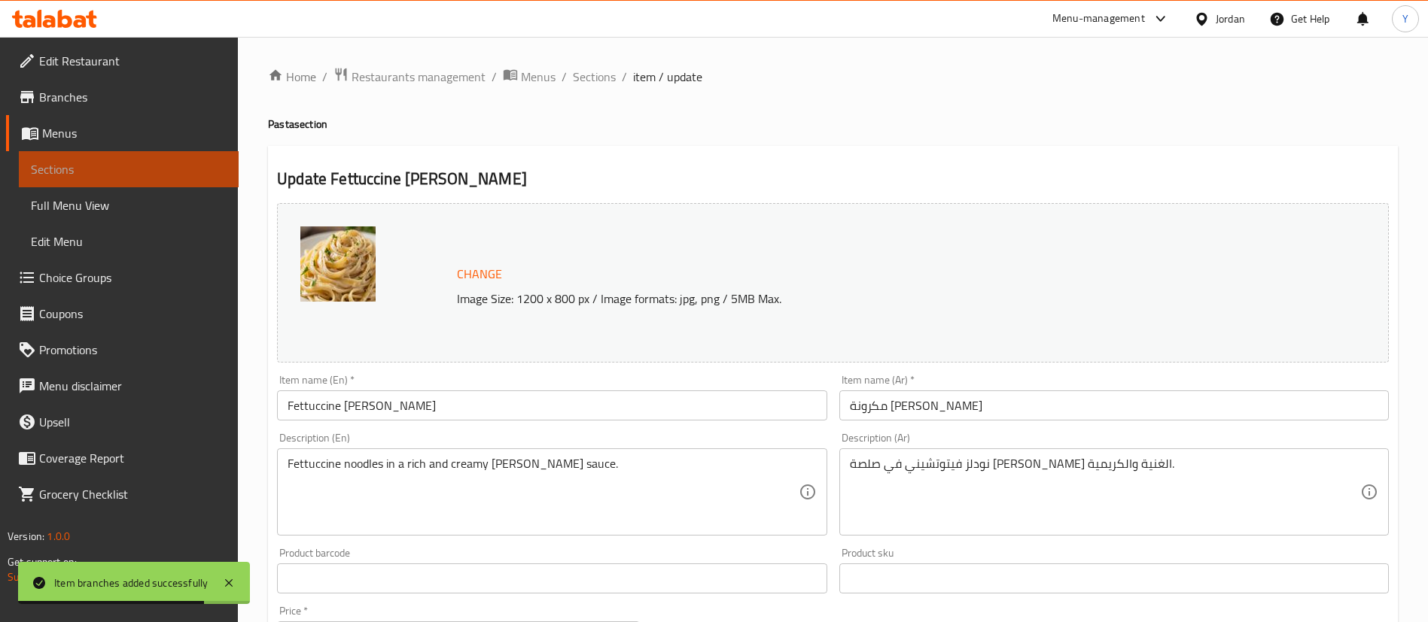
click at [132, 166] on span "Sections" at bounding box center [129, 169] width 196 height 18
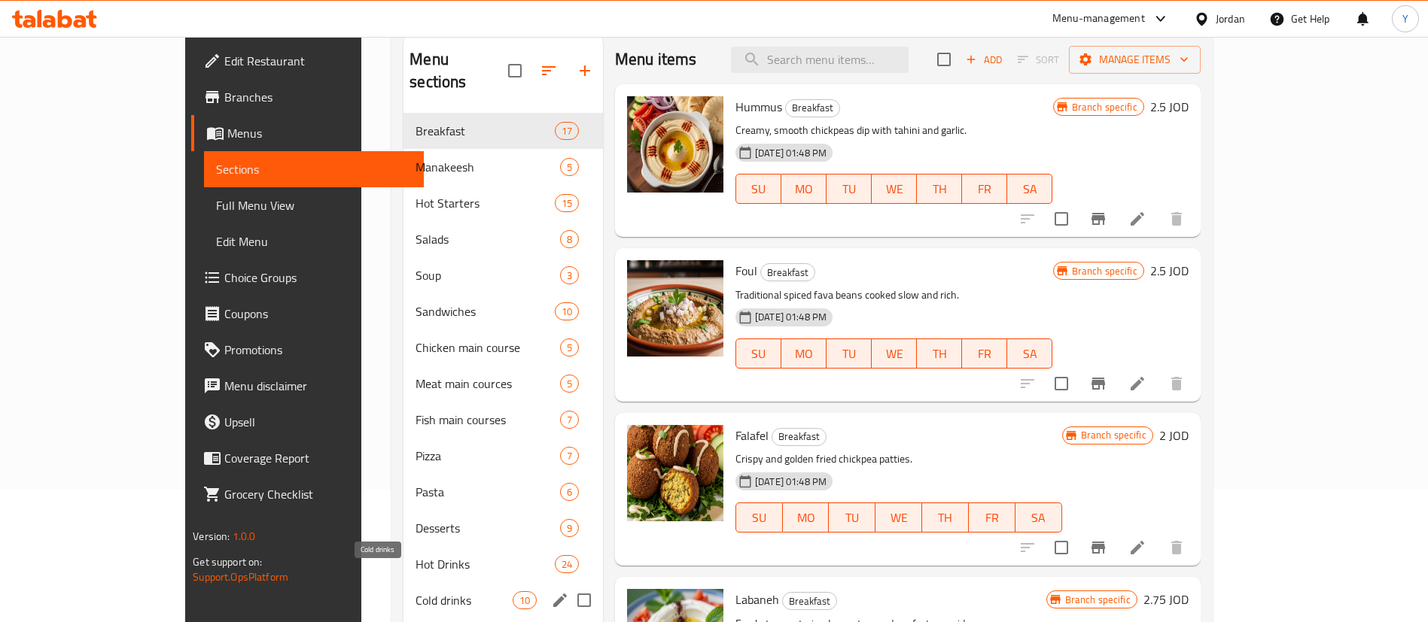
scroll to position [146, 0]
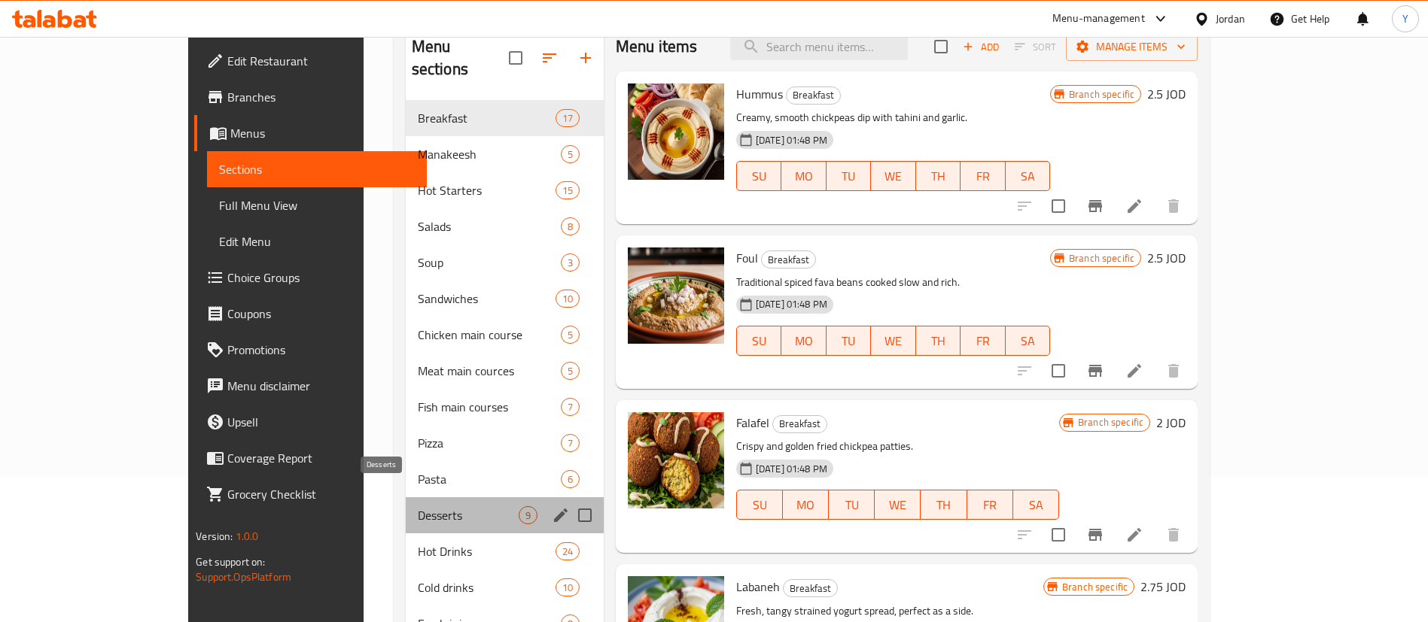
click at [418, 507] on span "Desserts" at bounding box center [468, 516] width 101 height 18
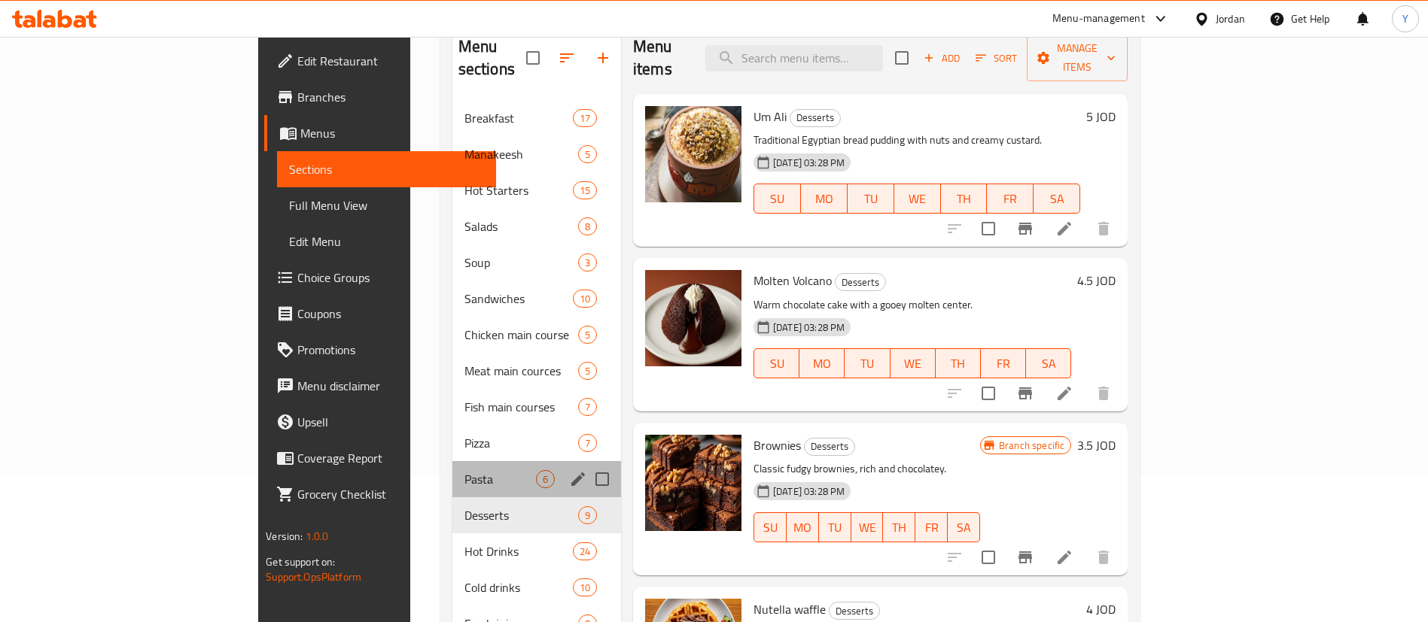
click at [452, 467] on div "Pasta 6" at bounding box center [536, 479] width 169 height 36
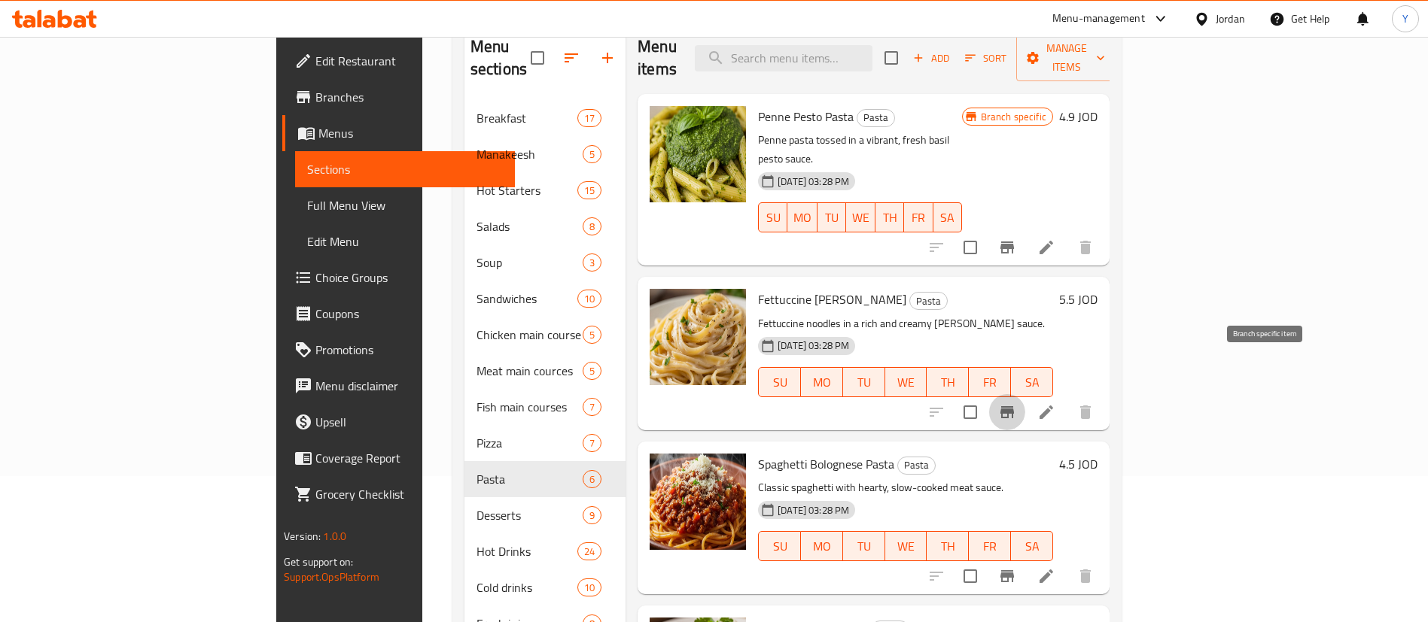
click at [1025, 394] on button "Branch-specific-item" at bounding box center [1007, 412] width 36 height 36
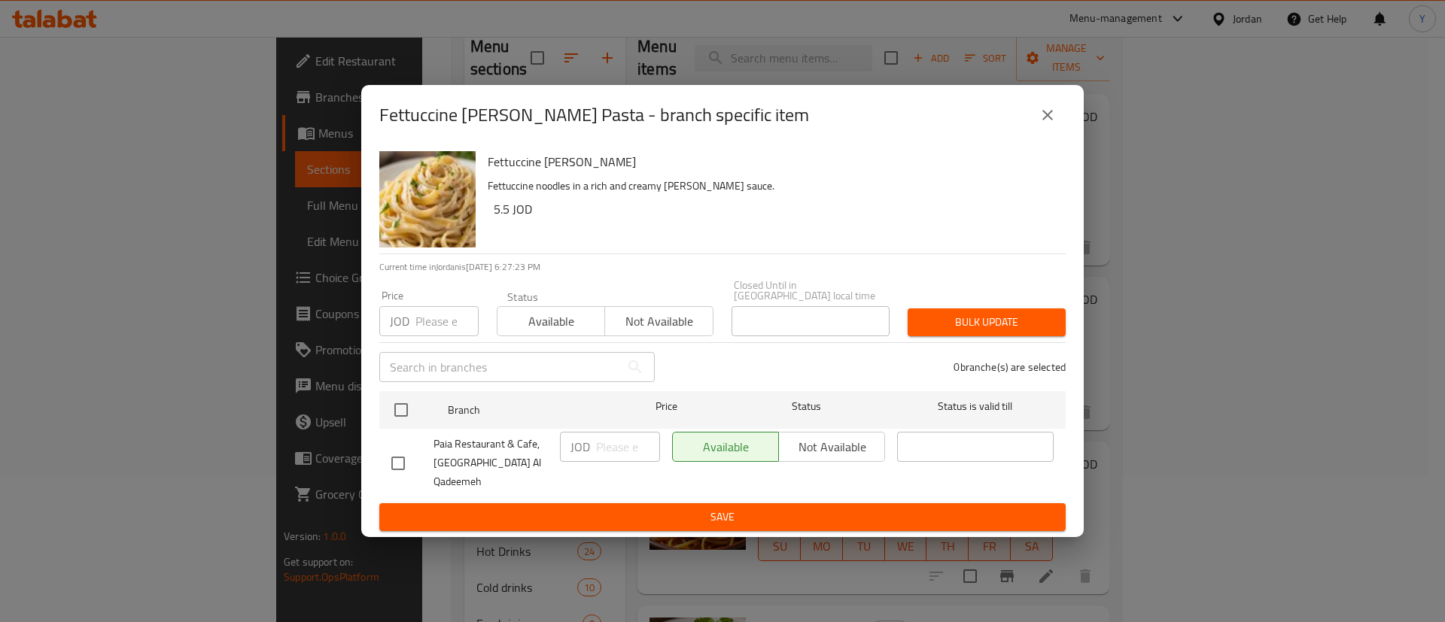
click at [414, 451] on div at bounding box center [412, 464] width 42 height 32
click at [398, 455] on input "checkbox" at bounding box center [398, 464] width 32 height 32
click at [625, 457] on input "number" at bounding box center [628, 447] width 64 height 30
click at [668, 522] on div "Fettuccine Alfredo Pasta Fettuccine noodles in a rich and creamy Alfredo sauce.…" at bounding box center [722, 341] width 723 height 392
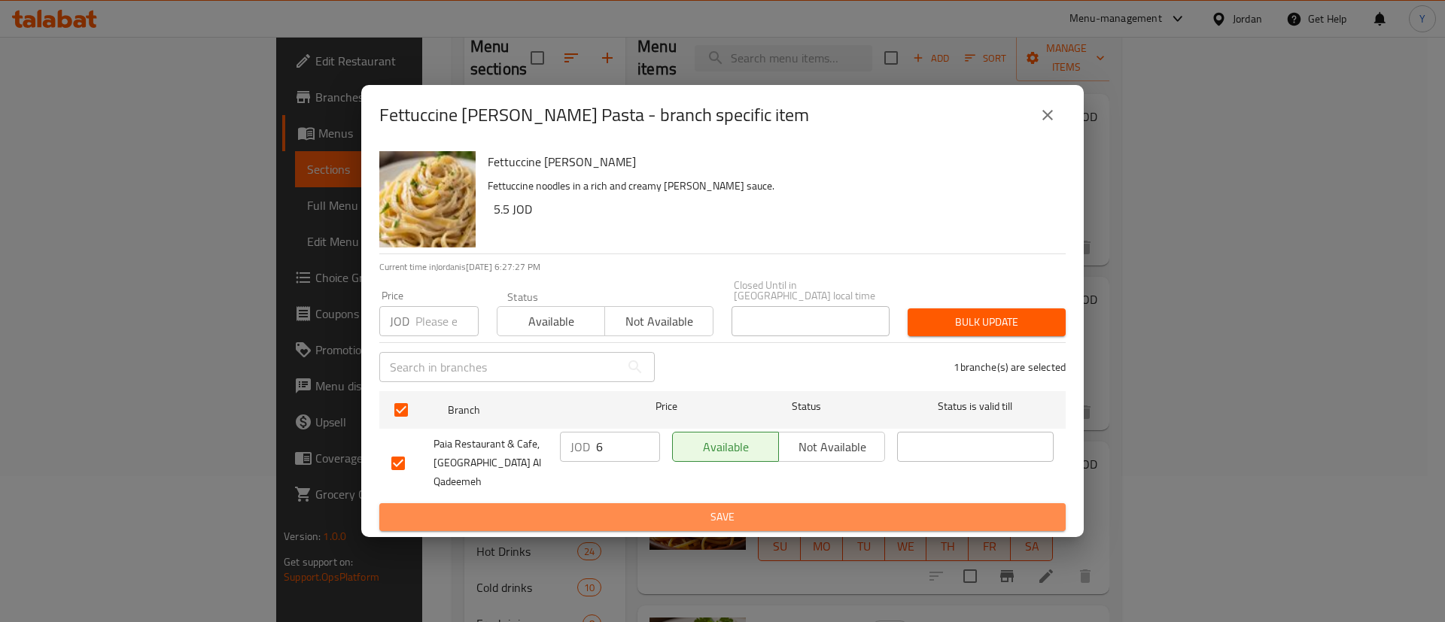
click at [694, 508] on span "Save" at bounding box center [722, 517] width 662 height 19
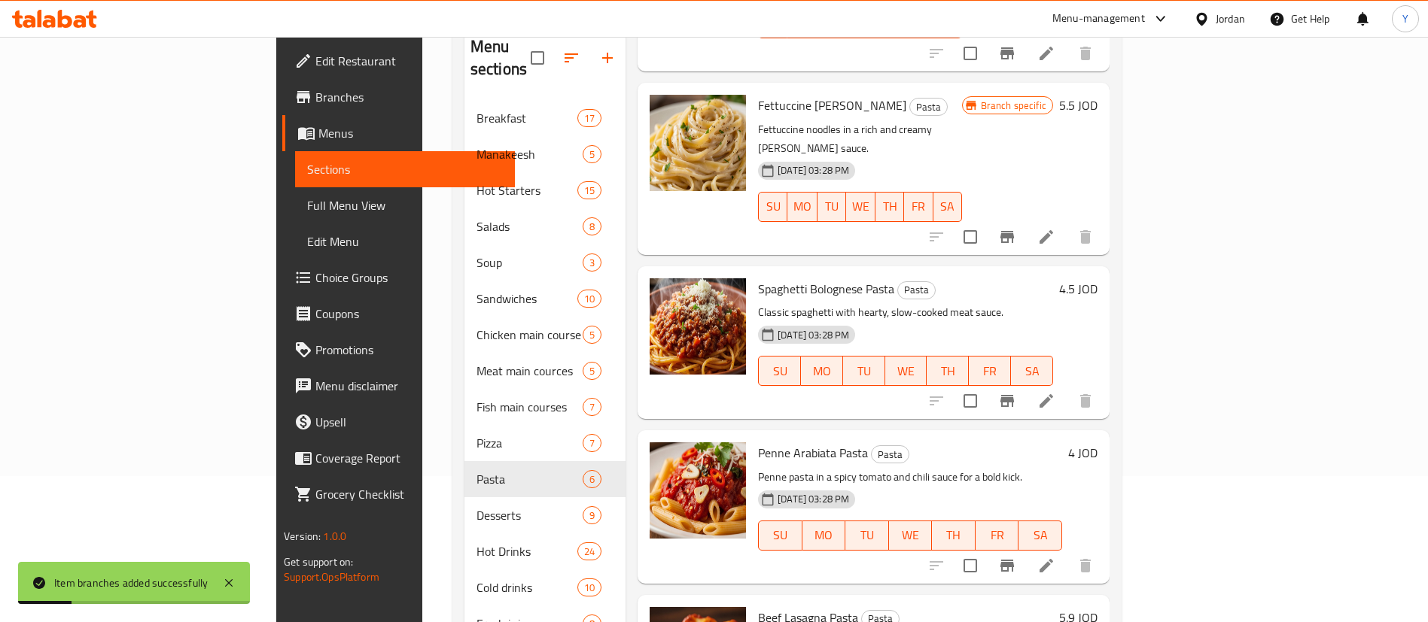
scroll to position [199, 0]
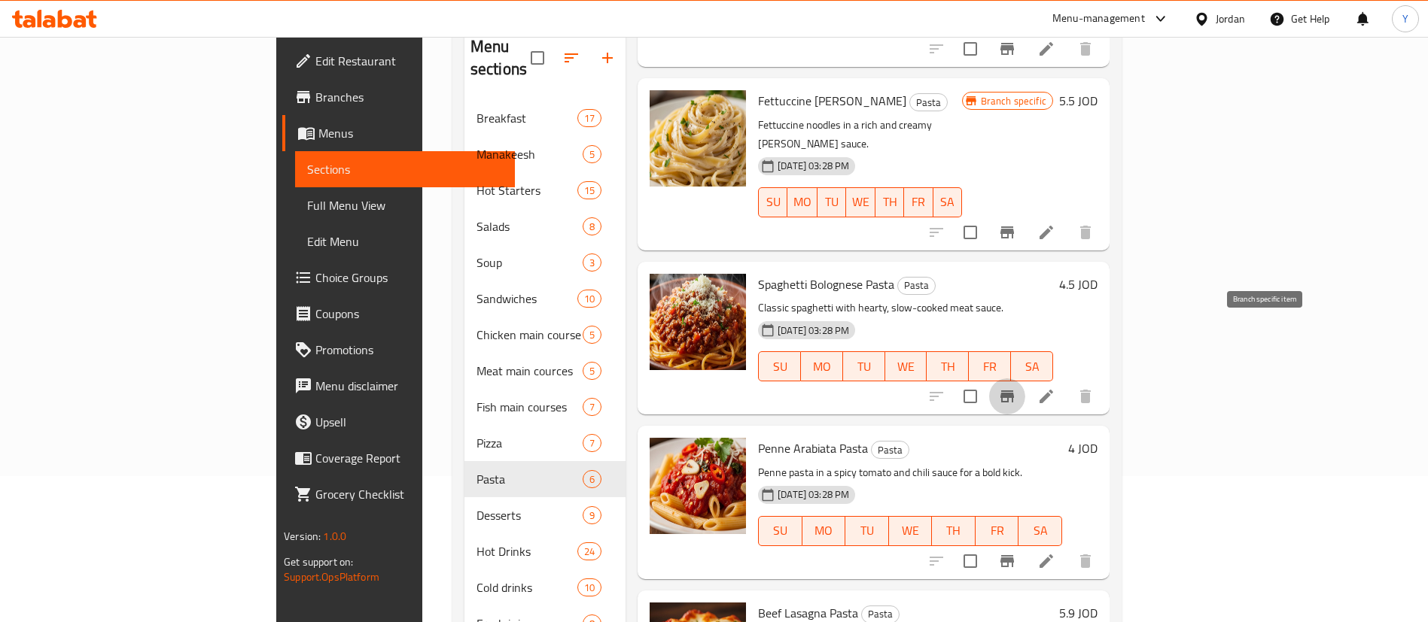
click at [1025, 379] on button "Branch-specific-item" at bounding box center [1007, 397] width 36 height 36
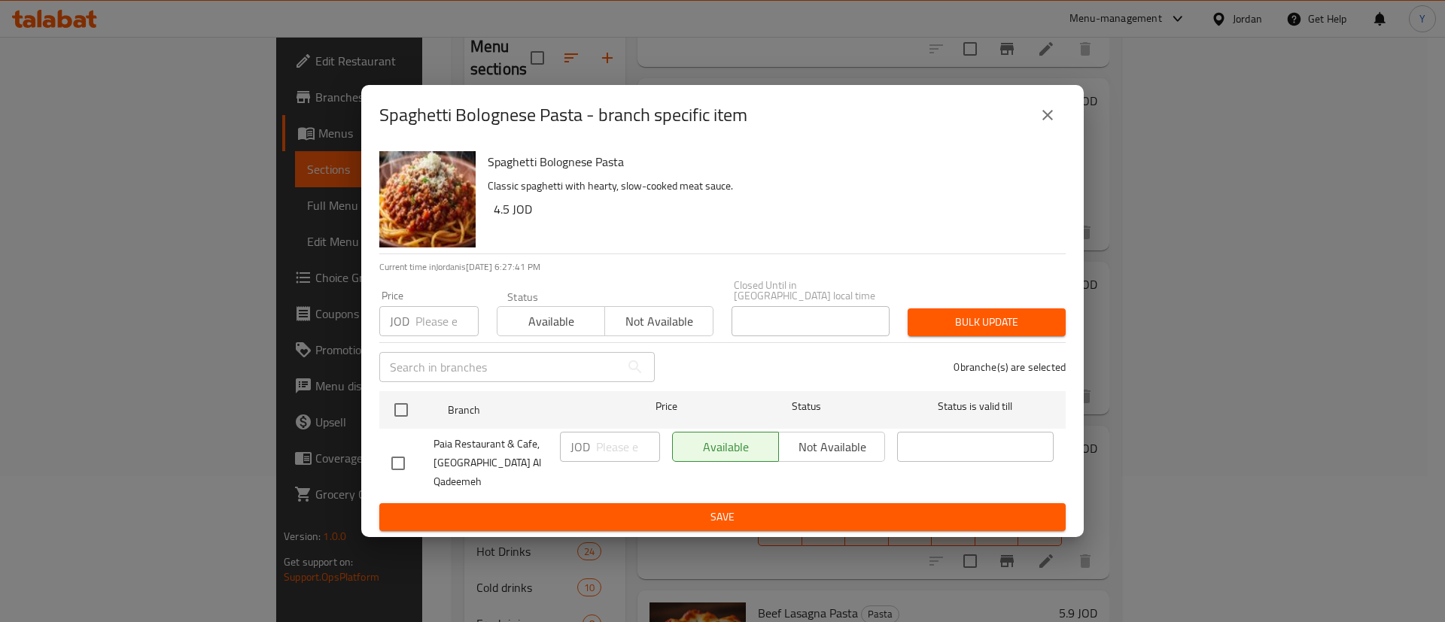
click at [404, 461] on input "checkbox" at bounding box center [398, 464] width 32 height 32
click at [602, 459] on input "number" at bounding box center [628, 447] width 64 height 30
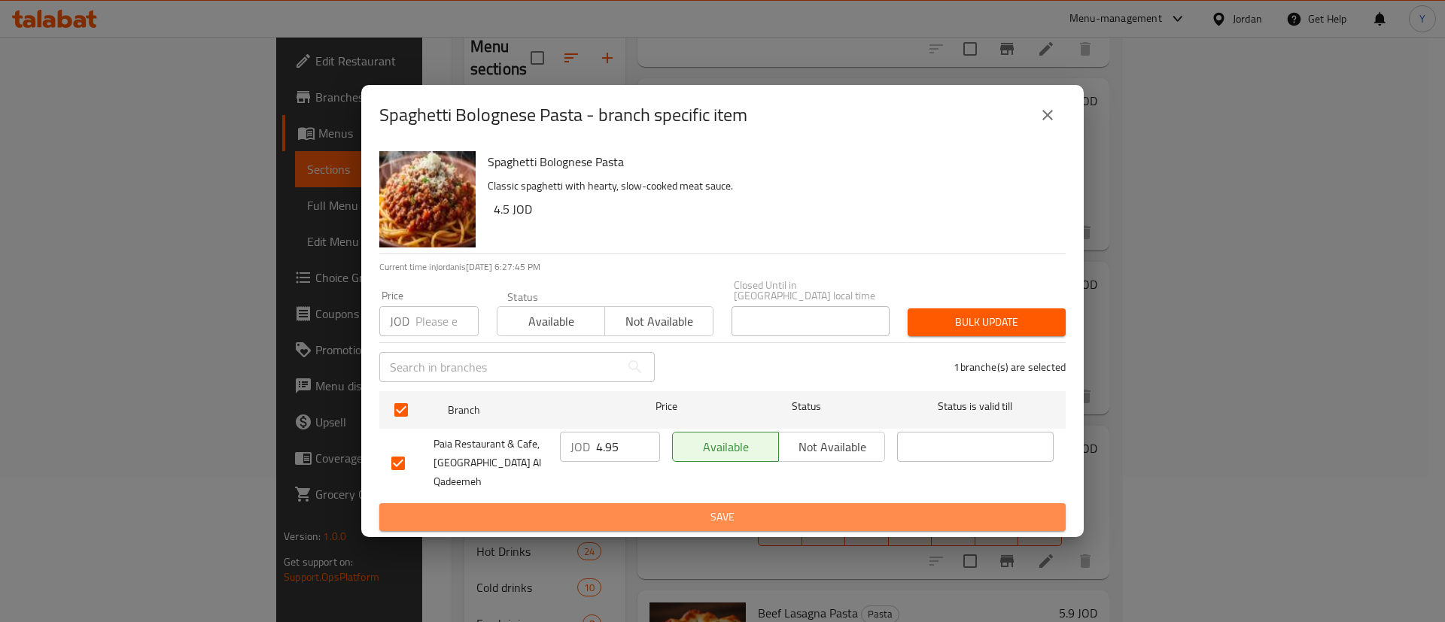
click at [624, 508] on span "Save" at bounding box center [722, 517] width 662 height 19
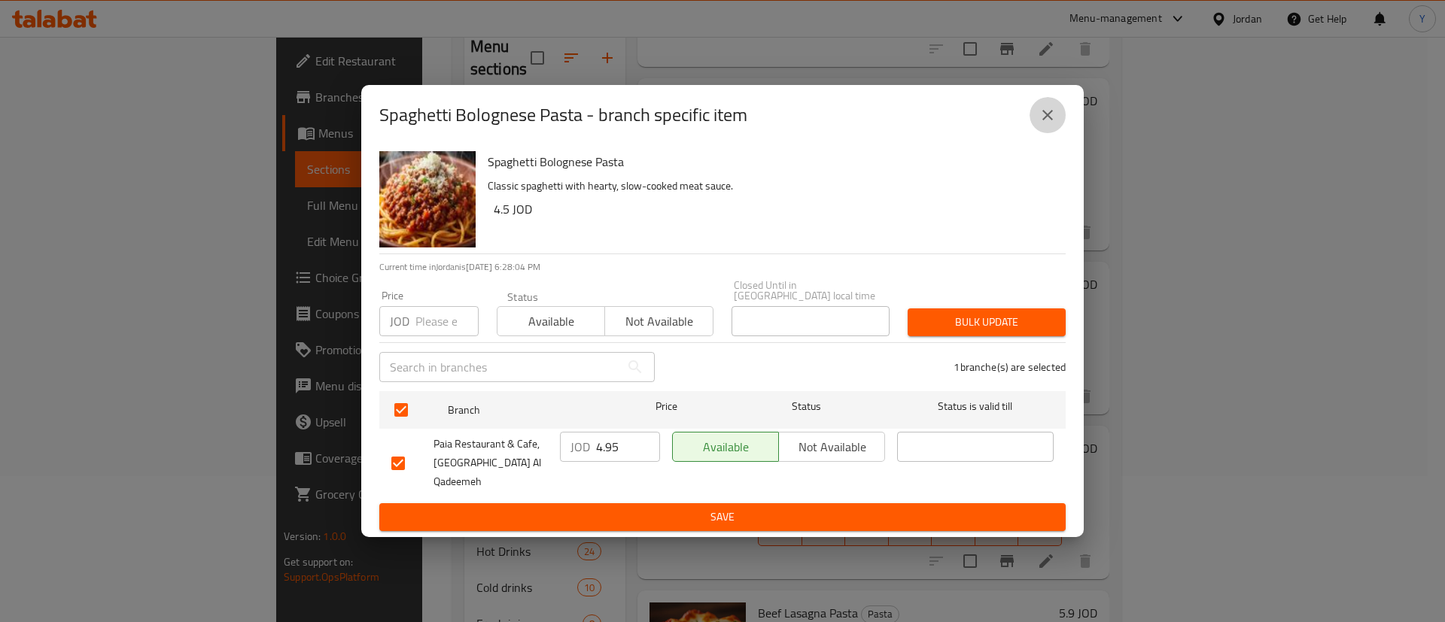
click at [1048, 124] on icon "close" at bounding box center [1048, 115] width 18 height 18
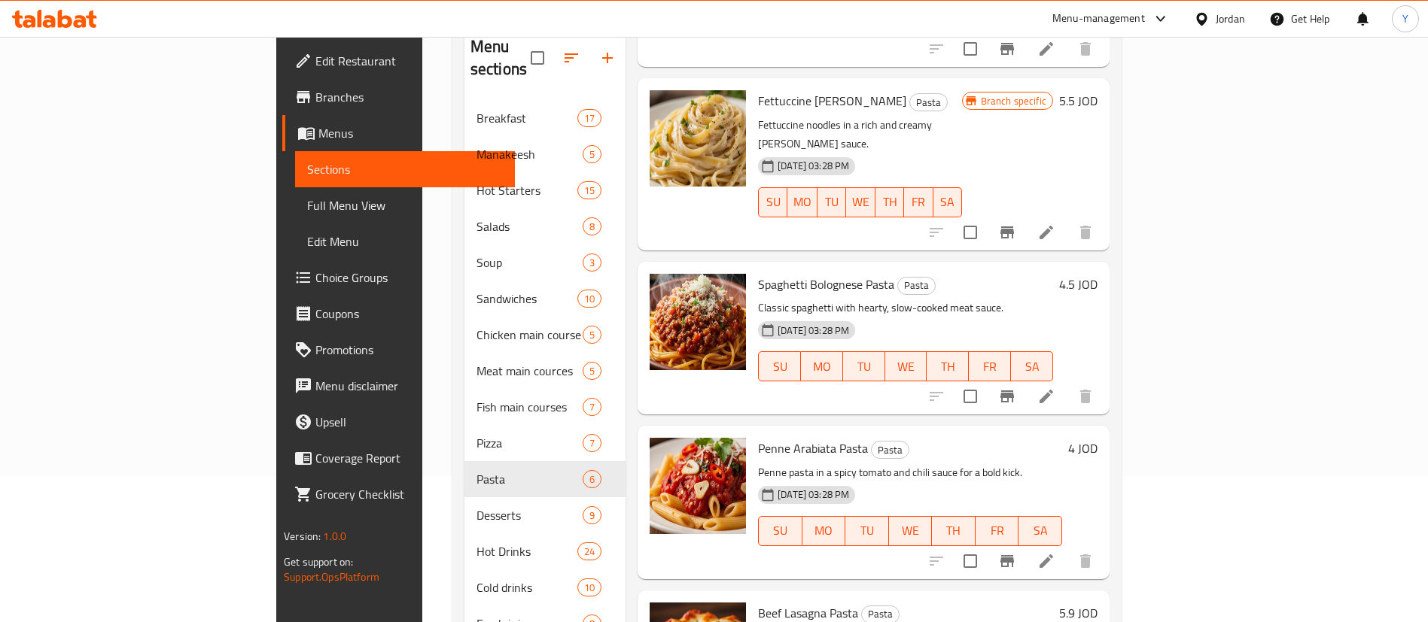
click at [1025, 379] on button "Branch-specific-item" at bounding box center [1007, 397] width 36 height 36
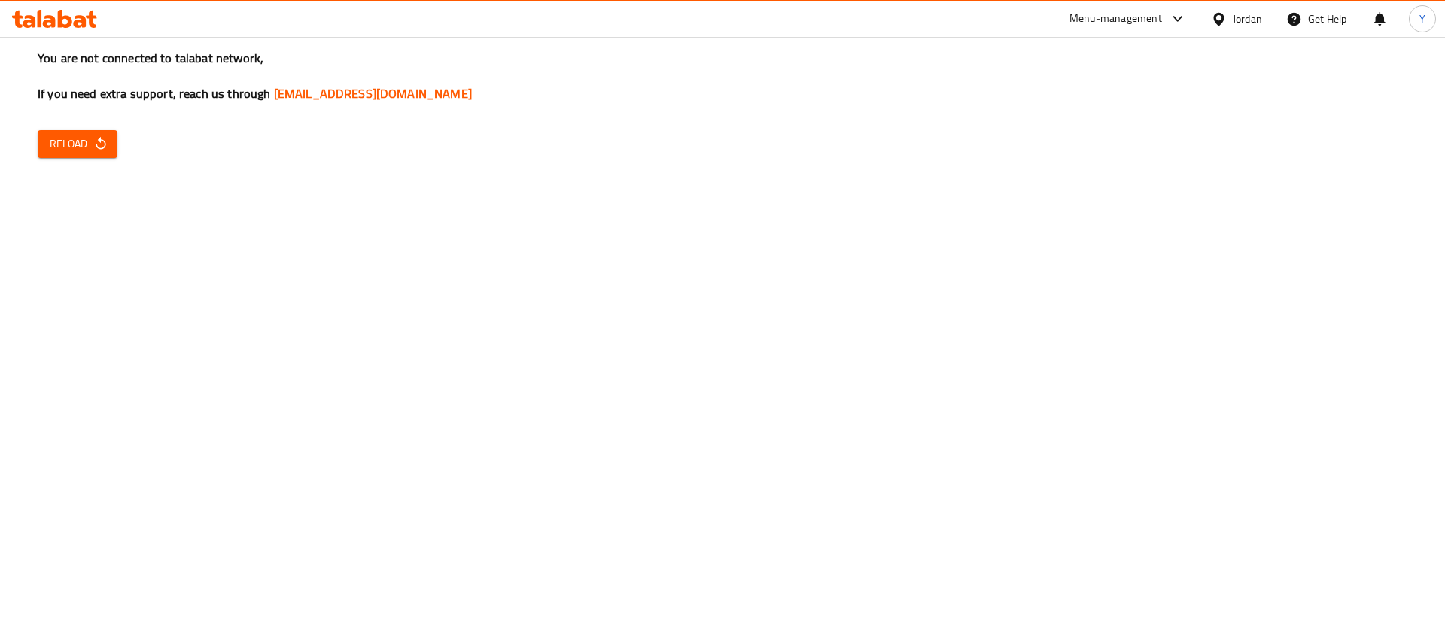
click at [117, 154] on div "You are not connected to talabat network, If you need extra support, reach us t…" at bounding box center [722, 311] width 1445 height 622
click at [81, 142] on span "Reload" at bounding box center [78, 144] width 56 height 19
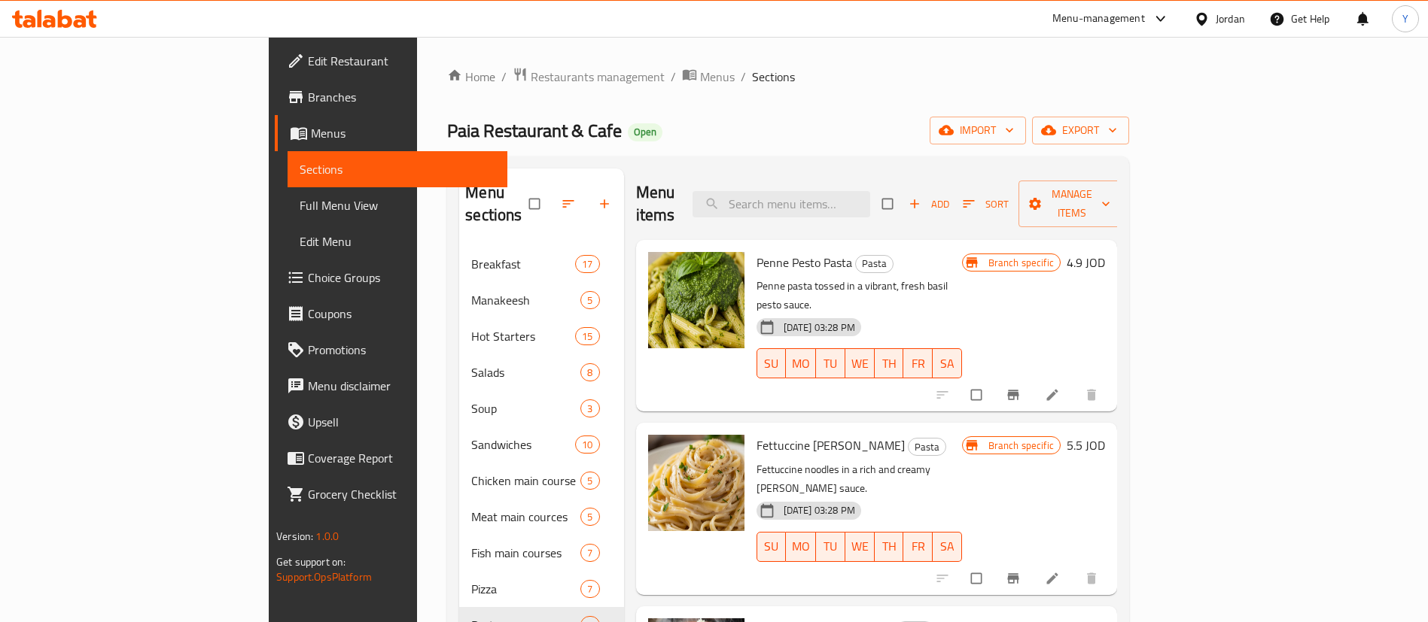
scroll to position [205, 0]
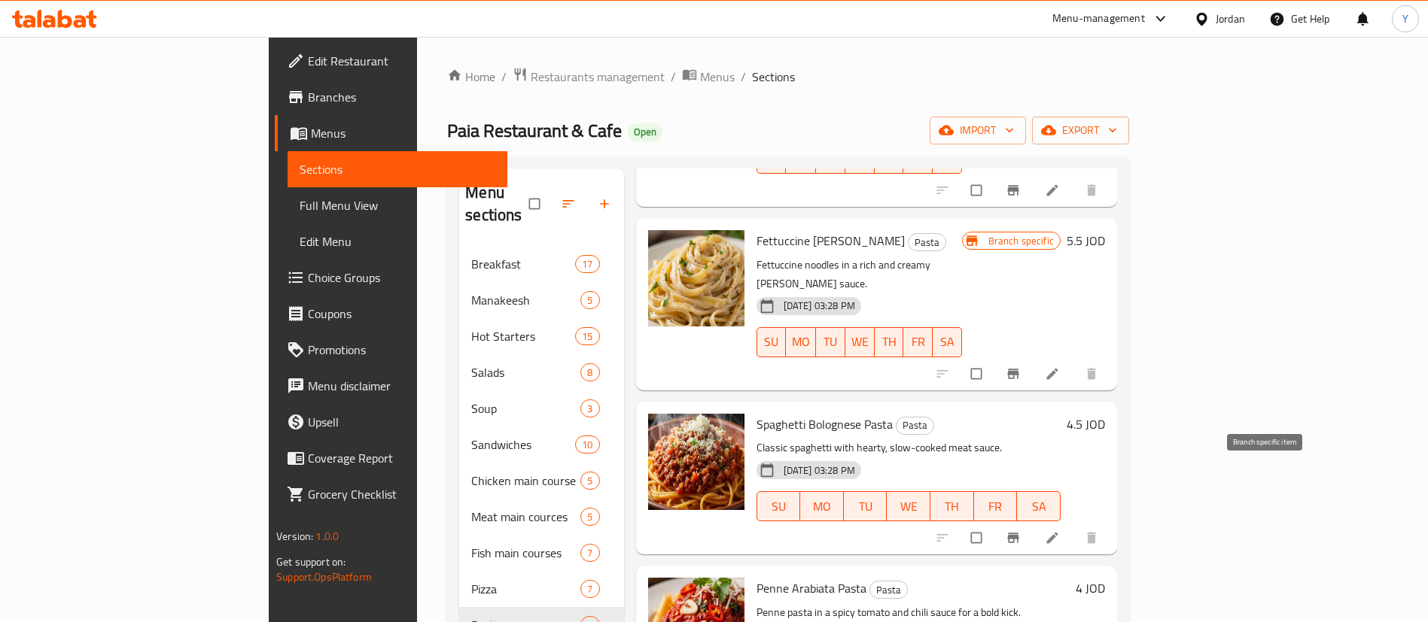
click at [1018, 534] on icon "Branch-specific-item" at bounding box center [1012, 539] width 11 height 10
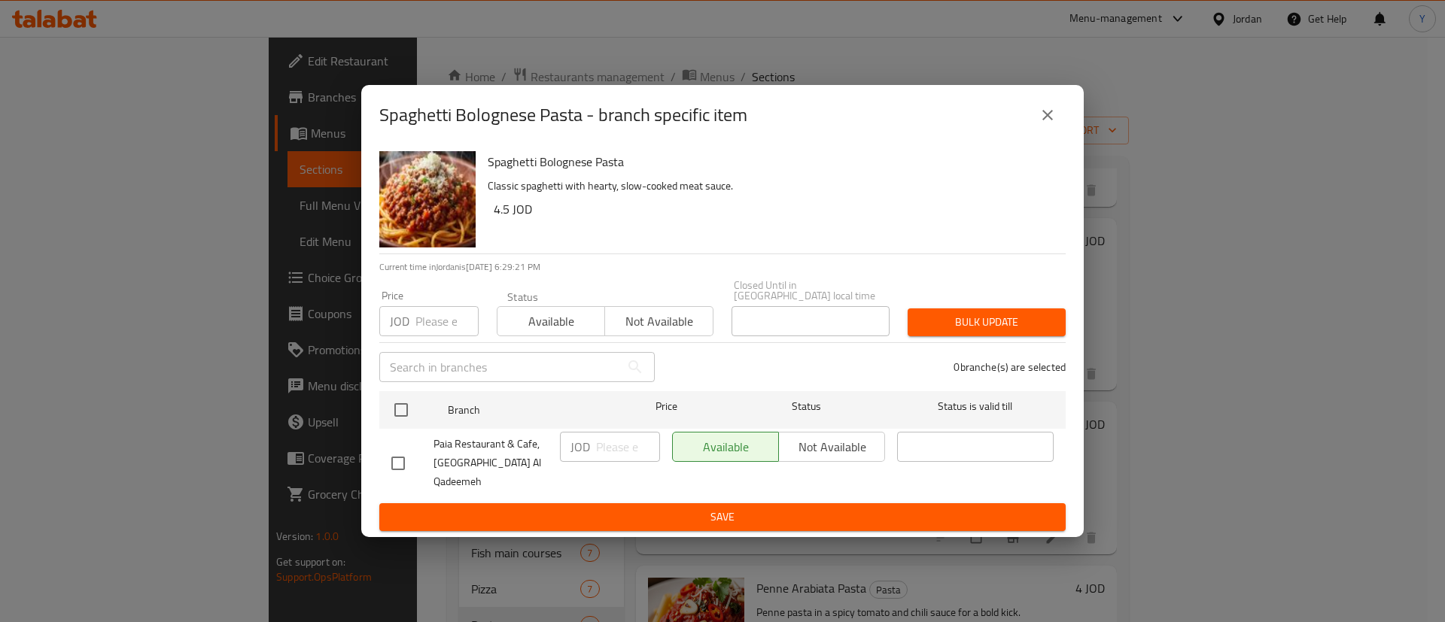
click at [404, 455] on input "checkbox" at bounding box center [398, 464] width 32 height 32
checkbox input "true"
click at [607, 435] on div "JOD ​" at bounding box center [610, 463] width 112 height 75
click at [602, 448] on input "number" at bounding box center [628, 447] width 64 height 30
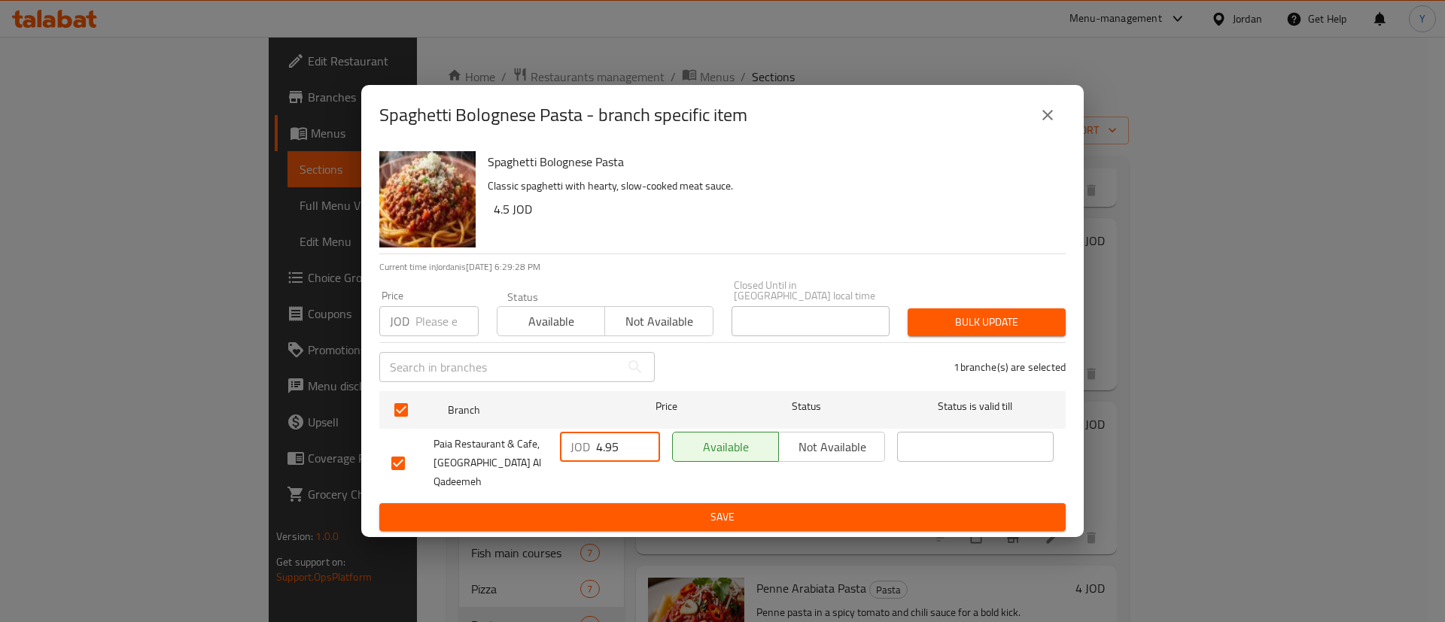
type input "4.95"
click at [658, 508] on span "Save" at bounding box center [722, 517] width 662 height 19
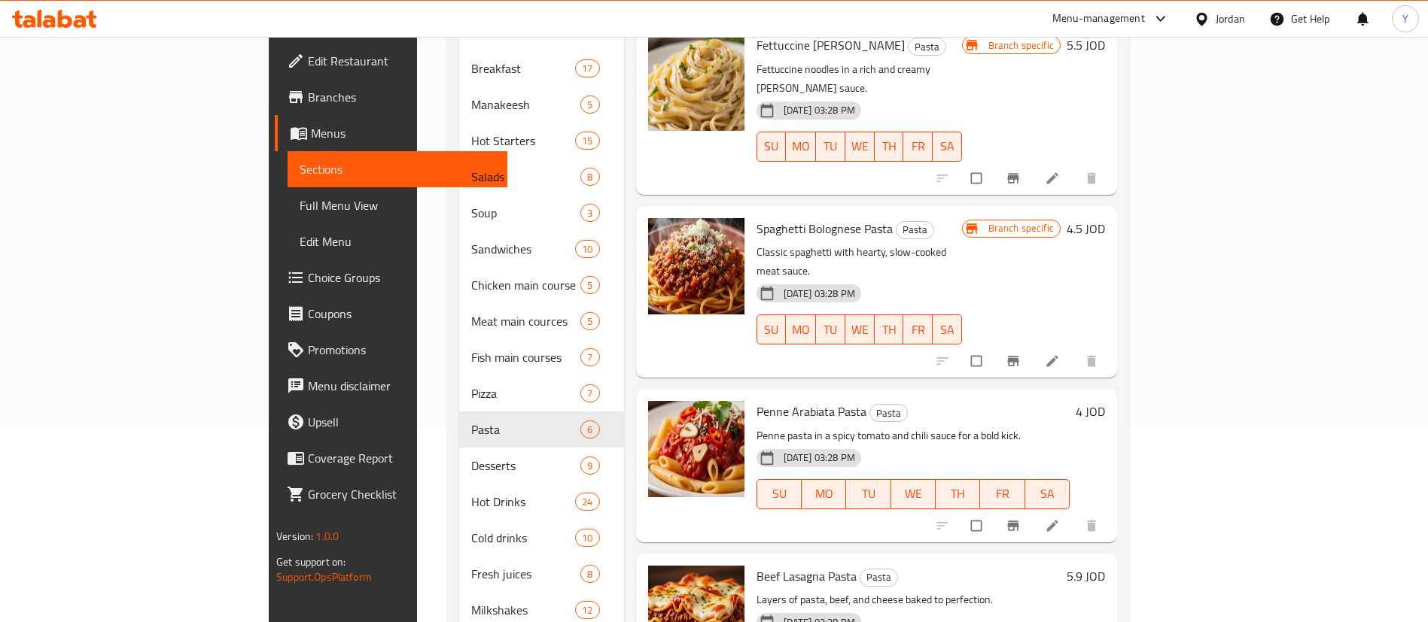
scroll to position [196, 0]
click at [1021, 353] on icon "Branch-specific-item" at bounding box center [1013, 360] width 15 height 15
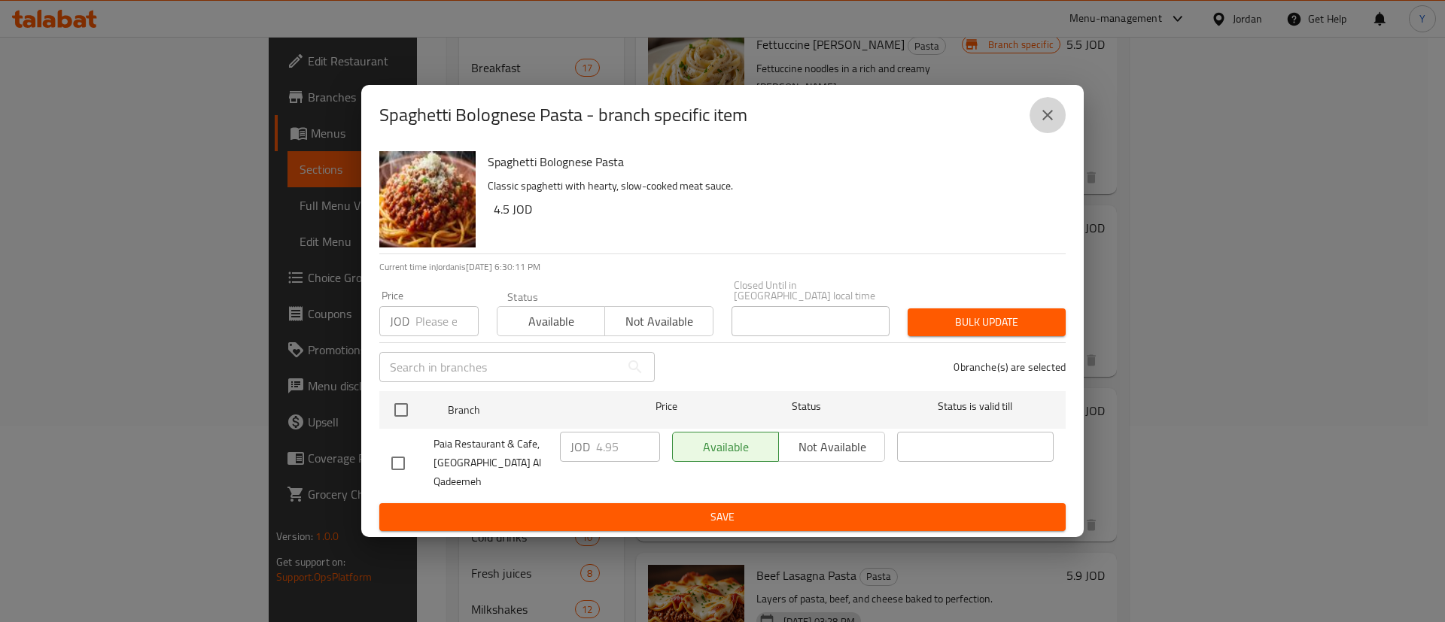
click at [1054, 124] on icon "close" at bounding box center [1048, 115] width 18 height 18
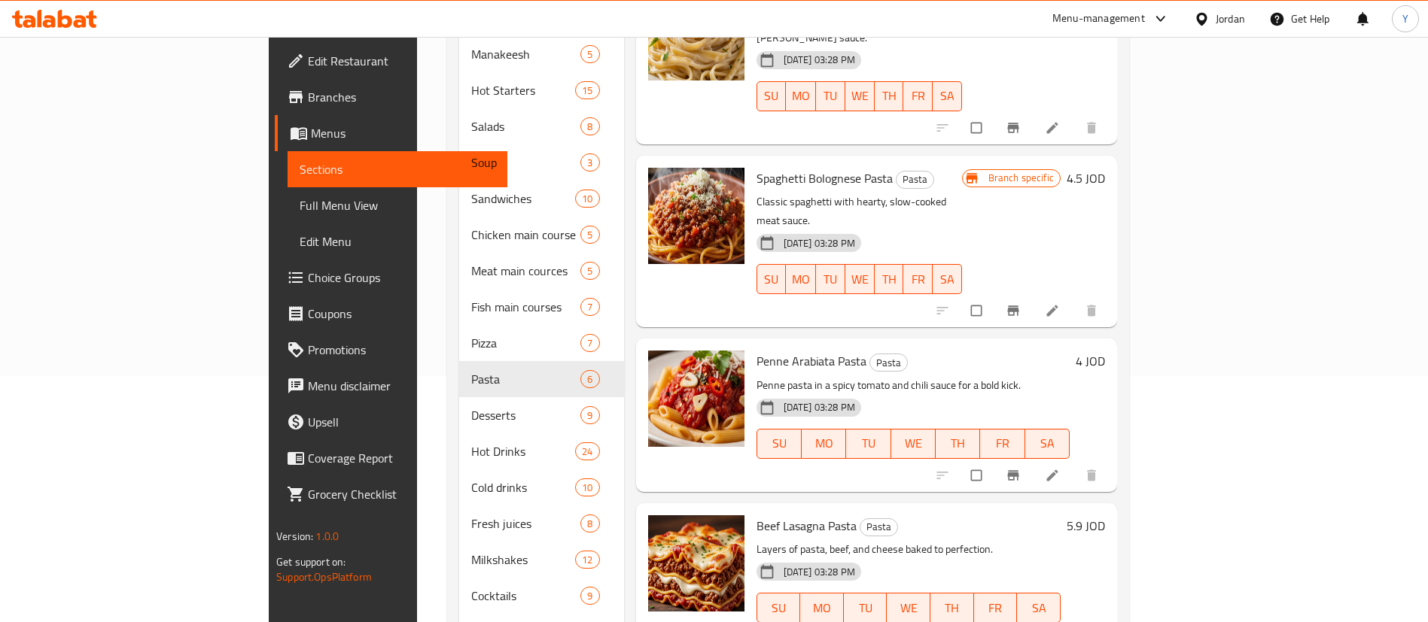
scroll to position [248, 0]
click at [1024, 467] on span "Branch-specific-item" at bounding box center [1015, 474] width 18 height 15
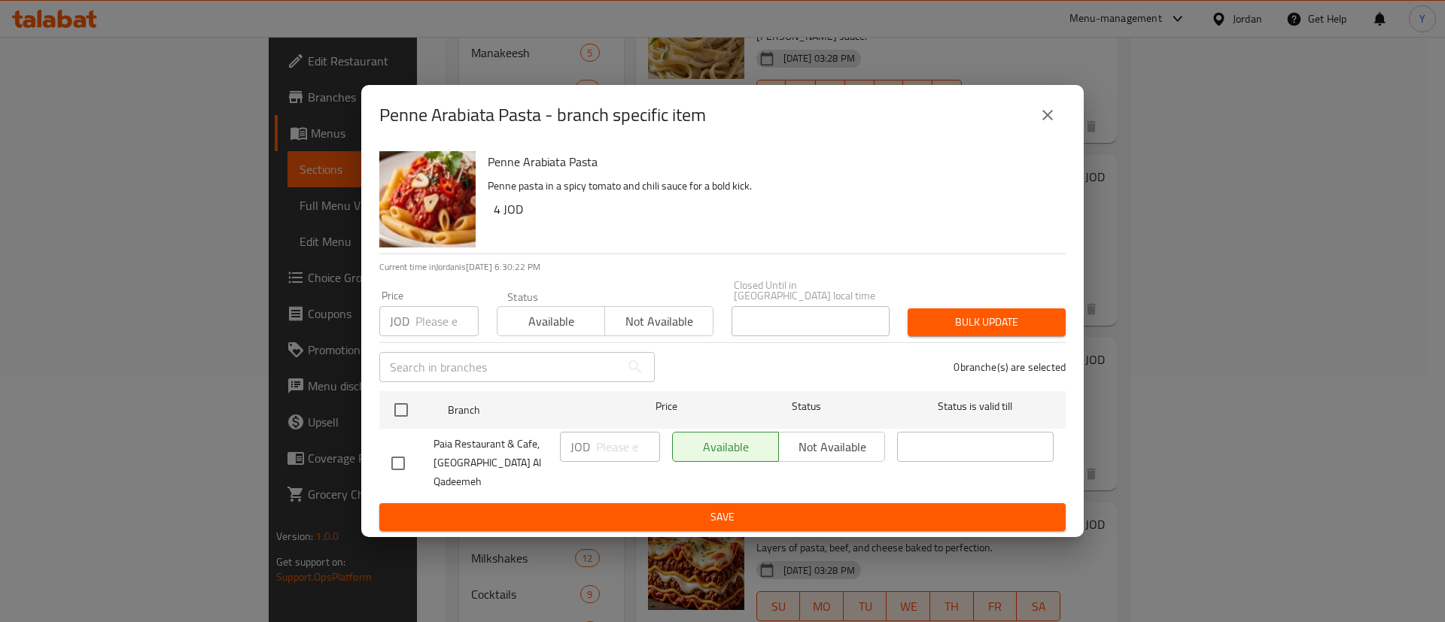
click at [394, 461] on input "checkbox" at bounding box center [398, 464] width 32 height 32
checkbox input "true"
click at [618, 447] on input "number" at bounding box center [628, 447] width 64 height 30
type input "4.4"
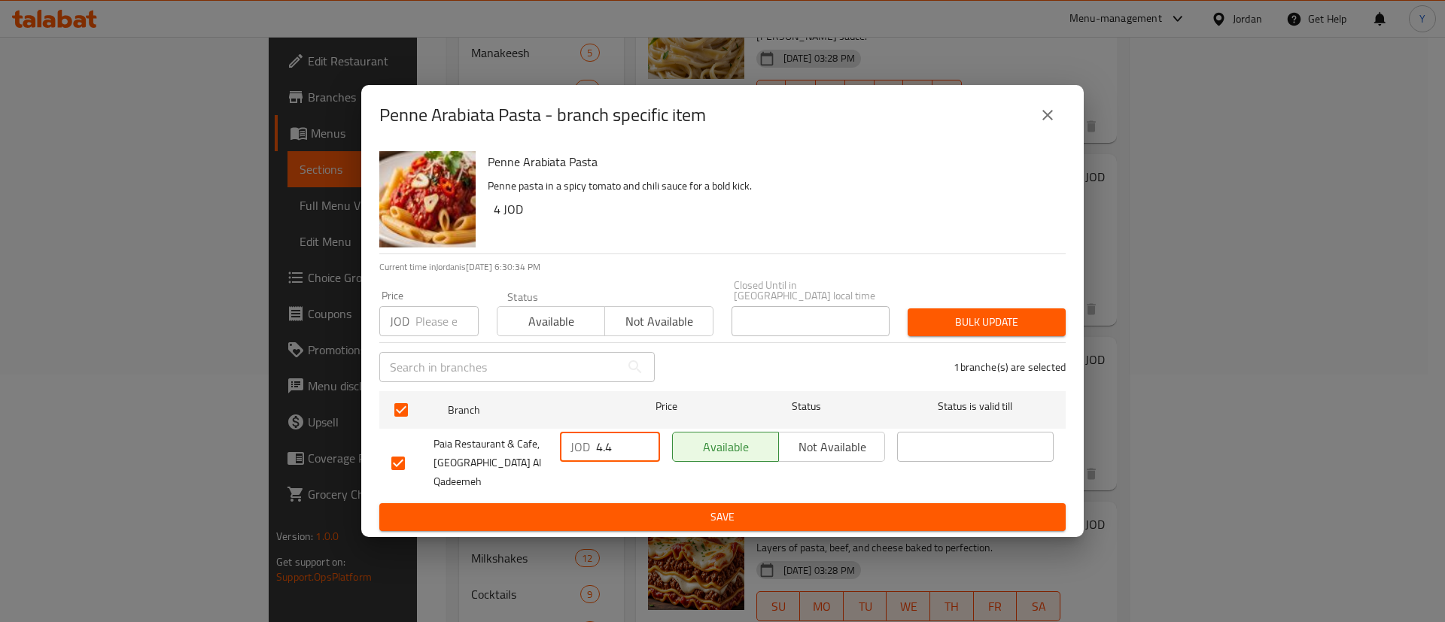
click at [667, 508] on span "Save" at bounding box center [722, 517] width 662 height 19
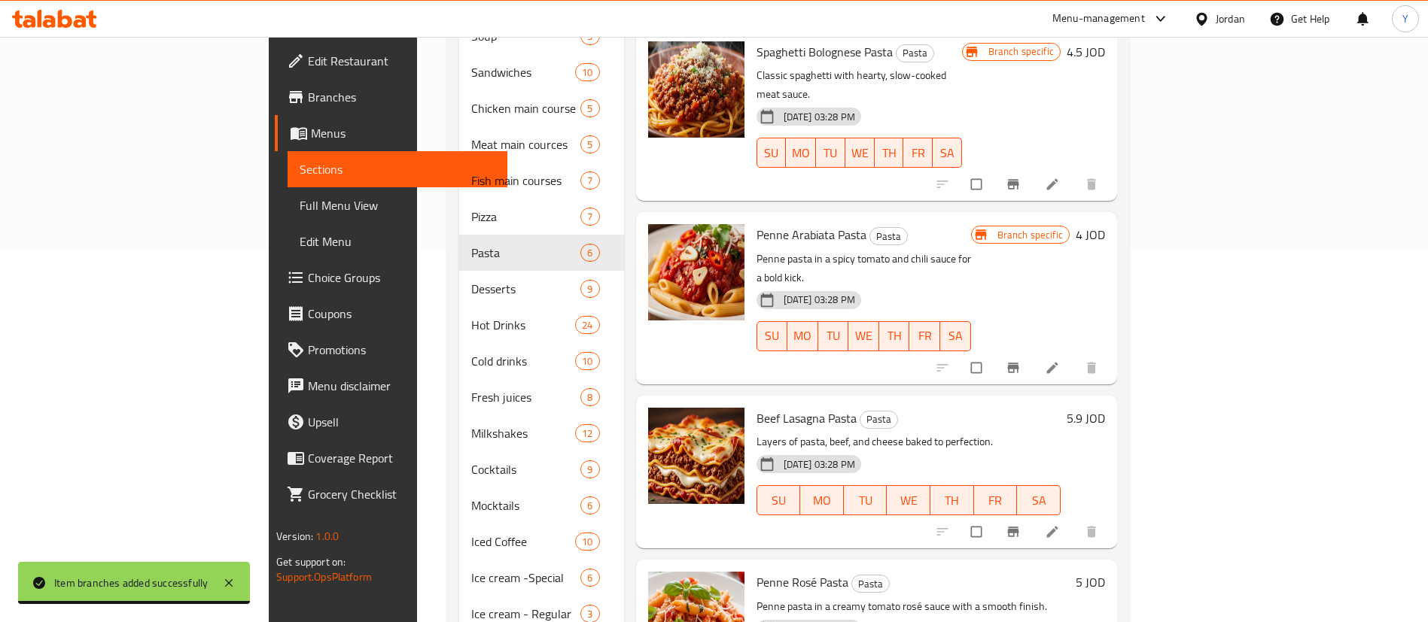
scroll to position [374, 0]
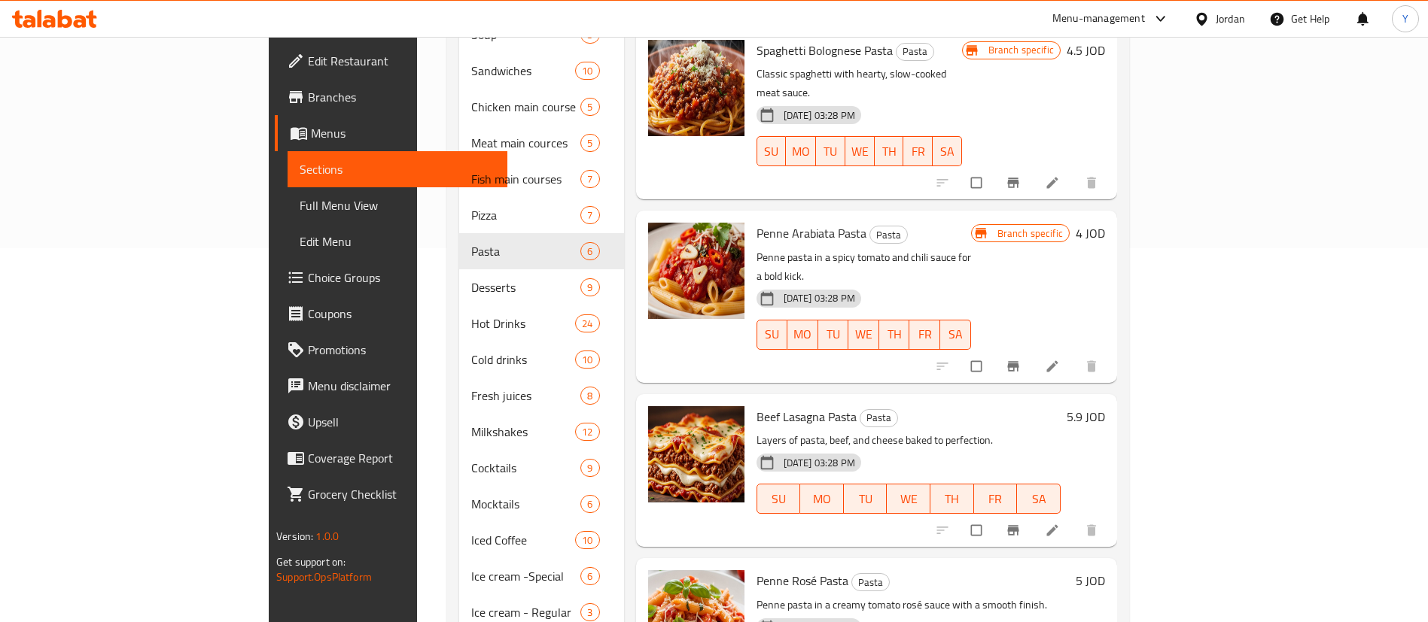
click at [1018, 525] on icon "Branch-specific-item" at bounding box center [1012, 530] width 11 height 10
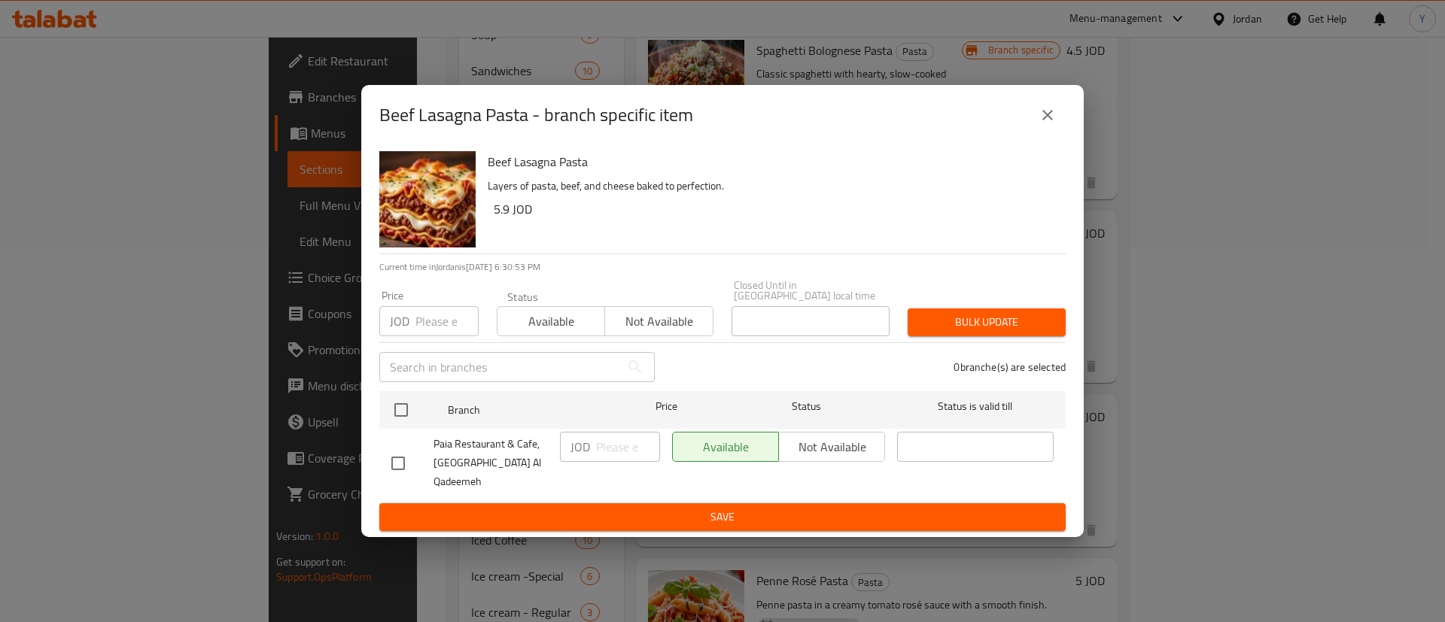
click at [392, 455] on input "checkbox" at bounding box center [398, 464] width 32 height 32
checkbox input "true"
click at [628, 469] on div "JOD ​" at bounding box center [610, 463] width 112 height 75
click at [619, 455] on input "number" at bounding box center [628, 447] width 64 height 30
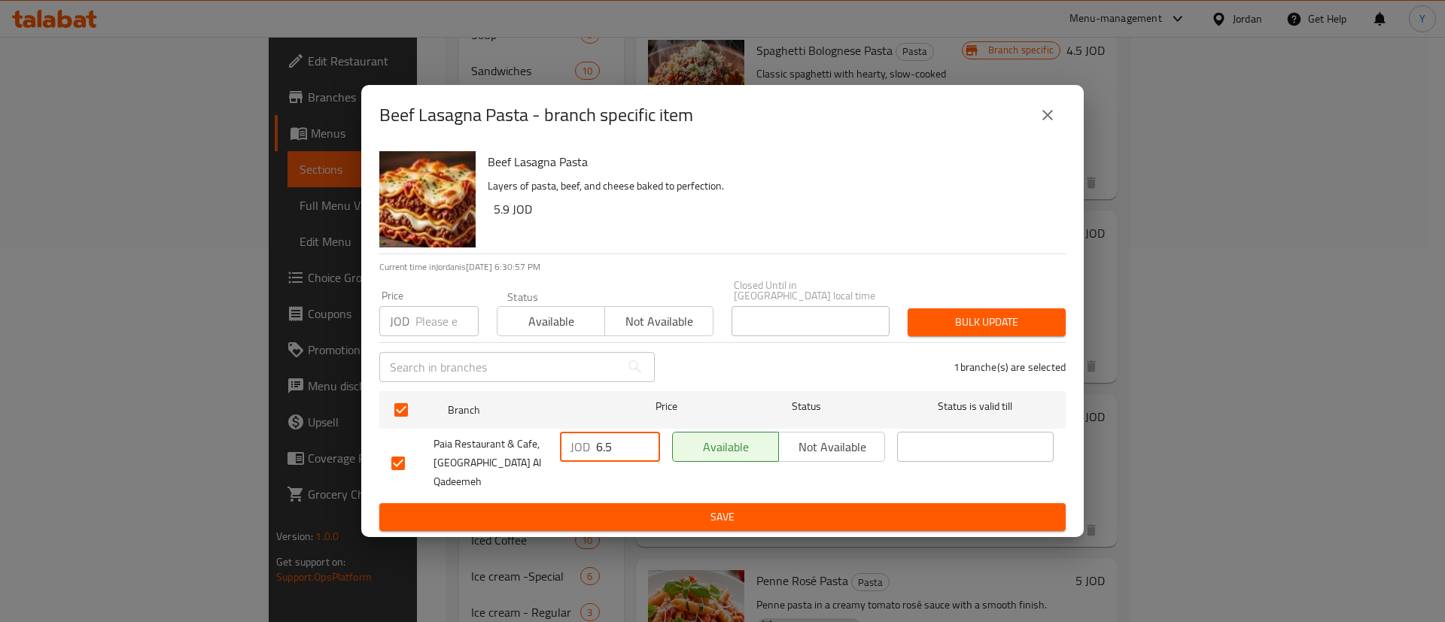
type input "6.5"
click at [668, 508] on span "Save" at bounding box center [722, 517] width 662 height 19
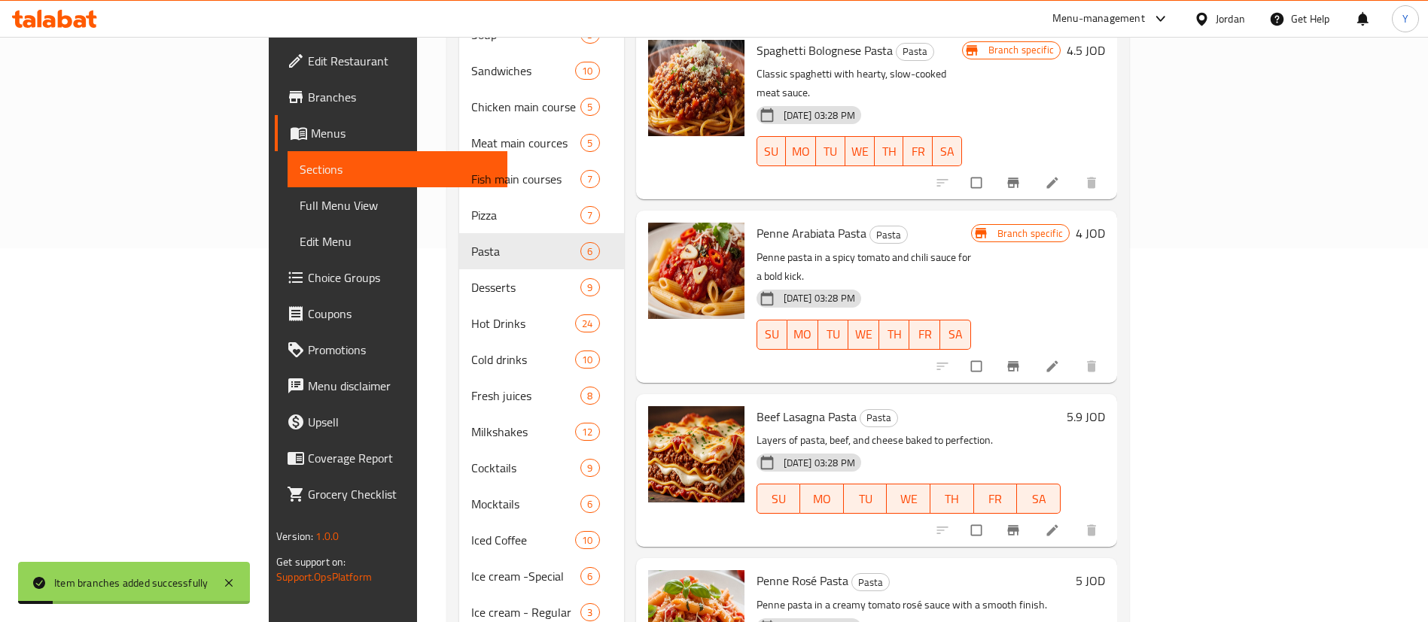
scroll to position [408, 0]
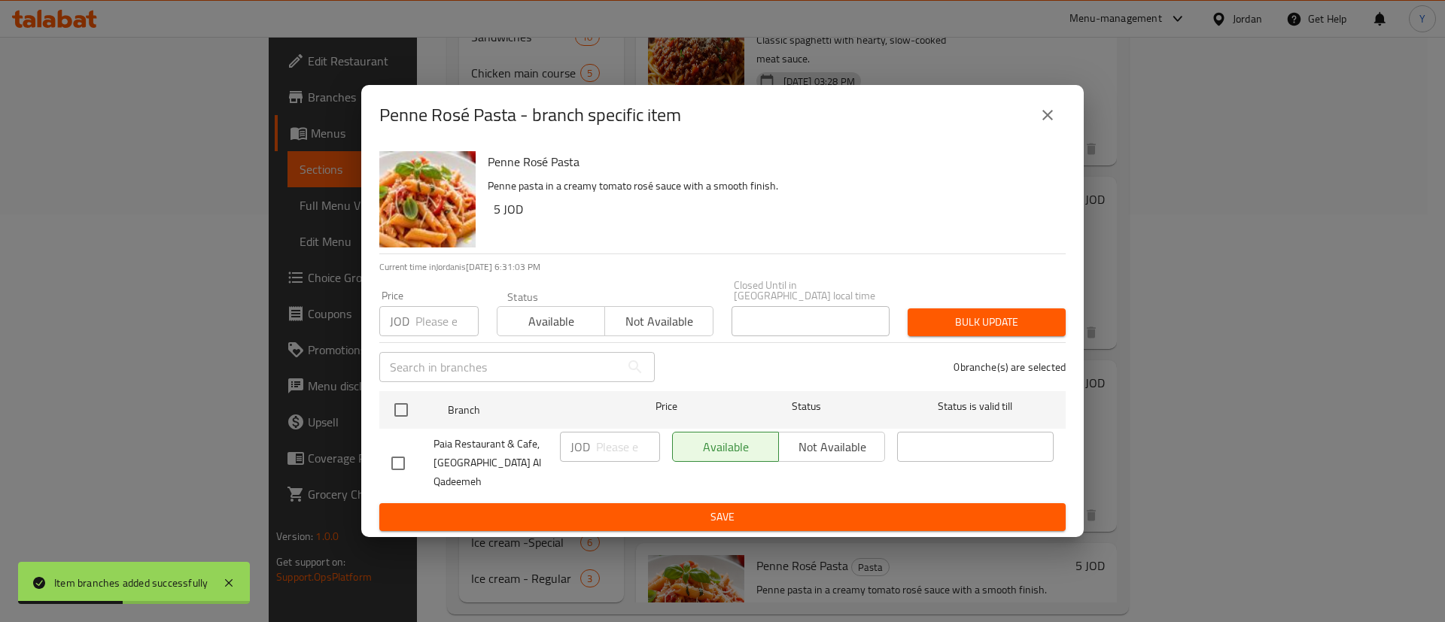
click at [373, 437] on div "Penne Rosé Pasta Penne pasta in a creamy tomato rosé sauce with a smooth finish…" at bounding box center [722, 341] width 723 height 392
click at [395, 455] on input "checkbox" at bounding box center [398, 464] width 32 height 32
checkbox input "true"
click at [616, 448] on input "number" at bounding box center [628, 447] width 64 height 30
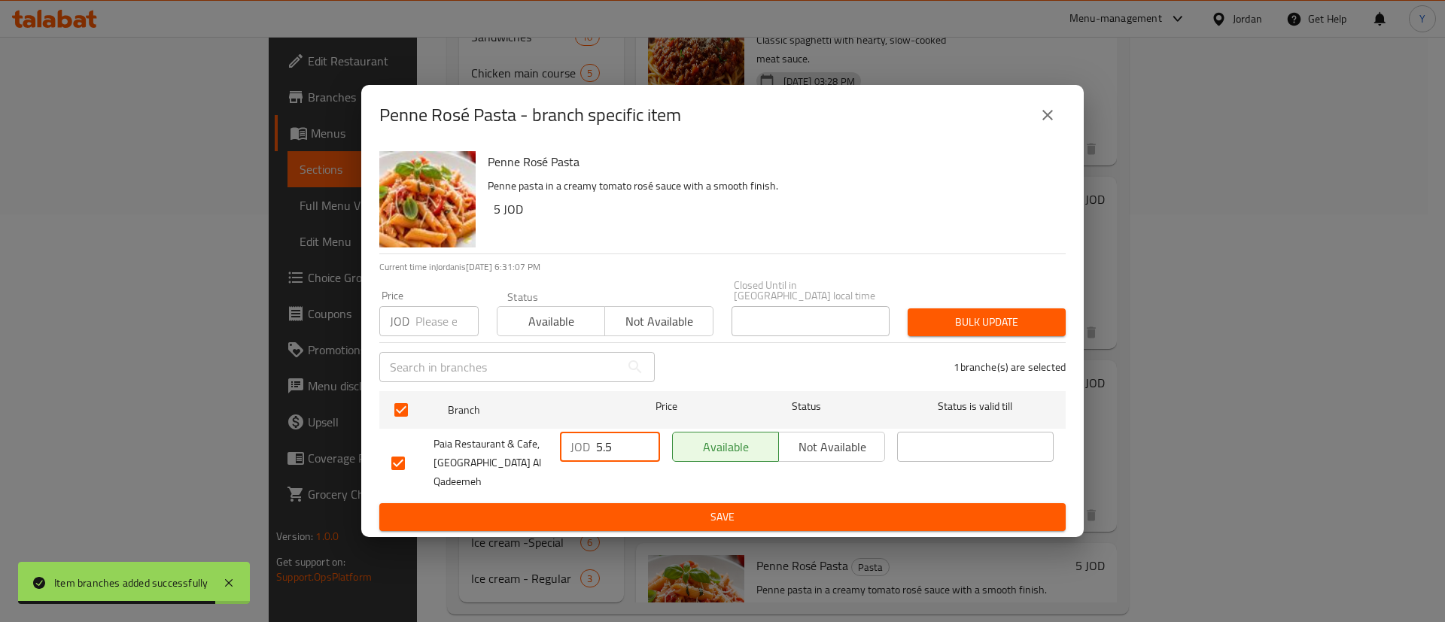
type input "5.5"
click at [649, 488] on ul "Branch Price Status Status is valid till Paia Restaurant & Cafe, Al Balad Al Qa…" at bounding box center [722, 444] width 686 height 118
drag, startPoint x: 649, startPoint y: 488, endPoint x: 652, endPoint y: 508, distance: 20.5
click at [652, 508] on span "Save" at bounding box center [722, 517] width 662 height 19
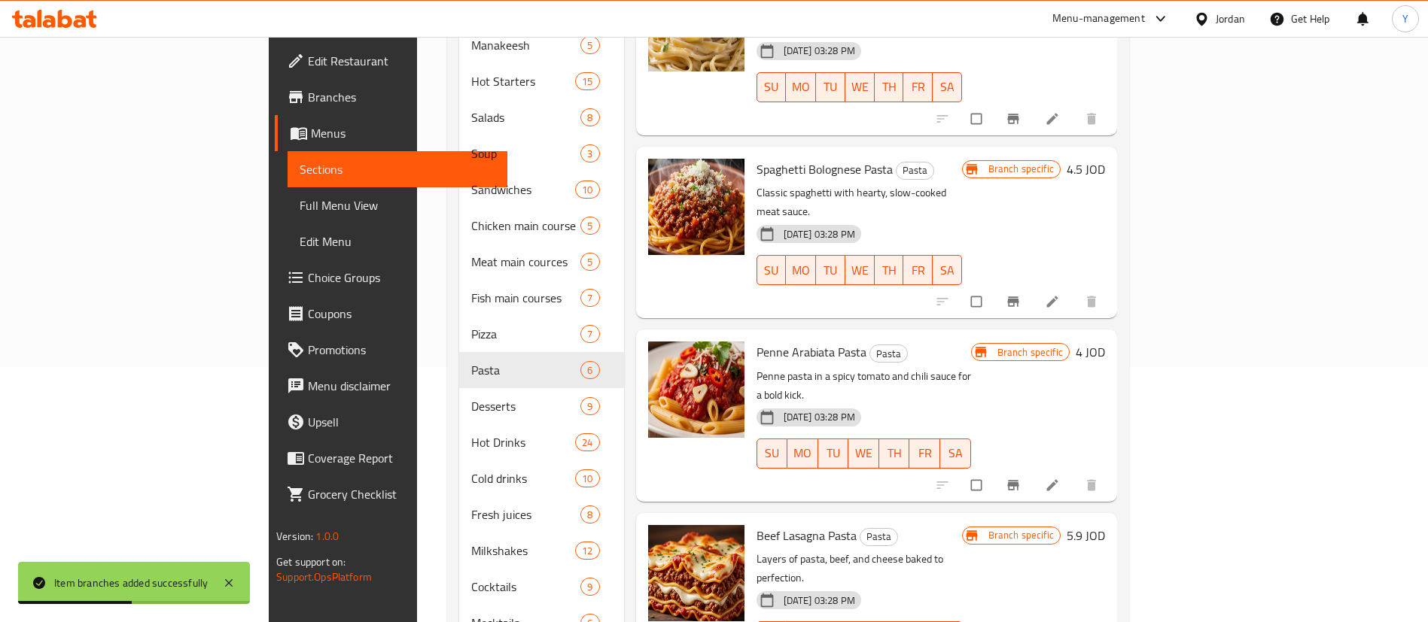
scroll to position [257, 0]
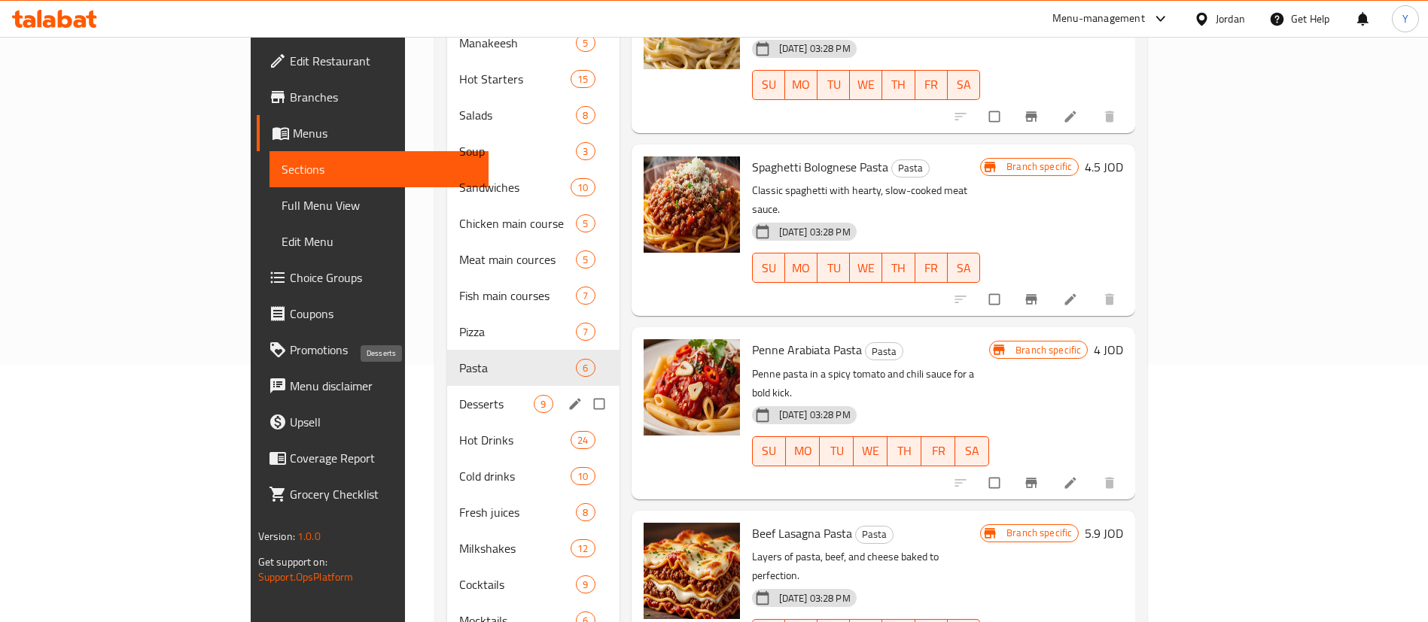
click at [459, 395] on span "Desserts" at bounding box center [496, 404] width 75 height 18
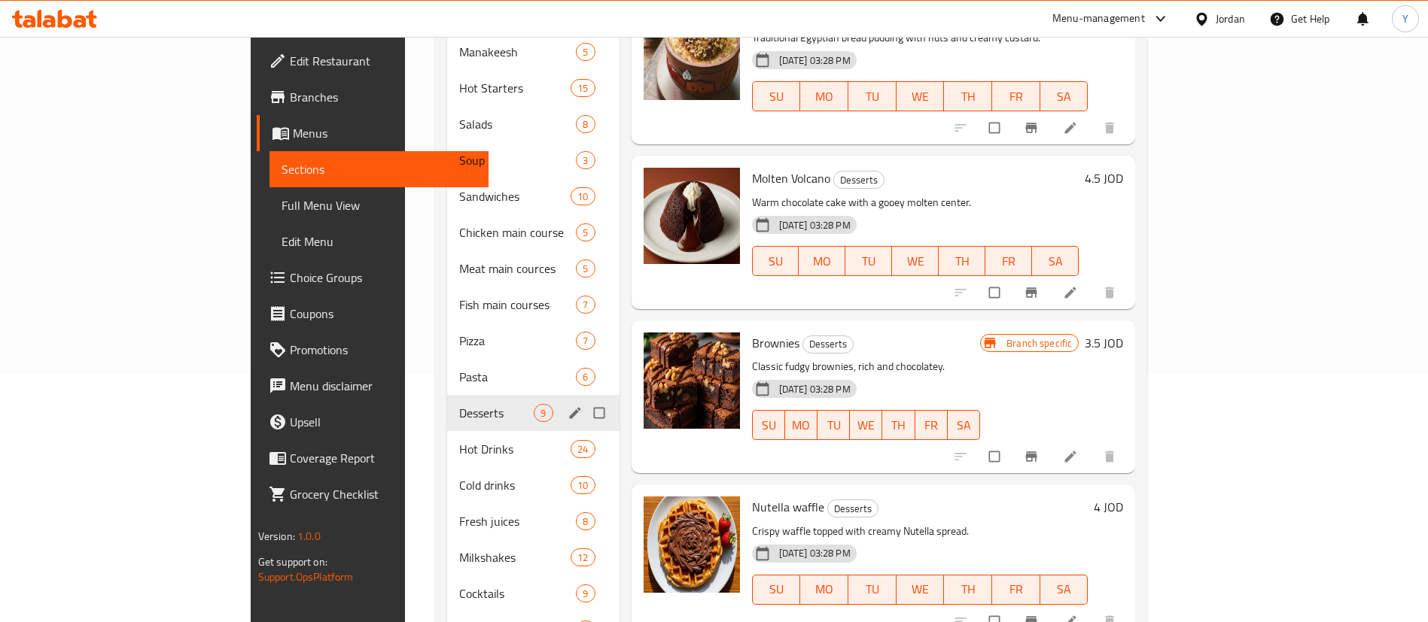
scroll to position [408, 0]
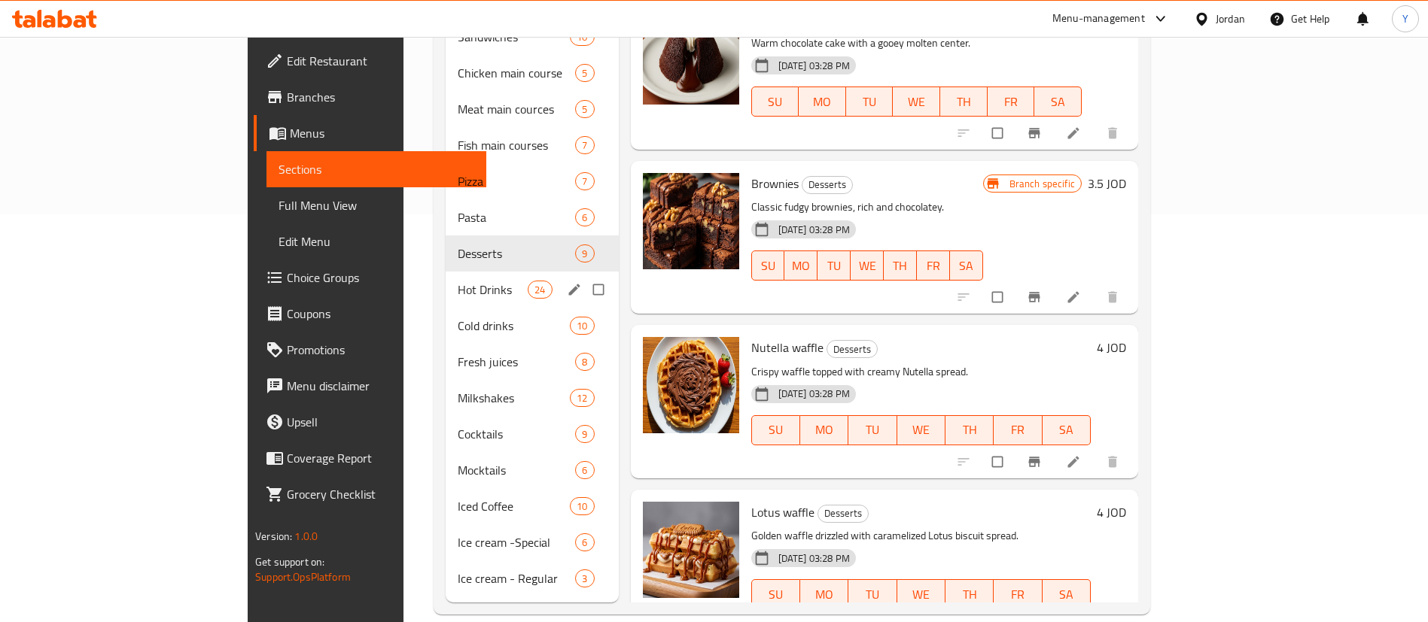
drag, startPoint x: 418, startPoint y: 254, endPoint x: 331, endPoint y: 285, distance: 91.9
click at [446, 308] on div "Cold drinks 10" at bounding box center [532, 326] width 173 height 36
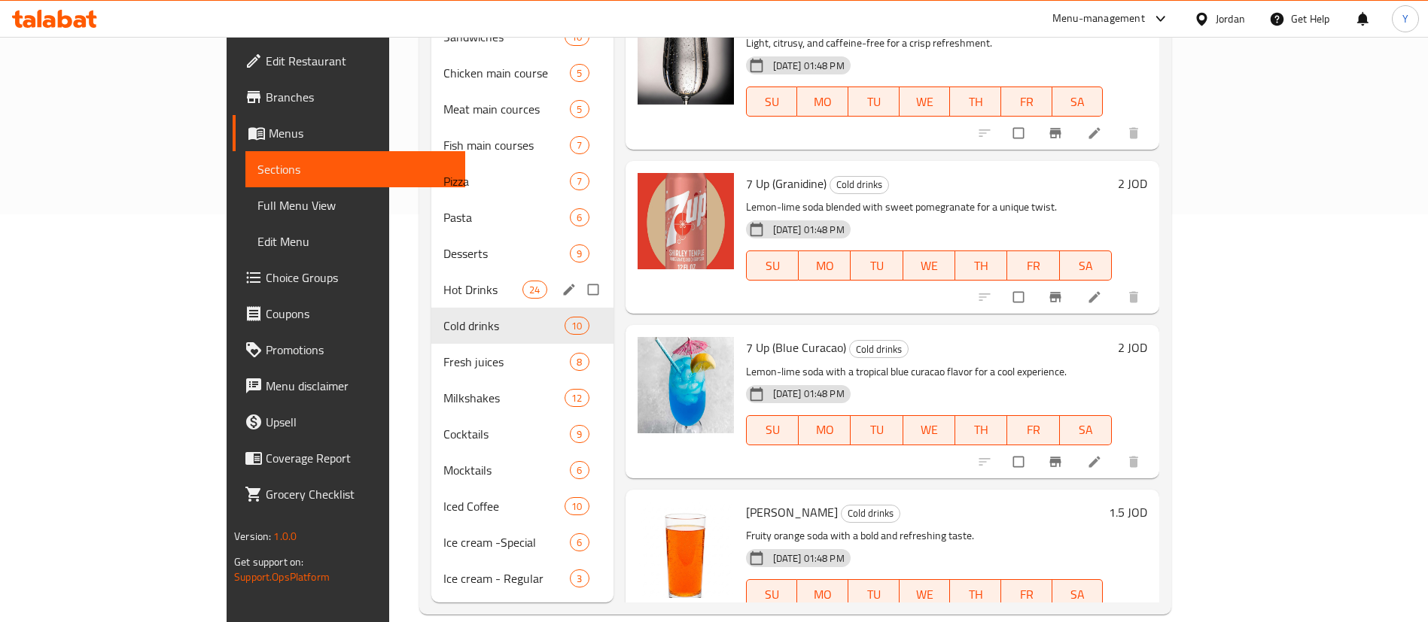
click at [443, 281] on span "Hot Drinks" at bounding box center [483, 290] width 80 height 18
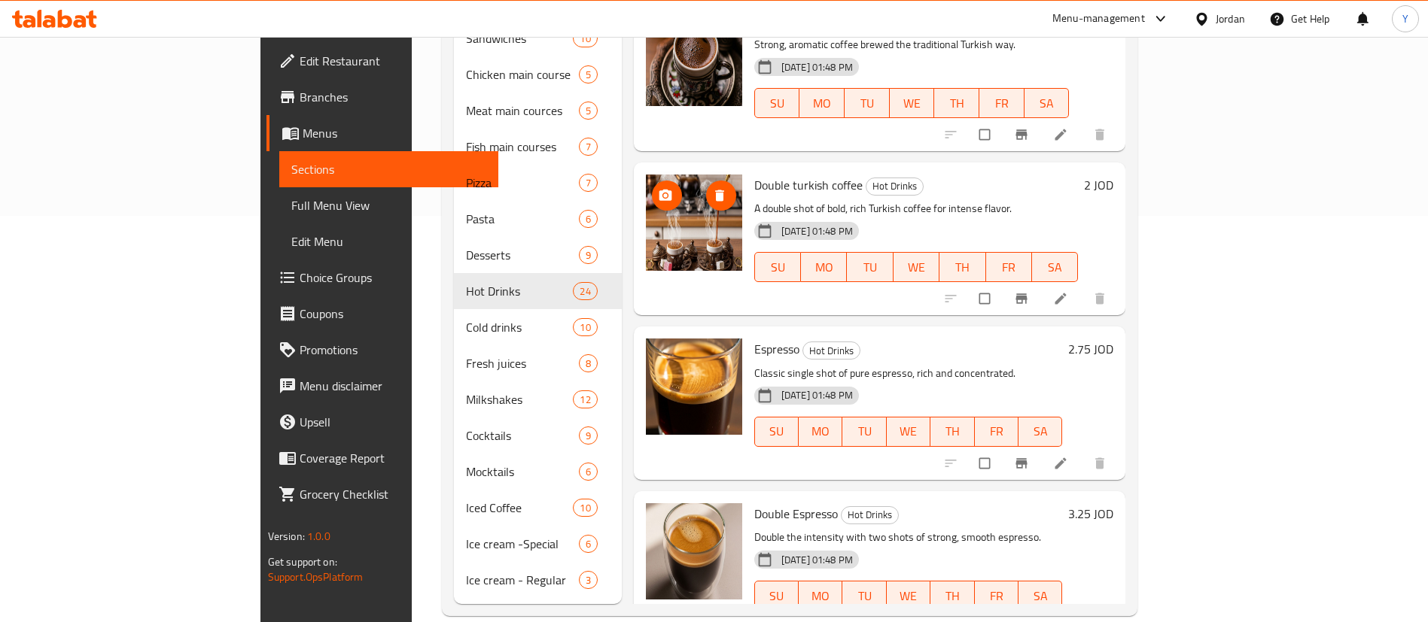
scroll to position [408, 0]
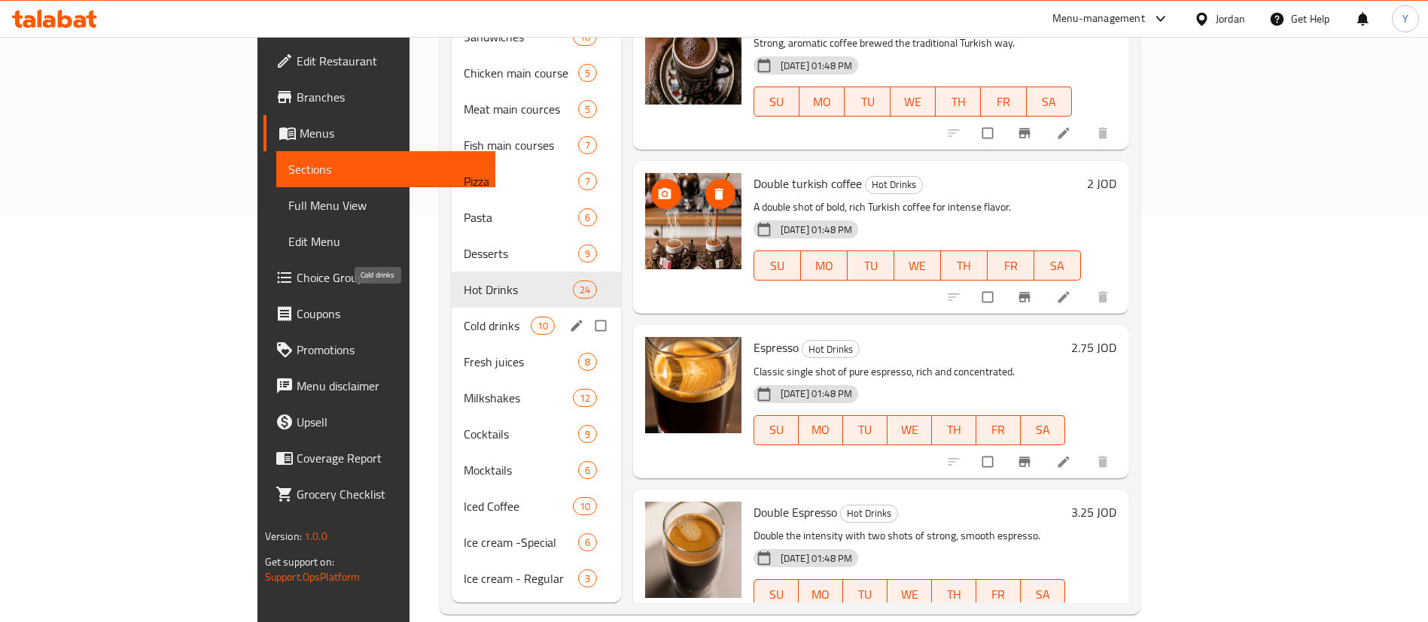
click at [452, 344] on div "Fresh juices 8" at bounding box center [536, 362] width 169 height 36
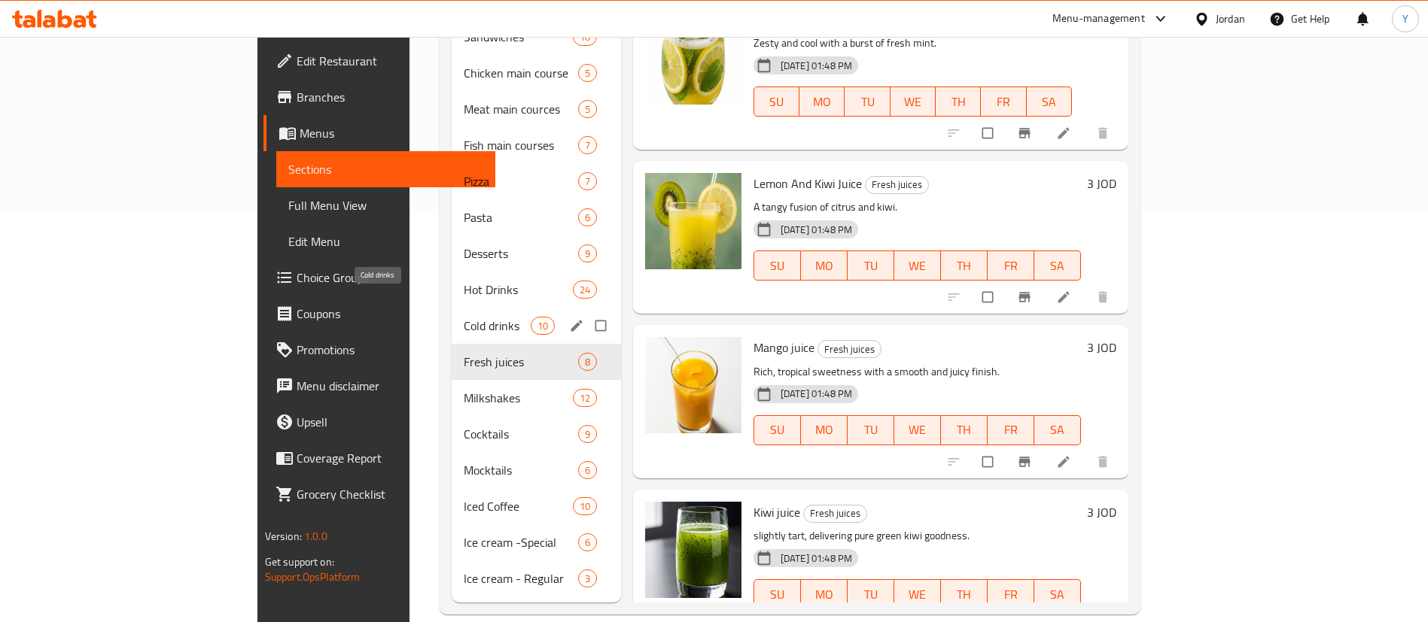
click at [464, 317] on span "Cold drinks" at bounding box center [497, 326] width 66 height 18
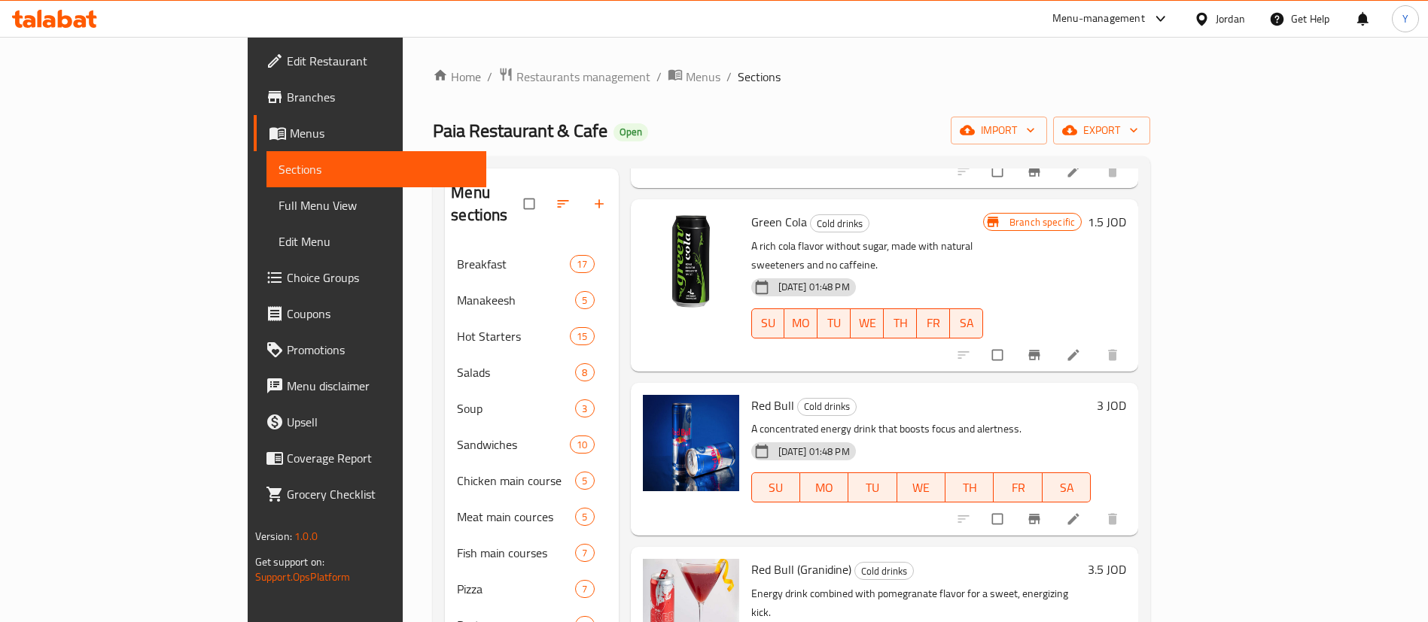
scroll to position [408, 0]
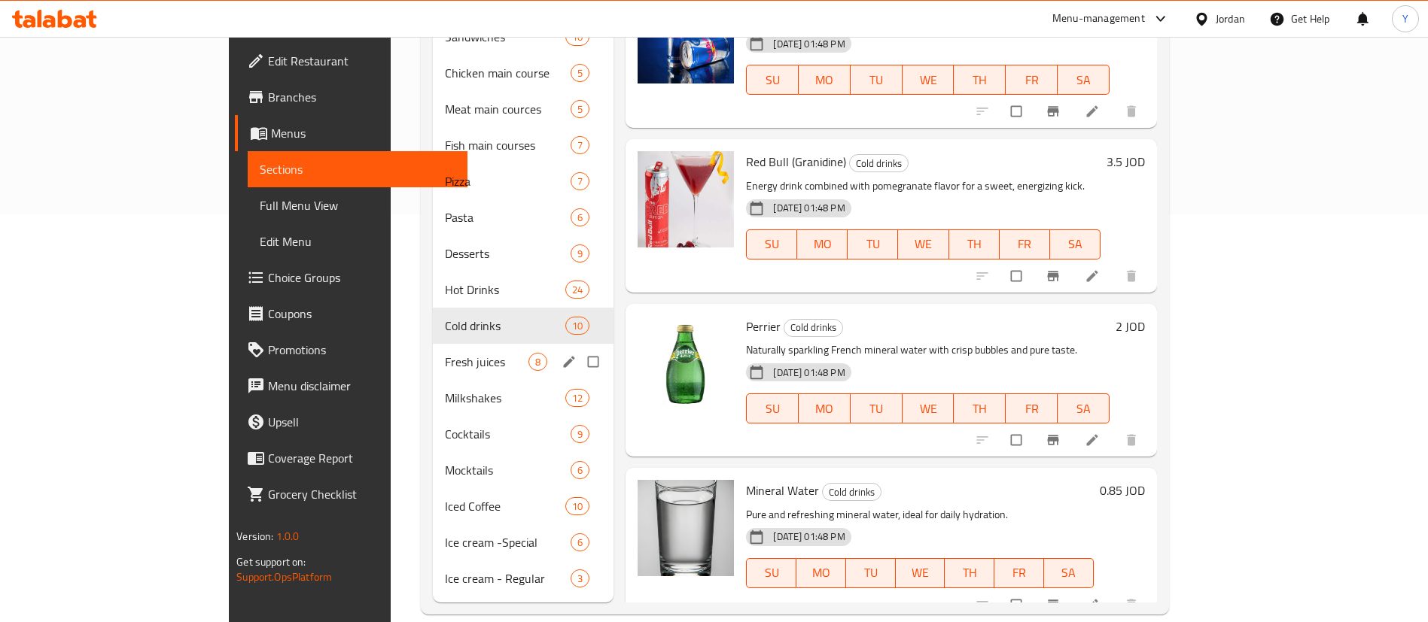
click at [445, 353] on span "Fresh juices" at bounding box center [487, 362] width 84 height 18
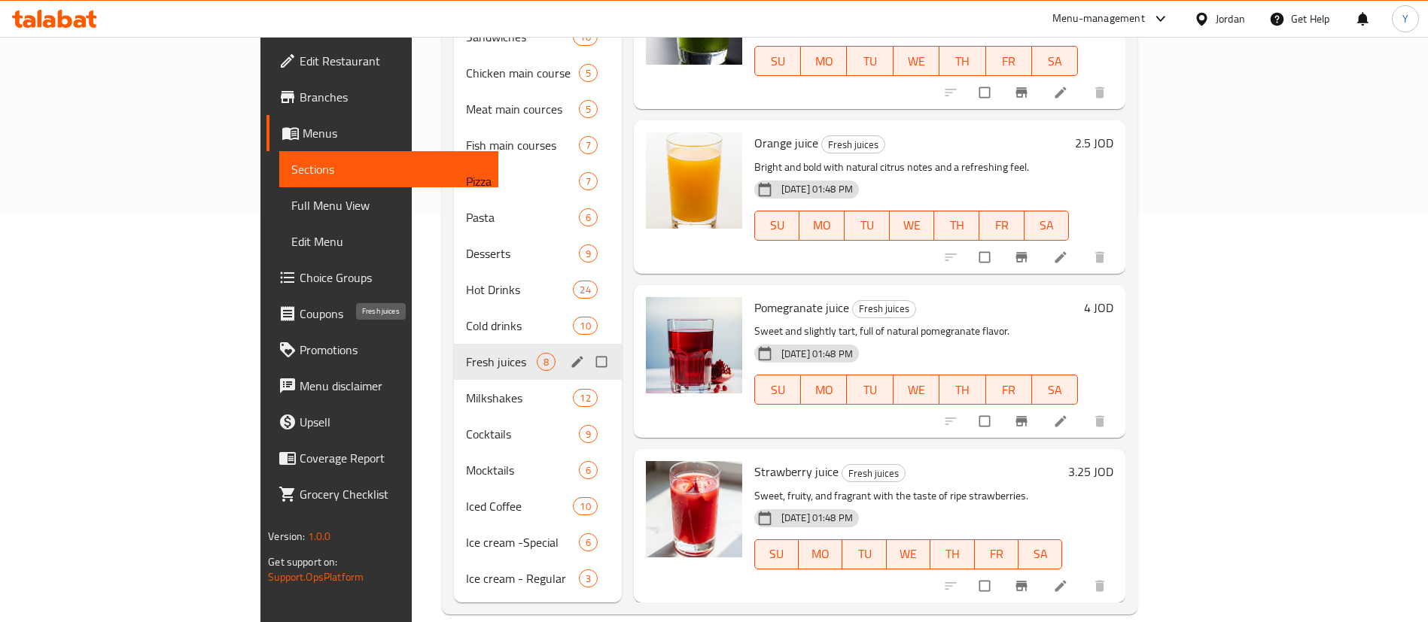
scroll to position [534, 0]
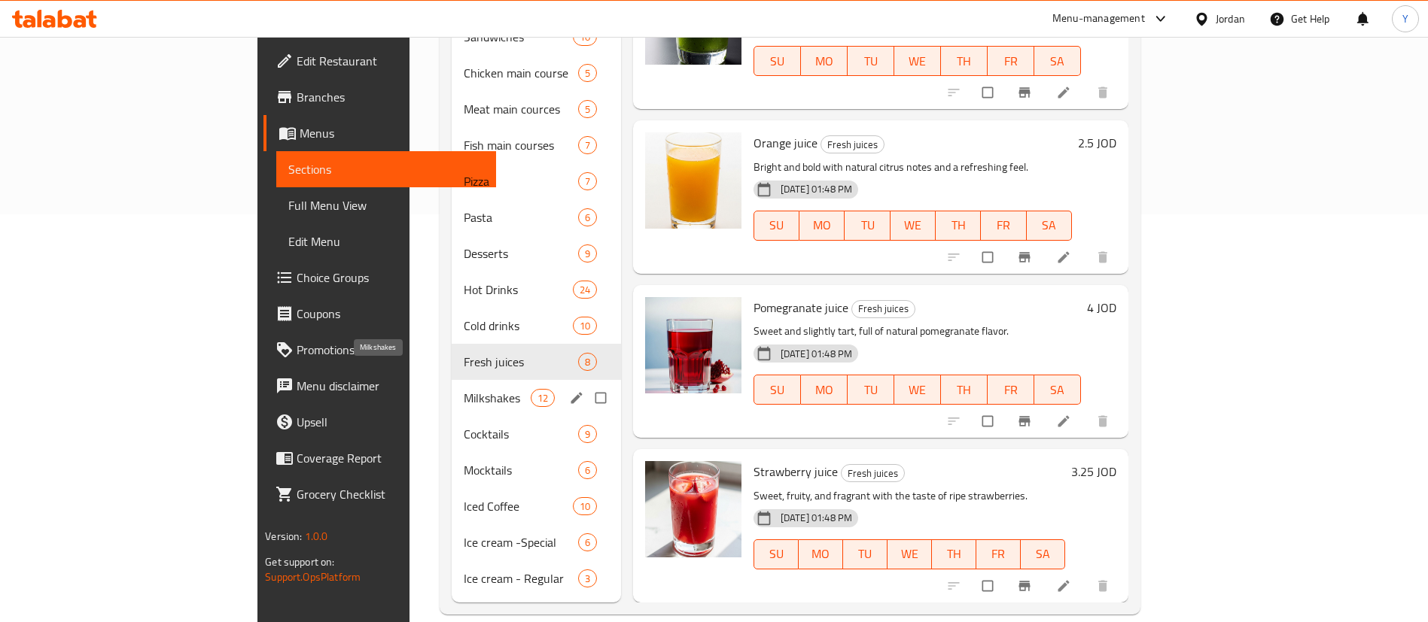
click at [464, 389] on span "Milkshakes" at bounding box center [497, 398] width 66 height 18
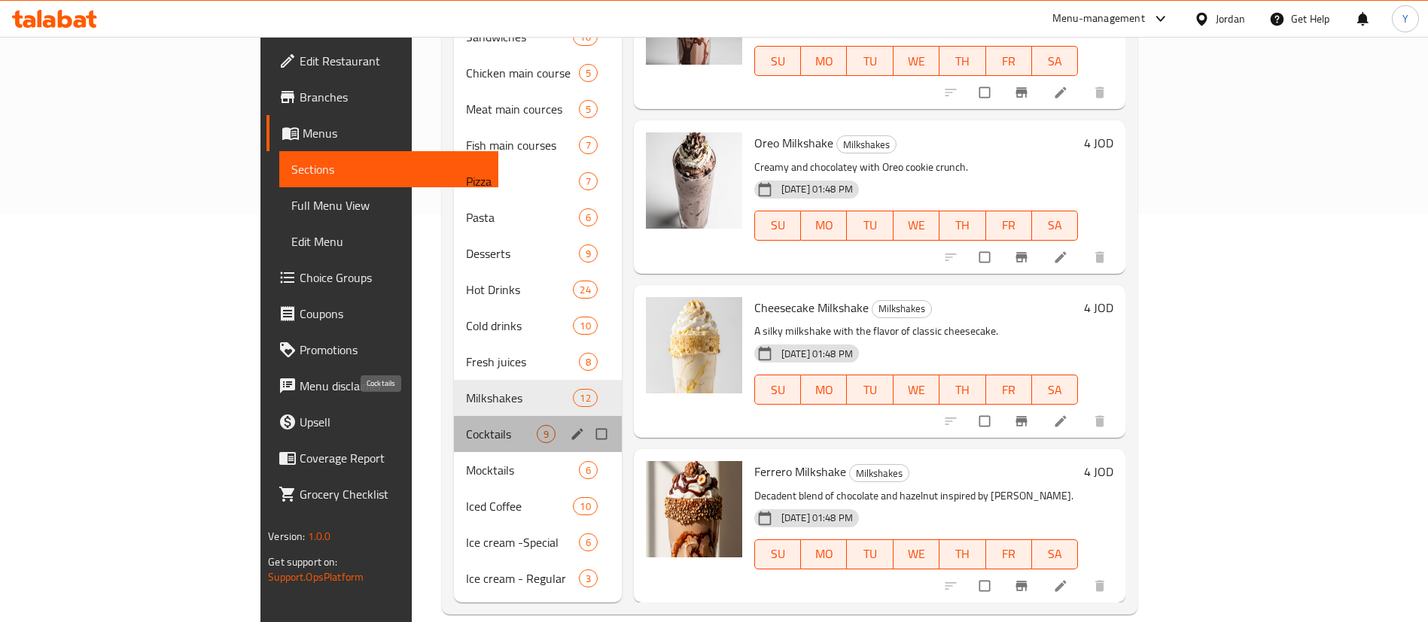
click at [466, 425] on span "Cocktails" at bounding box center [501, 434] width 71 height 18
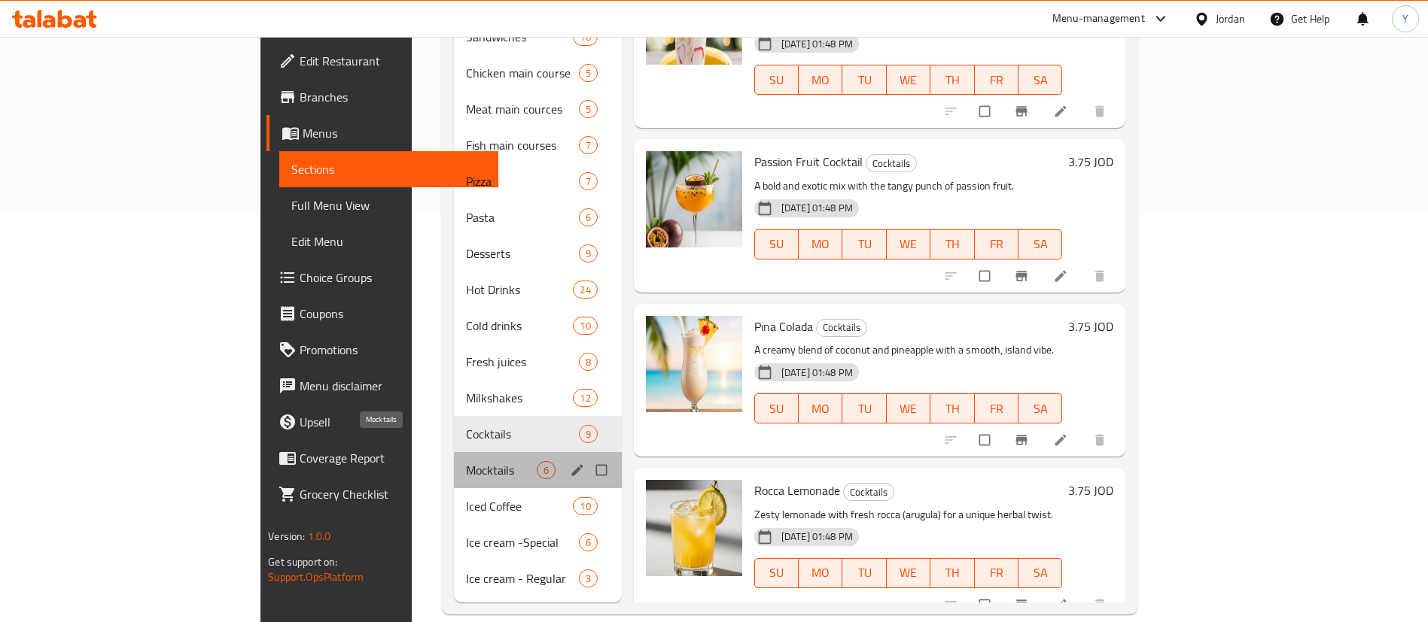
click at [466, 461] on span "Mocktails" at bounding box center [501, 470] width 71 height 18
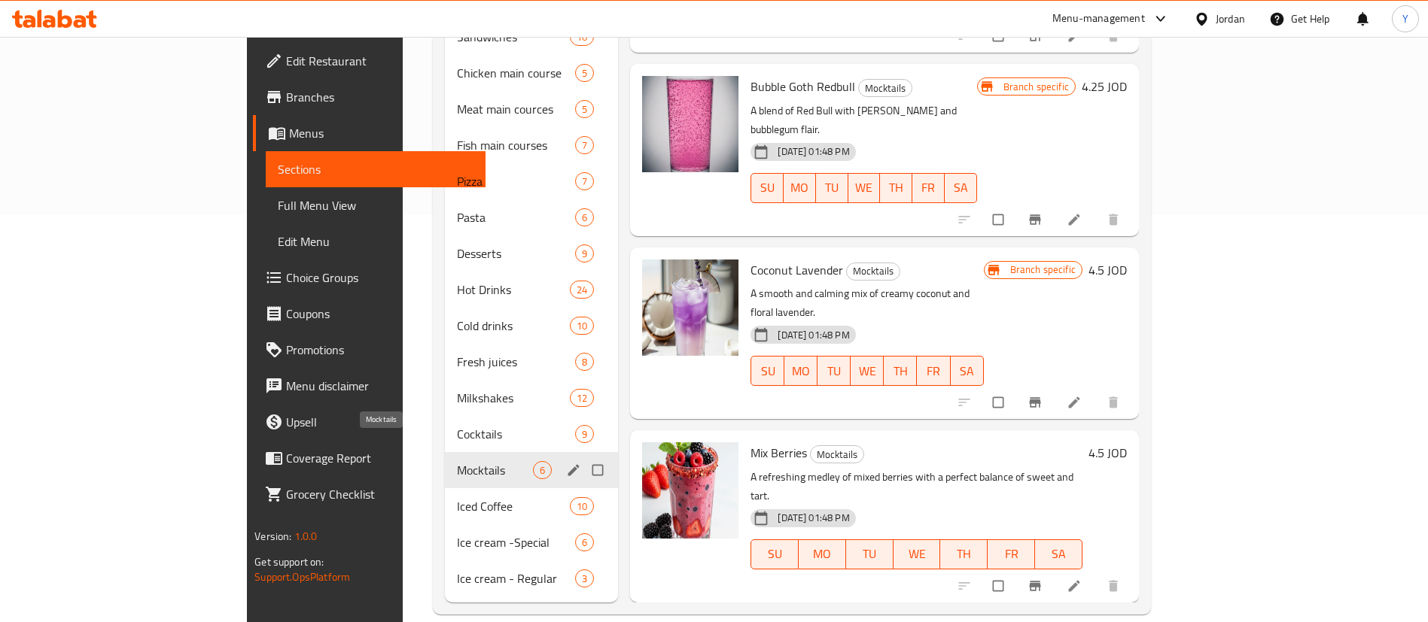
scroll to position [205, 0]
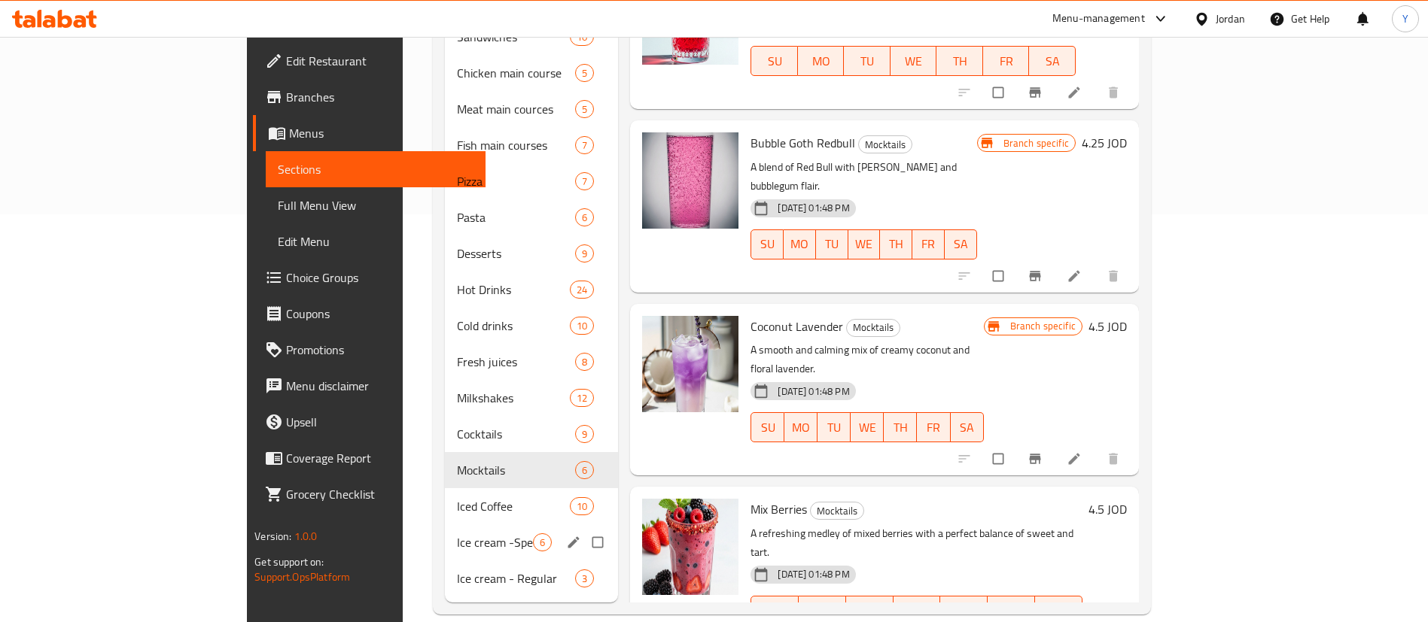
click at [445, 525] on div "Ice cream -Special 6" at bounding box center [531, 543] width 173 height 36
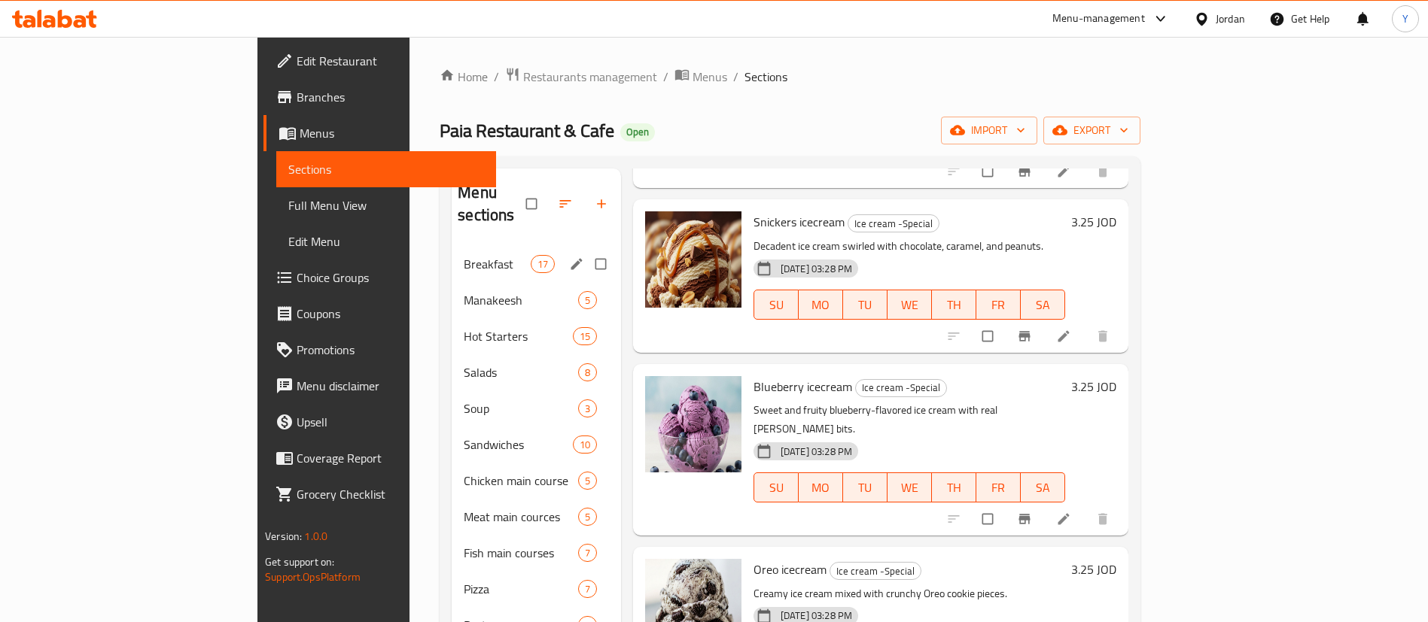
click at [452, 252] on div "Breakfast 17" at bounding box center [536, 264] width 169 height 36
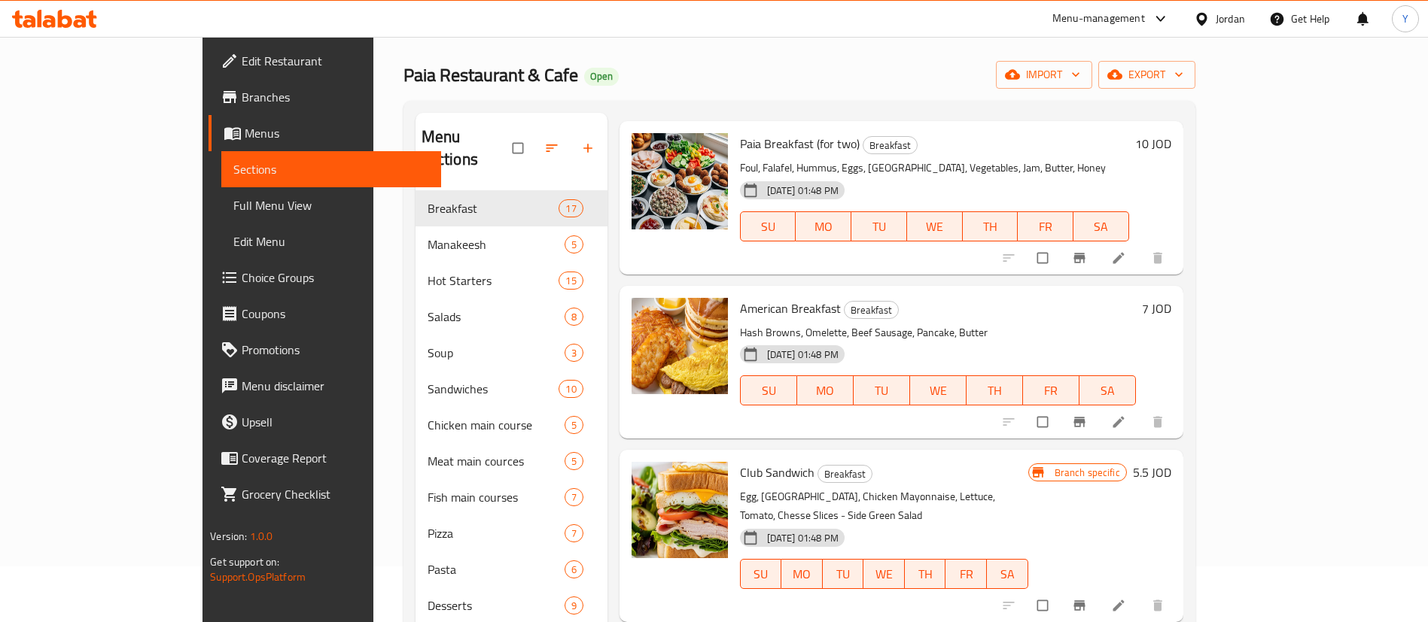
scroll to position [11, 0]
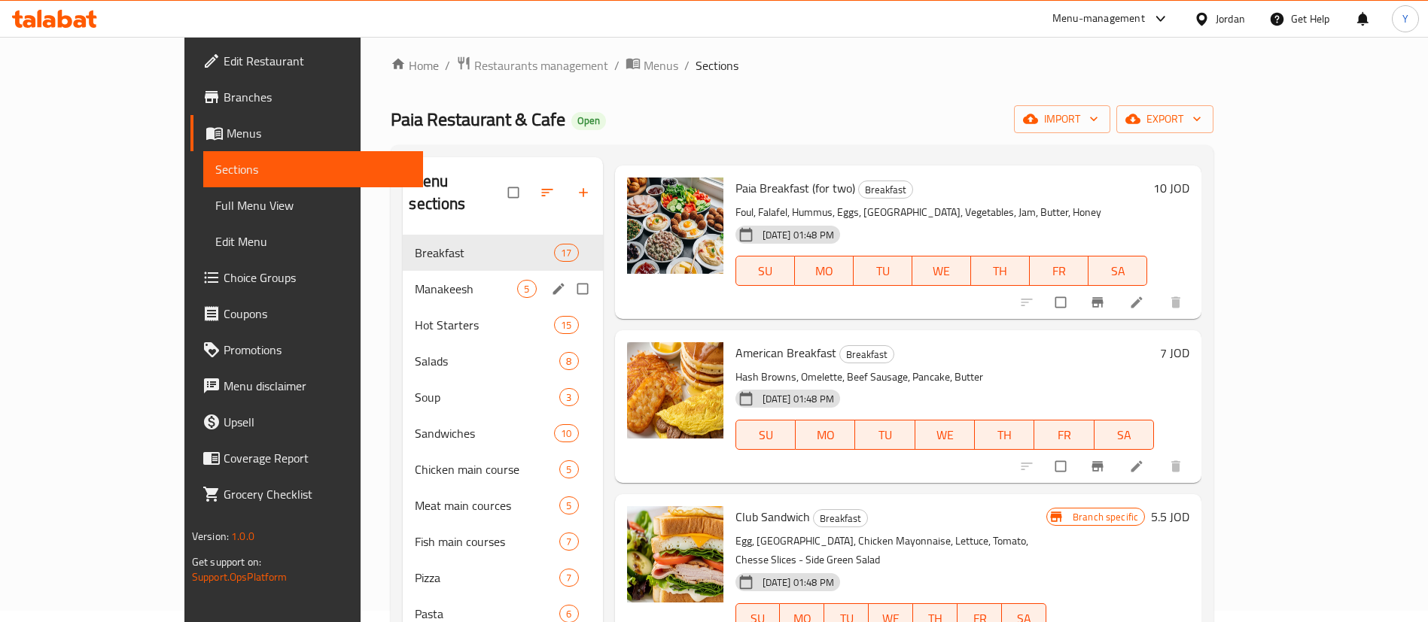
click at [415, 280] on span "Manakeesh" at bounding box center [466, 289] width 102 height 18
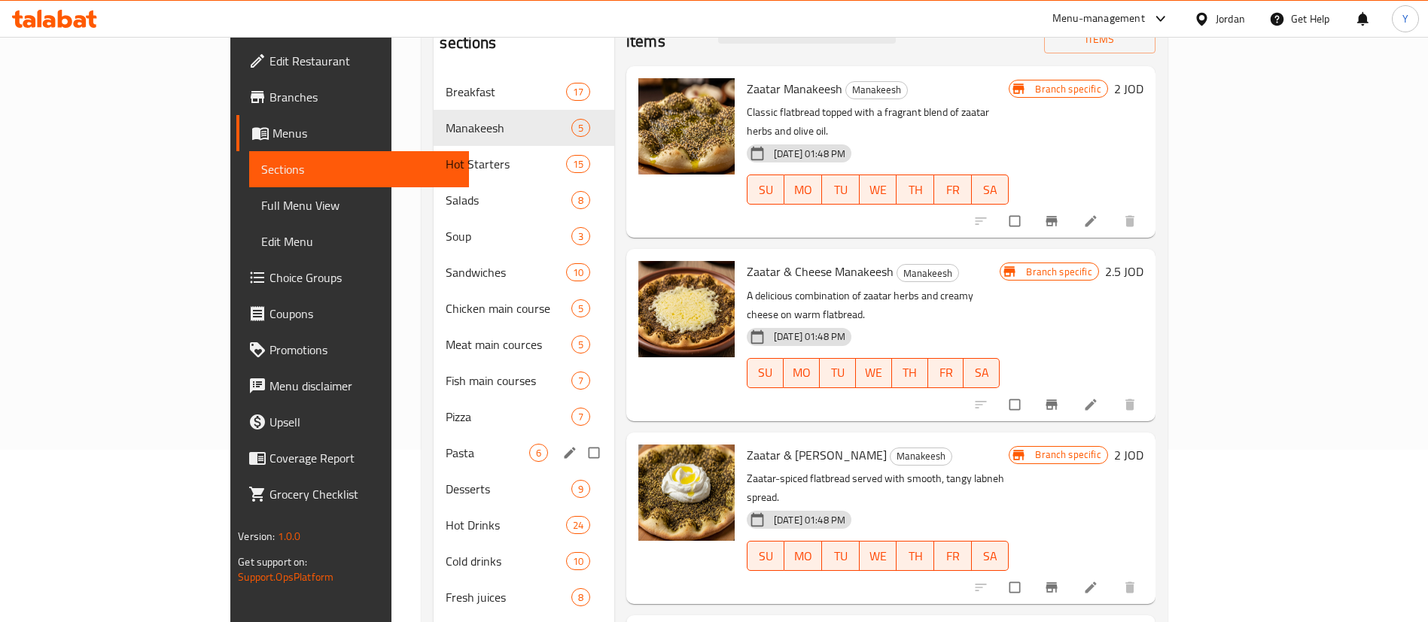
scroll to position [171, 0]
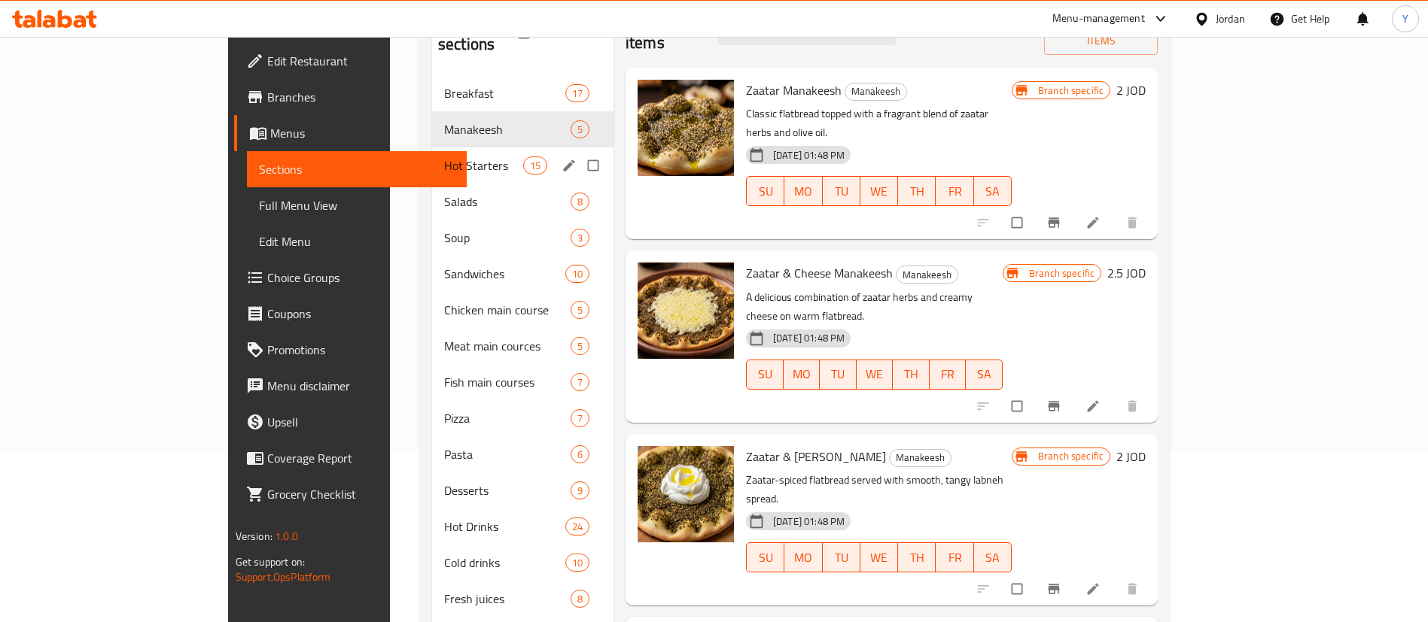
click at [434, 152] on div "Hot Starters 15" at bounding box center [522, 166] width 181 height 36
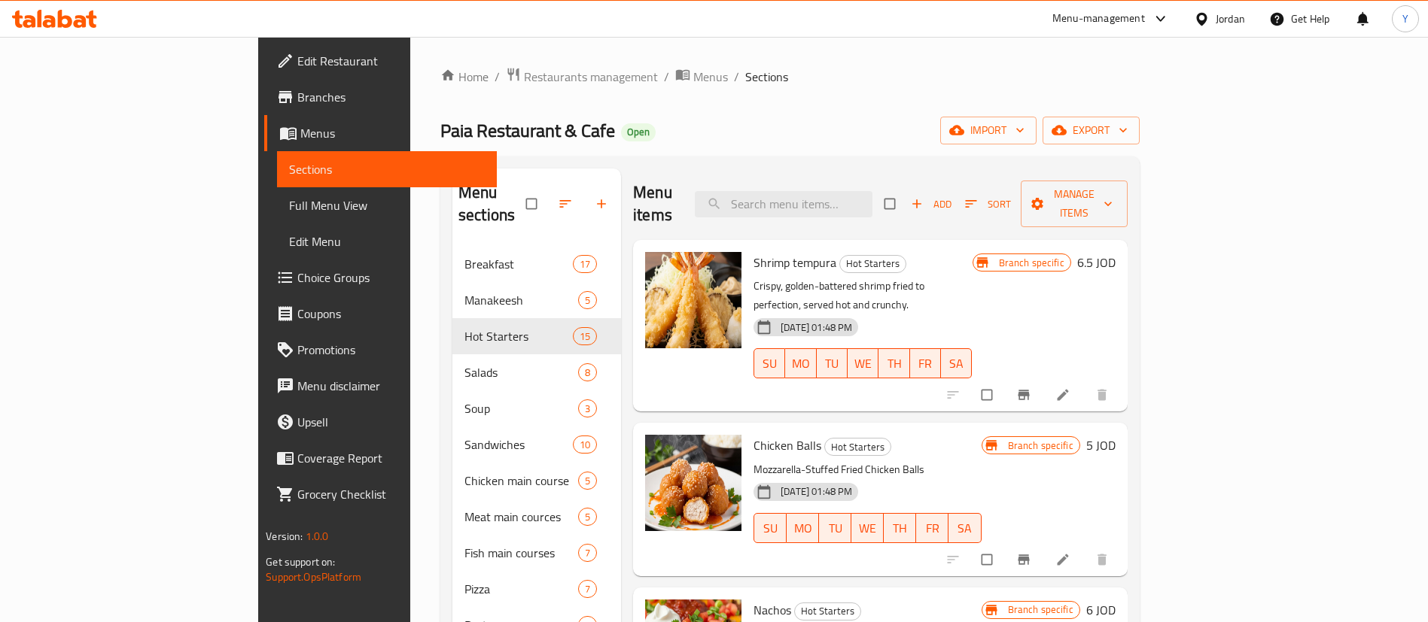
click at [881, 246] on div "Shrimp tempura Hot Starters Crispy, golden-battered shrimp fried to perfection,…" at bounding box center [862, 326] width 230 height 160
click at [872, 191] on input "search" at bounding box center [784, 204] width 178 height 26
type input "paia"
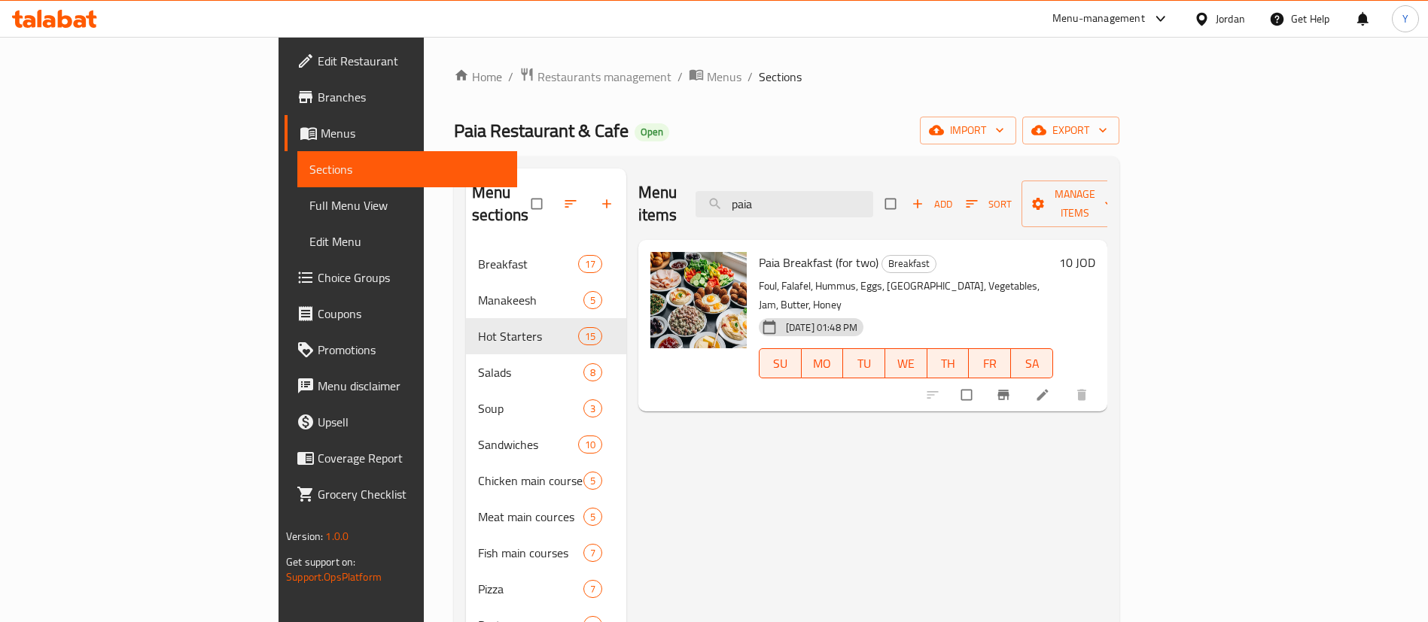
drag, startPoint x: 909, startPoint y: 188, endPoint x: 746, endPoint y: 198, distance: 163.6
click at [746, 198] on div "Menu items paia Add Sort Manage items" at bounding box center [872, 205] width 469 height 72
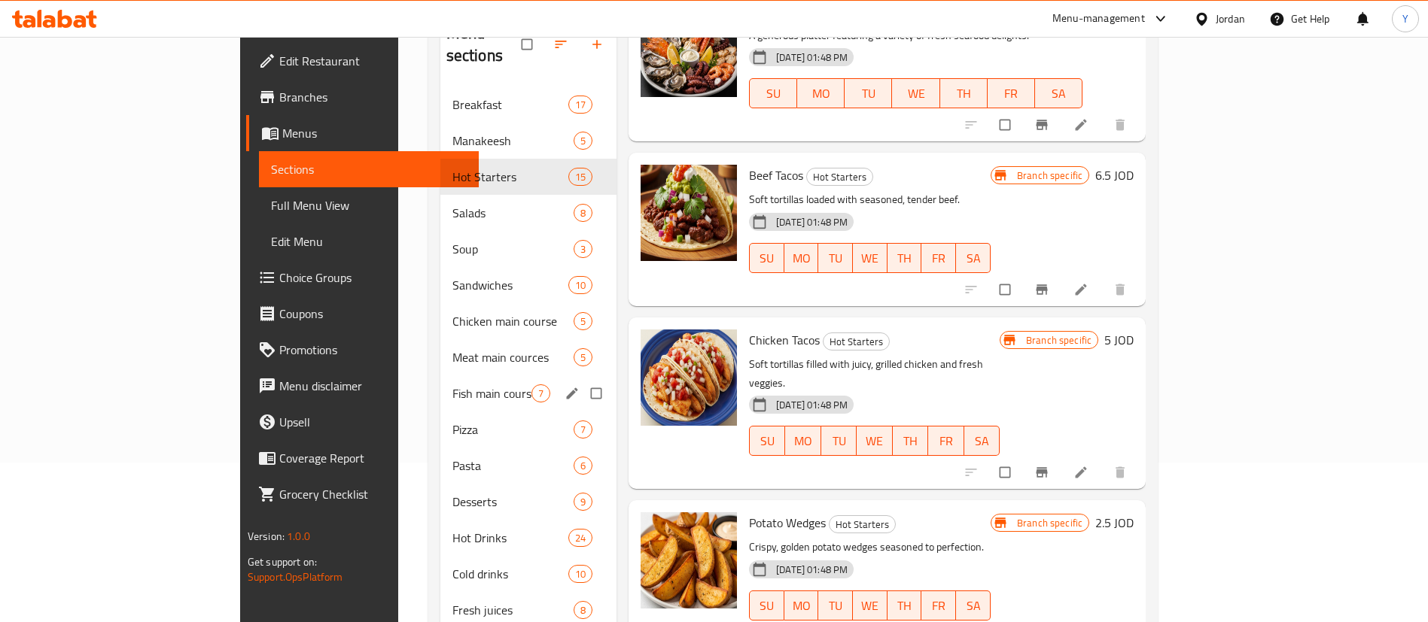
scroll to position [155, 0]
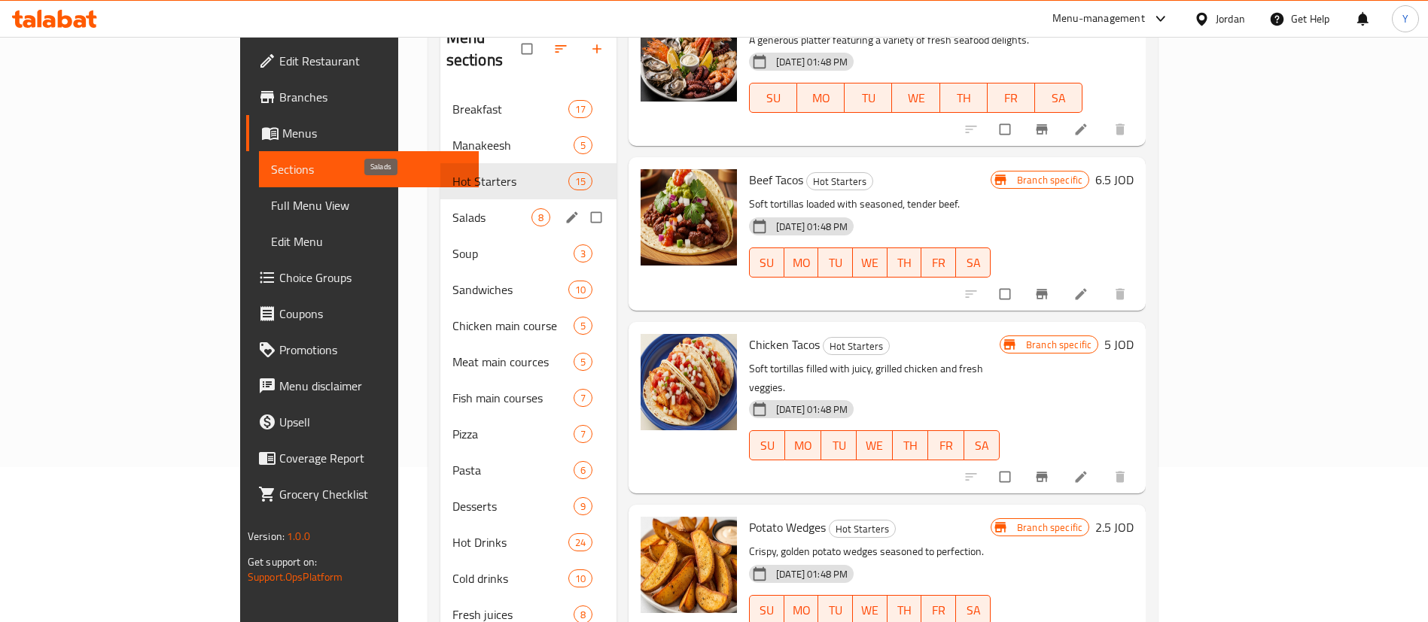
click at [452, 208] on span "Salads" at bounding box center [491, 217] width 79 height 18
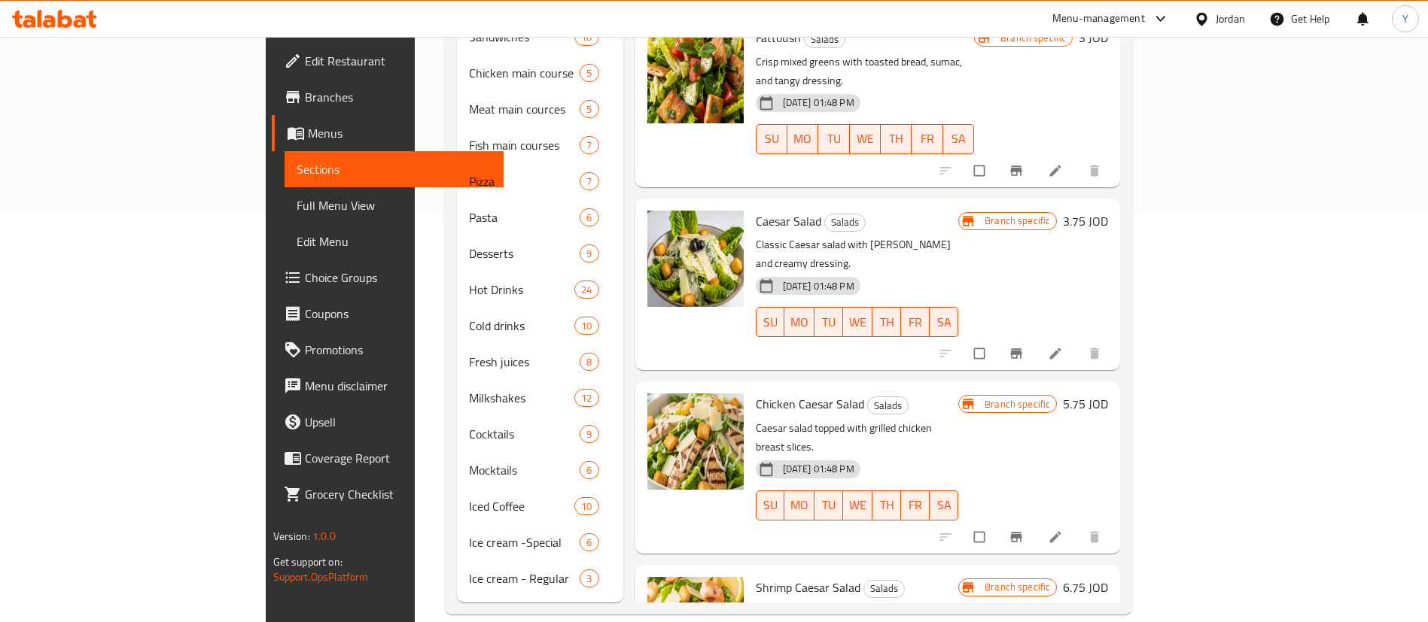
scroll to position [534, 0]
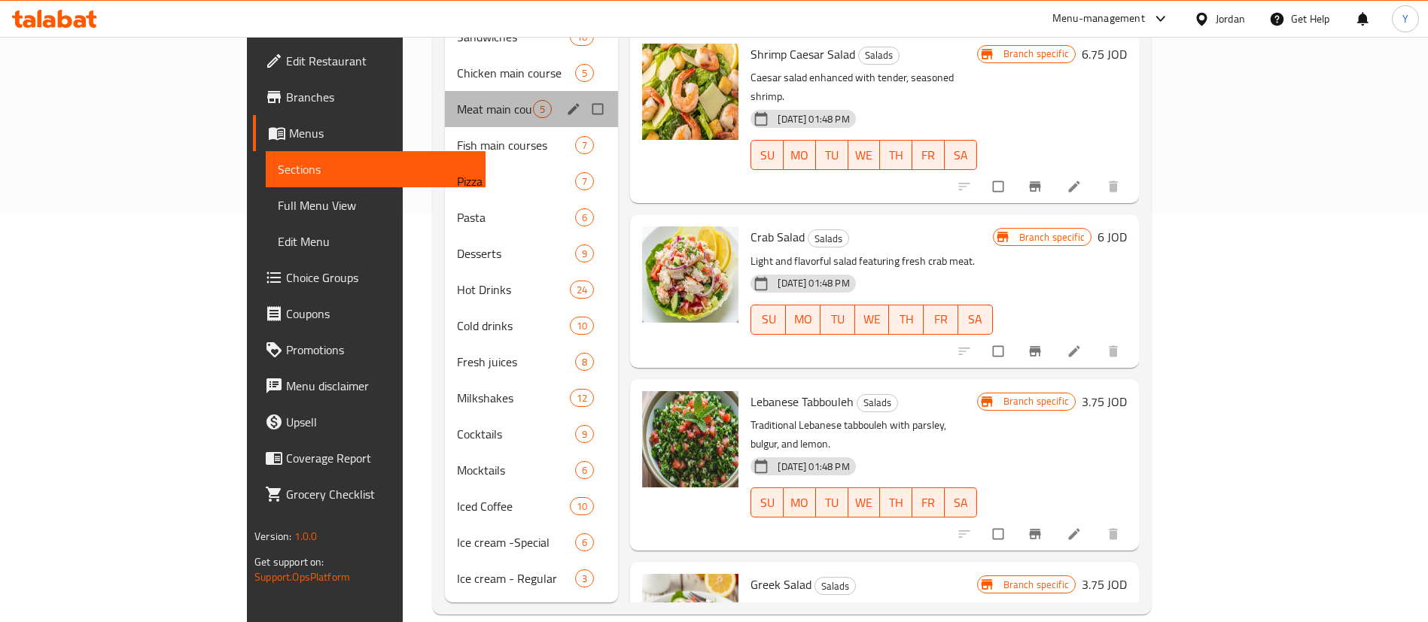
click at [445, 91] on div "Meat main cources 5" at bounding box center [531, 109] width 173 height 36
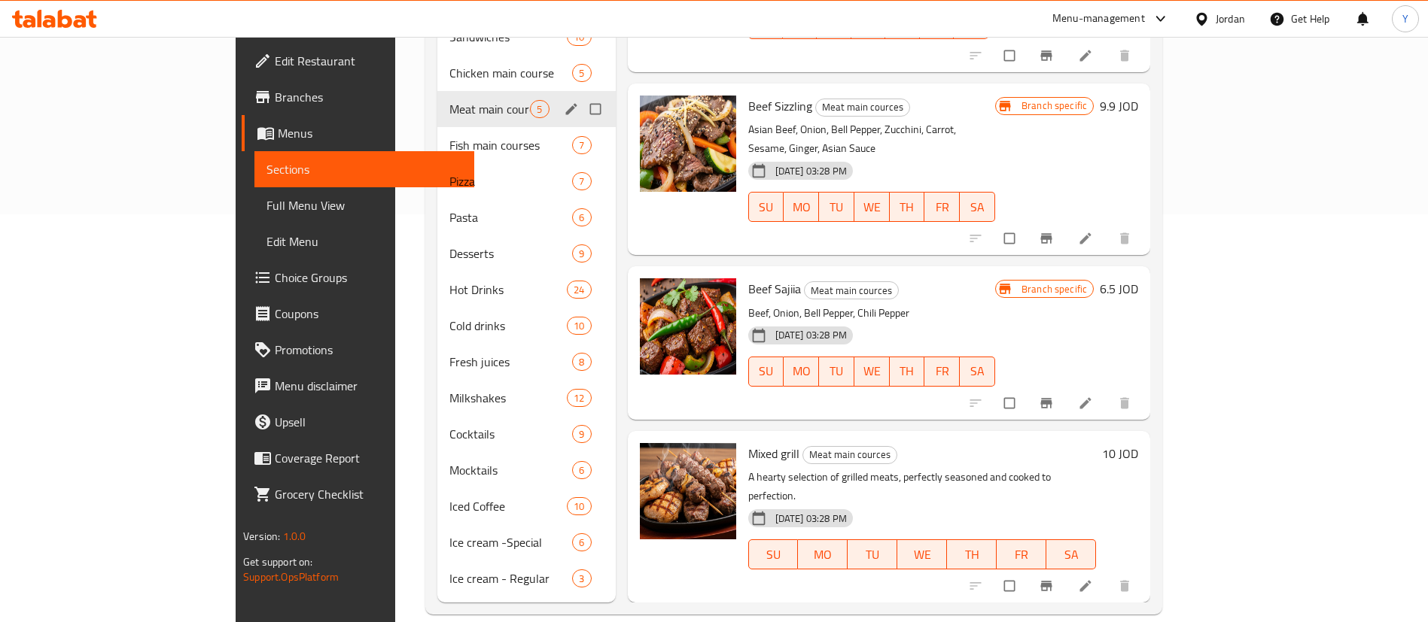
scroll to position [40, 0]
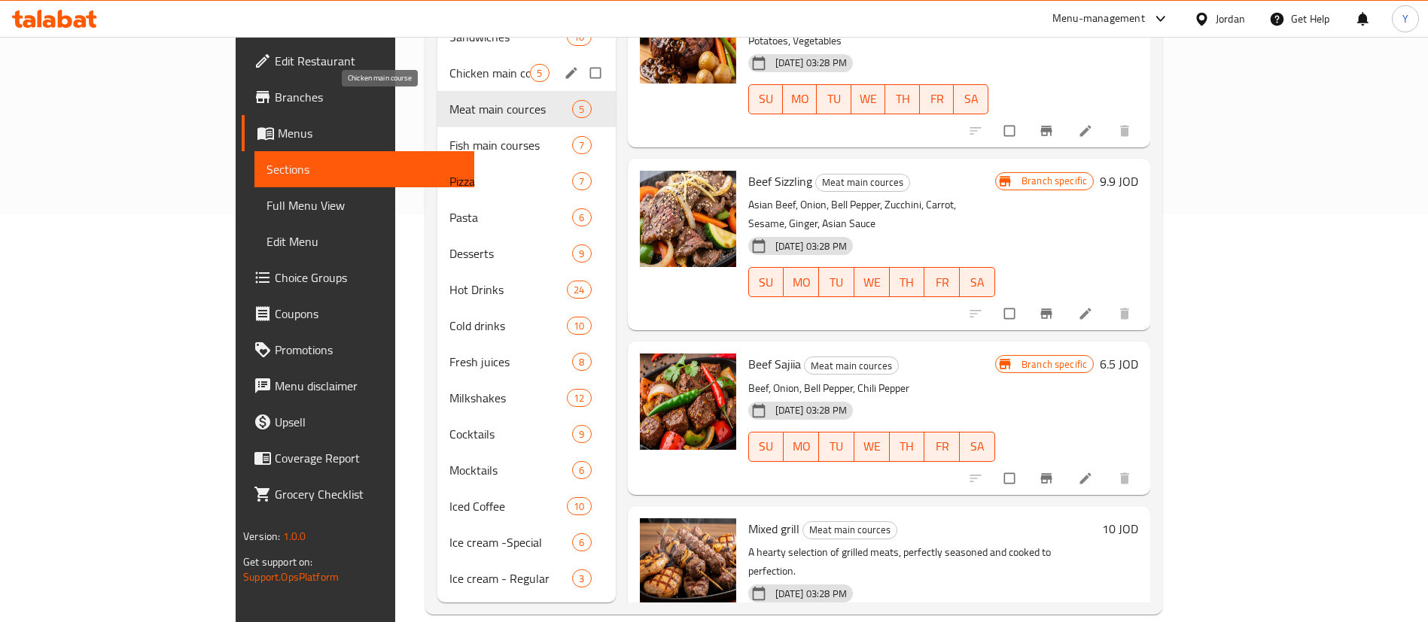
click at [449, 64] on span "Chicken main course" at bounding box center [489, 73] width 81 height 18
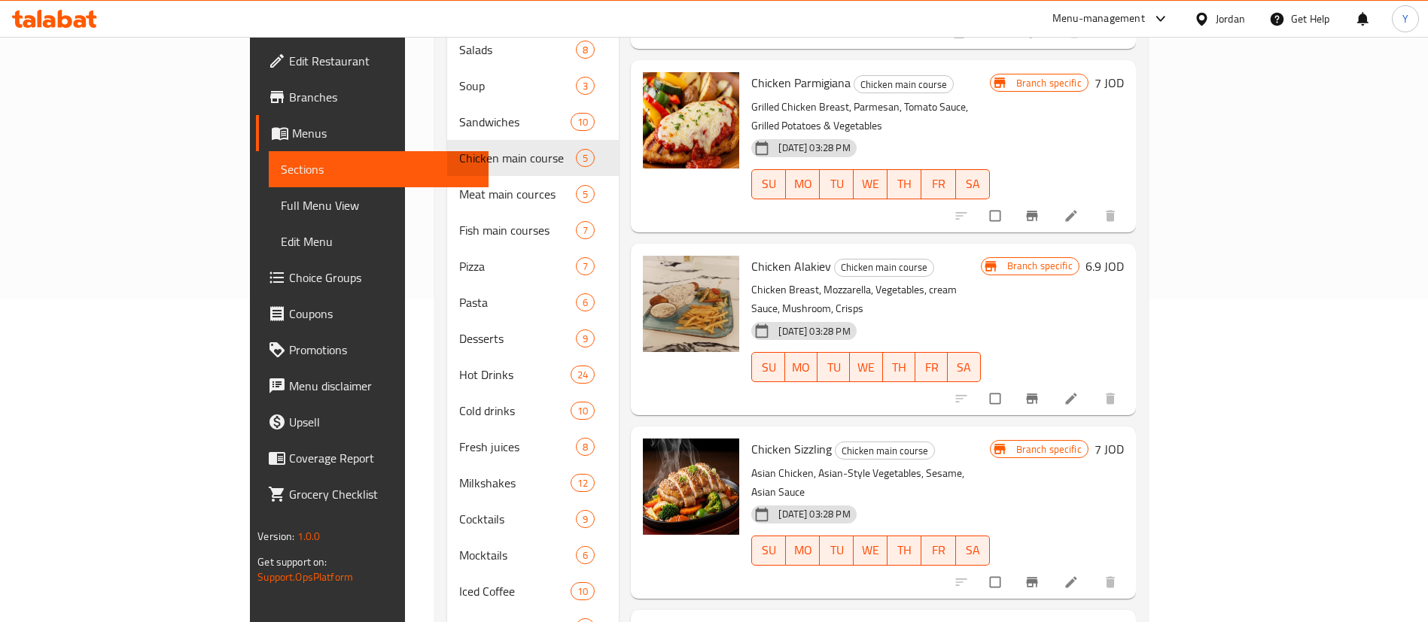
scroll to position [408, 0]
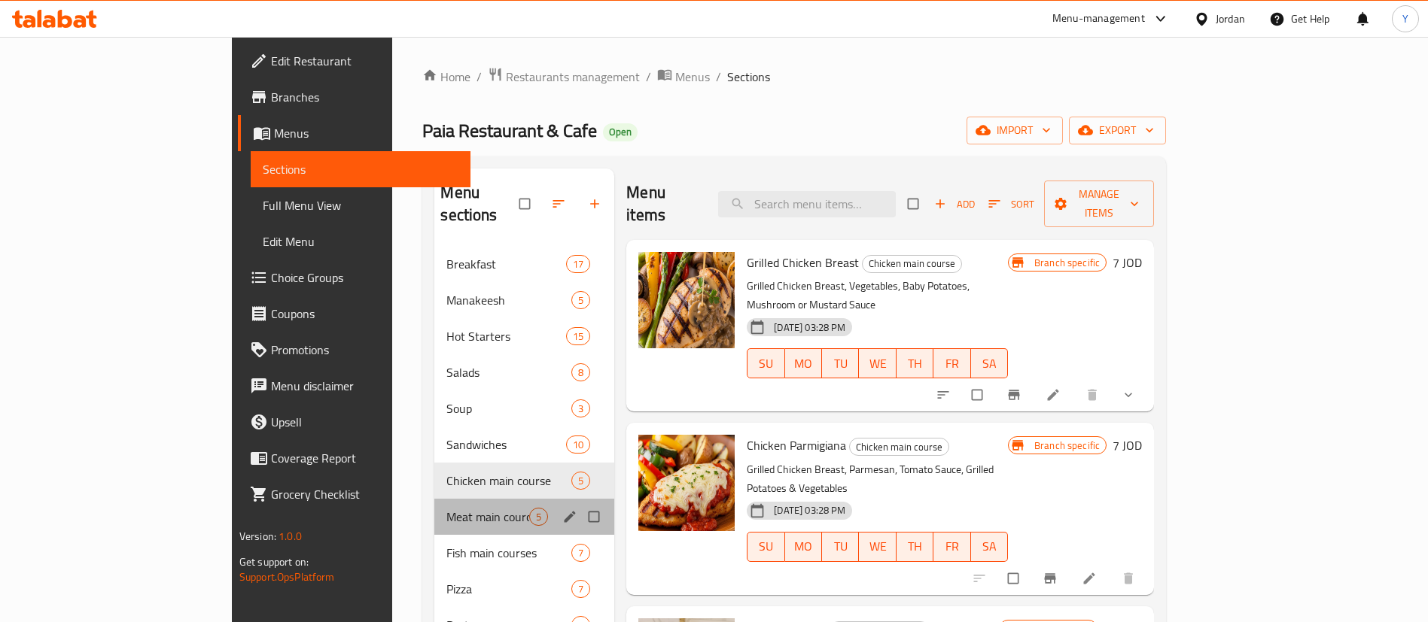
click at [434, 504] on div "Meat main cources 5" at bounding box center [524, 517] width 180 height 36
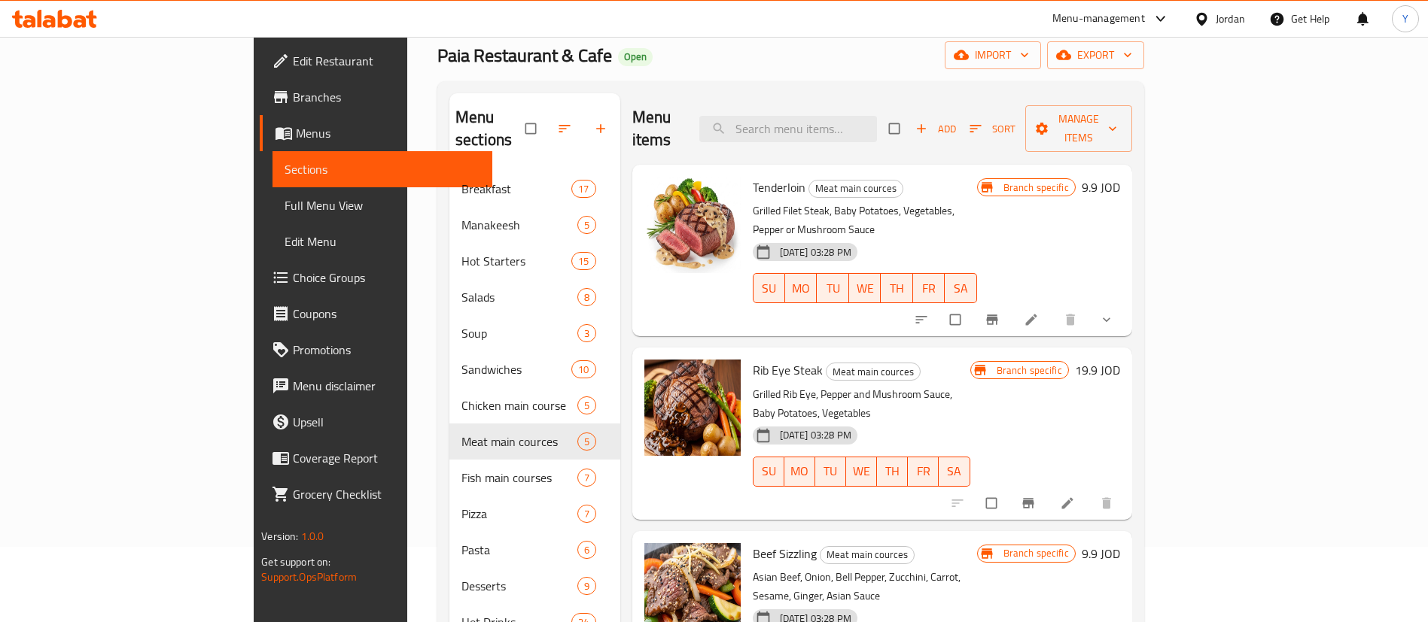
scroll to position [74, 0]
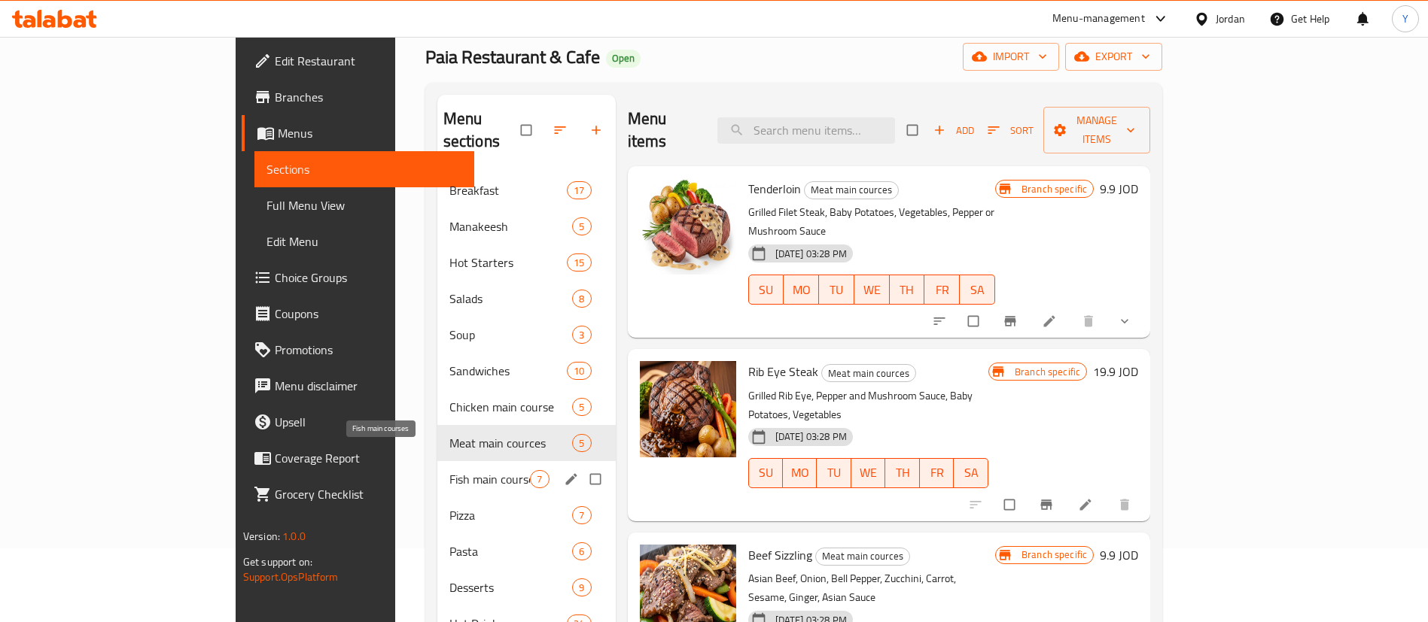
click at [449, 470] on span "Fish main courses" at bounding box center [489, 479] width 81 height 18
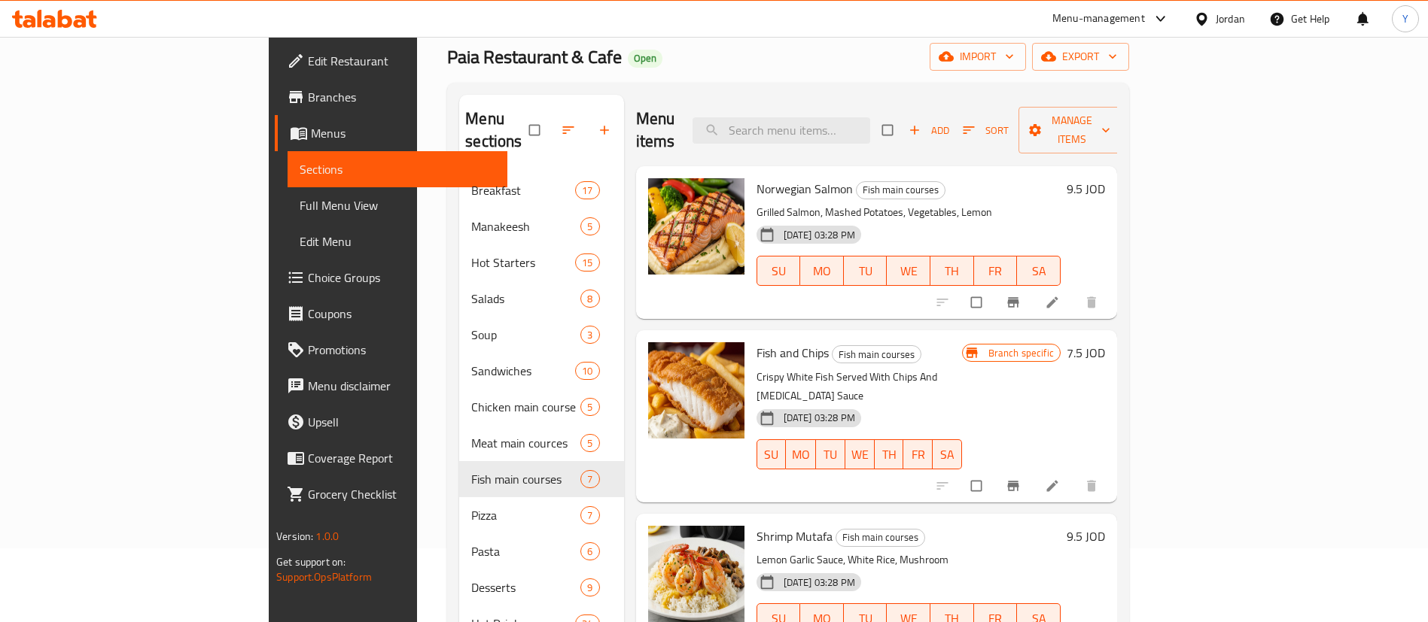
scroll to position [50, 0]
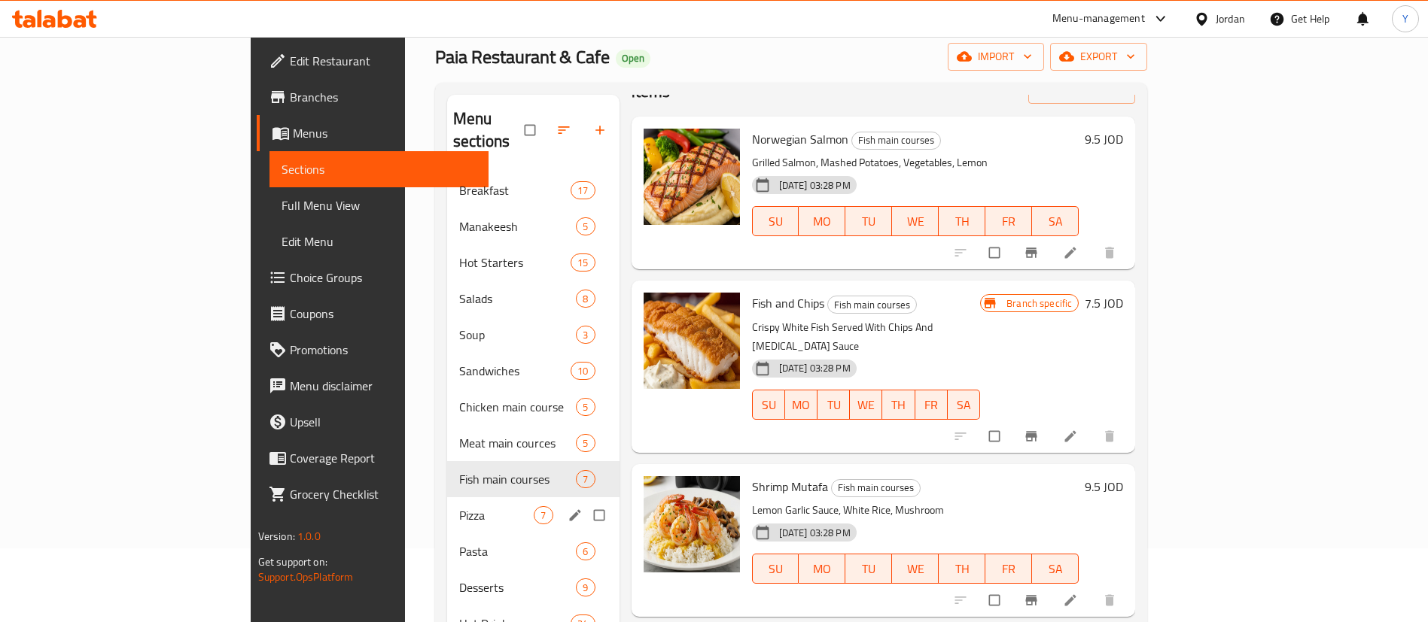
click at [447, 504] on div "Pizza 7" at bounding box center [533, 516] width 172 height 36
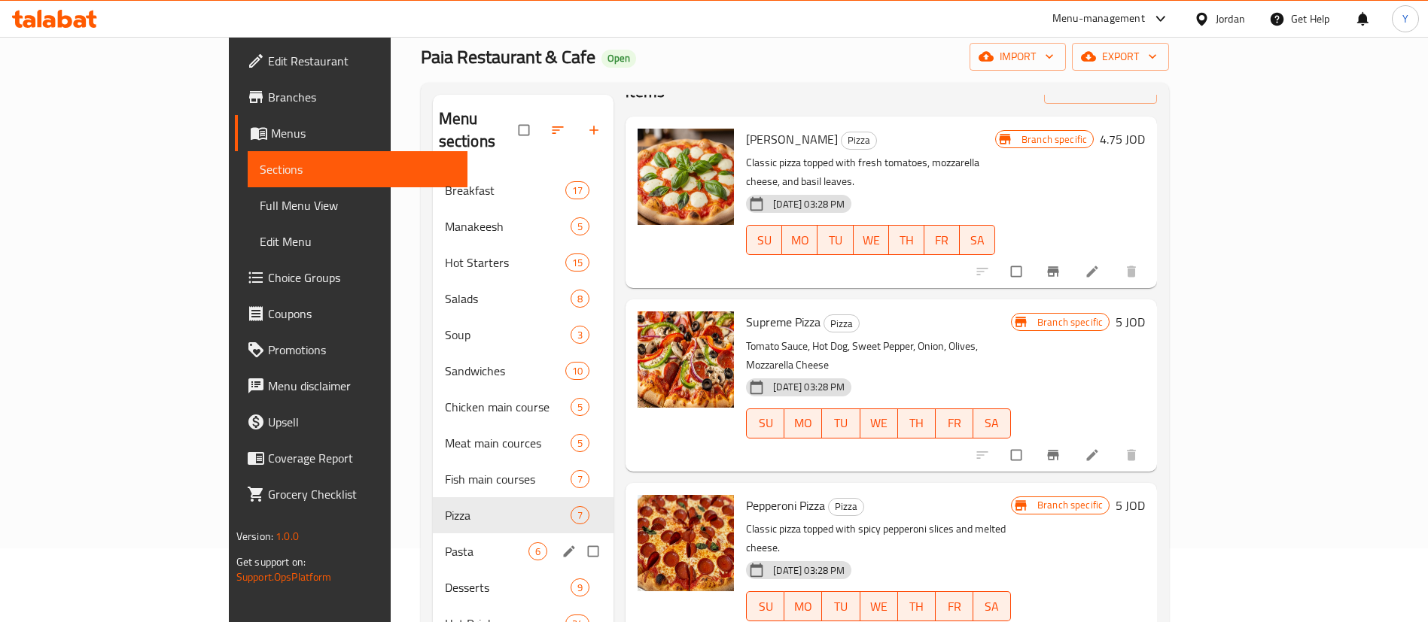
click at [433, 539] on div "Pasta 6" at bounding box center [523, 552] width 181 height 36
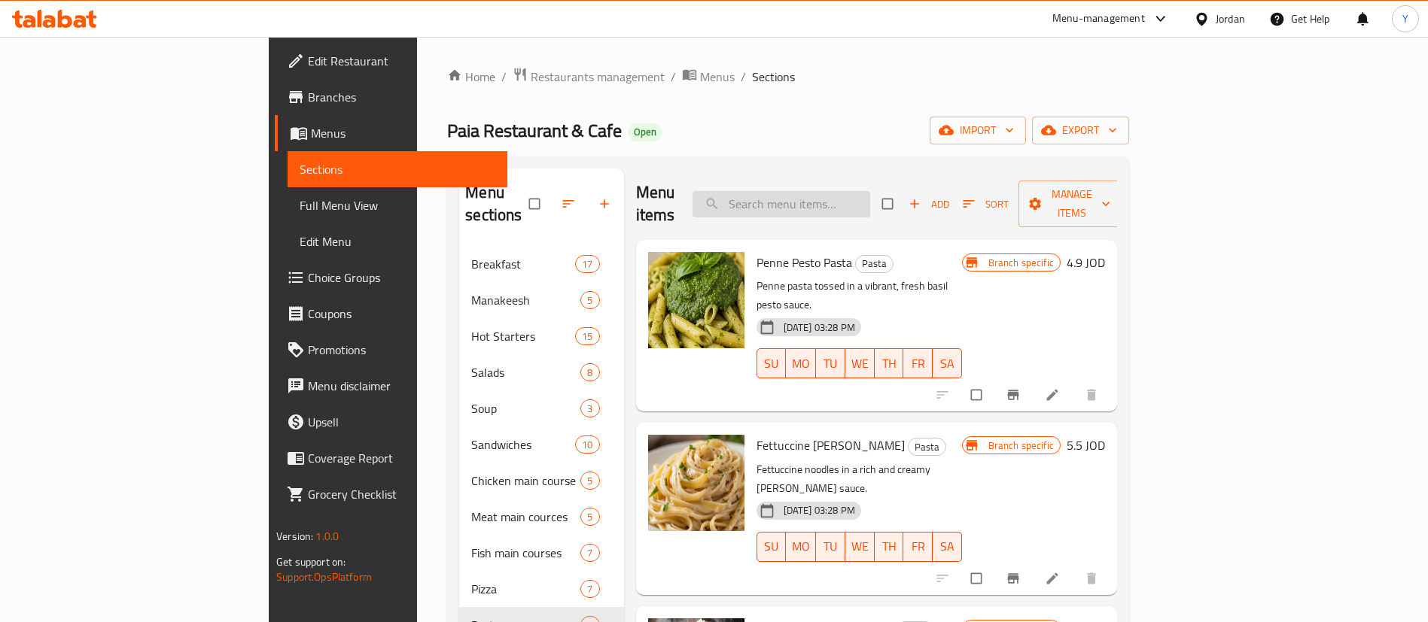
click at [870, 205] on input "search" at bounding box center [781, 204] width 178 height 26
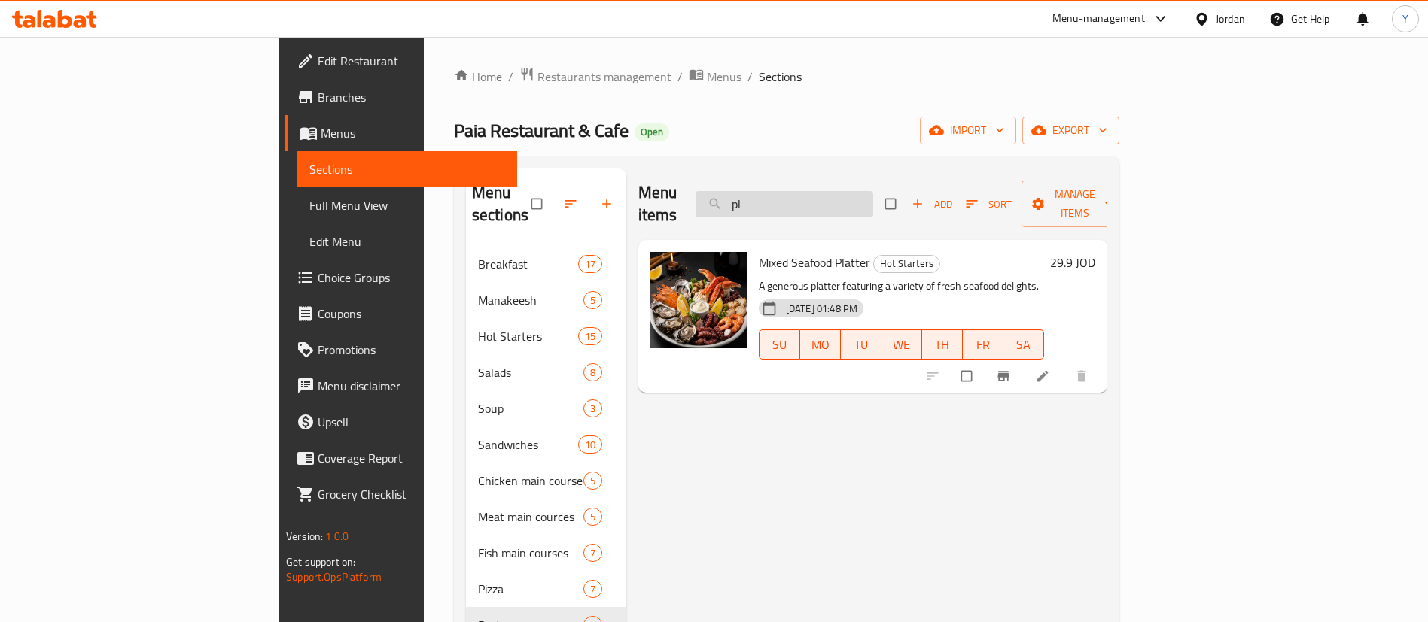
type input "p"
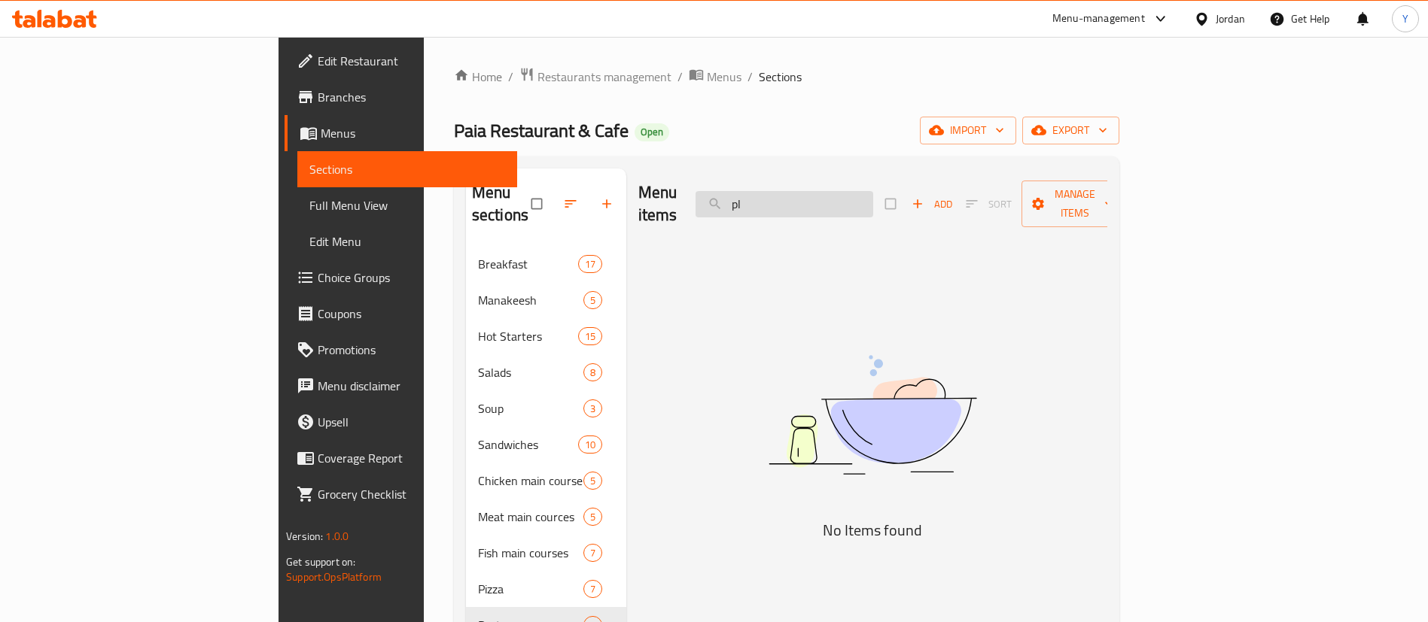
type input "p"
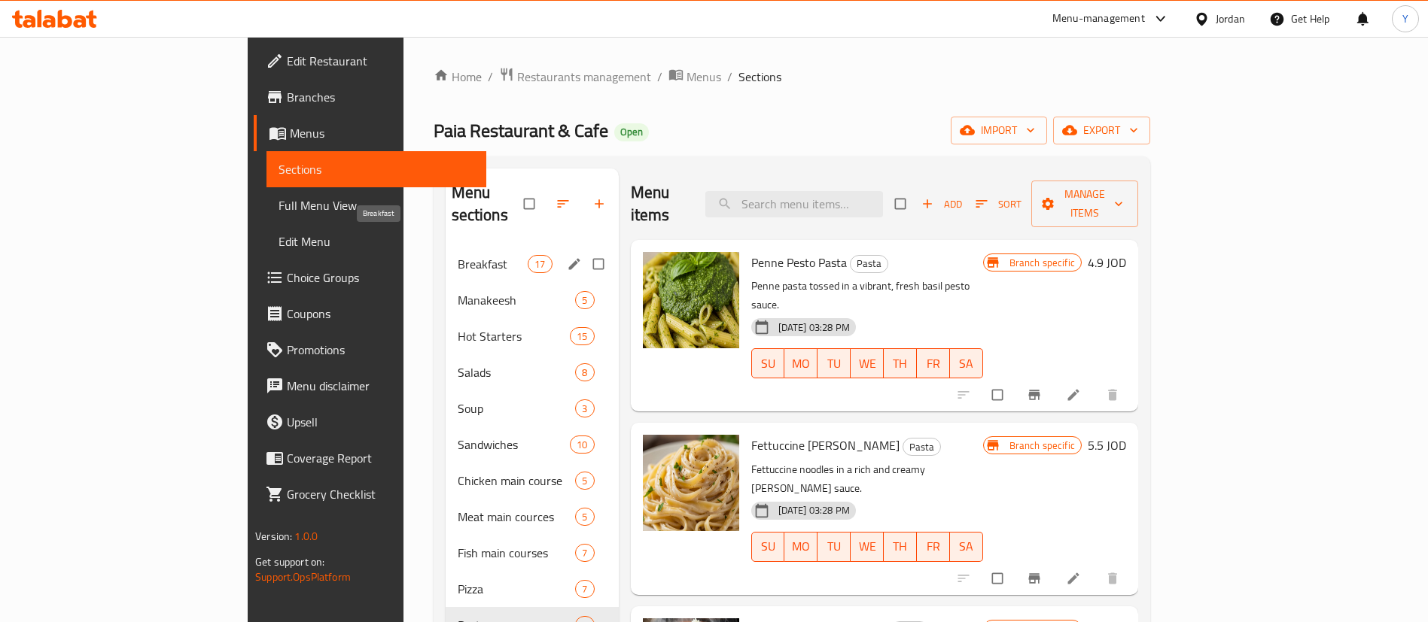
click at [458, 255] on span "Breakfast" at bounding box center [493, 264] width 71 height 18
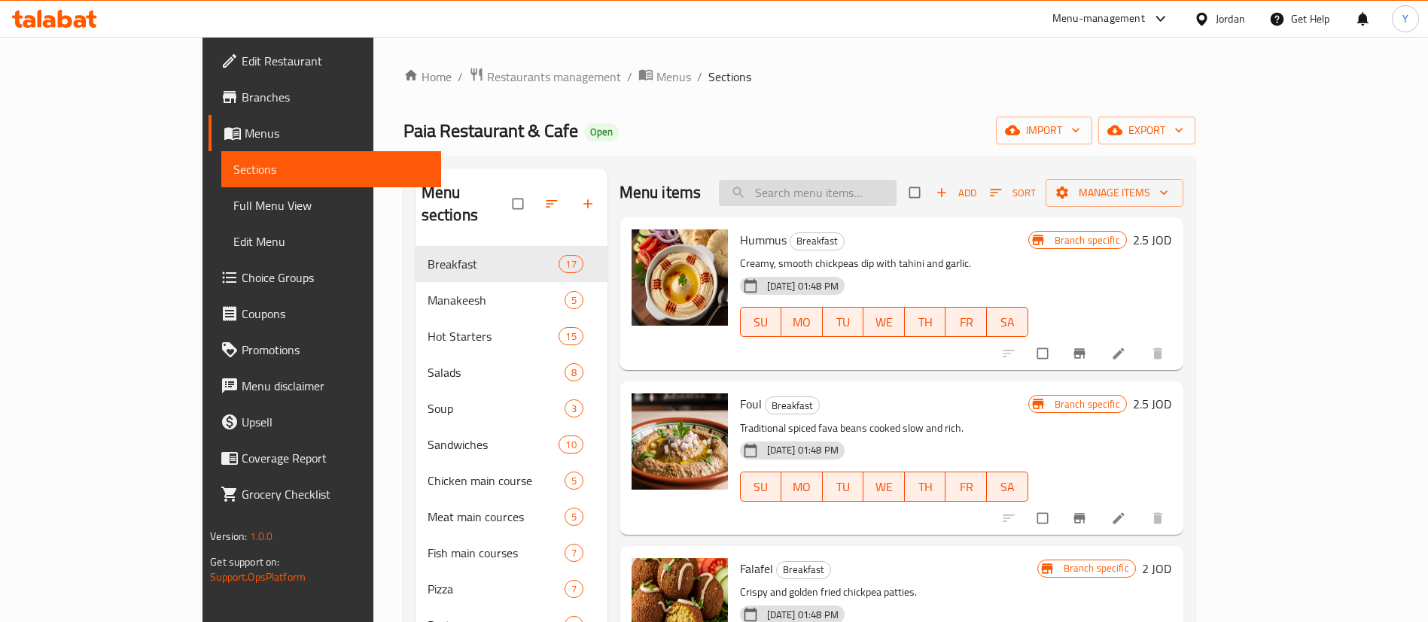
click at [878, 188] on input "search" at bounding box center [808, 193] width 178 height 26
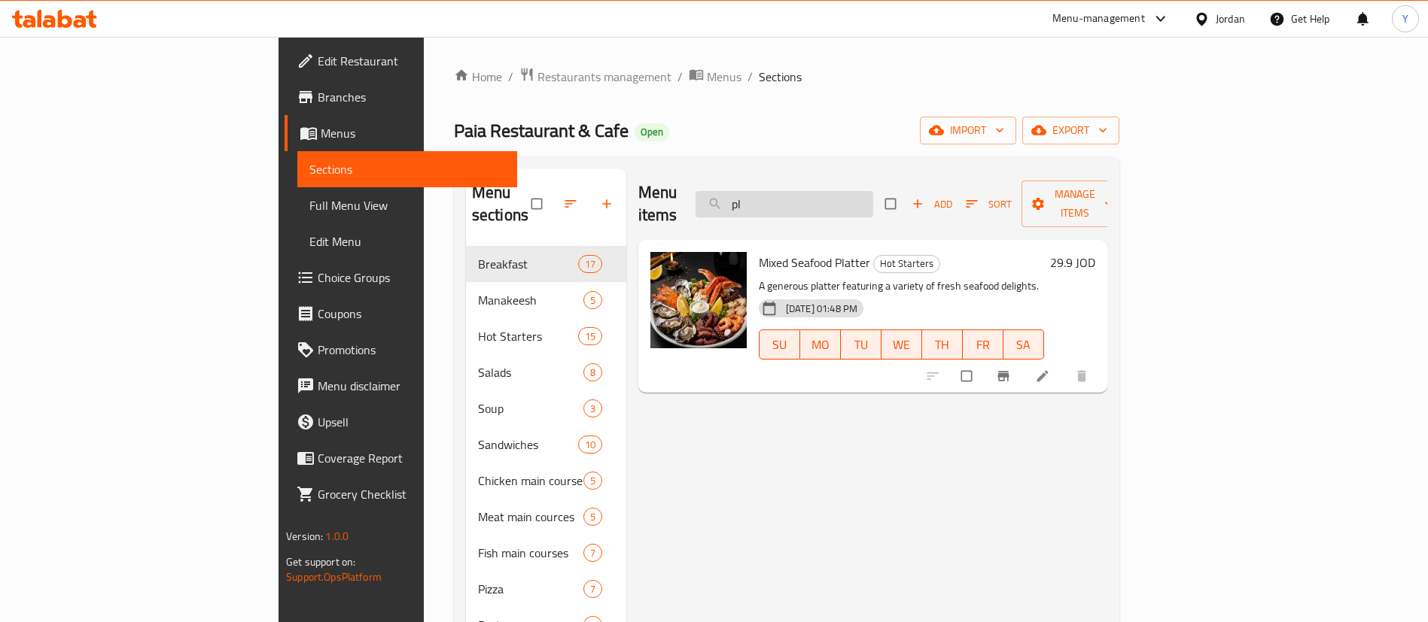
type input "p"
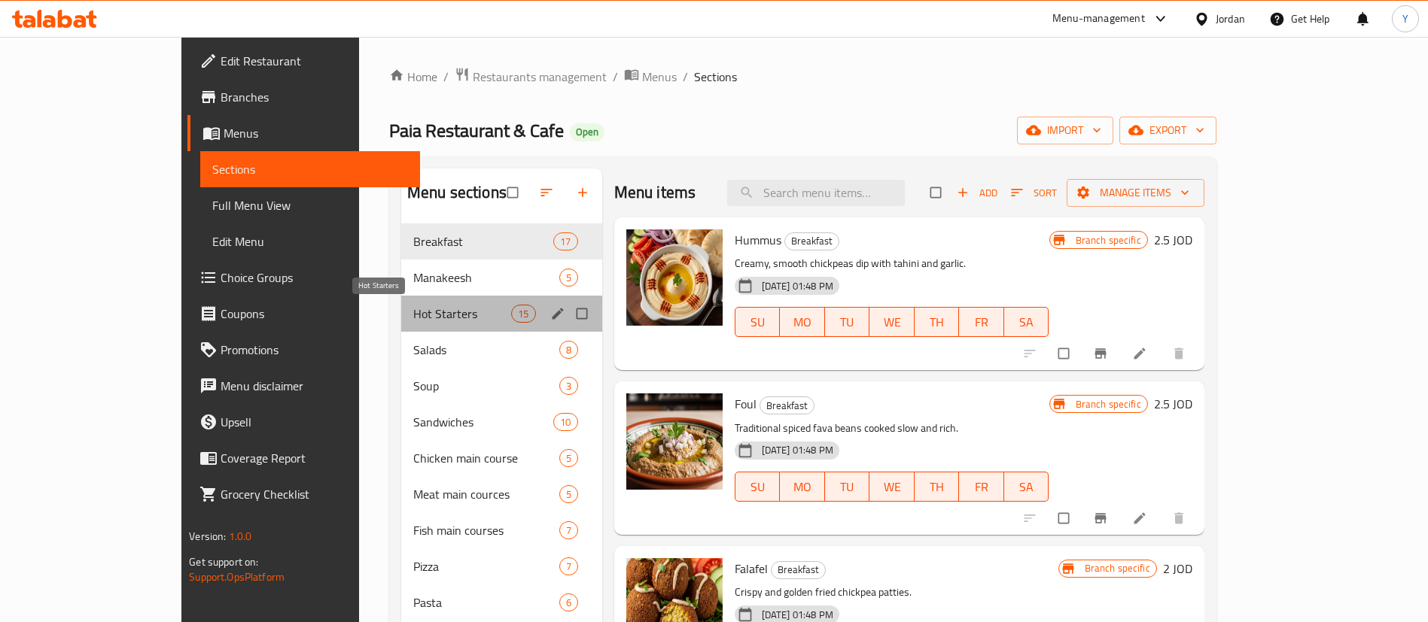
click at [413, 306] on span "Hot Starters" at bounding box center [462, 314] width 98 height 18
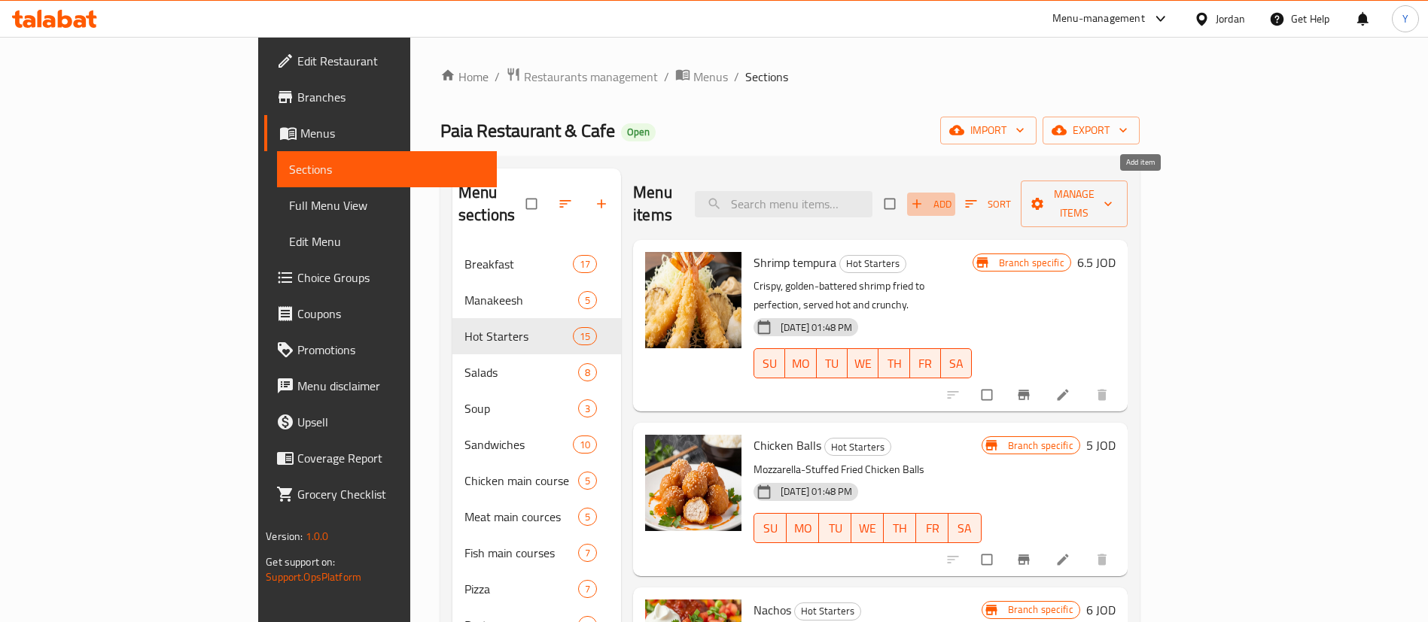
click at [951, 196] on span "Add" at bounding box center [931, 204] width 41 height 17
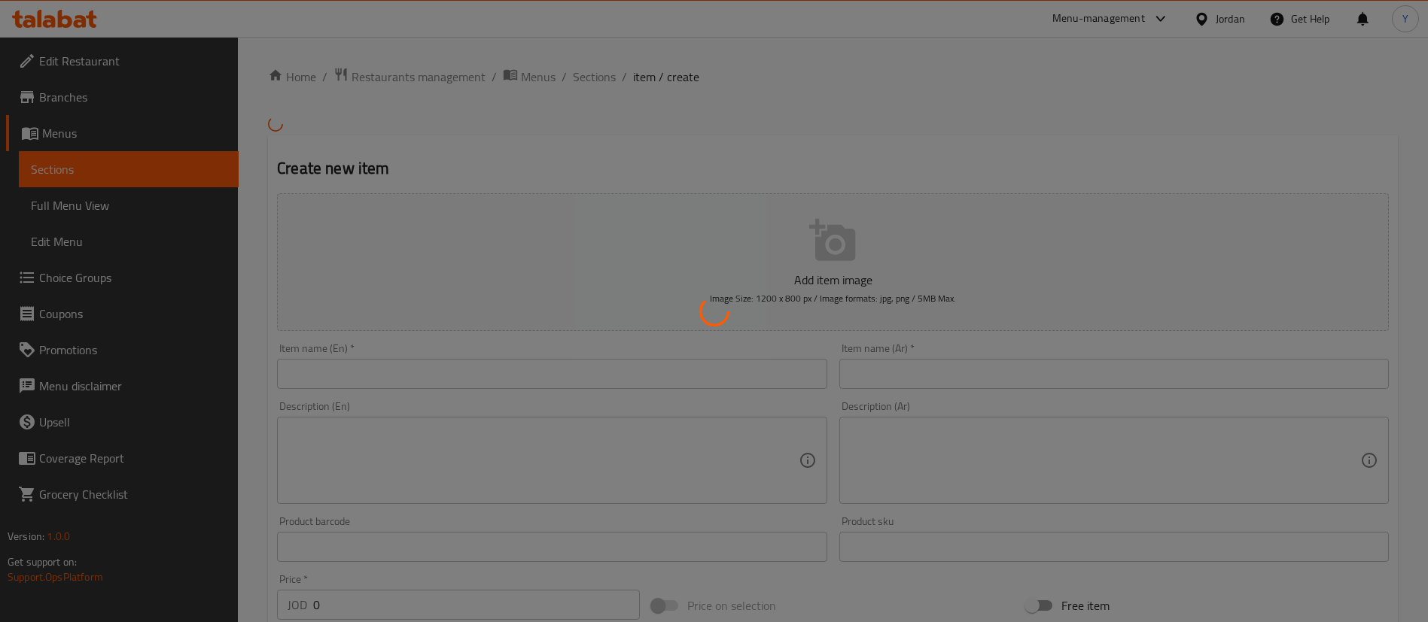
click at [445, 368] on div at bounding box center [714, 311] width 1428 height 622
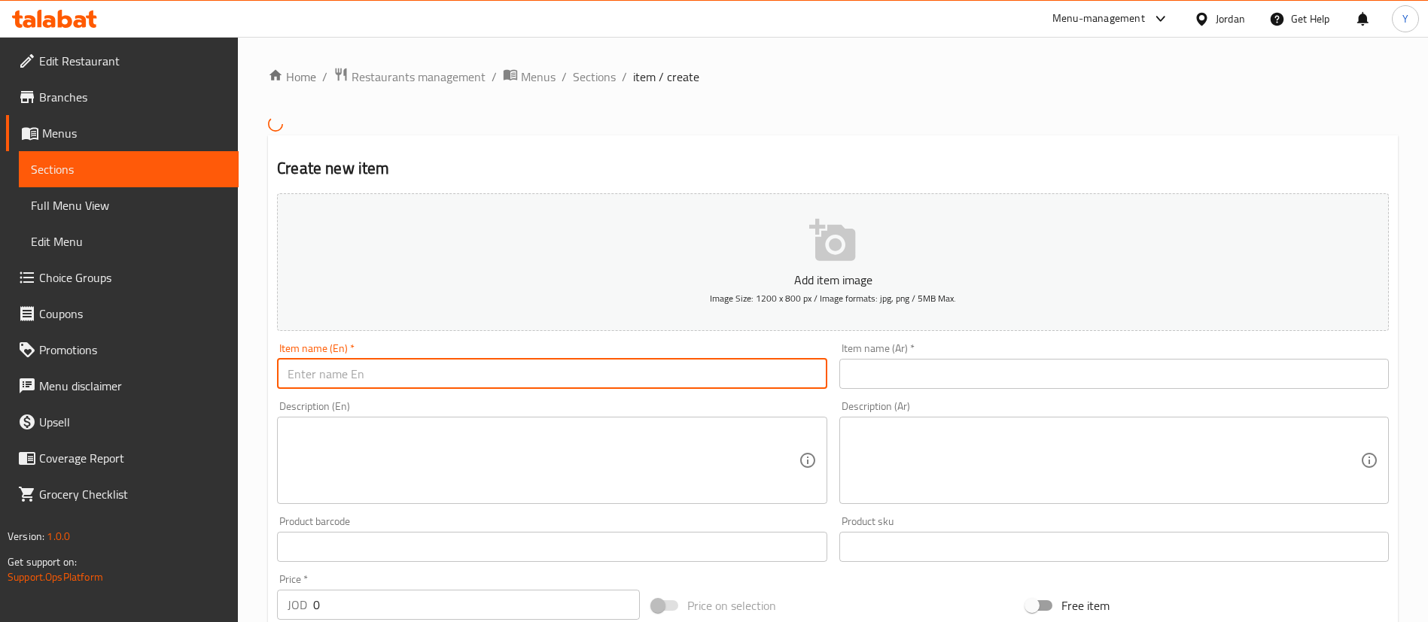
click at [445, 368] on input "text" at bounding box center [551, 374] width 549 height 30
type input "p"
type input "Paia Platter"
click at [899, 371] on input "text" at bounding box center [1113, 374] width 549 height 30
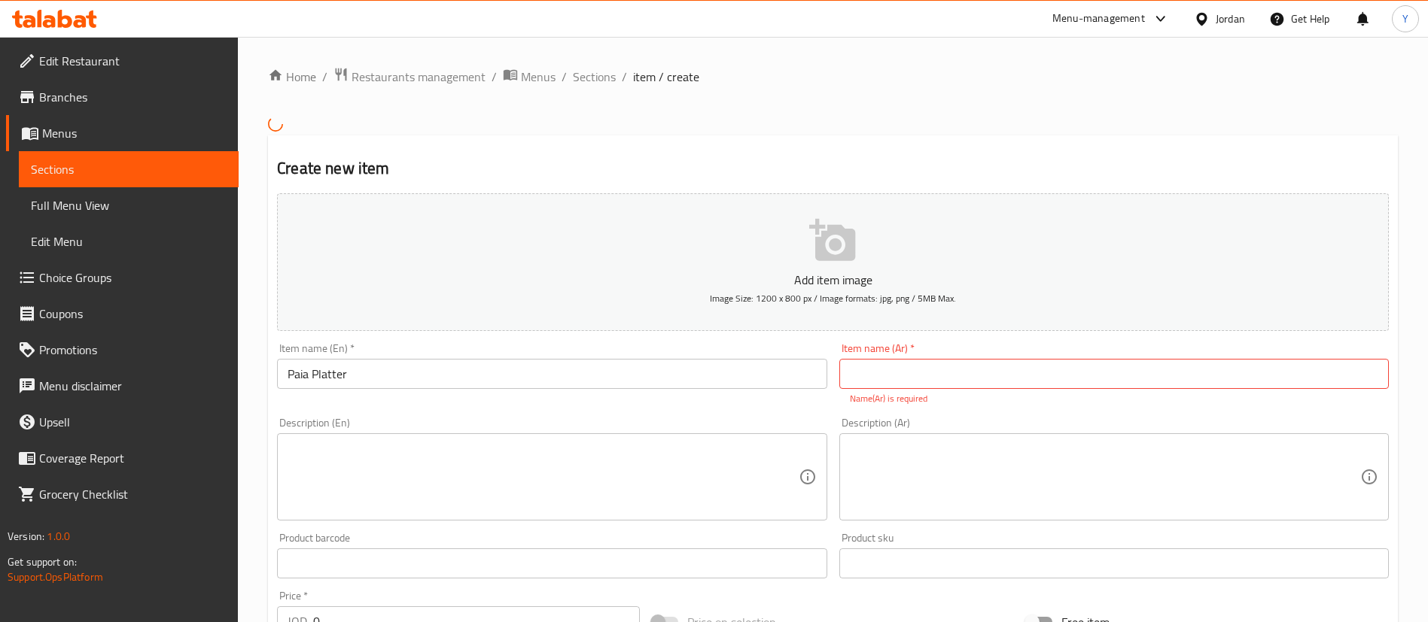
click at [899, 371] on input "text" at bounding box center [1113, 374] width 549 height 30
type input "بايا بلاتر"
click at [483, 505] on div "Description (En) Description (En)" at bounding box center [552, 469] width 562 height 115
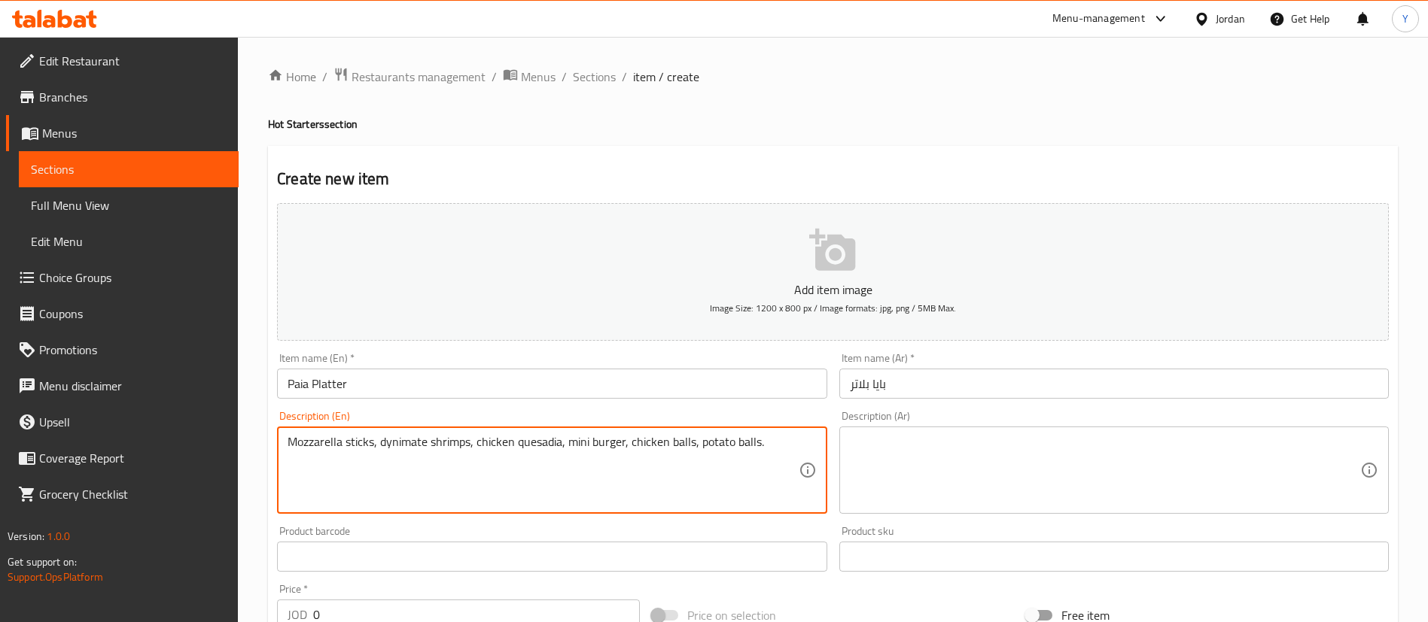
click at [400, 446] on textarea "Mozzarella sticks, dynimate shrimps, chicken quesadia, mini burger, chicken bal…" at bounding box center [543, 471] width 510 height 72
click at [528, 441] on textarea "Mozzarella sticks, dynamite shrimps, chicken quesadia, mini burger, chicken bal…" at bounding box center [543, 471] width 510 height 72
drag, startPoint x: 773, startPoint y: 445, endPoint x: 267, endPoint y: 425, distance: 506.2
click at [267, 425] on div "Home / Restaurants management / Menus / Sections / item / create Hot Starters s…" at bounding box center [833, 550] width 1190 height 1027
type textarea "Mozzarella sticks, dynamite shrimps, chicken Quesada, mini burger, chicken ball…"
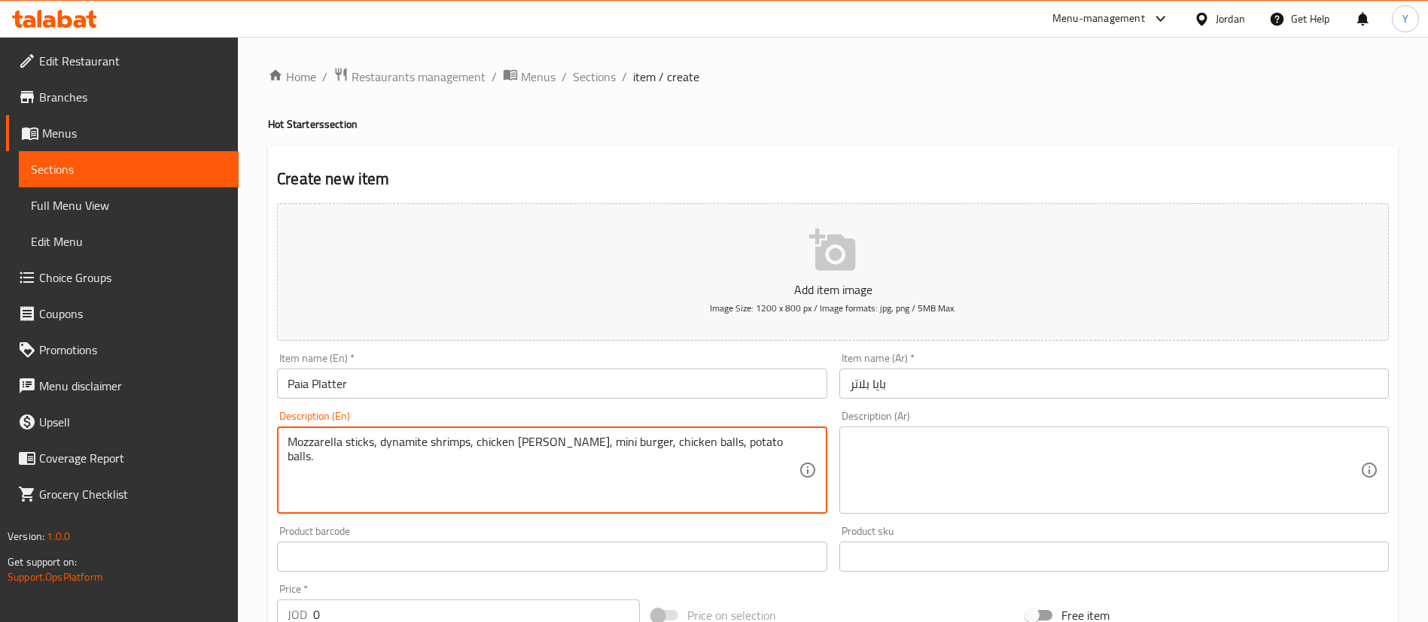
click at [975, 486] on textarea at bounding box center [1105, 471] width 510 height 72
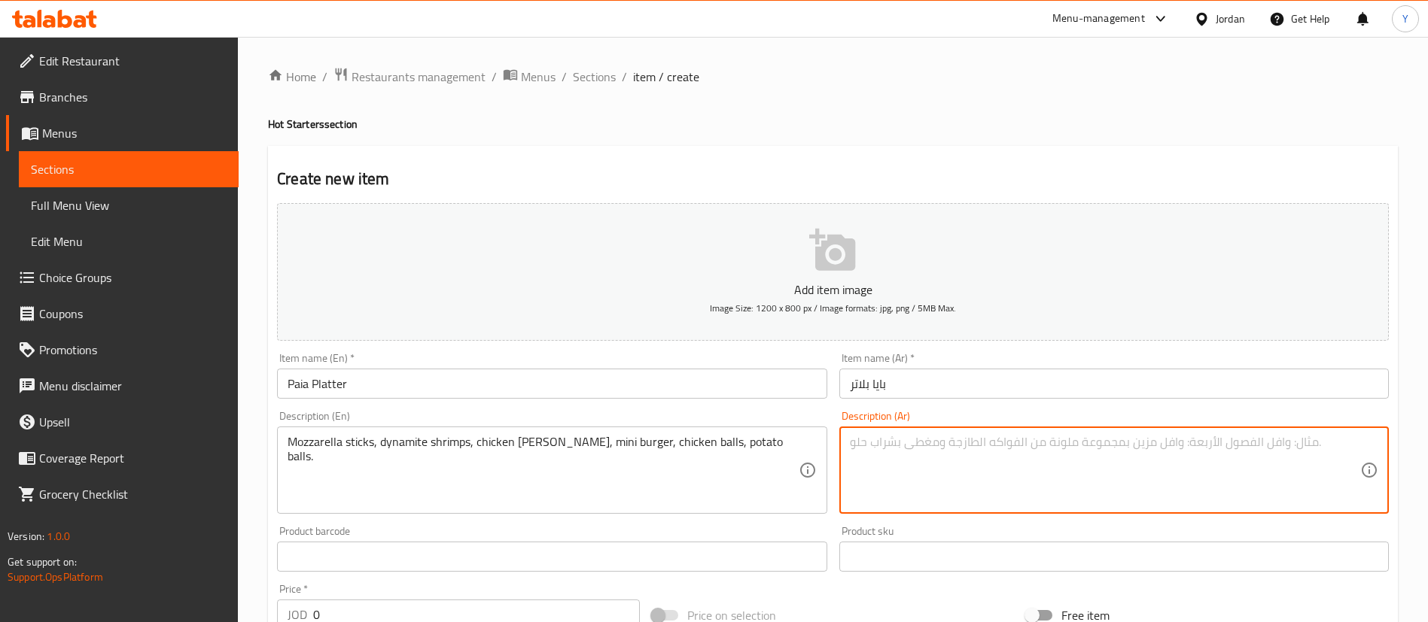
paste textarea "أصابع الموزاريلا، روبيان ديناميت، كيسادا دجاج، برجر صغير، كرات دجاج، كرات بطاطس."
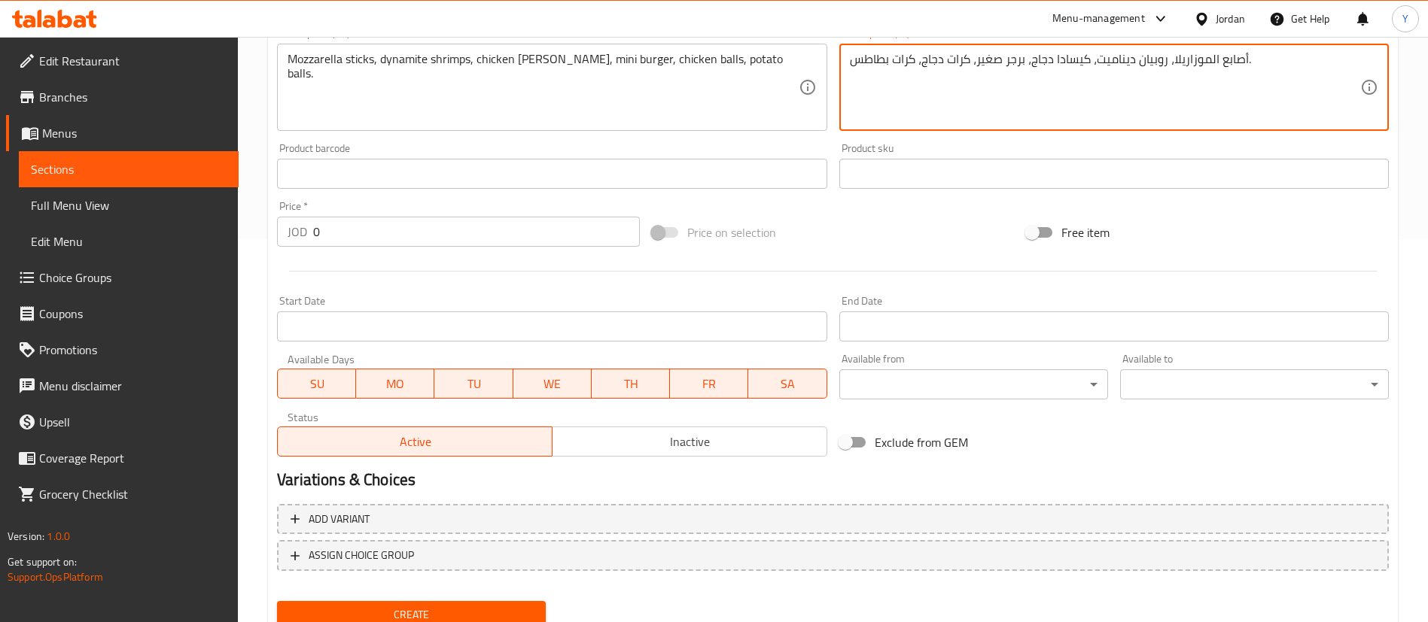
scroll to position [384, 0]
type textarea "أصابع الموزاريلا، روبيان ديناميت، كيسادا دجاج، برجر صغير، كرات دجاج، كرات بطاطس."
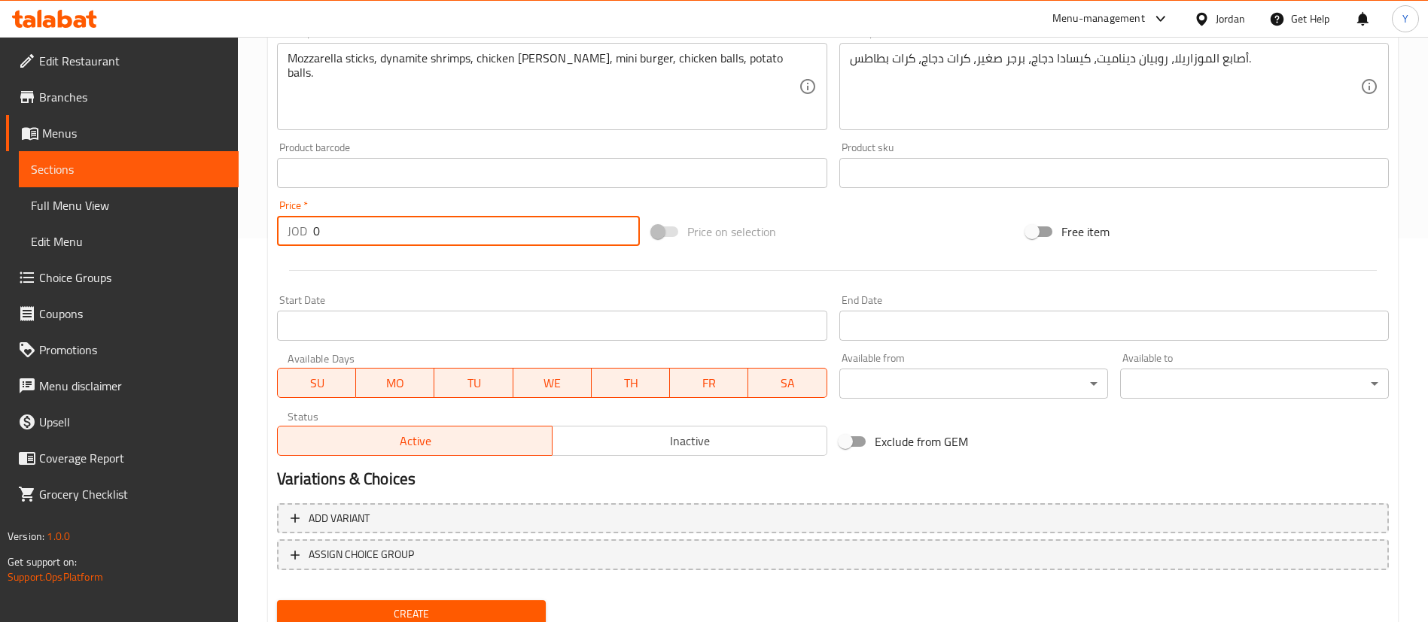
drag, startPoint x: 334, startPoint y: 221, endPoint x: 219, endPoint y: 248, distance: 118.1
click at [219, 248] on div "Edit Restaurant Branches Menus Sections Full Menu View Edit Menu Choice Groups …" at bounding box center [714, 166] width 1428 height 1027
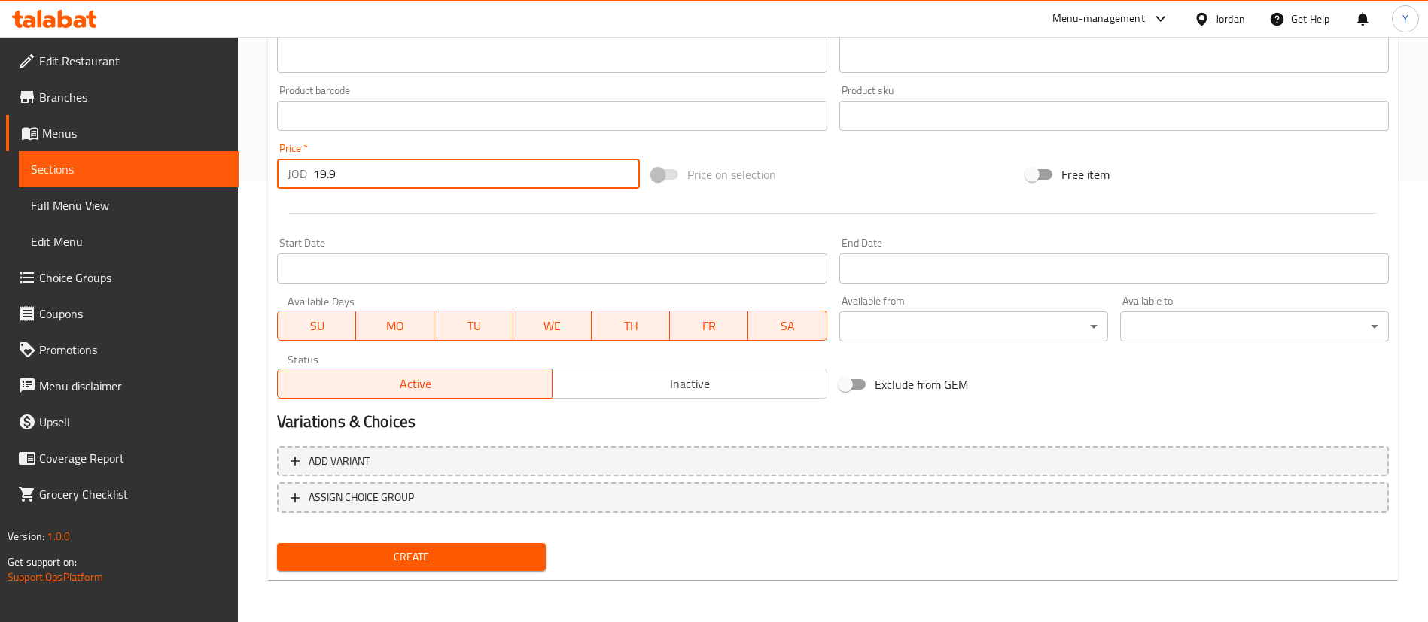
type input "19.9"
click at [481, 546] on button "Create" at bounding box center [411, 557] width 269 height 28
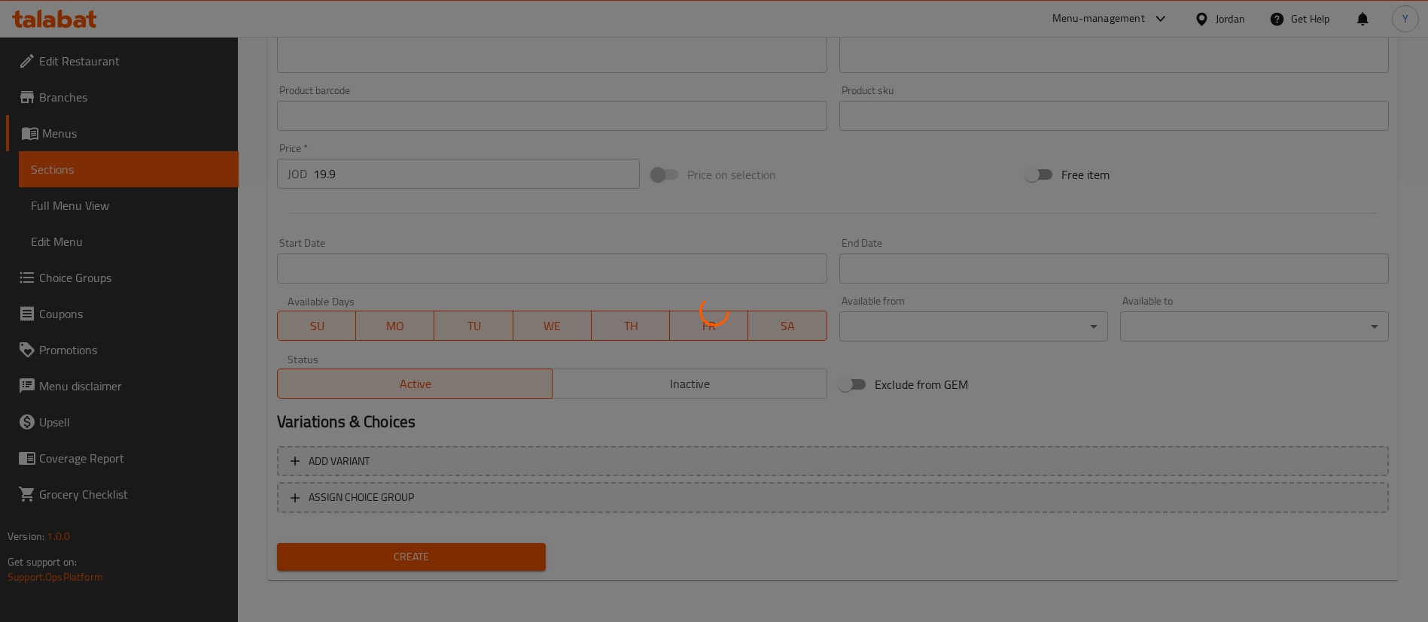
type input "0"
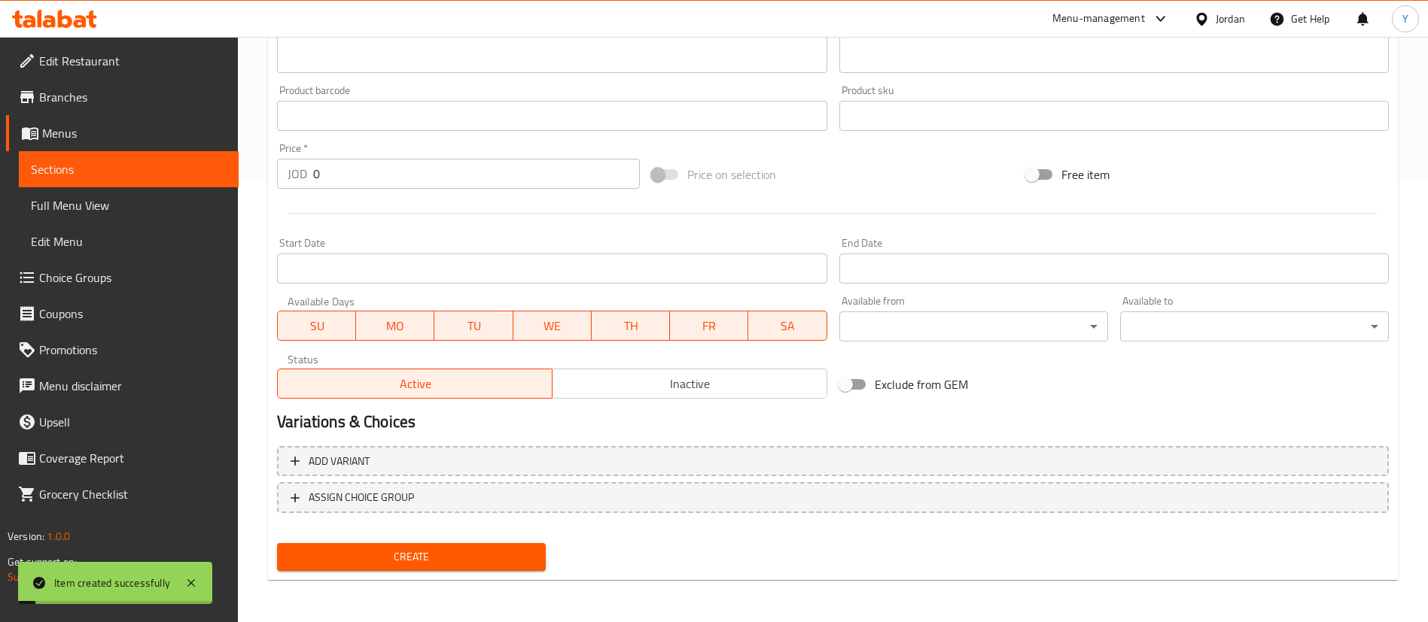
click at [159, 149] on link "Menus" at bounding box center [122, 133] width 233 height 36
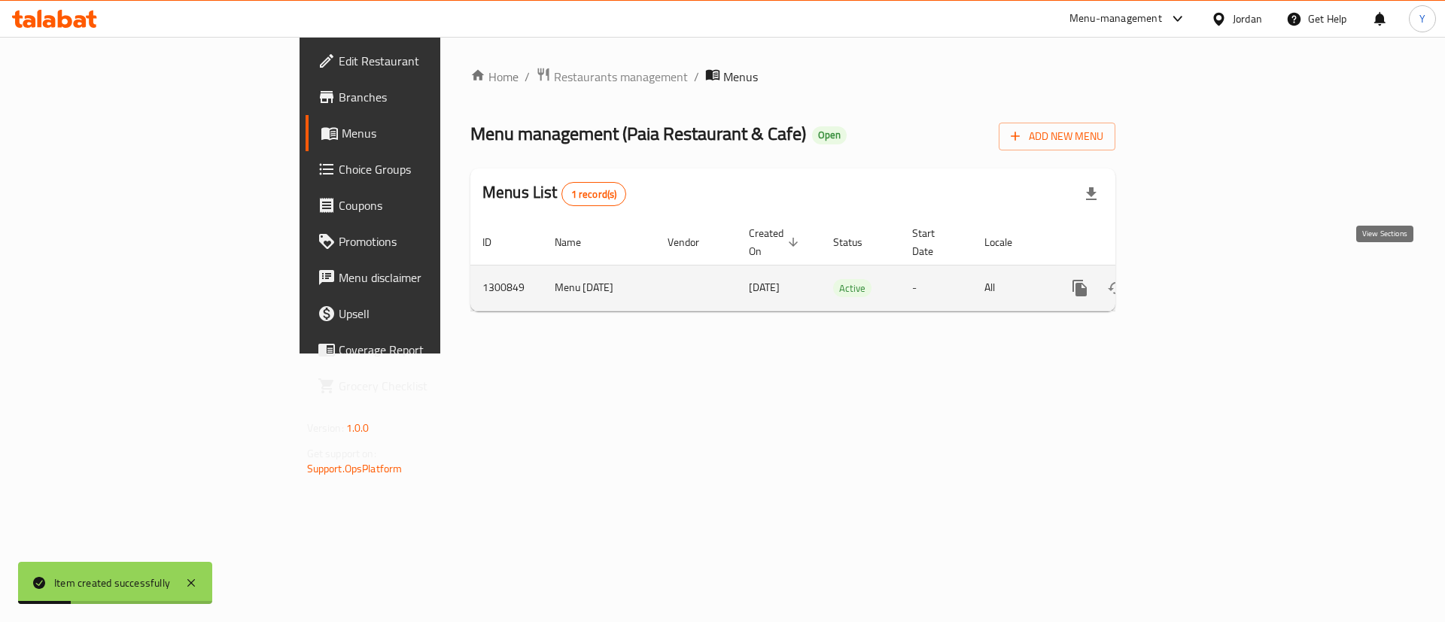
click at [1207, 270] on link "enhanced table" at bounding box center [1188, 288] width 36 height 36
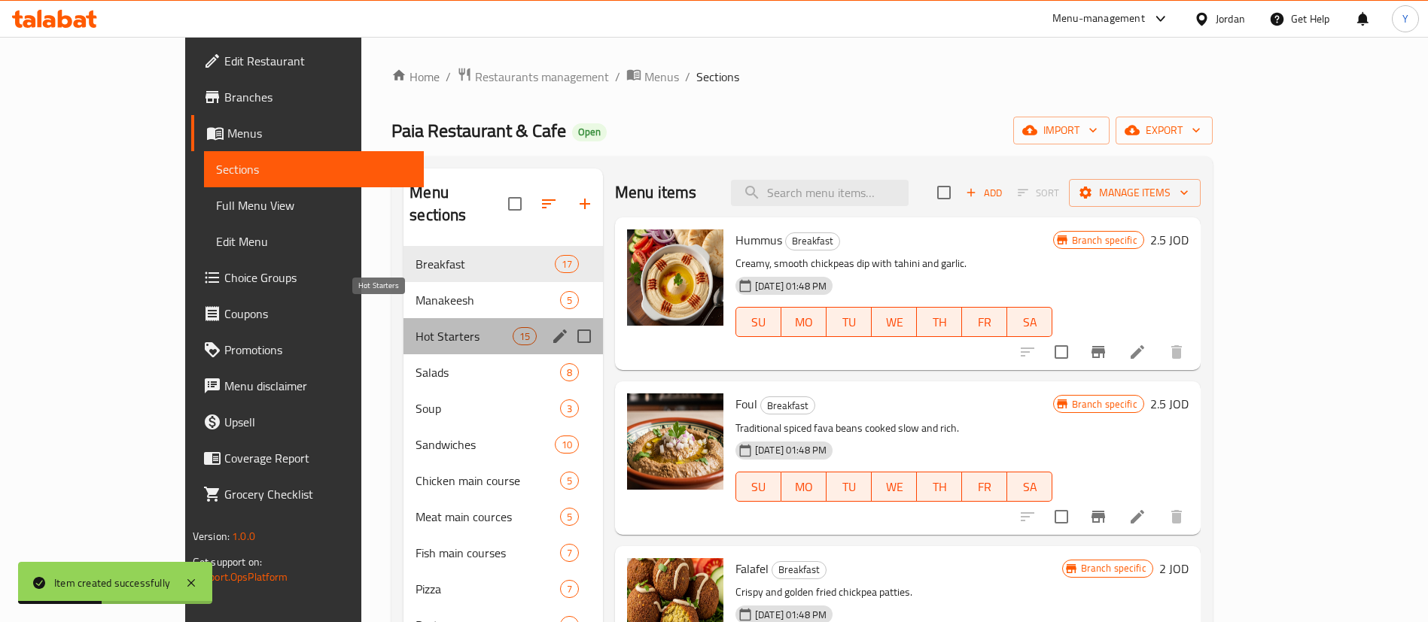
click at [415, 327] on span "Hot Starters" at bounding box center [463, 336] width 96 height 18
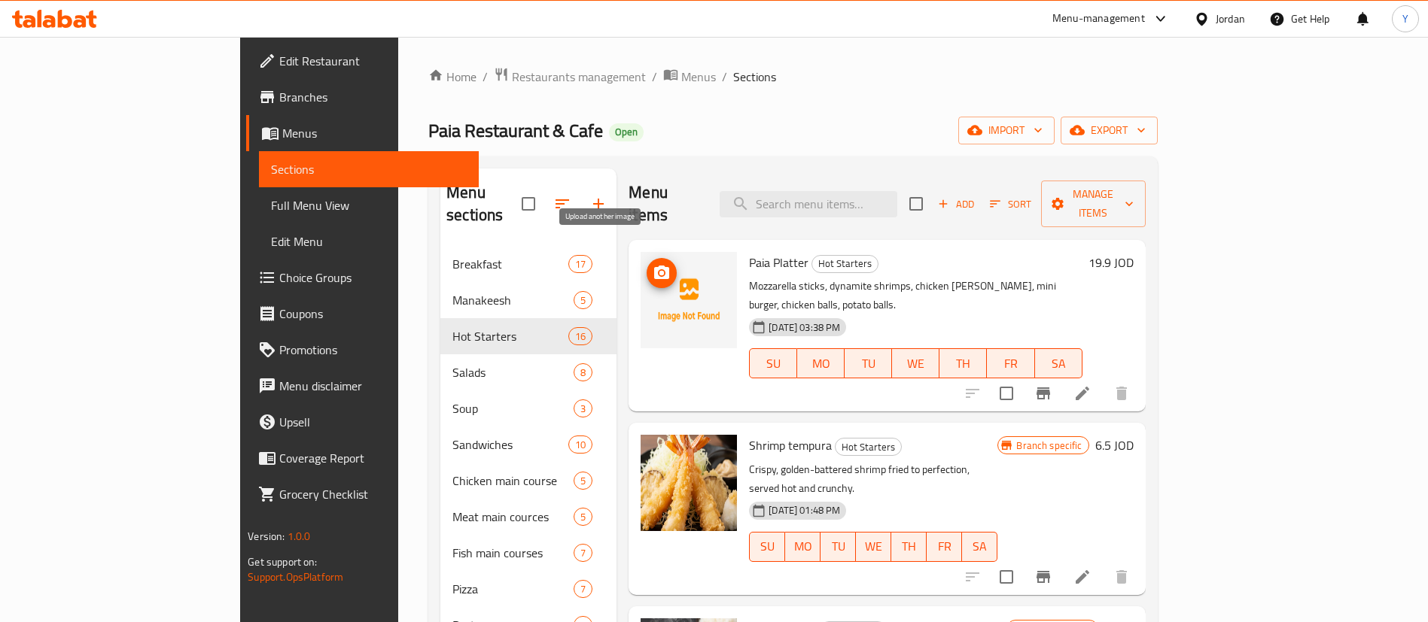
click at [653, 264] on icon "upload picture" at bounding box center [662, 273] width 18 height 18
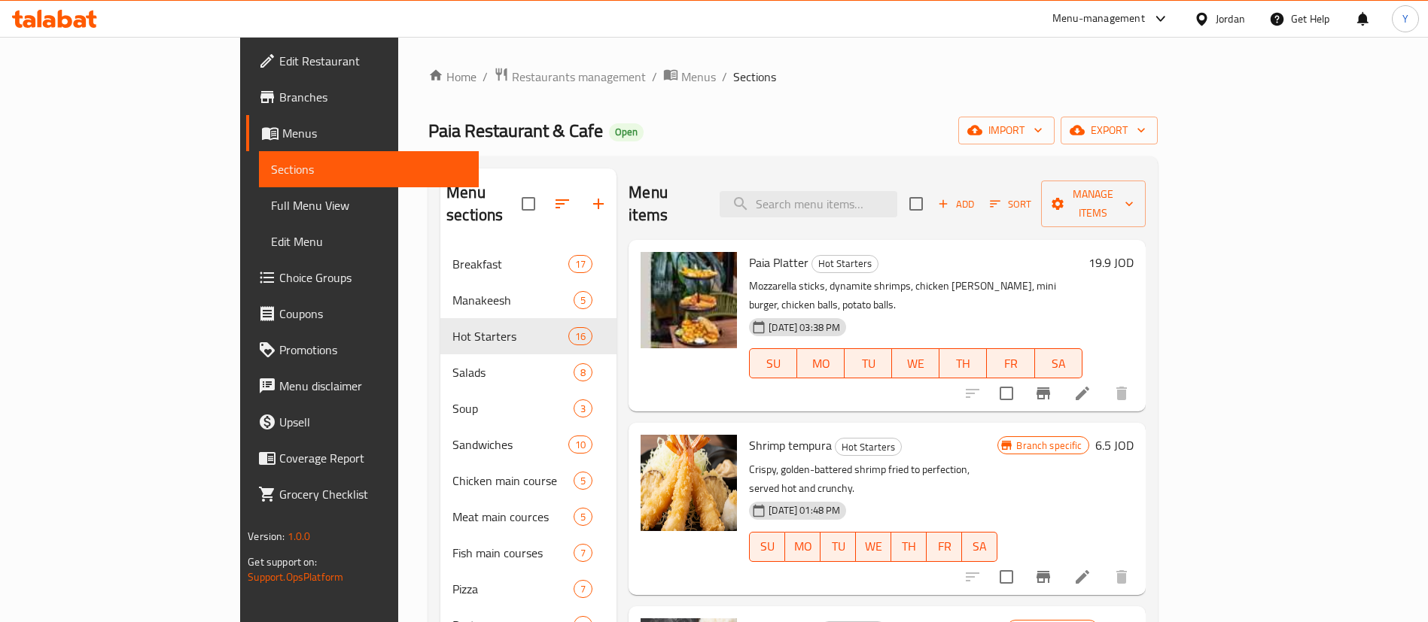
click at [63, 15] on icon at bounding box center [54, 19] width 85 height 18
